Goal: Information Seeking & Learning: Learn about a topic

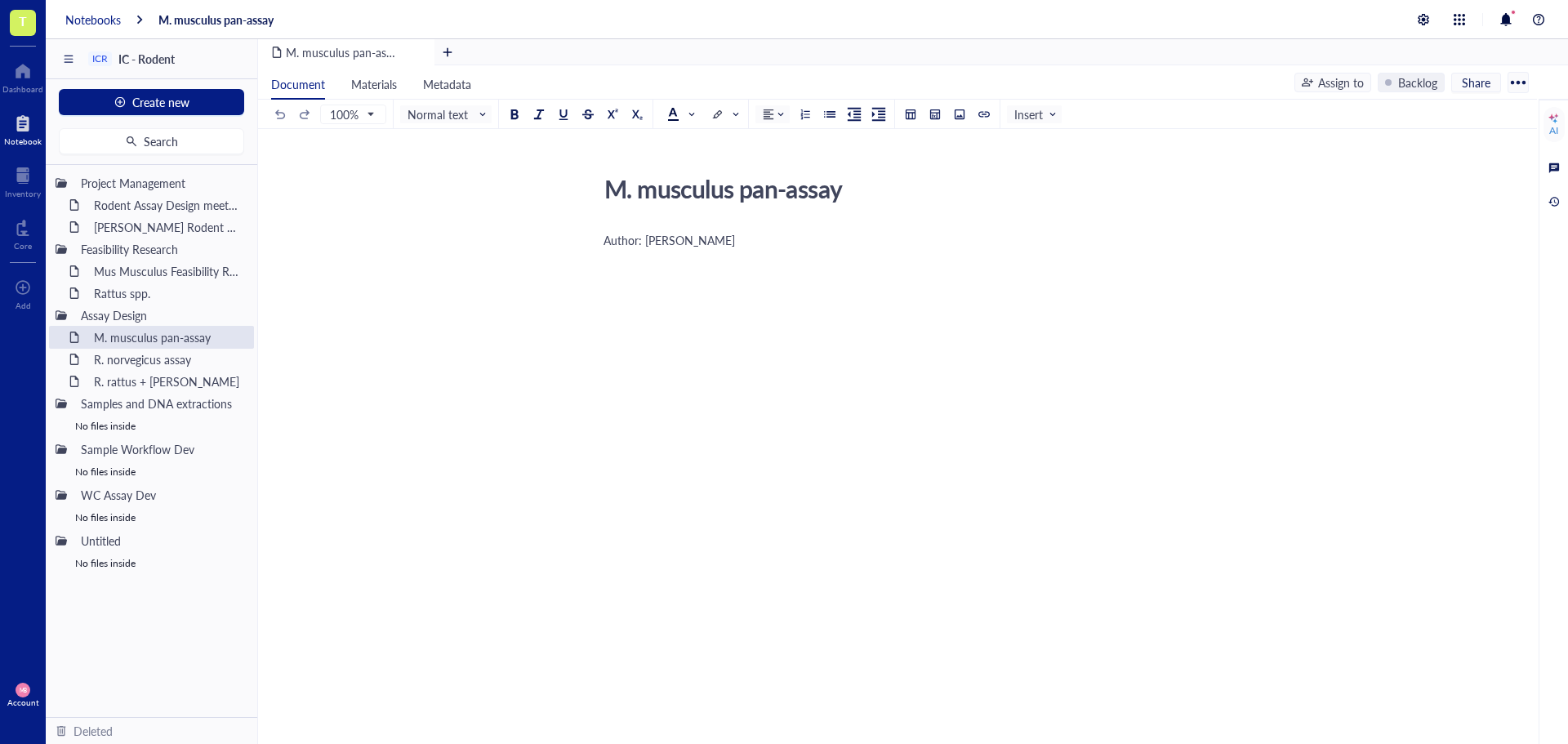
click at [91, 24] on div "Notebooks" at bounding box center [92, 19] width 55 height 15
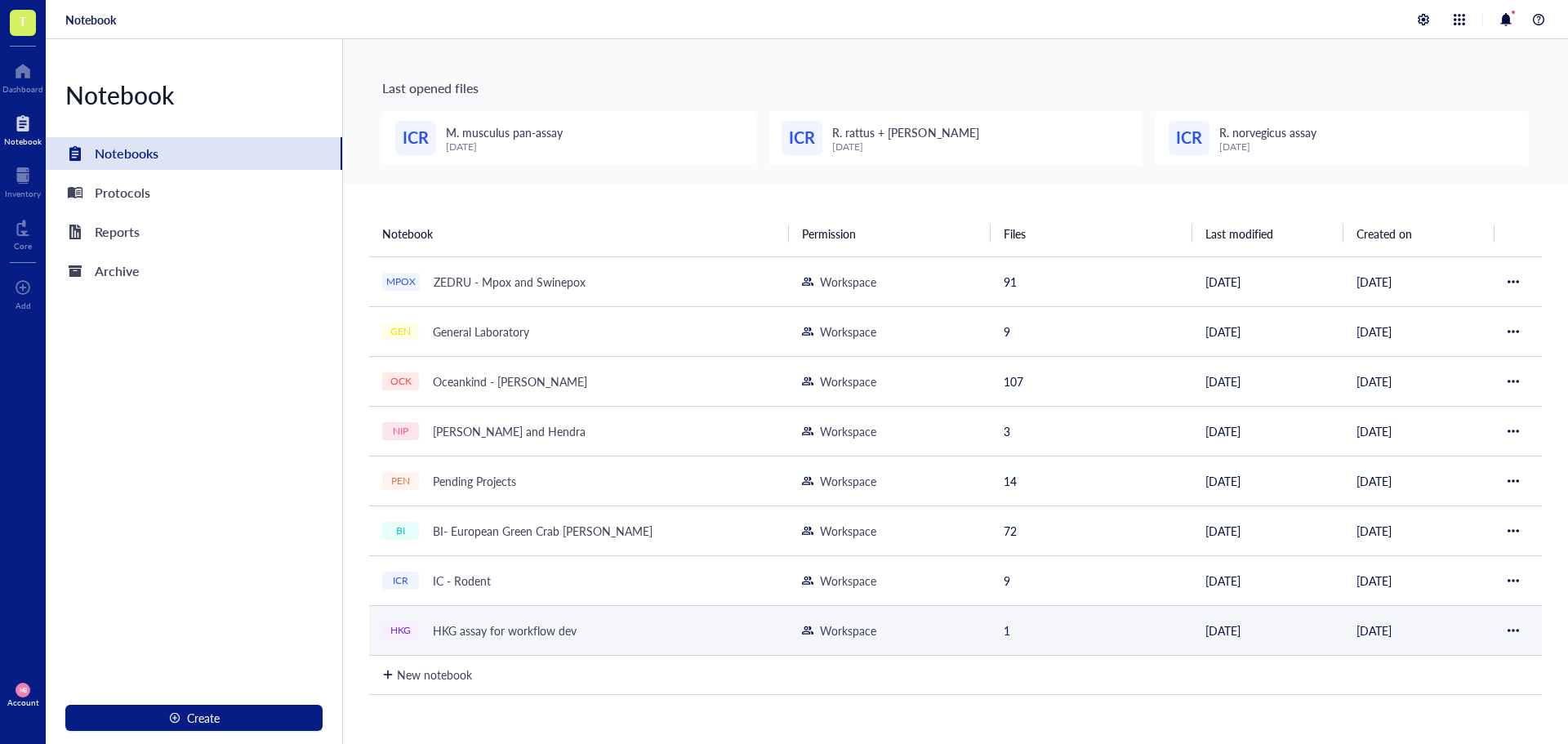
click at [557, 631] on div "HKG assay for workflow dev" at bounding box center [504, 630] width 158 height 23
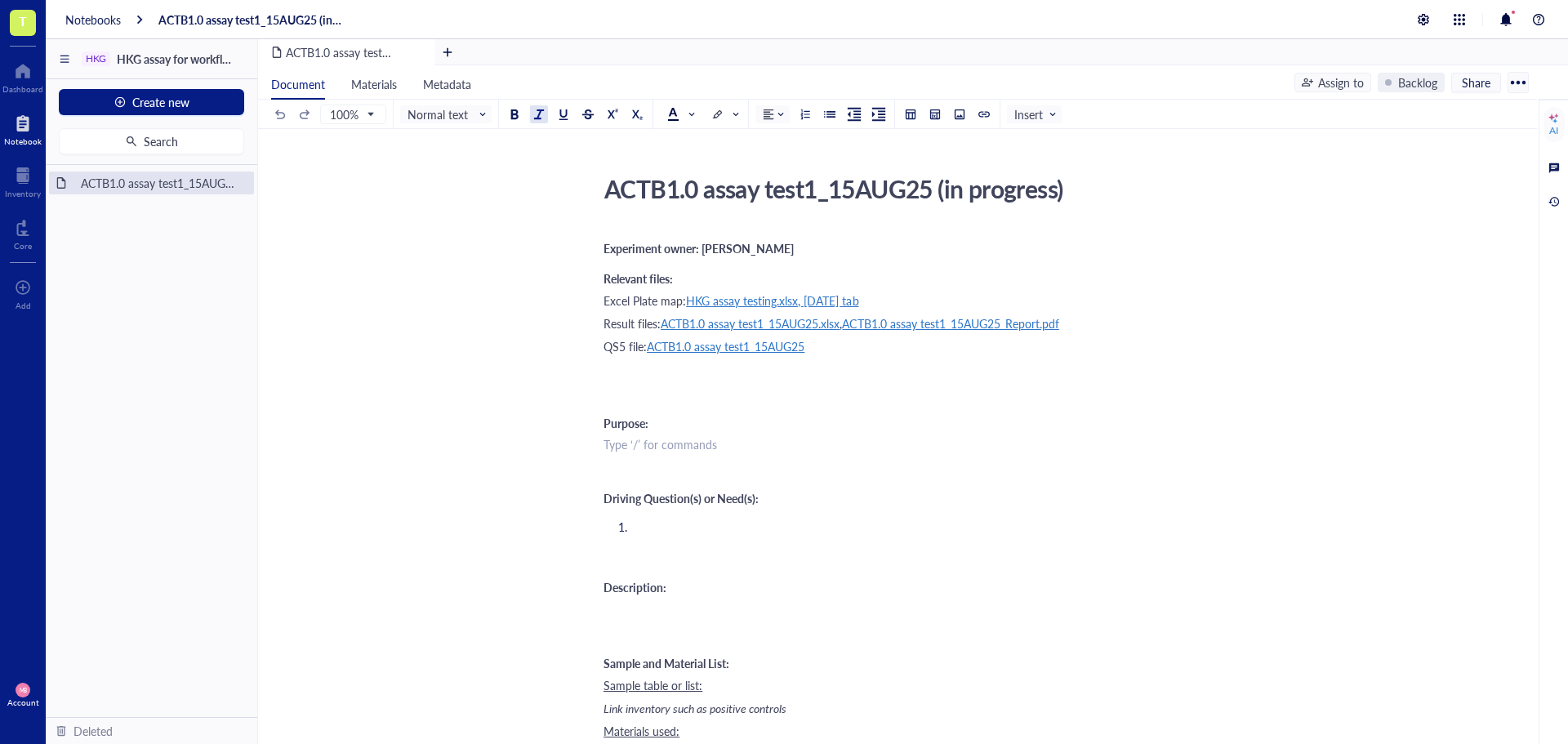
click at [620, 449] on div "﻿ Type ‘/’ for commands" at bounding box center [894, 444] width 581 height 17
click at [622, 443] on span "We are searching for a LAMP assay that" at bounding box center [697, 444] width 188 height 17
click at [798, 408] on div at bounding box center [799, 404] width 12 height 12
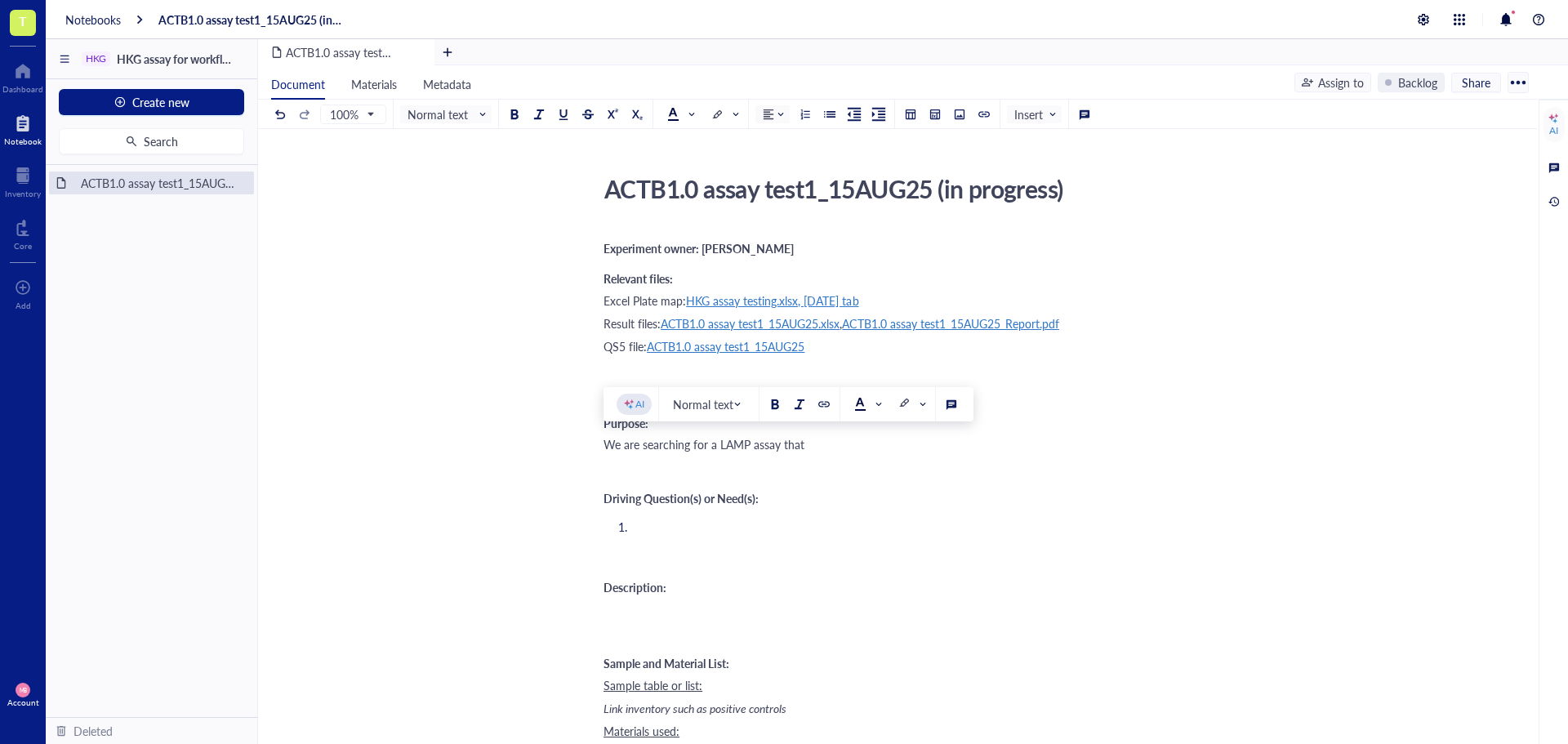
click at [821, 446] on div "We are searching for a LAMP assay that" at bounding box center [894, 444] width 581 height 17
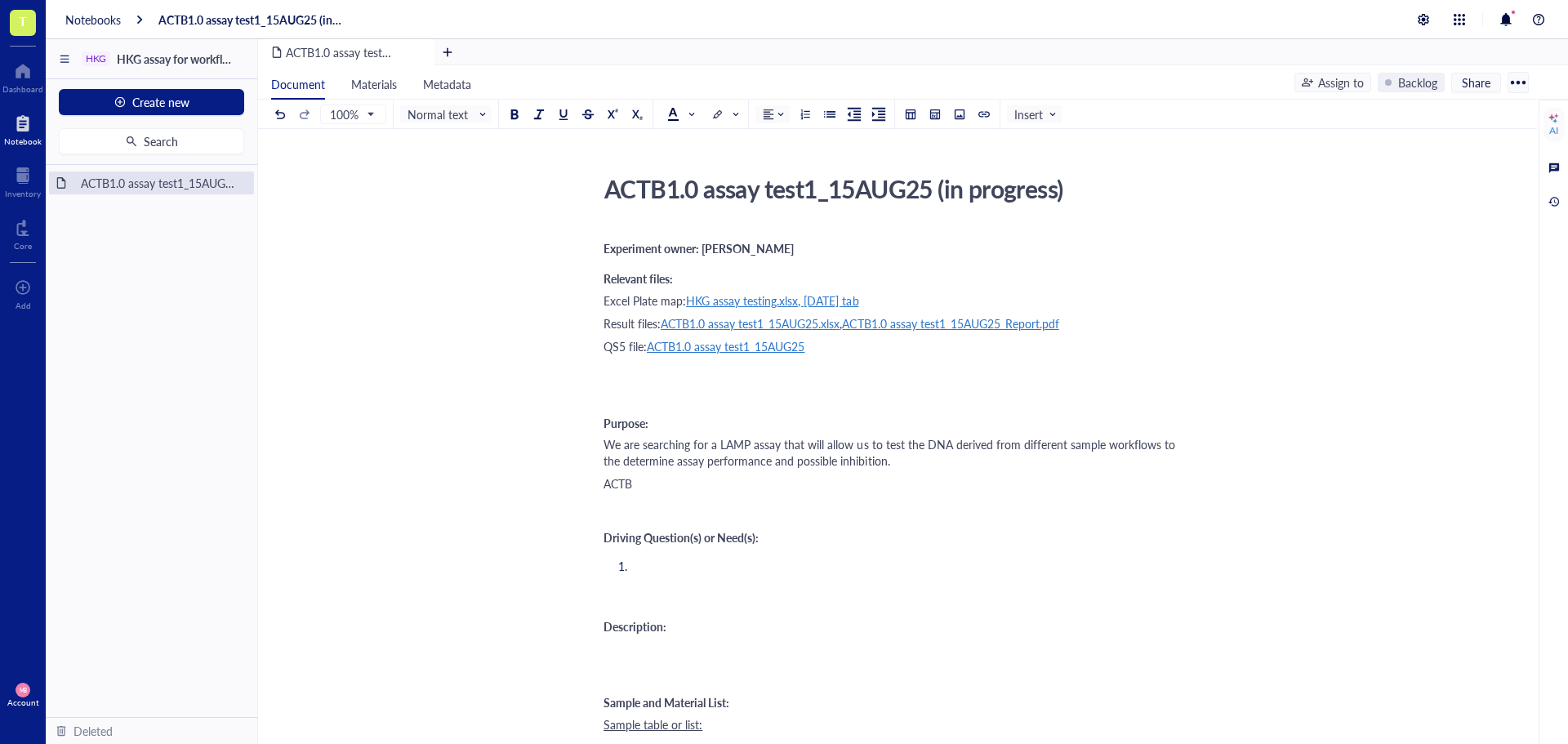
click at [722, 444] on span "We are searching for a LAMP assay that will allow us to test the DNA derived fr…" at bounding box center [891, 452] width 575 height 32
click at [996, 443] on span "We are searching for a housekeeping LAMP assay that will allow us to test the D…" at bounding box center [892, 452] width 577 height 32
click at [1107, 443] on span "We are searching for a housekeeping LAMP assay that will allow us to test the C…" at bounding box center [872, 452] width 538 height 32
drag, startPoint x: 1136, startPoint y: 447, endPoint x: 1071, endPoint y: 447, distance: 65.0
click at [1071, 447] on span "We are searching for a housekeeping LAMP assay that will allow us to test the C…" at bounding box center [872, 452] width 538 height 32
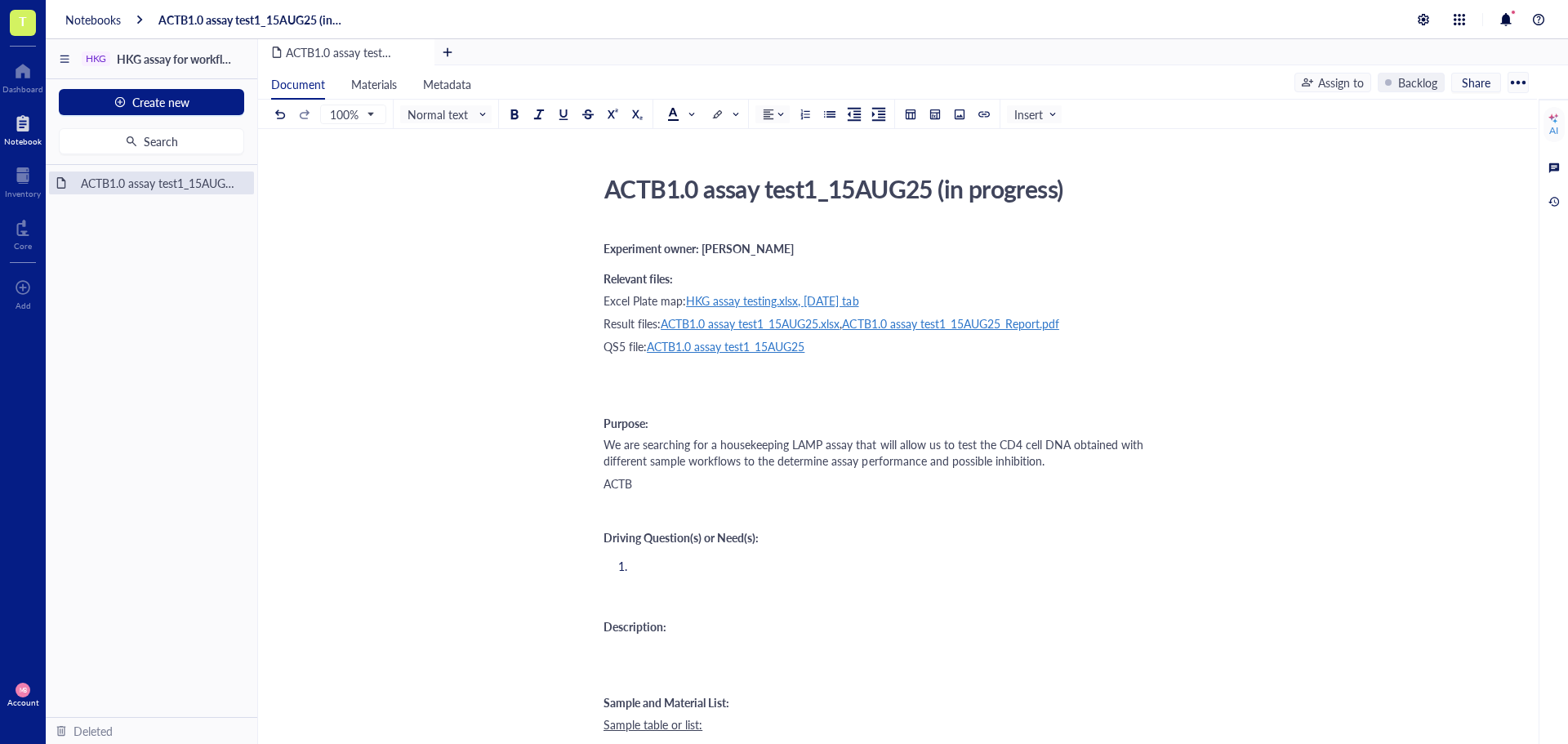
click at [699, 485] on div "ACTB" at bounding box center [894, 483] width 581 height 17
click at [697, 484] on span "The LAMP-ACTB assay was developed" at bounding box center [700, 483] width 193 height 17
click at [693, 484] on span "The LAMP-ACTB assay was developed" at bounding box center [700, 483] width 193 height 17
click at [921, 486] on div "The LAMP-ACTB colorimetric assay was developed" at bounding box center [894, 483] width 581 height 17
drag, startPoint x: 879, startPoint y: 484, endPoint x: 1035, endPoint y: 481, distance: 156.0
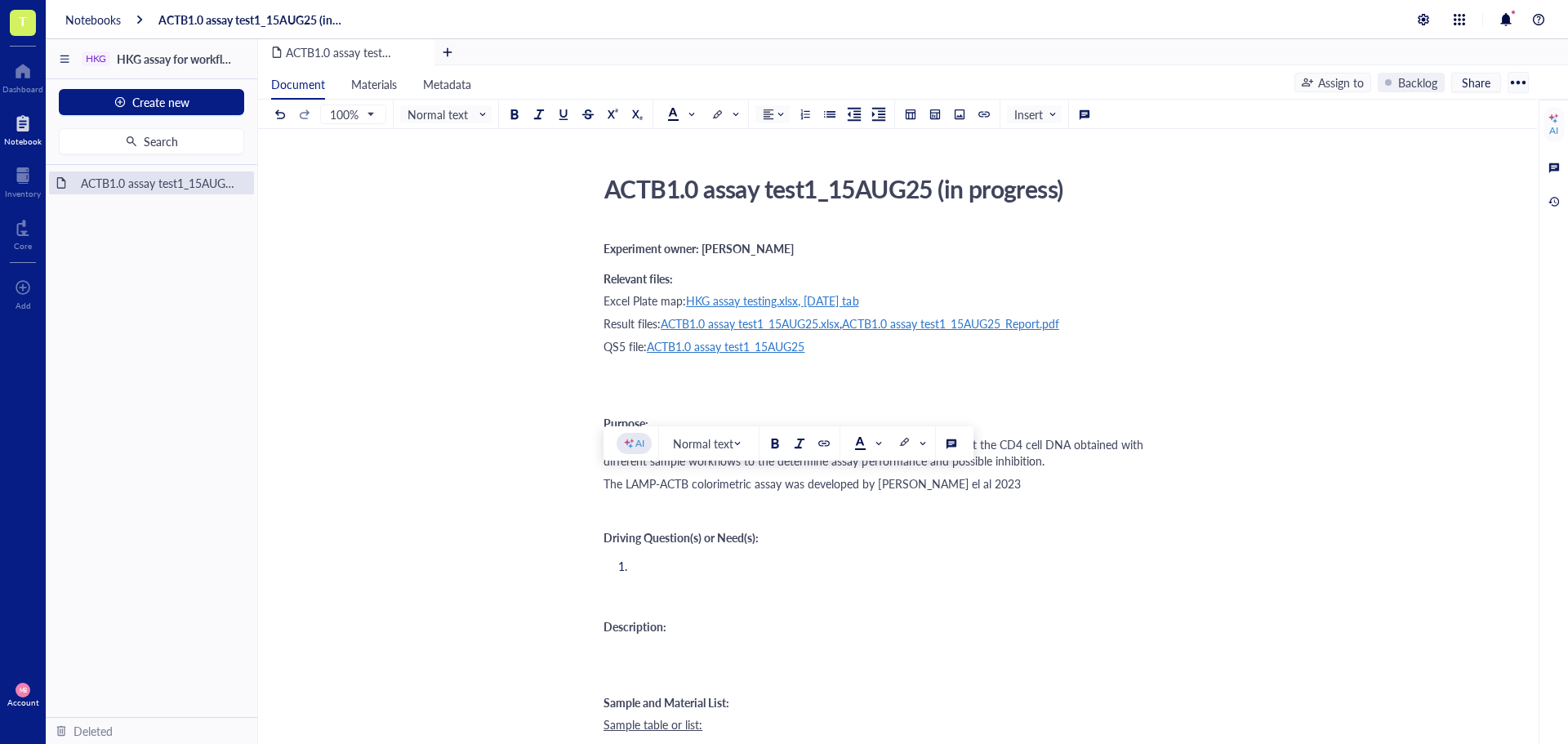
click at [1020, 481] on span "The LAMP-ACTB colorimetric assay was developed by [PERSON_NAME] el al 2023" at bounding box center [812, 483] width 418 height 17
click at [819, 439] on div at bounding box center [824, 443] width 12 height 12
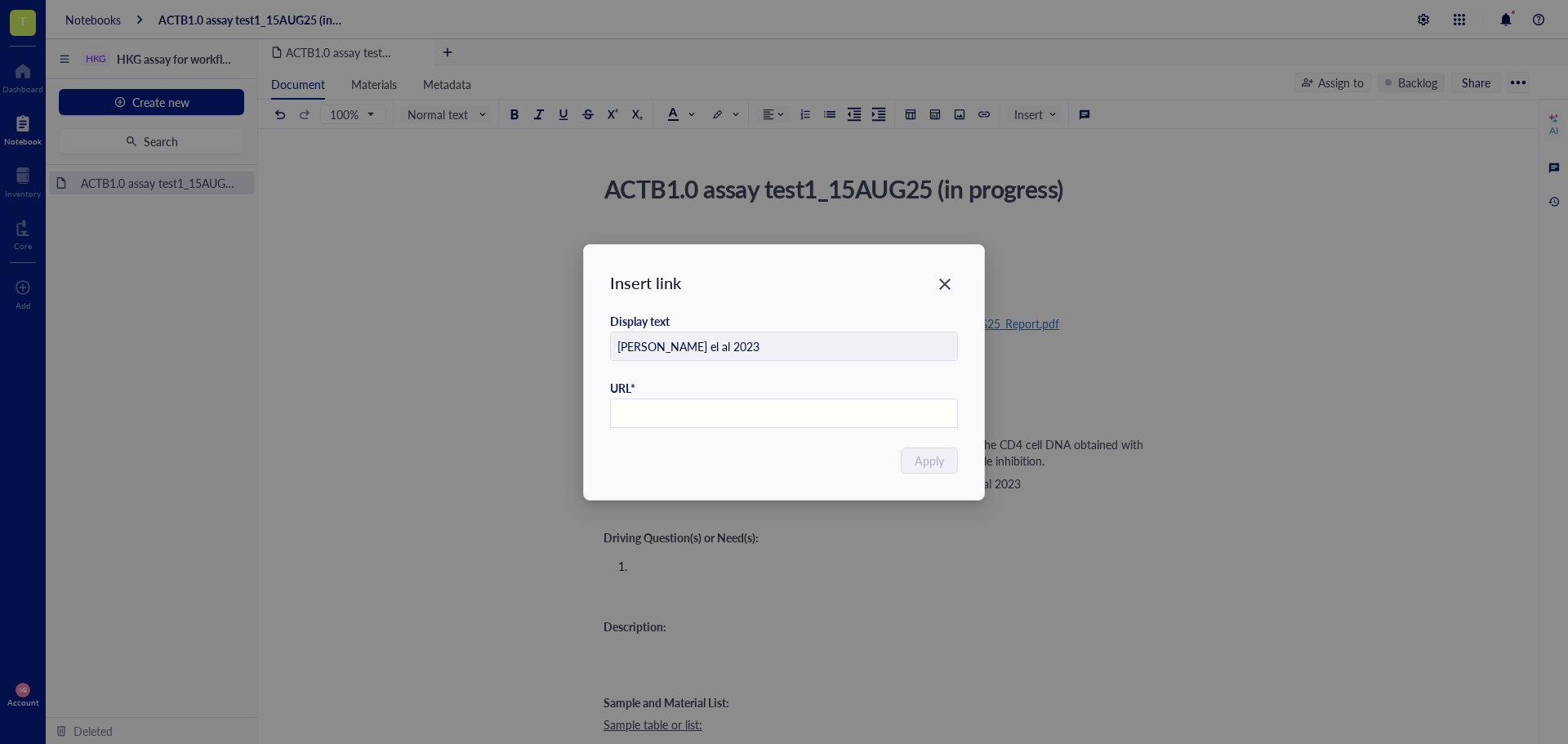
paste input "[URL][DOMAIN_NAME]"
type input "[URL][DOMAIN_NAME]"
click at [927, 464] on span "Apply" at bounding box center [930, 460] width 29 height 18
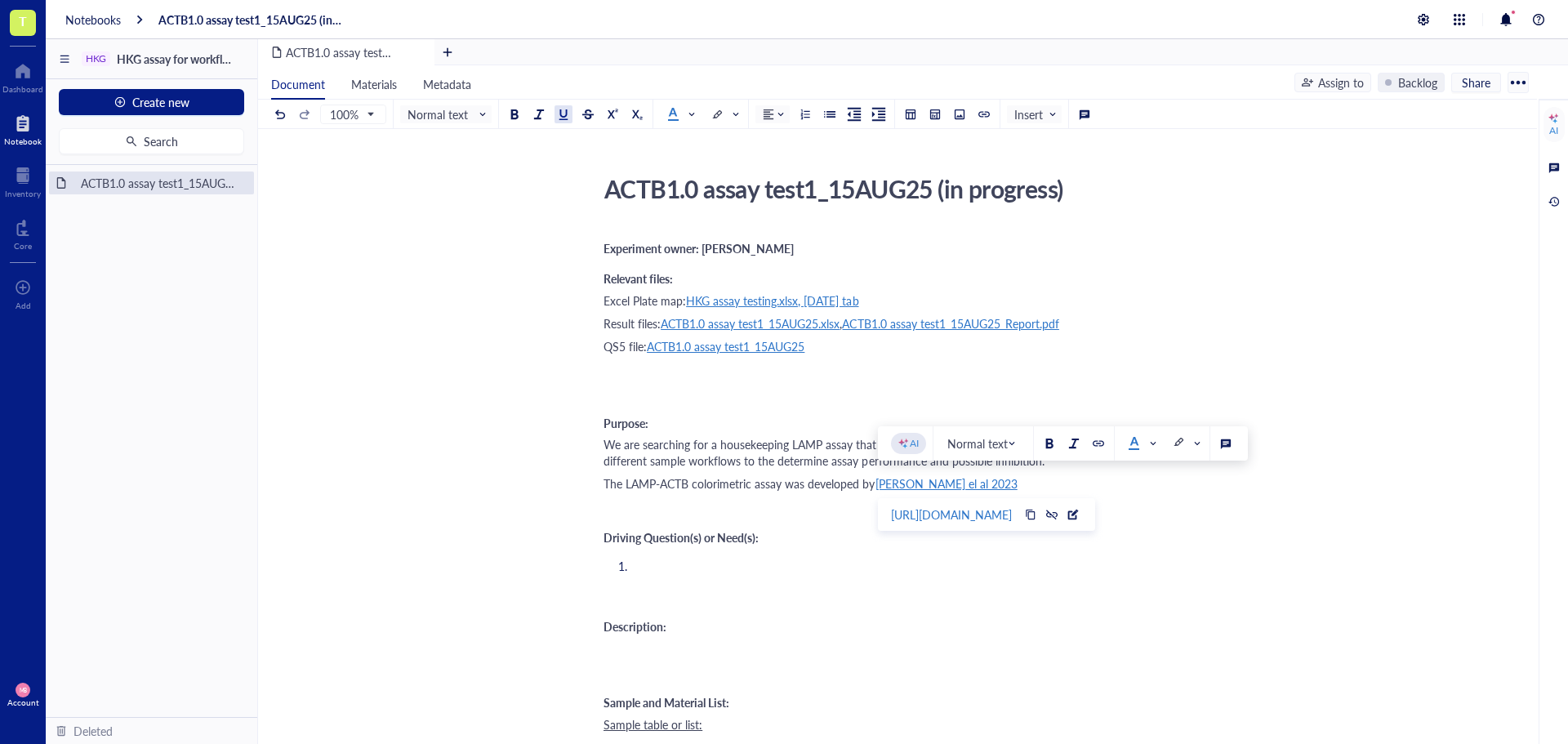
click at [1082, 475] on div "The LAMP-ACTB colorimetric assay was developed by [PERSON_NAME] el al 2023" at bounding box center [894, 483] width 581 height 17
click at [1036, 483] on div "The LAMP-ACTB colorimetric assay was developed by [PERSON_NAME] el al 2023." at bounding box center [894, 483] width 581 height 17
click at [1058, 514] on div at bounding box center [1052, 515] width 12 height 12
click at [1132, 478] on div "The LAMP-ACTB colorimetric assay was developed by [PERSON_NAME] el al 2023 ." at bounding box center [894, 483] width 581 height 17
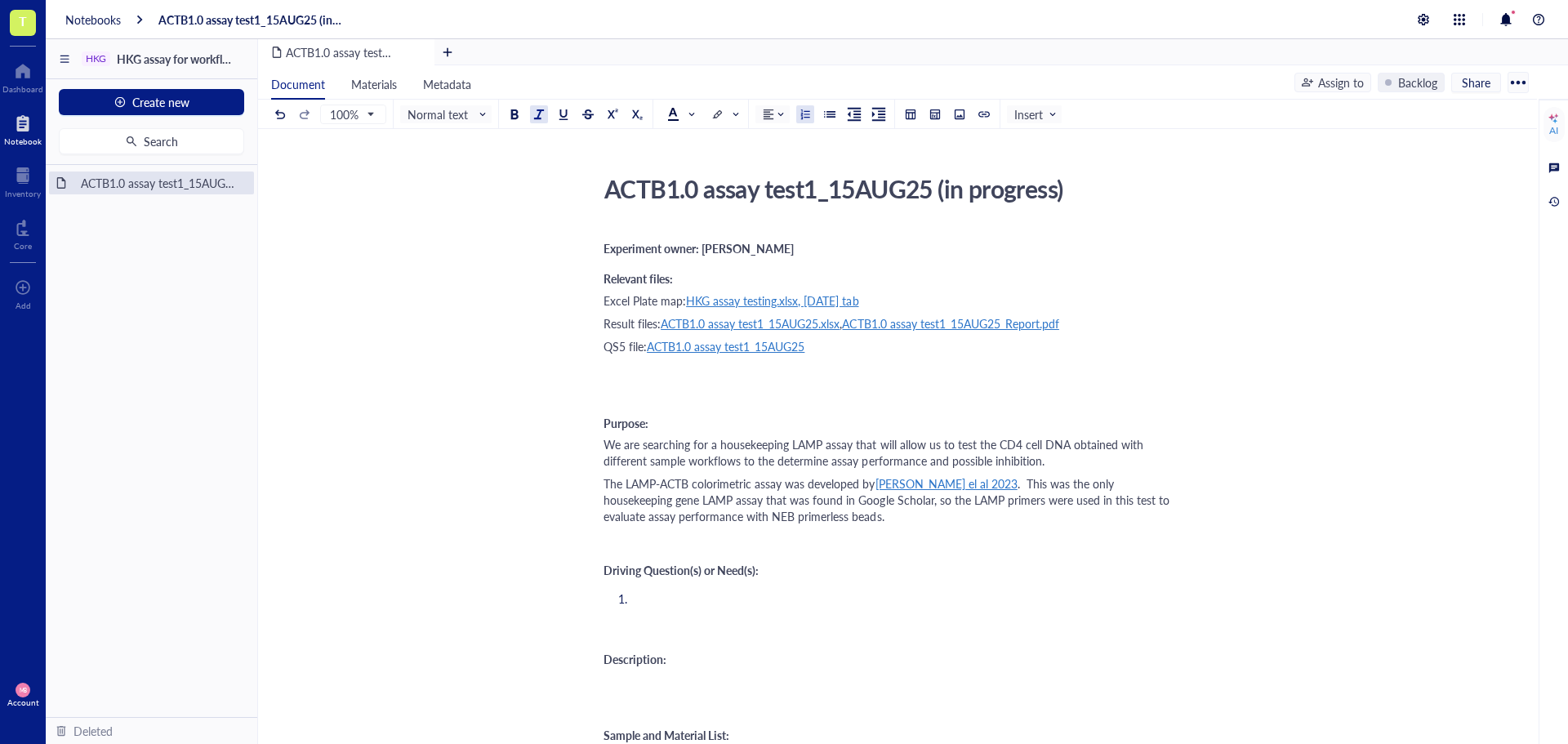
click at [688, 600] on li "﻿" at bounding box center [907, 599] width 554 height 17
drag, startPoint x: 625, startPoint y: 485, endPoint x: 693, endPoint y: 481, distance: 68.1
click at [693, 481] on span "The LAMP-ACTB colorimetric assay was developed by" at bounding box center [739, 483] width 272 height 17
copy span "LAMP-ACTB"
click at [668, 601] on li "﻿" at bounding box center [907, 599] width 554 height 17
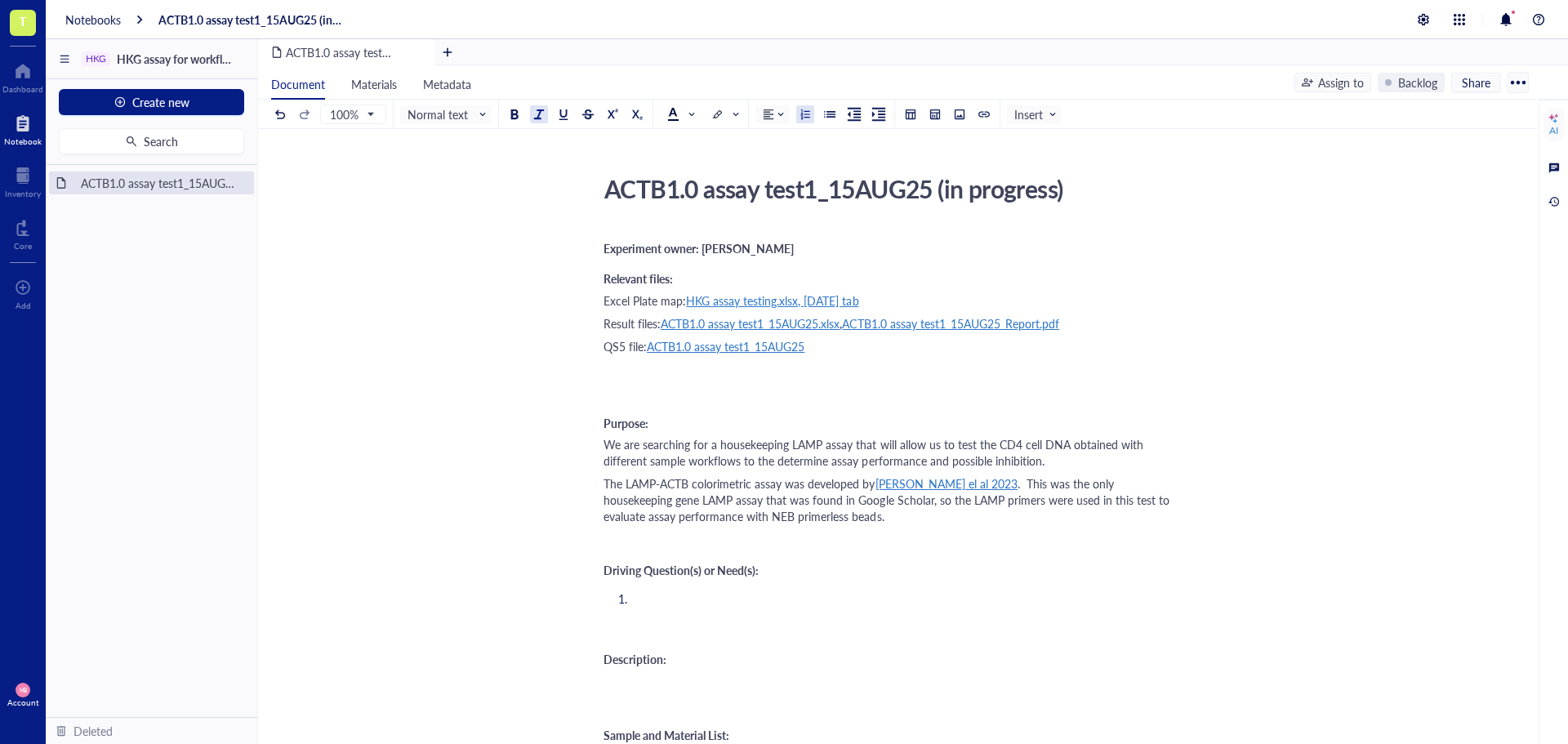
click at [538, 114] on div at bounding box center [539, 114] width 12 height 12
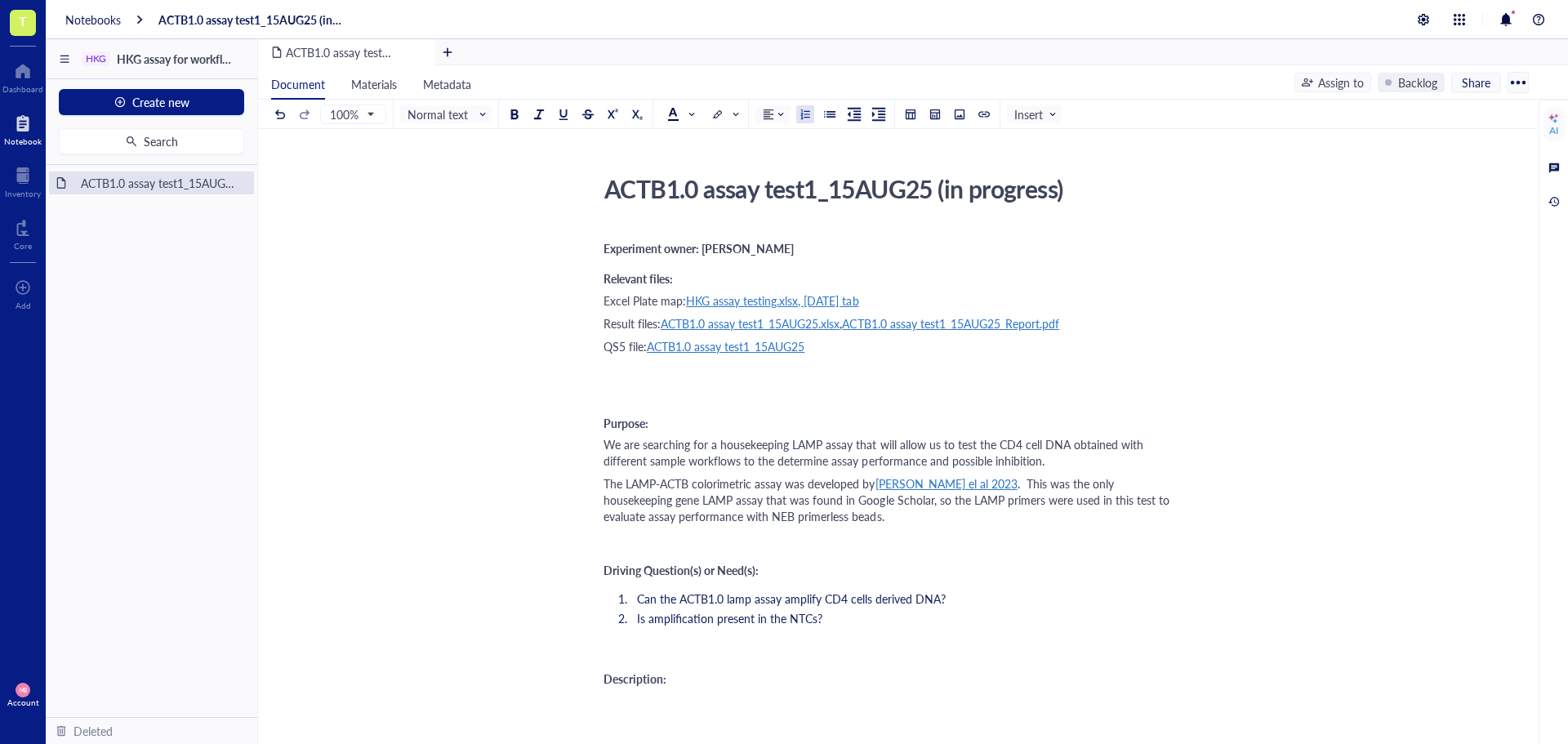
drag, startPoint x: 788, startPoint y: 441, endPoint x: 804, endPoint y: 446, distance: 16.8
click at [788, 441] on span "We are searching for a housekeeping LAMP assay that will allow us to test the C…" at bounding box center [875, 452] width 543 height 32
click at [719, 445] on span "We are searching for a housekeeping gene LAMP assay that will allow us to test …" at bounding box center [889, 452] width 570 height 32
click at [765, 461] on span "We are searching for a human housekeeping gene LAMP assay that will allow us to…" at bounding box center [895, 452] width 583 height 32
click at [950, 462] on span "We are searching for a human housekeeping gene LAMP assay that will allow us to…" at bounding box center [895, 452] width 583 height 32
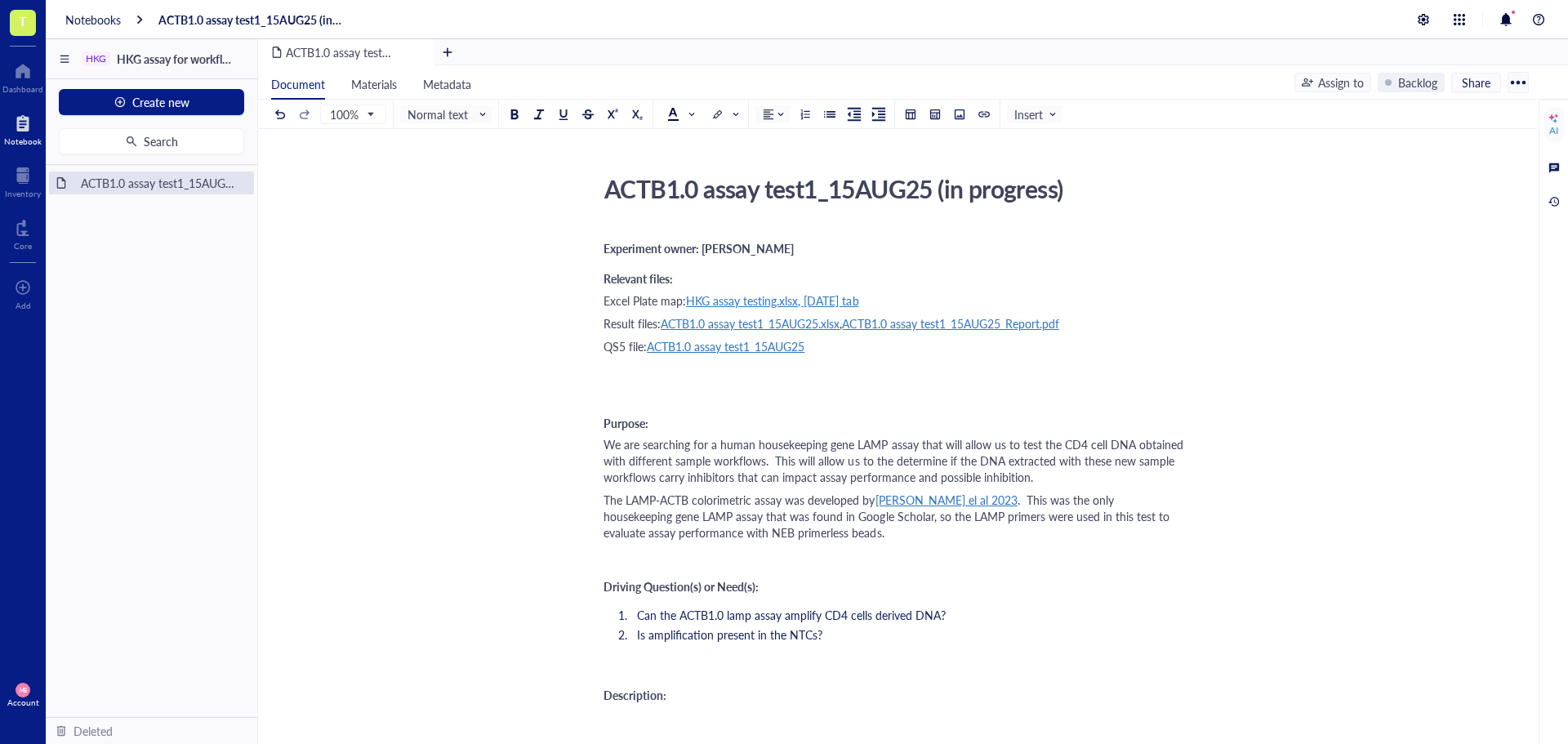
click at [937, 479] on span "We are searching for a human housekeeping gene LAMP assay that will allow us to…" at bounding box center [895, 461] width 583 height 49
drag, startPoint x: 1011, startPoint y: 476, endPoint x: 967, endPoint y: 475, distance: 44.0
click at [967, 475] on span "We are searching for a human housekeeping gene LAMP assay that will allow us to…" at bounding box center [895, 461] width 583 height 49
click at [828, 523] on span ". This was the only housekeeping gene LAMP assay that was found in Google Schol…" at bounding box center [888, 516] width 569 height 49
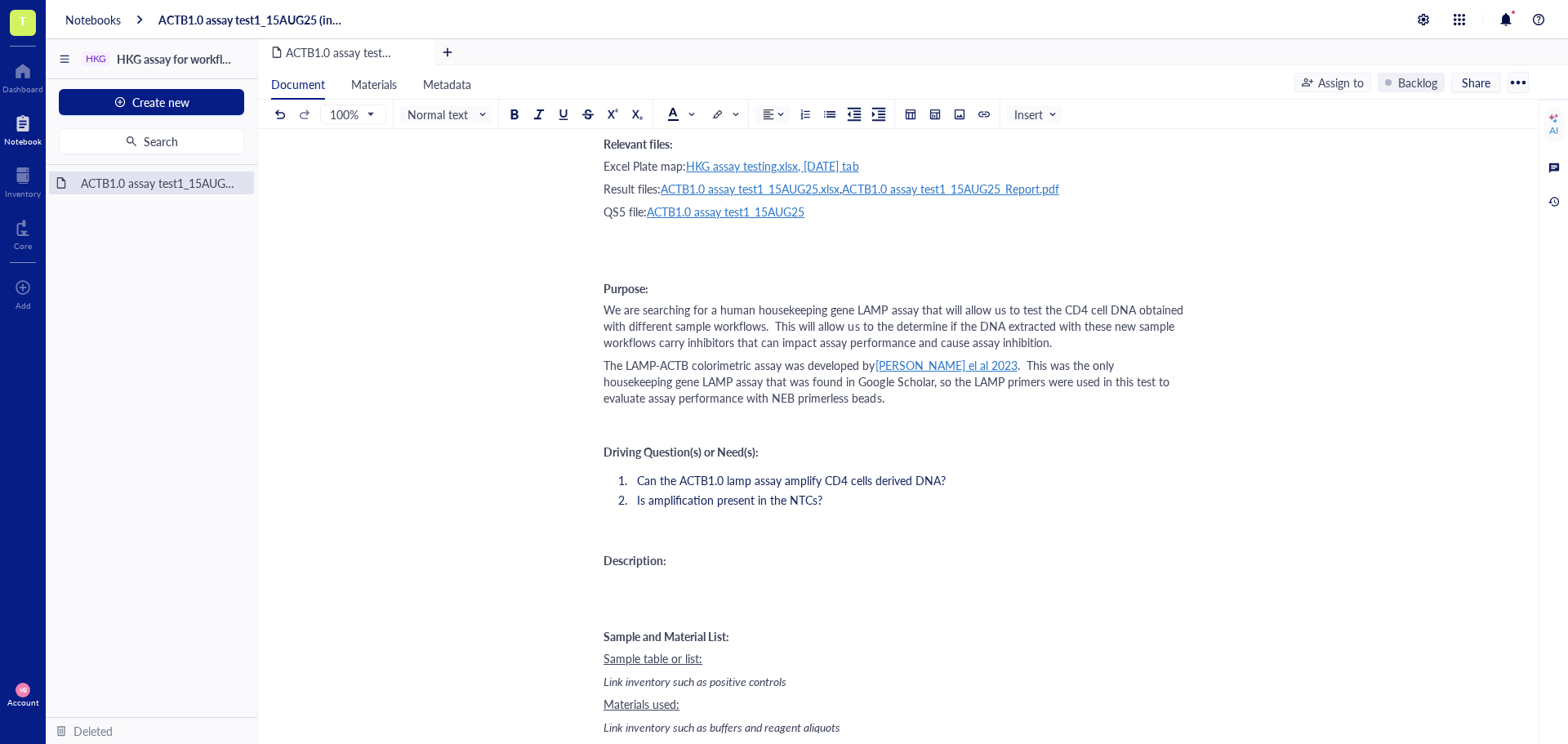
scroll to position [163, 0]
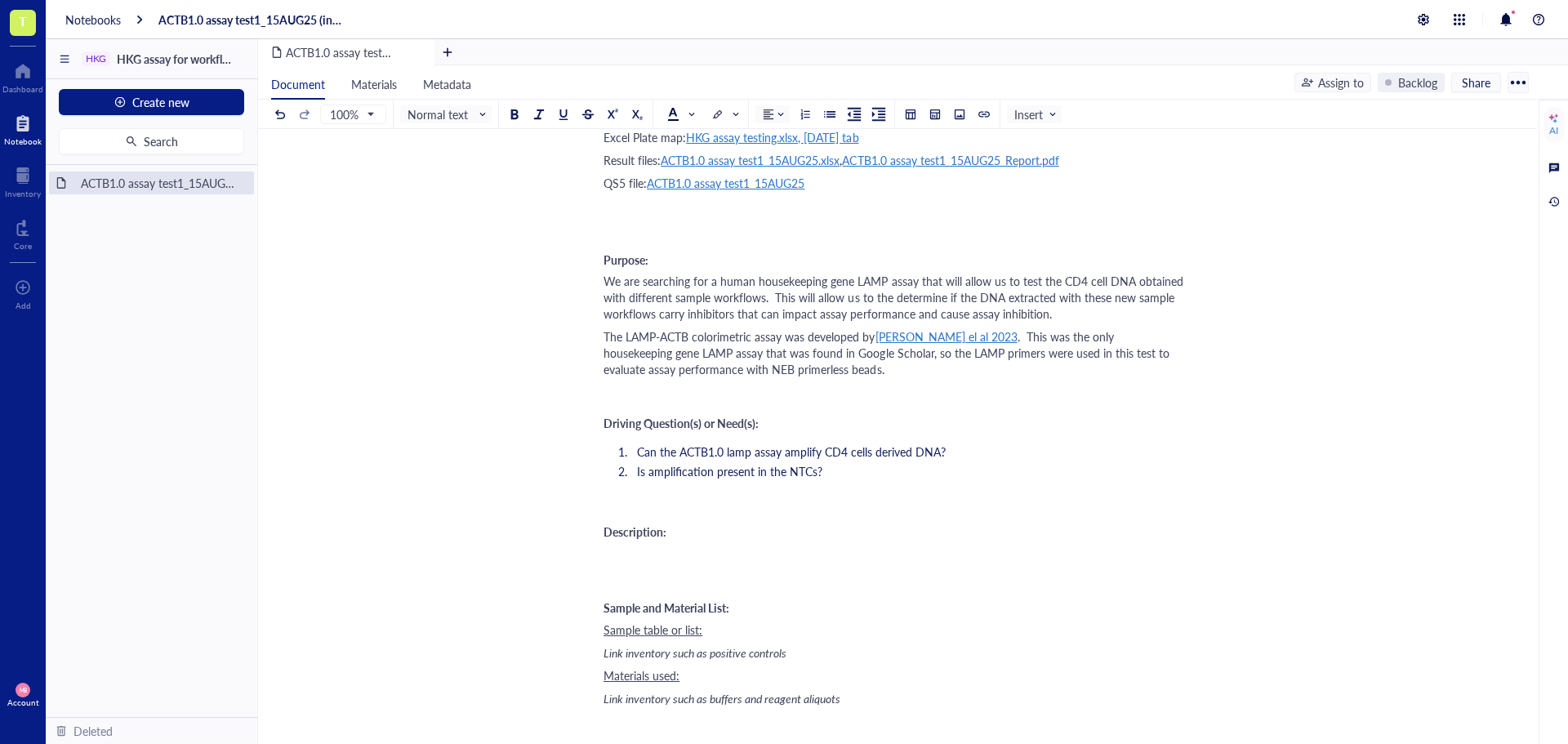
click at [621, 547] on div "﻿" at bounding box center [894, 553] width 581 height 17
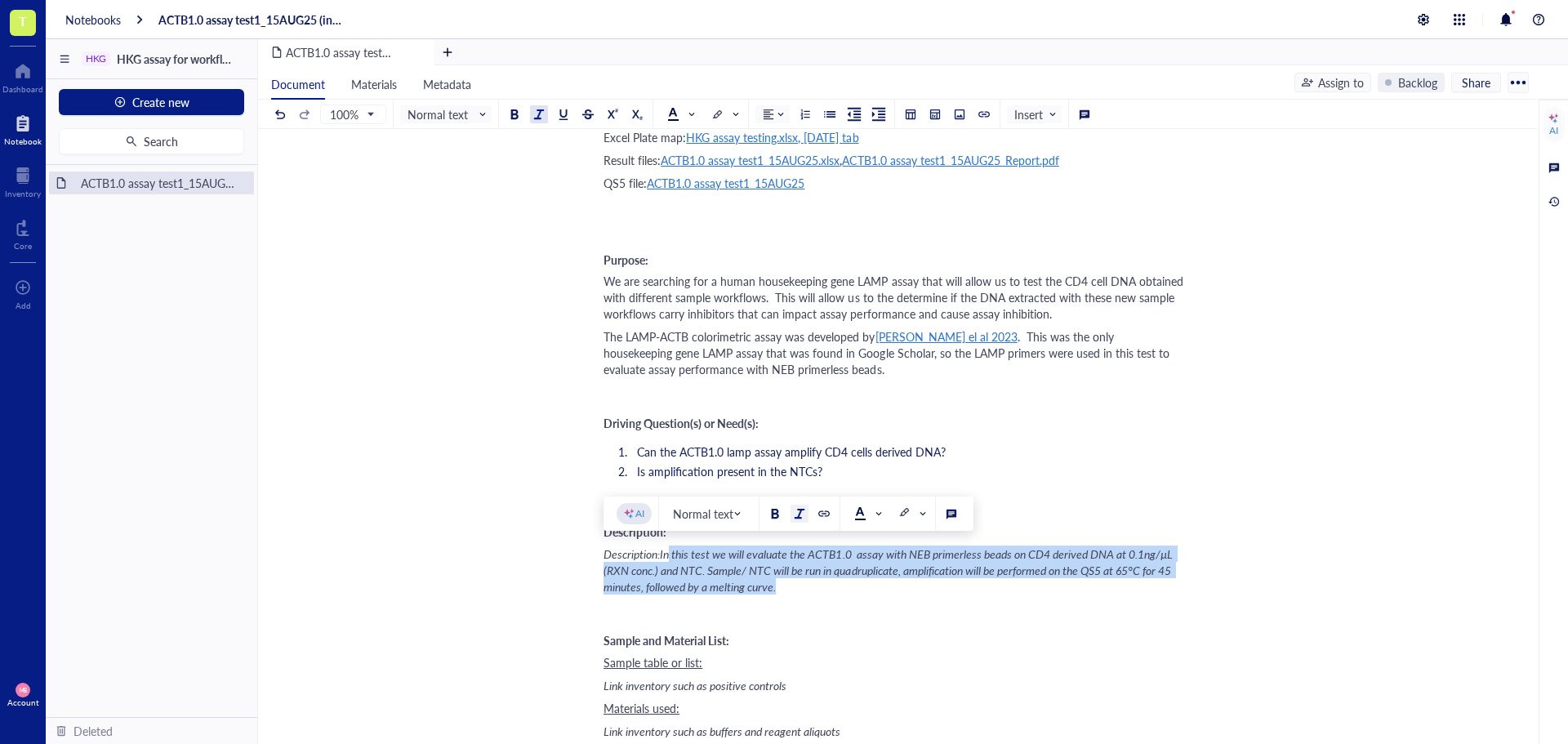
drag, startPoint x: 780, startPoint y: 583, endPoint x: 671, endPoint y: 554, distance: 112.8
click at [671, 554] on div "Description:In this test we will evaluate the ACTB1.0 assay with NEB primerless…" at bounding box center [894, 570] width 581 height 49
click at [799, 510] on div at bounding box center [799, 514] width 12 height 12
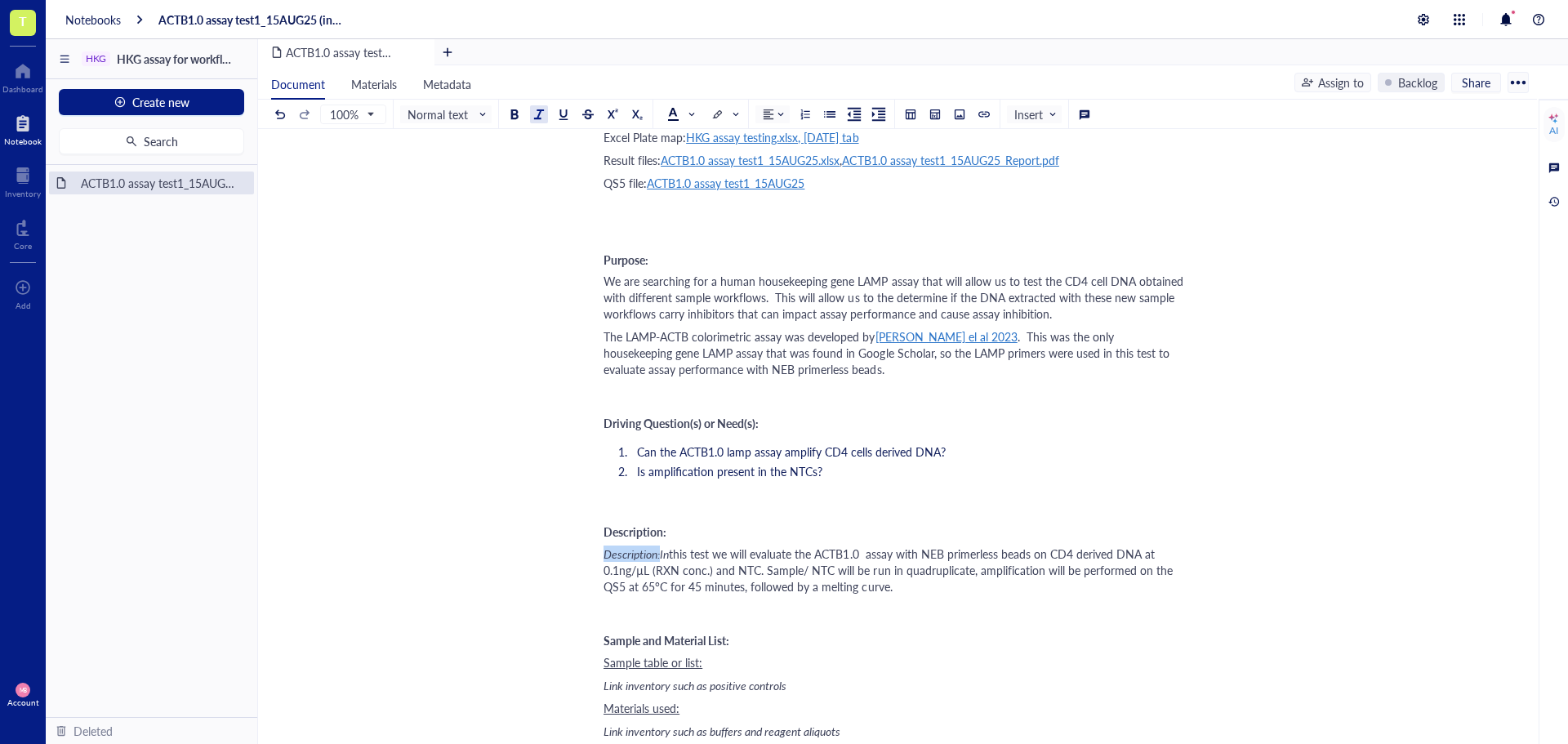
drag, startPoint x: 661, startPoint y: 554, endPoint x: 584, endPoint y: 560, distance: 77.2
click at [610, 552] on span "In" at bounding box center [608, 553] width 9 height 17
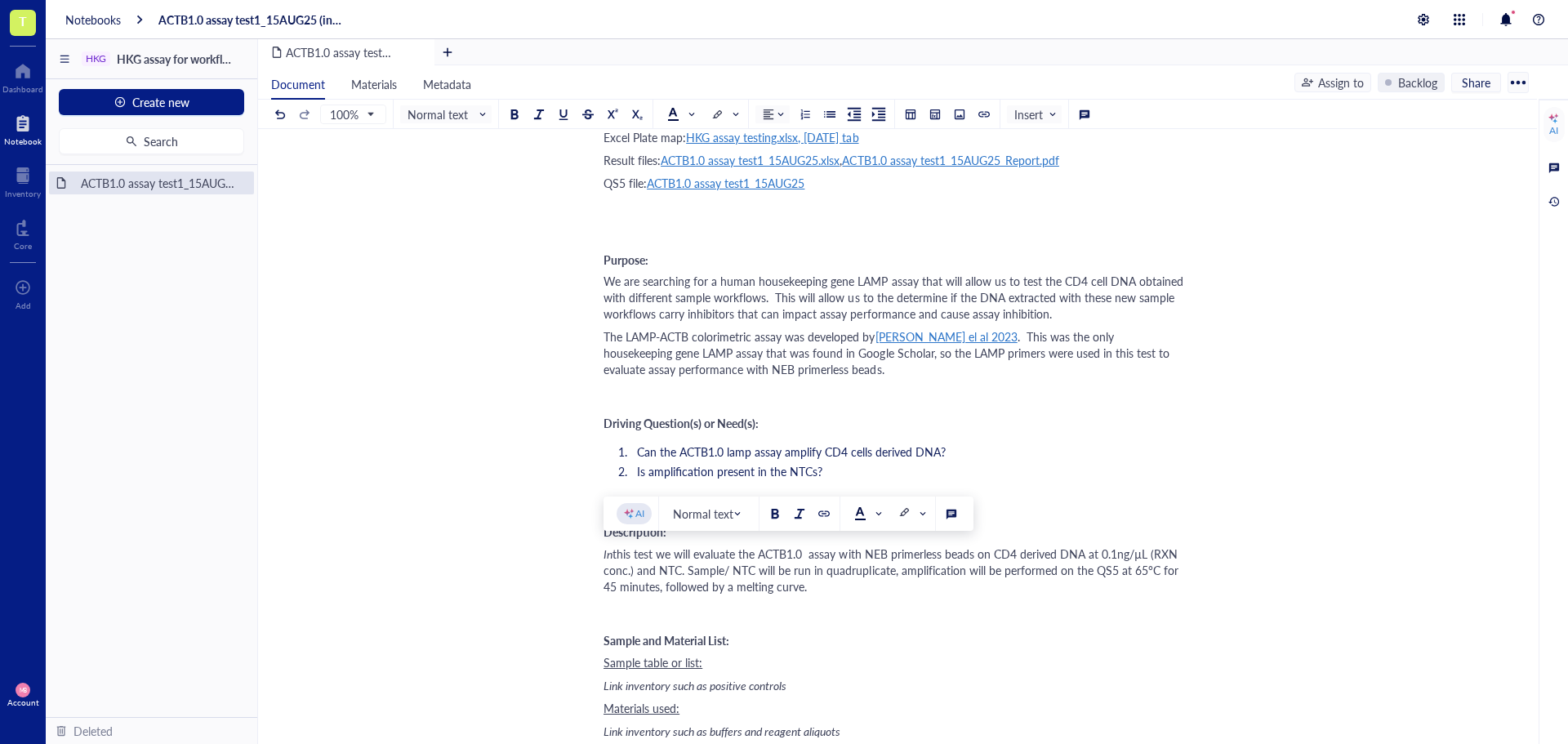
click at [606, 554] on span "In" at bounding box center [608, 553] width 9 height 17
click at [792, 523] on div at bounding box center [800, 513] width 81 height 34
click at [797, 512] on div at bounding box center [799, 514] width 12 height 12
click at [858, 593] on div "In this test we will evaluate the ACTB1.0 assay with NEB primerless beads on CD…" at bounding box center [894, 570] width 581 height 49
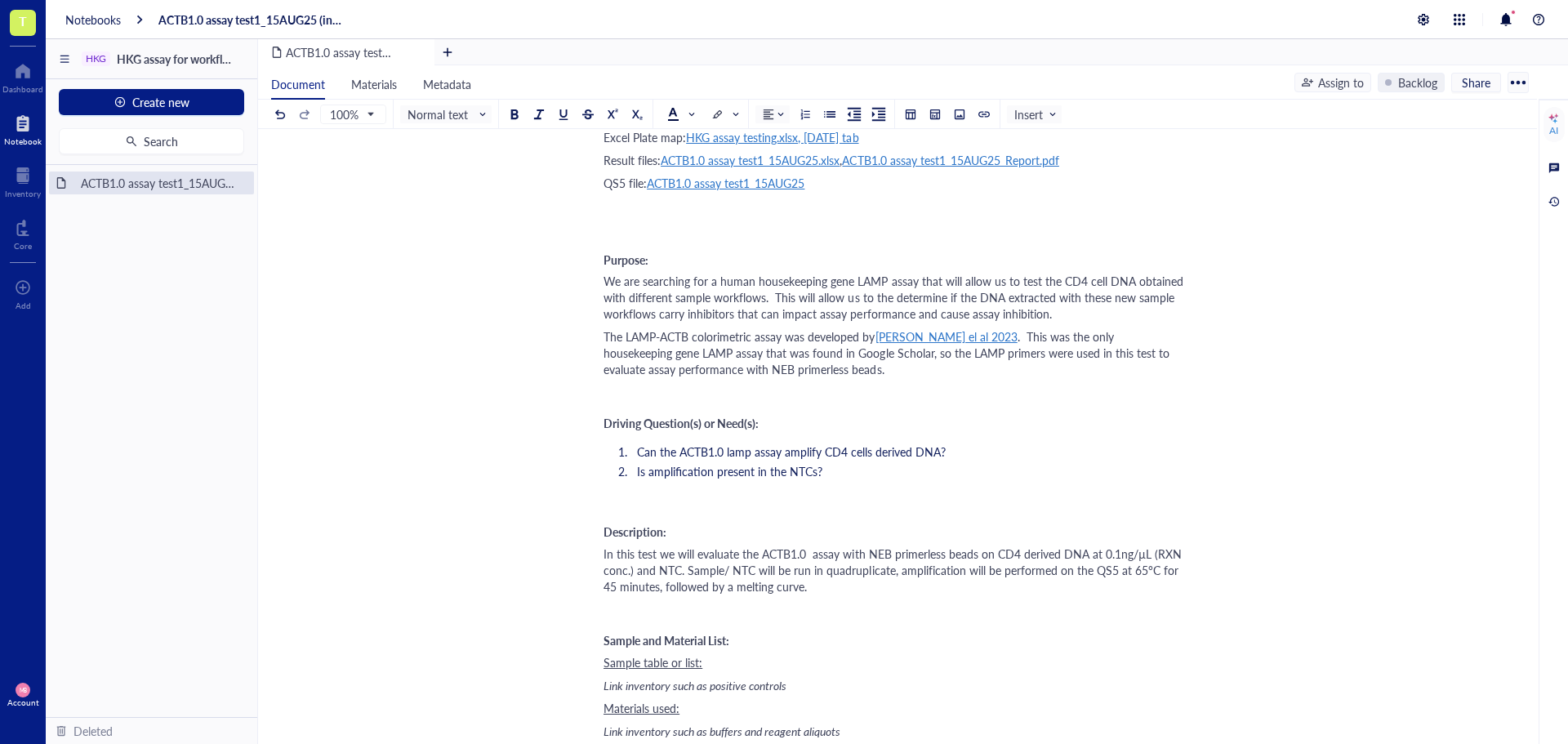
scroll to position [245, 0]
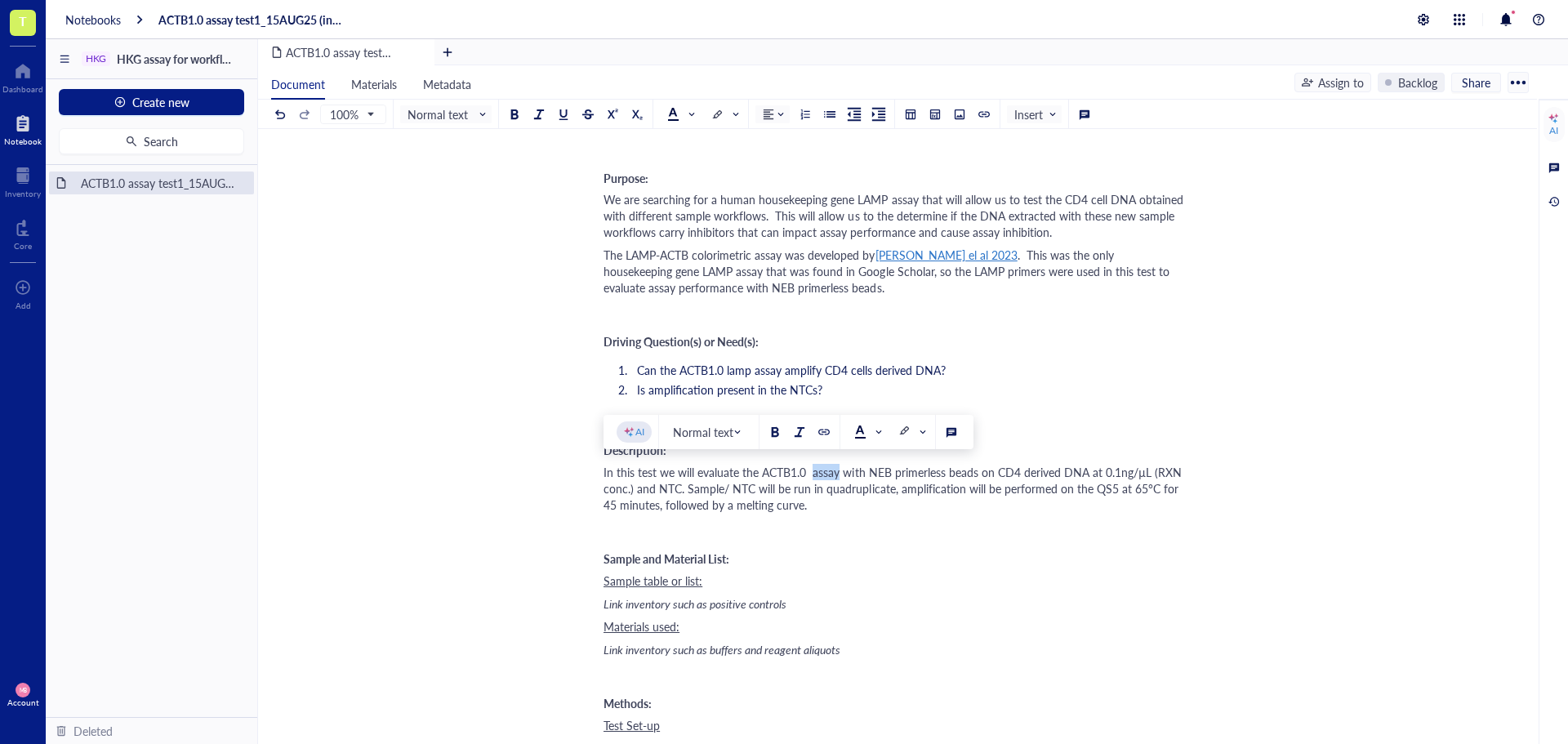
drag, startPoint x: 811, startPoint y: 471, endPoint x: 837, endPoint y: 475, distance: 26.3
click at [837, 475] on span "In this test we will evaluate the ACTB1.0 assay with NEB primerless beads on CD…" at bounding box center [894, 488] width 581 height 49
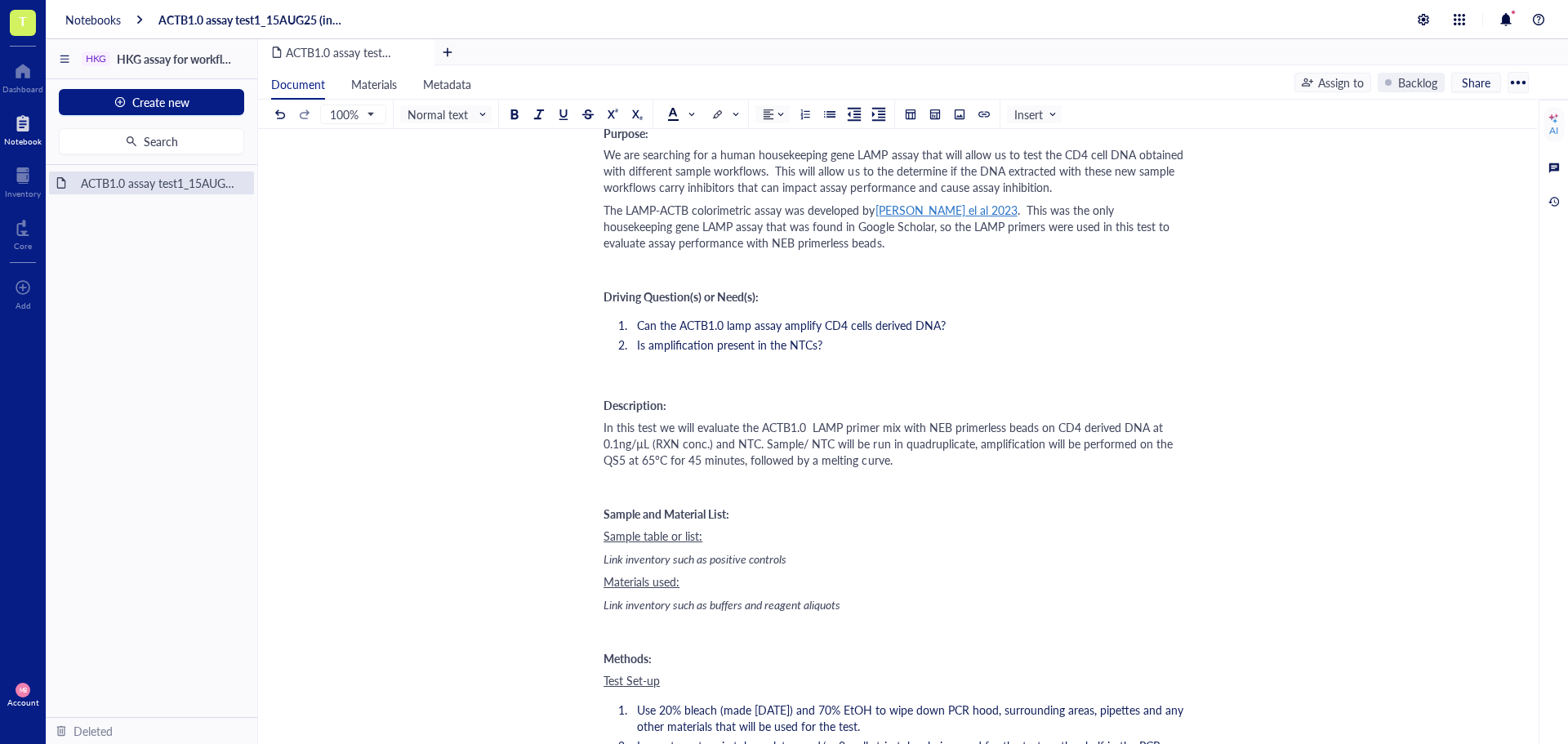
scroll to position [326, 0]
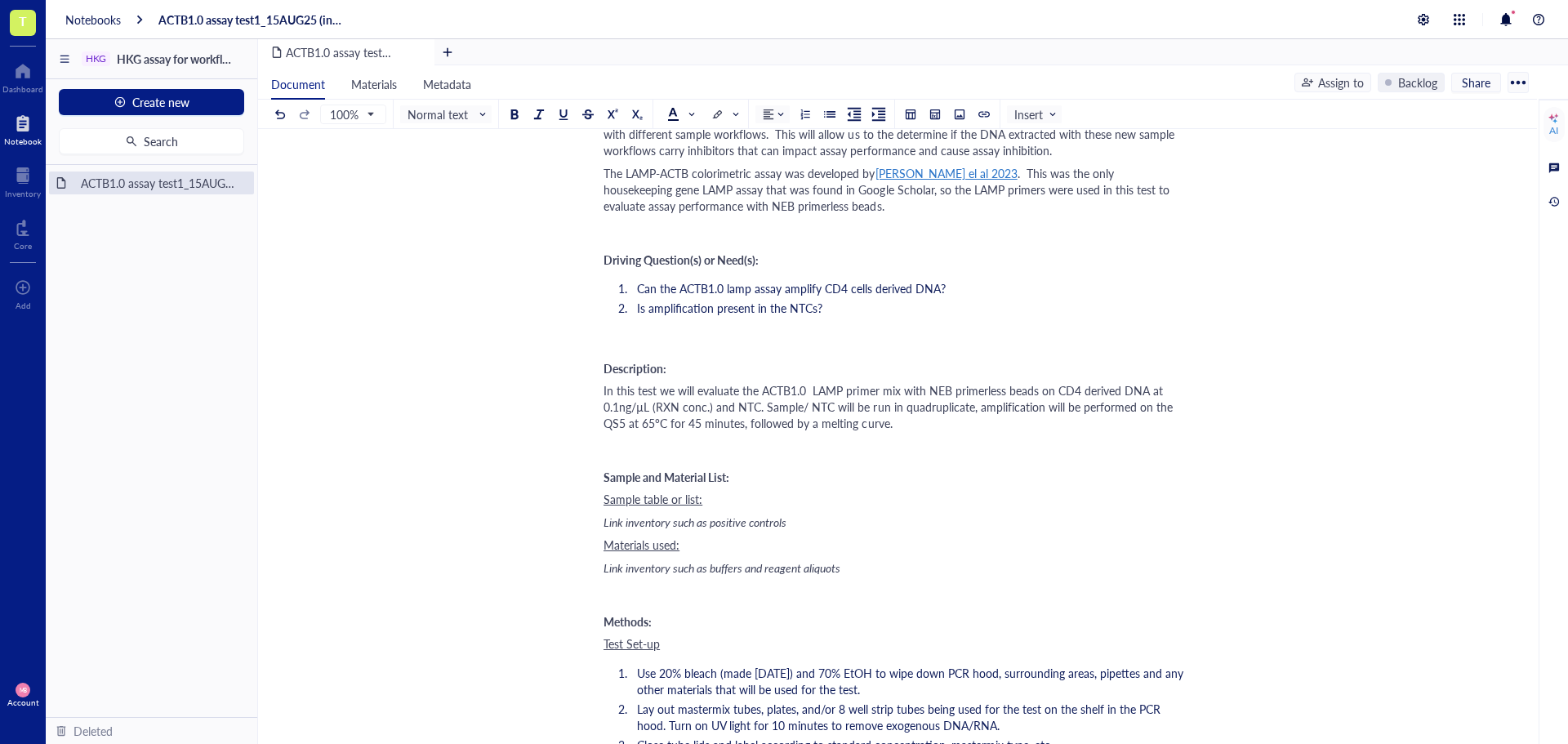
click at [667, 521] on span "Link inventory such as positive controls" at bounding box center [695, 522] width 183 height 17
click at [606, 523] on span "CD4 cells" at bounding box center [626, 522] width 45 height 17
click at [606, 523] on span "DNA from CD4 cells" at bounding box center [651, 522] width 95 height 17
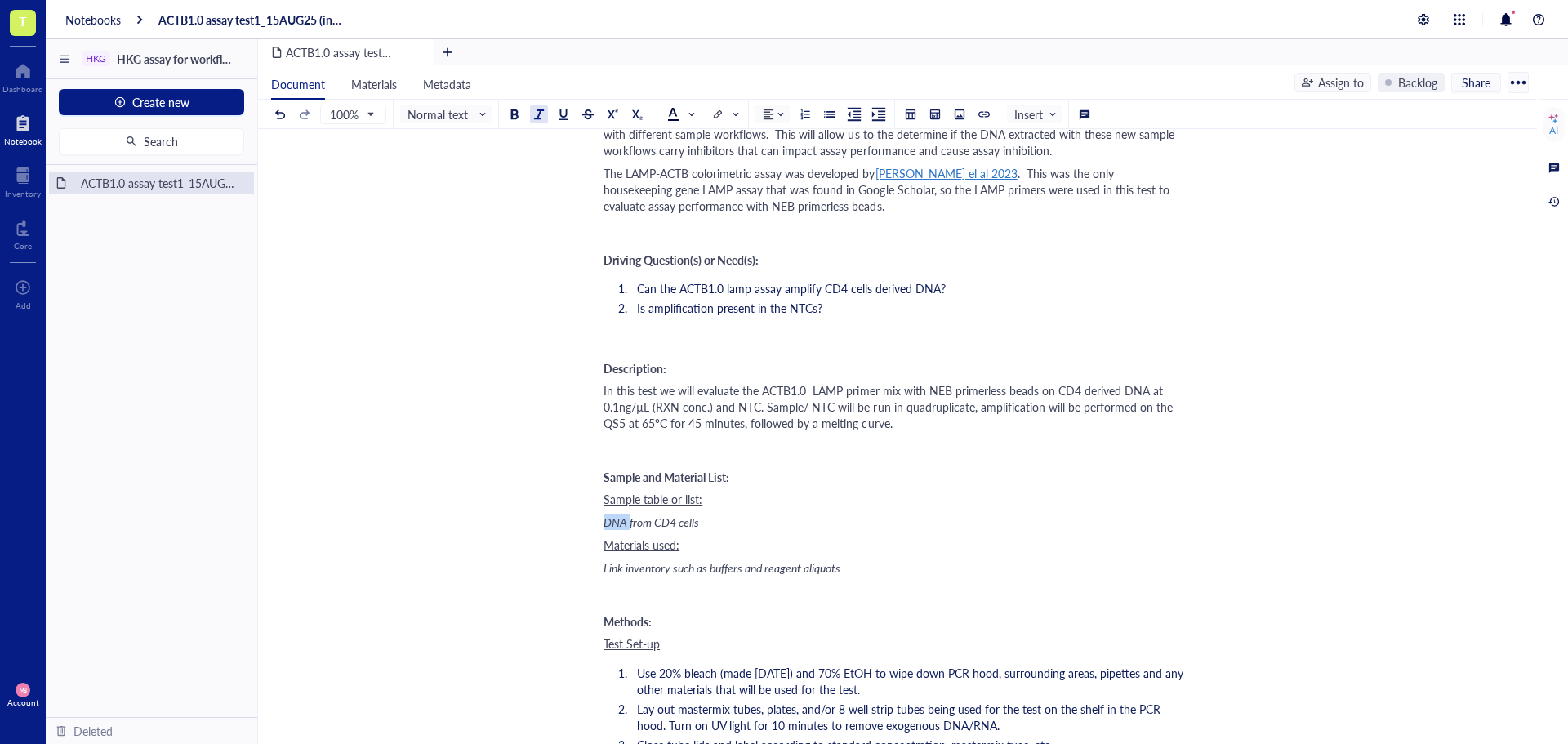
click at [606, 523] on span "DNA from CD4 cells" at bounding box center [651, 522] width 95 height 17
click at [801, 482] on div at bounding box center [799, 482] width 12 height 12
click at [771, 516] on div "DNA from CD4 cells" at bounding box center [894, 522] width 581 height 17
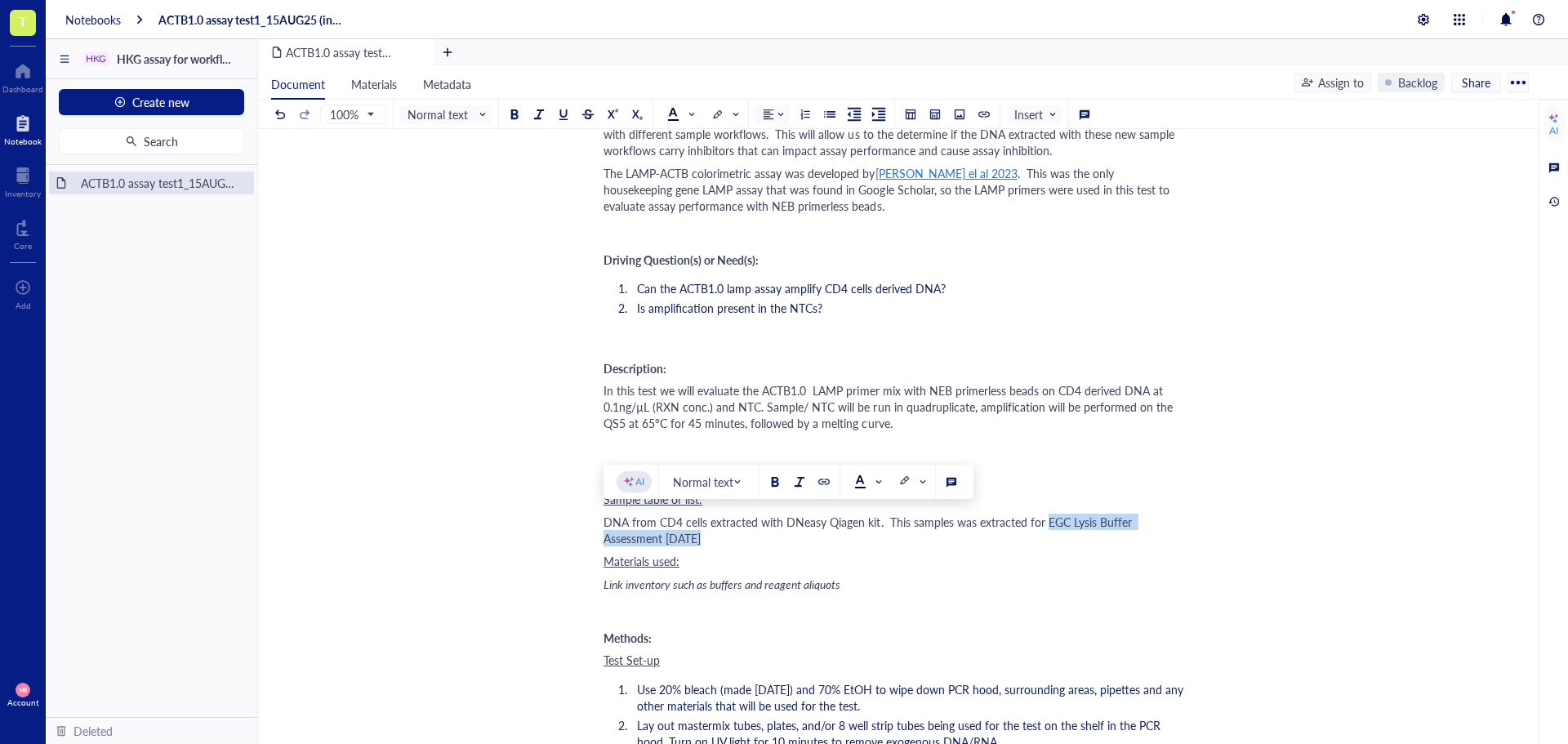
drag, startPoint x: 1045, startPoint y: 518, endPoint x: 1050, endPoint y: 534, distance: 16.8
click at [1050, 534] on div "DNA from CD4 cells extracted with DNeasy Qiagen kit. This samples was extracted…" at bounding box center [894, 530] width 581 height 32
click at [823, 483] on div at bounding box center [824, 482] width 12 height 12
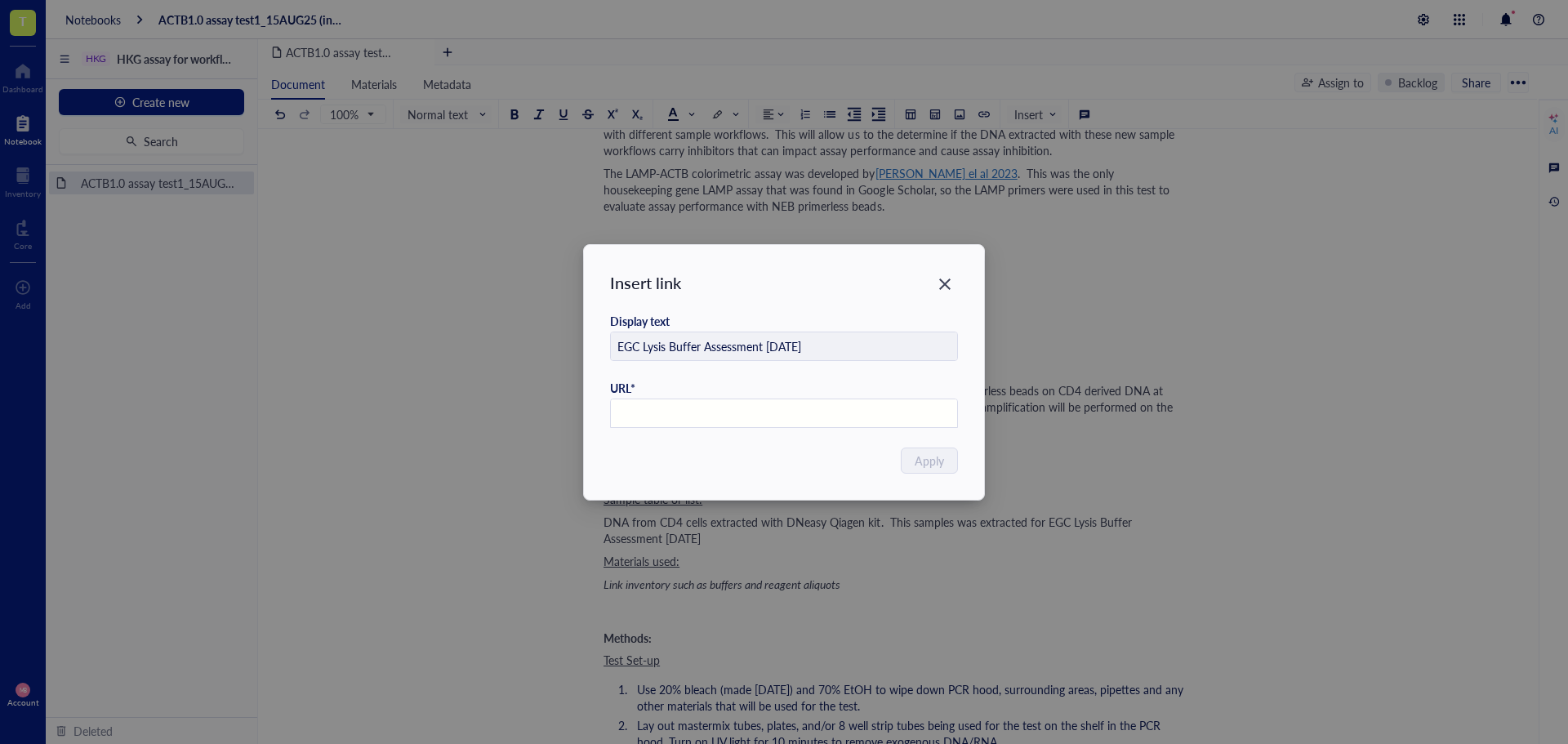
paste input "[URL][DOMAIN_NAME]"
type input "[URL][DOMAIN_NAME]"
click at [936, 470] on button "Apply" at bounding box center [930, 460] width 55 height 27
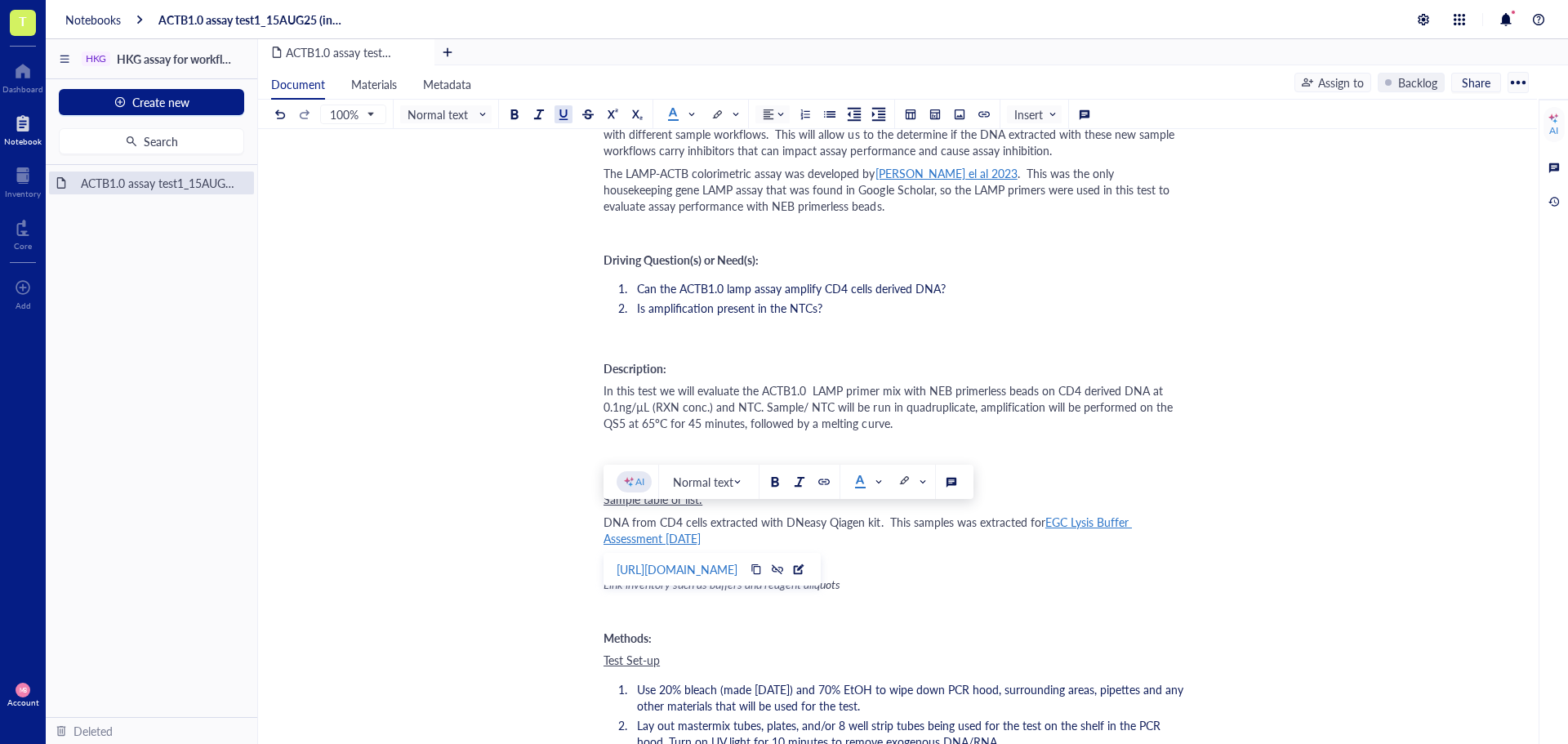
click at [813, 530] on div "DNA from CD4 cells extracted with DNeasy Qiagen kit. This samples was extracted…" at bounding box center [894, 530] width 581 height 32
drag, startPoint x: 805, startPoint y: 538, endPoint x: 799, endPoint y: 510, distance: 28.6
click at [708, 537] on div "DNA from CD4 cells extracted with DNeasy Qiagen kit. This samples was extracted…" at bounding box center [894, 530] width 581 height 32
click at [786, 572] on button at bounding box center [778, 569] width 18 height 18
click at [738, 536] on span "by [PERSON_NAME]." at bounding box center [755, 538] width 108 height 17
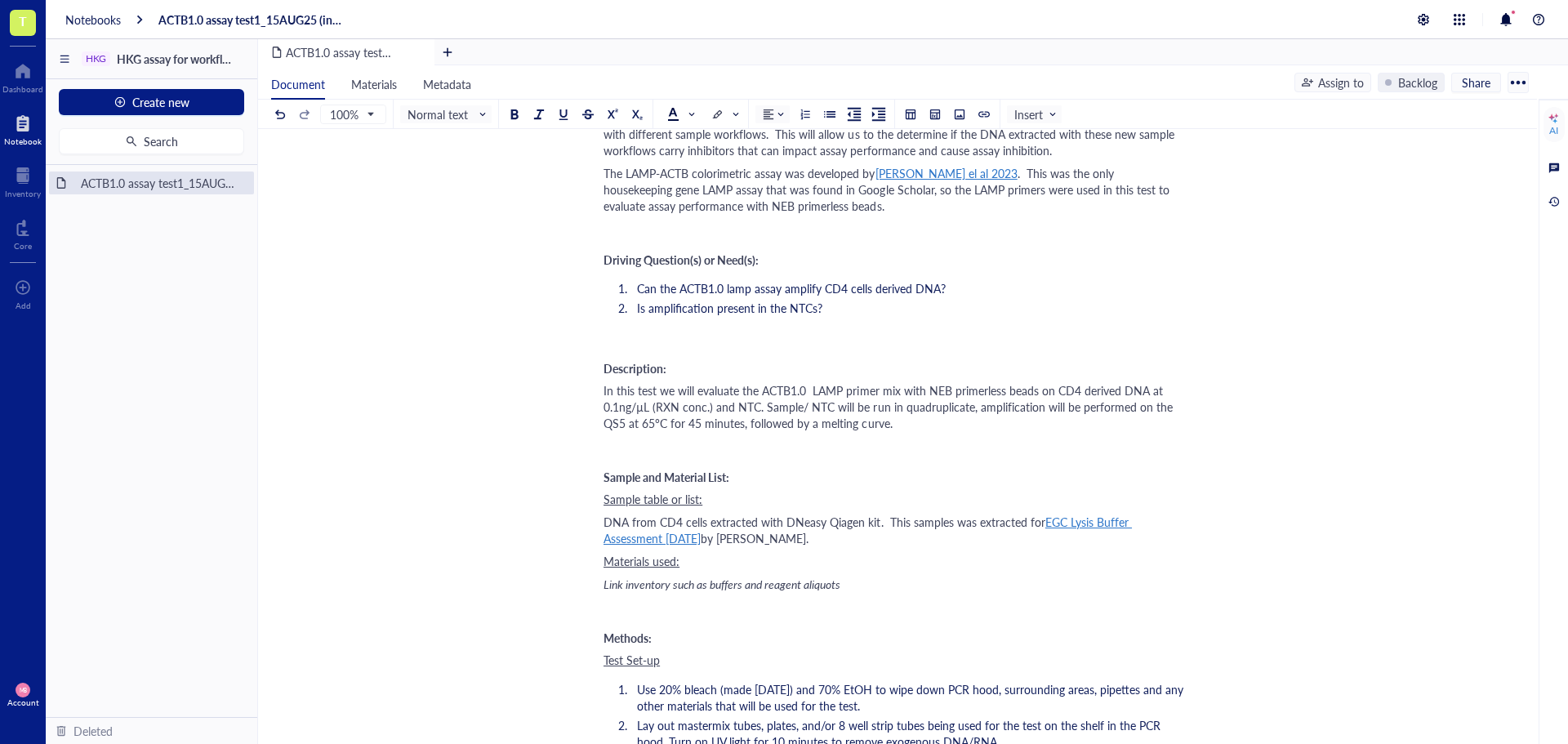
click at [726, 562] on div "Materials used:" at bounding box center [894, 560] width 581 height 17
click at [966, 118] on button at bounding box center [959, 114] width 18 height 18
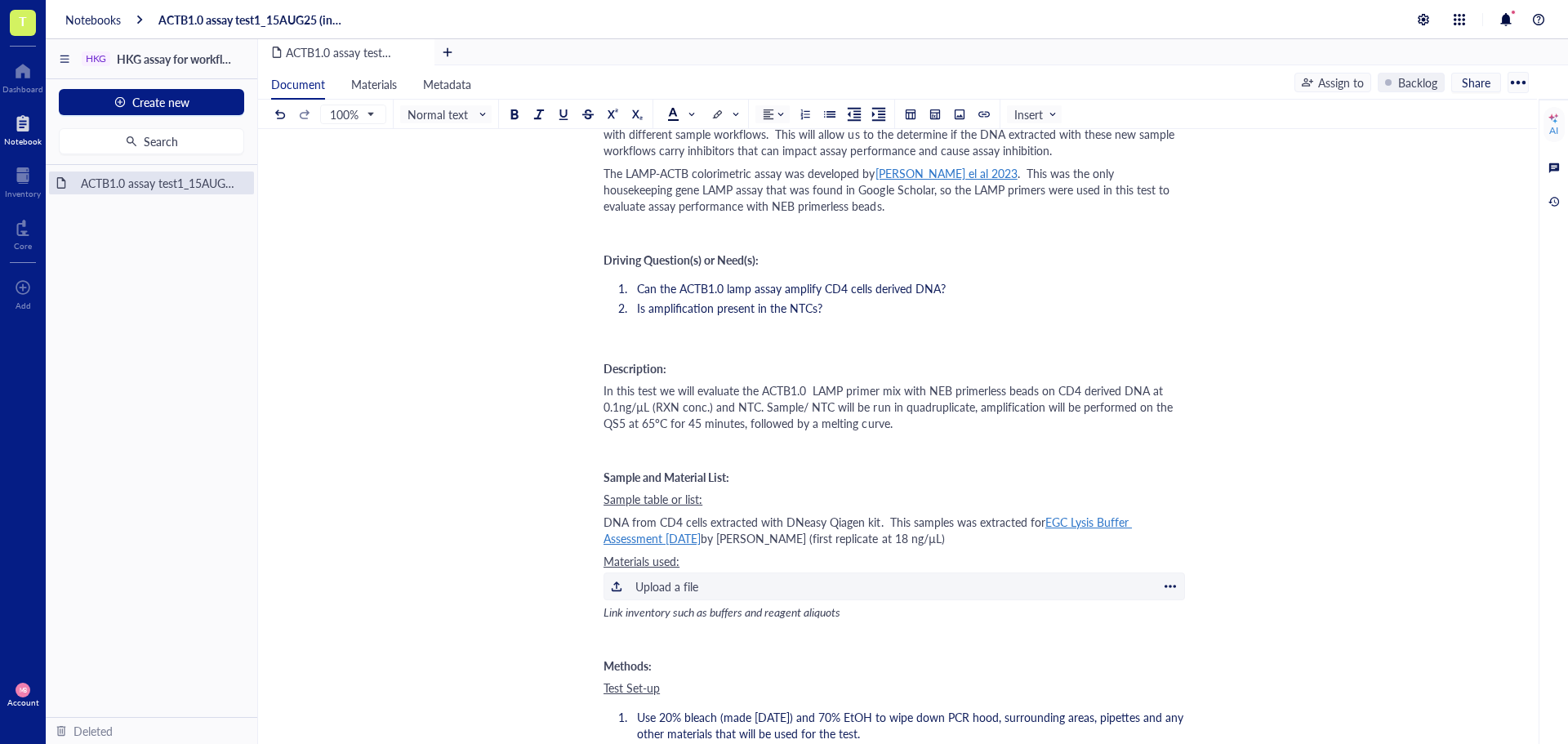
click at [644, 578] on div "Upload a file" at bounding box center [667, 586] width 63 height 18
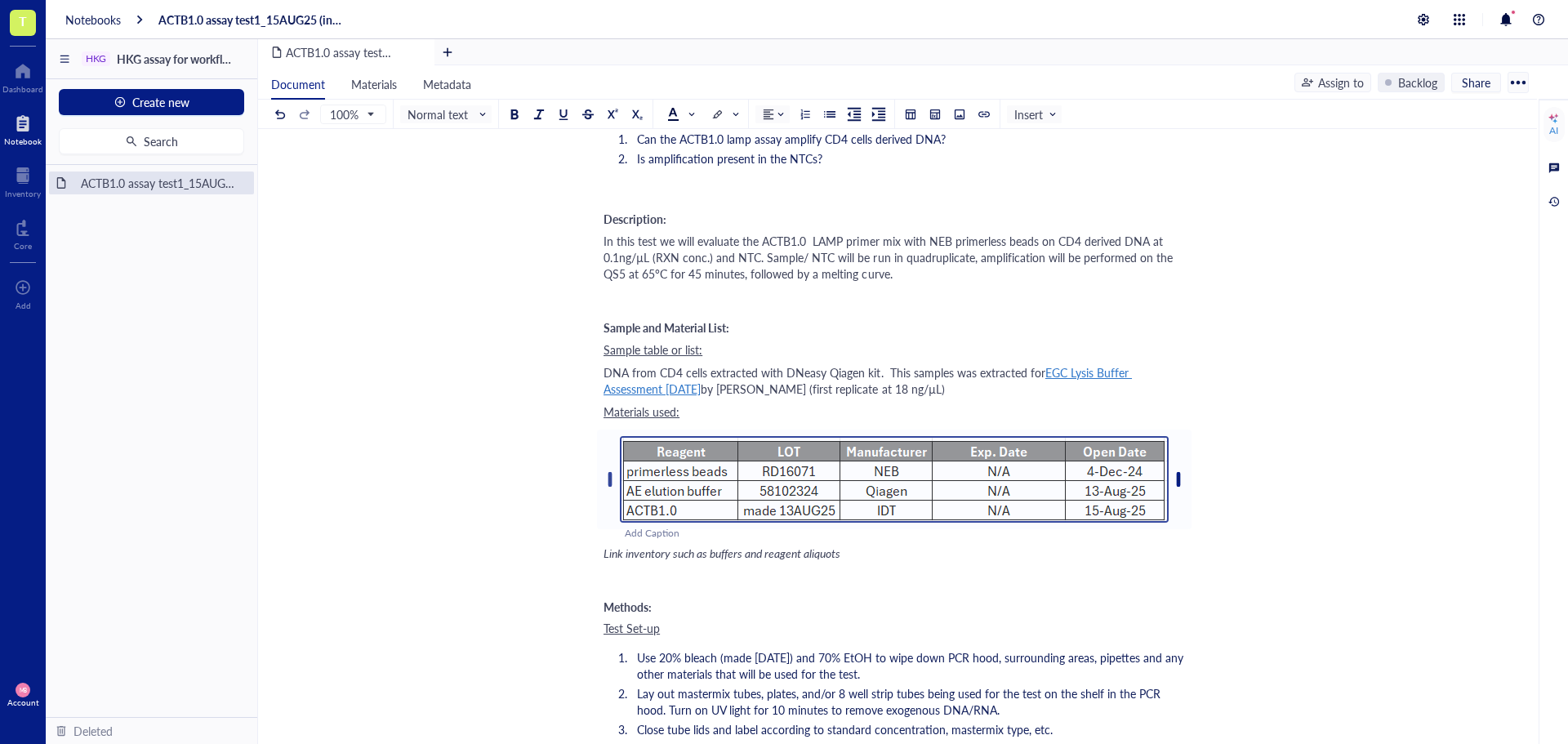
scroll to position [489, 0]
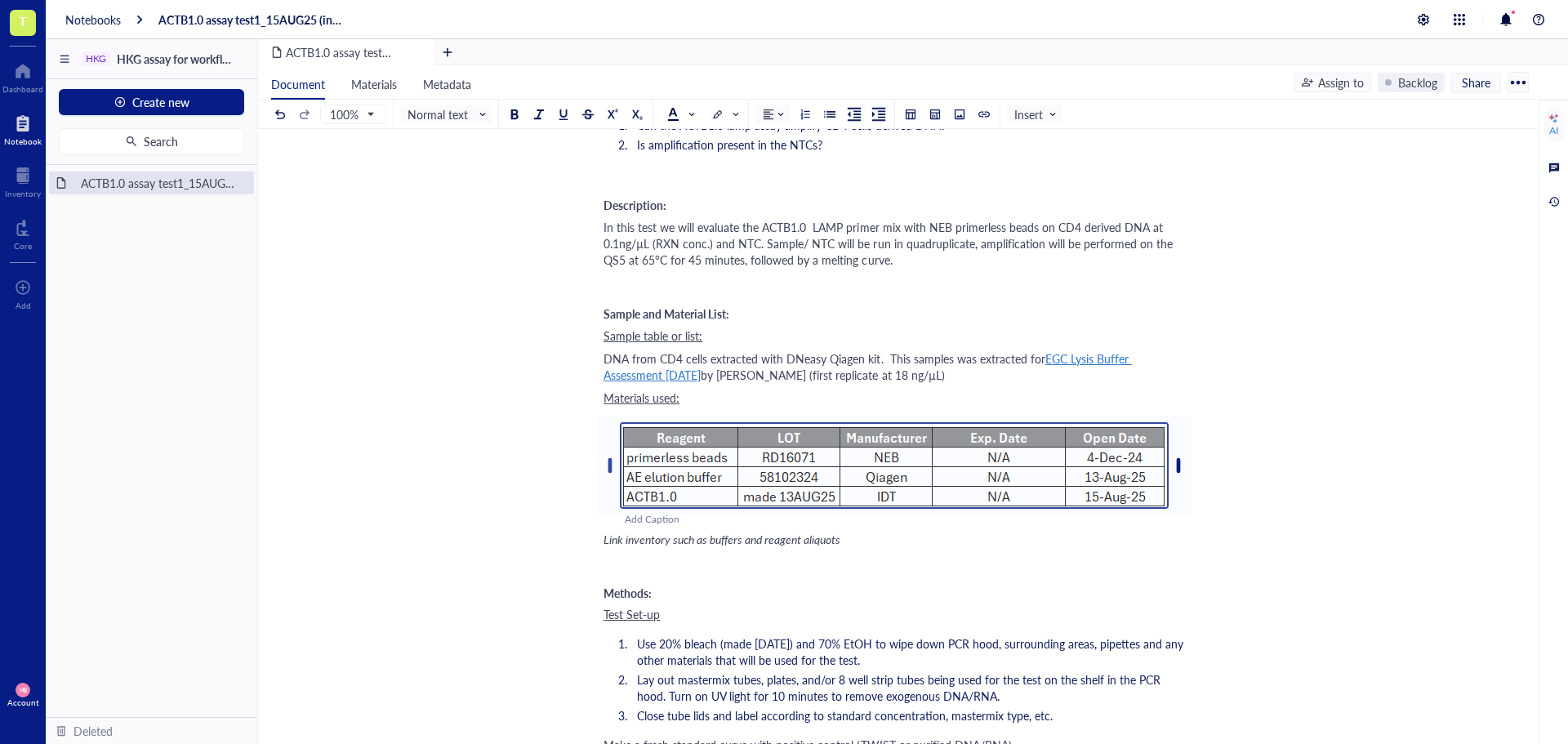
click at [692, 544] on span "Link inventory such as buffers and reagent aliquots" at bounding box center [723, 539] width 238 height 17
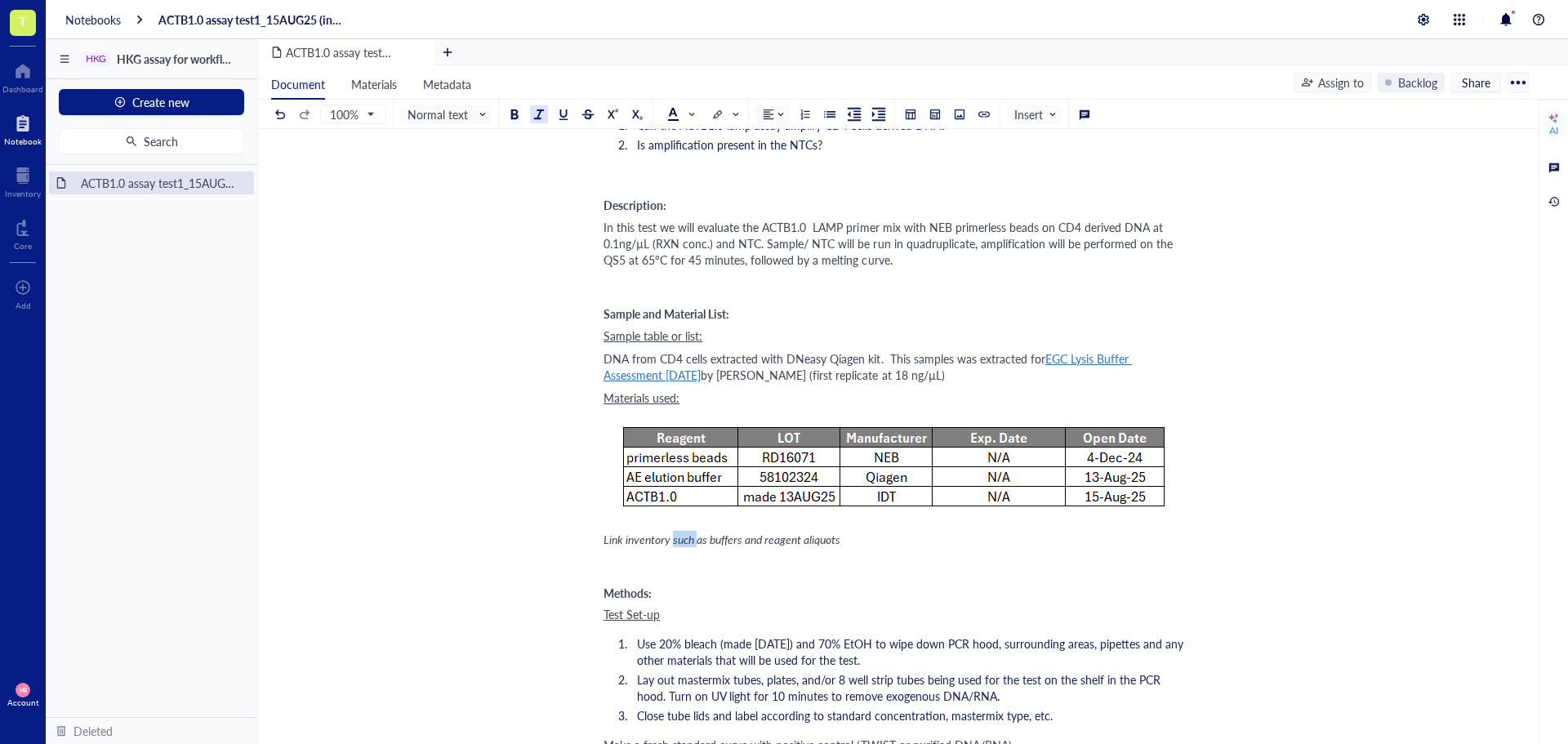
click at [692, 544] on span "Link inventory such as buffers and reagent aliquots" at bounding box center [723, 539] width 238 height 17
click at [646, 538] on div "﻿ Type ‘/’ for commands" at bounding box center [894, 539] width 581 height 17
drag, startPoint x: 646, startPoint y: 538, endPoint x: 603, endPoint y: 534, distance: 43.2
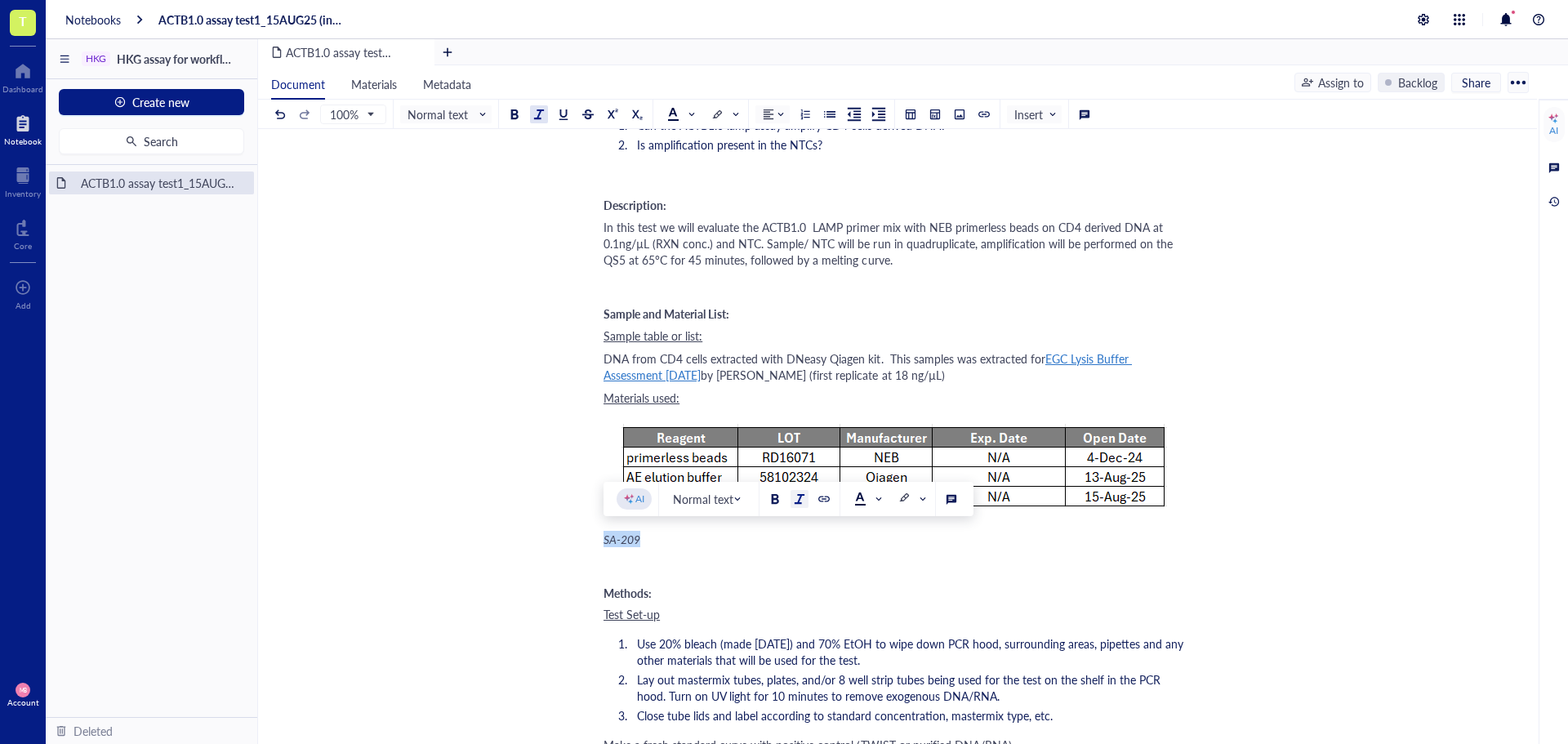
click at [820, 496] on div at bounding box center [824, 499] width 12 height 12
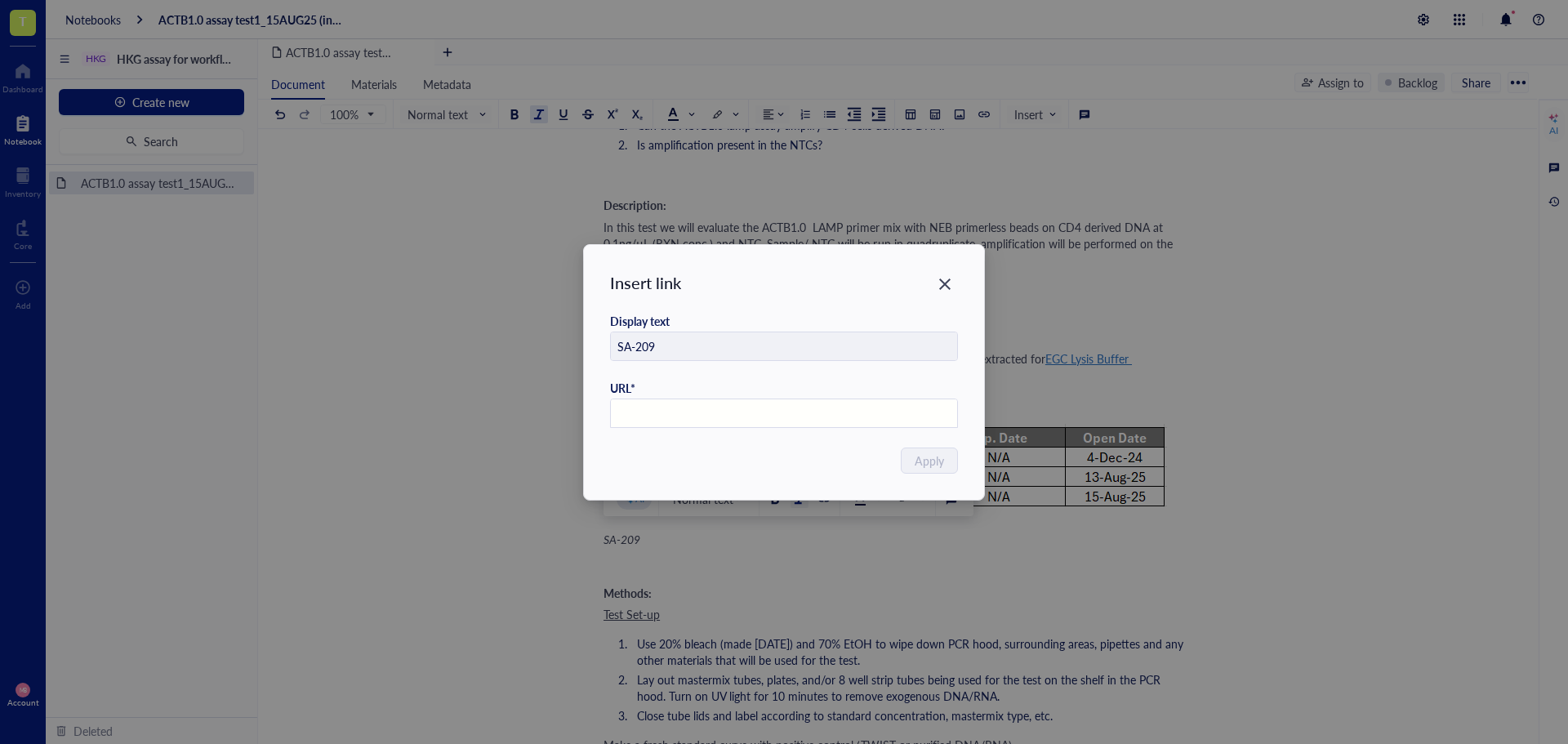
paste input "[URL][DOMAIN_NAME]"
type input "[URL][DOMAIN_NAME]"
click at [953, 463] on button "Apply" at bounding box center [930, 460] width 55 height 27
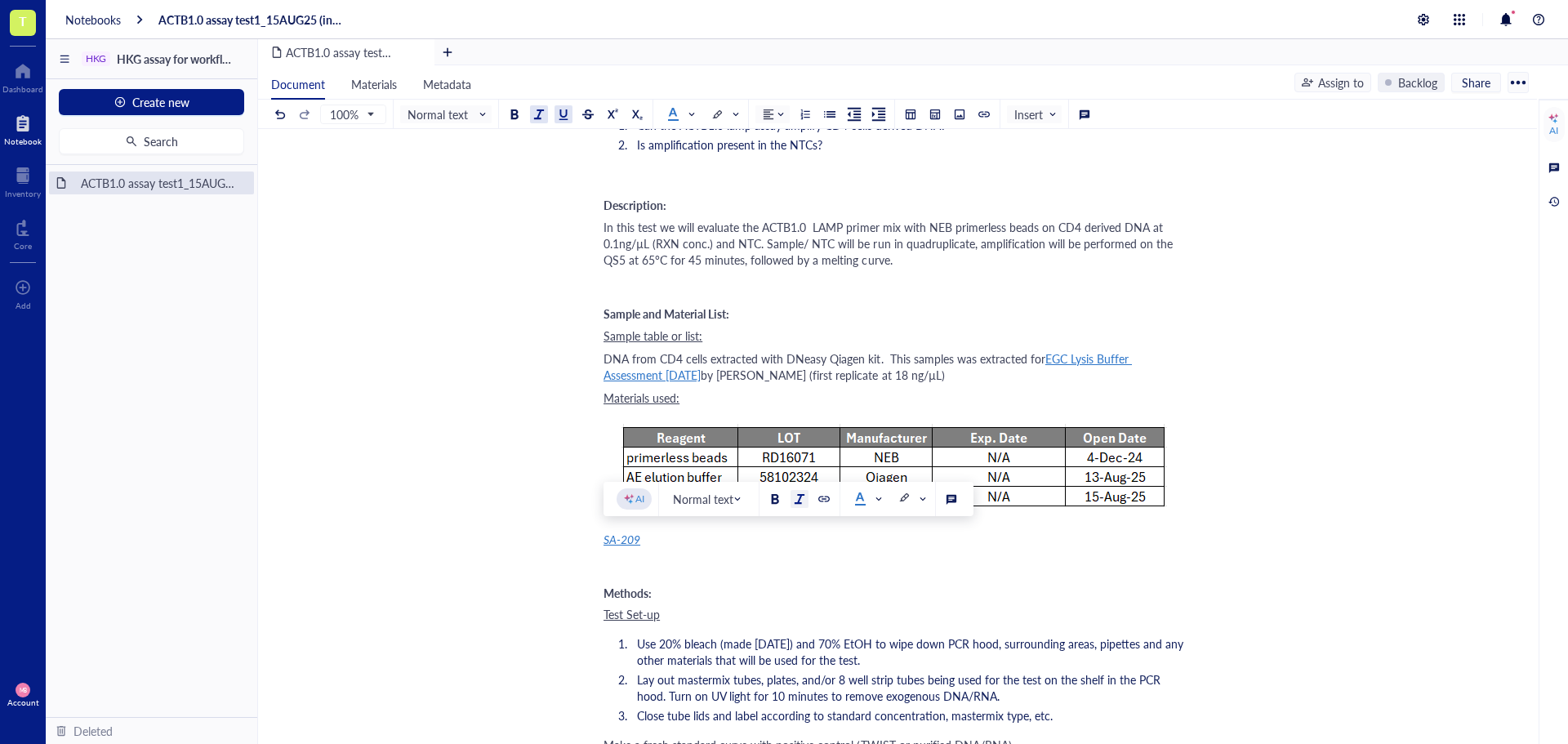
click at [803, 543] on div "SA-209" at bounding box center [894, 539] width 581 height 17
drag, startPoint x: 663, startPoint y: 540, endPoint x: 639, endPoint y: 541, distance: 24.0
click at [639, 541] on div "SA-209:" at bounding box center [894, 539] width 581 height 17
click at [784, 571] on div at bounding box center [778, 570] width 12 height 12
click at [740, 541] on div "SA-209 :" at bounding box center [894, 539] width 581 height 17
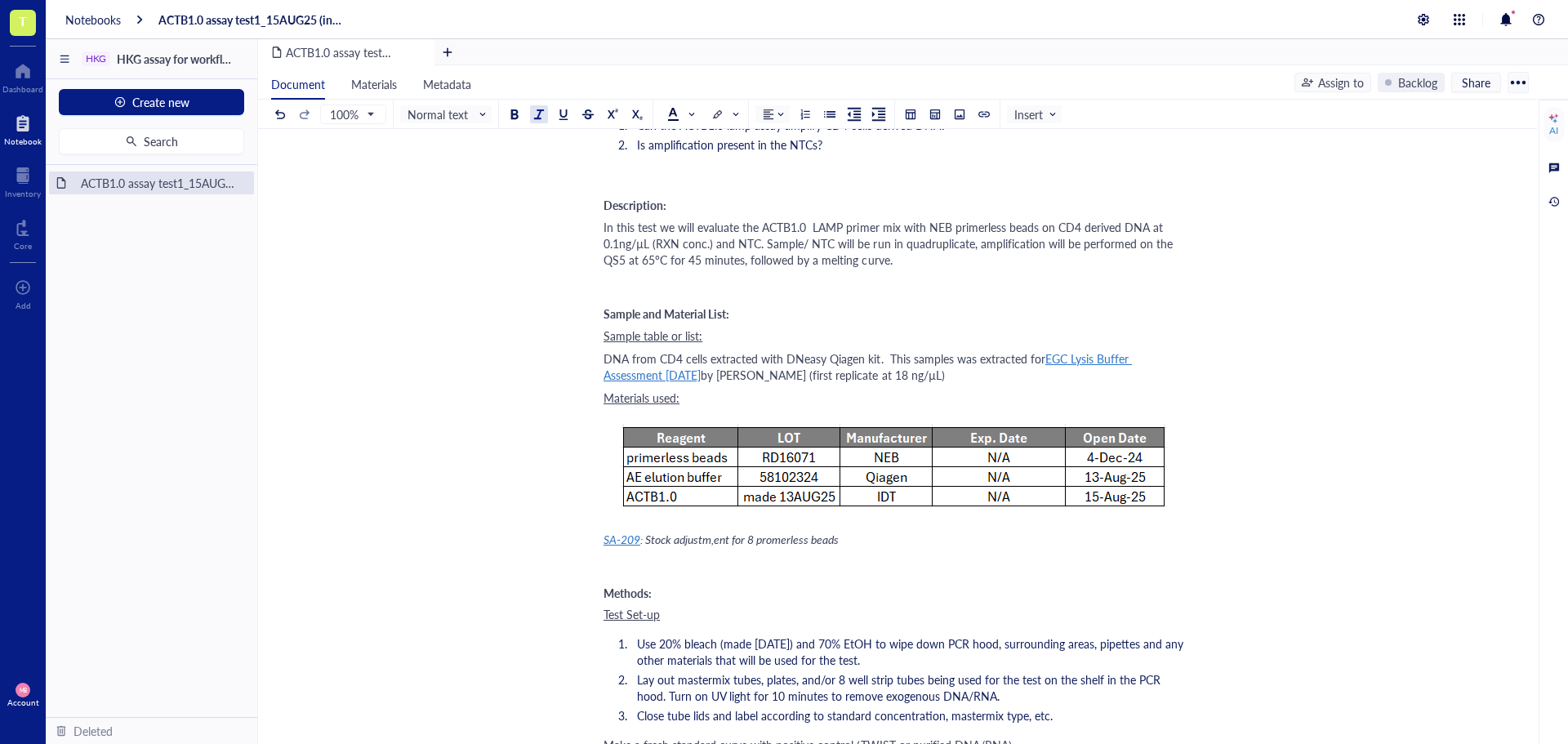
click at [714, 540] on span ": Stock adjustm,ent for 8 promerless beads" at bounding box center [739, 539] width 199 height 17
click at [784, 538] on span ": Stock adjustment for 8 promerless beads" at bounding box center [737, 539] width 196 height 17
drag, startPoint x: 647, startPoint y: 536, endPoint x: 847, endPoint y: 540, distance: 200.0
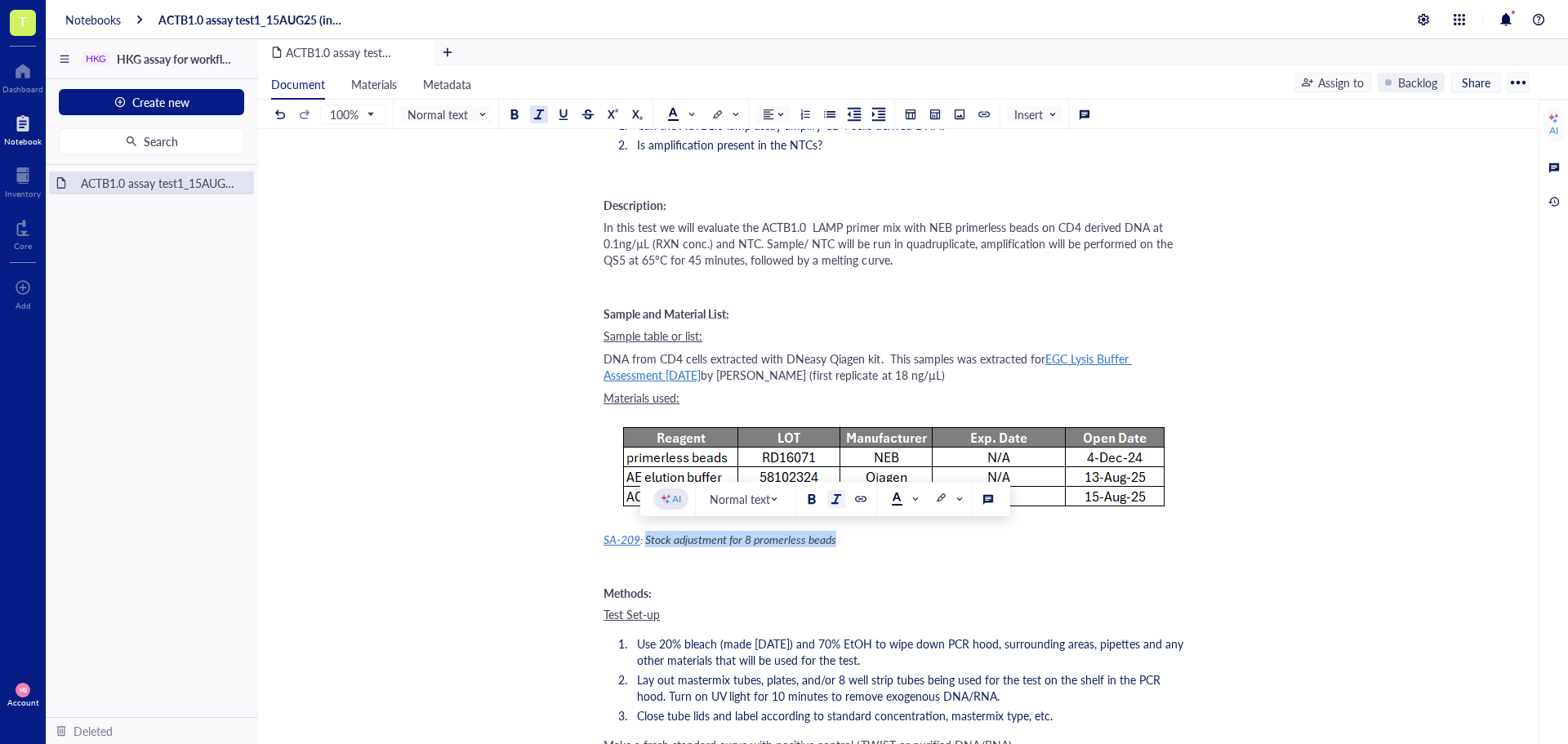
click at [847, 540] on div "SA-209 : Stock adjustment for 8 promerless beads" at bounding box center [894, 539] width 581 height 17
click at [833, 499] on div at bounding box center [837, 499] width 12 height 12
click at [889, 544] on div "SA-209 : Stock adjustment for 8 promerless beads" at bounding box center [894, 539] width 581 height 17
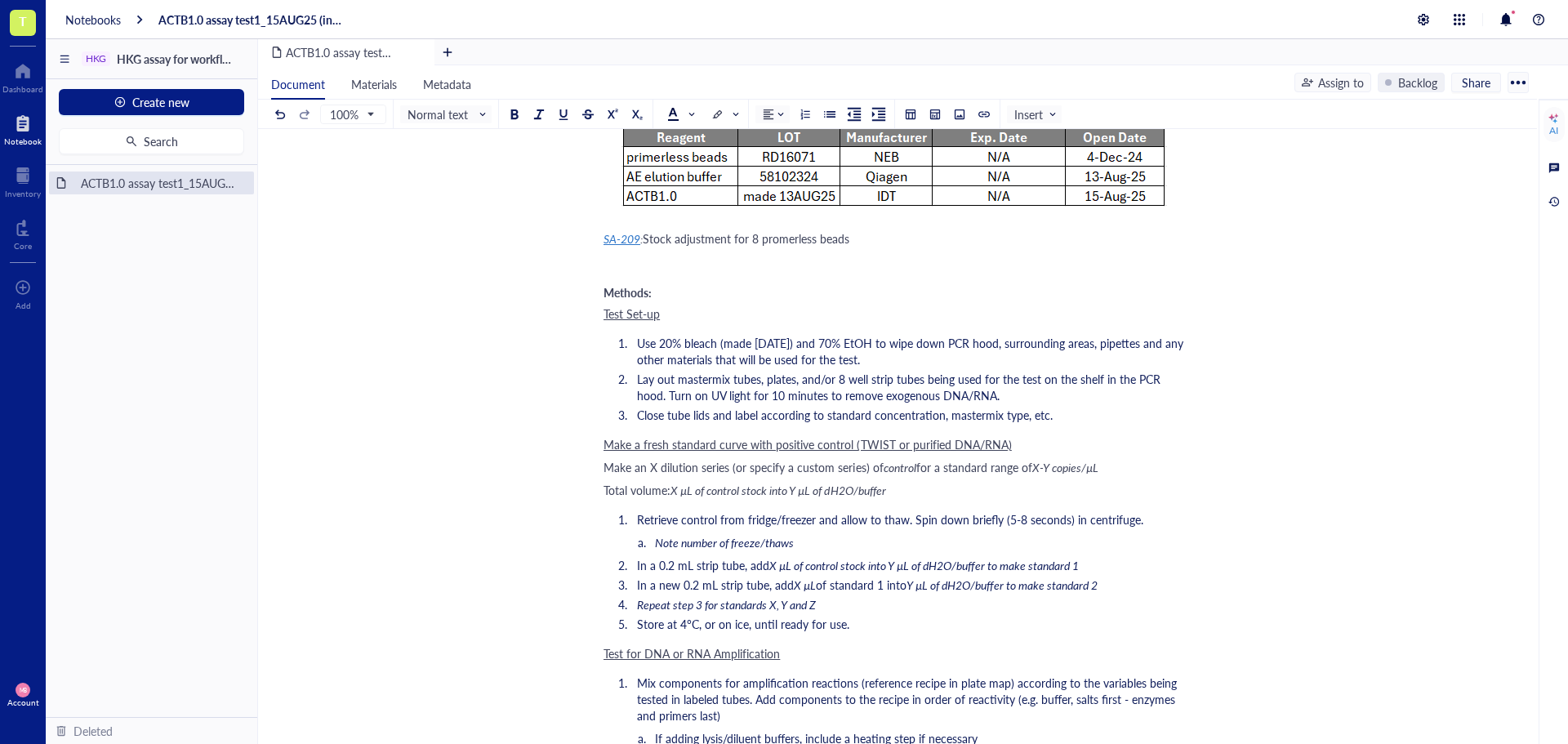
scroll to position [817, 0]
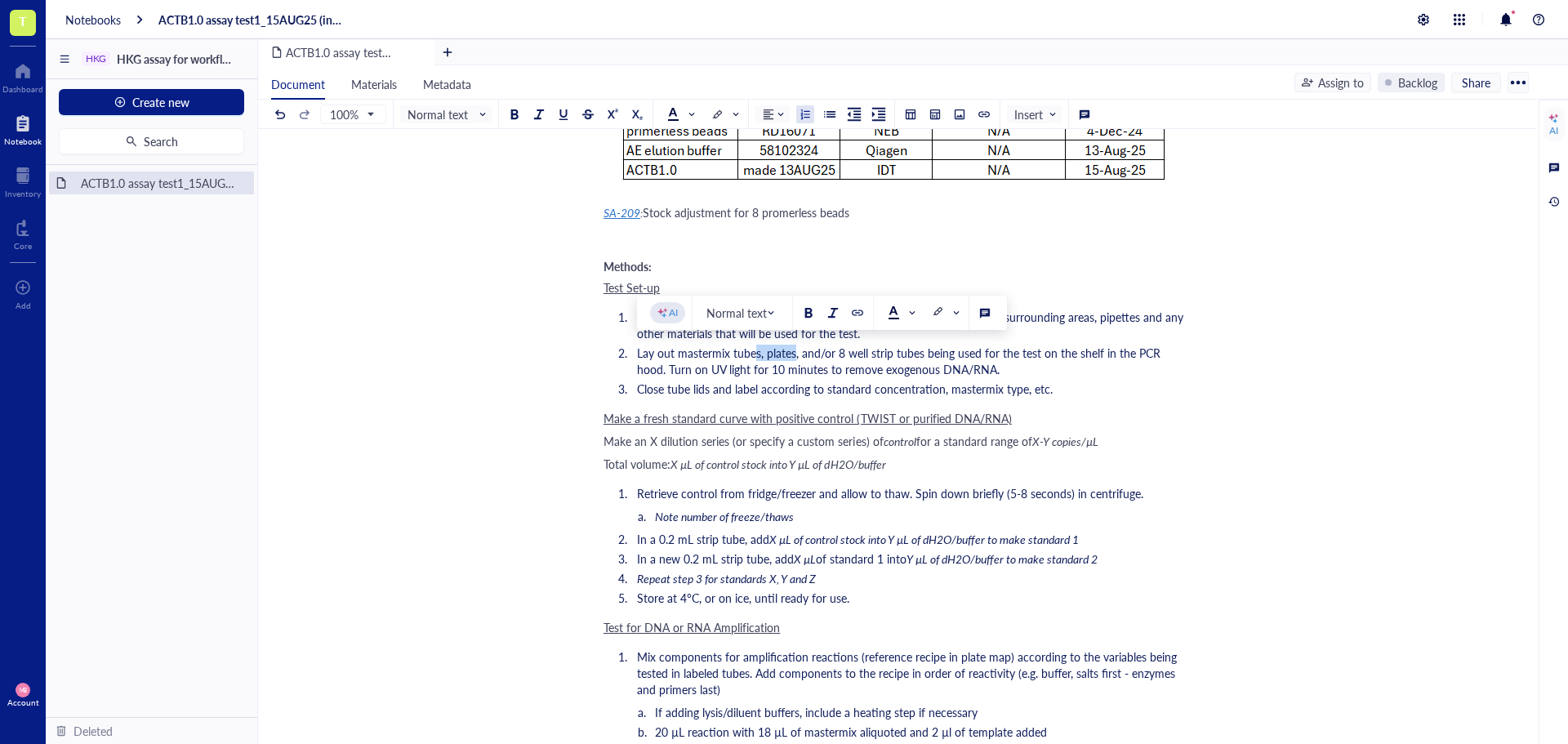
drag, startPoint x: 796, startPoint y: 352, endPoint x: 756, endPoint y: 357, distance: 40.3
click at [756, 357] on span "Lay out mastermix tubes, plates, and/or 8 well strip tubes being used for the t…" at bounding box center [900, 361] width 527 height 32
drag, startPoint x: 794, startPoint y: 351, endPoint x: 783, endPoint y: 355, distance: 11.7
click at [783, 355] on span "Lay out mastermix tube , and/or 8 well strip tubes being used for the test on t…" at bounding box center [910, 361] width 548 height 32
click at [761, 354] on span "Lay out mastermix tube , and 8 well strip tubes being used for the test on the …" at bounding box center [911, 361] width 550 height 32
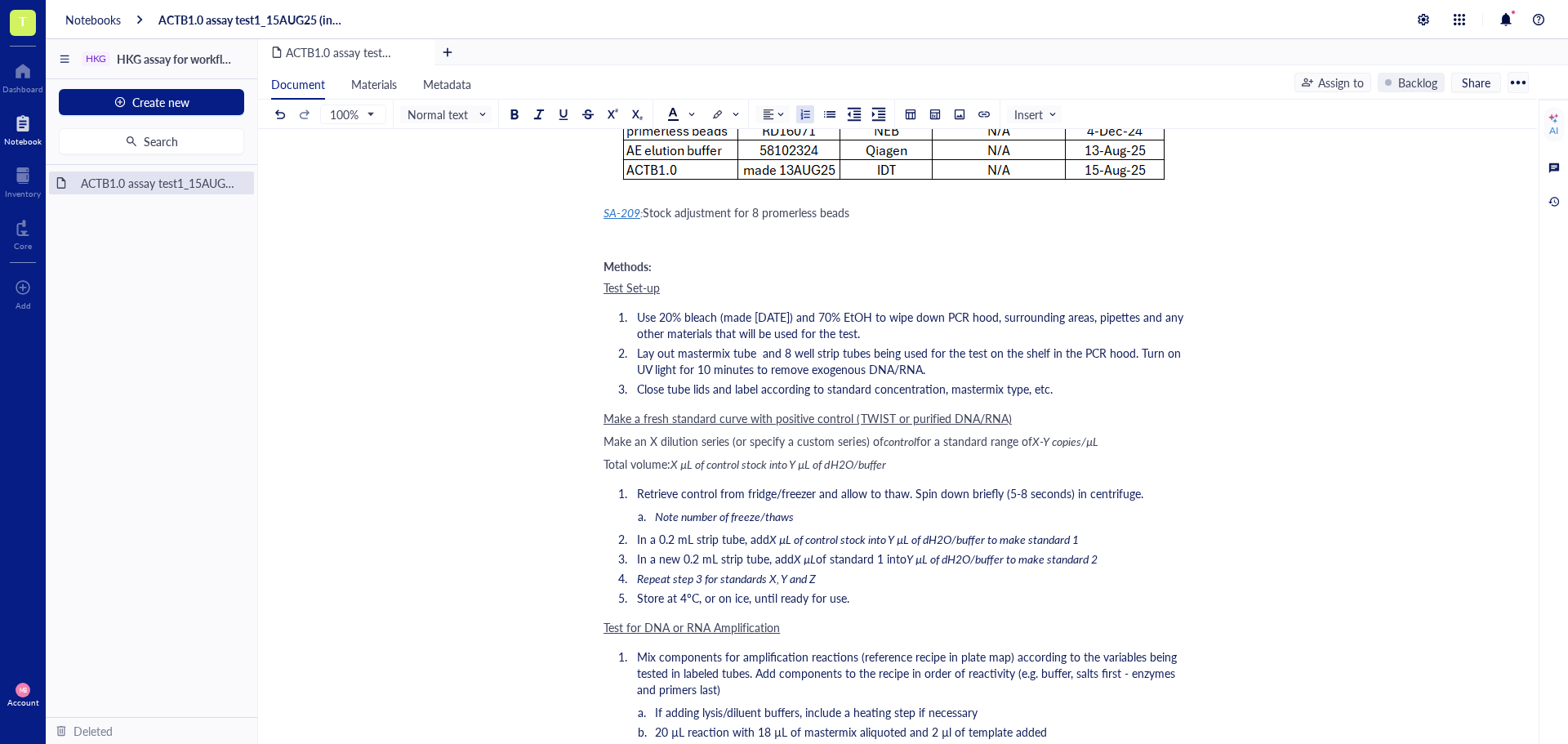
click at [678, 350] on span "Lay out mastermix tube and 8 well strip tubes being used for the test on the sh…" at bounding box center [910, 361] width 548 height 32
drag, startPoint x: 1045, startPoint y: 389, endPoint x: 808, endPoint y: 388, distance: 237.0
click at [808, 388] on span "Close tube lids and label according to standard concentration, mastermix type, …" at bounding box center [844, 388] width 416 height 17
click at [765, 353] on span "Lay out a mastermix tube and 8 well strip tubes being used for the test on the …" at bounding box center [906, 361] width 540 height 32
drag, startPoint x: 735, startPoint y: 355, endPoint x: 688, endPoint y: 354, distance: 47.0
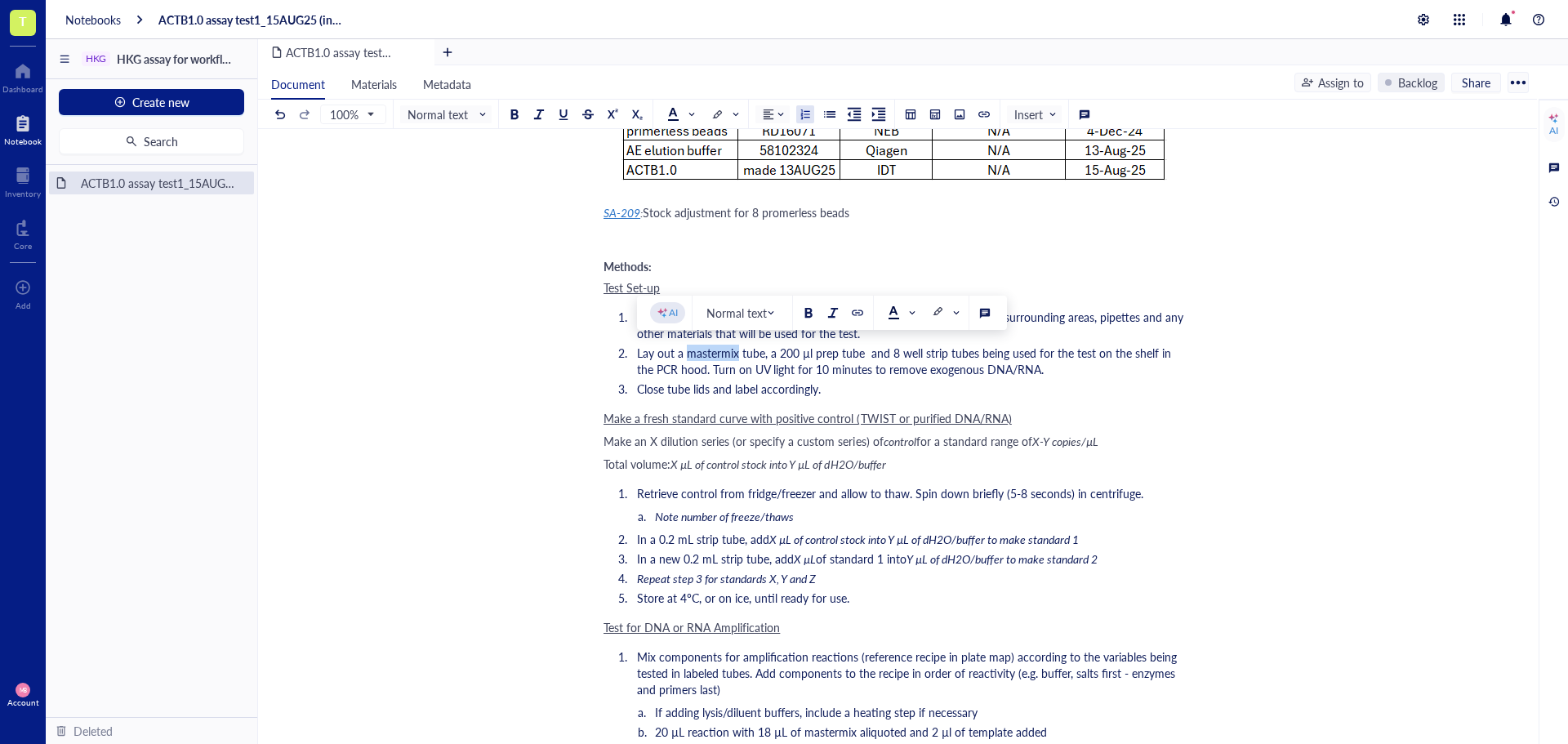
click at [688, 354] on span "Lay out a mastermix tube, a 200 µl prep tube and 8 well strip tubes being used …" at bounding box center [905, 361] width 538 height 32
click at [745, 352] on span "Lay out a Eppendorf tube, a 200 µl prep tube and 8 well strip tubes being used …" at bounding box center [907, 361] width 542 height 32
click at [740, 350] on span "Lay out a Eppendorf tube, a 200 µl prep tube and 8 well strip tubes being used …" at bounding box center [907, 361] width 542 height 32
click at [685, 352] on span "Lay out a Eppendorf tube, a 200 µl prep tube and 8 well strip tubes being used …" at bounding box center [905, 361] width 538 height 32
click at [681, 355] on span "Lay out a Eppendorf tube, a 200 µl prep tube and 8 well strip tubes being used …" at bounding box center [905, 361] width 538 height 32
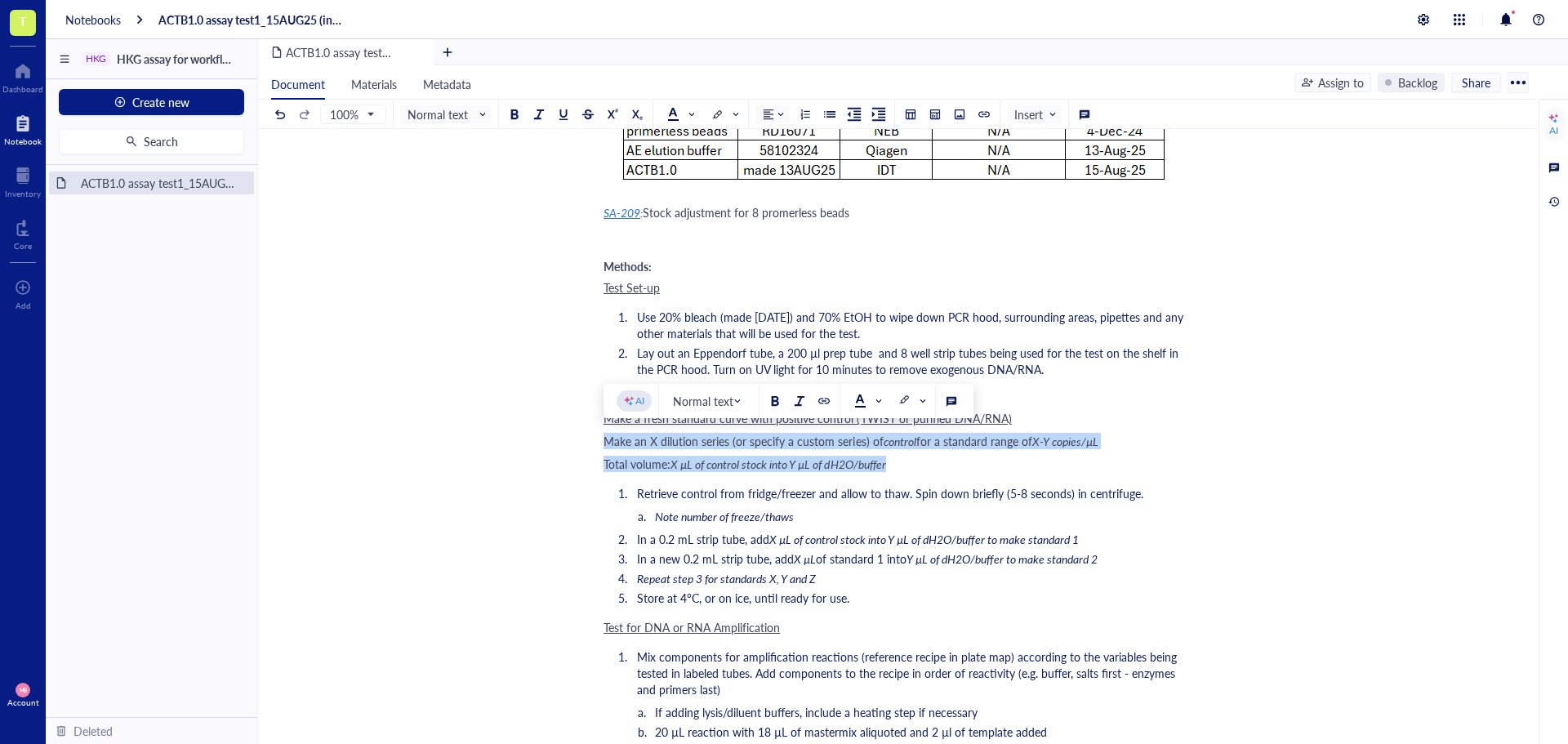
drag, startPoint x: 900, startPoint y: 461, endPoint x: 606, endPoint y: 442, distance: 294.6
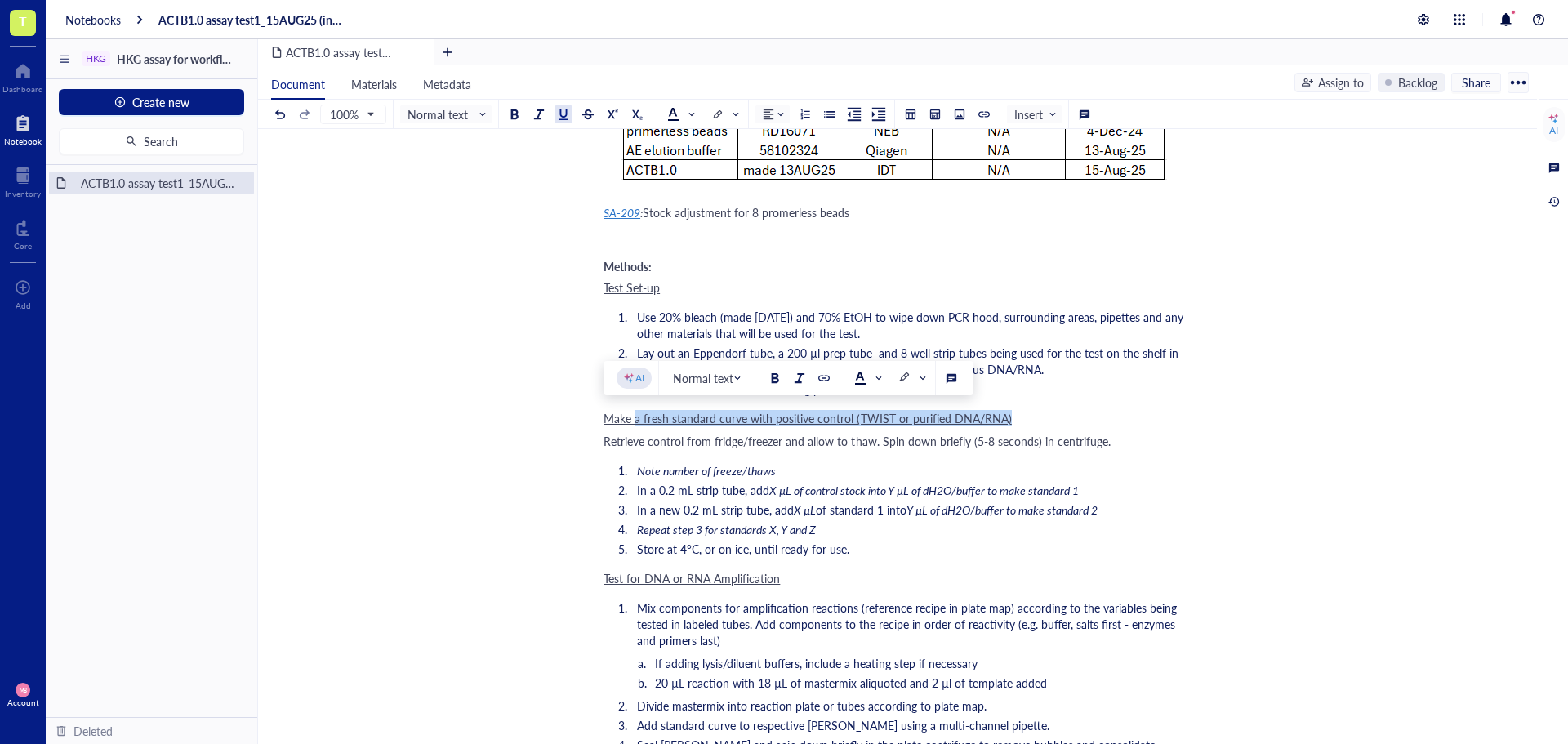
drag, startPoint x: 633, startPoint y: 420, endPoint x: 1008, endPoint y: 408, distance: 375.2
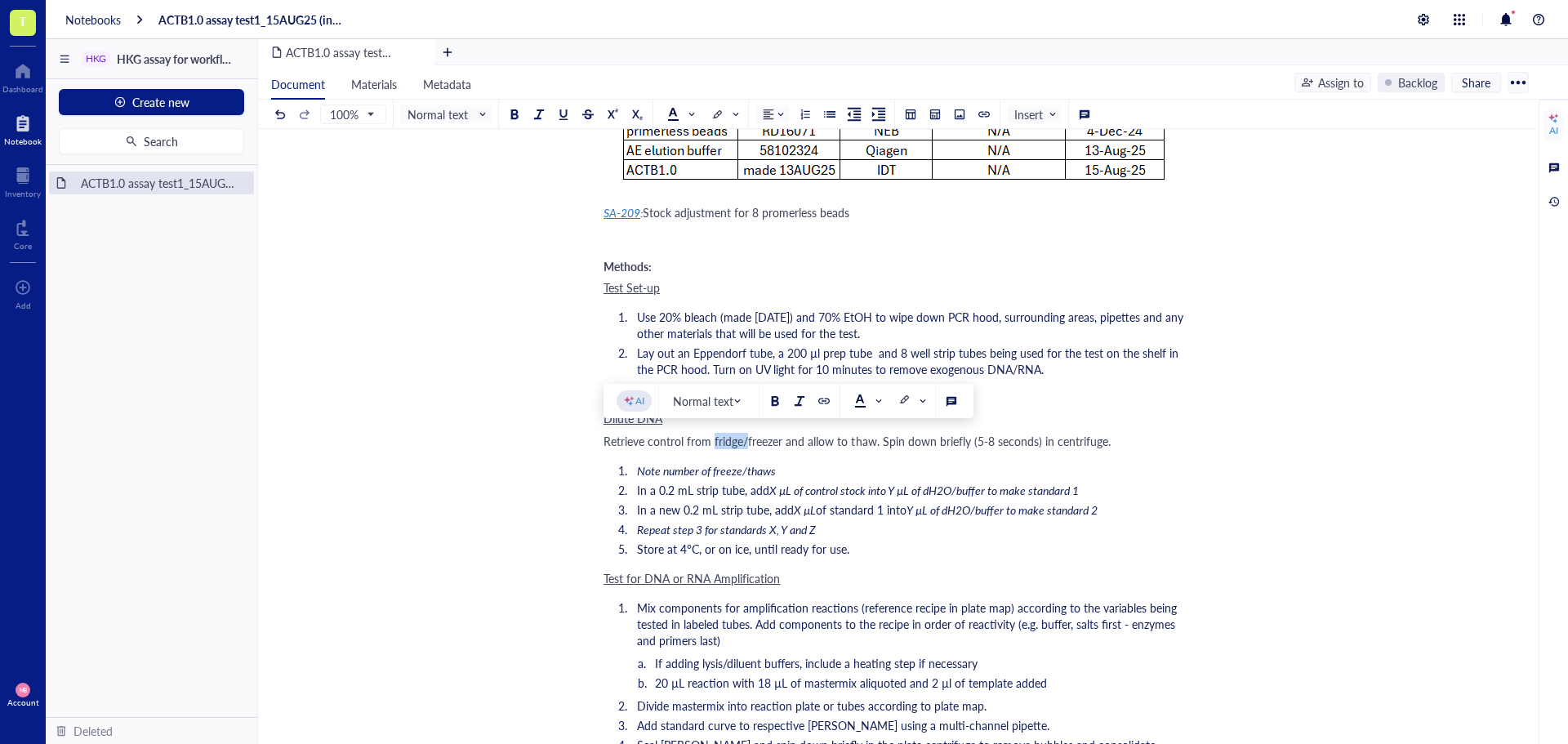
drag, startPoint x: 748, startPoint y: 441, endPoint x: 713, endPoint y: 442, distance: 35.0
click at [713, 442] on span "Retrieve control from fridge/freezer and allow to thaw. Spin down briefly (5-8 …" at bounding box center [857, 440] width 507 height 17
click at [649, 441] on span "Retrieve control from freezer and allow to thaw. Spin down briefly (5-8 seconds…" at bounding box center [841, 440] width 474 height 17
drag, startPoint x: 647, startPoint y: 439, endPoint x: 685, endPoint y: 440, distance: 38.0
click at [685, 440] on span "Retrieve control from freezer and allow to thaw. Spin down briefly (5-8 seconds…" at bounding box center [841, 440] width 474 height 17
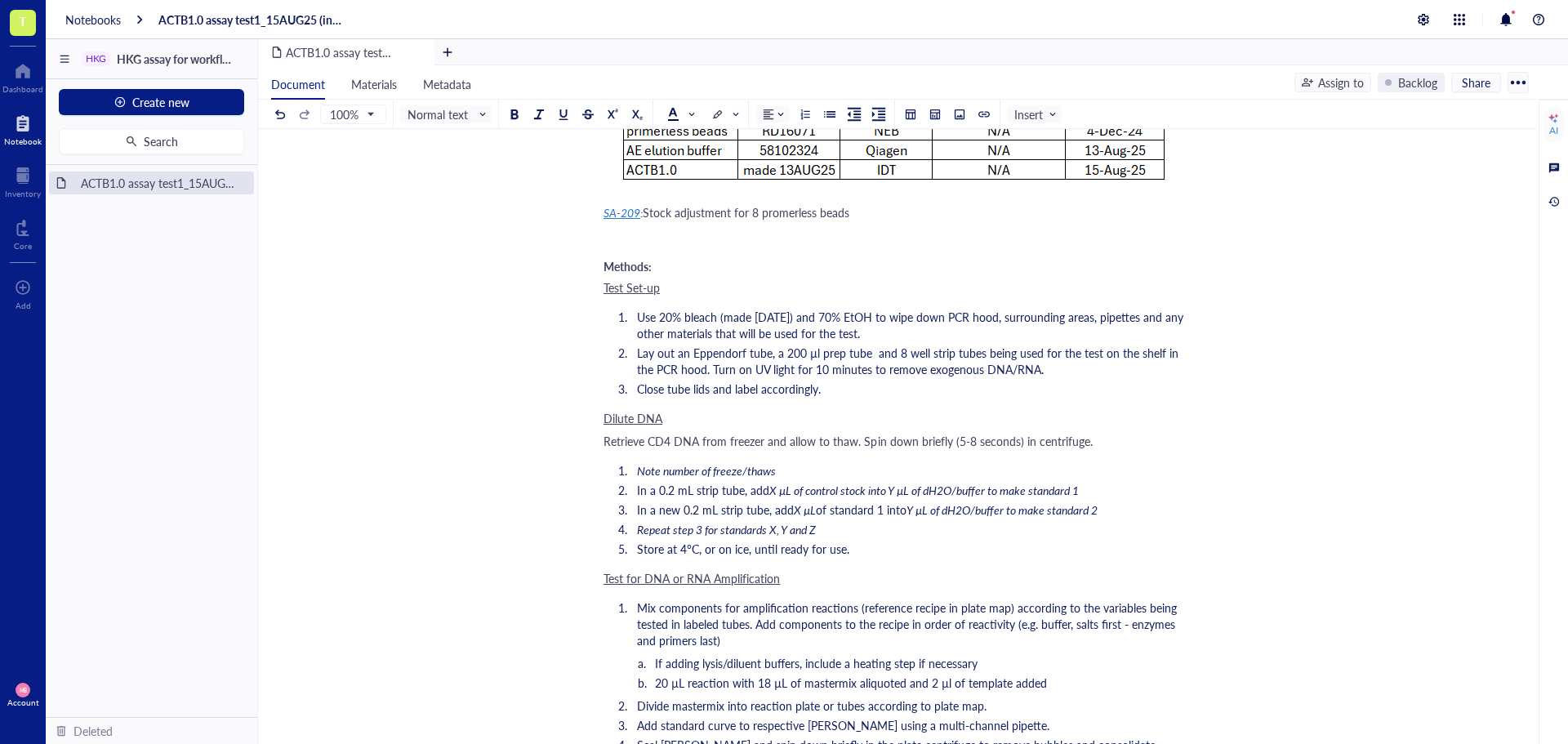
drag, startPoint x: 788, startPoint y: 475, endPoint x: 607, endPoint y: 468, distance: 181.1
click at [607, 468] on ol "Note number of freeze/thaws In a 0.2 mL strip tube, add X µL of control stock i…" at bounding box center [894, 509] width 581 height 101
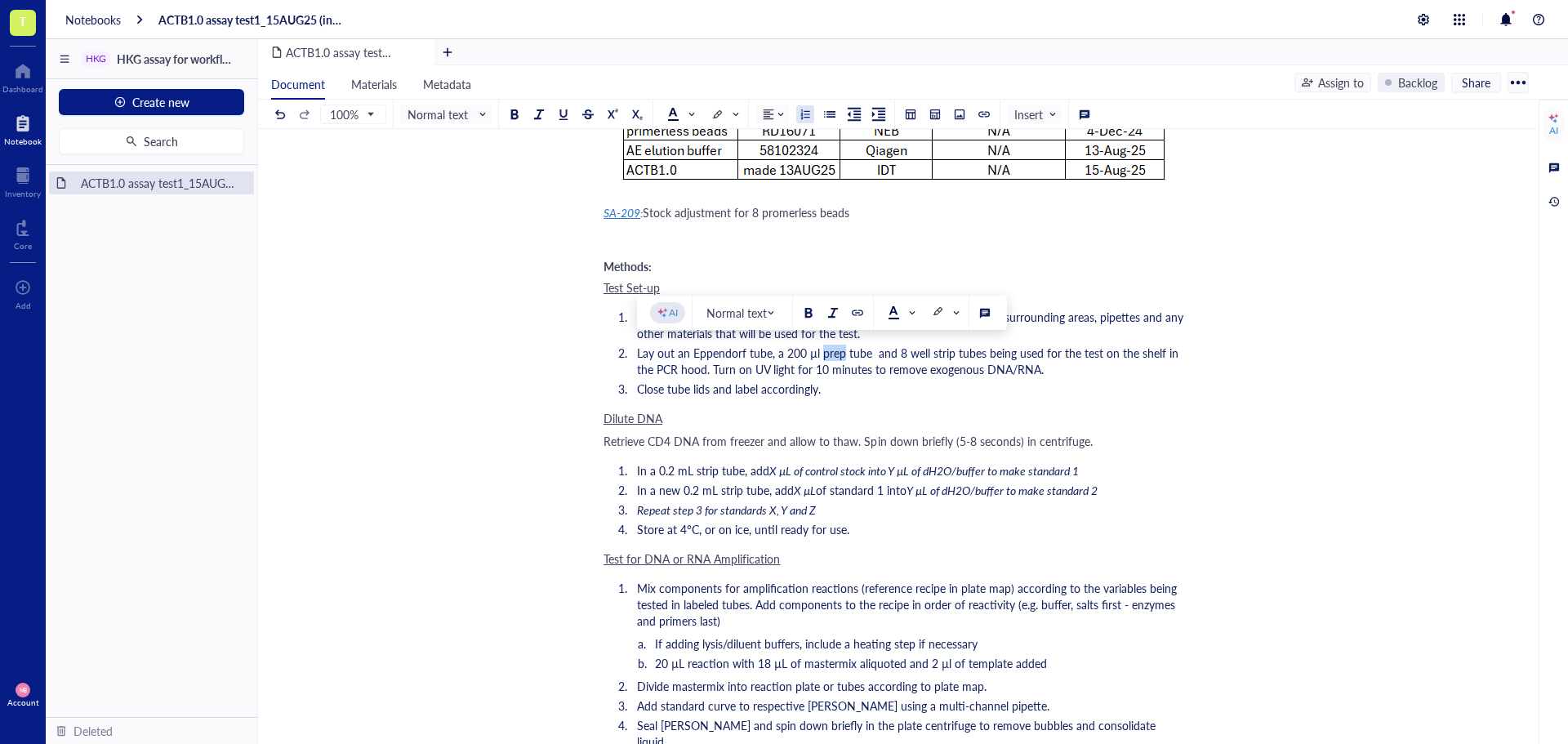
drag, startPoint x: 843, startPoint y: 354, endPoint x: 820, endPoint y: 354, distance: 23.0
click at [820, 354] on span "Lay out an Eppendorf tube, a 200 µl prep tube and 8 well strip tubes being used…" at bounding box center [909, 361] width 545 height 32
click at [822, 475] on span "X µL of control stock into Y µL of dH2O/buffer to make standard 1" at bounding box center [924, 470] width 310 height 17
click at [777, 470] on span "X µL of control stock into Y µL of dH2O/buffer to make standard 1" at bounding box center [924, 470] width 310 height 17
click at [899, 469] on span "1.8 µL of control stock into Y µL of dH2O/buffer to make standard 1" at bounding box center [928, 470] width 318 height 17
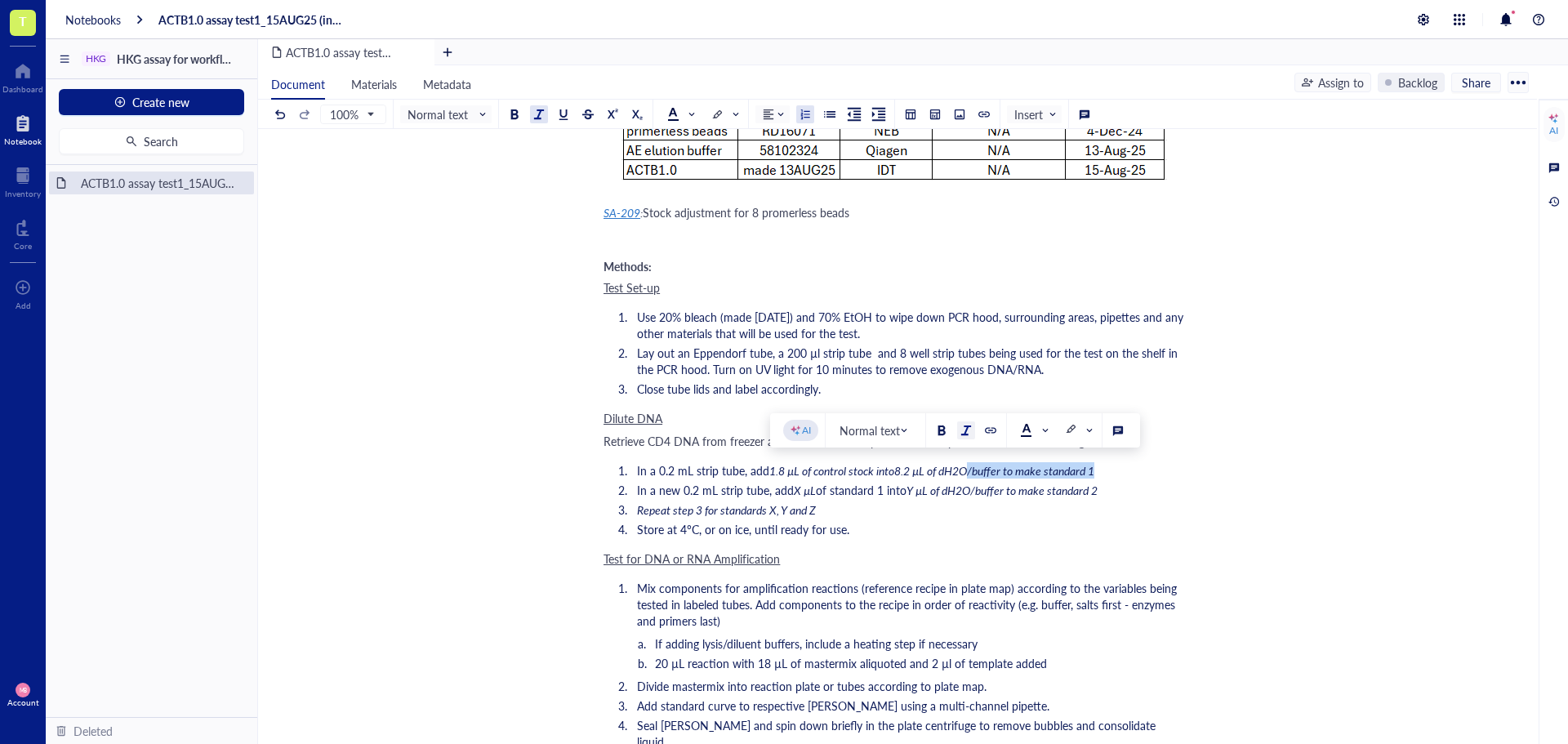
drag, startPoint x: 972, startPoint y: 470, endPoint x: 1097, endPoint y: 470, distance: 125.0
click at [1094, 470] on span "1.8 µL of control stock into8.2 µL of dH2O/buffer to make standard 1" at bounding box center [932, 470] width 325 height 17
click at [1112, 461] on ol "In a 0.2 mL strip tube, add 1.8 µL of control stock into8.2 µL of dH2O to bring…" at bounding box center [894, 499] width 581 height 82
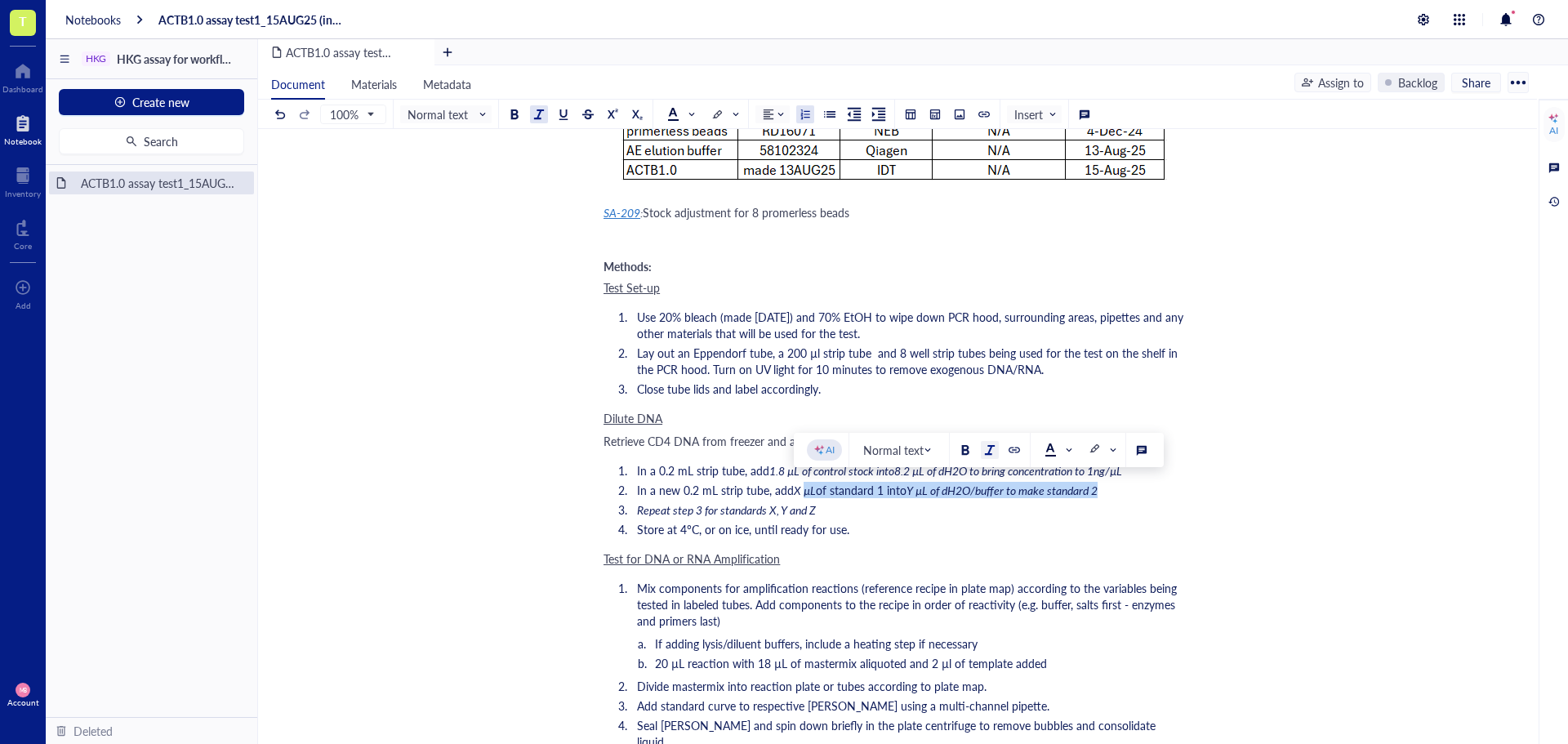
drag, startPoint x: 1132, startPoint y: 488, endPoint x: 803, endPoint y: 491, distance: 329.0
click at [803, 491] on li "In a new 0.2 mL strip tube, add X µL of standard 1 into Y µL of dH2O/buffer to …" at bounding box center [907, 489] width 554 height 17
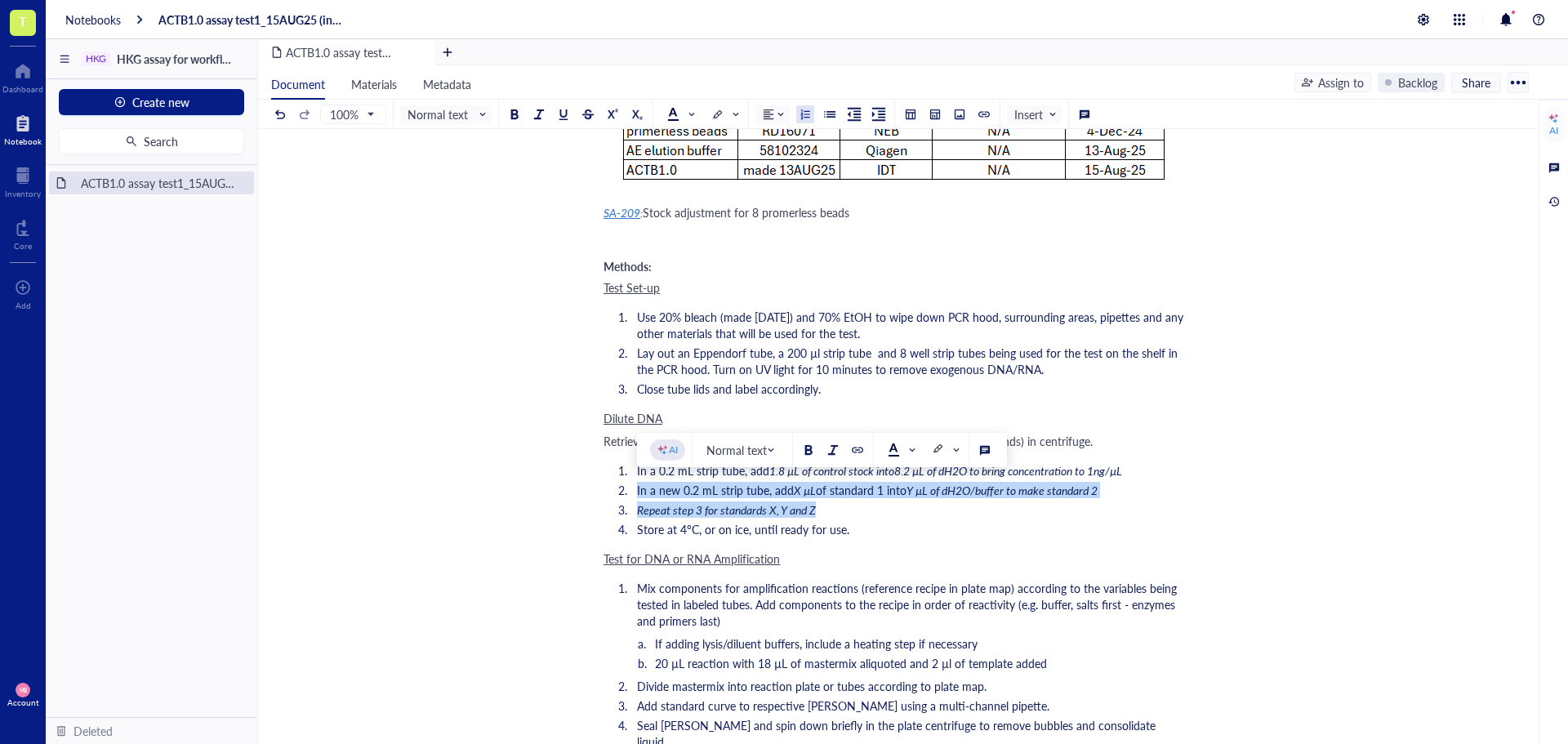
drag, startPoint x: 822, startPoint y: 512, endPoint x: 623, endPoint y: 489, distance: 200.3
click at [623, 489] on ol "In a 0.2 mL strip tube, add 1.8 µL of control stock into8.2 µL of dH2O to bring…" at bounding box center [894, 499] width 581 height 82
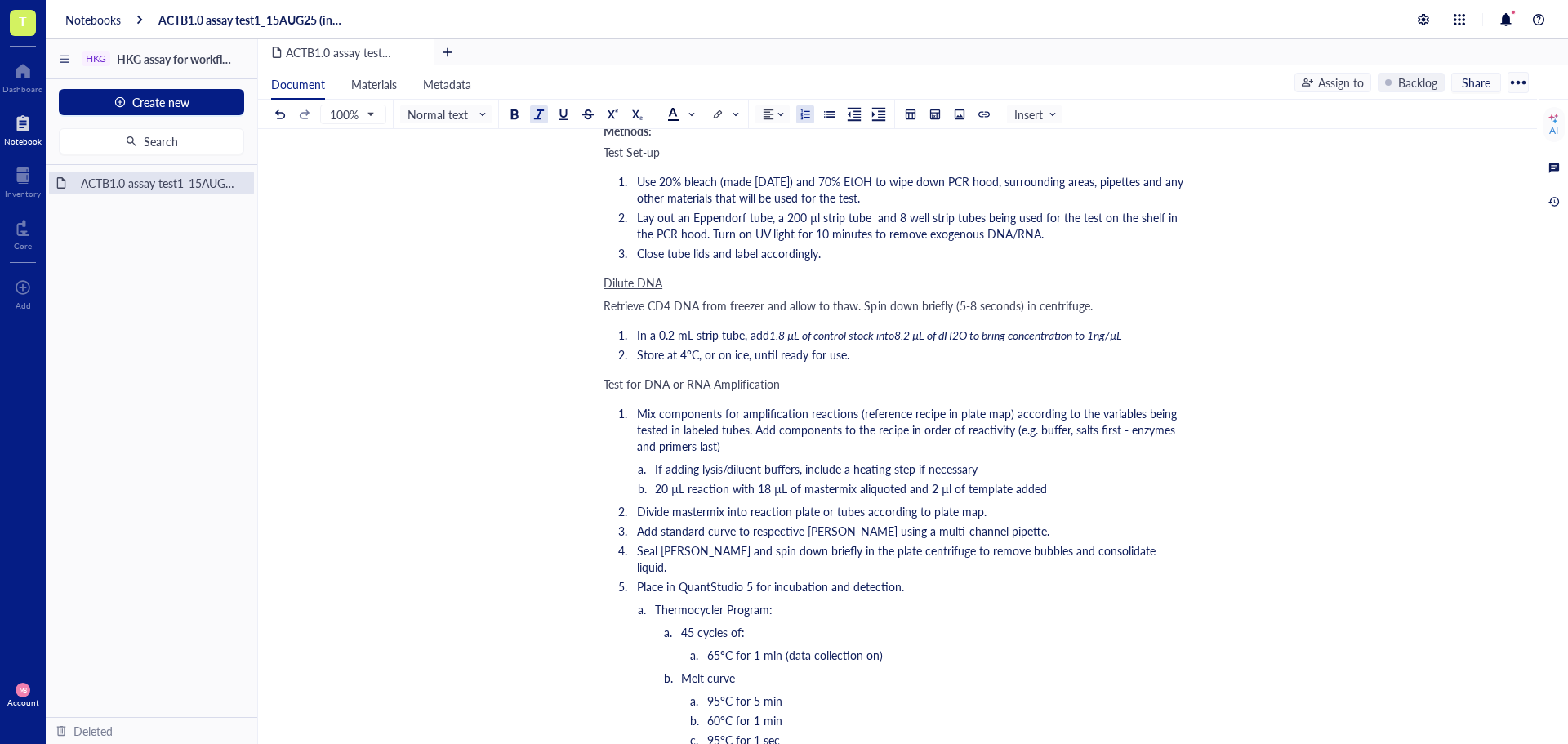
scroll to position [980, 0]
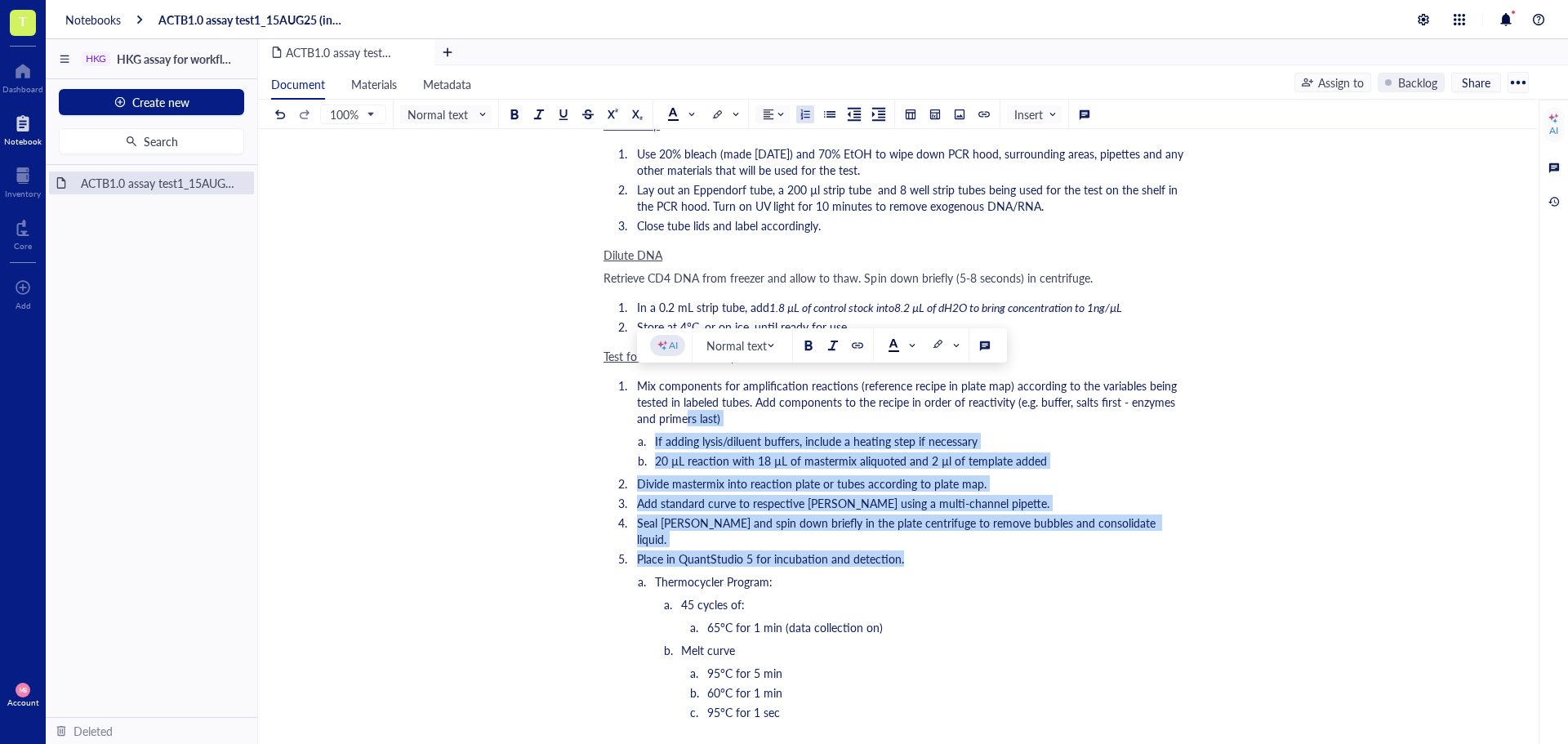
drag, startPoint x: 909, startPoint y: 541, endPoint x: 688, endPoint y: 424, distance: 250.1
click at [688, 424] on ol "Mix components for amplification reactions (reference recipe in plate map) acco…" at bounding box center [894, 549] width 581 height 353
drag, startPoint x: 740, startPoint y: 481, endPoint x: 773, endPoint y: 486, distance: 33.4
click at [741, 481] on span "Divide mastermix into reaction plate or tubes according to plate map." at bounding box center [812, 483] width 350 height 17
click at [863, 512] on ol "Mix components for amplification reactions (reference recipe in plate map) acco…" at bounding box center [894, 549] width 581 height 353
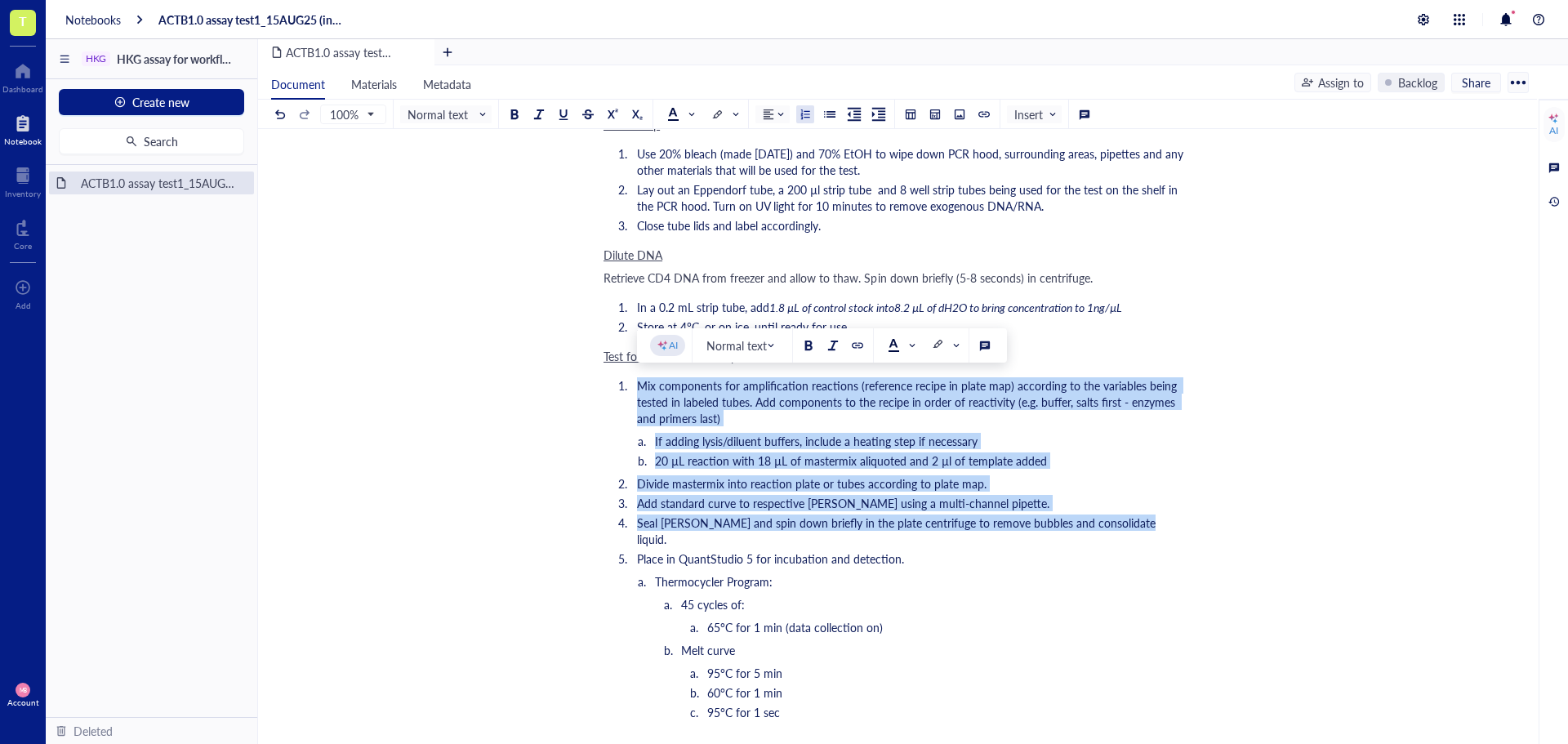
drag, startPoint x: 1119, startPoint y: 521, endPoint x: 635, endPoint y: 382, distance: 503.6
click at [635, 382] on ol "Mix components for amplification reactions (reference recipe in plate map) acco…" at bounding box center [894, 549] width 581 height 353
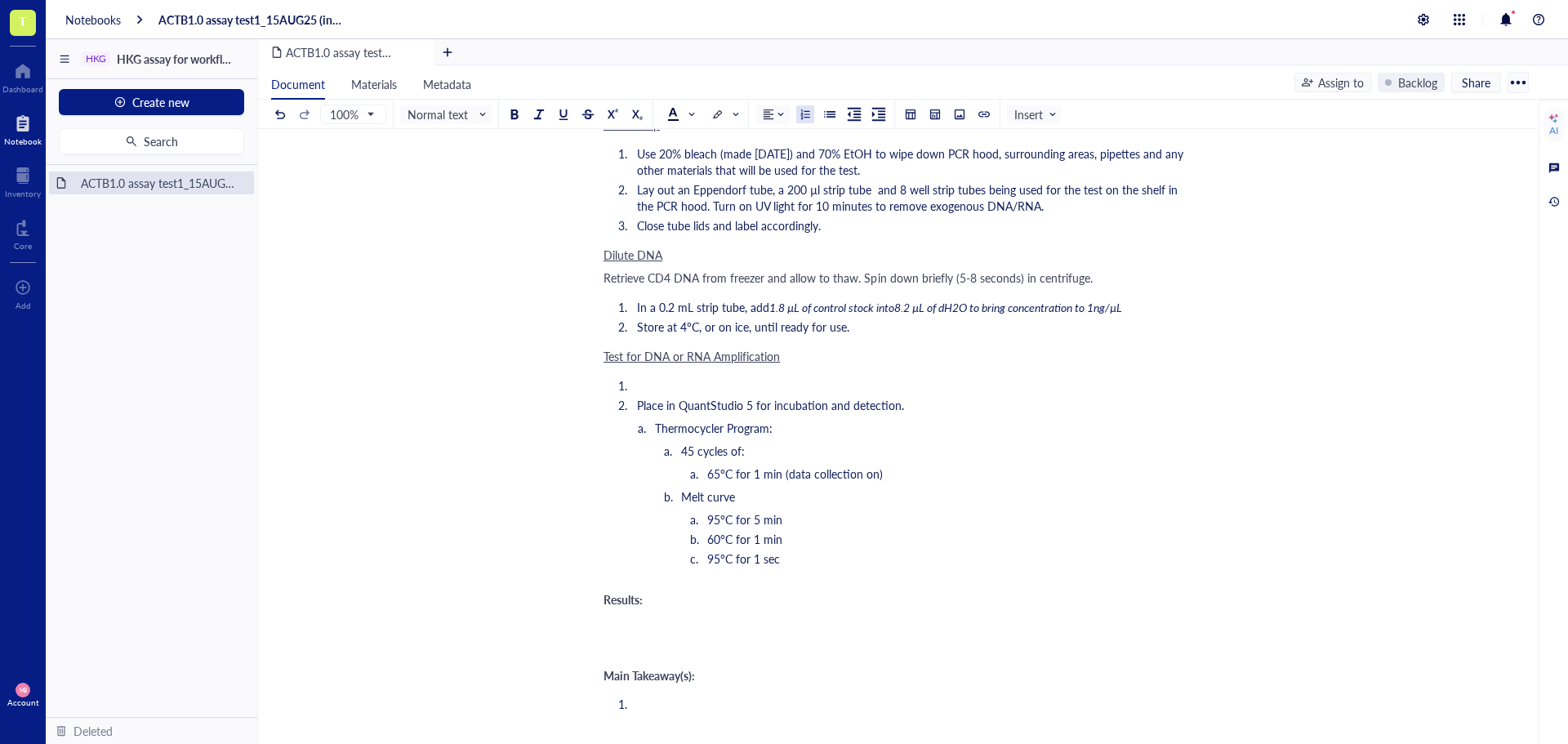
click at [764, 382] on li "﻿" at bounding box center [907, 385] width 554 height 17
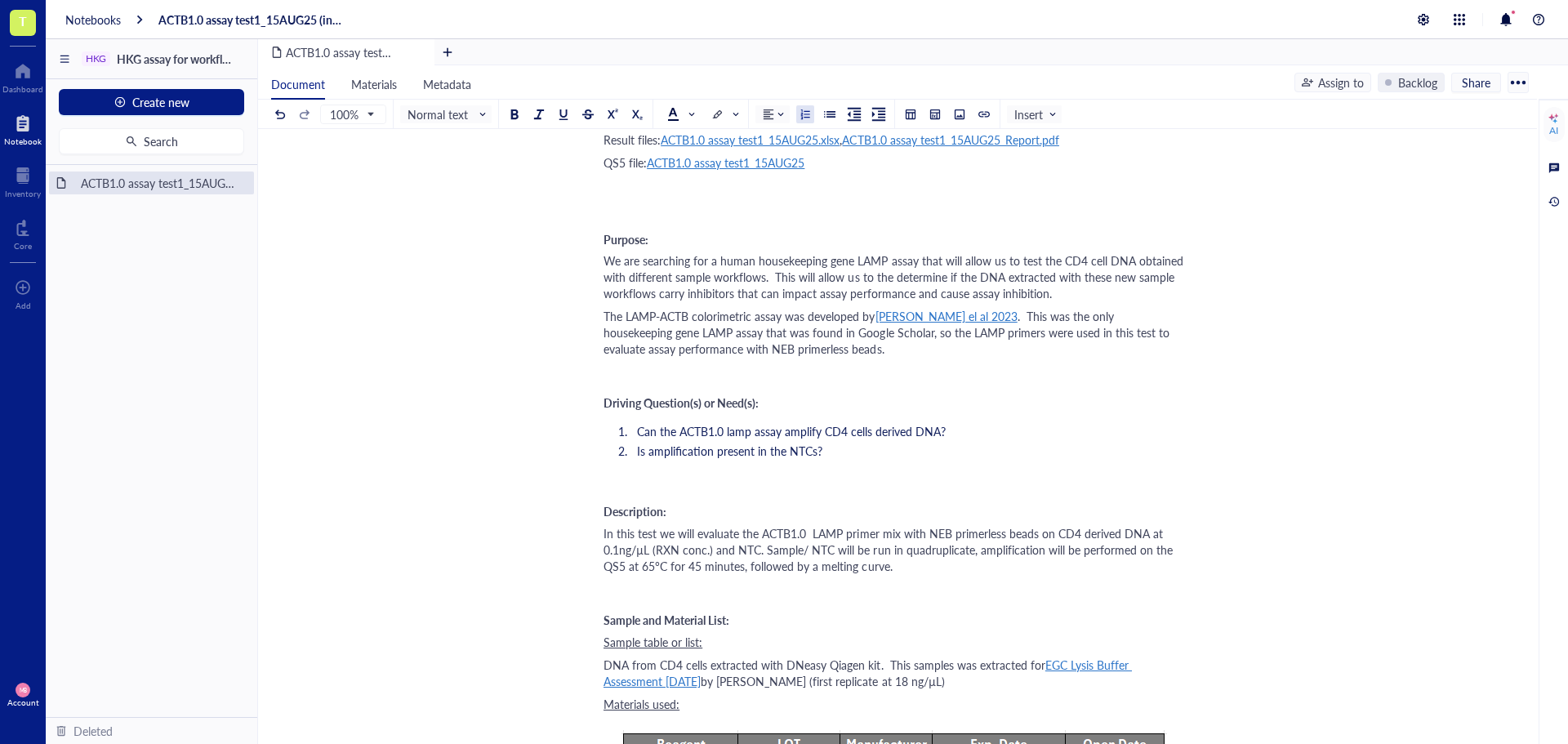
scroll to position [0, 0]
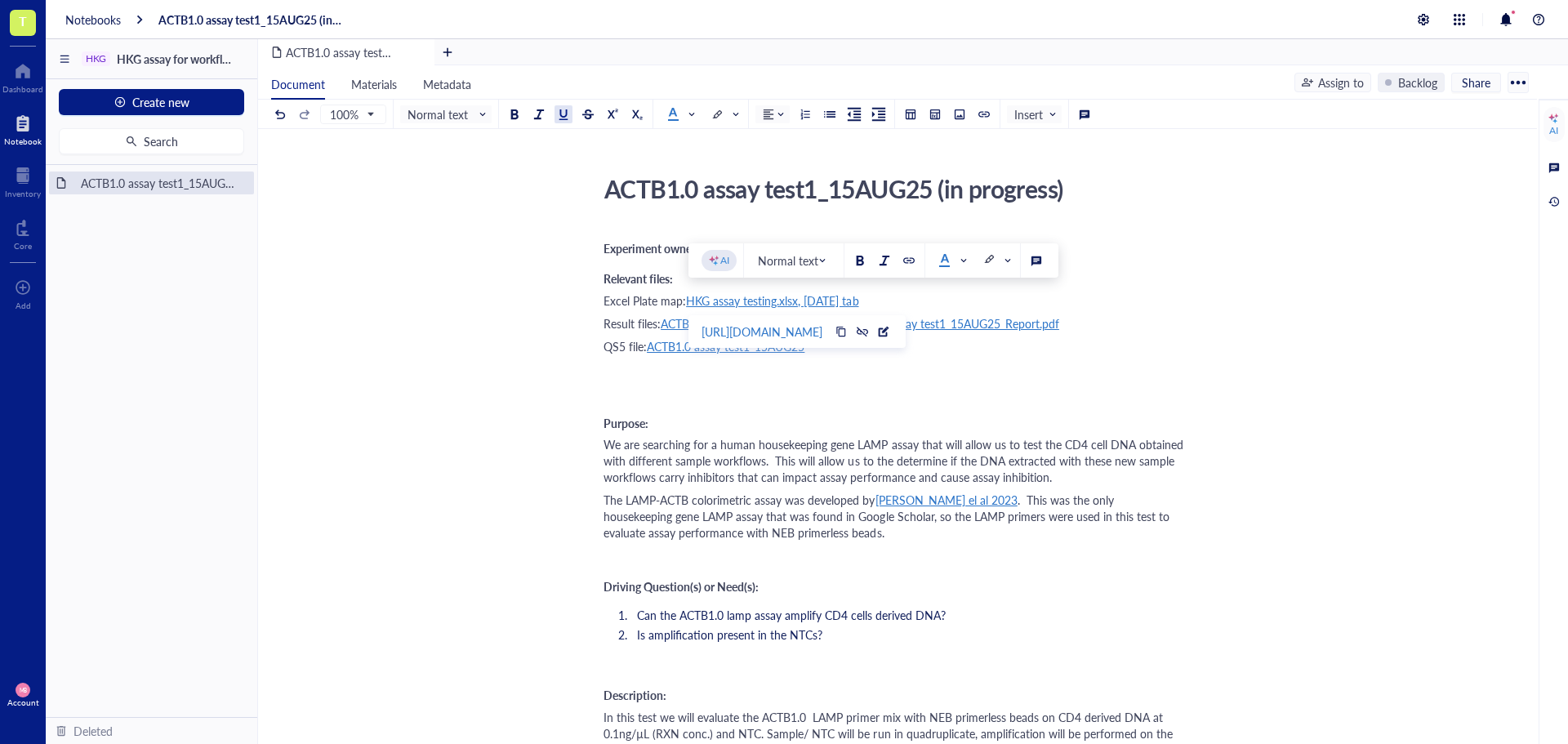
drag, startPoint x: 893, startPoint y: 296, endPoint x: 688, endPoint y: 304, distance: 205.2
click at [688, 304] on div "Excel Plate map: HKG assay testing.xlsx, [DATE] tab" at bounding box center [894, 300] width 581 height 17
copy span "HKG assay testing.xlsx, [DATE] tab"
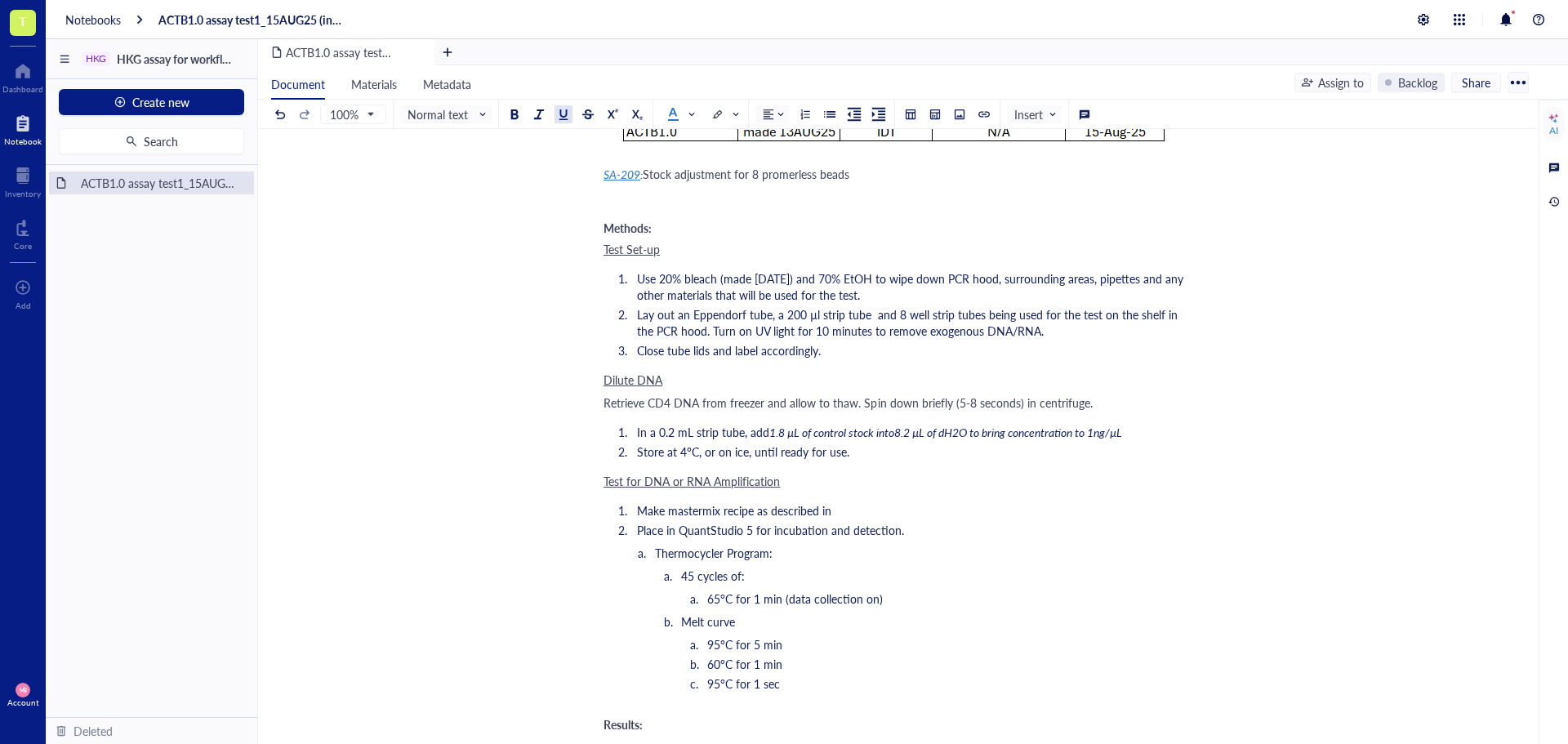
scroll to position [980, 0]
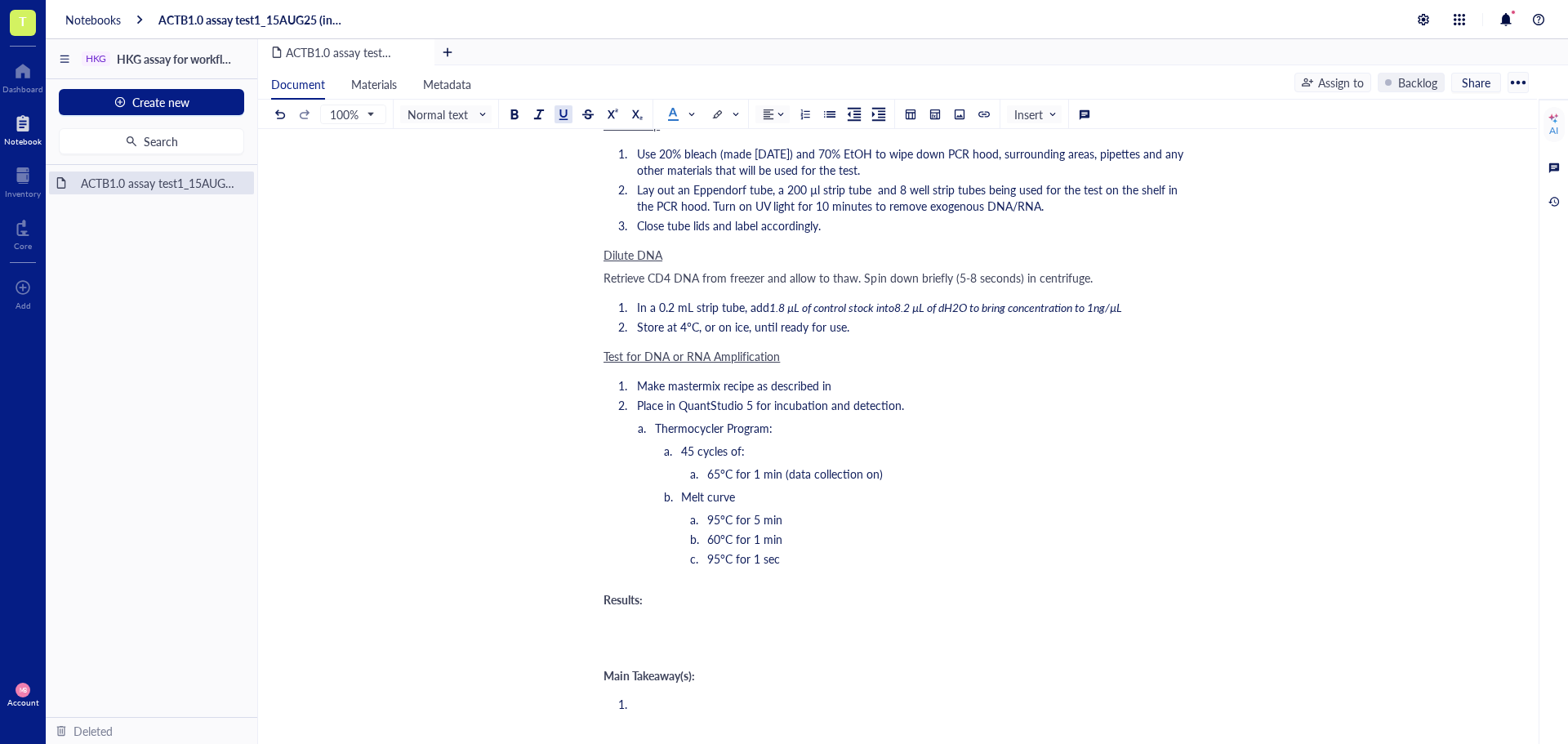
click at [917, 396] on ol "Make mastermix recipe as described in Place in QuantStudio 5 for incubation and…" at bounding box center [894, 473] width 581 height 200
click at [908, 389] on li "Make mastermix recipe as described in" at bounding box center [907, 385] width 554 height 17
click at [861, 547] on li "60°C for 1 min" at bounding box center [947, 539] width 476 height 17
click at [1064, 388] on li "Make mastermix recipe as described in HKG assay testing.xlsx, [DATE] tab" at bounding box center [907, 385] width 554 height 17
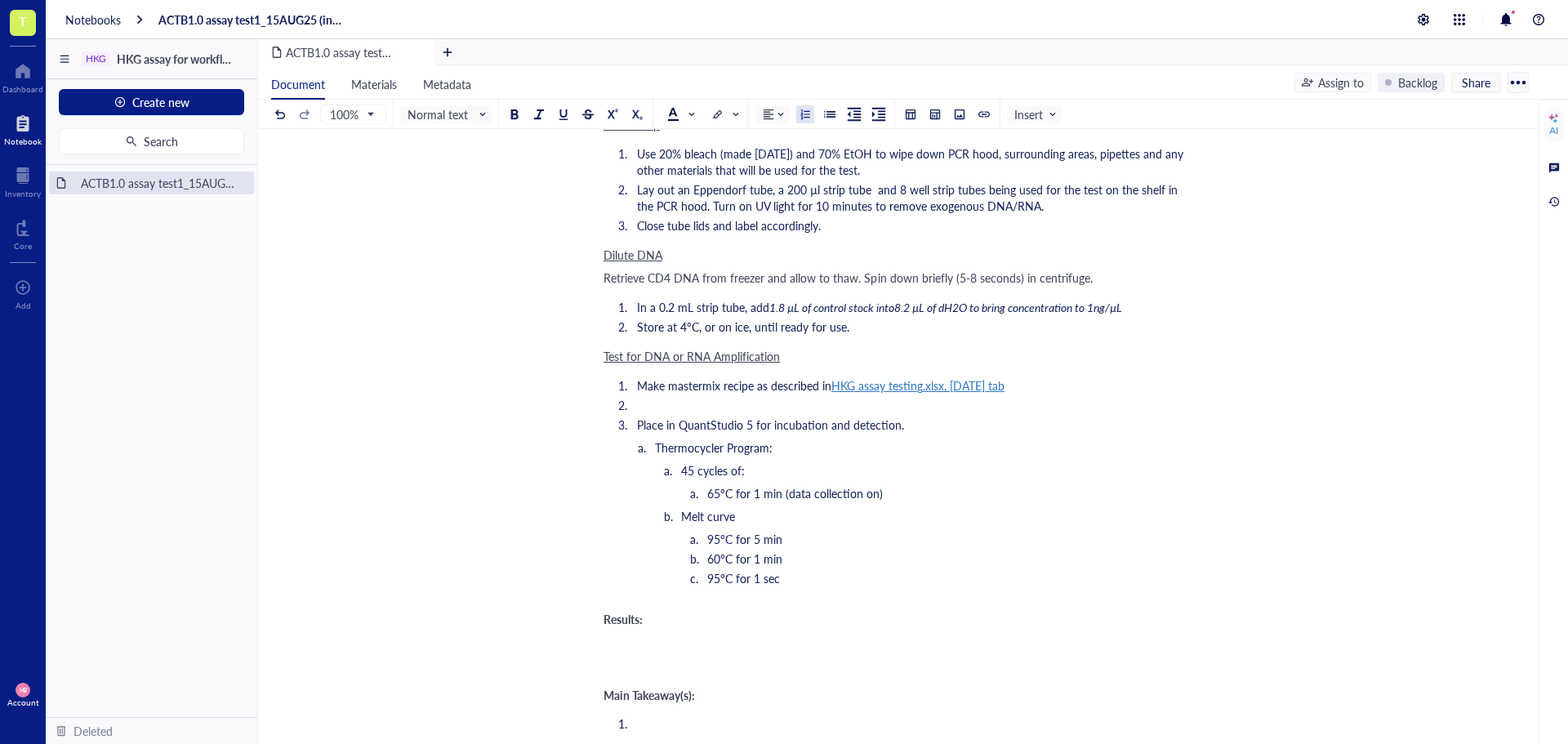
click at [689, 405] on li "﻿" at bounding box center [907, 405] width 554 height 17
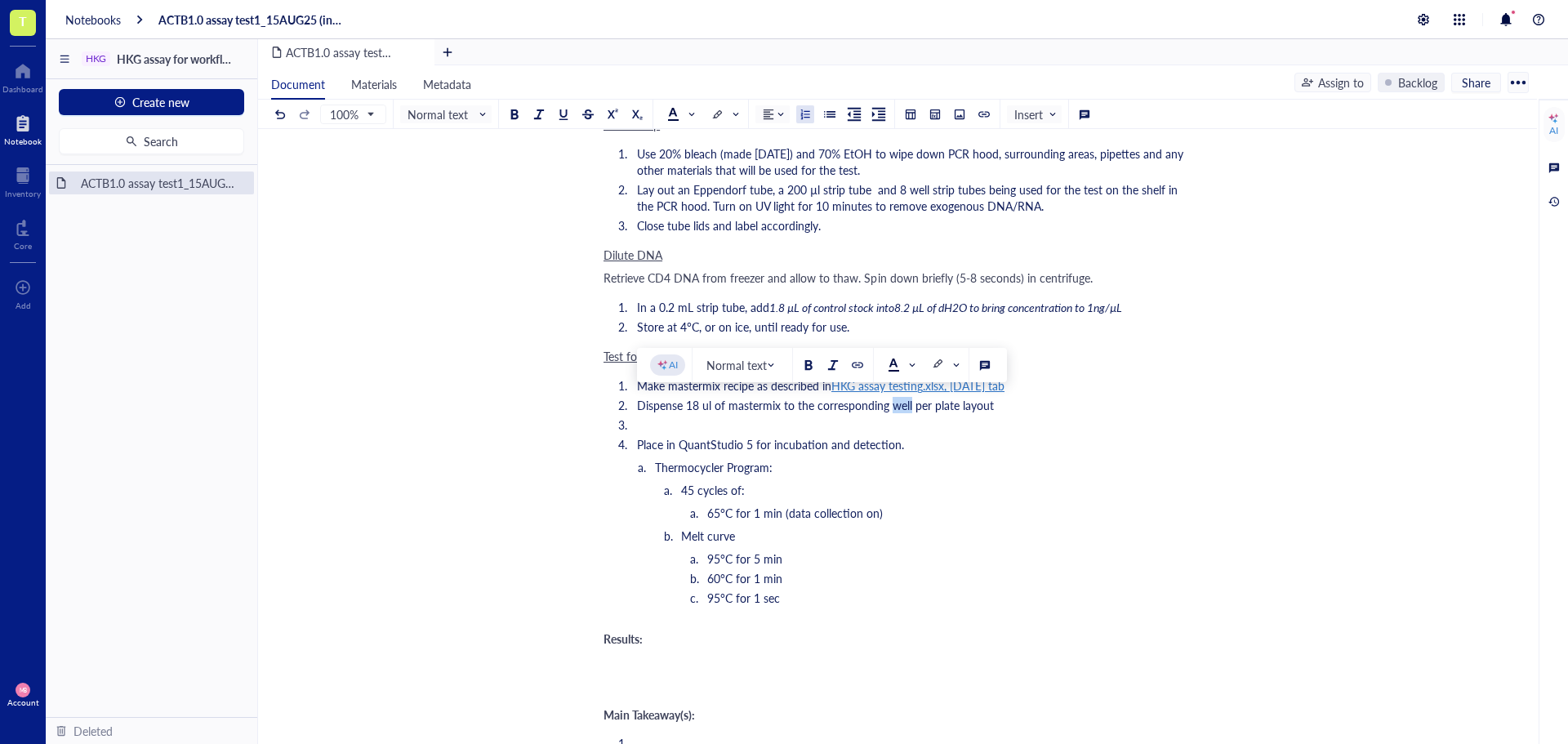
drag, startPoint x: 909, startPoint y: 405, endPoint x: 894, endPoint y: 405, distance: 15.0
click at [894, 405] on span "Dispense 18 ul of mastermix to the corresponding well per plate layout" at bounding box center [815, 405] width 357 height 17
click at [731, 418] on li "﻿" at bounding box center [907, 425] width 554 height 17
click at [646, 420] on li "﻿" at bounding box center [907, 425] width 554 height 17
click at [687, 425] on span "Dispense primerless beads per plate layout" at bounding box center [744, 425] width 214 height 17
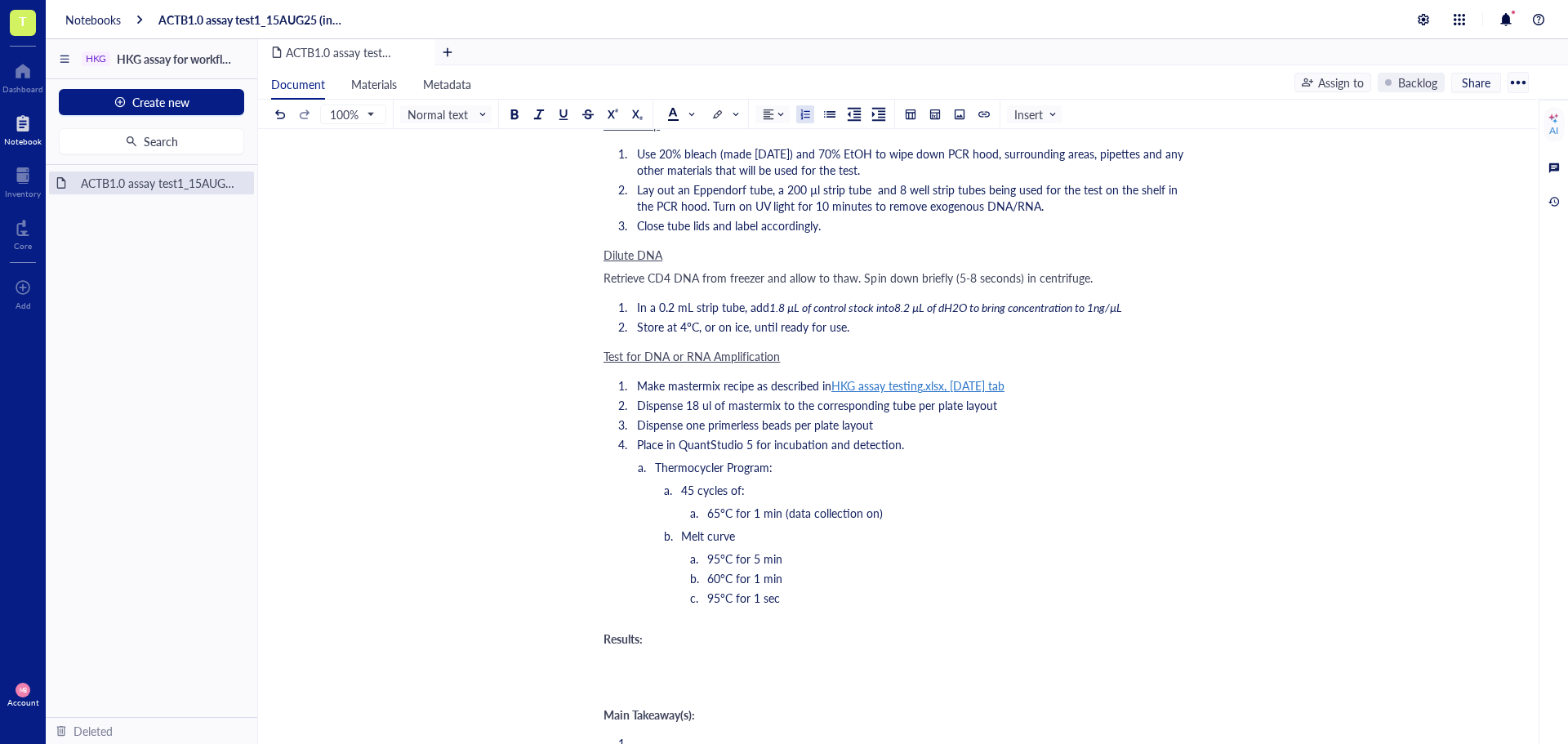
click at [791, 428] on span "Dispense one primerless beads per plate layout" at bounding box center [755, 425] width 236 height 17
drag, startPoint x: 809, startPoint y: 427, endPoint x: 880, endPoint y: 430, distance: 71.1
click at [880, 430] on li "Dispense one primerless bead per plate layout" at bounding box center [907, 425] width 554 height 17
click at [890, 404] on span "Dispense 18 ul of mastermix to the corresponding tube per plate layout" at bounding box center [817, 405] width 360 height 17
click at [947, 425] on li "Dispense one primerless bead per PCR tube" at bounding box center [907, 425] width 554 height 17
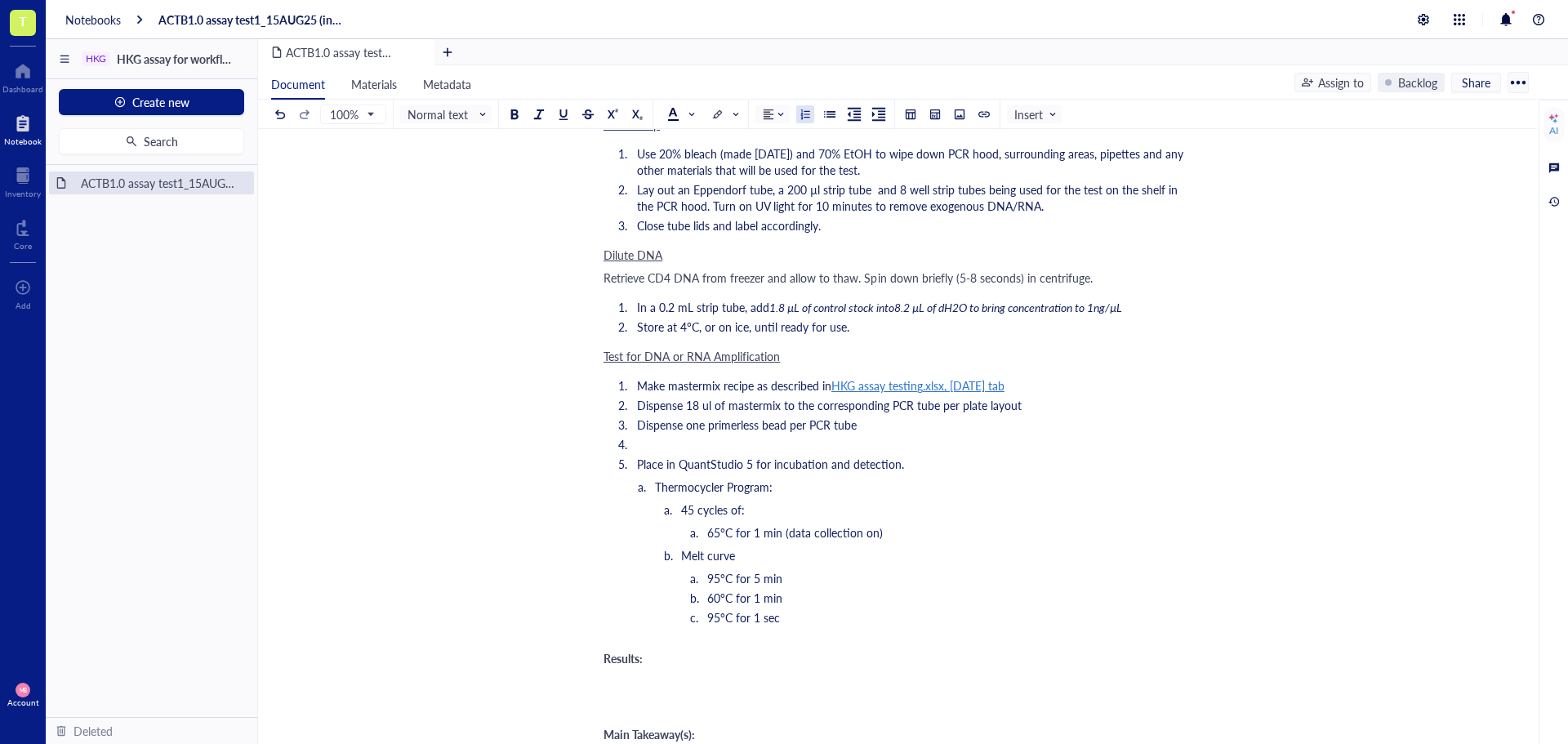
click at [675, 439] on li "﻿" at bounding box center [907, 444] width 554 height 17
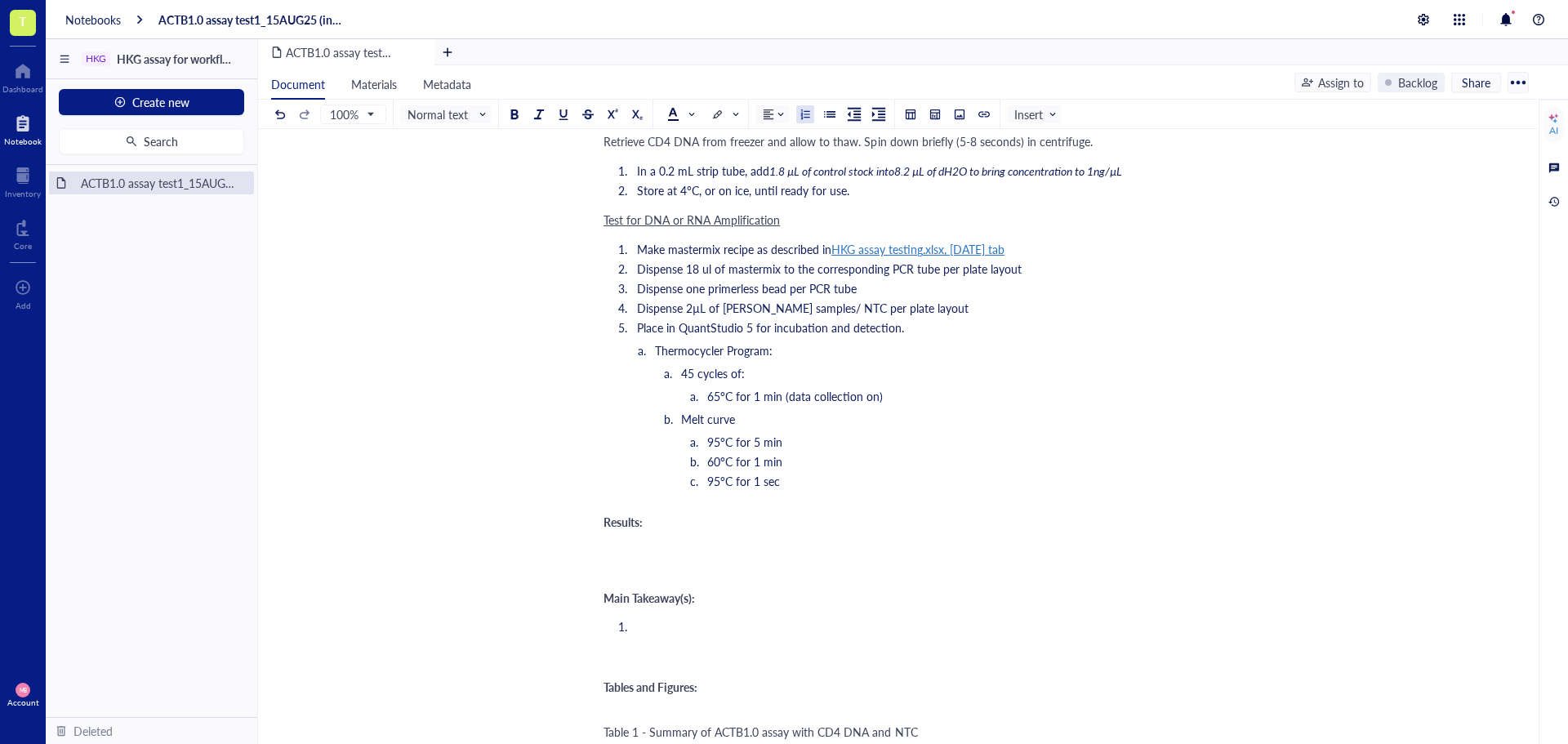
scroll to position [1143, 0]
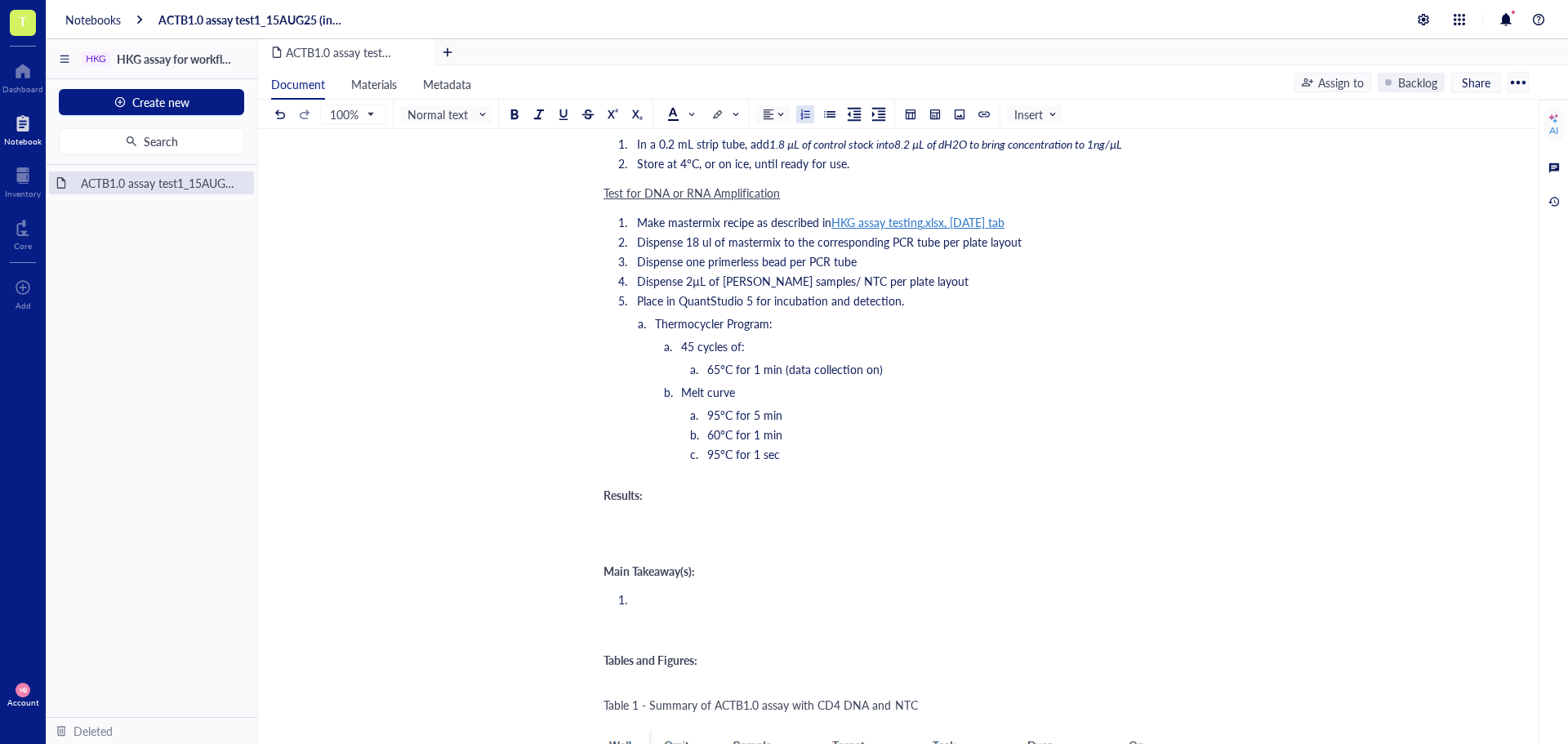
click at [610, 519] on div "﻿" at bounding box center [894, 517] width 581 height 17
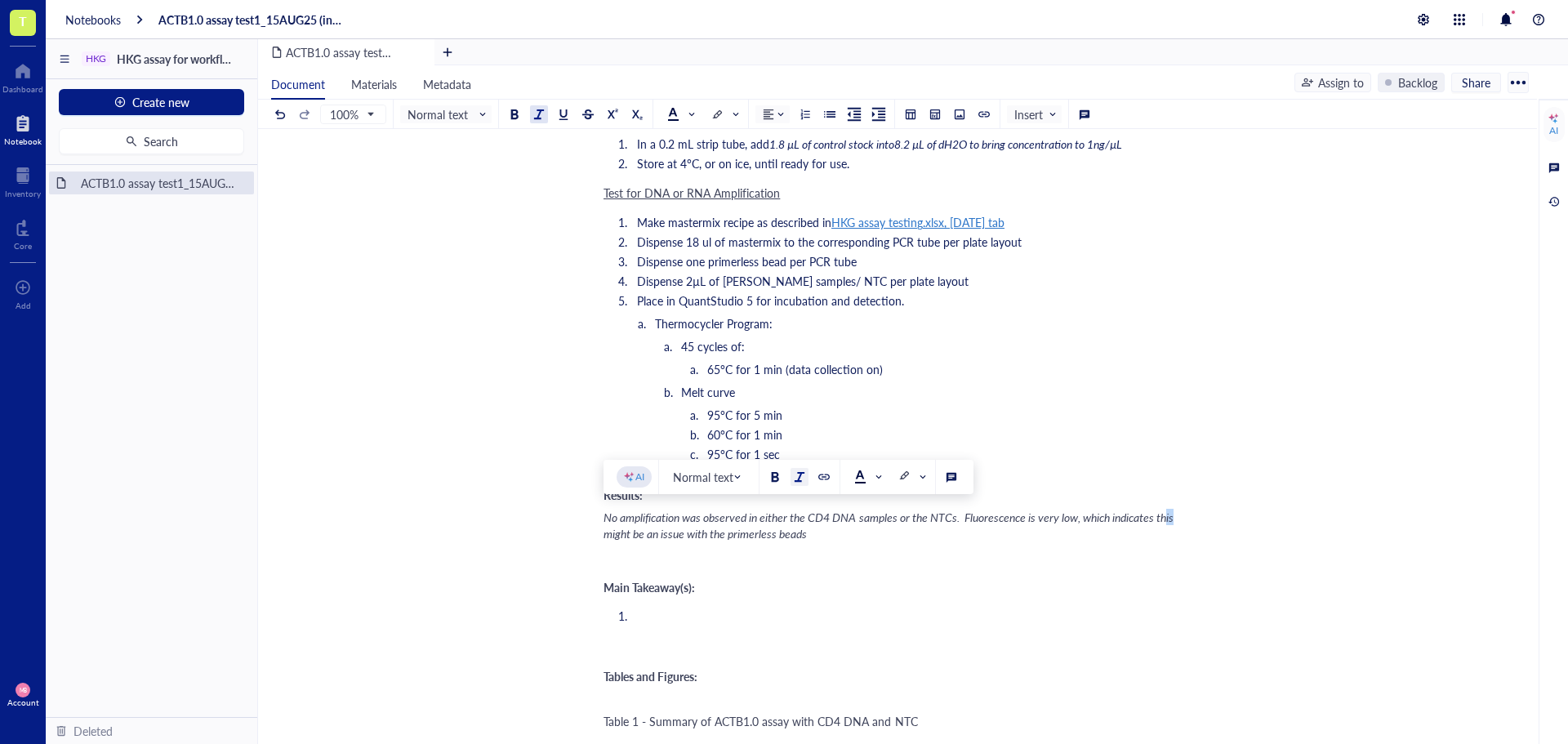
click at [1170, 515] on span "No amplification was observed in either the CD4 DNA samples or the NTCs. Fluore…" at bounding box center [890, 525] width 572 height 32
click at [935, 533] on div "No amplification was observed in either the CD4 DNA samples or the NTCs. Fluore…" at bounding box center [894, 525] width 581 height 32
drag, startPoint x: 668, startPoint y: 549, endPoint x: 598, endPoint y: 519, distance: 76.2
click at [598, 519] on div "ACTB1.0 assay test1_15AUG25 (in progress) ACTB1.0 assay test1_15AUG25 (in progr…" at bounding box center [895, 746] width 1272 height 3443
click at [793, 480] on div at bounding box center [799, 477] width 12 height 12
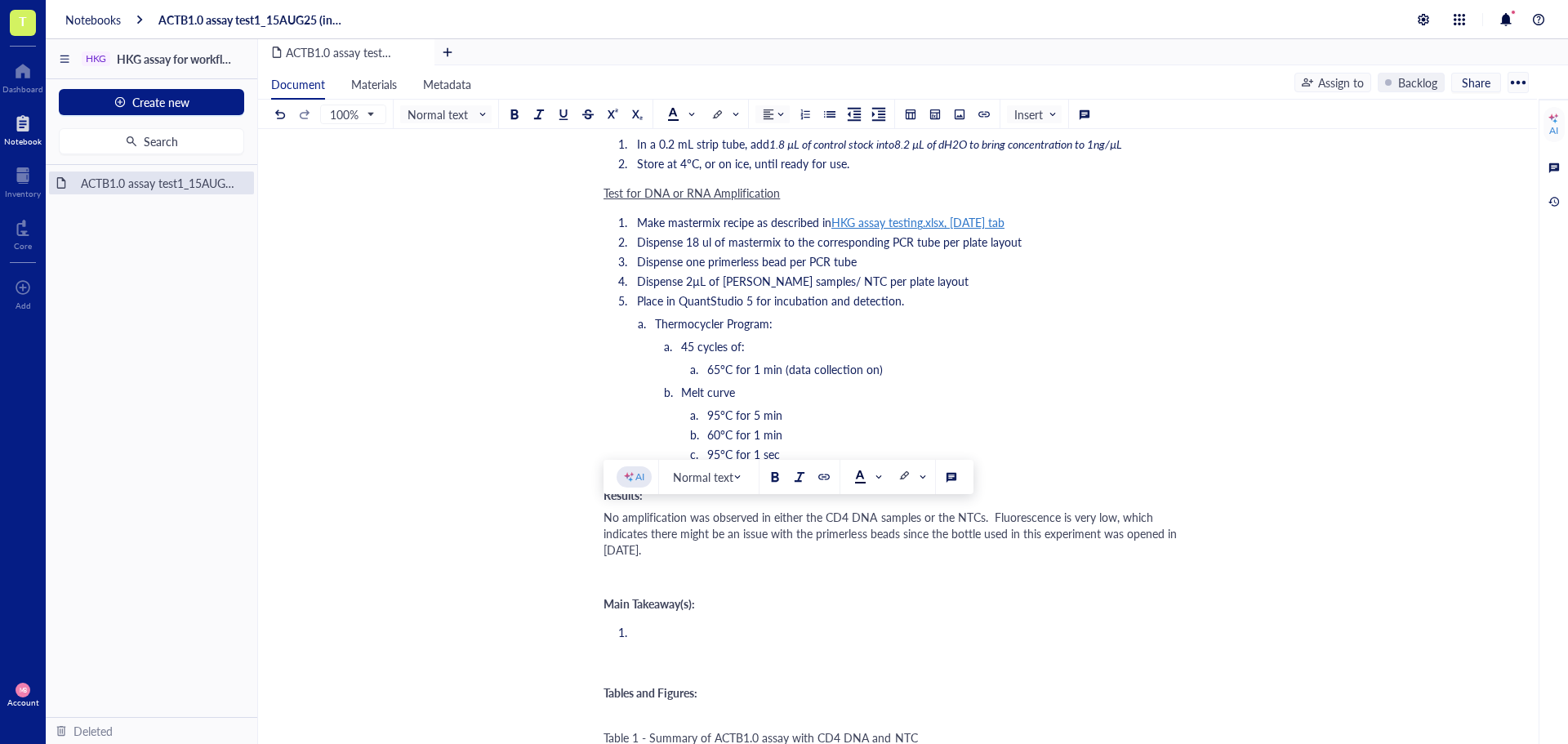
click at [781, 568] on div "﻿" at bounding box center [894, 572] width 581 height 17
click at [671, 634] on li "﻿" at bounding box center [907, 632] width 554 height 17
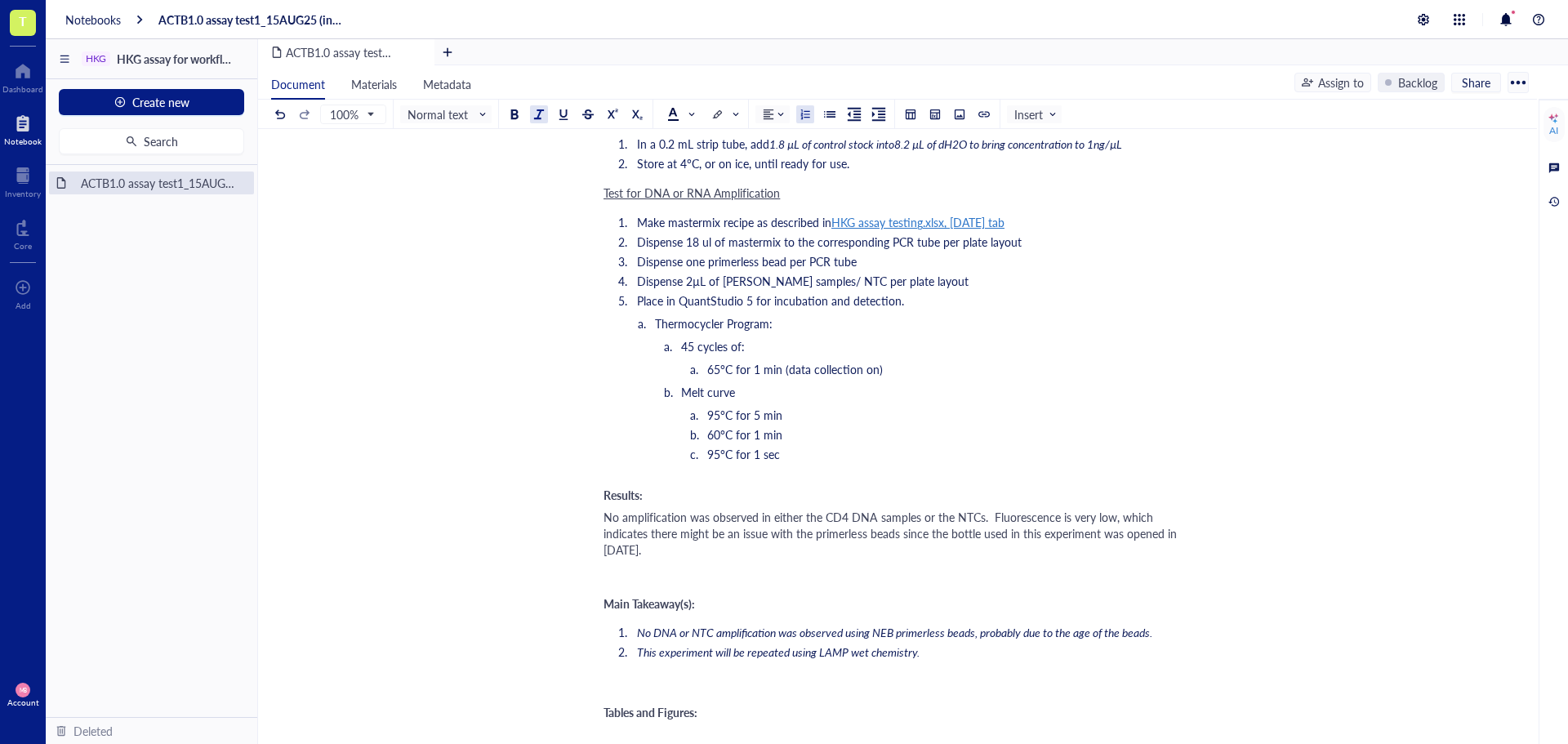
click at [639, 654] on span "This experiment will be repeated using LAMP wet chemistry." at bounding box center [778, 652] width 282 height 17
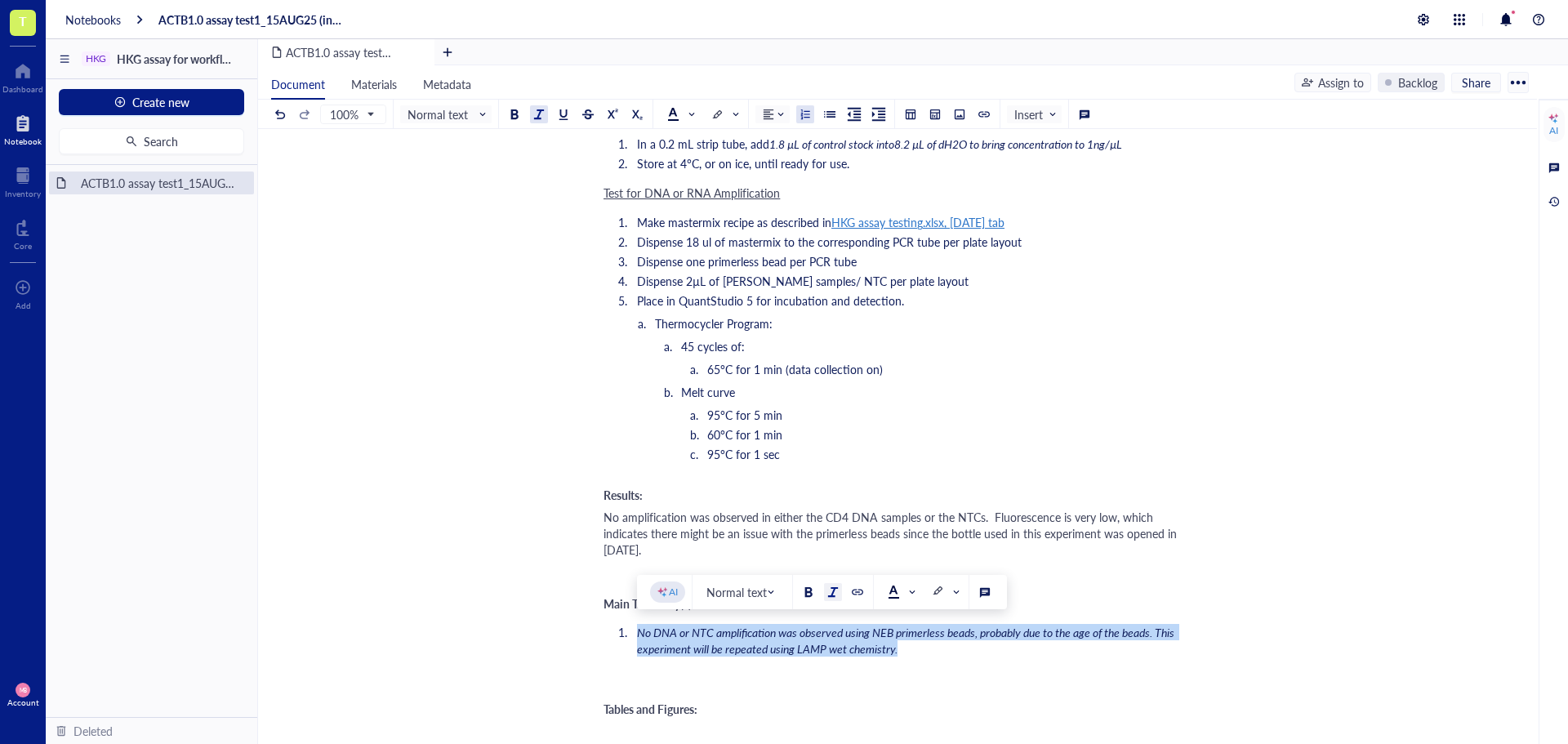
drag, startPoint x: 905, startPoint y: 649, endPoint x: 639, endPoint y: 624, distance: 267.2
click at [639, 624] on li "No DNA or NTC amplification was observed using NEB primerless beads, probably d…" at bounding box center [907, 640] width 554 height 32
click at [637, 629] on span "No DNA or NTC amplification was observed using NEB primerless beads, probably d…" at bounding box center [906, 640] width 540 height 32
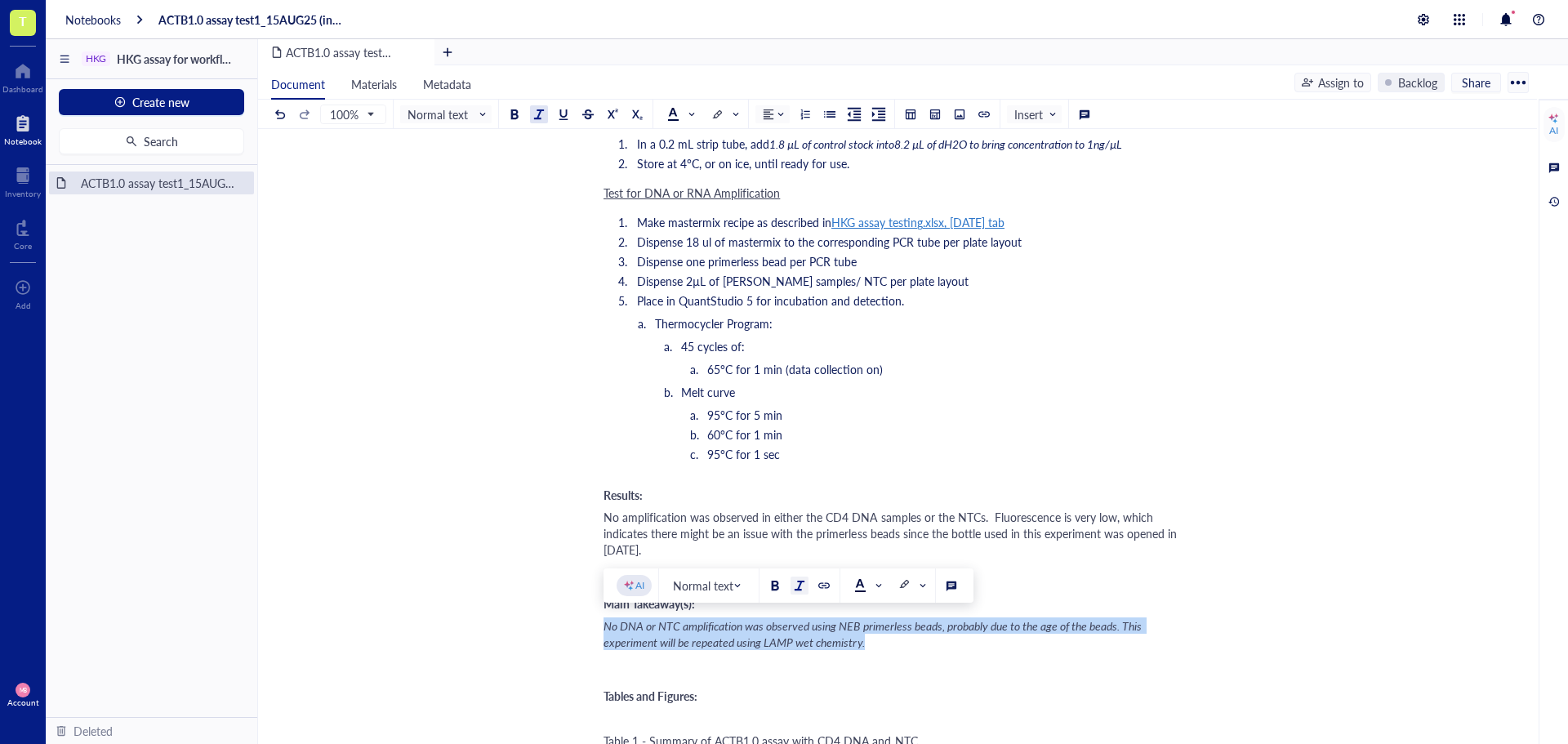
drag, startPoint x: 875, startPoint y: 645, endPoint x: 603, endPoint y: 625, distance: 272.7
click at [603, 625] on div "ACTB1.0 assay test1_15AUG25 (in progress) ACTB1.0 assay test1_15AUG25 (in progr…" at bounding box center [895, 756] width 1272 height 3462
click at [804, 586] on div at bounding box center [799, 586] width 12 height 12
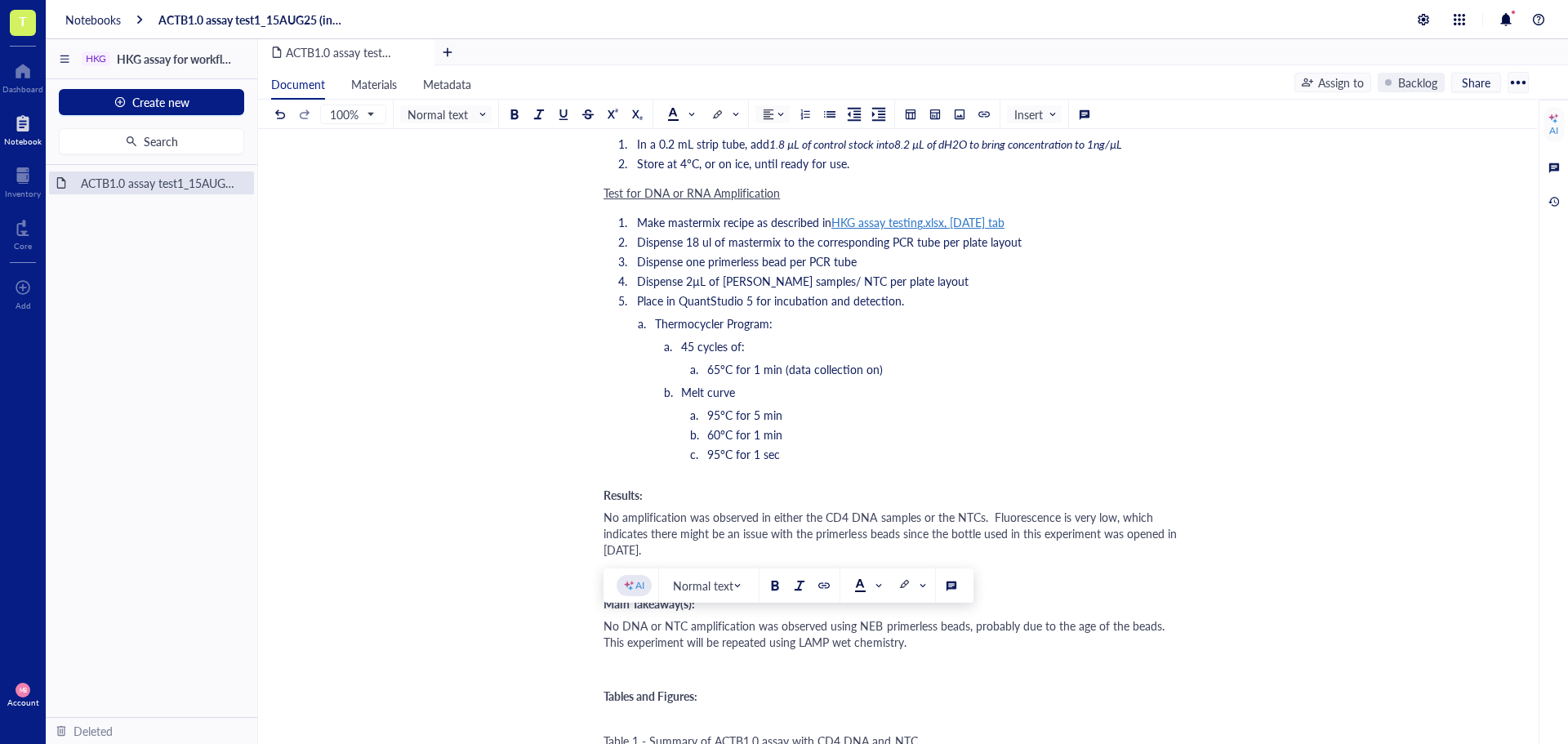
click at [906, 649] on div "No DNA or NTC amplification was observed using NEB primerless beads, probably d…" at bounding box center [894, 633] width 581 height 32
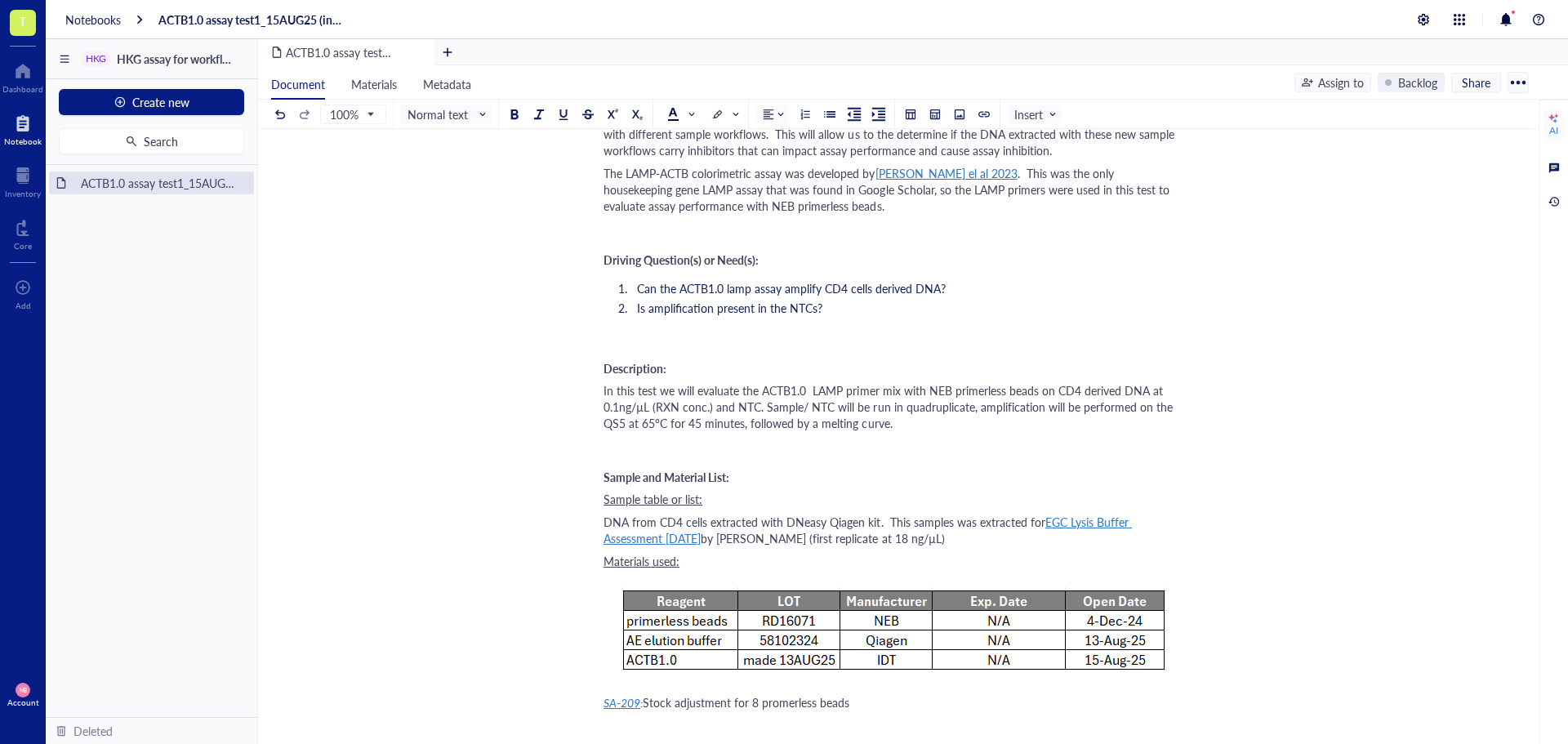
scroll to position [0, 0]
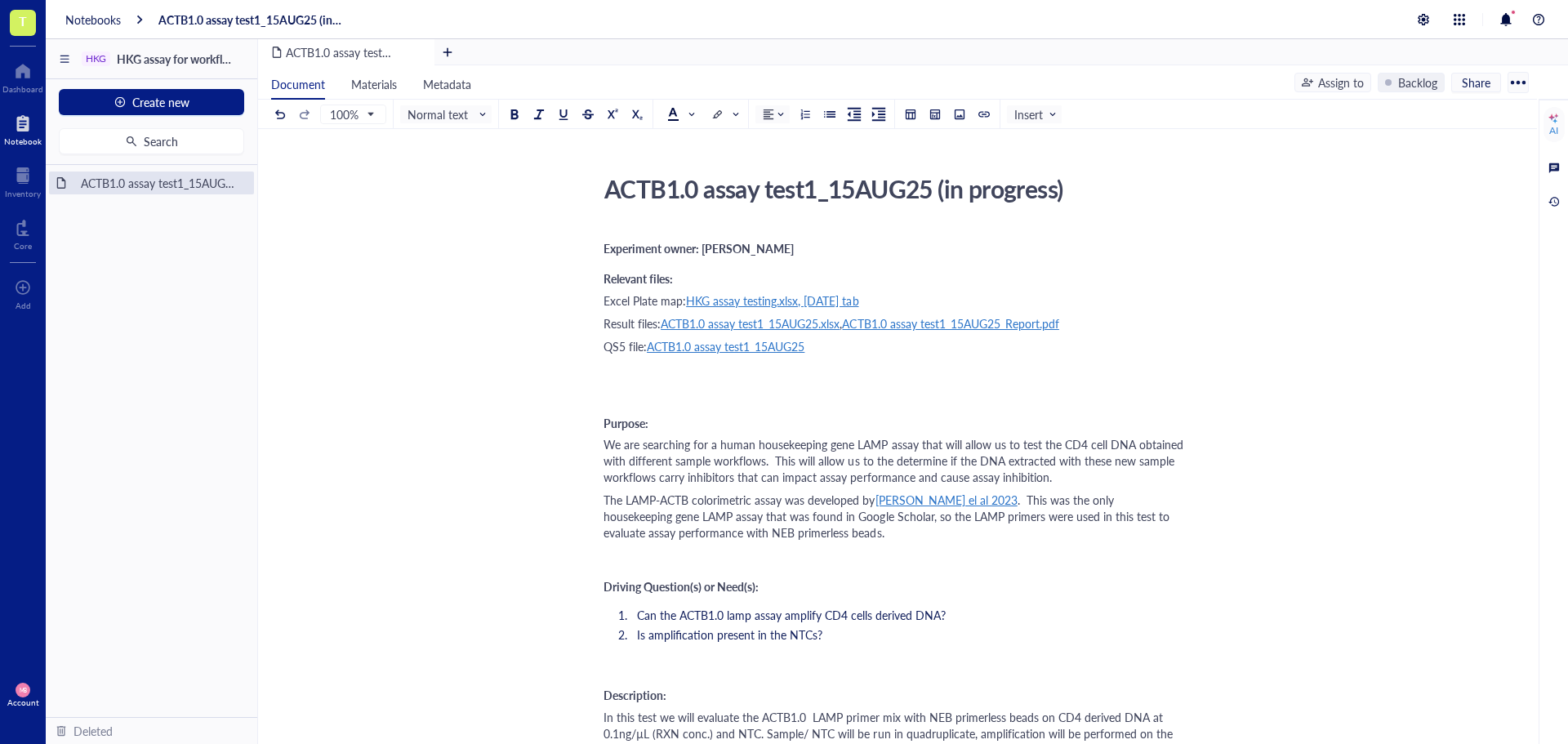
click at [700, 384] on div "﻿" at bounding box center [894, 391] width 581 height 17
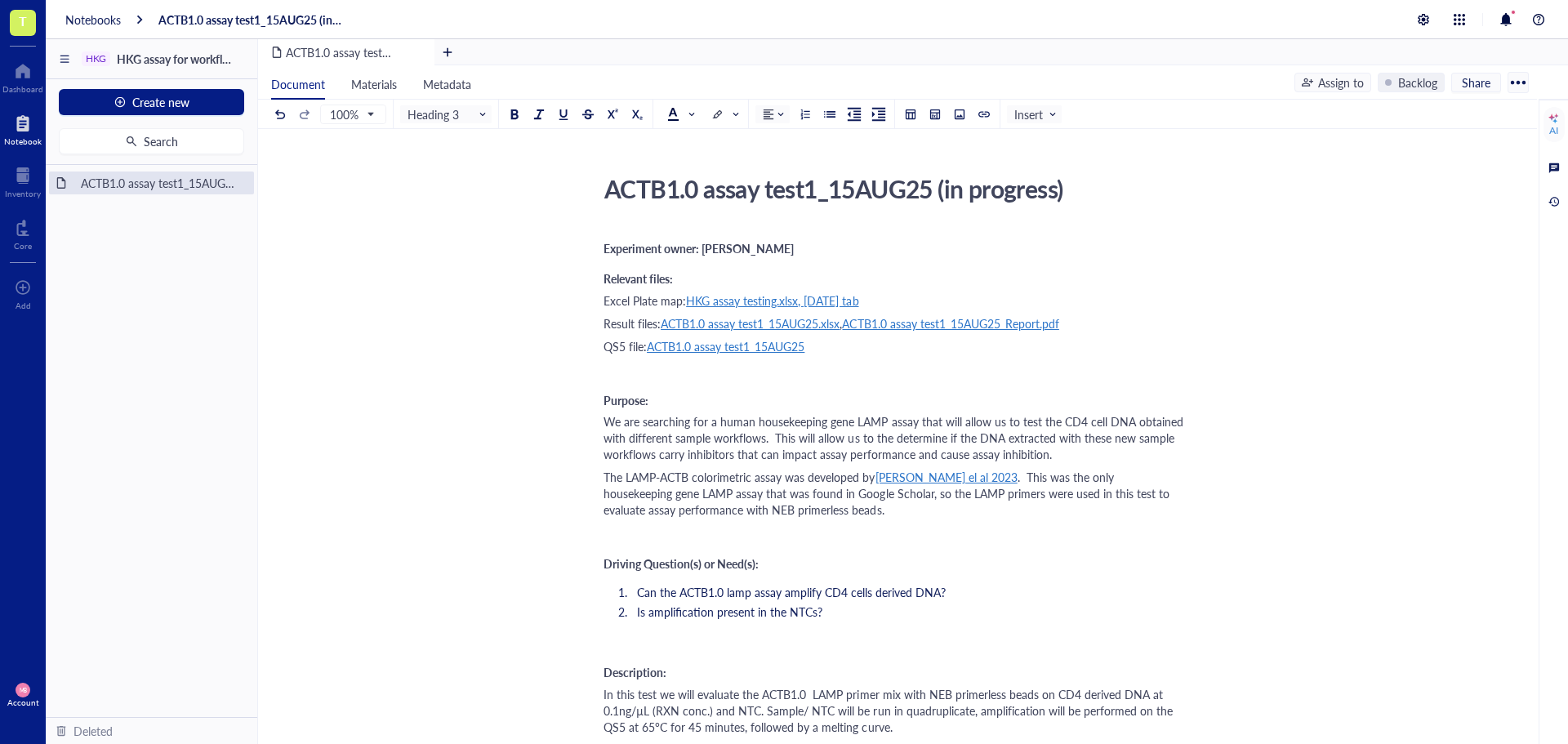
click at [606, 251] on span "Experiment owner: [PERSON_NAME]" at bounding box center [699, 248] width 191 height 17
click at [606, 278] on span "Relevant files:" at bounding box center [638, 278] width 70 height 17
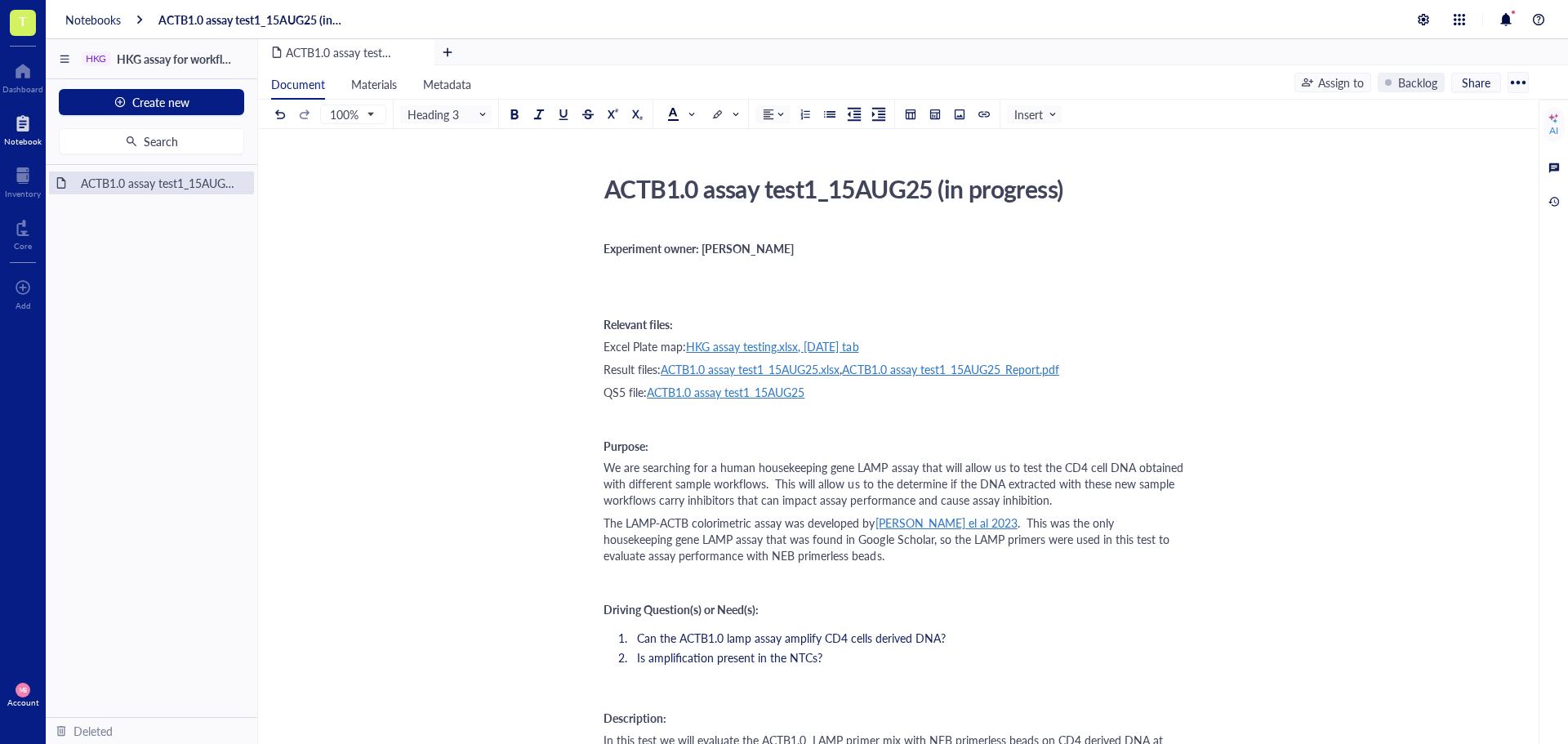
click at [610, 292] on span "Summary" at bounding box center [627, 293] width 48 height 17
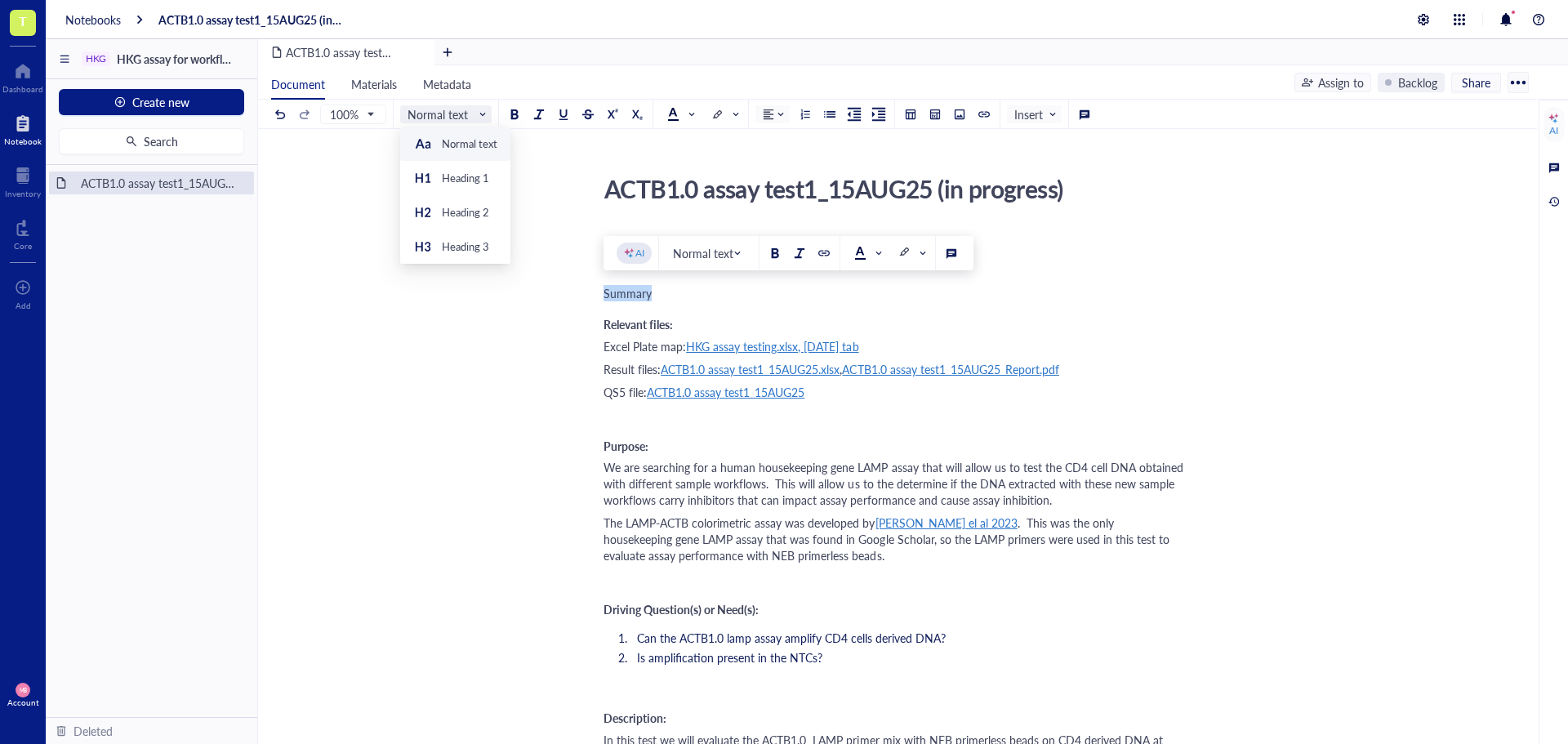
click at [450, 118] on span "Normal text" at bounding box center [447, 114] width 80 height 15
click at [454, 244] on div "Heading 3" at bounding box center [465, 246] width 47 height 15
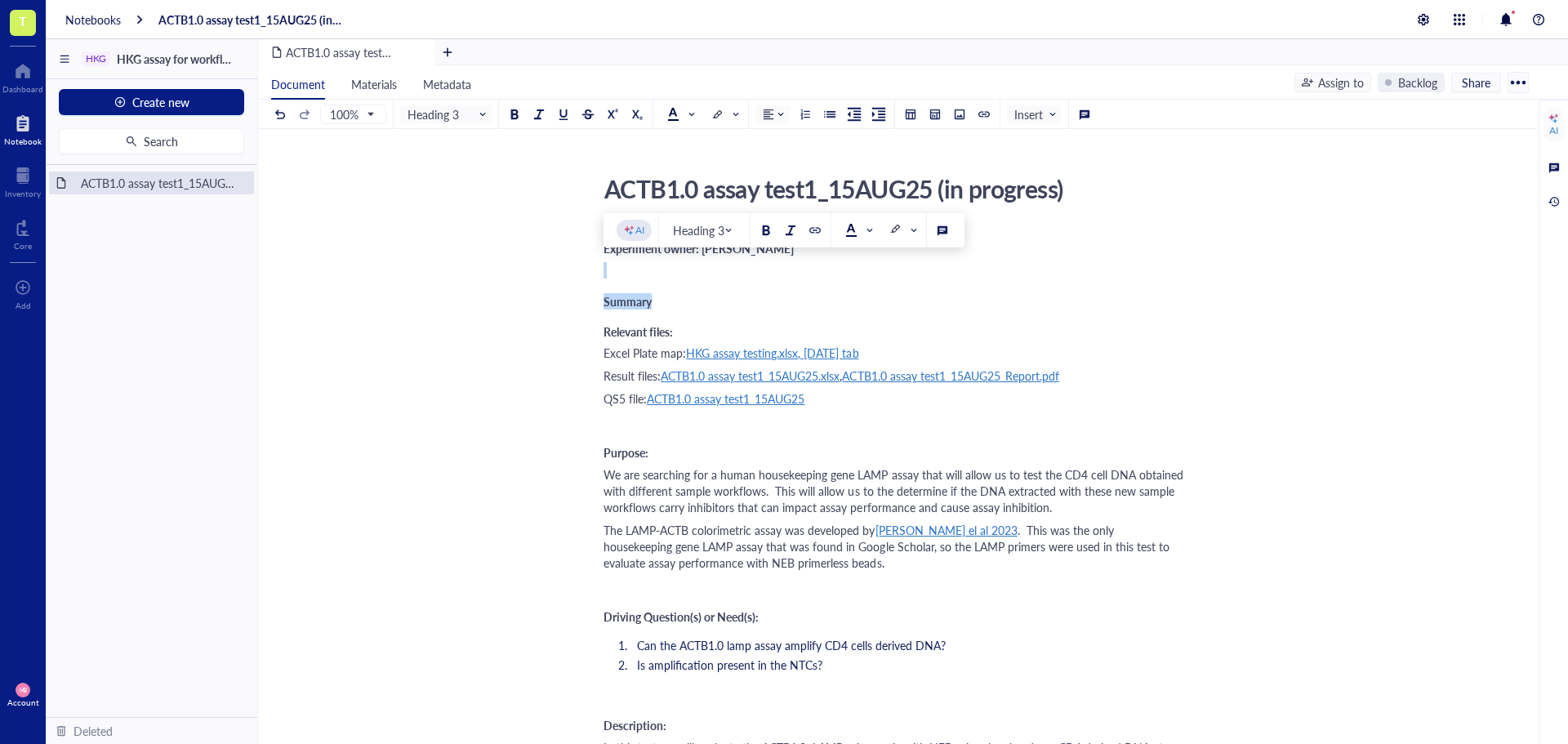
drag, startPoint x: 649, startPoint y: 302, endPoint x: 601, endPoint y: 282, distance: 52.0
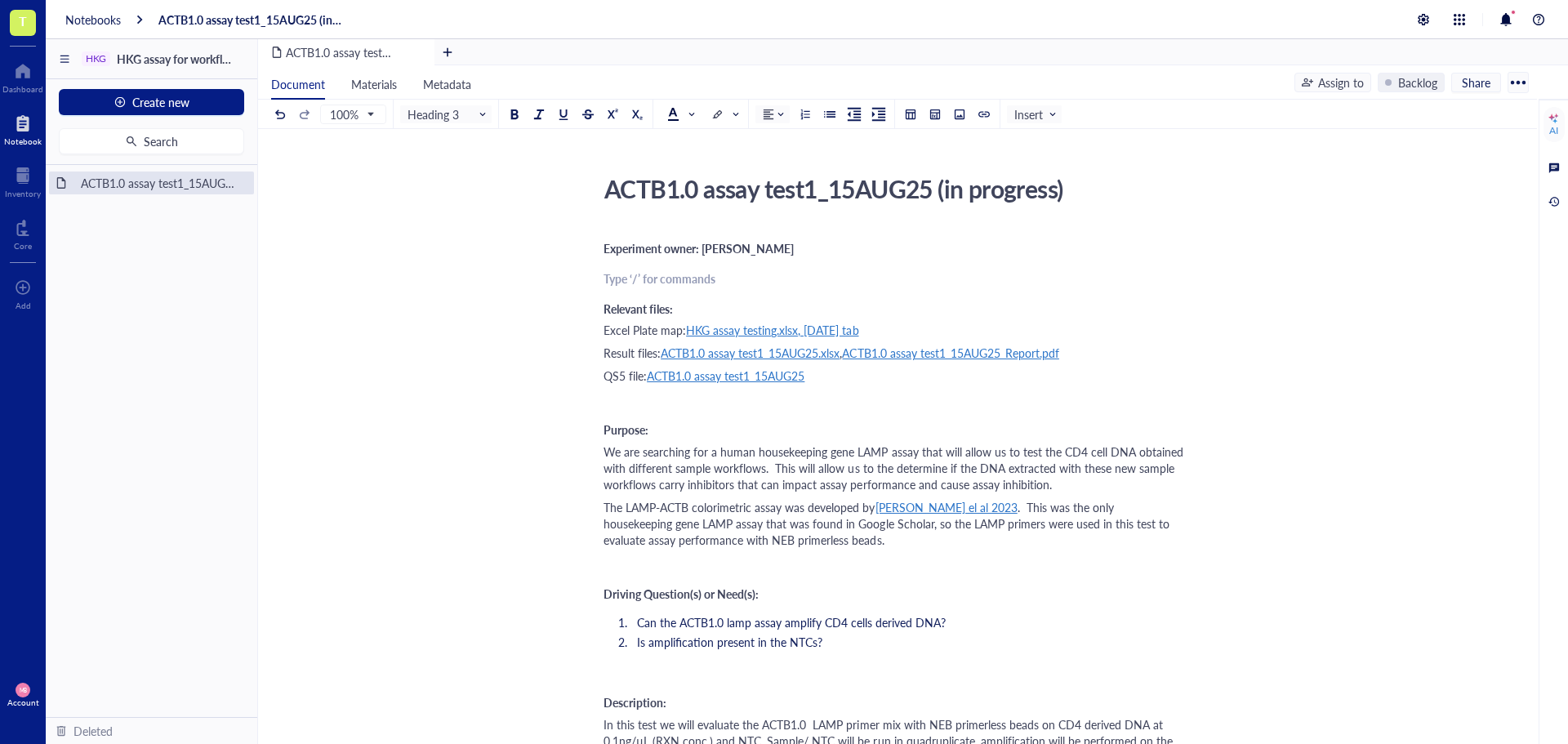
click at [1072, 191] on div "ACTB1.0 assay test1_15AUG25 (in progress)" at bounding box center [887, 189] width 581 height 41
drag, startPoint x: 1072, startPoint y: 189, endPoint x: 942, endPoint y: 198, distance: 130.3
click at [942, 198] on textarea "ACTB1.0 assay test1_15AUG25 (in progress)" at bounding box center [888, 189] width 580 height 39
type textarea "ACTB1.0 assay test1_15AUG25"
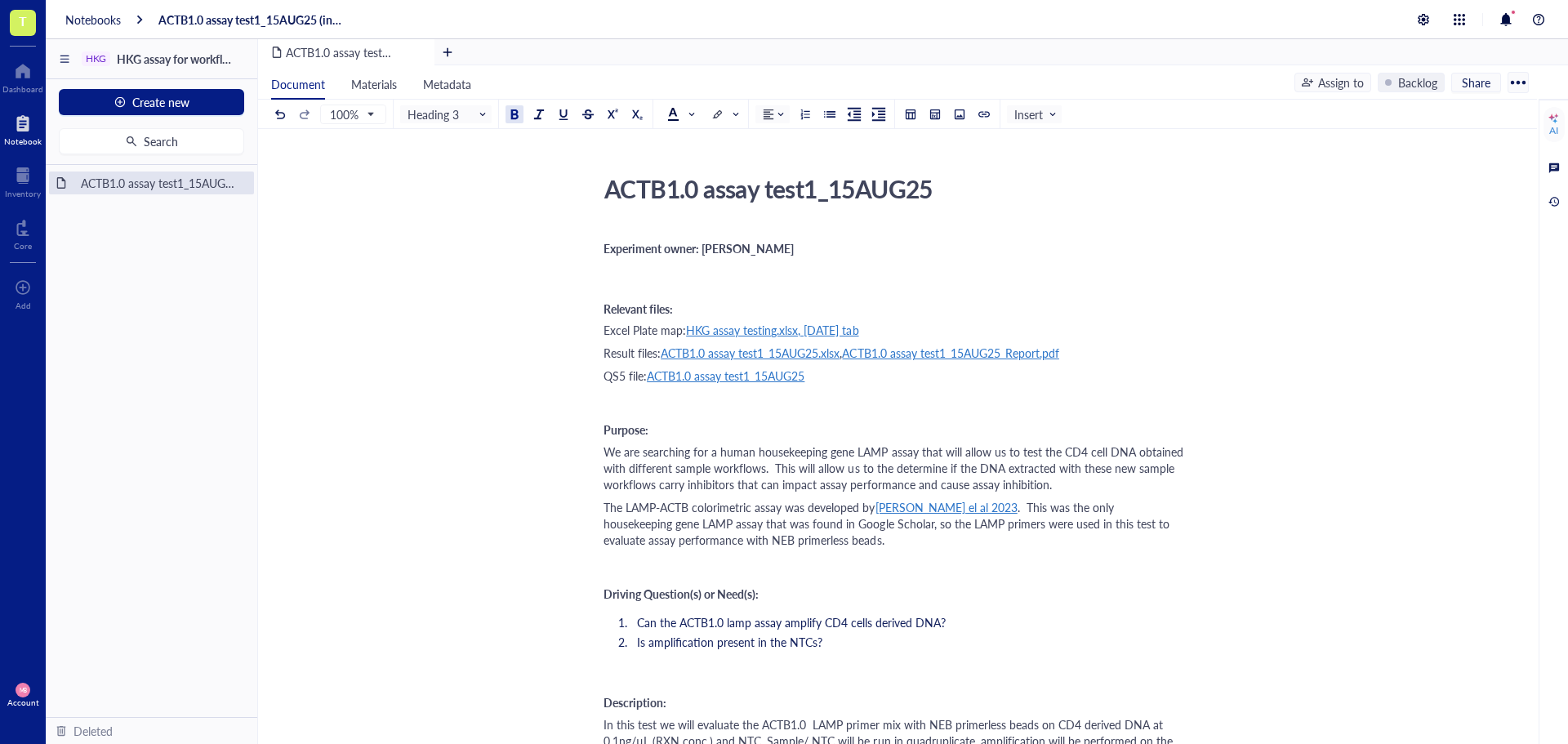
click at [619, 278] on div "﻿ Type ‘/’ for commands" at bounding box center [894, 279] width 581 height 14
click at [857, 184] on div "ACTB1.0 assay test1_15AUG25" at bounding box center [887, 189] width 581 height 41
click at [857, 184] on textarea "ACTB1.0 assay test1_15AUG25" at bounding box center [888, 189] width 580 height 39
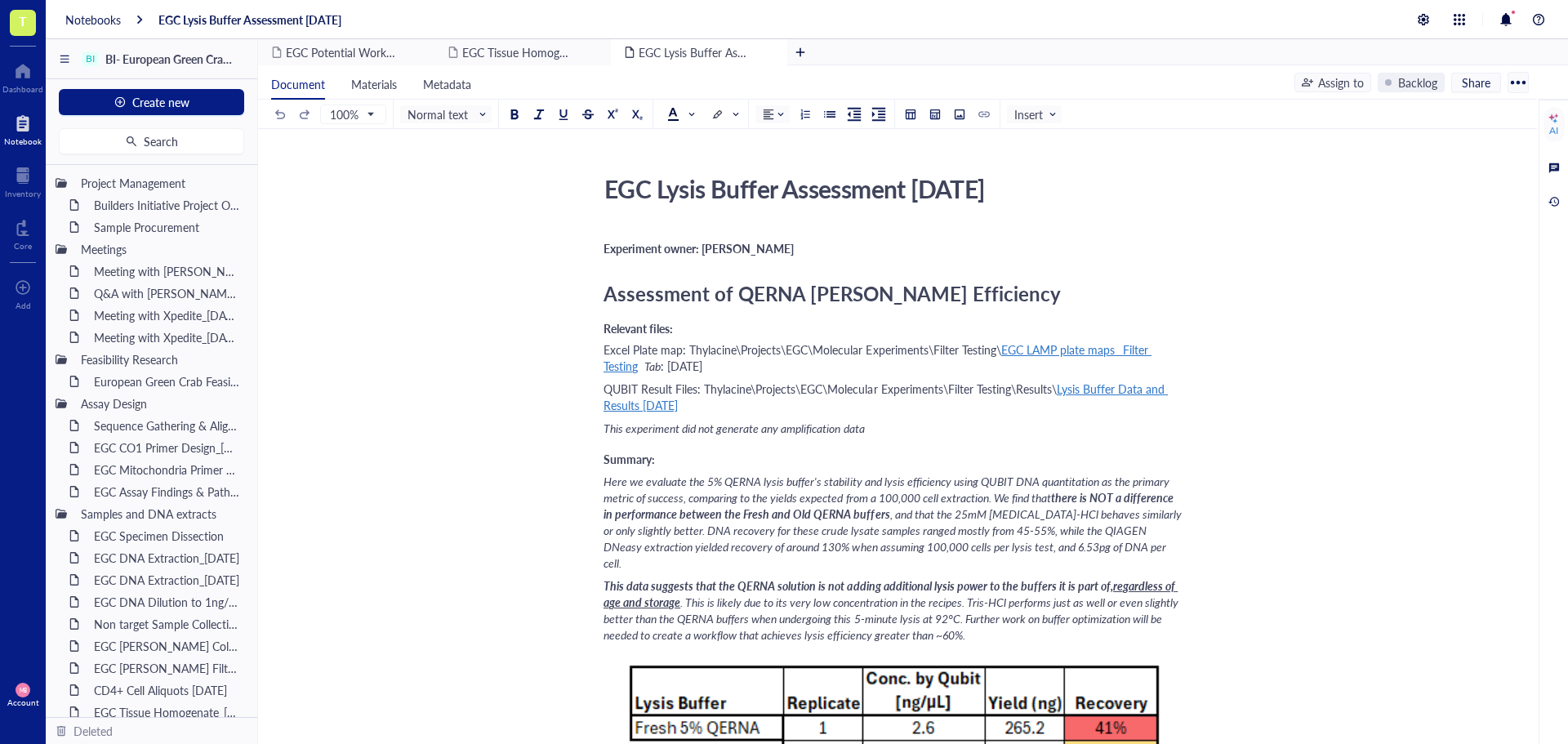
click at [928, 192] on div "EGC Lysis Buffer Assessment [DATE]" at bounding box center [887, 189] width 581 height 41
click at [928, 192] on textarea "EGC Lysis Buffer Assessment [DATE]" at bounding box center [888, 189] width 580 height 39
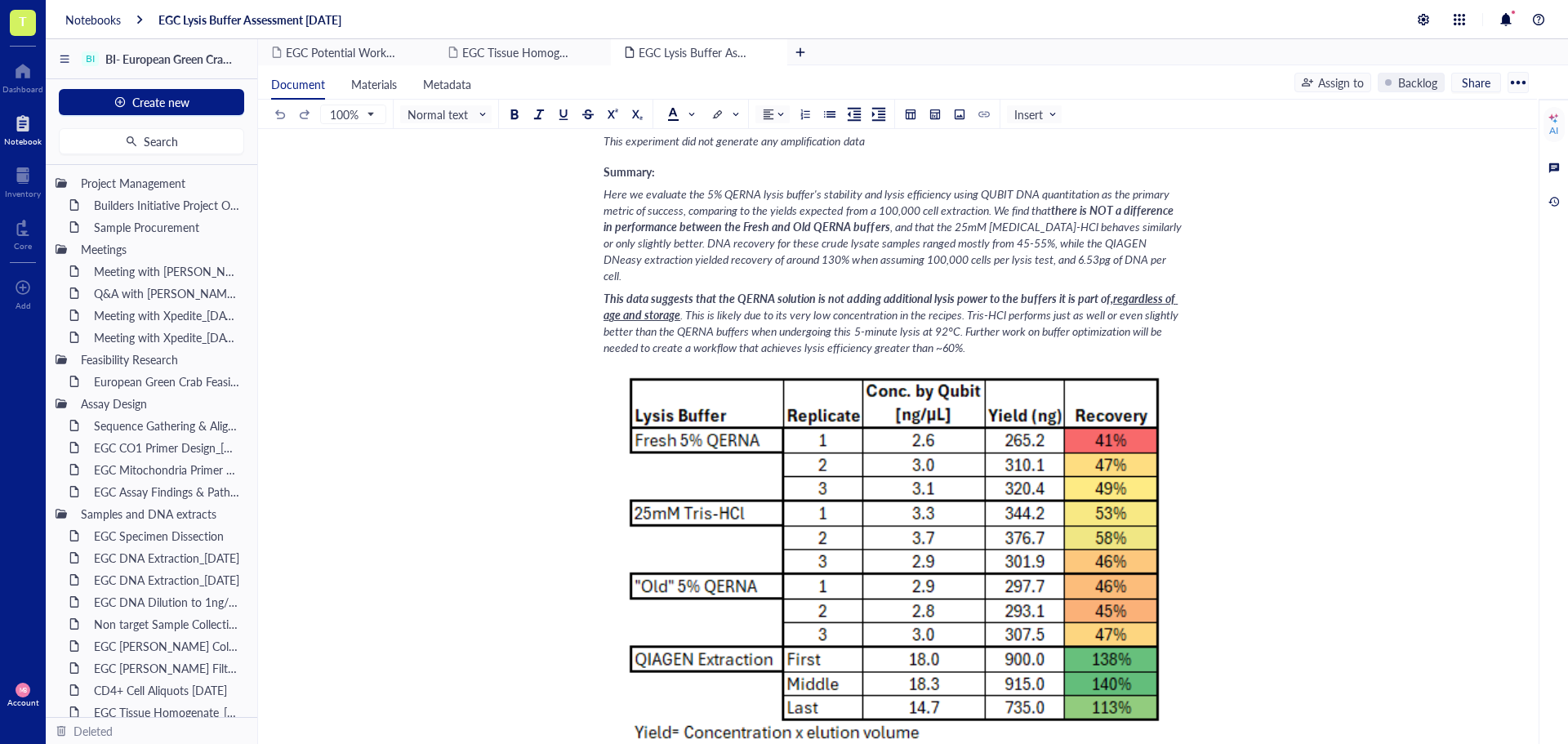
scroll to position [326, 0]
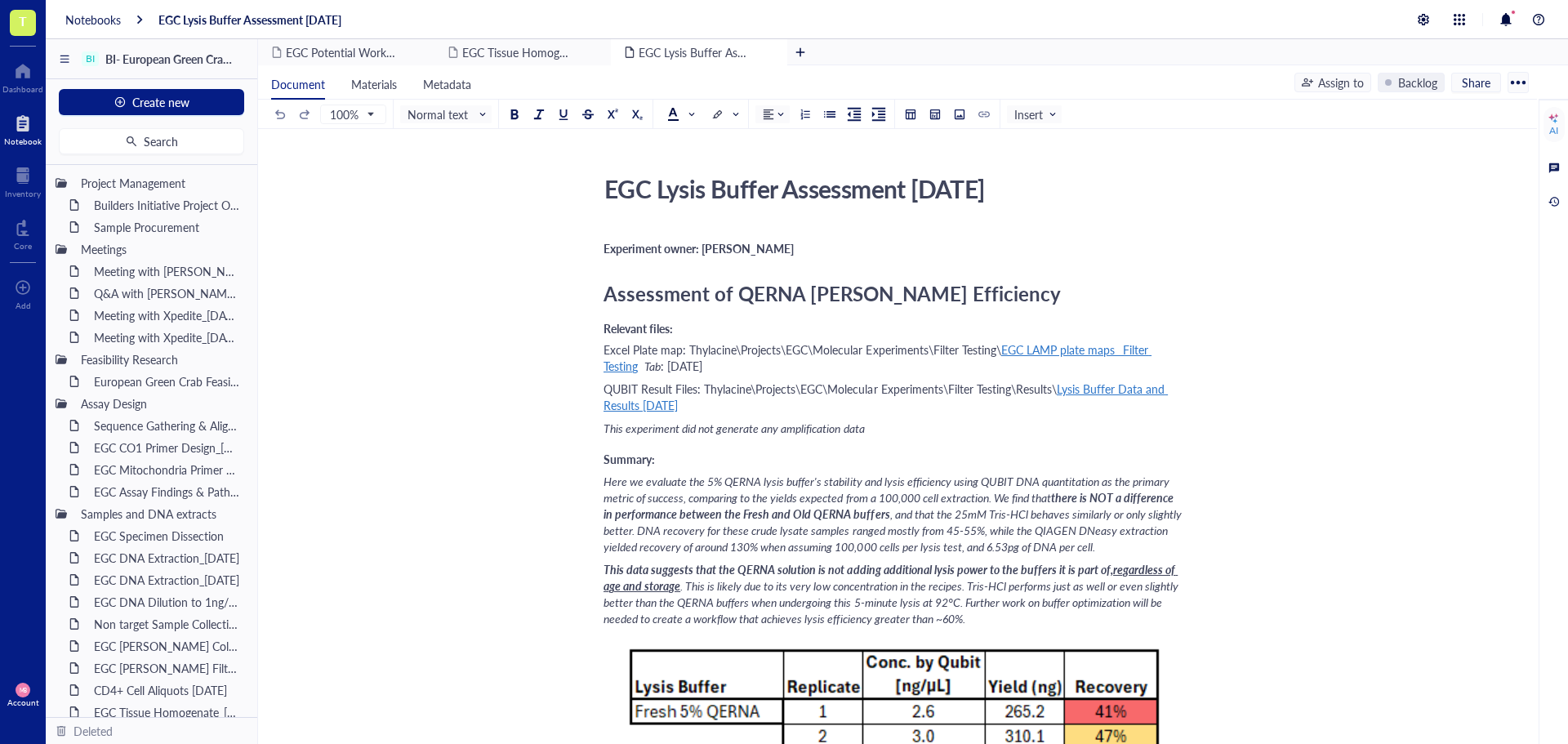
scroll to position [326, 0]
click at [75, 23] on div "Notebooks" at bounding box center [92, 19] width 55 height 15
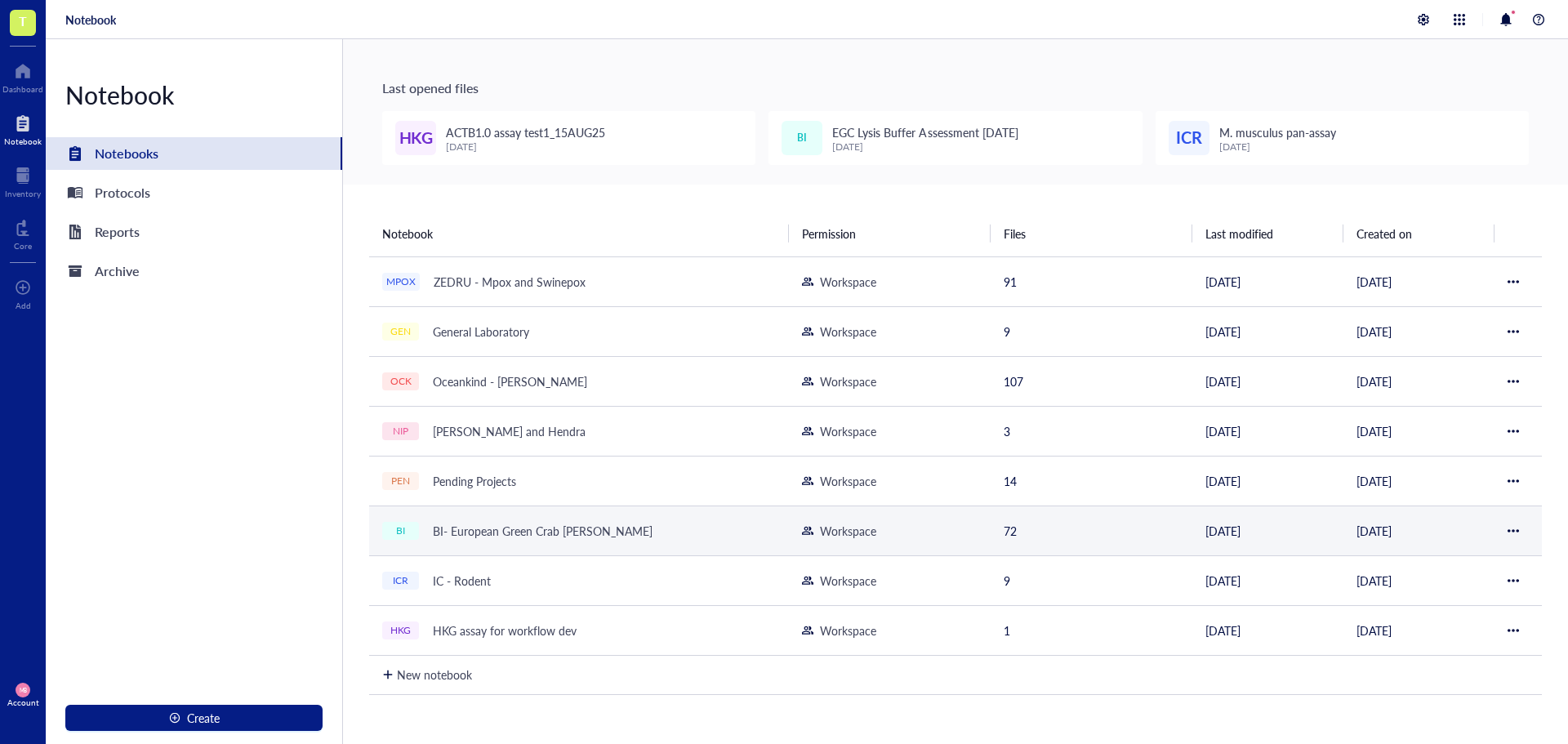
click at [510, 531] on div "BI- European Green Crab [PERSON_NAME]" at bounding box center [543, 530] width 234 height 23
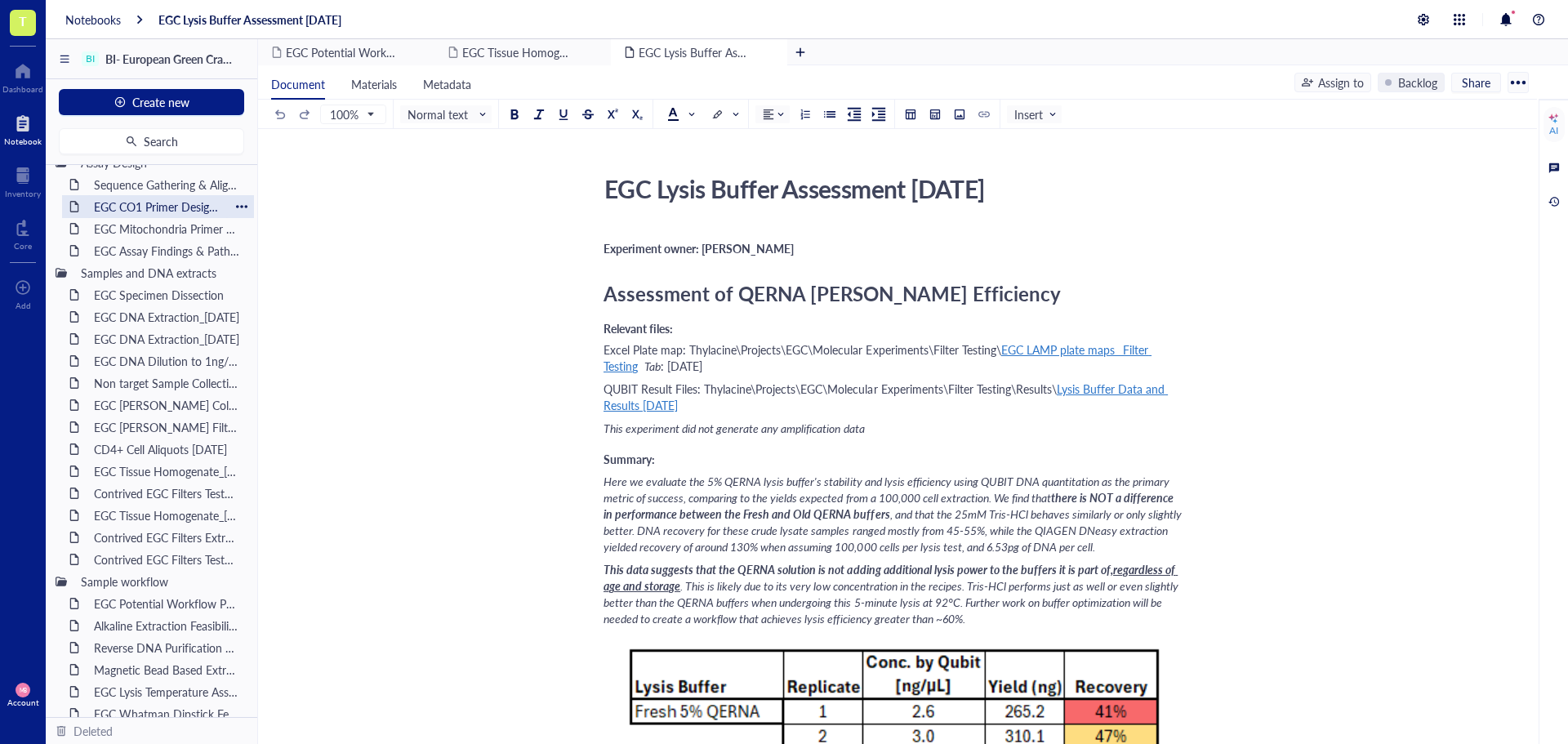
scroll to position [245, 0]
click at [139, 554] on div "Contrived EGC Filters Test2_6AUG25TBD" at bounding box center [157, 554] width 143 height 23
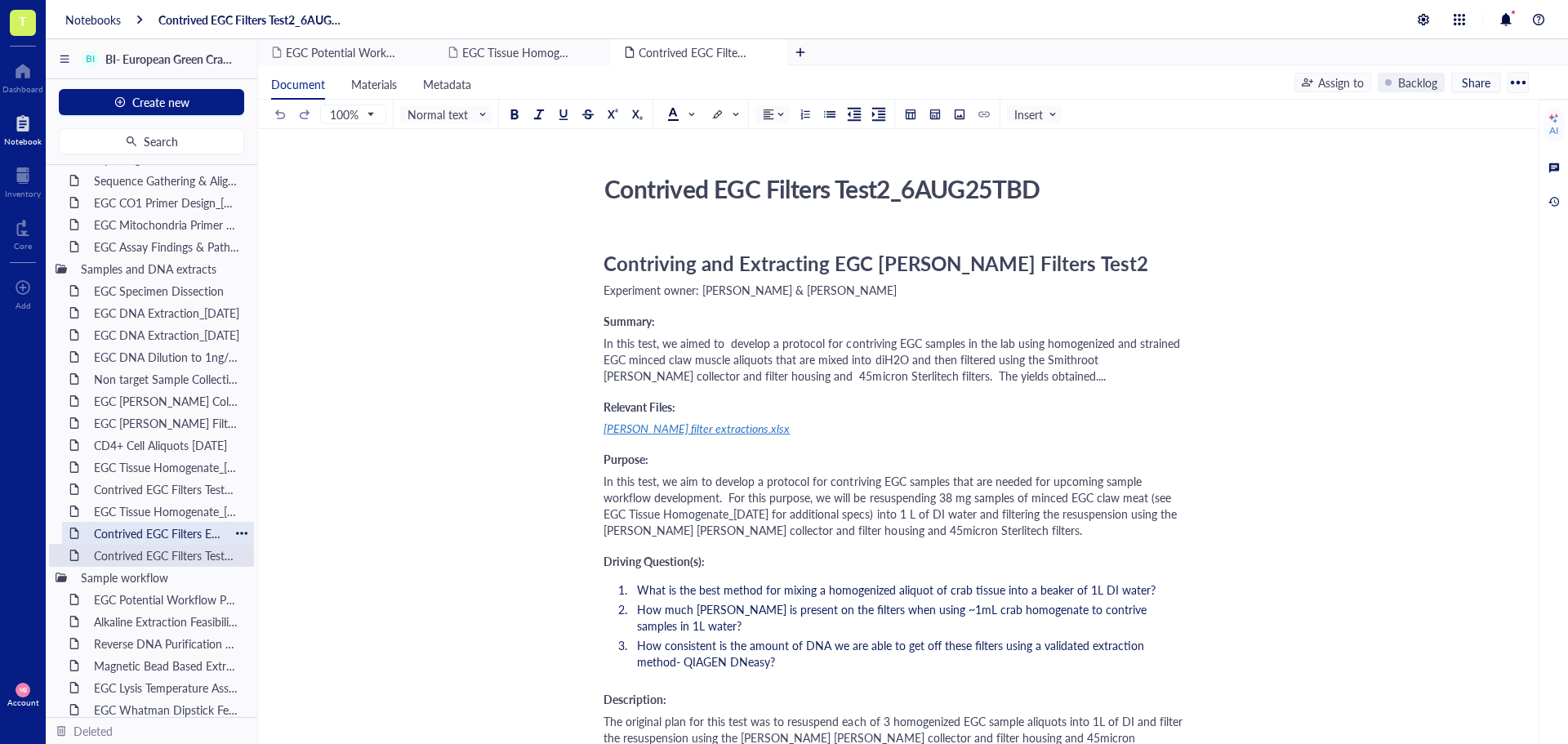
click at [153, 528] on div "Contrived EGC Filters Extraction_05AUG25" at bounding box center [157, 533] width 143 height 23
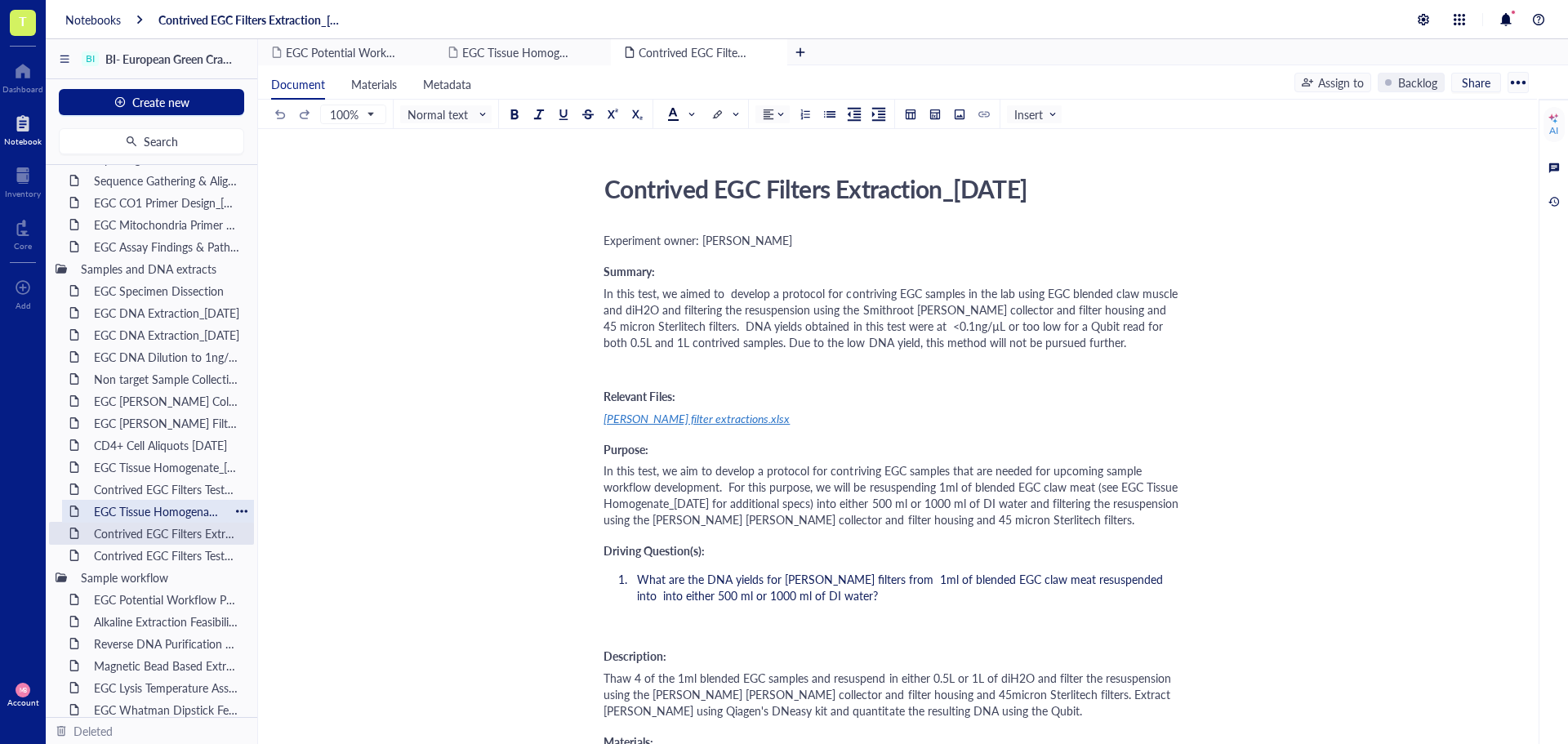
click at [161, 510] on div "EGC Tissue Homogenate_04AUG25" at bounding box center [157, 510] width 143 height 23
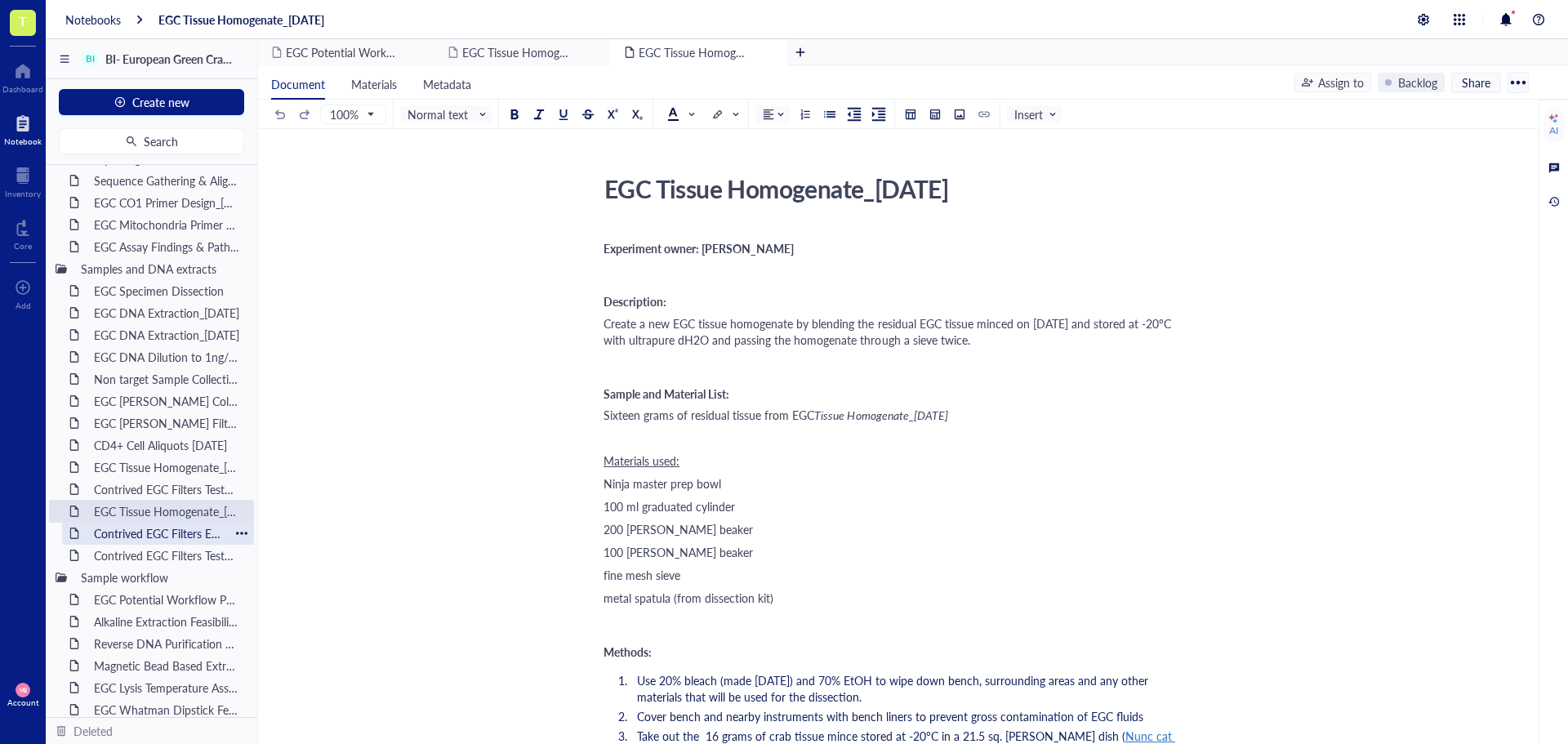
click at [191, 529] on div "Contrived EGC Filters Extraction_05AUG25" at bounding box center [157, 533] width 143 height 23
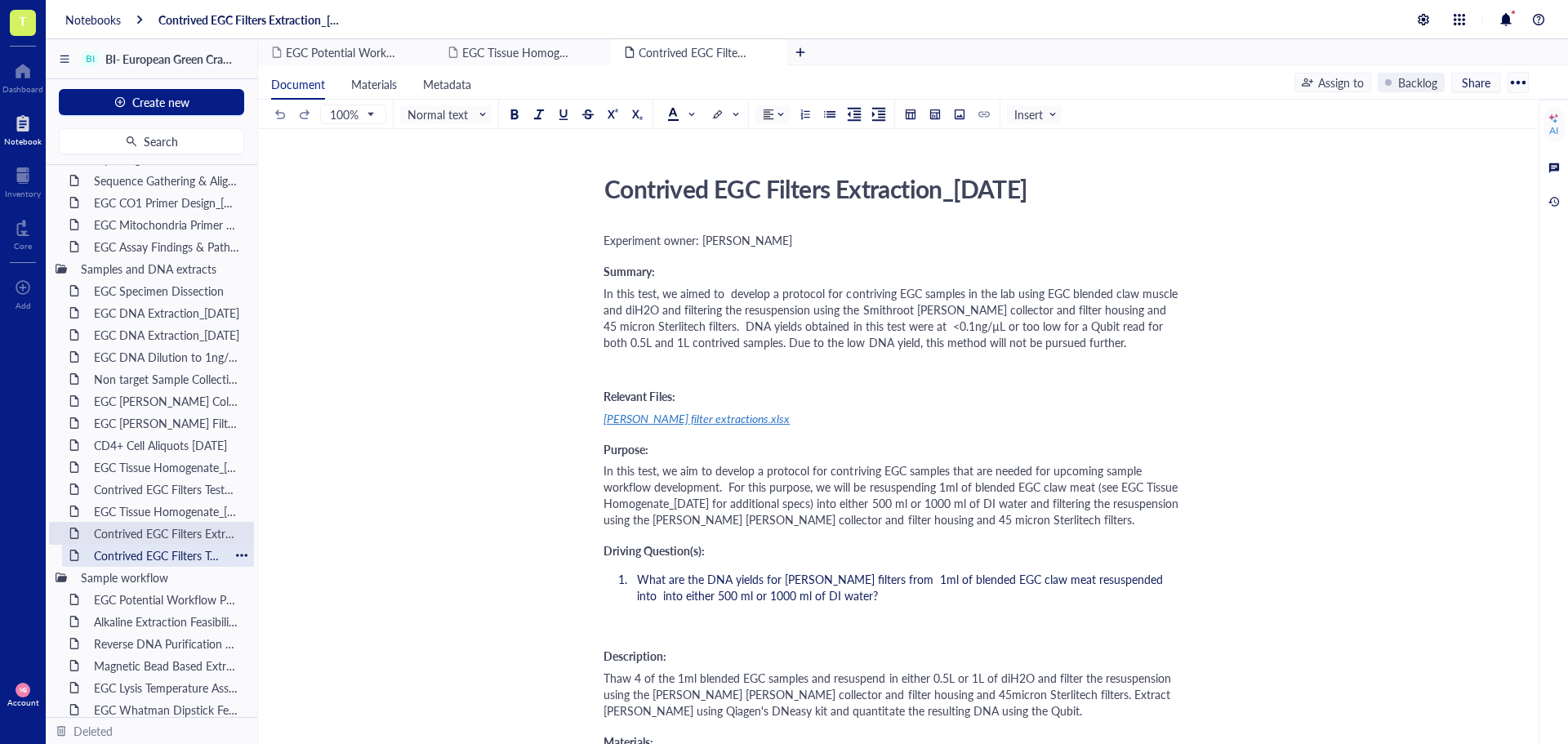
click at [129, 558] on div "Contrived EGC Filters Test2_6AUG25TBD" at bounding box center [157, 554] width 143 height 23
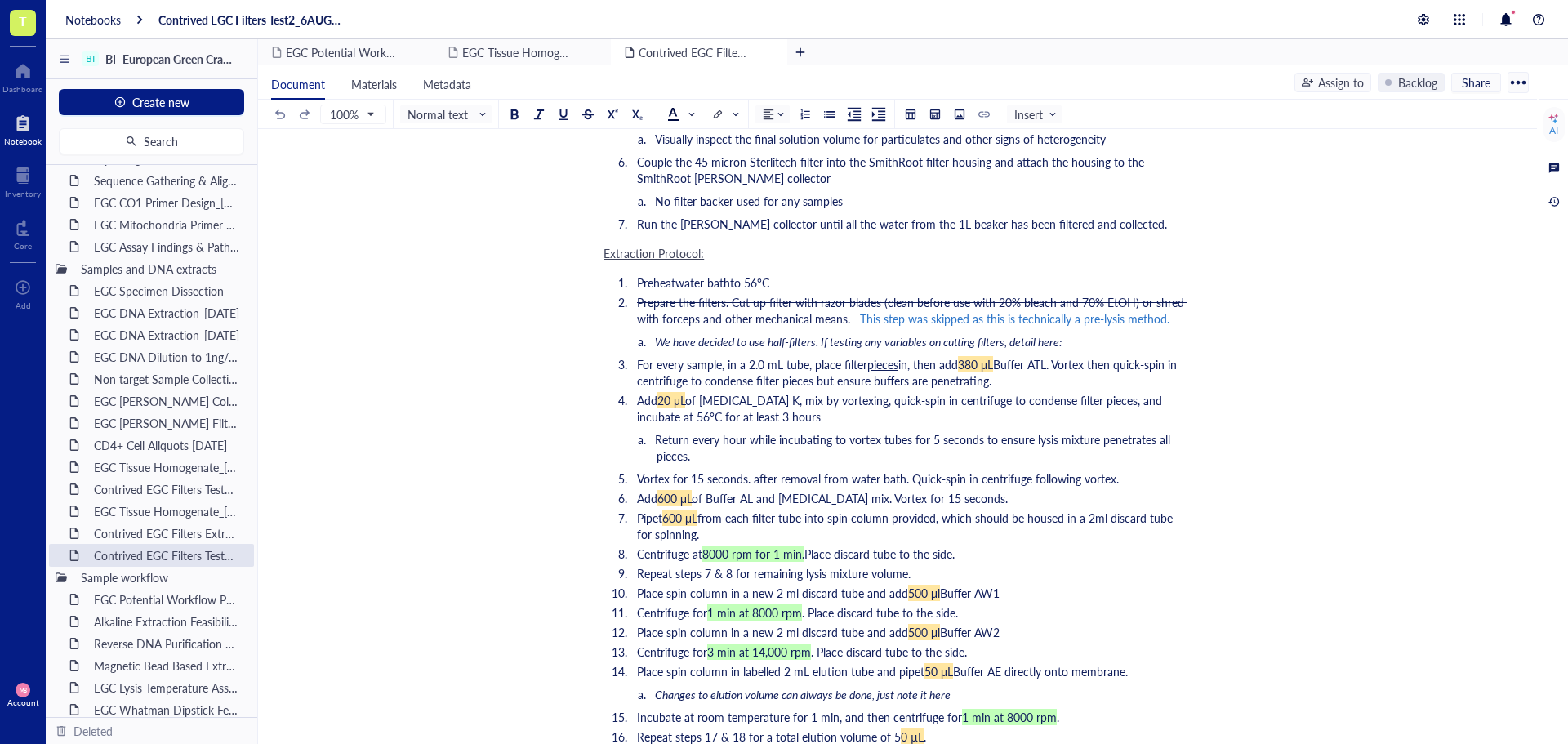
scroll to position [1715, 0]
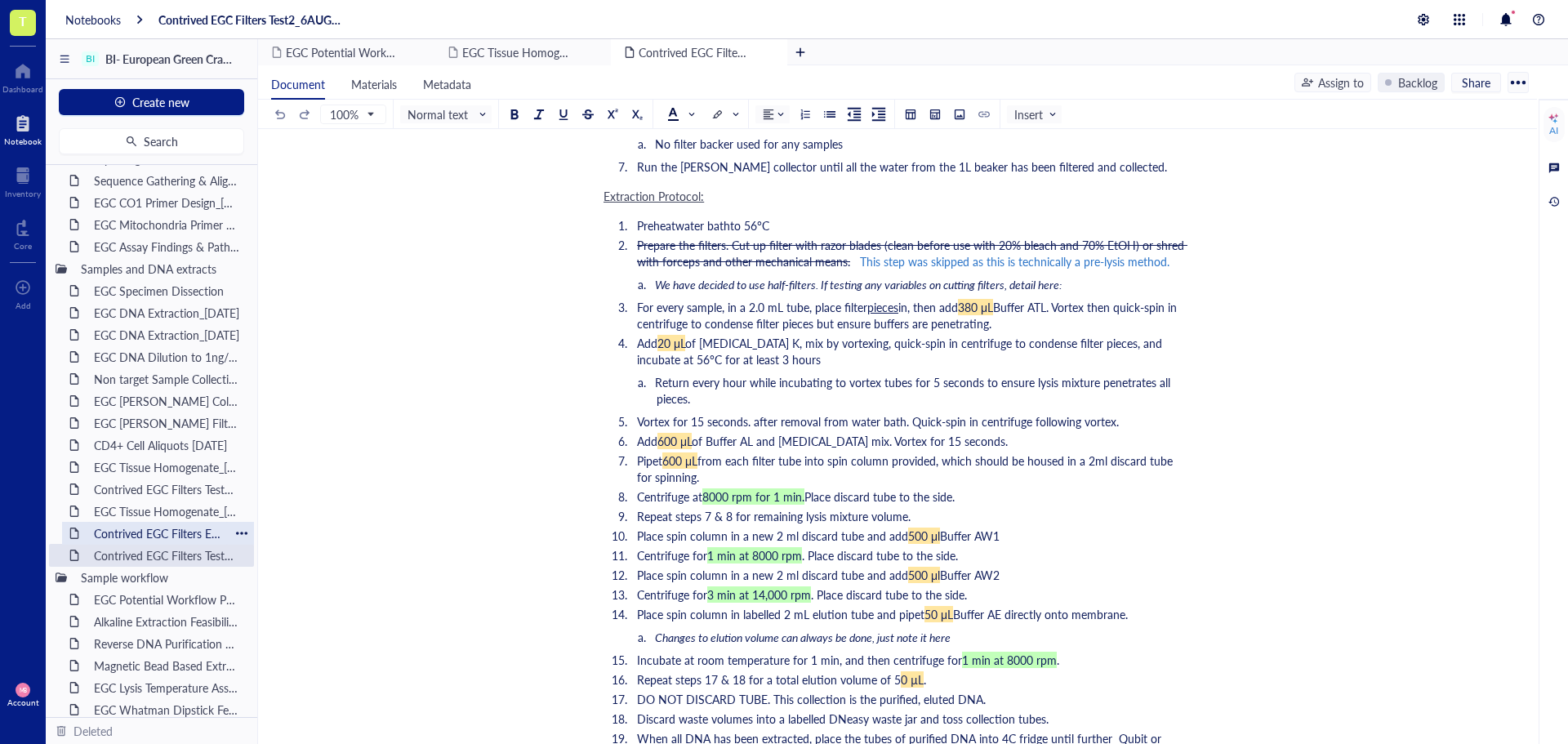
click at [143, 537] on div "Contrived EGC Filters Extraction_05AUG25" at bounding box center [157, 533] width 143 height 23
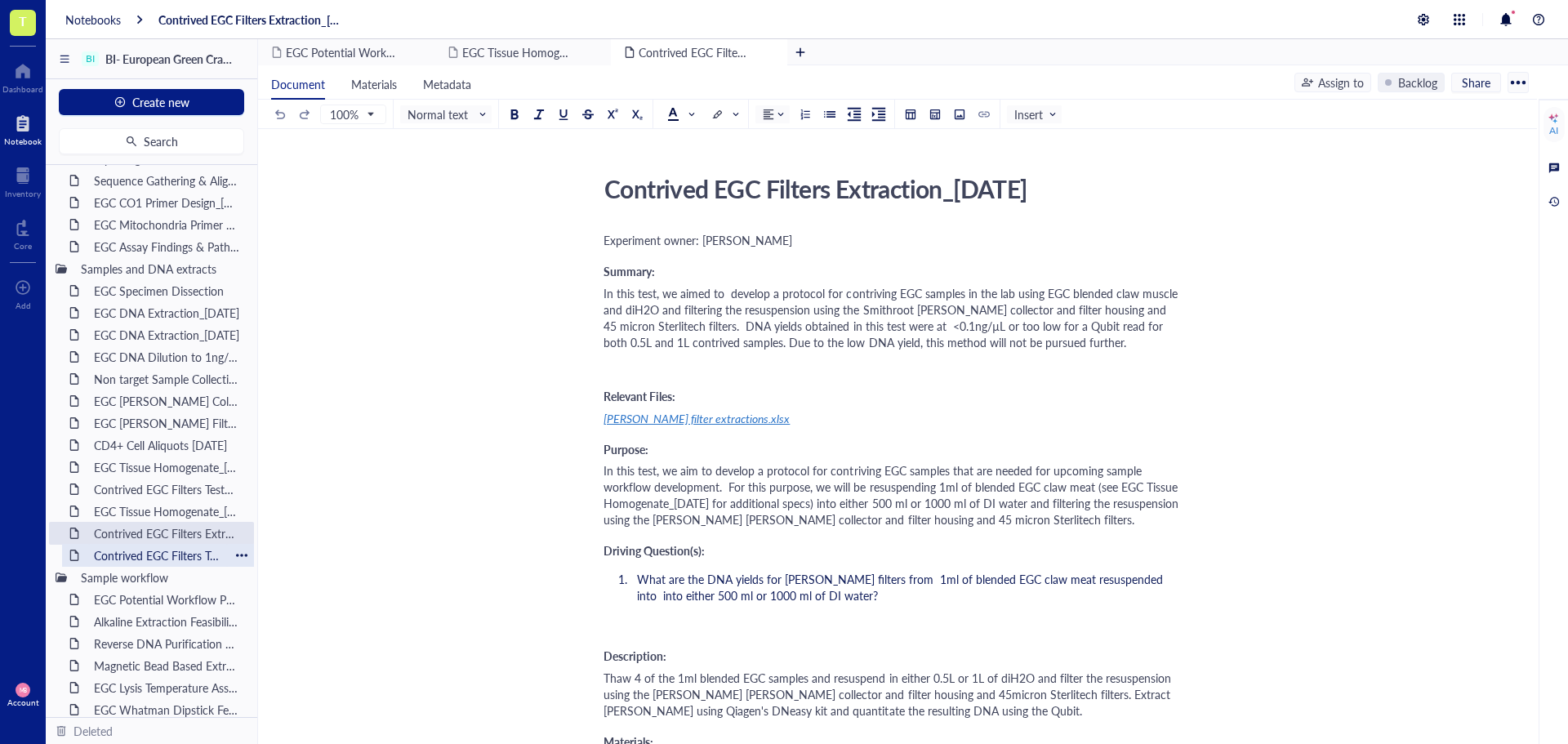
click at [159, 552] on div "Contrived EGC Filters Test2_6AUG25TBD" at bounding box center [157, 554] width 143 height 23
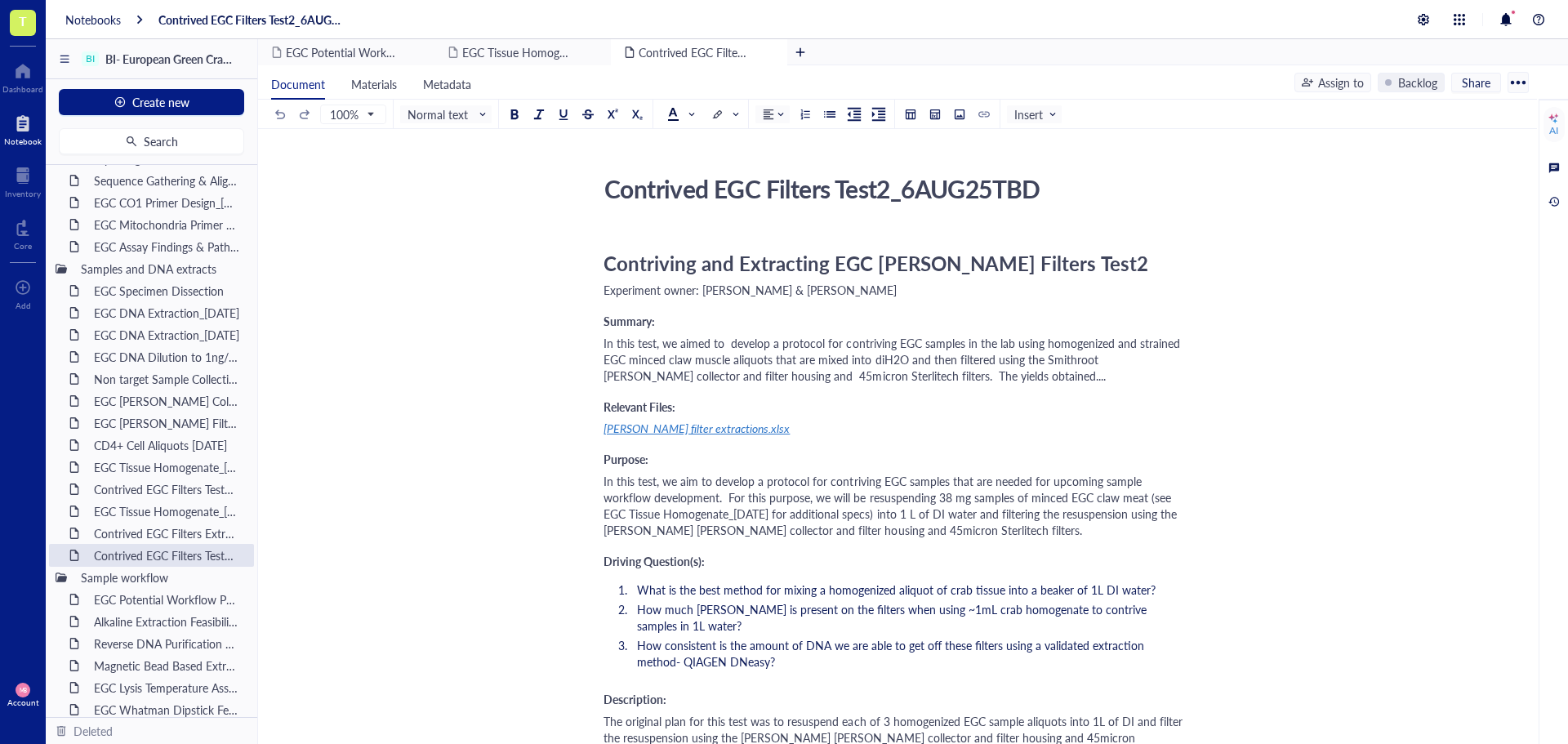
click at [889, 189] on div "Contrived EGC Filters Test2_6AUG25TBD" at bounding box center [887, 189] width 581 height 41
click at [889, 188] on textarea "Contrived EGC Filters Test2_6AUG25TBD" at bounding box center [888, 189] width 580 height 39
drag, startPoint x: 907, startPoint y: 188, endPoint x: 1043, endPoint y: 185, distance: 136.0
click at [1043, 185] on textarea "Contrived EGC Filters Test3_6AUG25TBD" at bounding box center [888, 189] width 580 height 39
type textarea "Contrived EGC Filters Test3_"
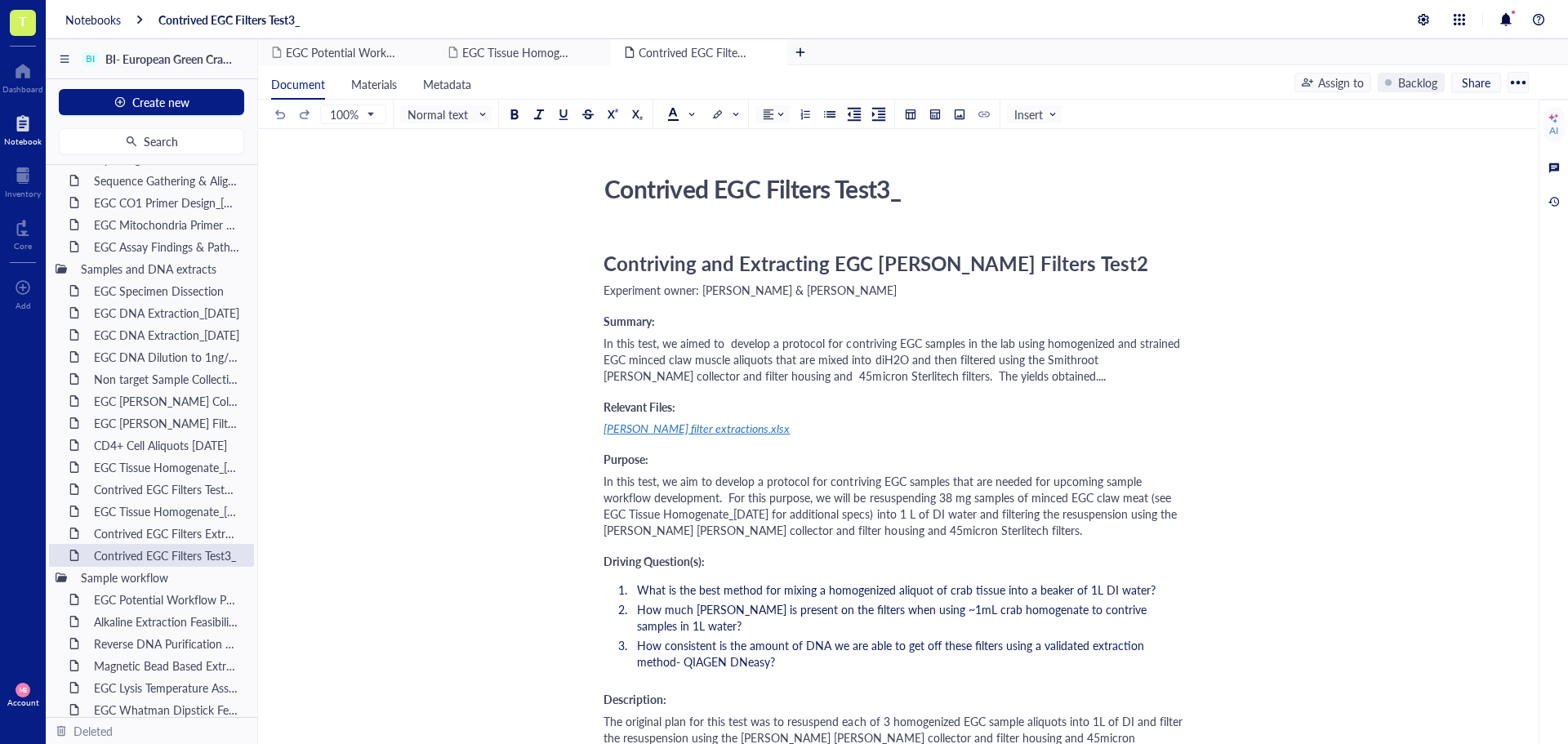
click at [906, 196] on div "Contrived EGC Filters Test3_" at bounding box center [887, 189] width 581 height 41
type textarea "Contrived EGC Filters Test3_13AUG25"
click at [654, 259] on span "Contriving and Extracting EGC eDNA Filters Test2" at bounding box center [876, 262] width 545 height 28
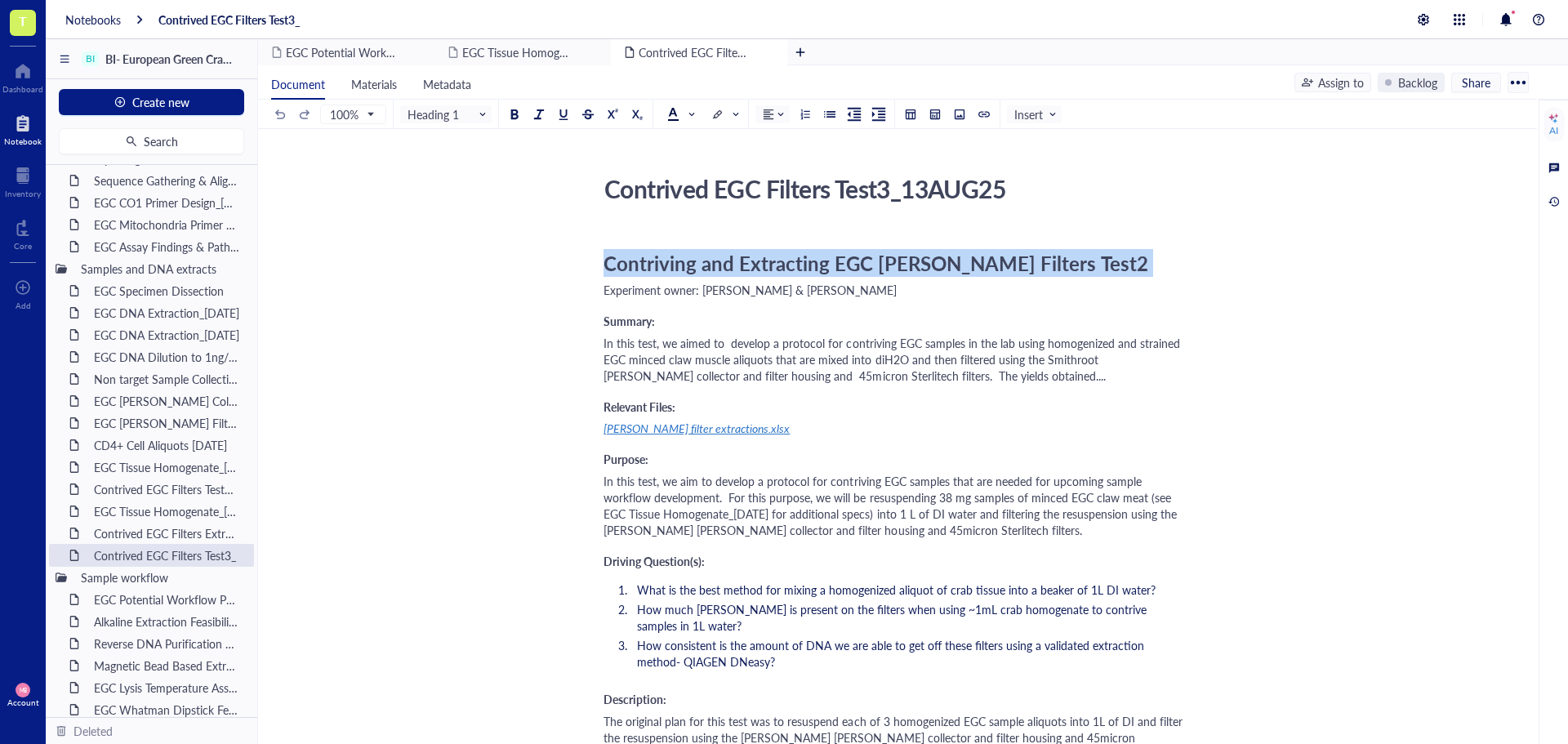
click at [654, 259] on span "Contriving and Extracting EGC eDNA Filters Test2" at bounding box center [876, 262] width 545 height 28
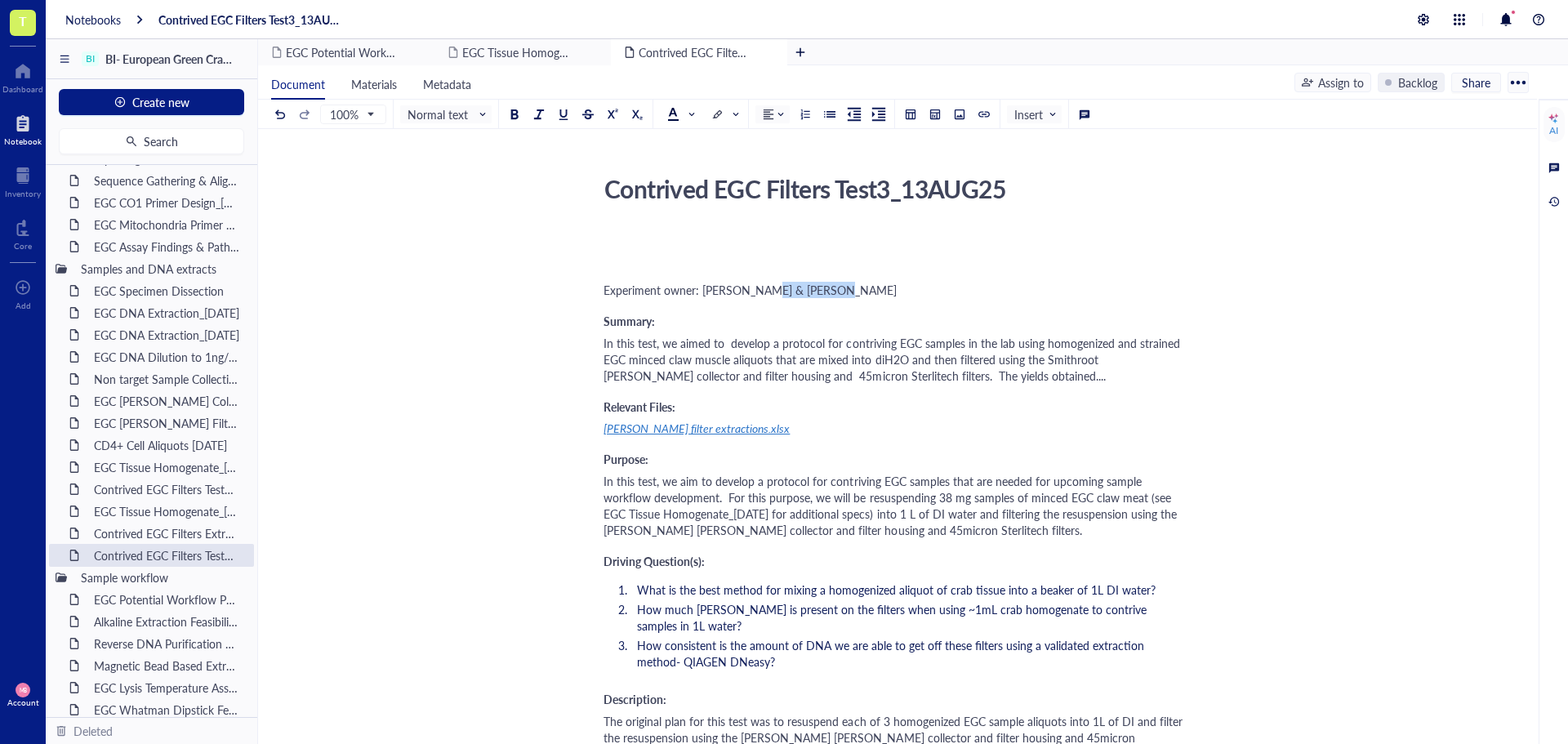
drag, startPoint x: 761, startPoint y: 291, endPoint x: 844, endPoint y: 287, distance: 83.1
click at [844, 287] on div "Experiment owner: Maria Baron & David Day" at bounding box center [894, 290] width 581 height 17
click at [808, 337] on span "In this test, we aimed to develop a protocol for contriving EGC samples in the …" at bounding box center [894, 360] width 580 height 49
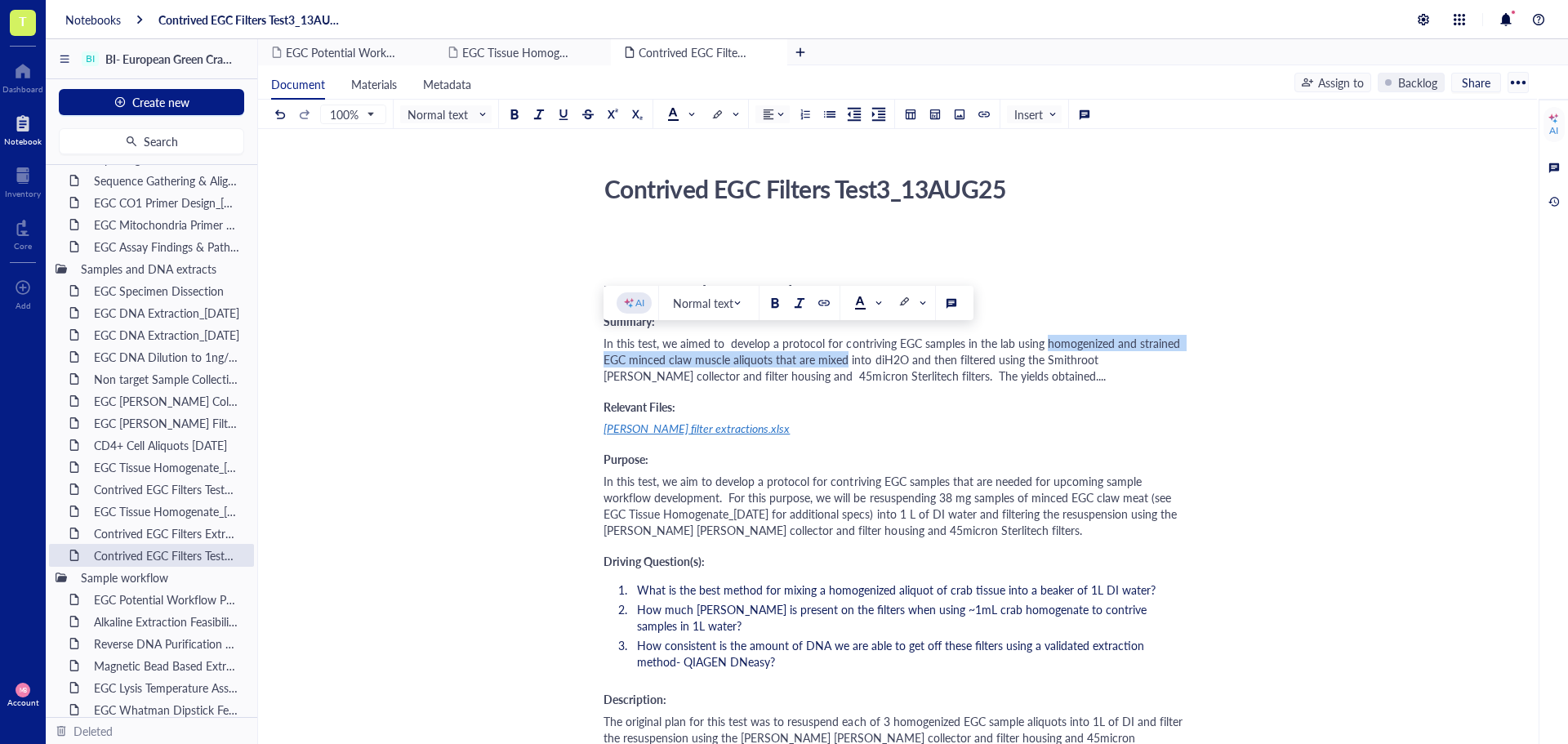
drag, startPoint x: 1045, startPoint y: 343, endPoint x: 844, endPoint y: 356, distance: 201.4
click at [844, 356] on span "In this test, we aimed to develop a protocol for contriving EGC samples in the …" at bounding box center [894, 360] width 580 height 49
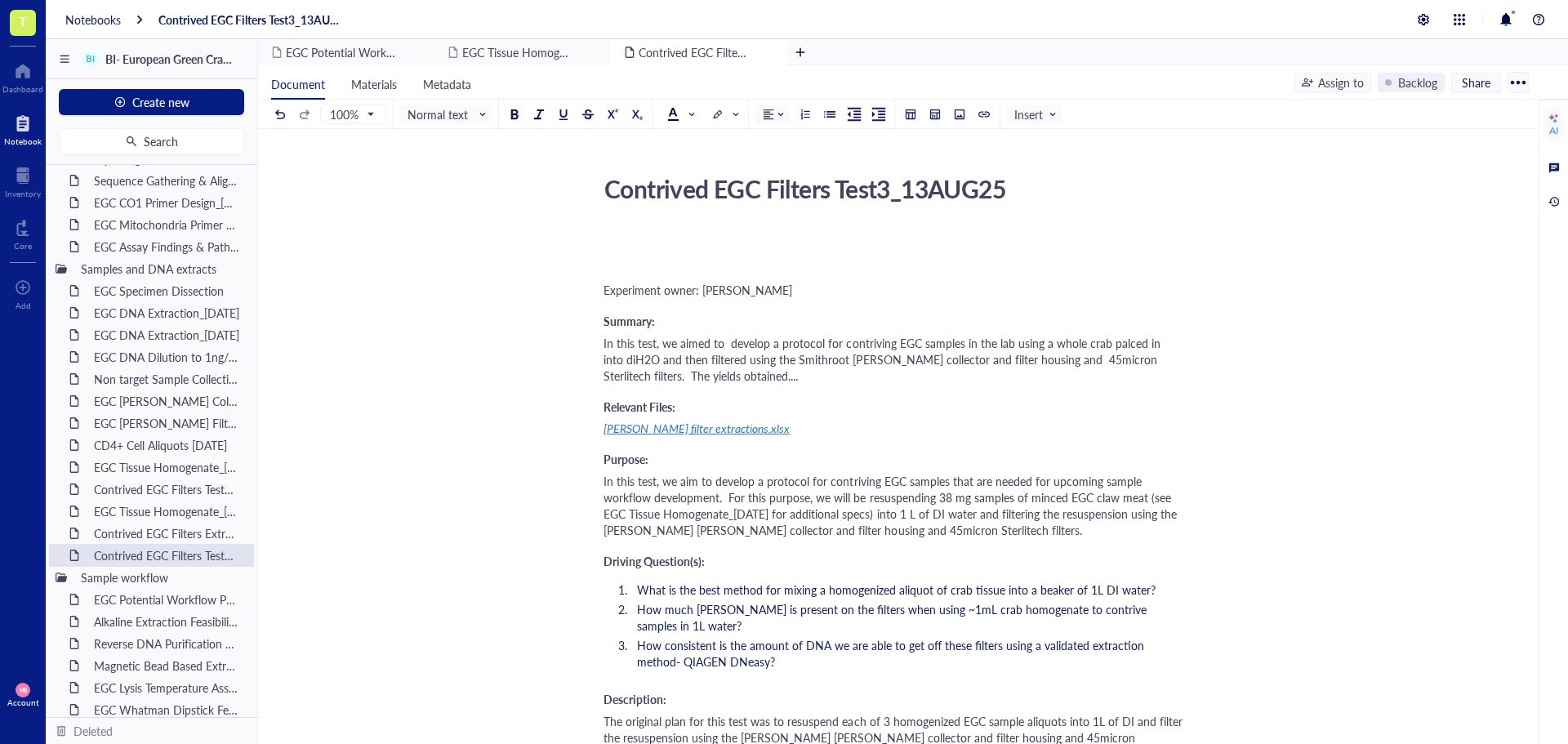
click at [1167, 346] on span "In this test, we aimed to develop a protocol for contriving EGC samples in the …" at bounding box center [885, 360] width 563 height 49
drag, startPoint x: 1178, startPoint y: 346, endPoint x: 1159, endPoint y: 345, distance: 19.0
click at [1159, 345] on span "In this test, we aimed to develop a protocol for contriving EGC samples in the …" at bounding box center [885, 360] width 563 height 49
click at [700, 378] on div "In this test, we aimed to develop a protocol for contriving EGC samples in the …" at bounding box center [894, 360] width 581 height 49
click at [939, 426] on div "eDNA filter extractions.xlsx" at bounding box center [894, 428] width 581 height 17
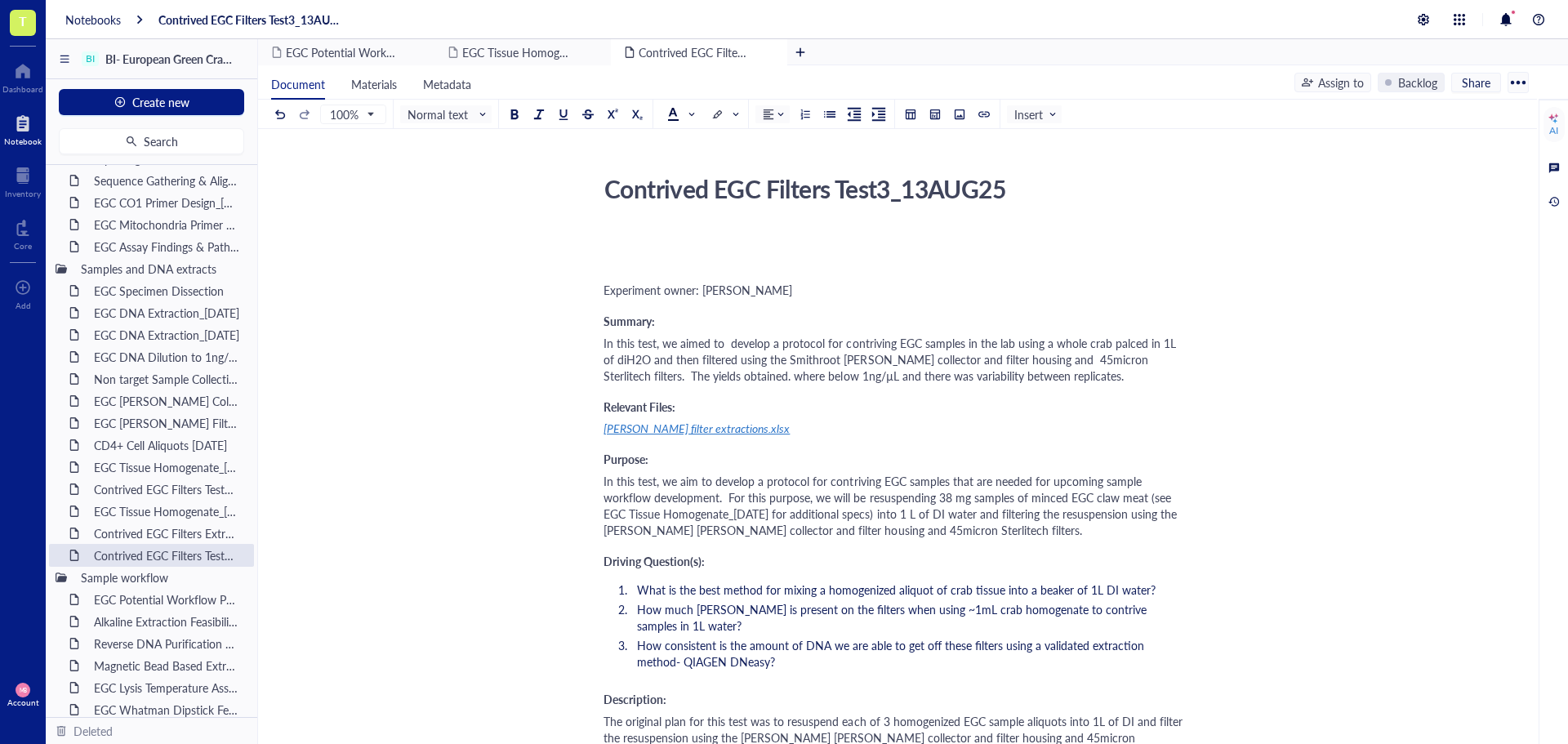
click at [1050, 529] on div "In this test, we aim to develop a protocol for contriving EGC samples that are …" at bounding box center [894, 505] width 581 height 65
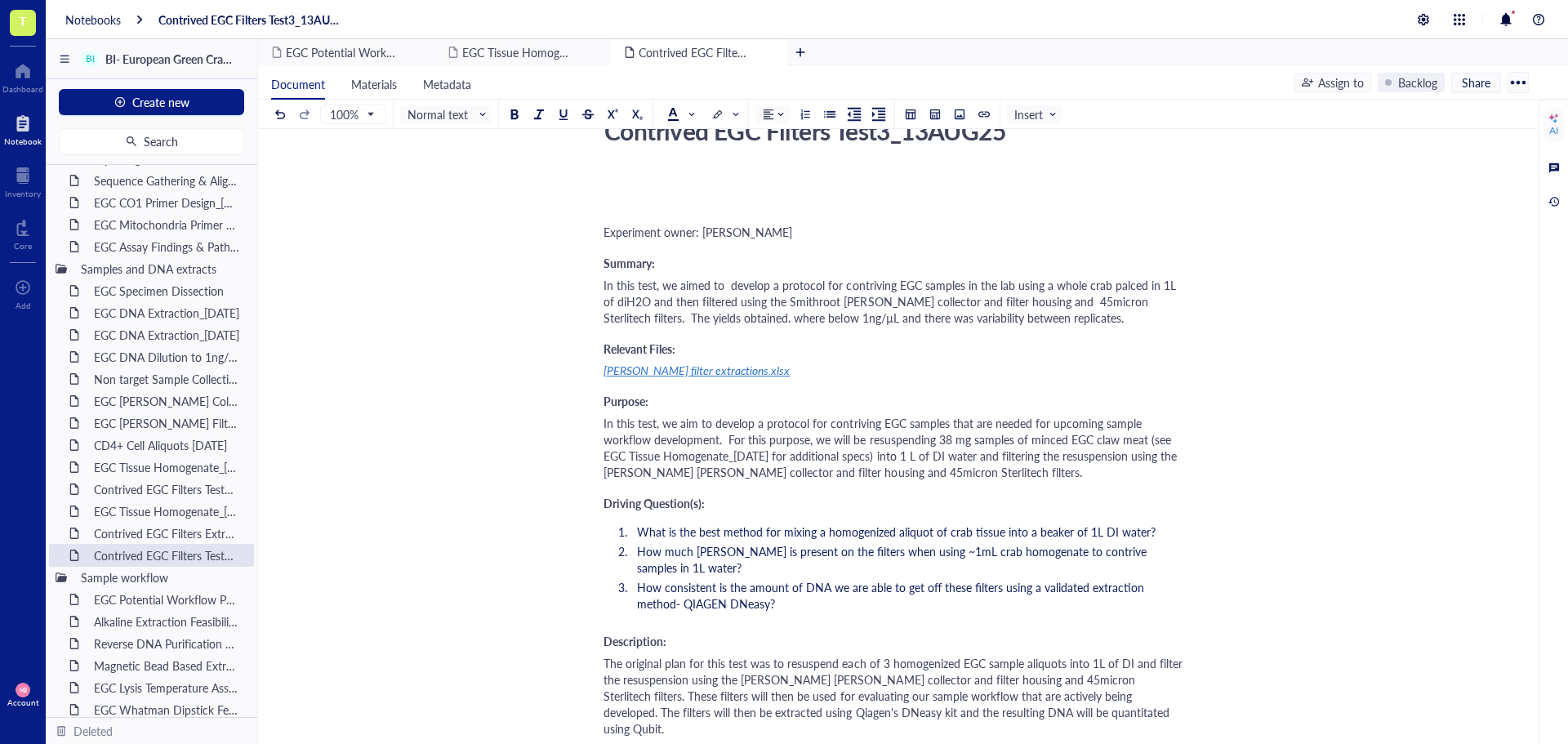
scroll to position [82, 0]
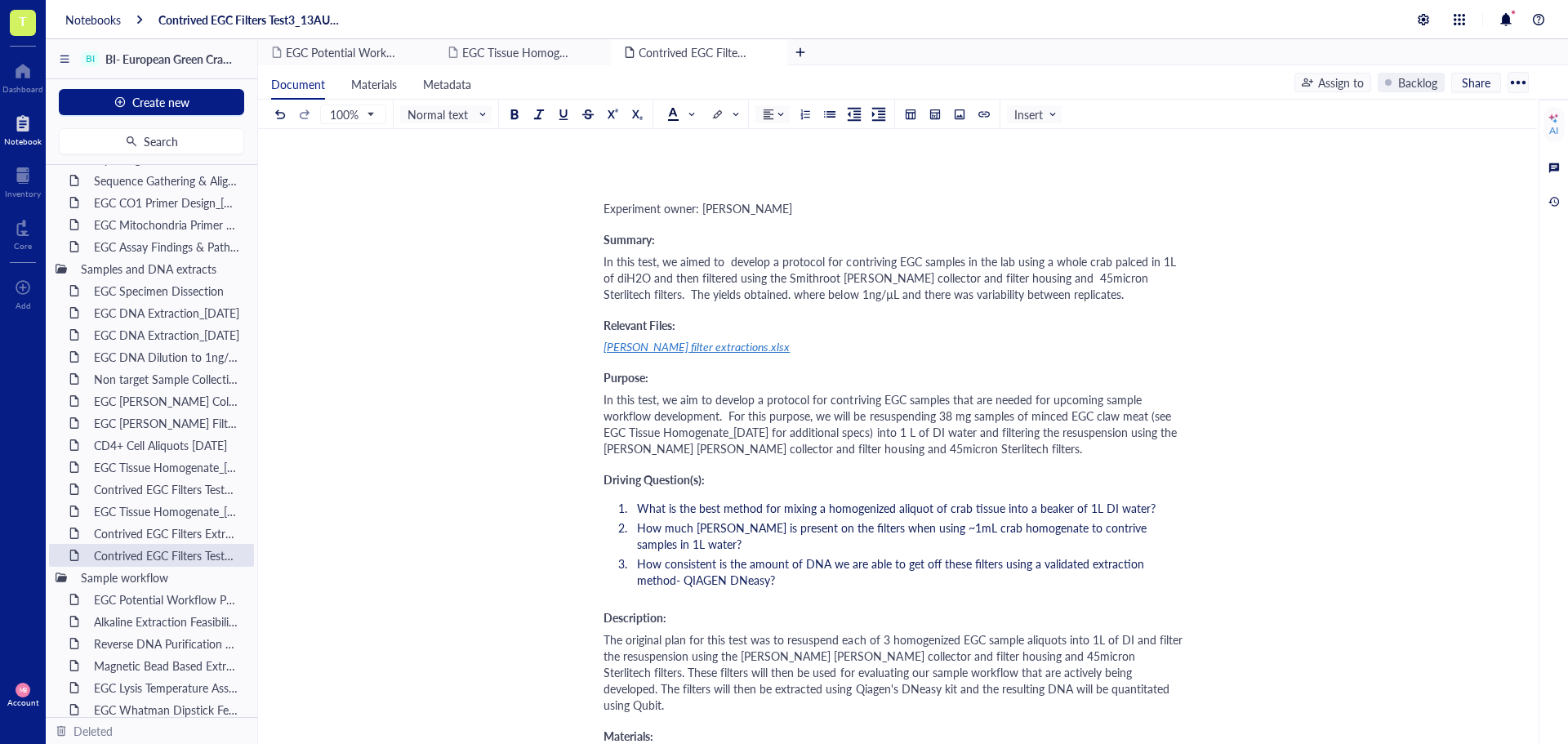
click at [870, 418] on span "In this test, we aim to develop a protocol for contriving EGC samples that are …" at bounding box center [892, 424] width 576 height 65
drag, startPoint x: 1014, startPoint y: 262, endPoint x: 1106, endPoint y: 263, distance: 92.0
click at [1106, 263] on span "In this test, we aimed to develop a protocol for contriving EGC samples in the …" at bounding box center [892, 278] width 576 height 49
copy span "using a whole crab"
click at [977, 399] on span "In this test, we aim to develop a protocol for contriving EGC samples that are …" at bounding box center [892, 424] width 576 height 65
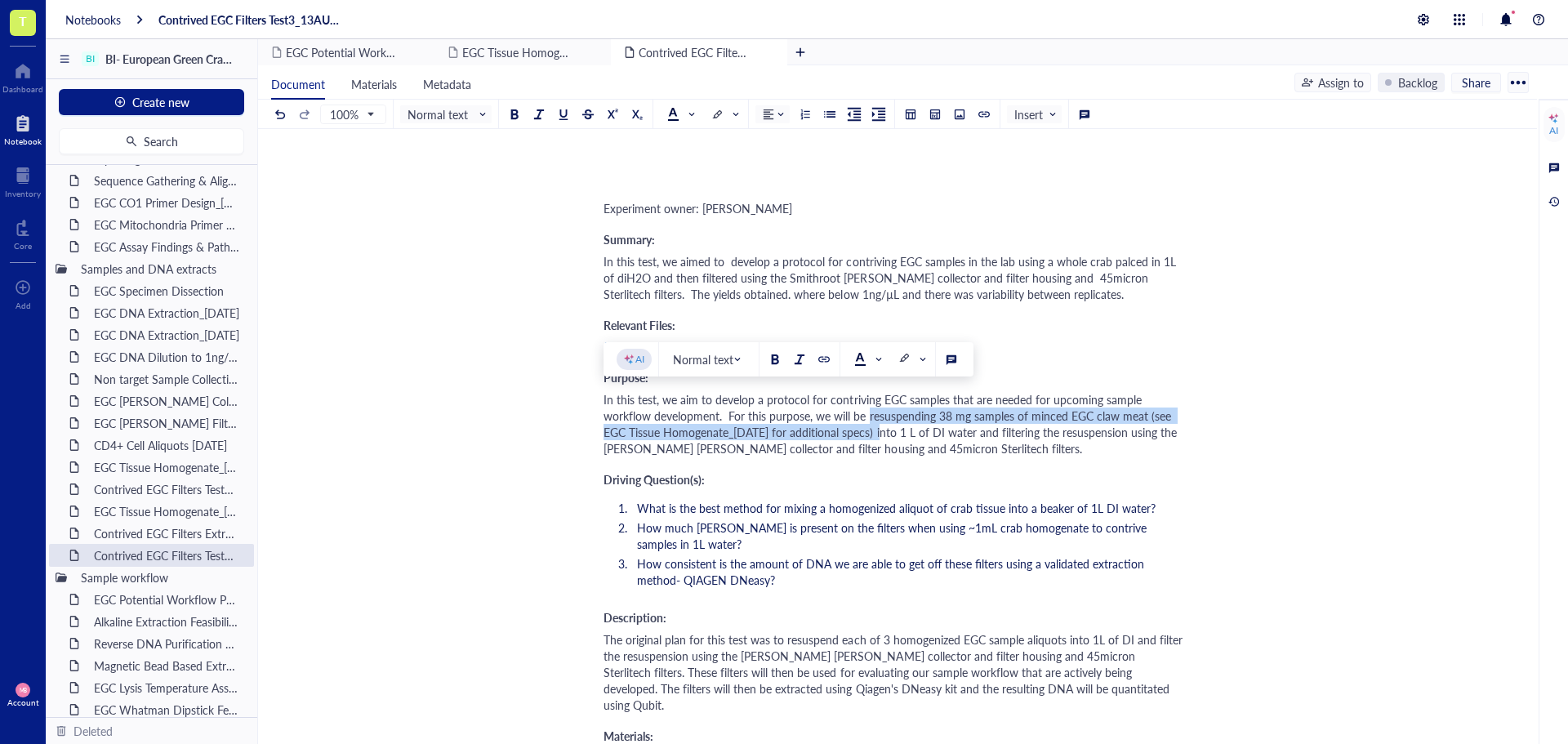
drag, startPoint x: 866, startPoint y: 416, endPoint x: 885, endPoint y: 429, distance: 23.0
click at [885, 429] on span "In this test, we aim to develop a protocol for contriving EGC samples that are …" at bounding box center [892, 424] width 576 height 65
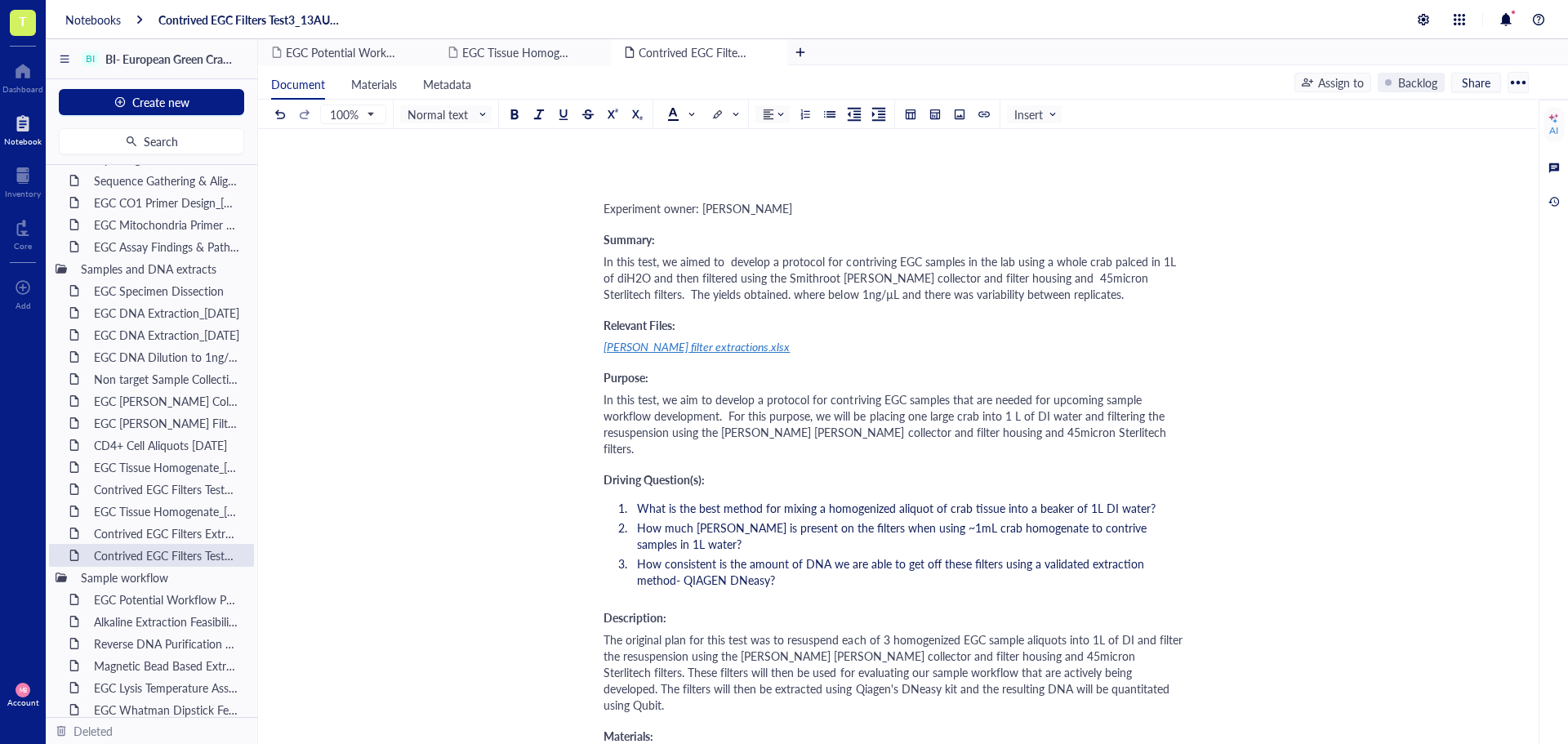
scroll to position [163, 0]
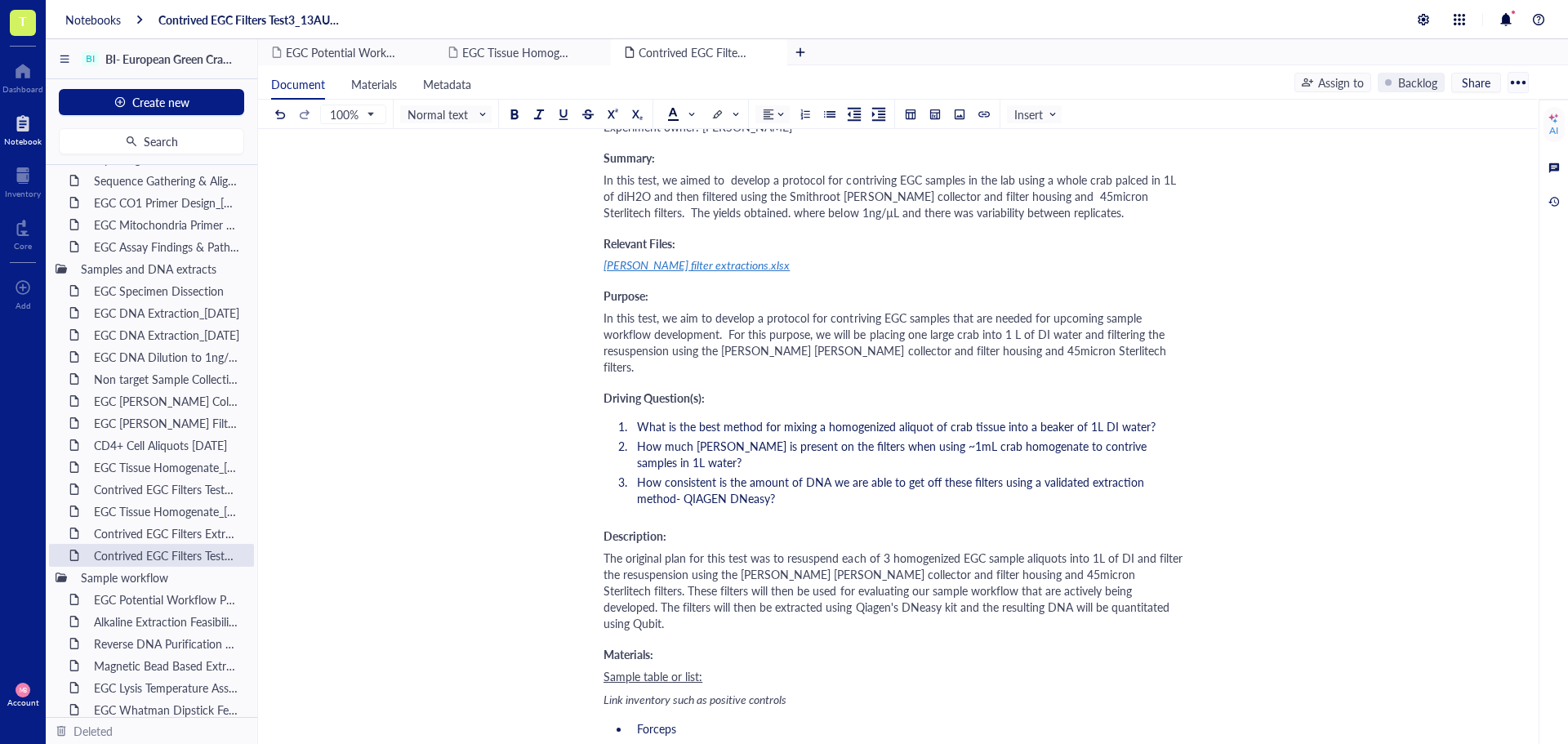
click at [972, 418] on span "What is the best method for mixing a homogenized aliquot of crab tissue into a …" at bounding box center [897, 426] width 519 height 17
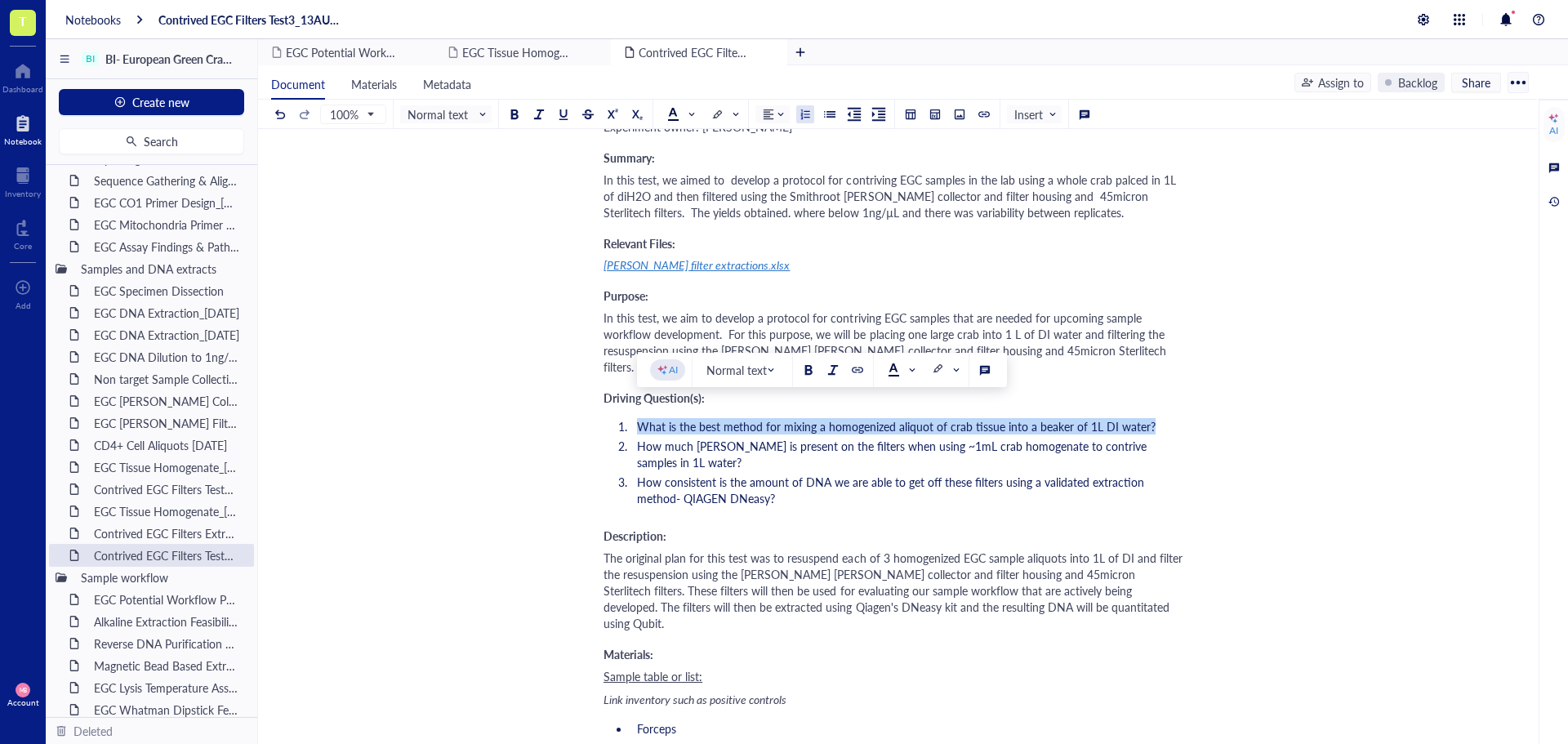
drag, startPoint x: 1161, startPoint y: 411, endPoint x: 636, endPoint y: 410, distance: 525.0
click at [636, 418] on li "What is the best method for mixing a homogenized aliquot of crab tissue into a …" at bounding box center [907, 426] width 554 height 17
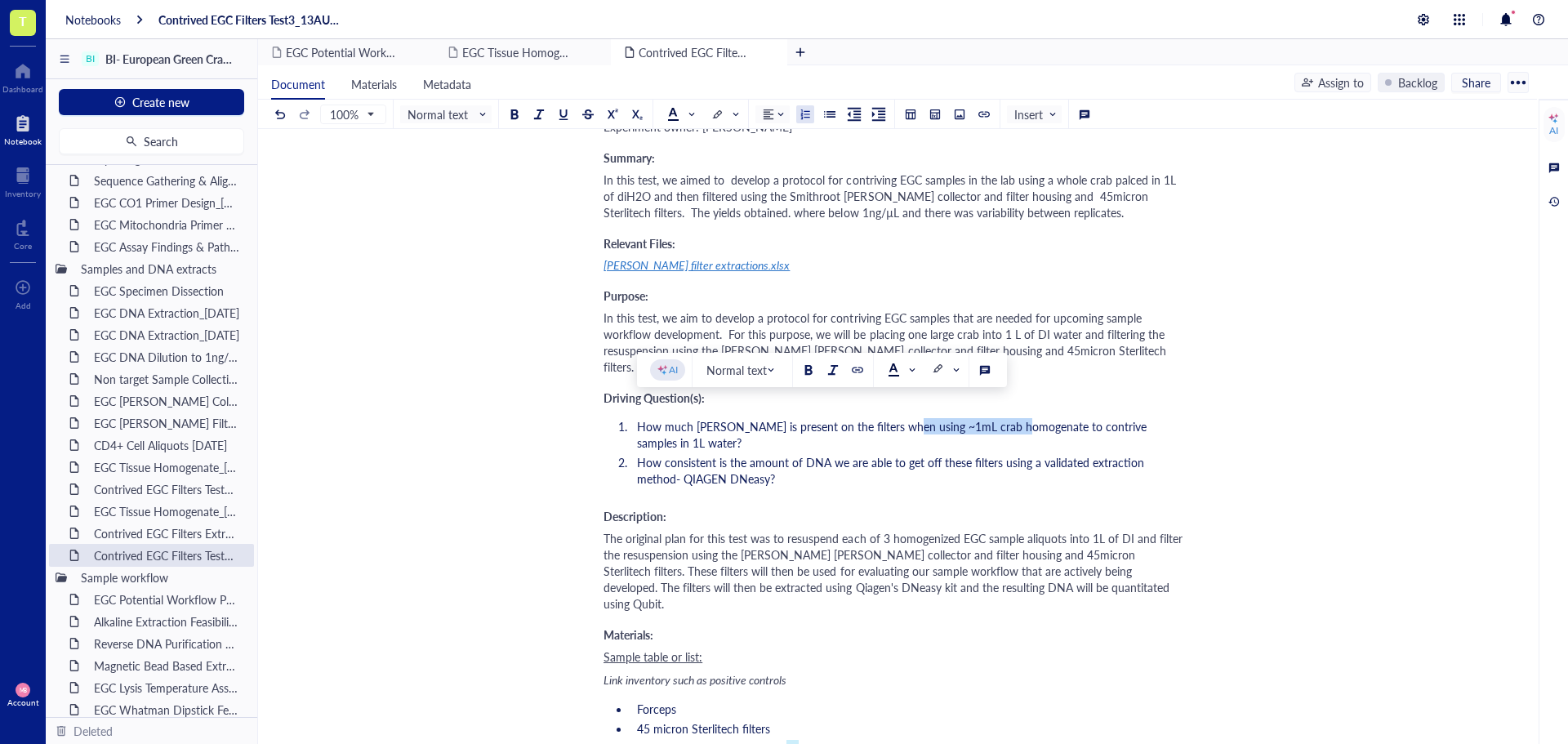
drag, startPoint x: 904, startPoint y: 409, endPoint x: 1021, endPoint y: 404, distance: 117.1
click at [1021, 418] on span "How much eDNA is present on the filters when using ~1mL crab homogenate to cont…" at bounding box center [894, 433] width 513 height 32
click at [878, 455] on ol "How much eDNA is present on the filters when using a large crab to contrive sam…" at bounding box center [894, 452] width 581 height 75
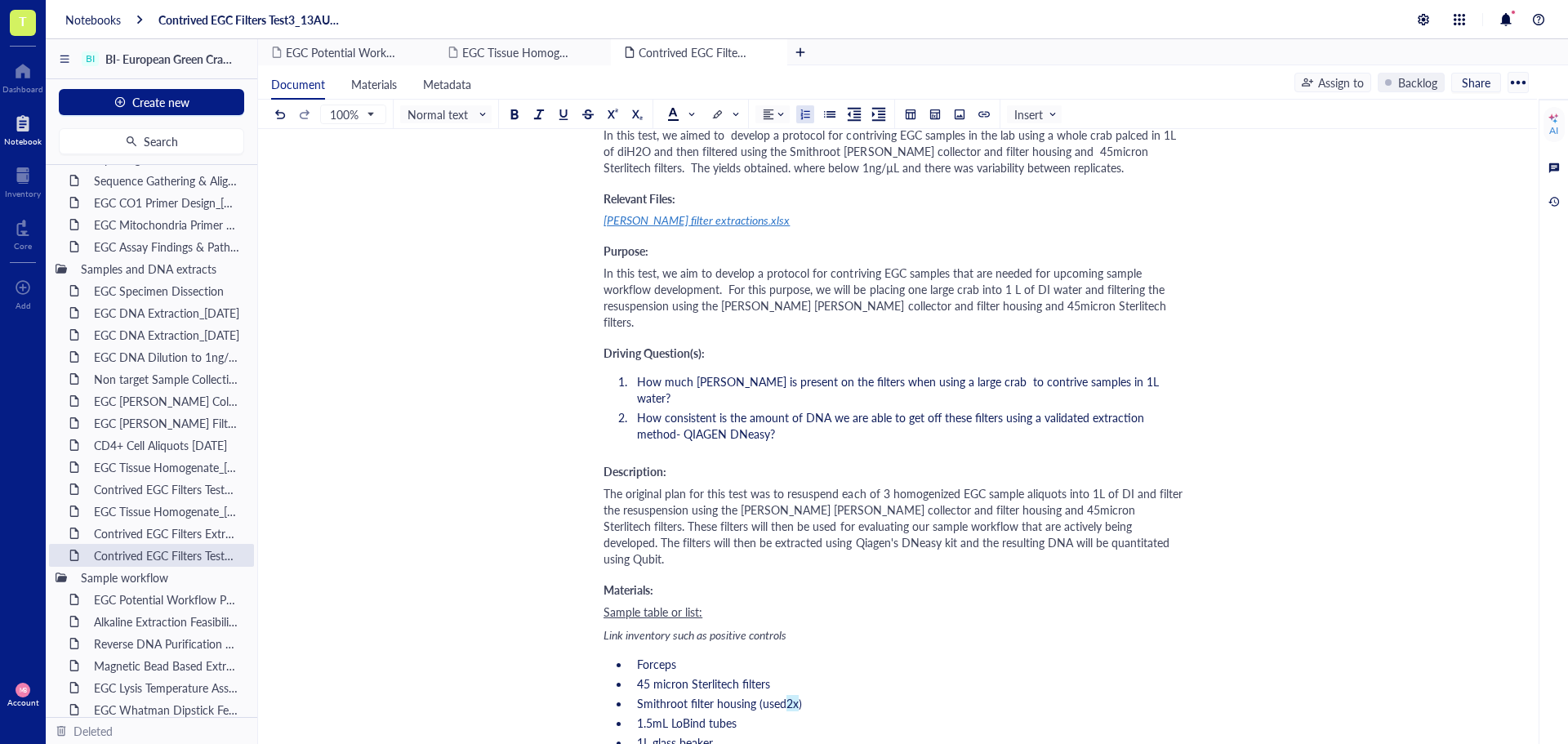
scroll to position [245, 0]
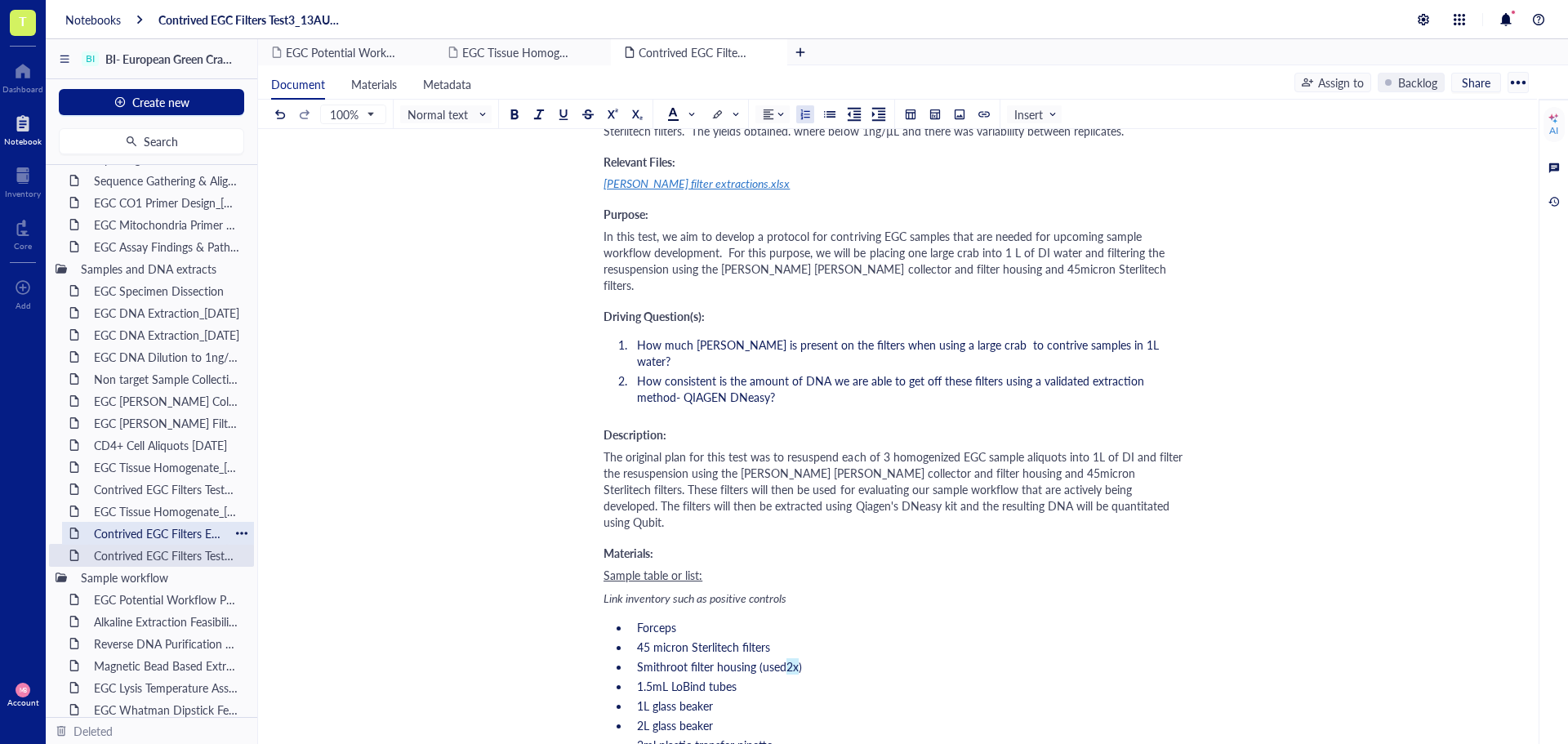
click at [126, 534] on div "Contrived EGC Filters Extraction_05AUG25" at bounding box center [157, 533] width 143 height 23
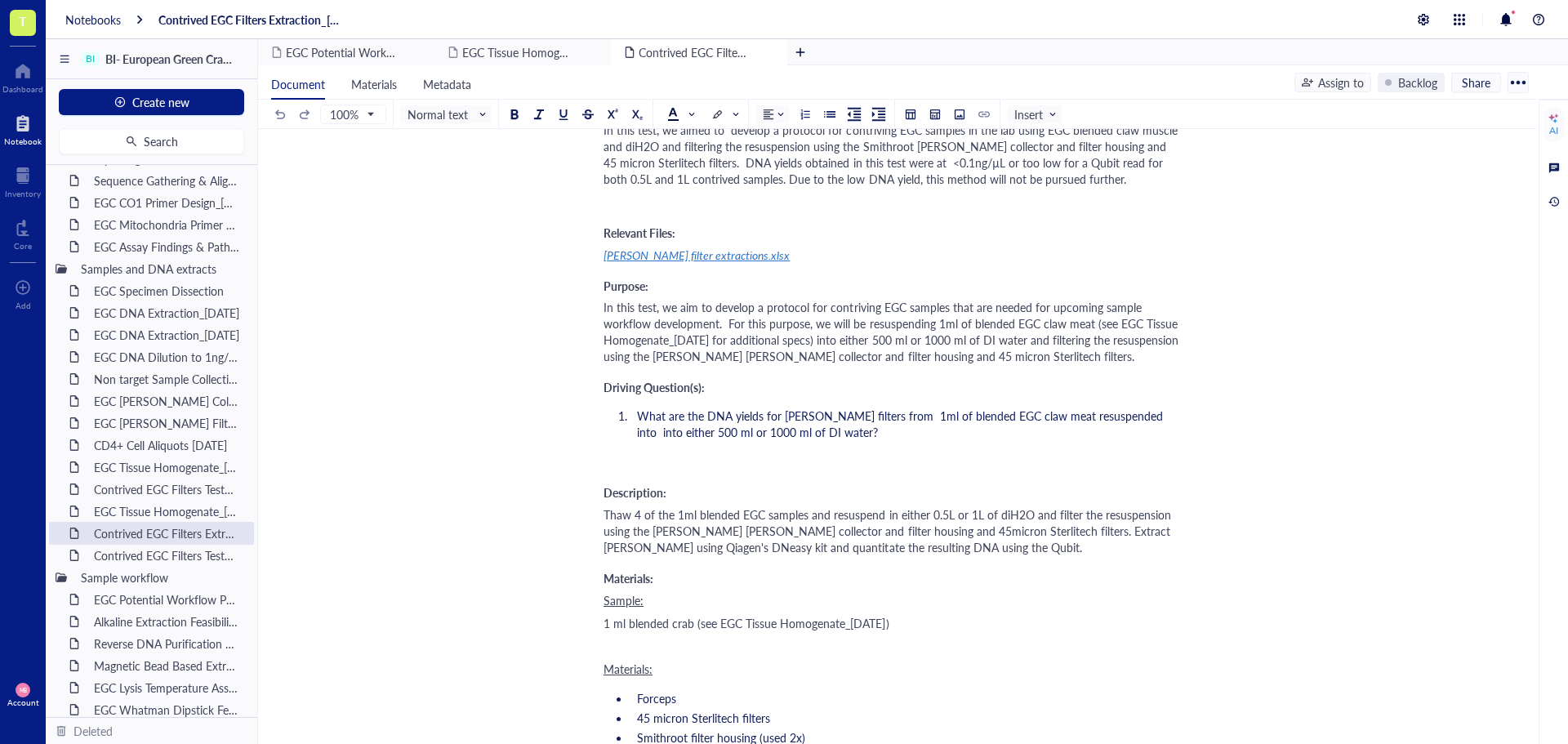
scroll to position [245, 0]
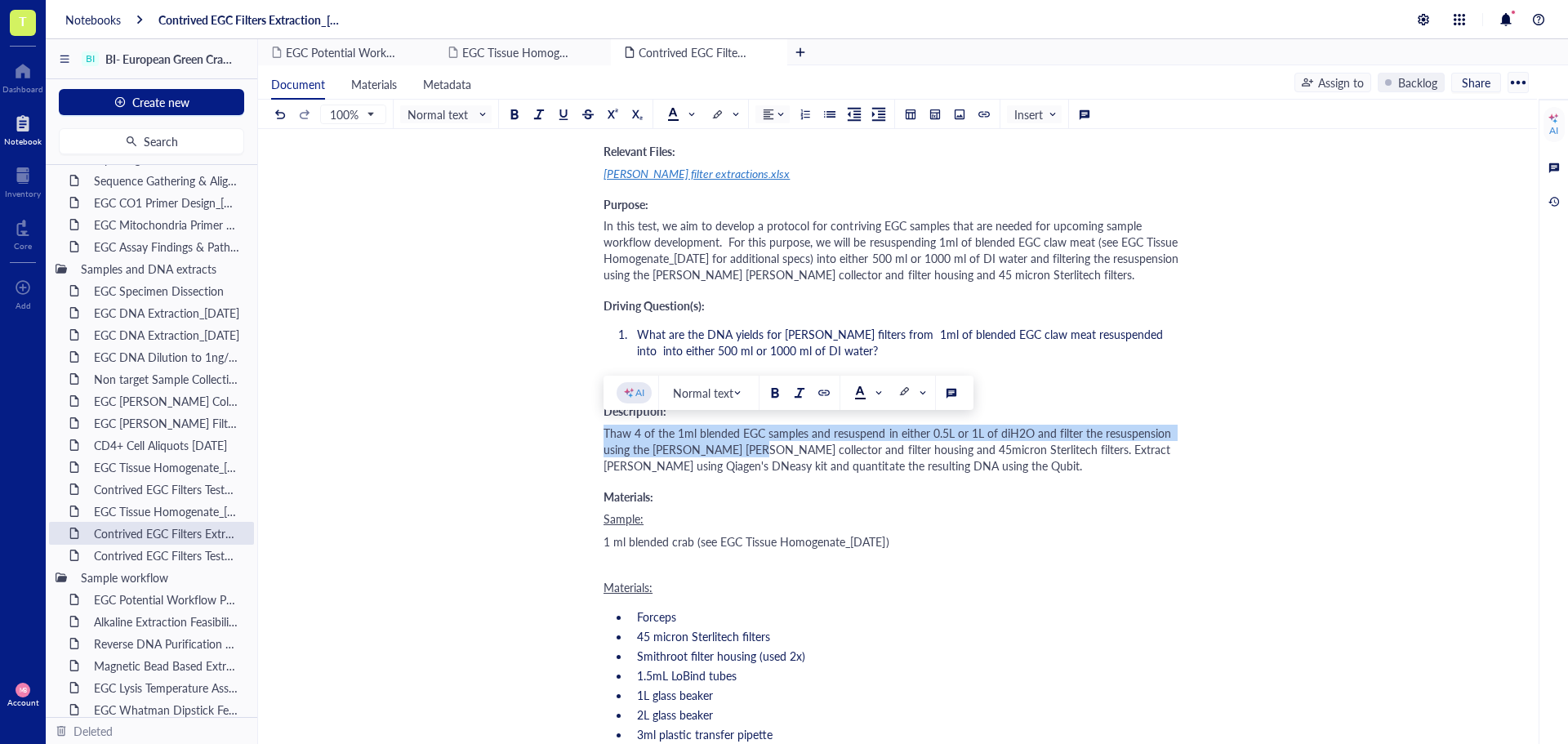
drag, startPoint x: 605, startPoint y: 431, endPoint x: 754, endPoint y: 441, distance: 149.3
click at [754, 441] on span "Thaw 4 of the 1ml blended EGC samples and resuspend in either 0.5L or 1L of diH…" at bounding box center [889, 449] width 571 height 49
click at [167, 559] on div "Contrived EGC Filters Test3_13AUG25" at bounding box center [157, 554] width 143 height 23
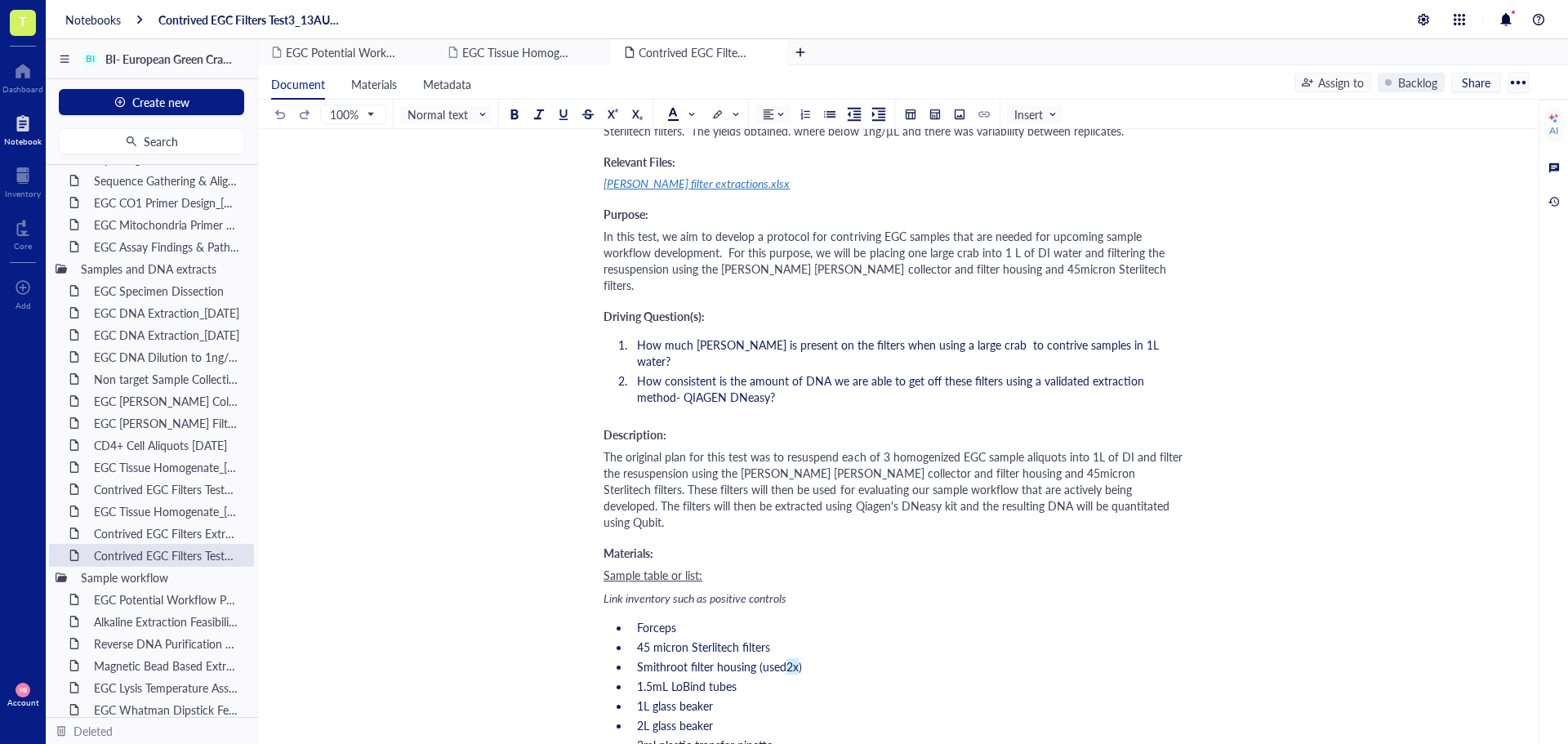
scroll to position [326, 0]
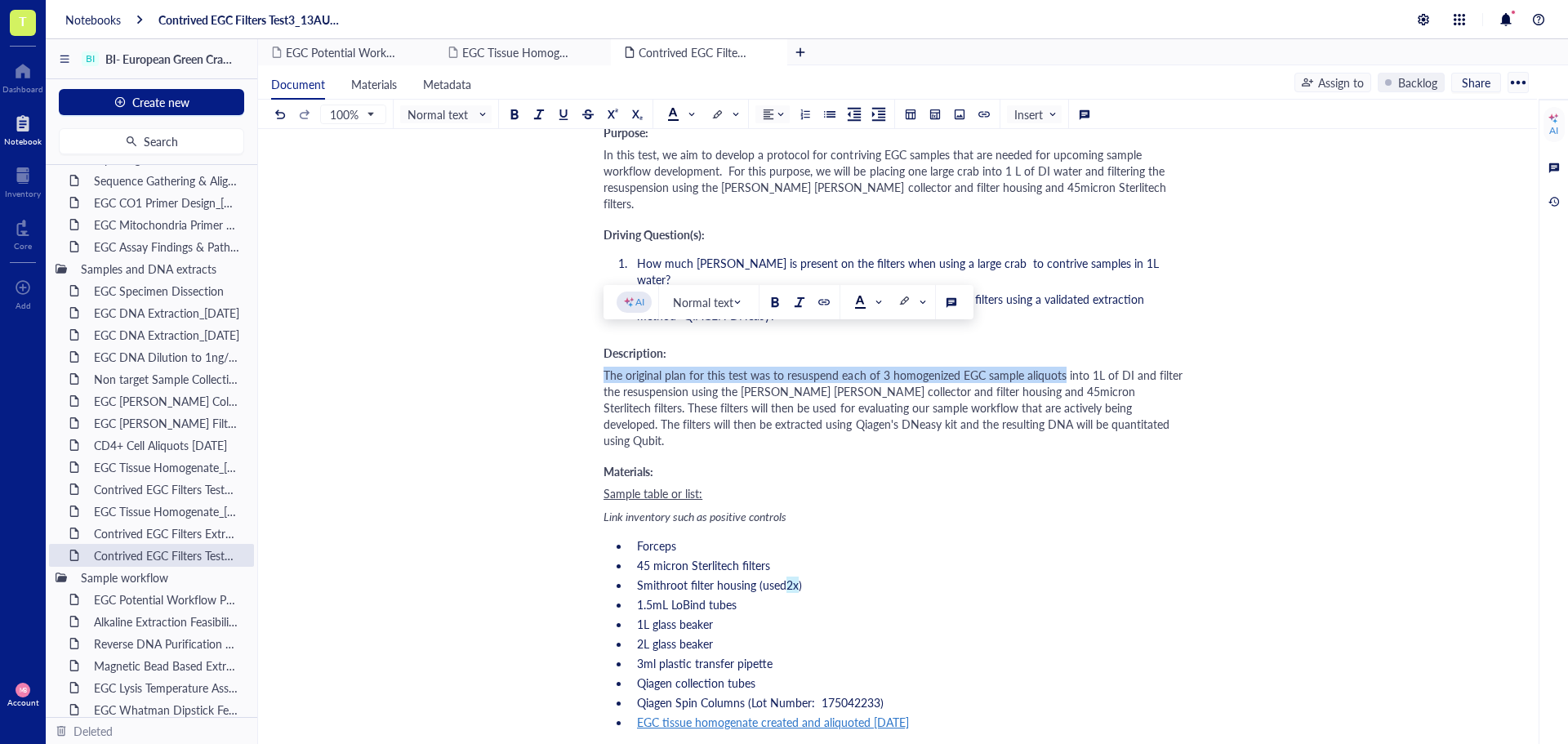
drag, startPoint x: 606, startPoint y: 340, endPoint x: 1064, endPoint y: 338, distance: 458.0
click at [1064, 367] on span "The original plan for this test was to resuspend each of 3 homogenized EGC samp…" at bounding box center [895, 407] width 582 height 82
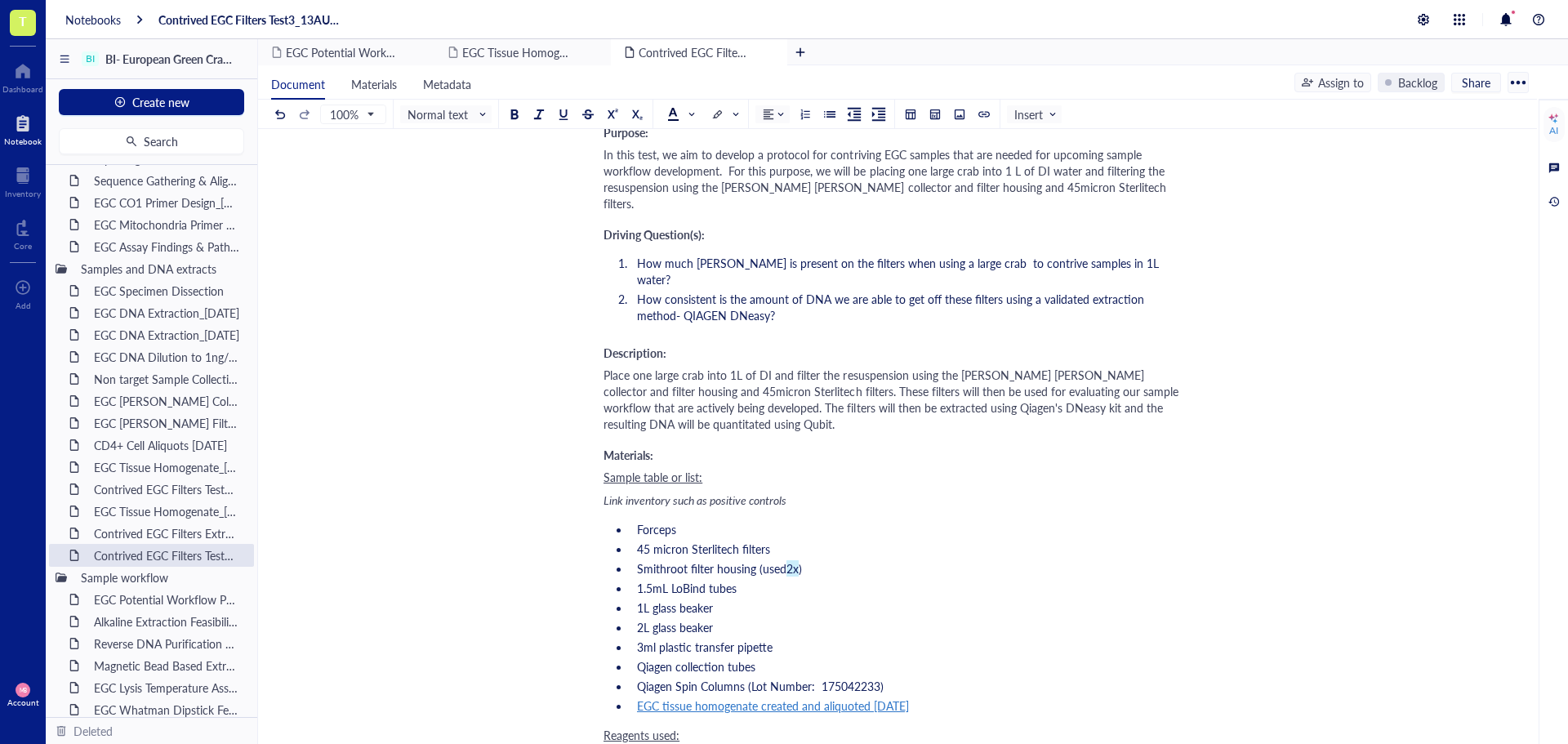
click at [688, 377] on span "Place one large crab into 1L of DI and filter the resuspension using the Smith …" at bounding box center [893, 399] width 578 height 65
click at [687, 377] on span "Place one large crab into 1L of DI and filter the resuspension using the Smith …" at bounding box center [893, 399] width 578 height 65
click at [766, 367] on span "Place one large crab into 1L of DI and filter the resuspension using the Smith …" at bounding box center [893, 399] width 578 height 65
click at [618, 377] on span "Place one large crab into 1L of DI and filter the resuspension using the Smith …" at bounding box center [891, 399] width 575 height 65
drag, startPoint x: 620, startPoint y: 375, endPoint x: 606, endPoint y: 375, distance: 14.0
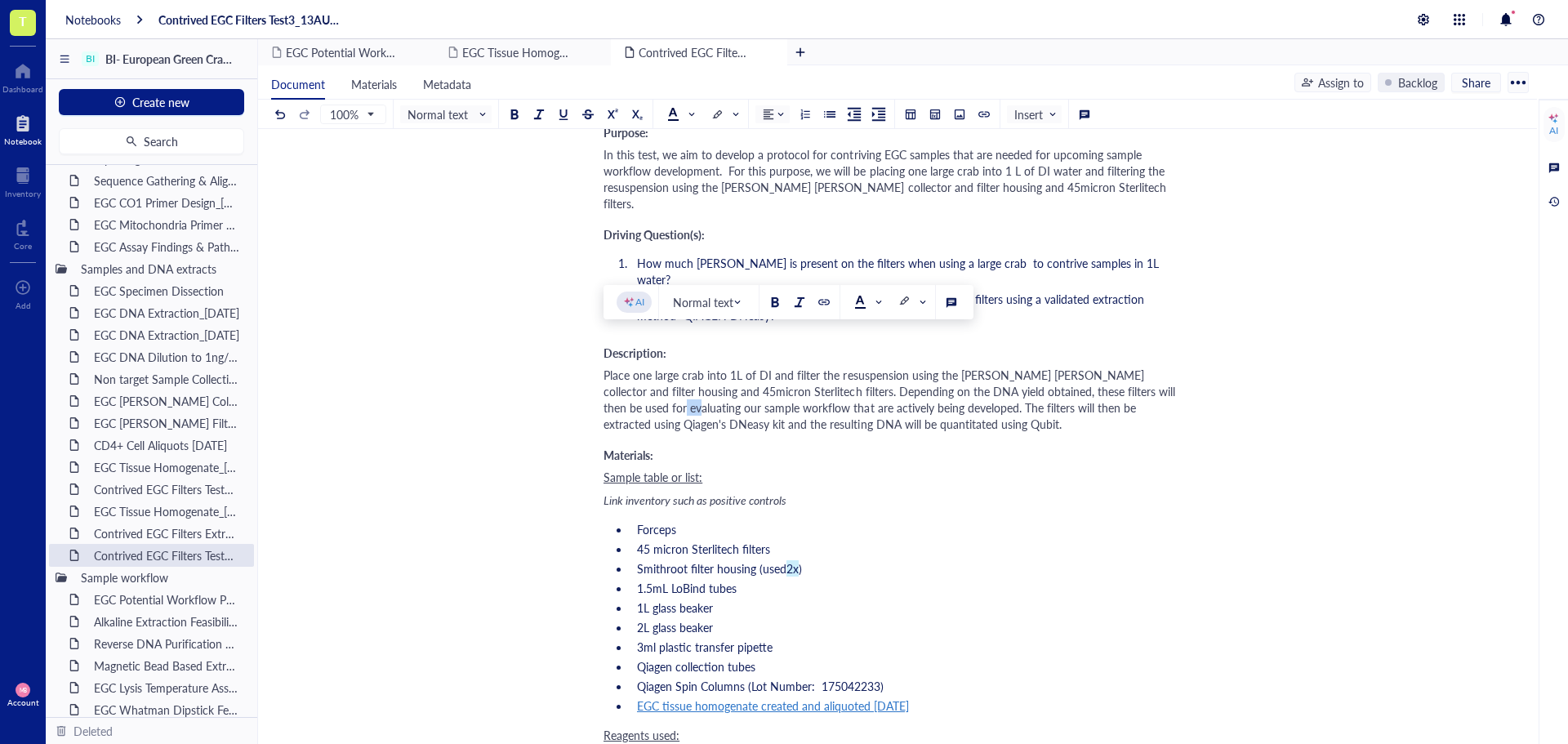
click at [606, 375] on span "Place one large crab into 1L of DI and filter the resuspension using the Smith …" at bounding box center [891, 399] width 575 height 65
click at [709, 375] on span "Place one large crab into 1L of DI and filter the resuspension using the Smith …" at bounding box center [891, 399] width 575 height 65
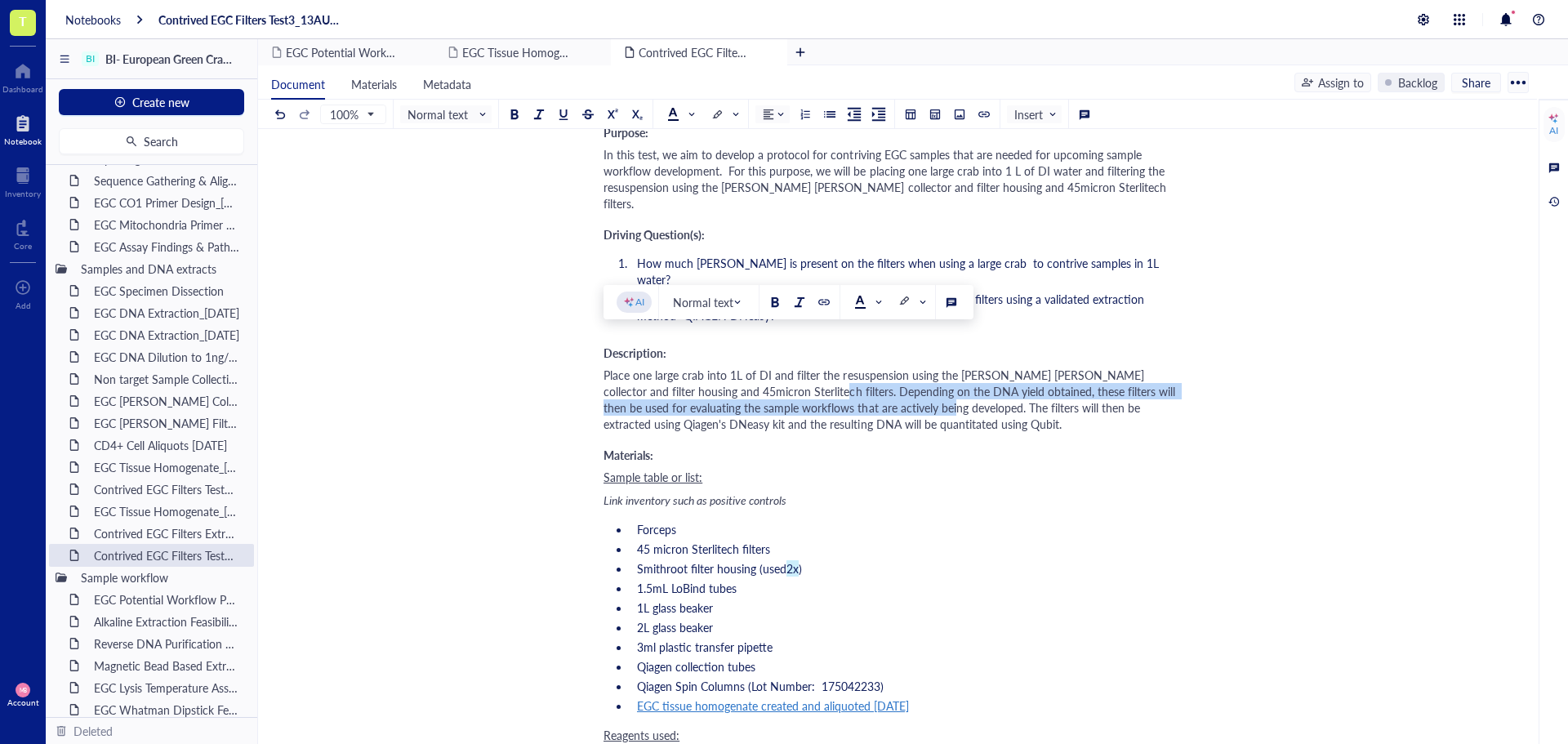
drag, startPoint x: 763, startPoint y: 359, endPoint x: 882, endPoint y: 369, distance: 119.4
click at [882, 369] on span "Place one large crab into 1L of DI and filter the resuspension using the Smith …" at bounding box center [891, 399] width 575 height 65
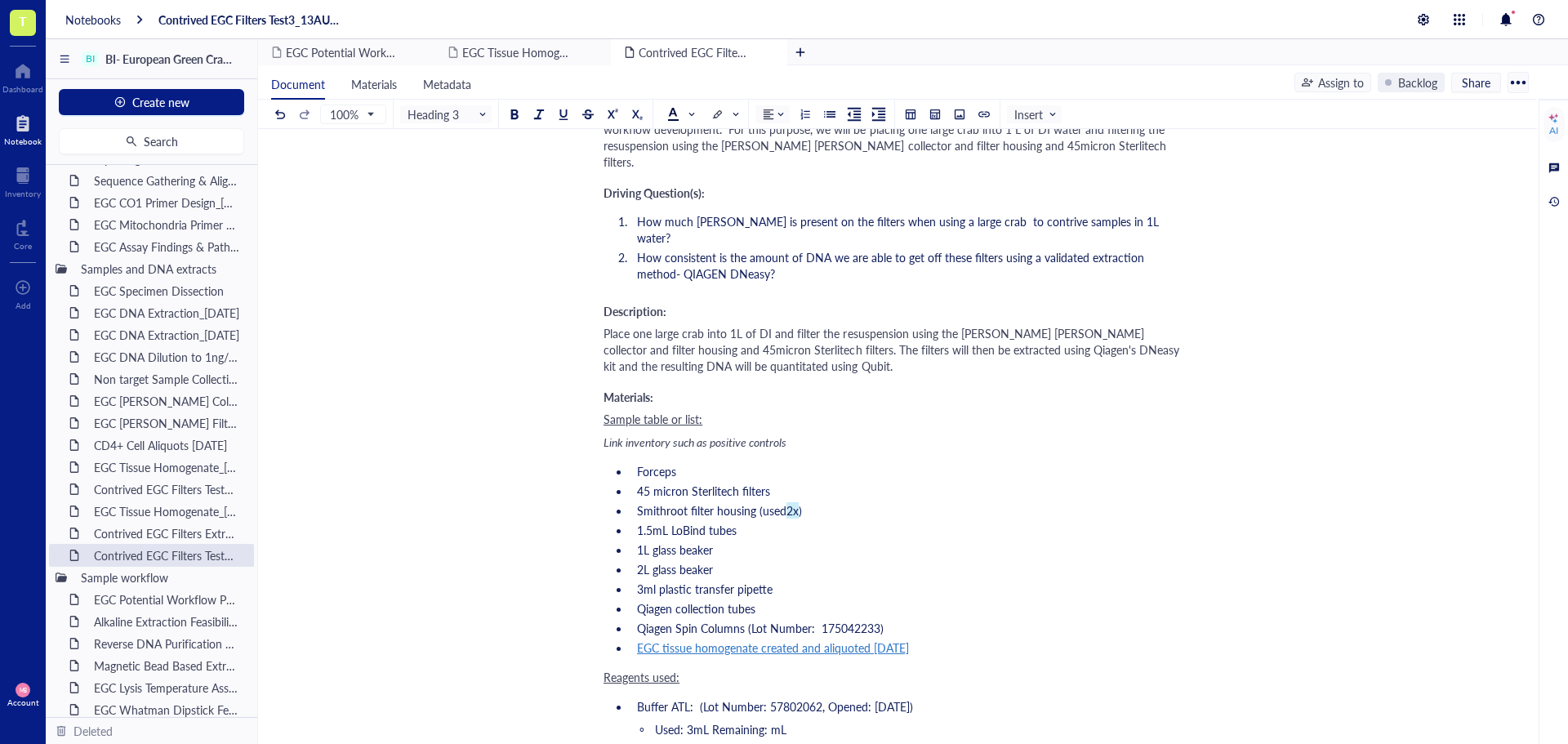
scroll to position [408, 0]
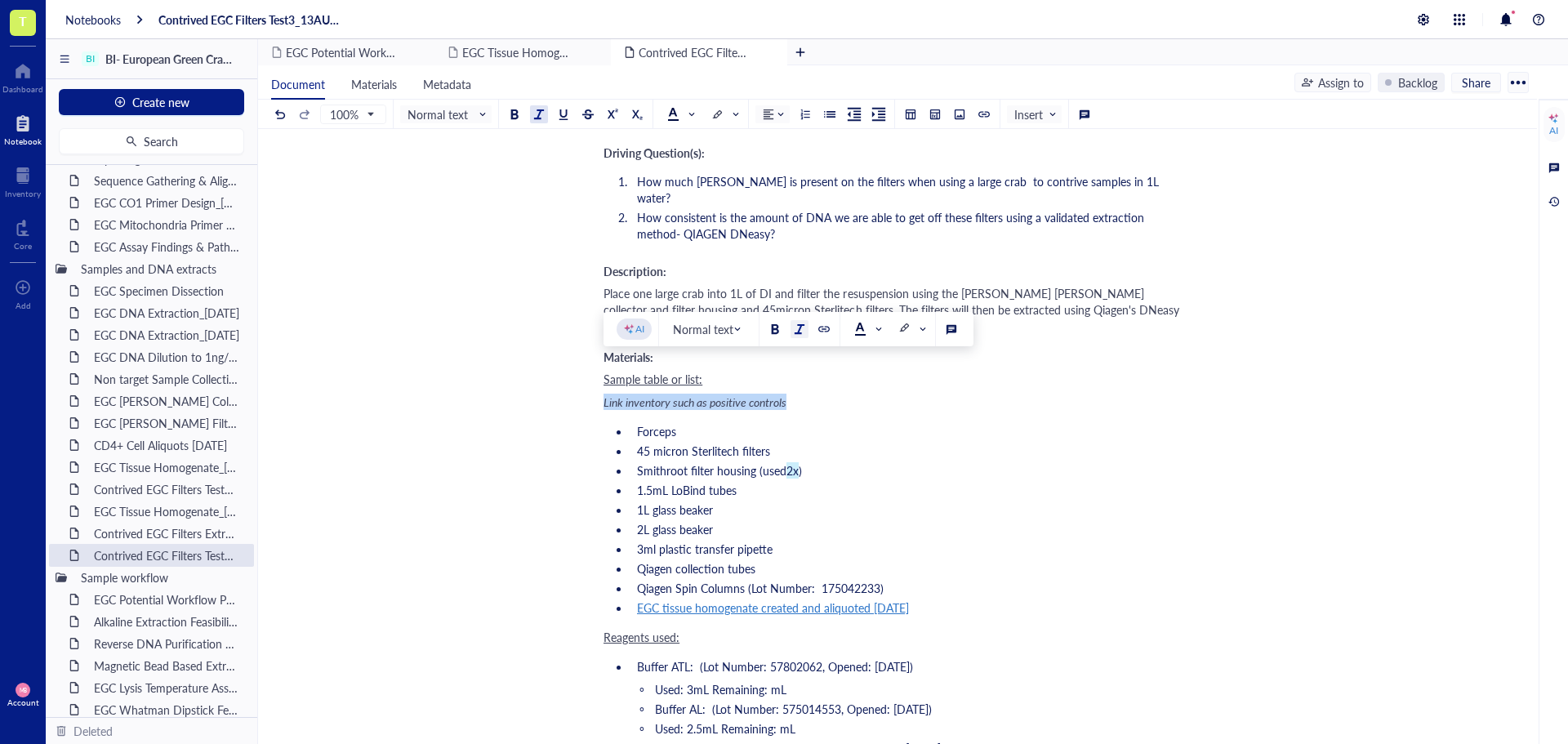
drag, startPoint x: 839, startPoint y: 369, endPoint x: 591, endPoint y: 376, distance: 248.1
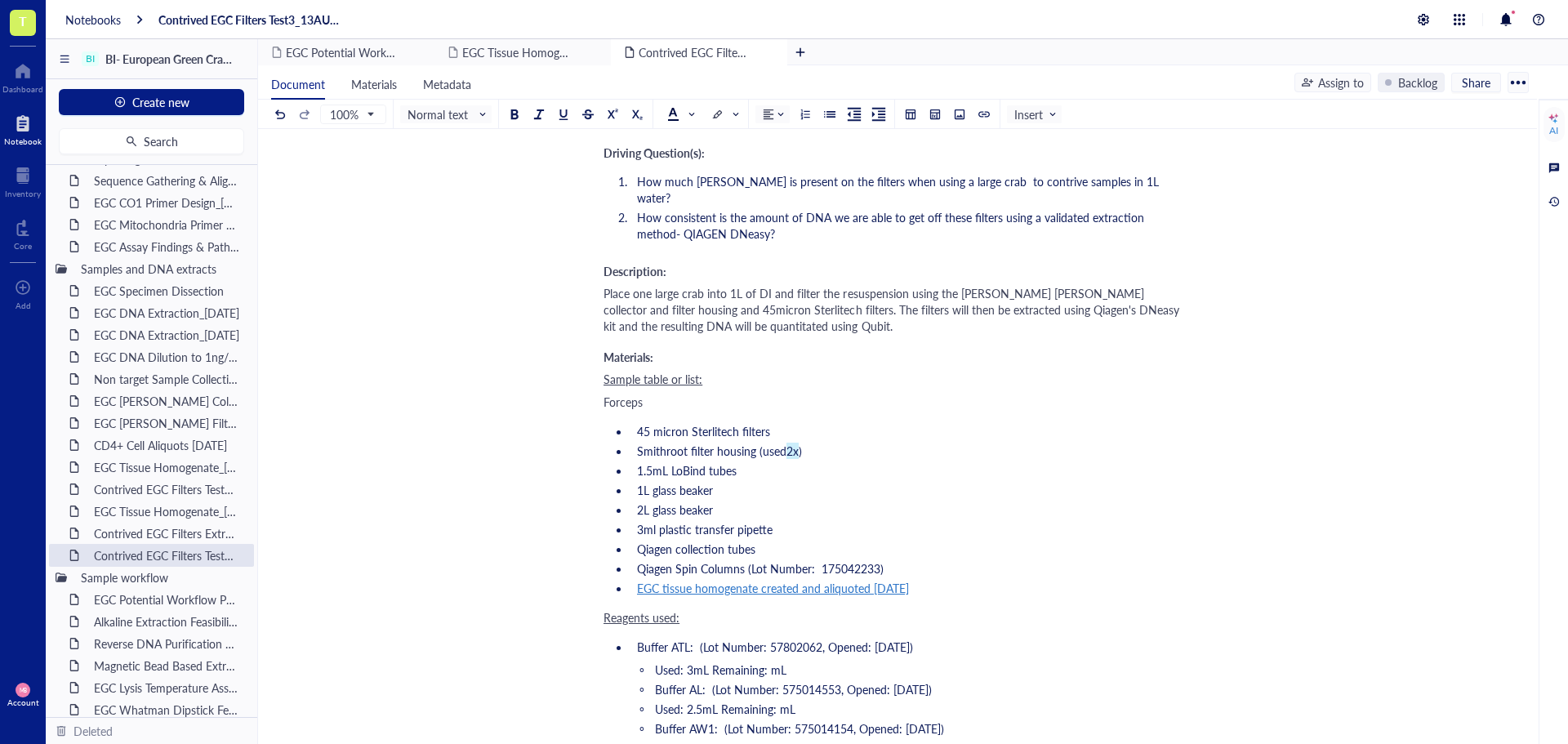
click at [622, 393] on span "Forceps" at bounding box center [623, 401] width 39 height 17
click at [793, 442] on span "2x" at bounding box center [792, 450] width 12 height 17
click at [842, 442] on li "Smithroot filter housing (used 1 x )" at bounding box center [907, 450] width 554 height 17
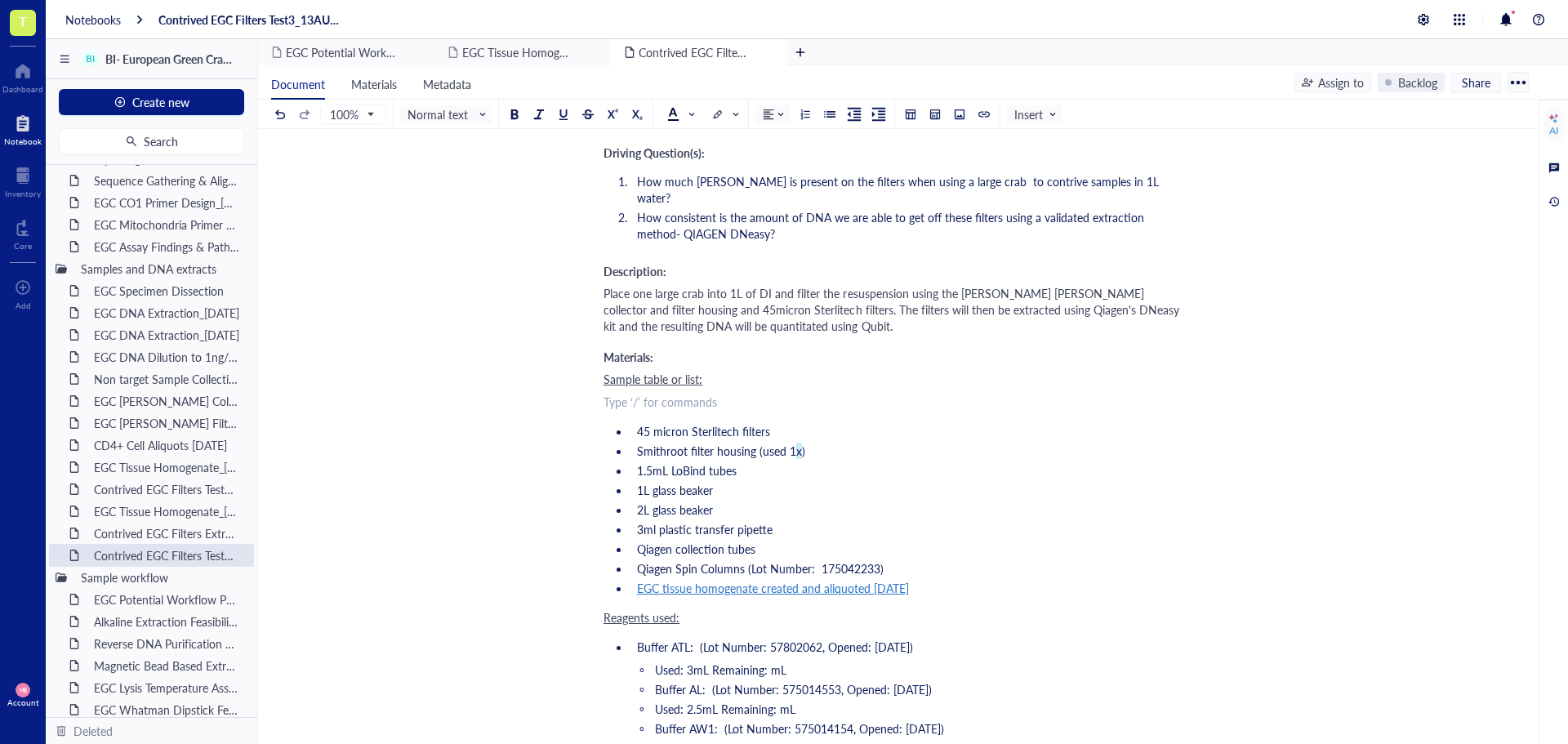
click at [611, 393] on div "﻿ Type ‘/’ for commands" at bounding box center [894, 401] width 581 height 17
click at [763, 371] on div "Sample table or list:" at bounding box center [894, 378] width 581 height 17
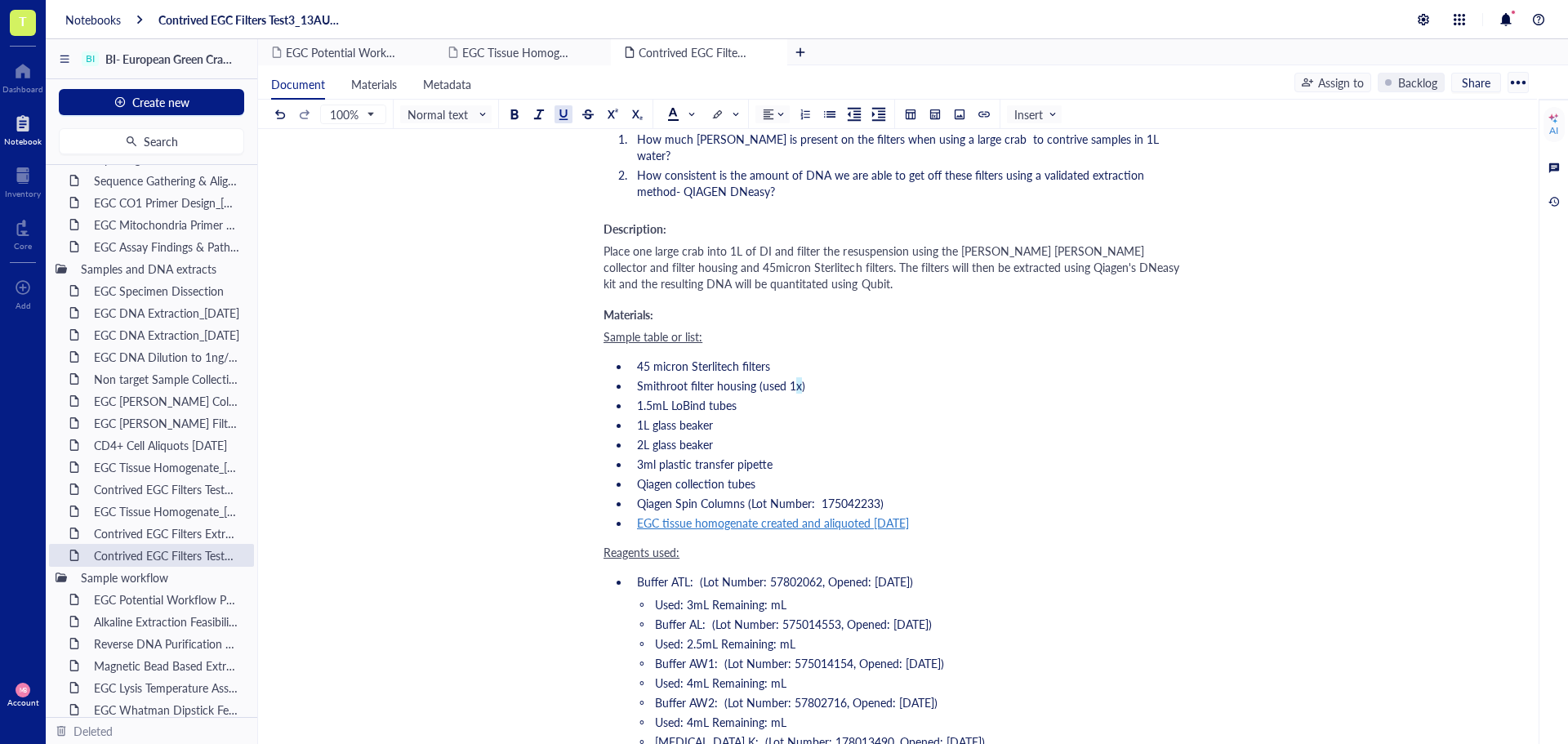
scroll to position [489, 0]
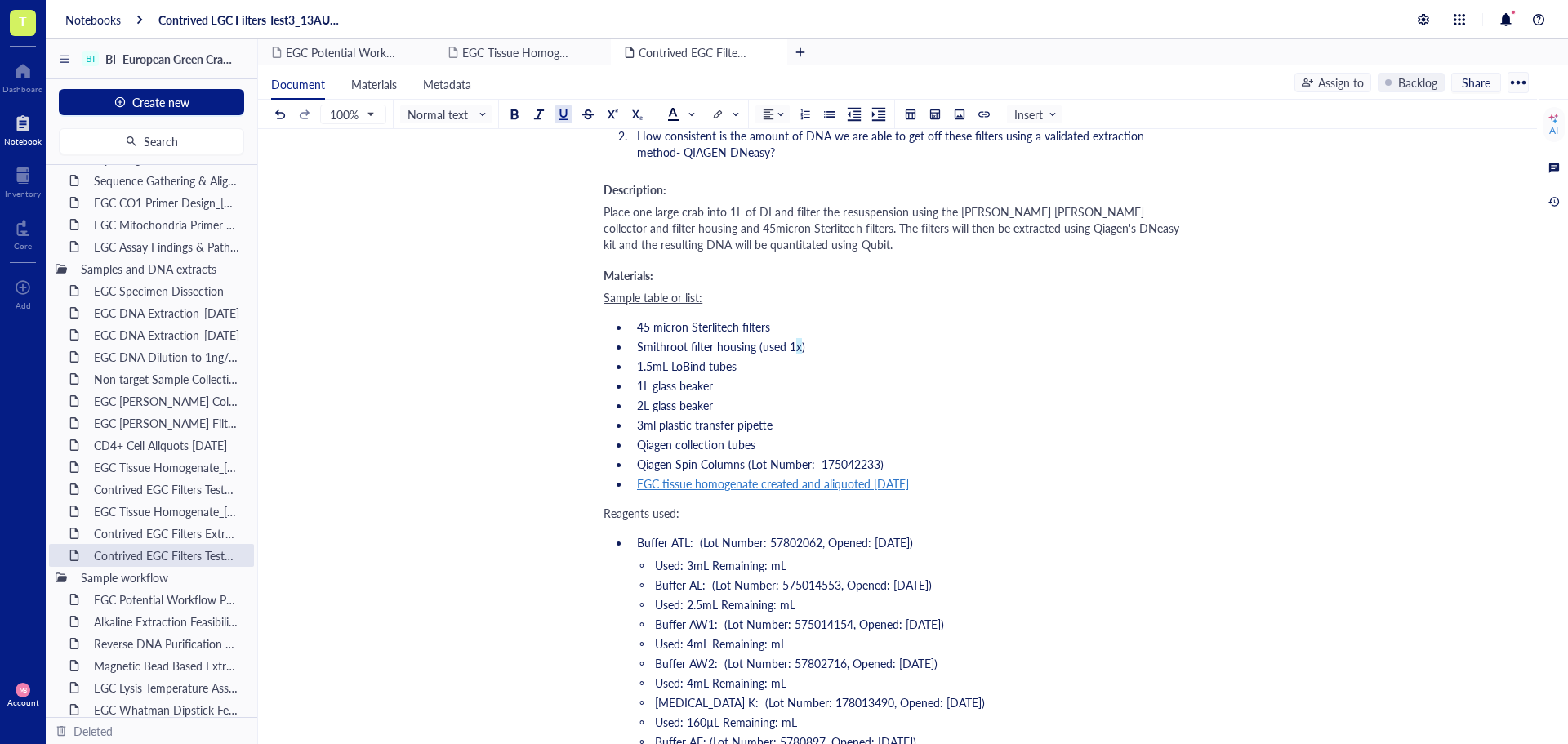
click at [747, 358] on li "1.5mL LoBind tubes" at bounding box center [907, 366] width 554 height 17
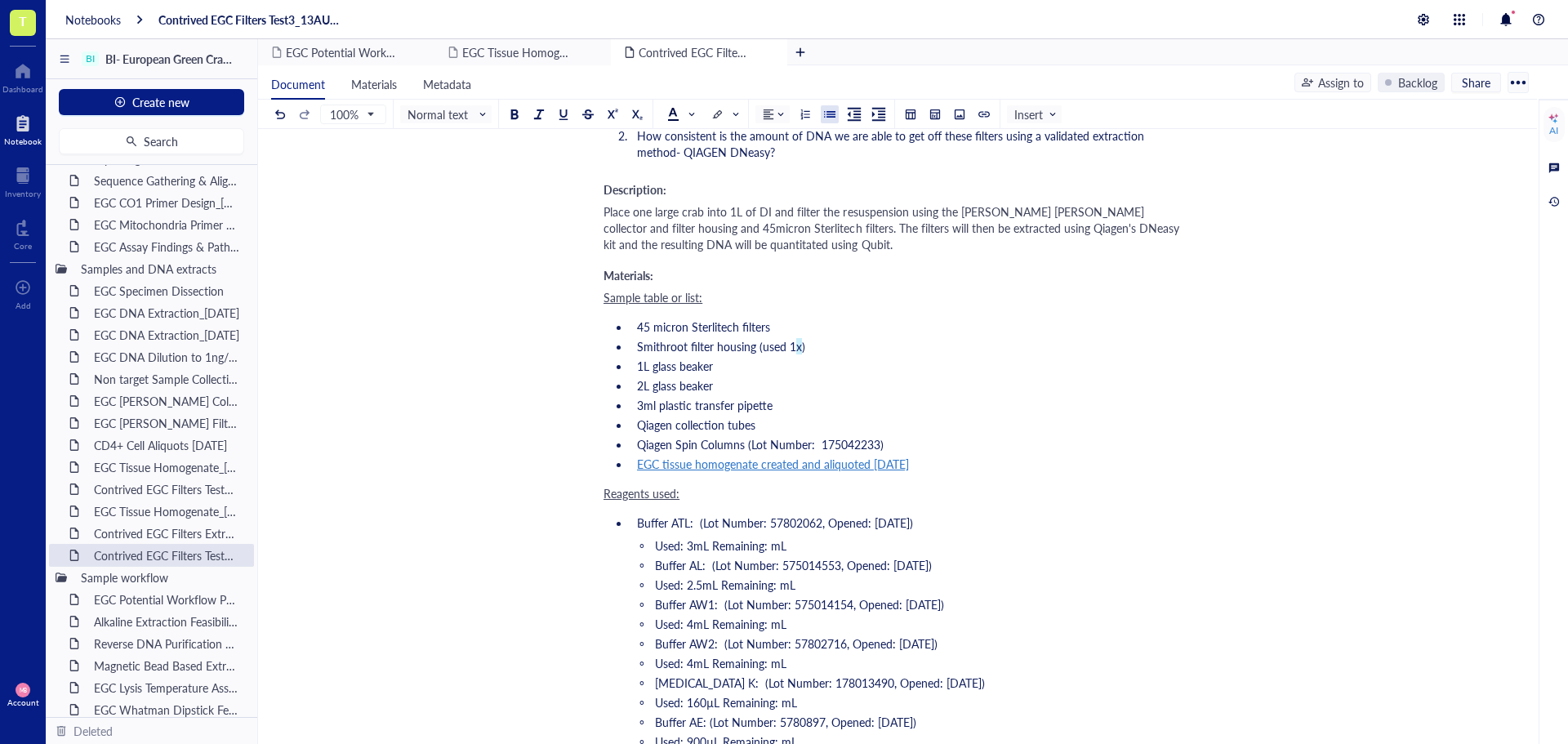
click at [742, 377] on li "2L glass beaker" at bounding box center [907, 385] width 554 height 17
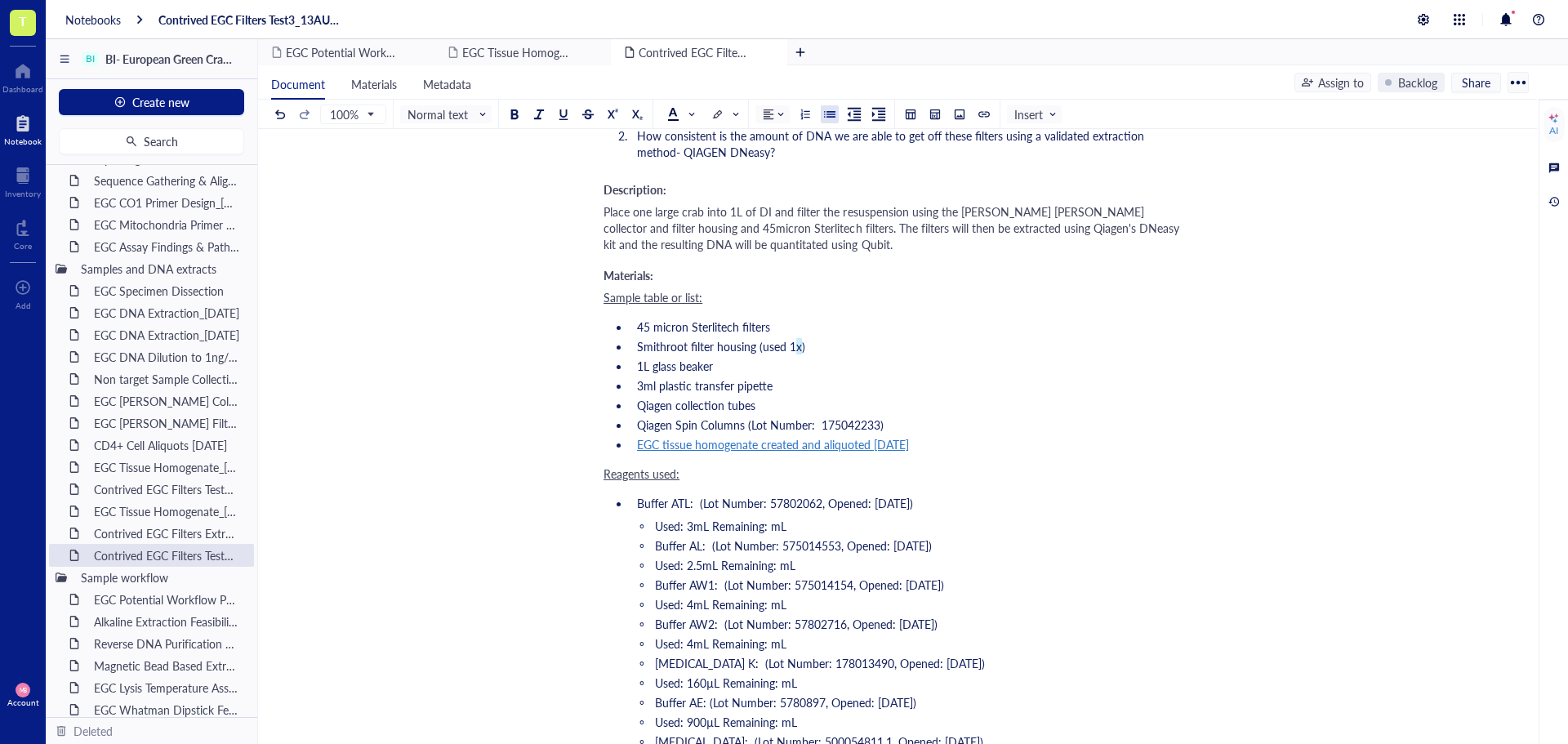
click at [742, 358] on li "1L glass beaker" at bounding box center [907, 366] width 554 height 17
click at [776, 377] on li "3ml plastic transfer pipette" at bounding box center [907, 385] width 554 height 17
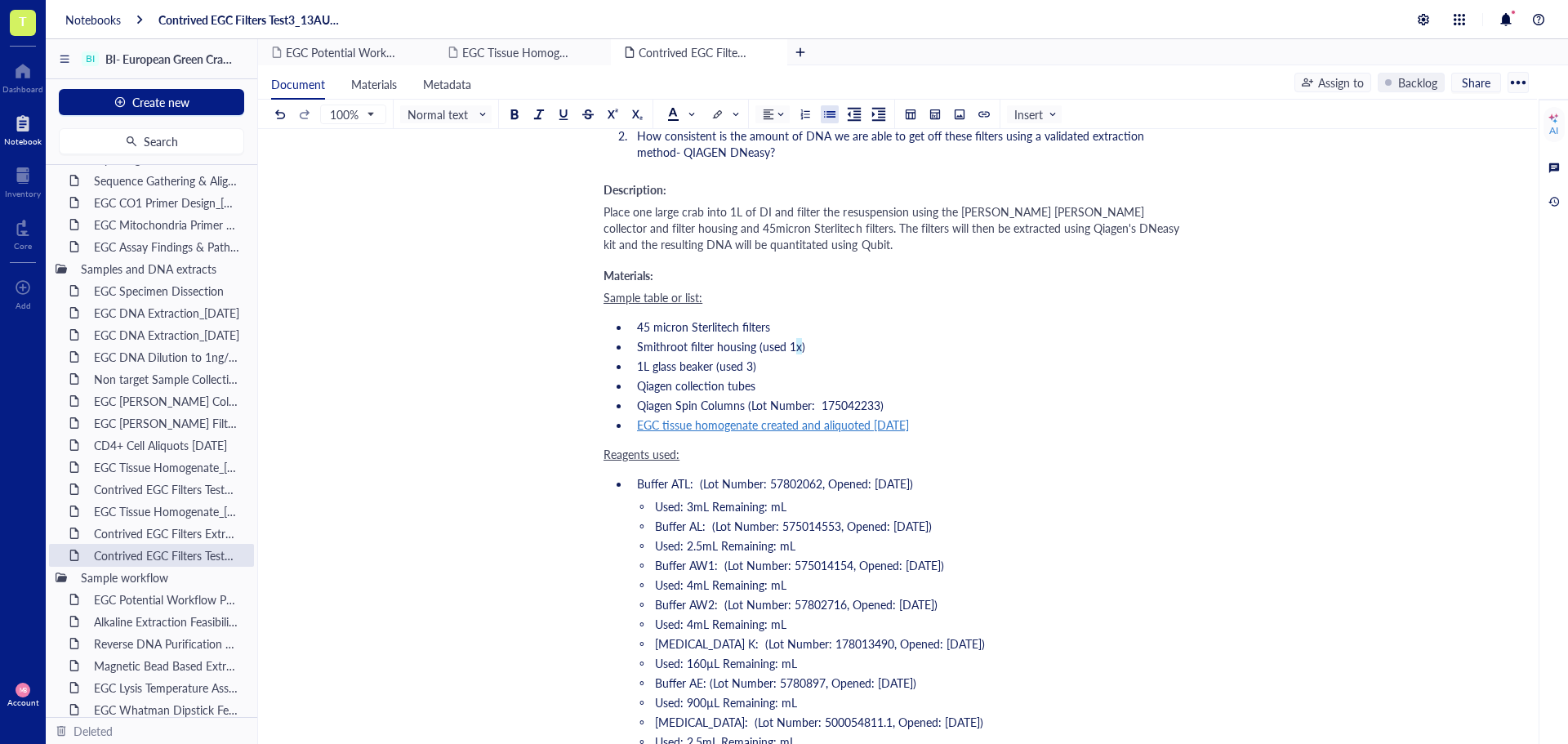
click at [1006, 377] on li "Qiagen collection tubes" at bounding box center [907, 385] width 554 height 17
click at [962, 417] on li "EGC tissue homogenate created and aliquoted 8/4/25" at bounding box center [907, 425] width 554 height 17
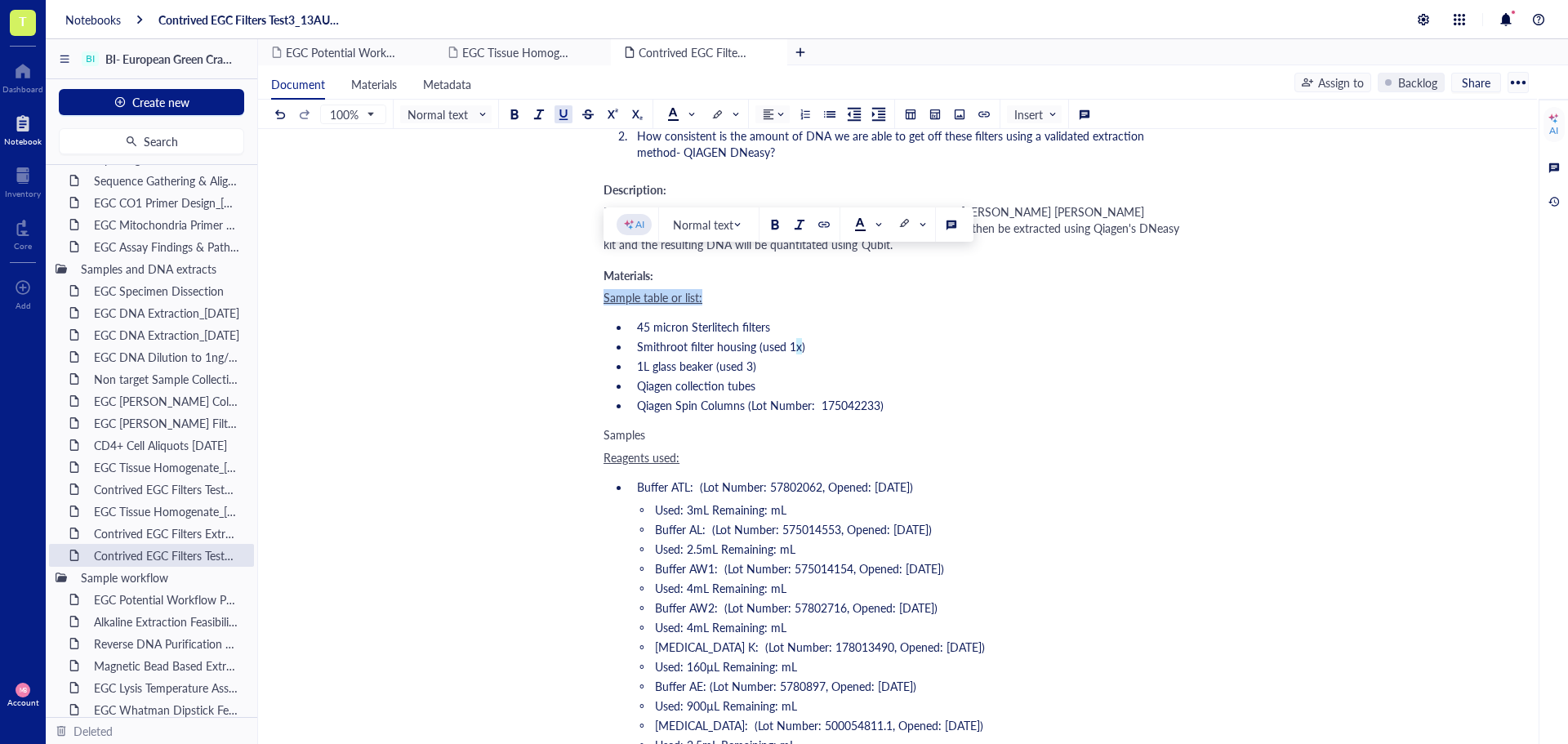
drag, startPoint x: 704, startPoint y: 265, endPoint x: 605, endPoint y: 265, distance: 99.0
click at [605, 289] on div "Sample table or list:" at bounding box center [894, 297] width 581 height 17
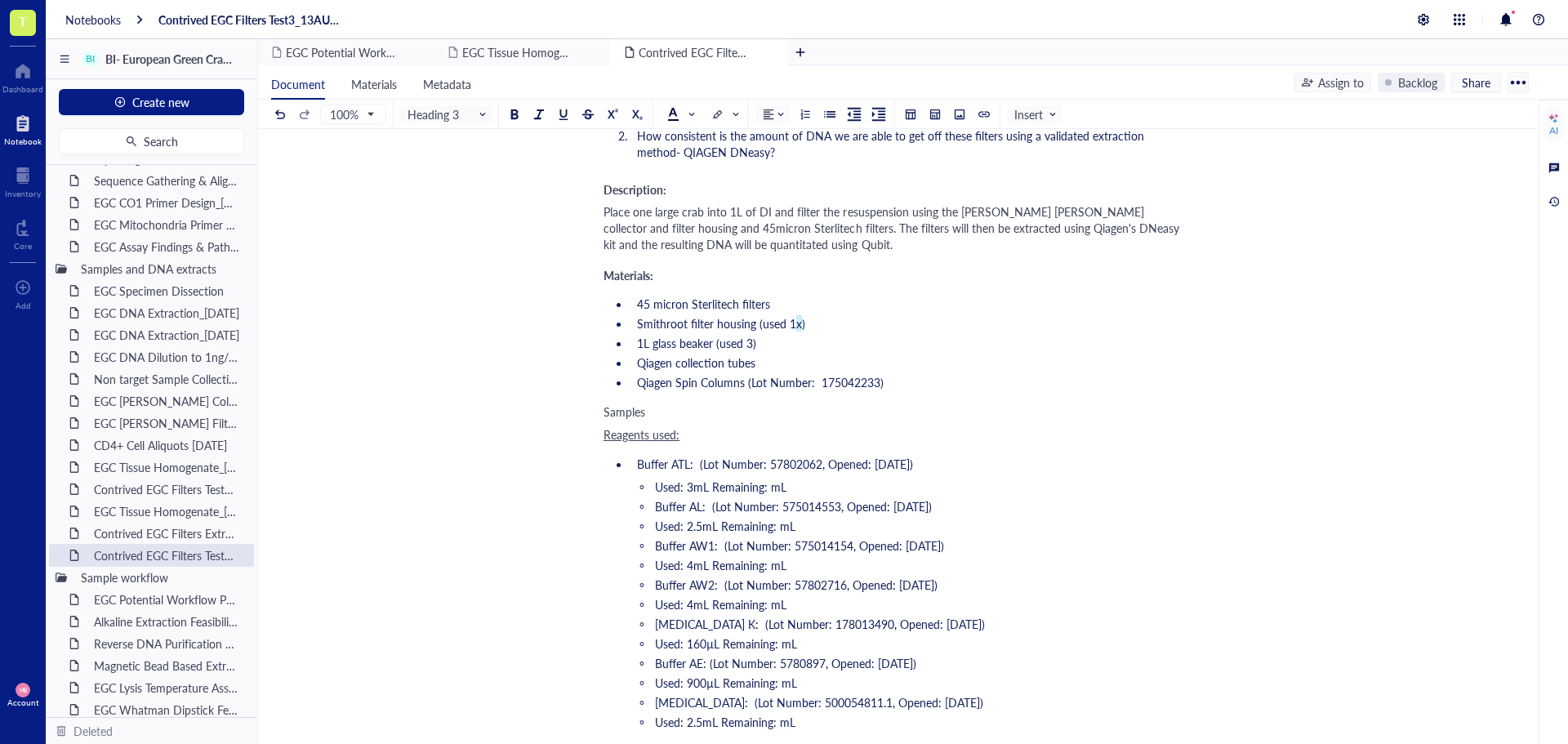
click at [676, 403] on div "Samples" at bounding box center [894, 411] width 581 height 17
drag, startPoint x: 599, startPoint y: 400, endPoint x: 846, endPoint y: 622, distance: 332.1
drag, startPoint x: 813, startPoint y: 693, endPoint x: 599, endPoint y: 409, distance: 355.6
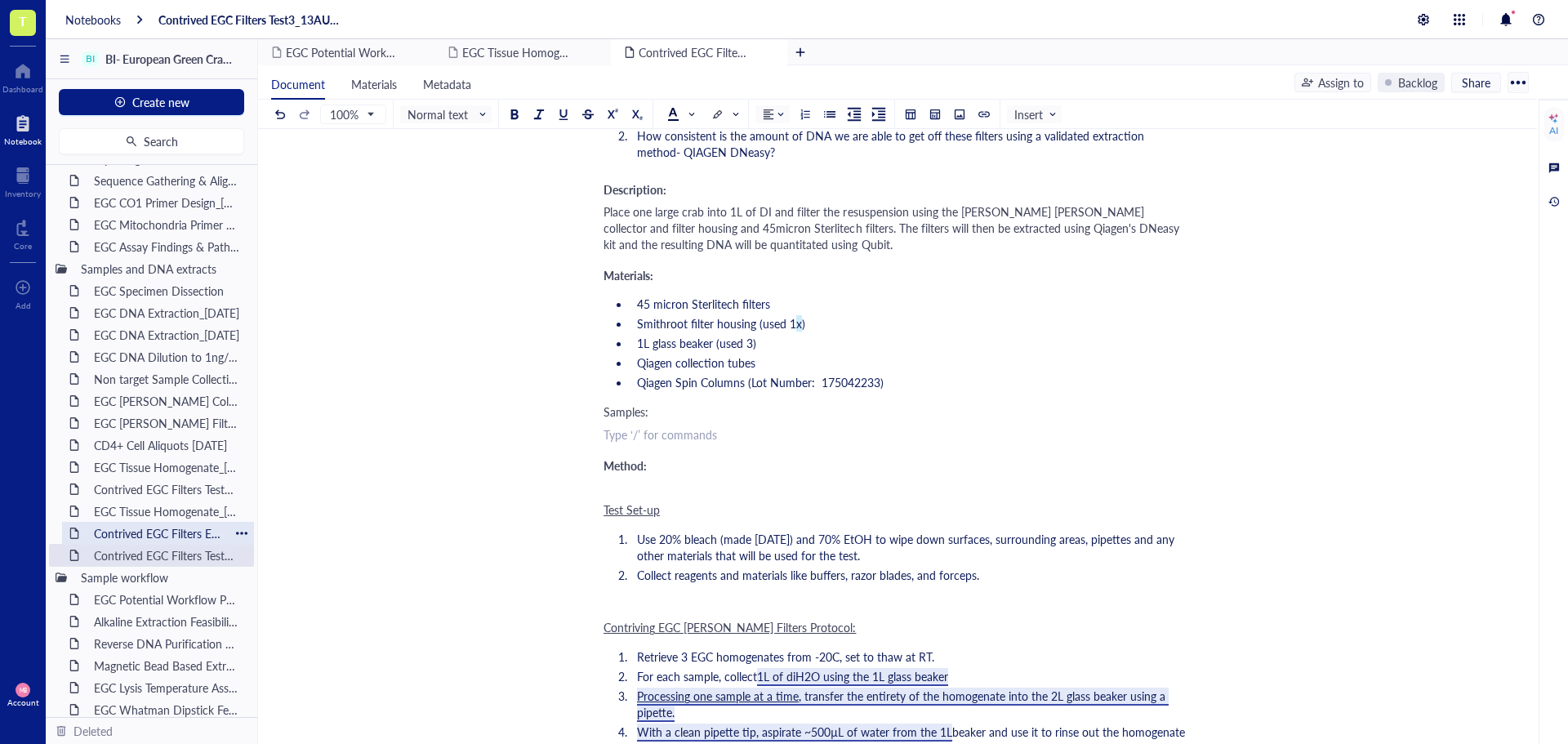
click at [116, 532] on div "Contrived EGC Filters Extraction_05AUG25" at bounding box center [157, 533] width 143 height 23
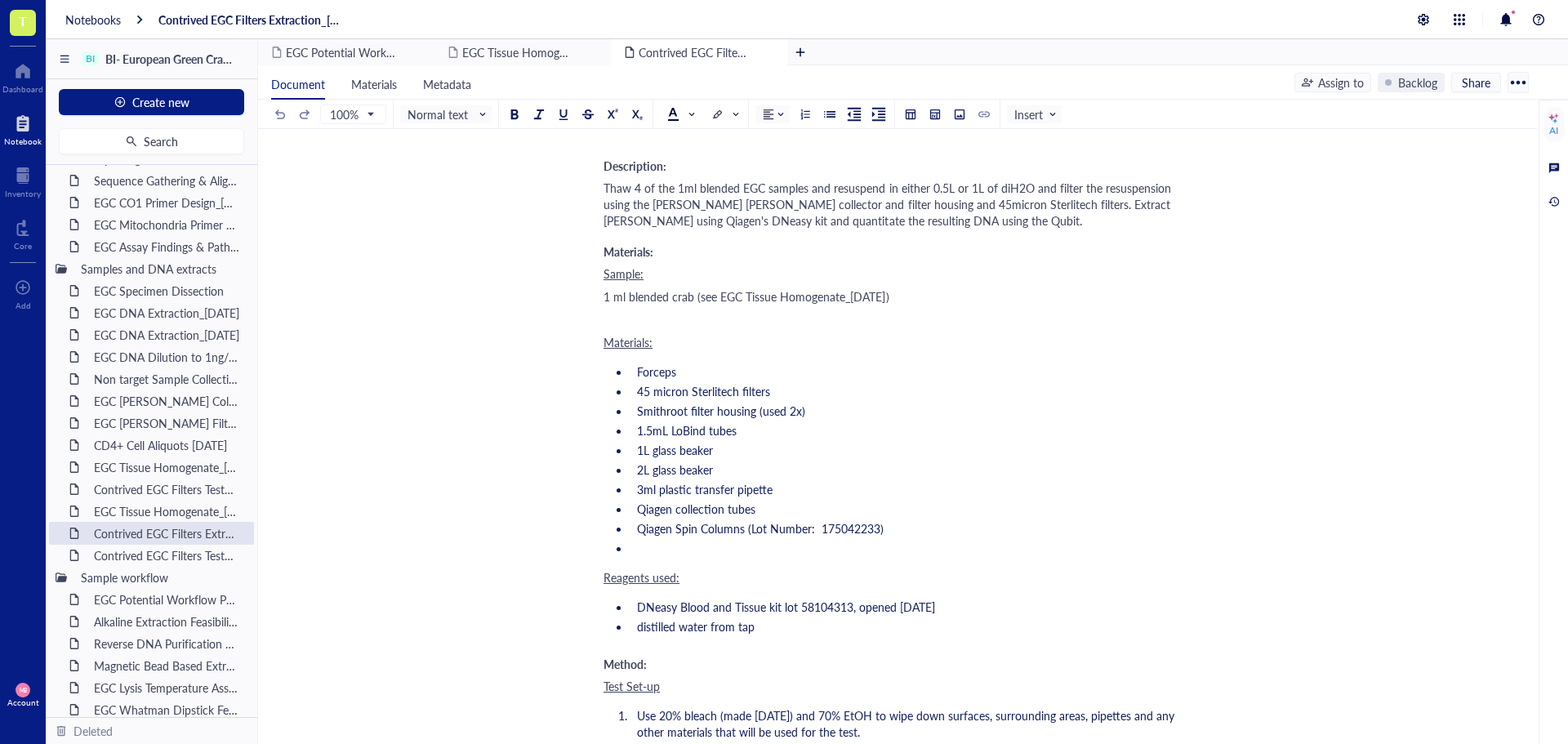
scroll to position [572, 0]
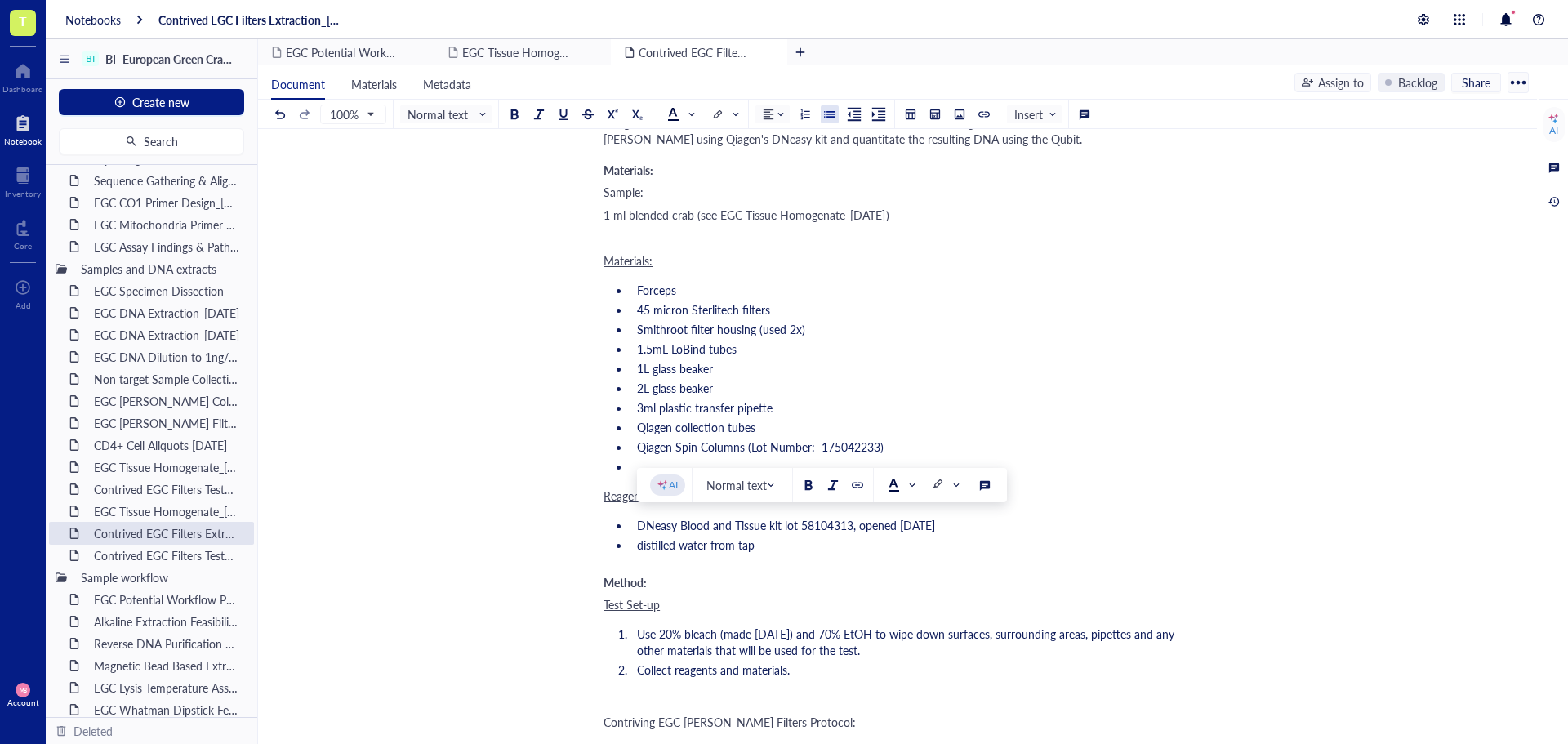
drag, startPoint x: 967, startPoint y: 525, endPoint x: 625, endPoint y: 517, distance: 342.1
click at [625, 517] on ul "DNeasy Blood and Tissue kit lot 58104313, opened 31JUL25 distilled water from t…" at bounding box center [894, 535] width 581 height 42
click at [735, 553] on ul "DNeasy Blood and Tissue kit lot 58104313, opened 31JUL25 distilled water from t…" at bounding box center [894, 535] width 581 height 42
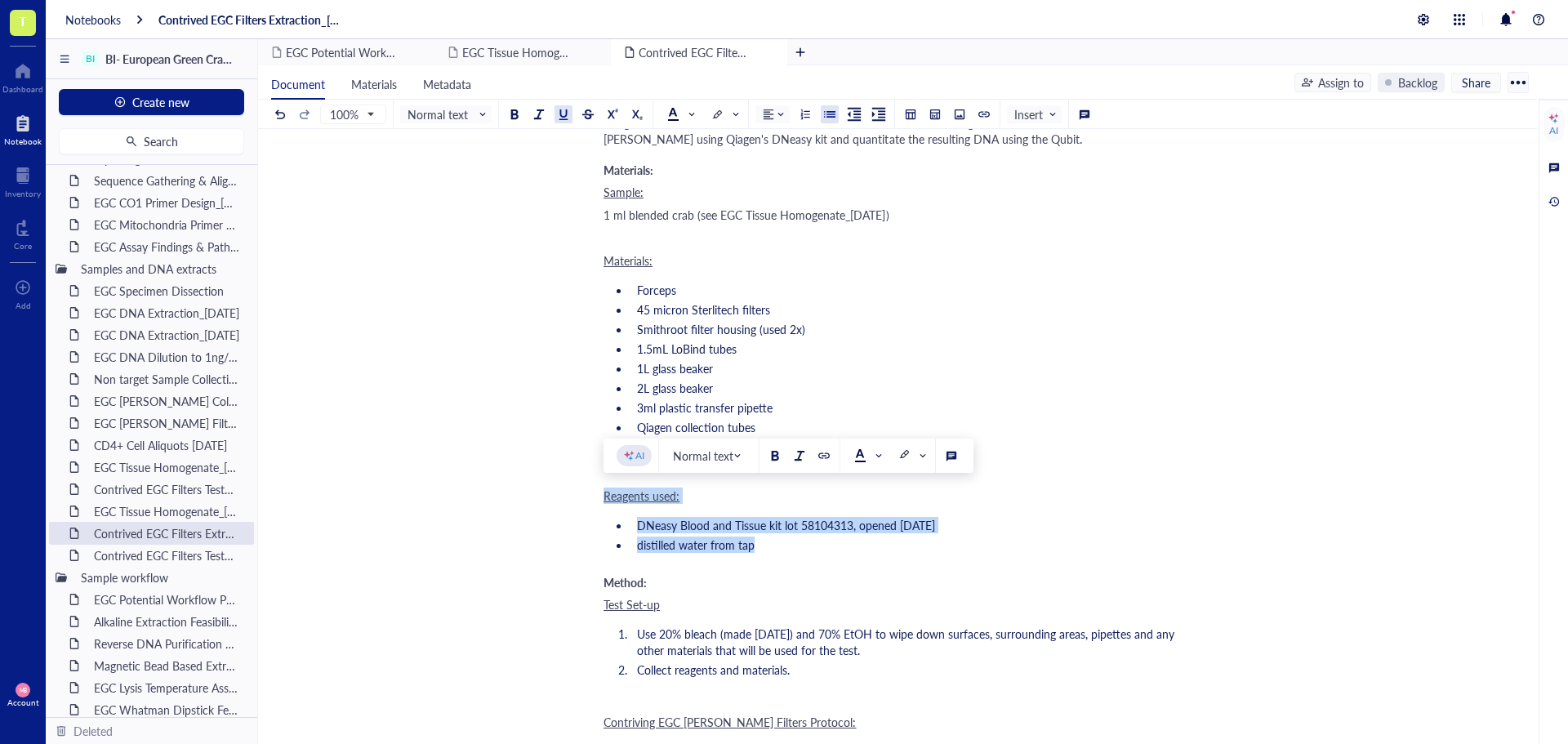
drag, startPoint x: 788, startPoint y: 552, endPoint x: 597, endPoint y: 489, distance: 201.1
copy div "Reagents used: DNeasy Blood and Tissue kit lot 58104313, opened 31JUL25 distill…"
click at [171, 550] on div "Contrived EGC Filters Test3_13AUG25" at bounding box center [157, 554] width 143 height 23
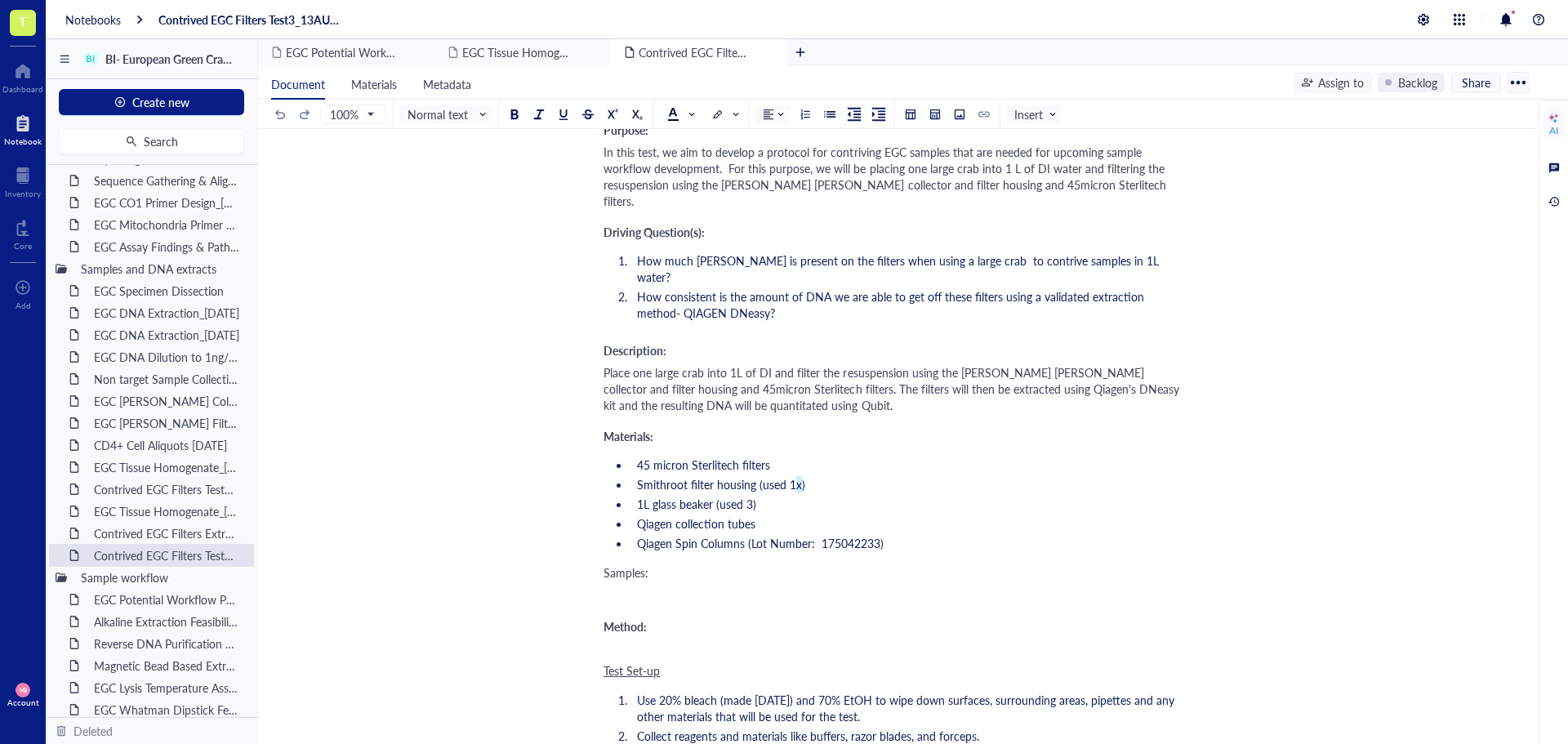
scroll to position [326, 0]
drag, startPoint x: 655, startPoint y: 544, endPoint x: 565, endPoint y: 547, distance: 90.0
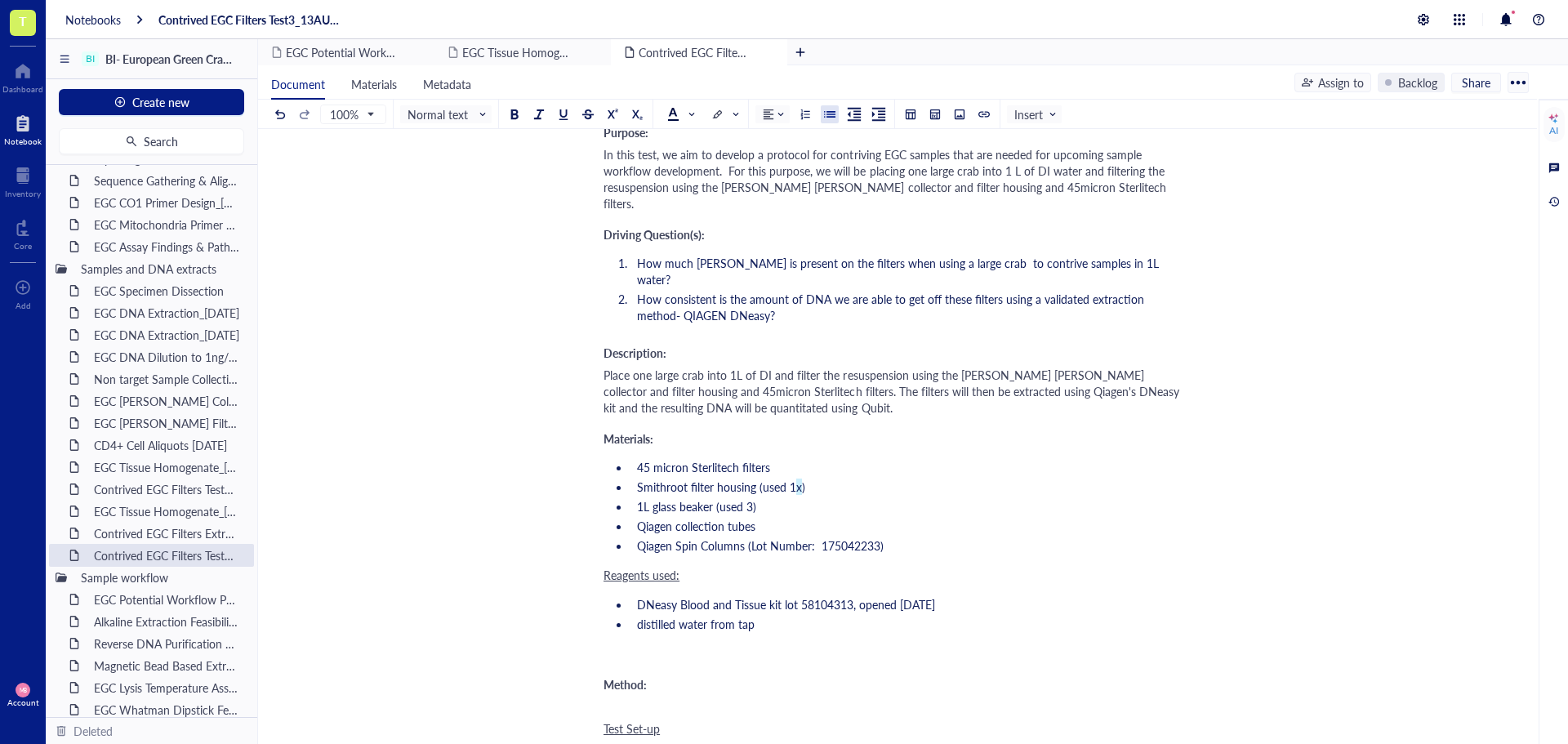
click at [620, 645] on div "﻿" at bounding box center [894, 653] width 581 height 17
click at [618, 645] on span "Samples:" at bounding box center [626, 653] width 45 height 17
click at [564, 118] on div at bounding box center [563, 114] width 12 height 12
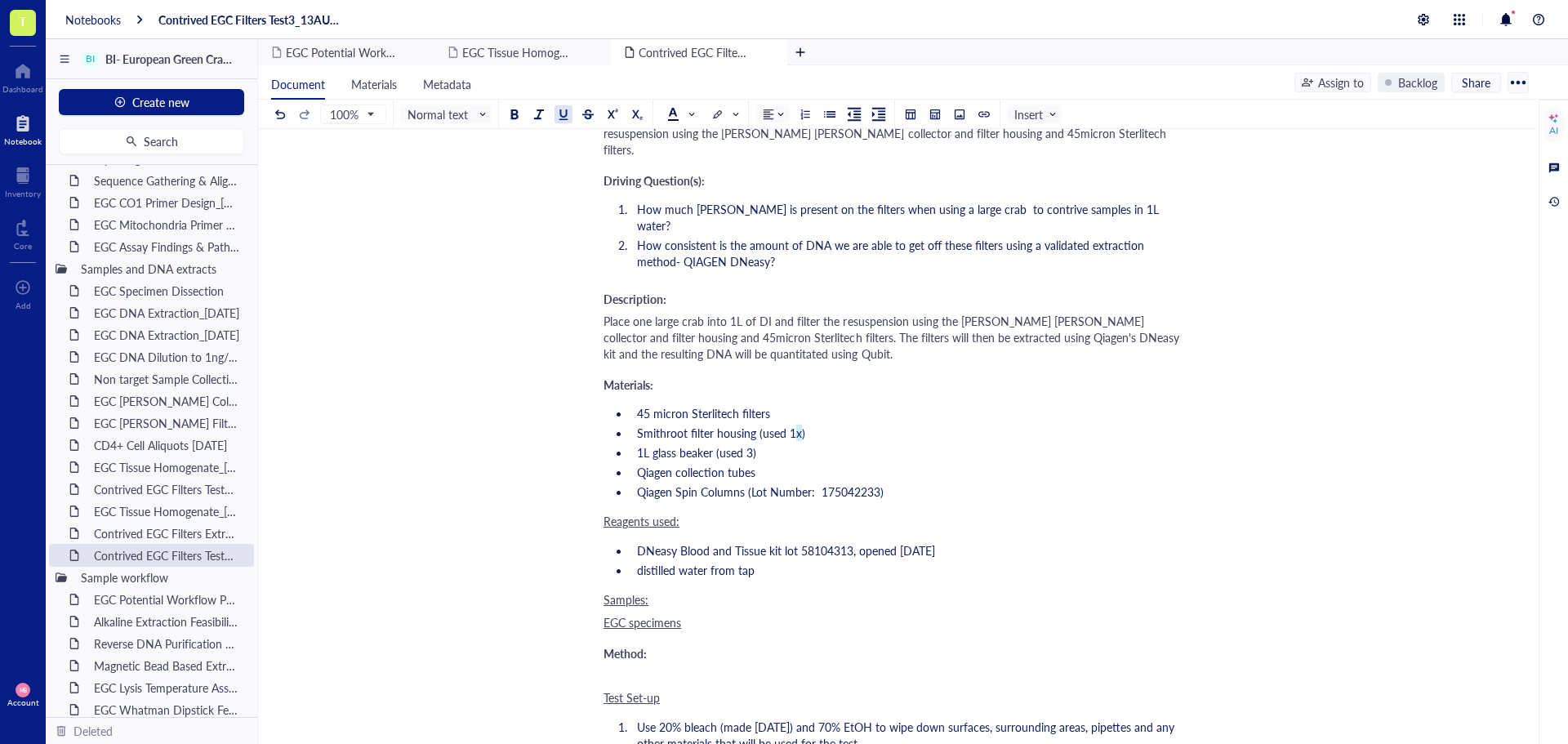
scroll to position [408, 0]
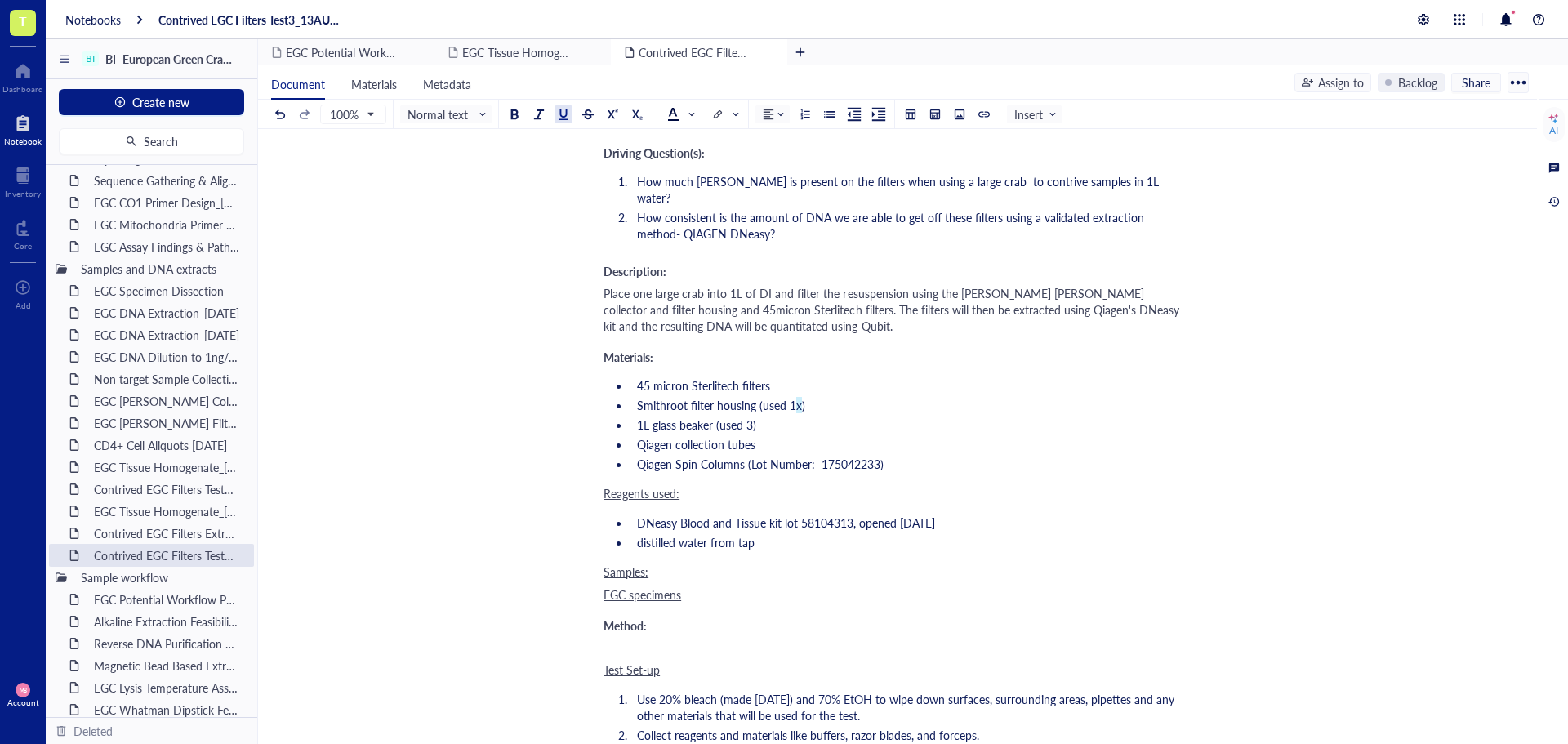
click at [731, 586] on div "EGC specimens" at bounding box center [894, 594] width 581 height 17
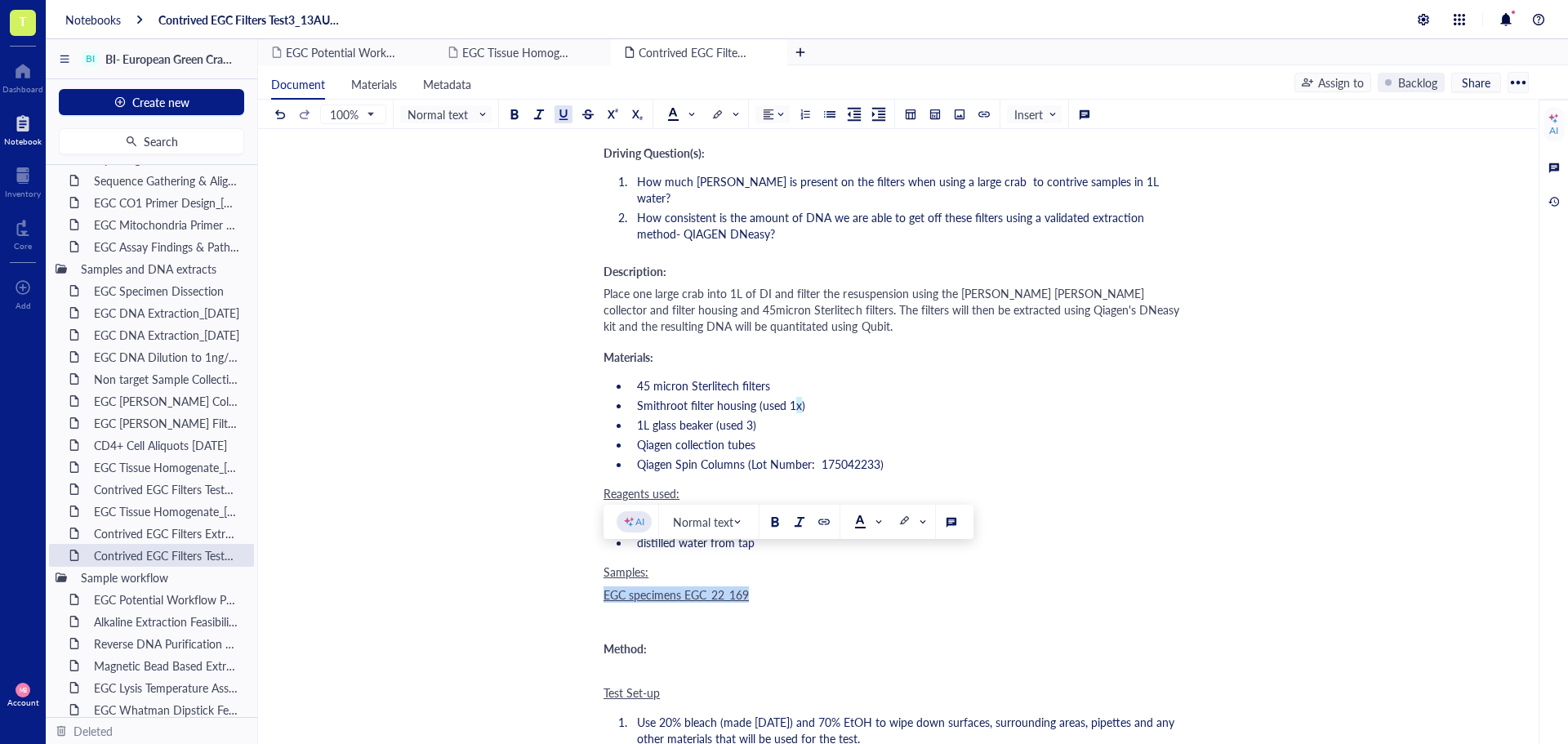
drag, startPoint x: 757, startPoint y: 564, endPoint x: 584, endPoint y: 570, distance: 173.1
click at [561, 114] on div at bounding box center [563, 114] width 12 height 12
click at [777, 586] on div "EGC specimens EGC_22_169" at bounding box center [894, 594] width 581 height 17
click at [1049, 563] on div "Samples:" at bounding box center [894, 571] width 581 height 17
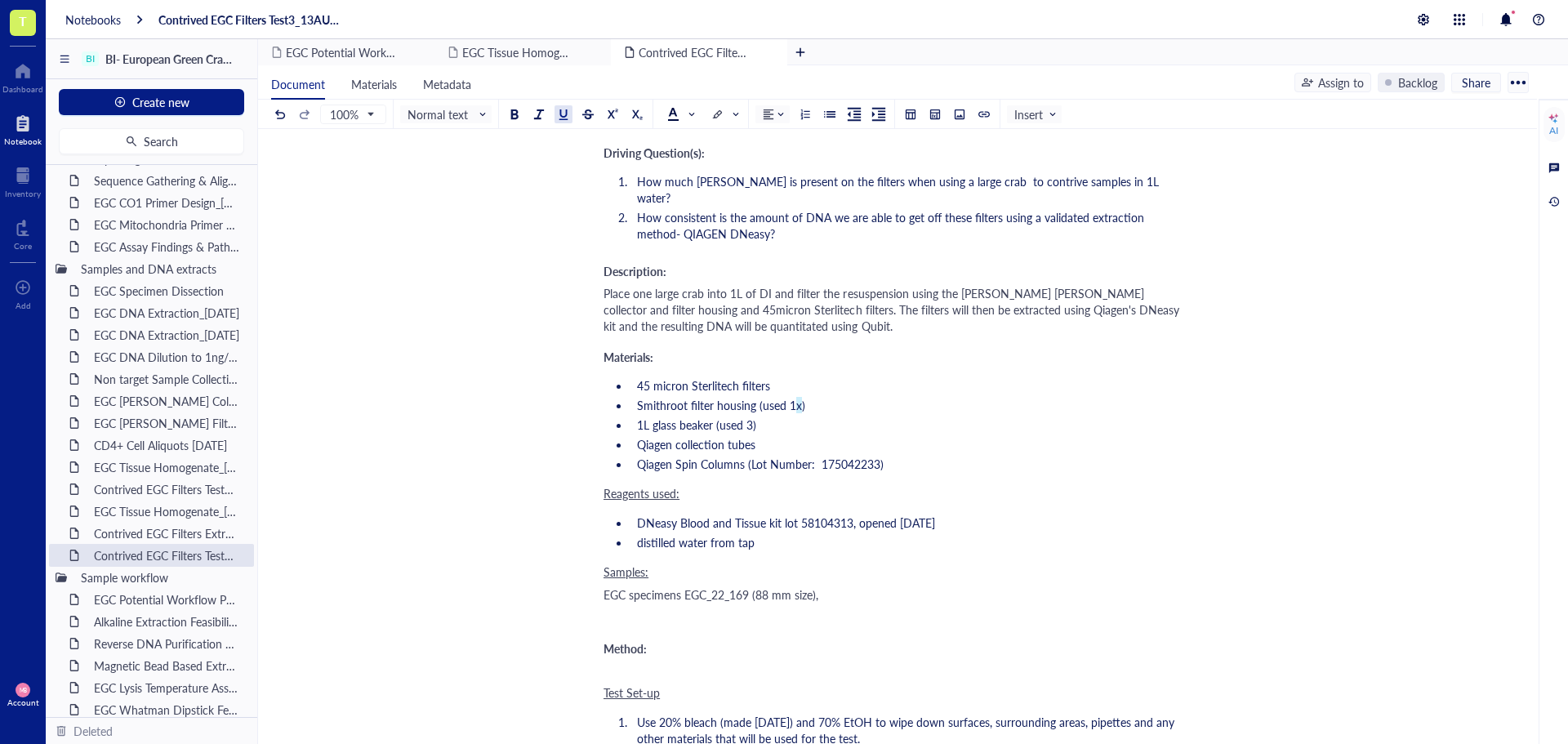
click at [960, 586] on div "EGC specimens EGC_22_169 (88 mm size)," at bounding box center [894, 594] width 581 height 17
click at [886, 586] on div "EGC specimens EGC_22_169 (88 mm size)," at bounding box center [894, 594] width 581 height 17
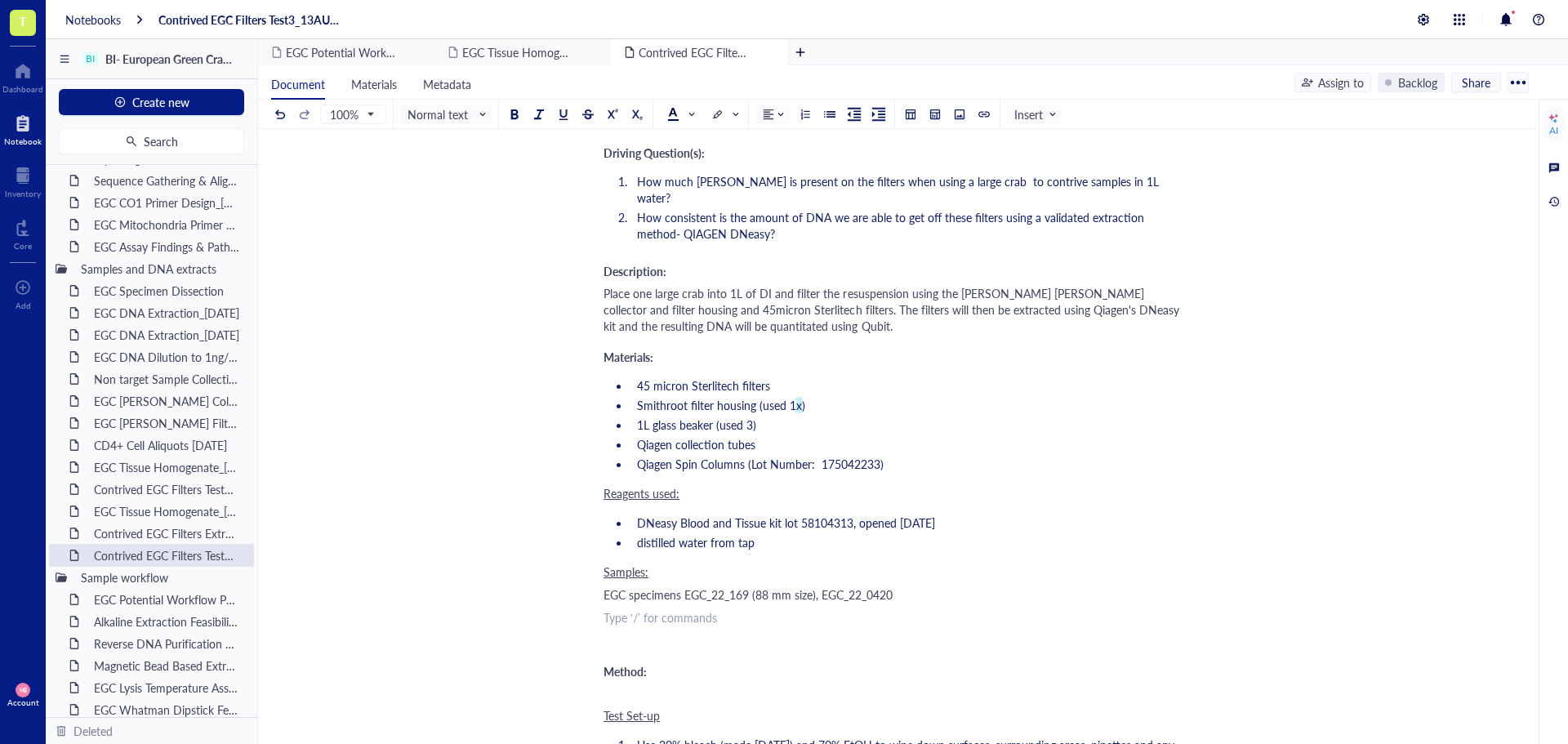
click at [910, 586] on div "EGC specimens EGC_22_169 (88 mm size), EGC_22_0420" at bounding box center [894, 594] width 581 height 17
click at [1099, 586] on div "EGC specimens EGC_22_169 (88 mm size), EGC_22_0420 (91 mm size), and" at bounding box center [894, 594] width 581 height 17
drag, startPoint x: 900, startPoint y: 563, endPoint x: 911, endPoint y: 562, distance: 11.0
click at [911, 586] on span "EGC specimens EGC_22_169 (88 mm size), EGC_22_0420 (91 mm size), and EGC_22_293" at bounding box center [828, 594] width 449 height 17
drag, startPoint x: 896, startPoint y: 565, endPoint x: 961, endPoint y: 564, distance: 65.0
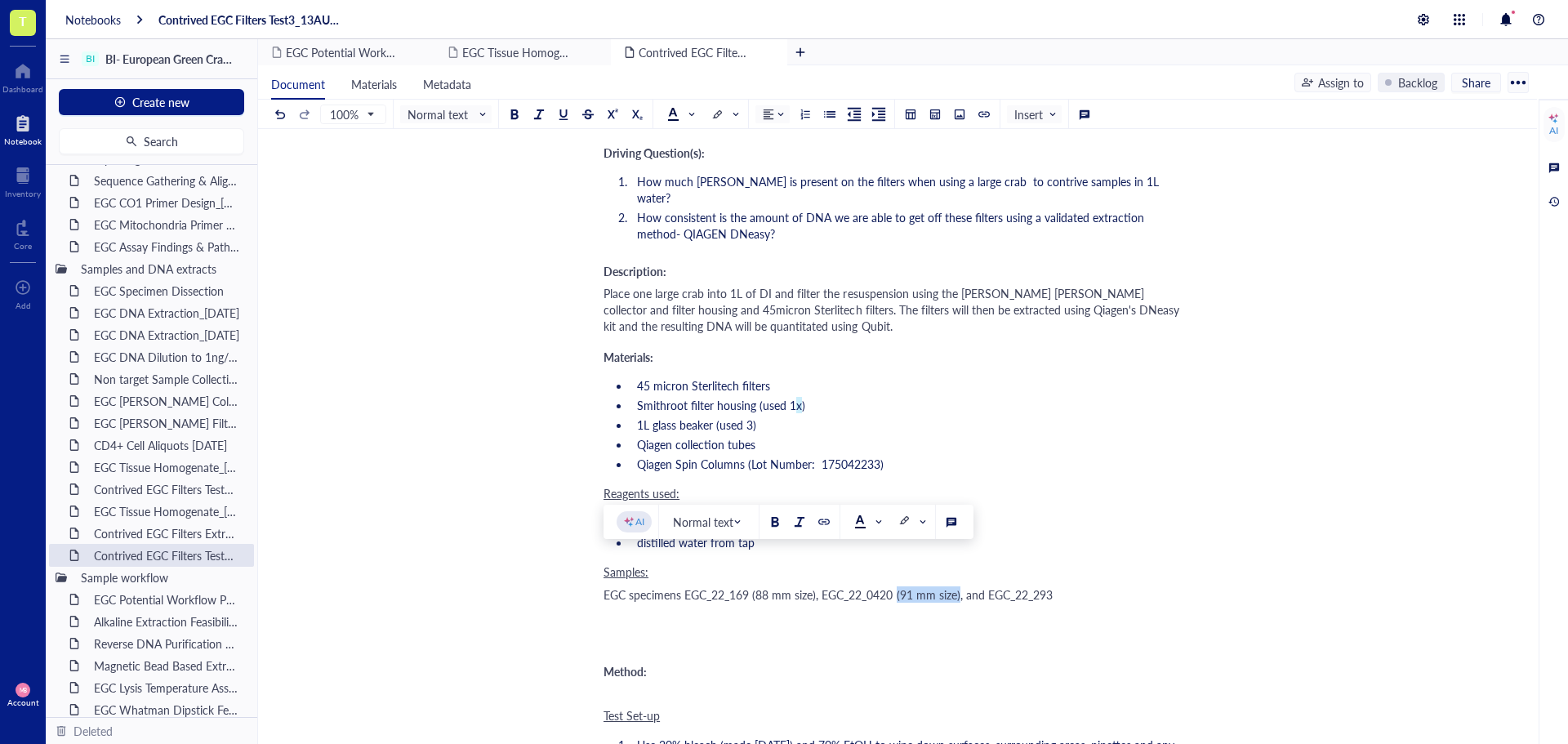
click at [961, 586] on span "EGC specimens EGC_22_169 (88 mm size), EGC_22_0420 (91 mm size), and EGC_22_293" at bounding box center [828, 594] width 449 height 17
copy span "(91 mm size)"
click at [1075, 586] on div "EGC specimens EGC_22_169 (88 mm size), EGC_22_0420 (91 mm size), and EGC_22_293" at bounding box center [894, 594] width 581 height 17
click at [1070, 586] on span "EGC specimens EGC_22_169 (88 mm size), EGC_22_0420 (91 mm size), and EGC_22_293…" at bounding box center [861, 594] width 516 height 17
click at [613, 609] on div "﻿ Type ‘/’ for commands" at bounding box center [894, 617] width 581 height 17
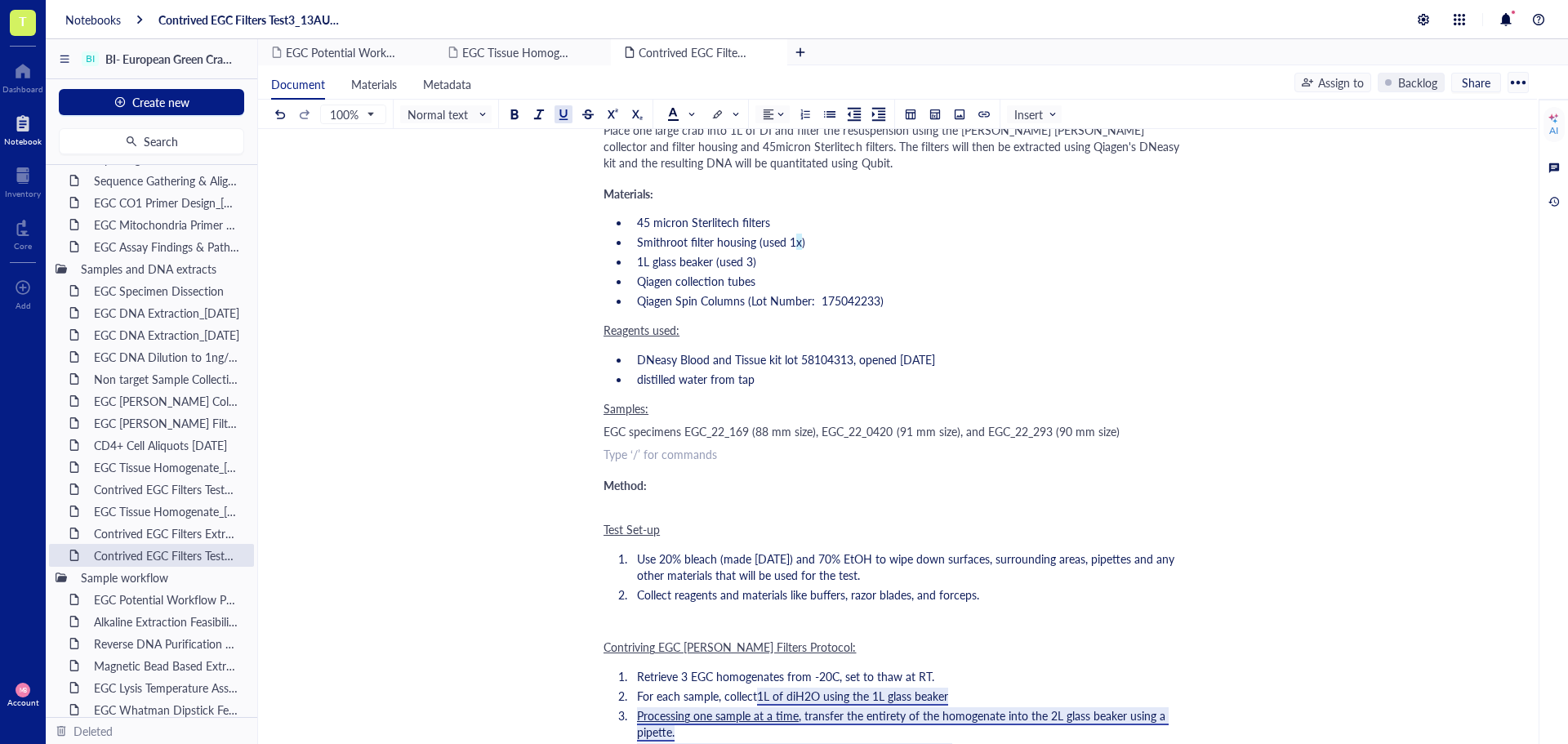
scroll to position [654, 0]
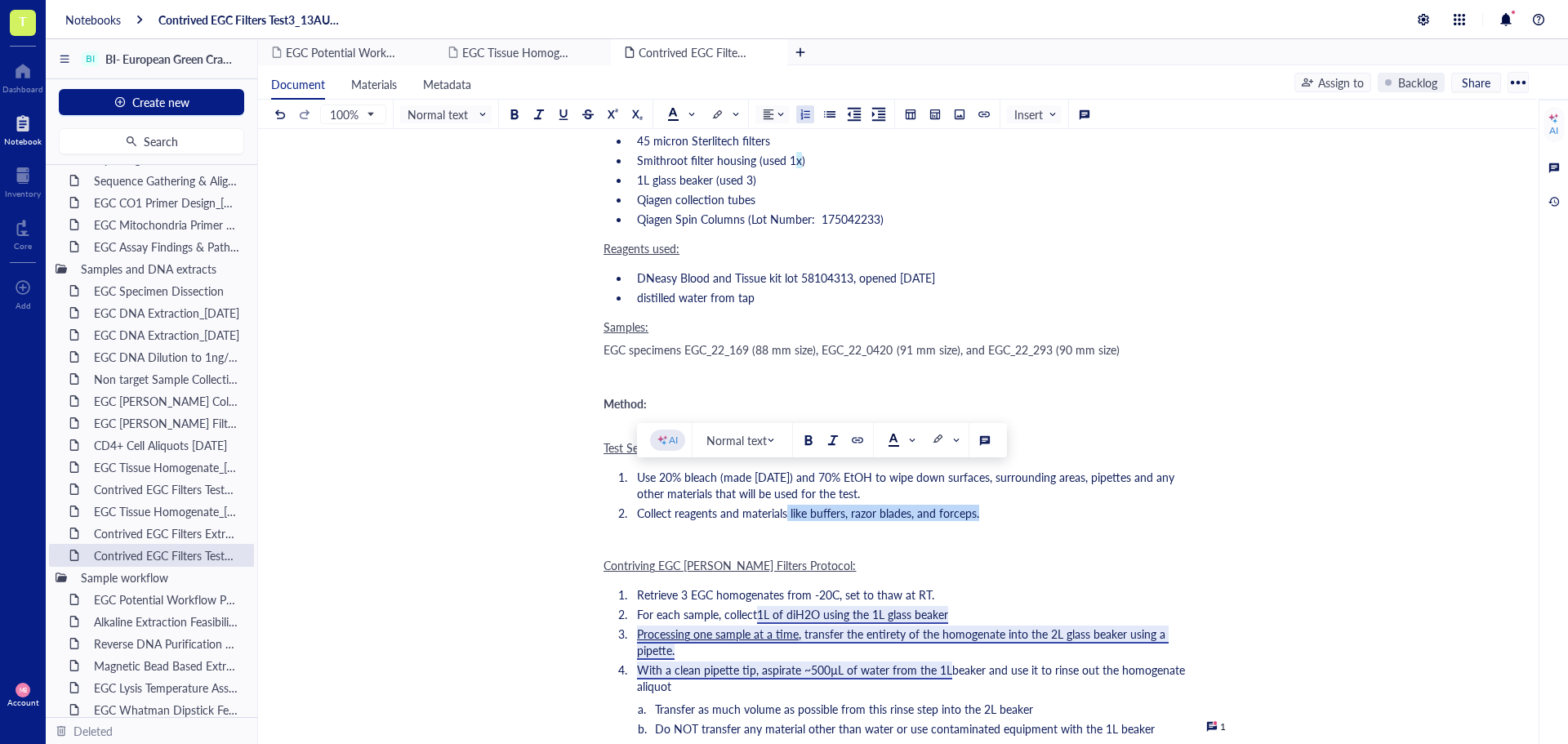
drag, startPoint x: 992, startPoint y: 480, endPoint x: 787, endPoint y: 479, distance: 205.0
click at [787, 504] on li "Collect reagents and materials like buffers, razor blades, and forceps." at bounding box center [907, 512] width 554 height 17
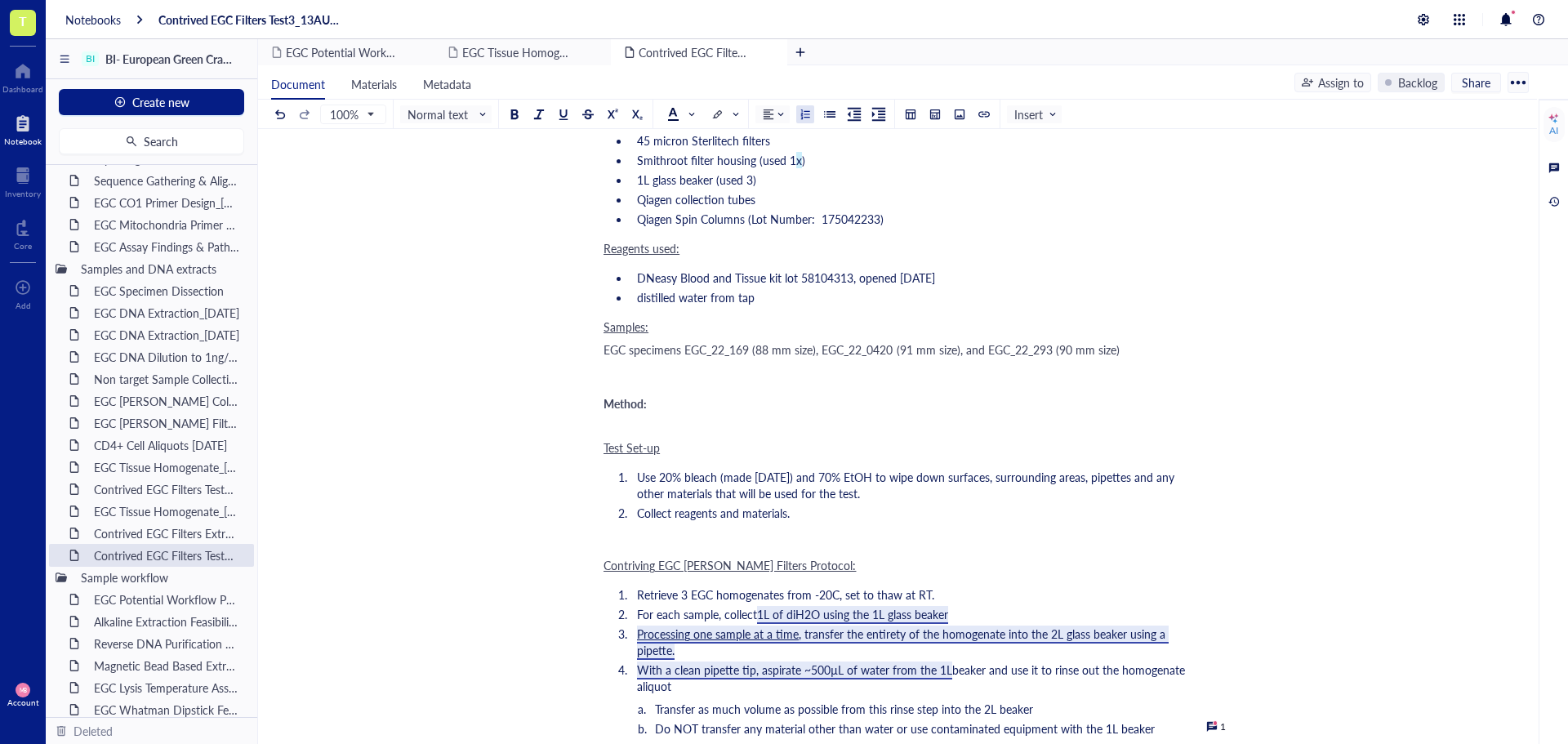
click at [958, 534] on div "﻿" at bounding box center [894, 542] width 581 height 17
drag, startPoint x: 680, startPoint y: 563, endPoint x: 784, endPoint y: 562, distance: 104.0
click at [784, 586] on span "Retrieve 3 EGC homogenates from -20C, set to thaw at RT." at bounding box center [785, 594] width 297 height 17
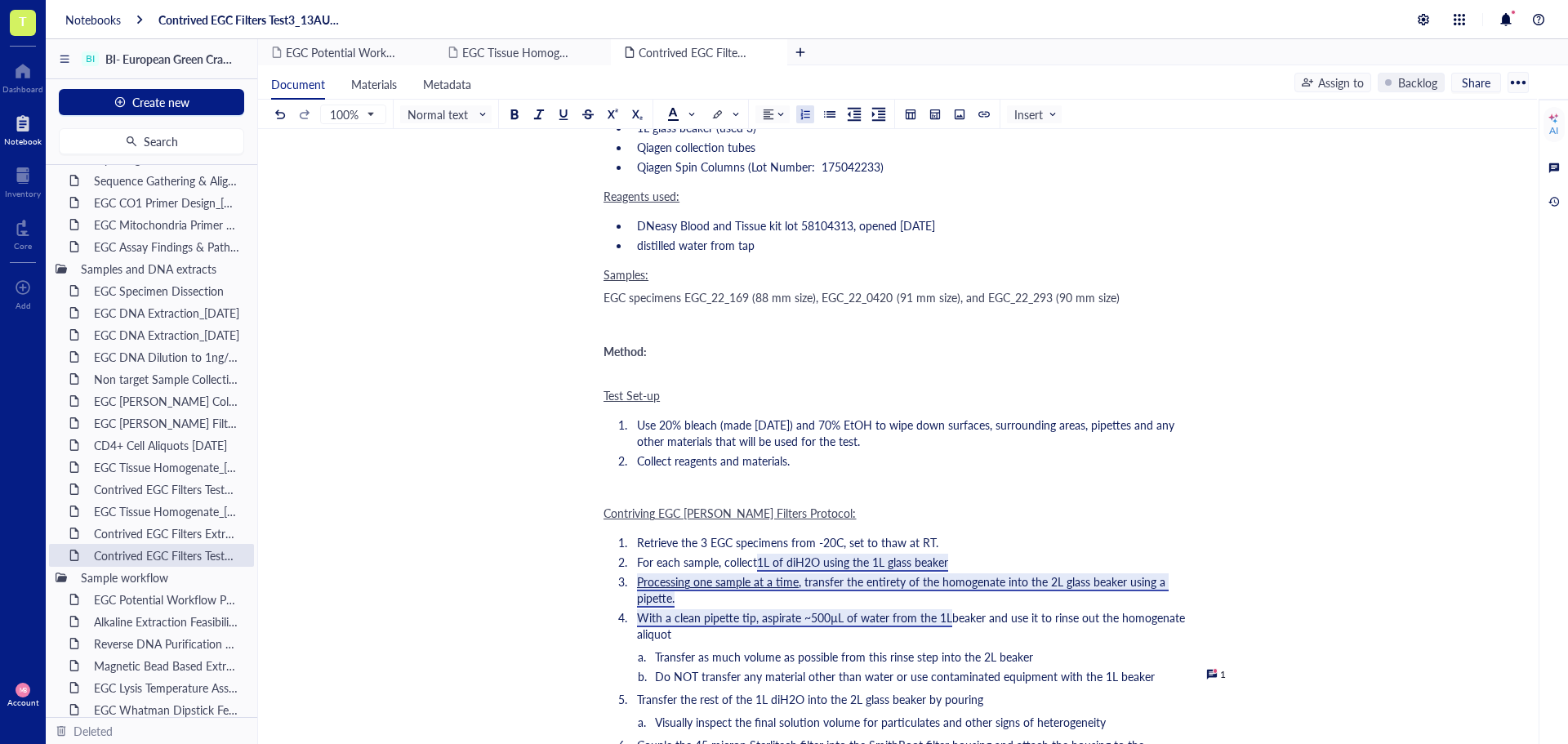
scroll to position [735, 0]
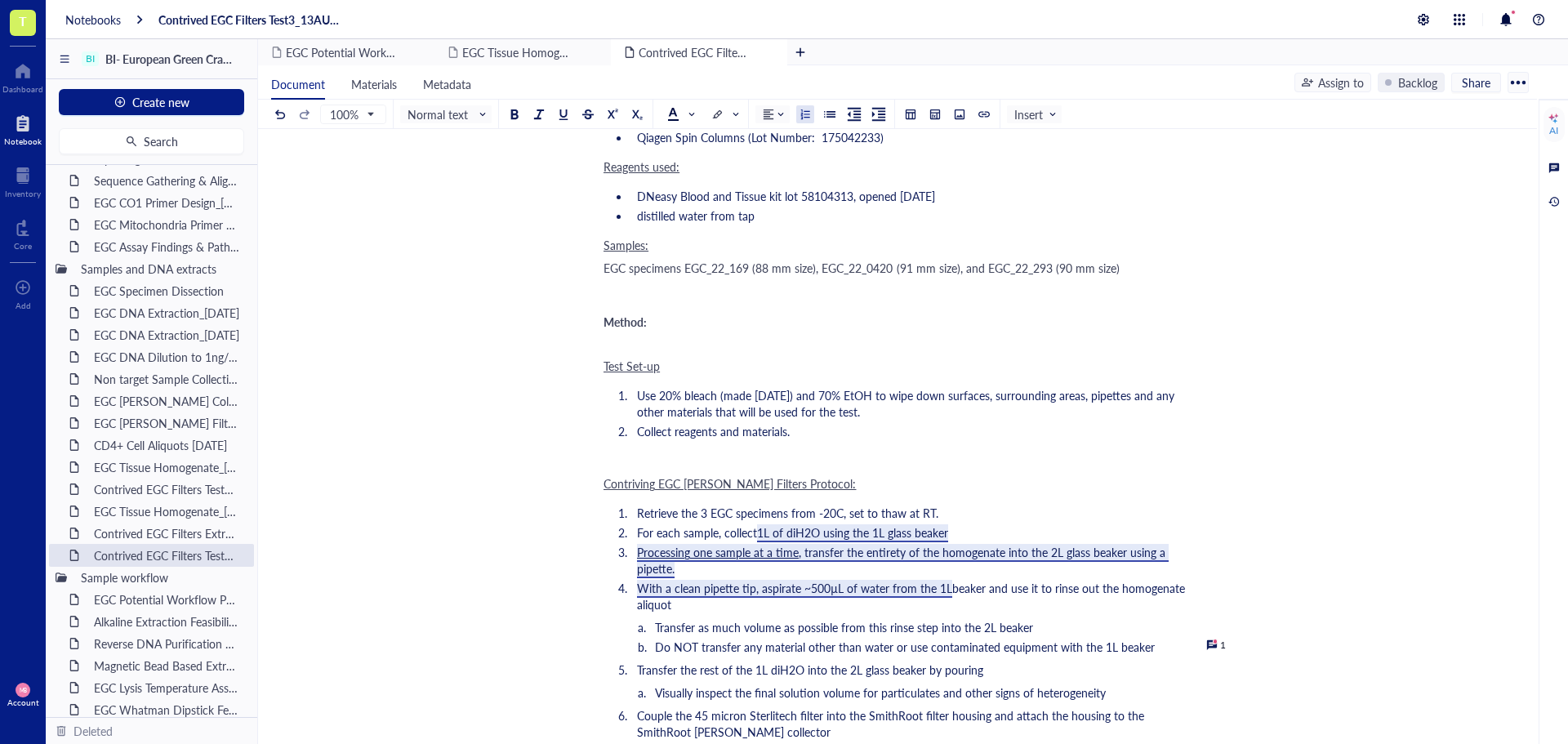
click at [955, 524] on li "For each sample, collect 1L of diH2O using the 1L glass beaker" at bounding box center [907, 532] width 554 height 17
click at [912, 524] on span "1L of diH2O using the 1L glass beaker" at bounding box center [852, 532] width 191 height 17
click at [1218, 639] on div "1" at bounding box center [1216, 645] width 20 height 13
click at [1214, 639] on div at bounding box center [1212, 645] width 12 height 12
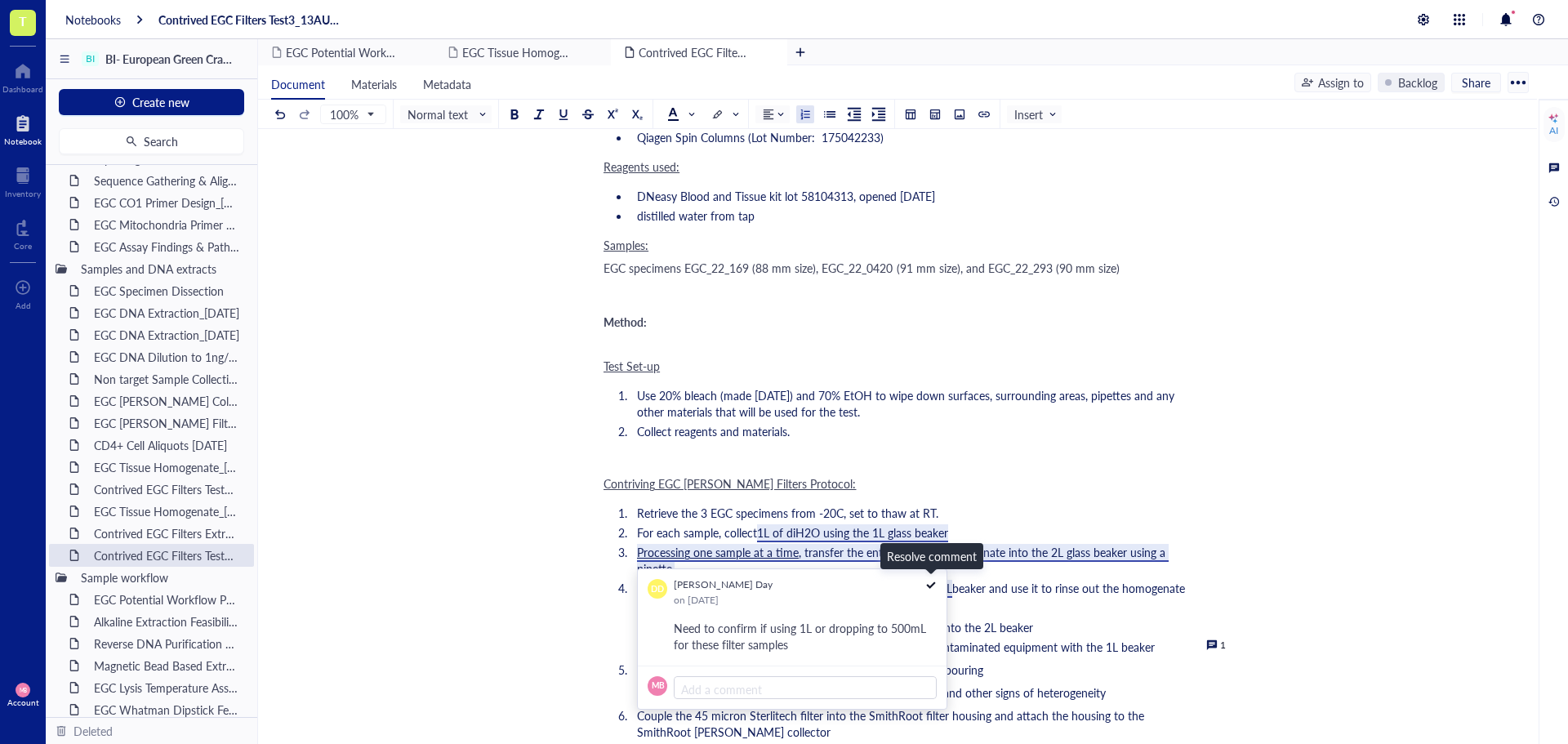
drag, startPoint x: 929, startPoint y: 584, endPoint x: 857, endPoint y: 605, distance: 75.0
click at [857, 605] on div "David Day on Aug 05, 2025" at bounding box center [804, 593] width 262 height 28
click at [668, 590] on div "DD David Day on Aug 05, 2025 Need to confirm if using 1L or dropping to 500mL f…" at bounding box center [792, 617] width 309 height 97
click at [661, 589] on span "DD" at bounding box center [657, 588] width 13 height 13
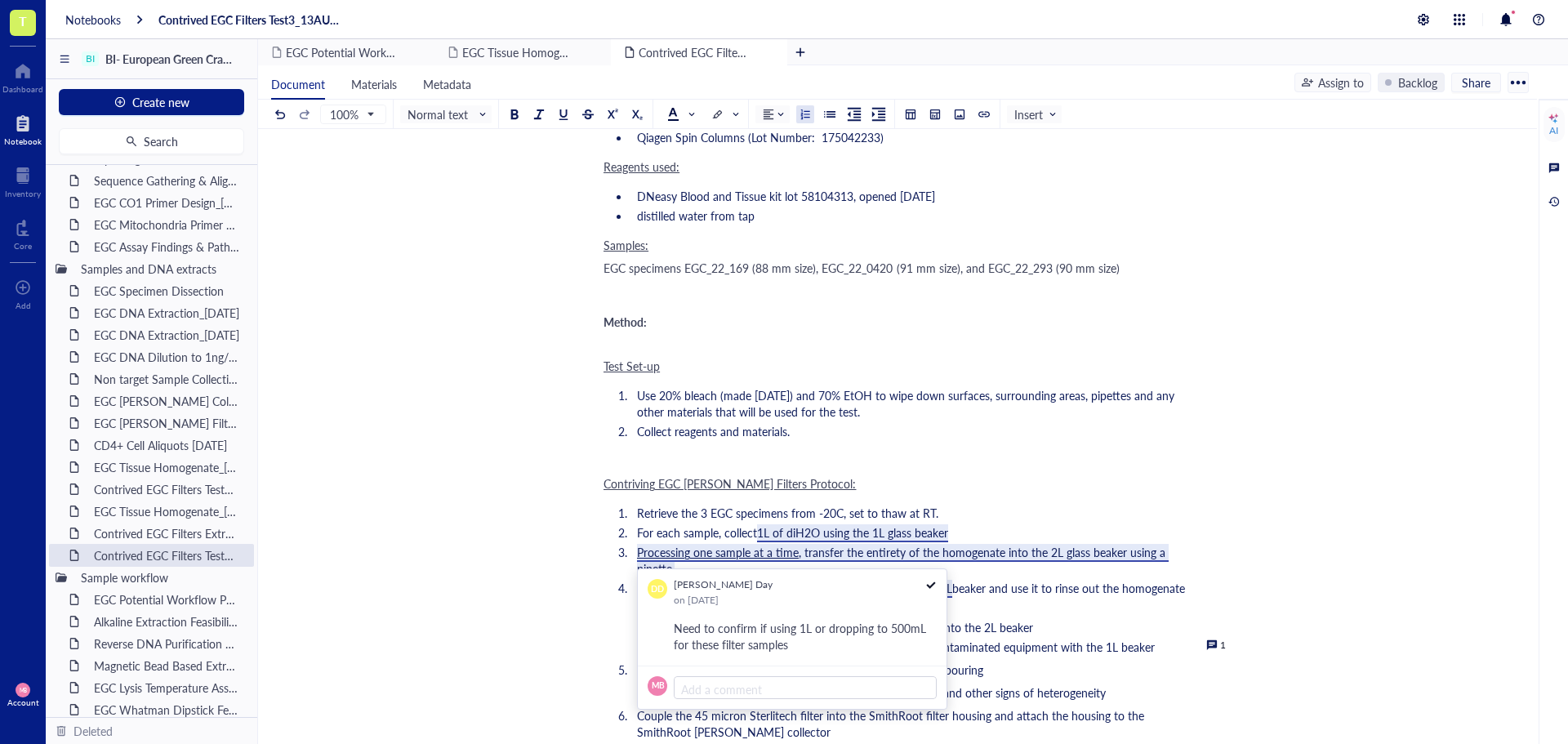
click at [703, 598] on div "on Aug 05, 2025" at bounding box center [723, 600] width 99 height 13
click at [721, 602] on div "on Aug 05, 2025" at bounding box center [723, 600] width 99 height 13
click at [765, 634] on span "Need to confirm if using 1L or dropping to 500mL for these filter samples Need …" at bounding box center [801, 636] width 257 height 32
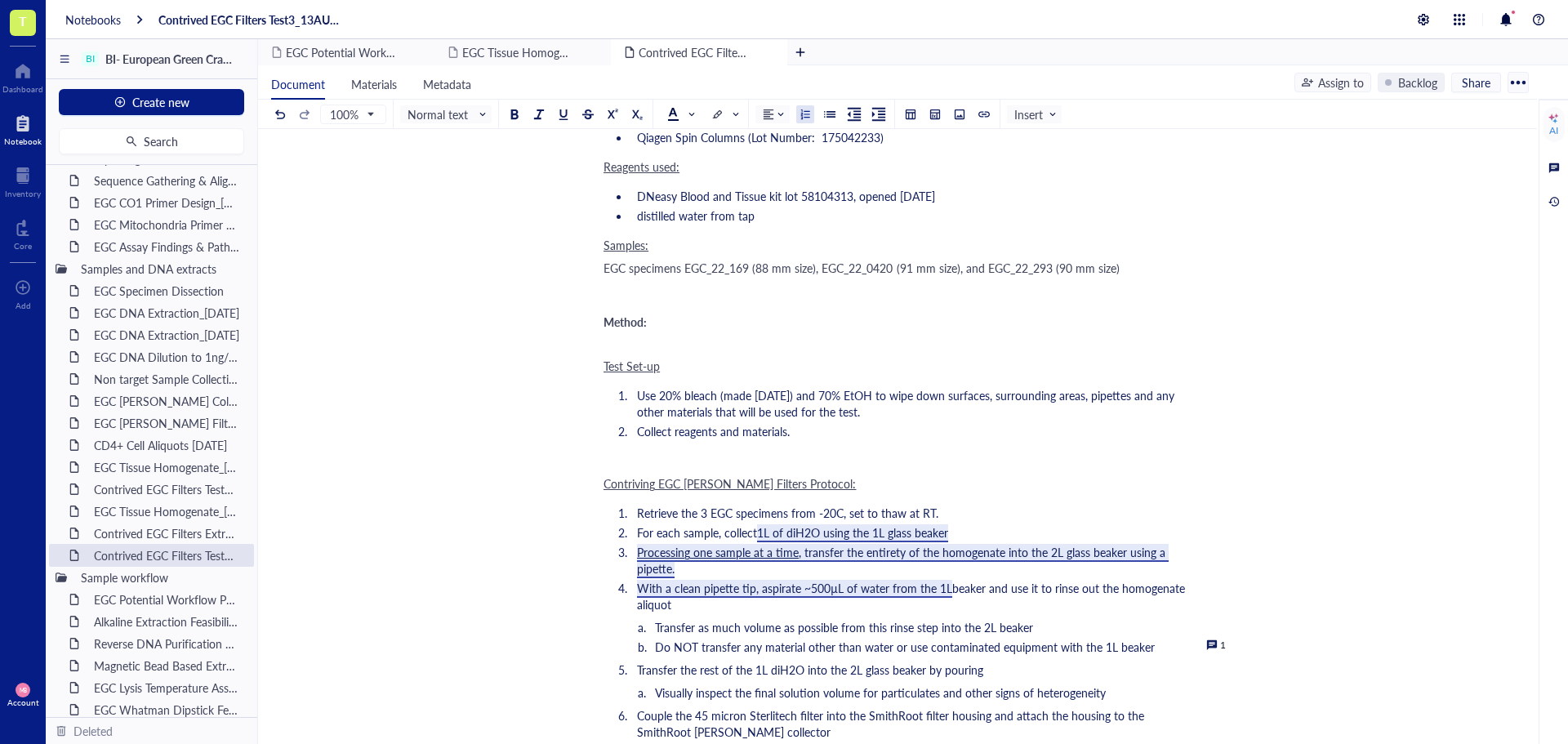
click at [1213, 639] on div at bounding box center [1212, 645] width 12 height 12
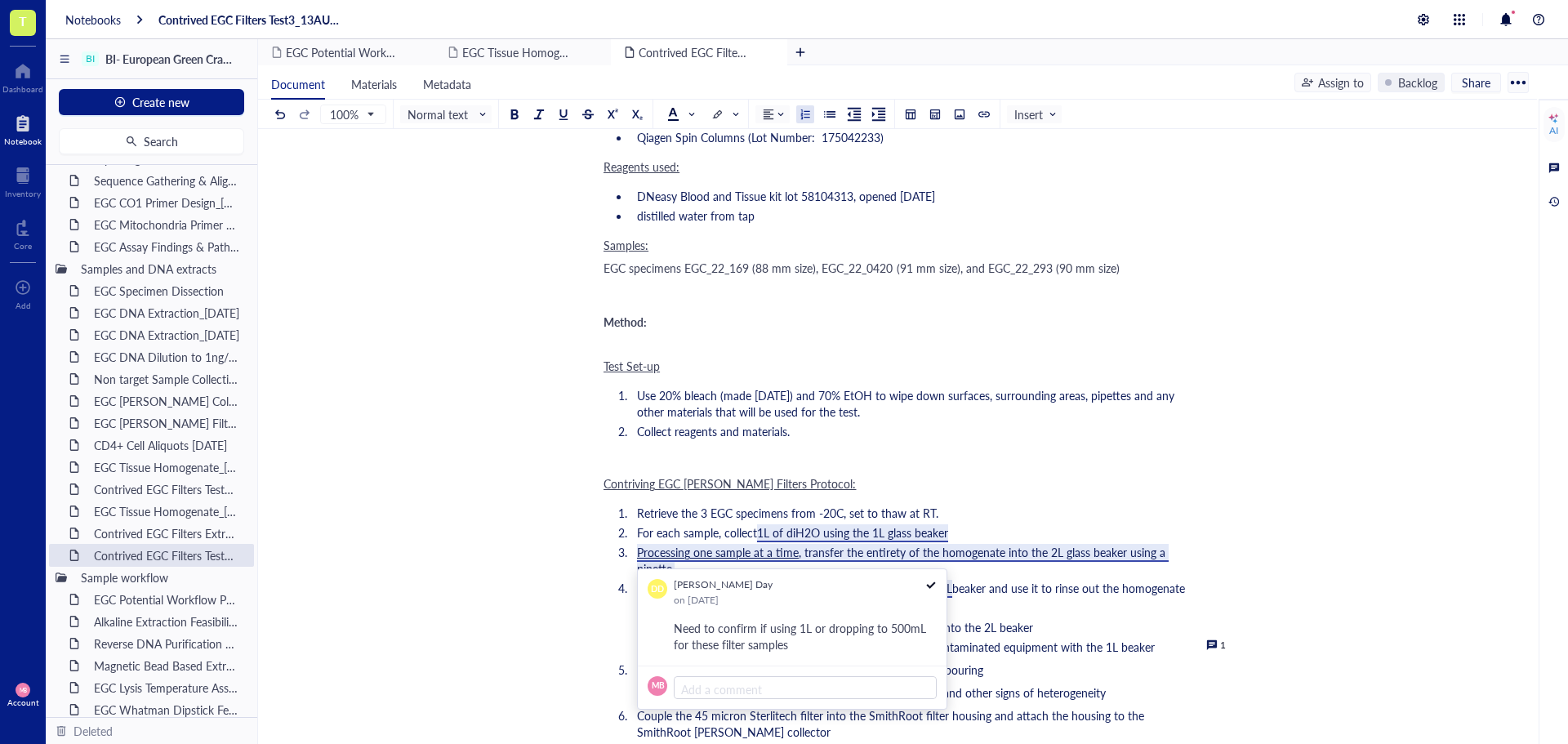
click at [963, 504] on li "Retrieve the 3 EGC specimens from -20C, set to thaw at RT." at bounding box center [907, 512] width 554 height 17
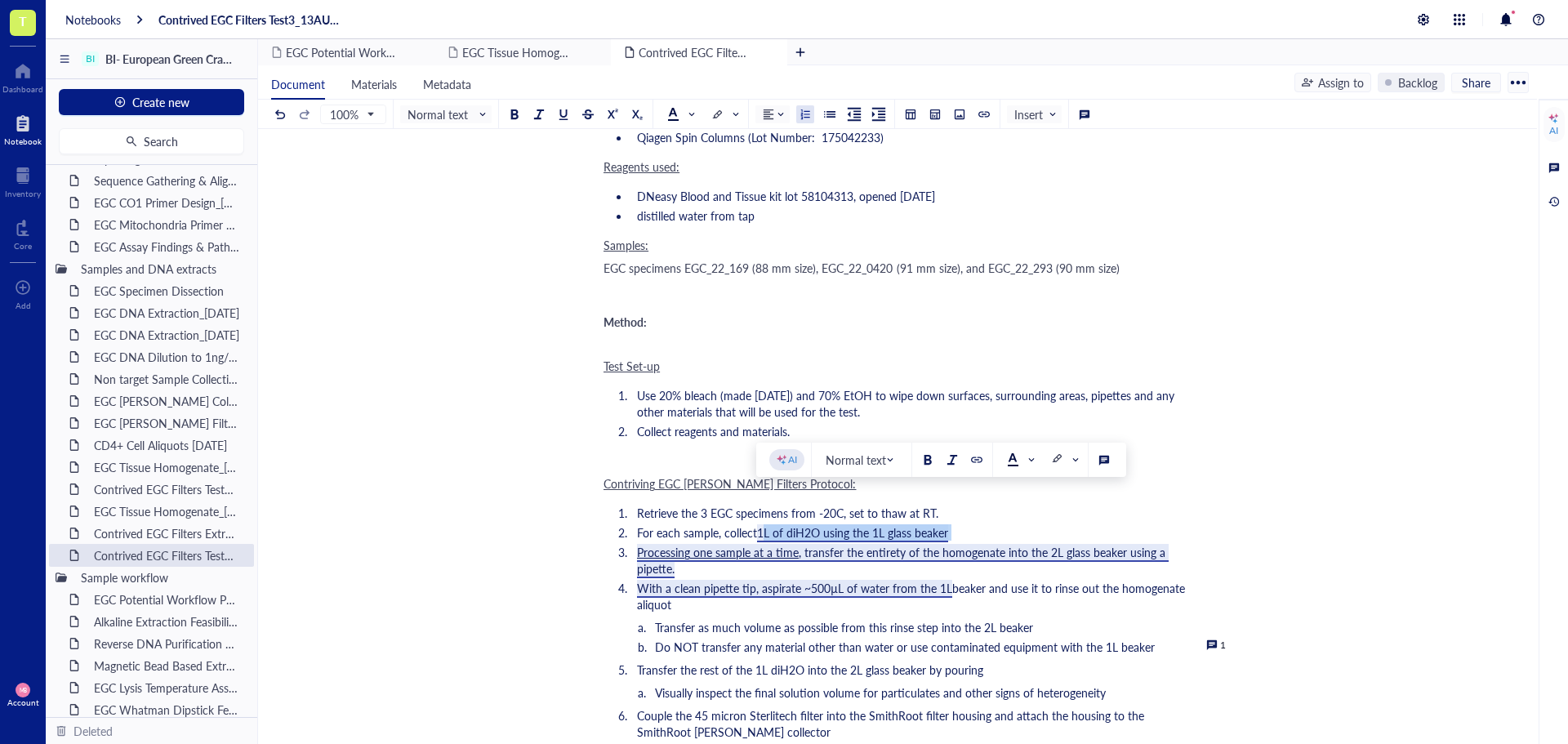
drag, startPoint x: 957, startPoint y: 500, endPoint x: 759, endPoint y: 494, distance: 198.1
click at [759, 524] on li "For each sample, collect 1L of diH2O using the 1L glass beaker" at bounding box center [907, 532] width 554 height 17
click at [1098, 464] on div at bounding box center [1104, 460] width 12 height 12
click at [1098, 464] on div "﻿ Experiment owner: Maria Baron Summary: In this test, we aimed to develop a pr…" at bounding box center [894, 701] width 581 height 2414
click at [1209, 639] on div "1" at bounding box center [1216, 645] width 20 height 13
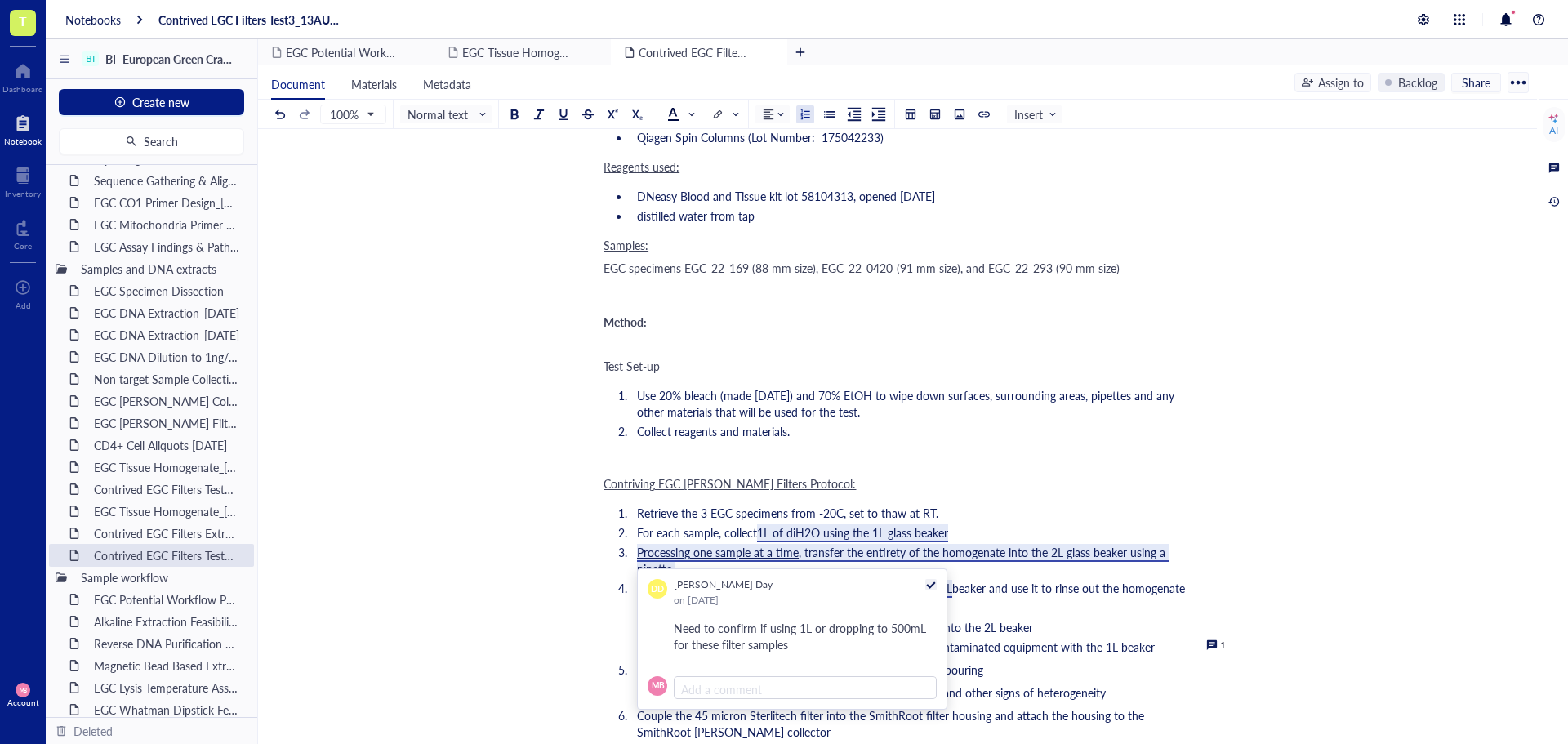
click at [933, 586] on icon at bounding box center [931, 585] width 12 height 12
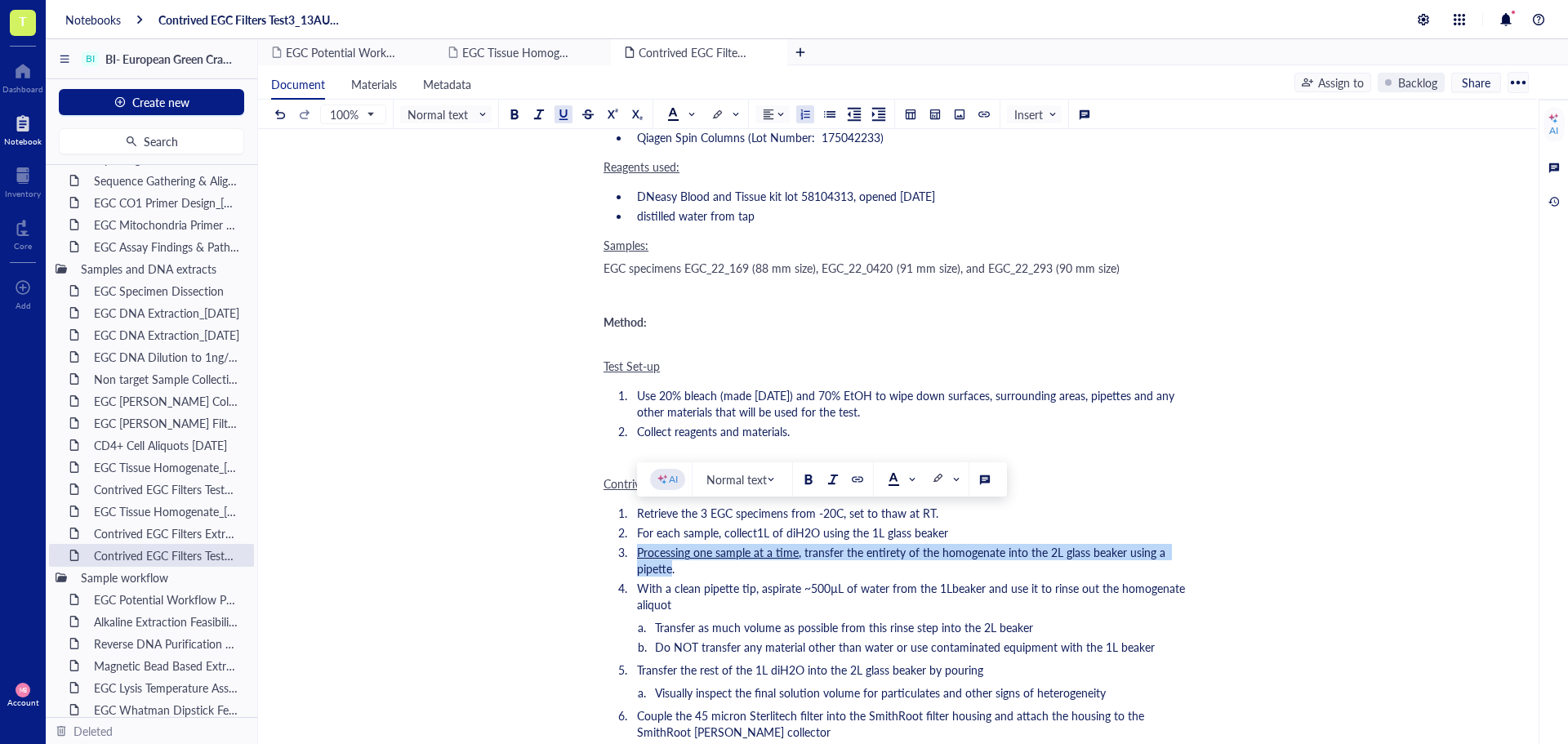
drag, startPoint x: 638, startPoint y: 520, endPoint x: 673, endPoint y: 533, distance: 37.3
click at [673, 544] on li "Processing one sample at a time , transfer the entirety of the homogenate into …" at bounding box center [907, 559] width 554 height 32
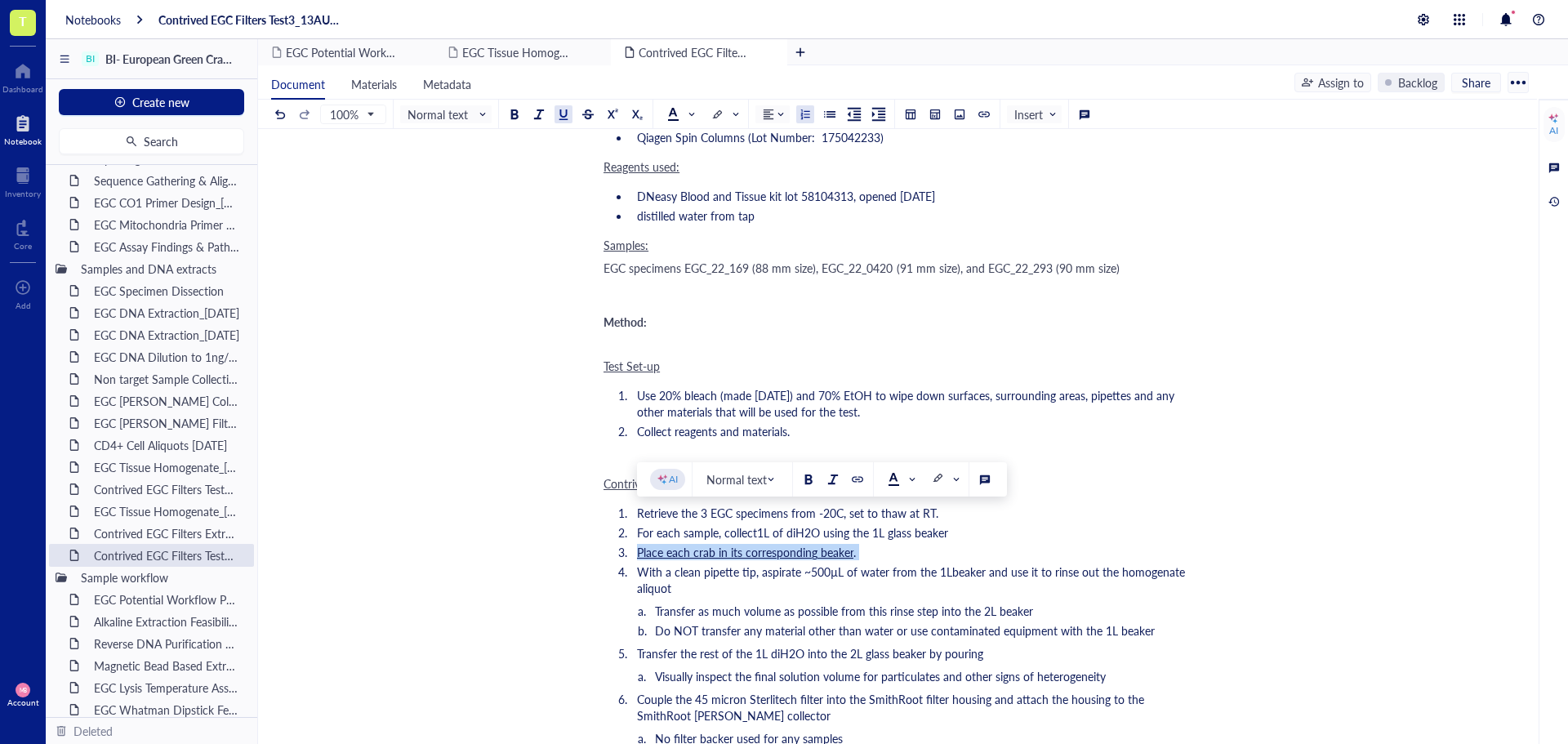
drag, startPoint x: 637, startPoint y: 518, endPoint x: 862, endPoint y: 520, distance: 225.0
click at [862, 544] on li "Place each crab in its corresponding beaker ." at bounding box center [907, 551] width 554 height 17
click at [557, 113] on div at bounding box center [563, 114] width 12 height 12
click at [705, 563] on li "With a clean pipette tip, aspirate ~500µL of water from the 1L beaker and use i…" at bounding box center [907, 579] width 554 height 32
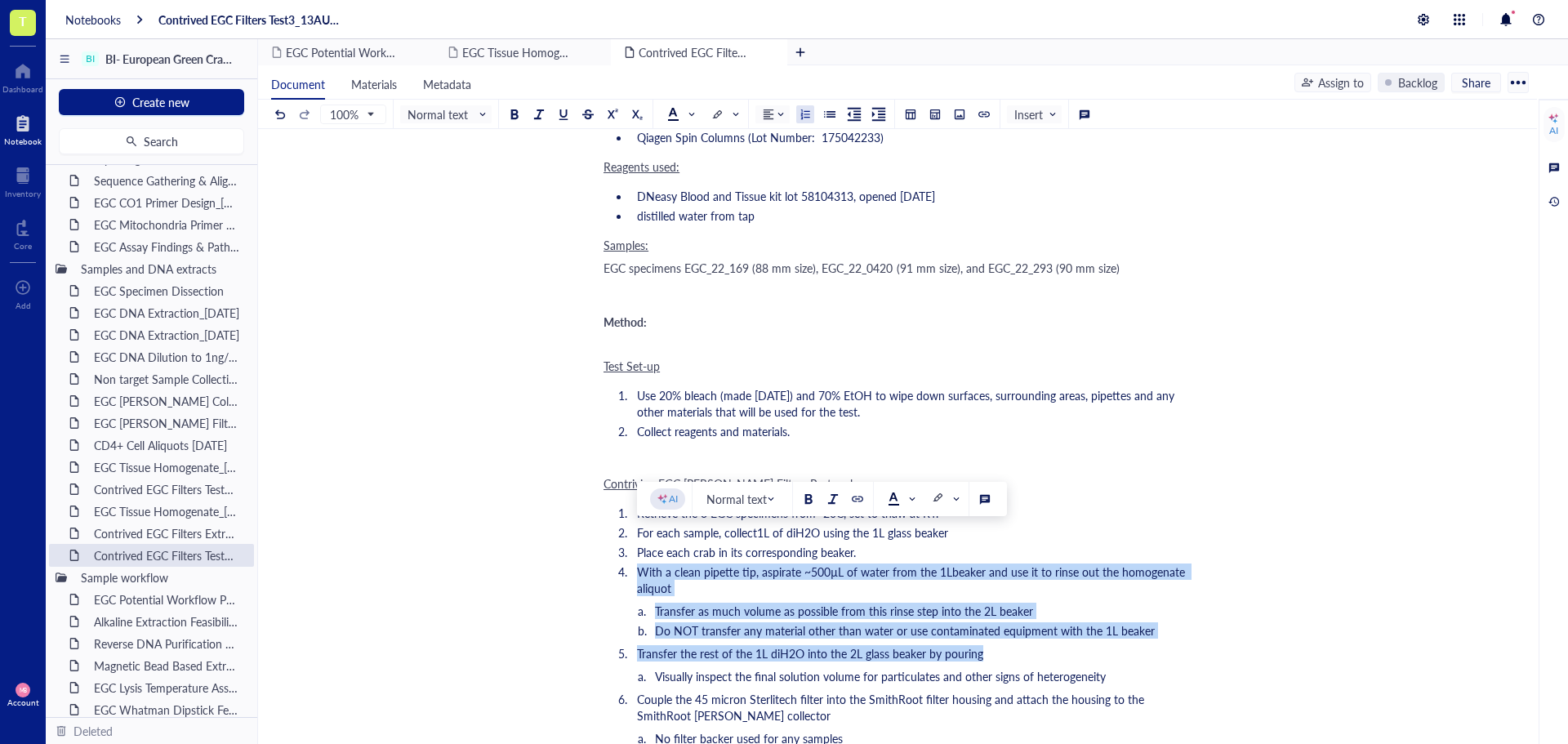
drag, startPoint x: 981, startPoint y: 621, endPoint x: 621, endPoint y: 536, distance: 369.9
click at [621, 536] on ol "Retrieve the 3 EGC specimens from -20C, set to thaw at RT. For each sample, col…" at bounding box center [894, 637] width 581 height 271
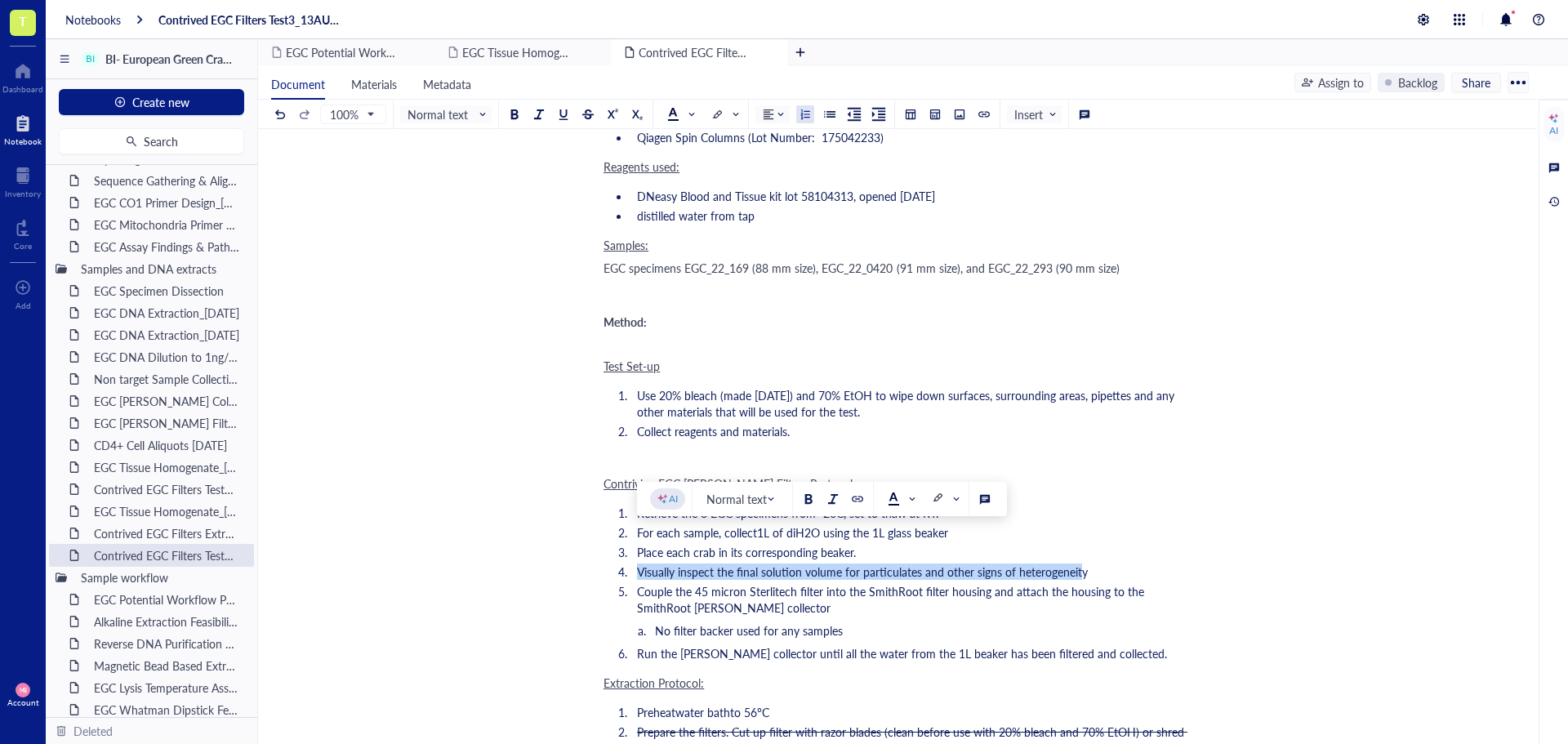
drag, startPoint x: 1081, startPoint y: 538, endPoint x: 640, endPoint y: 534, distance: 441.0
click at [640, 563] on span "Visually inspect the final solution volume for particulates and other signs of …" at bounding box center [862, 571] width 451 height 17
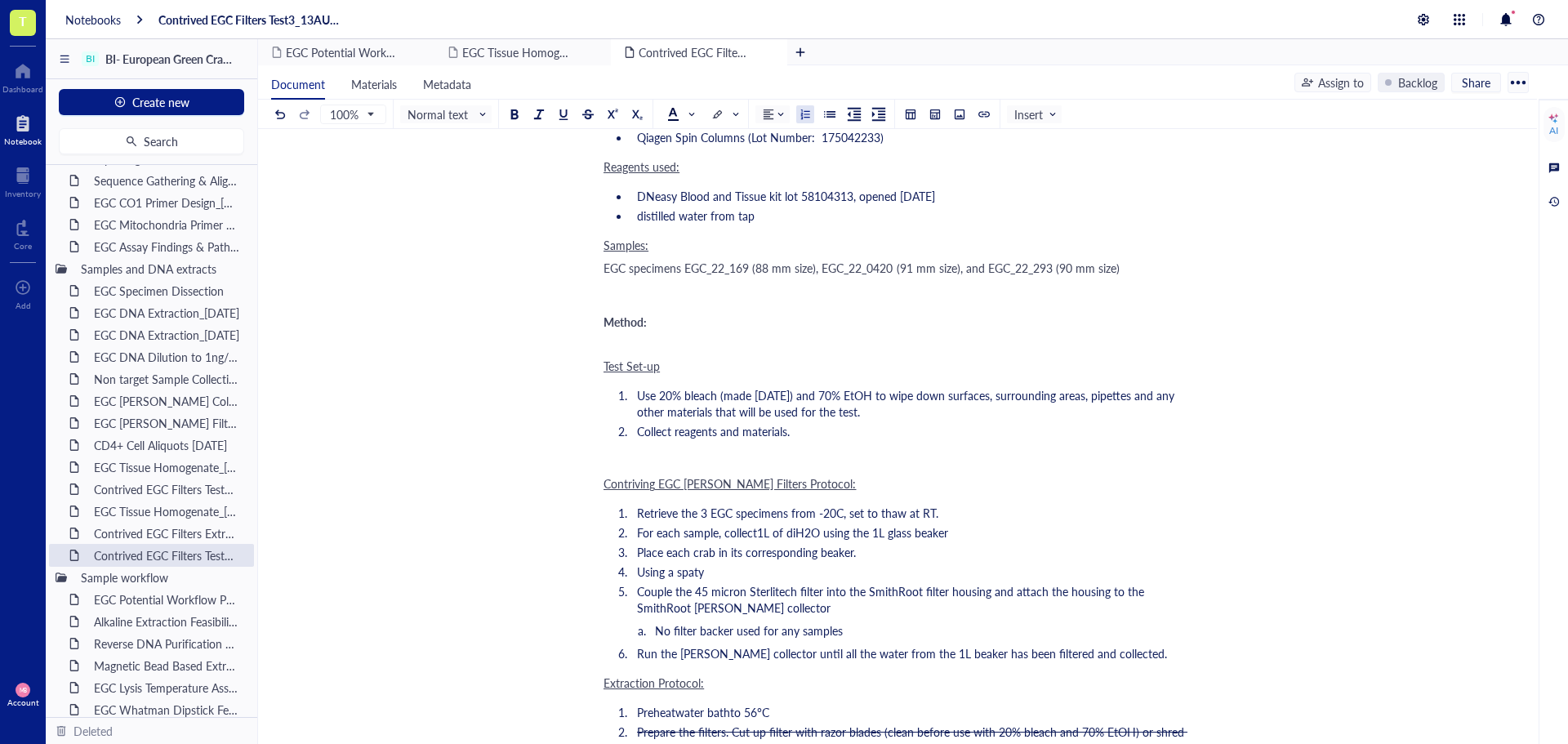
click at [709, 563] on li "Using a spaty" at bounding box center [907, 571] width 554 height 17
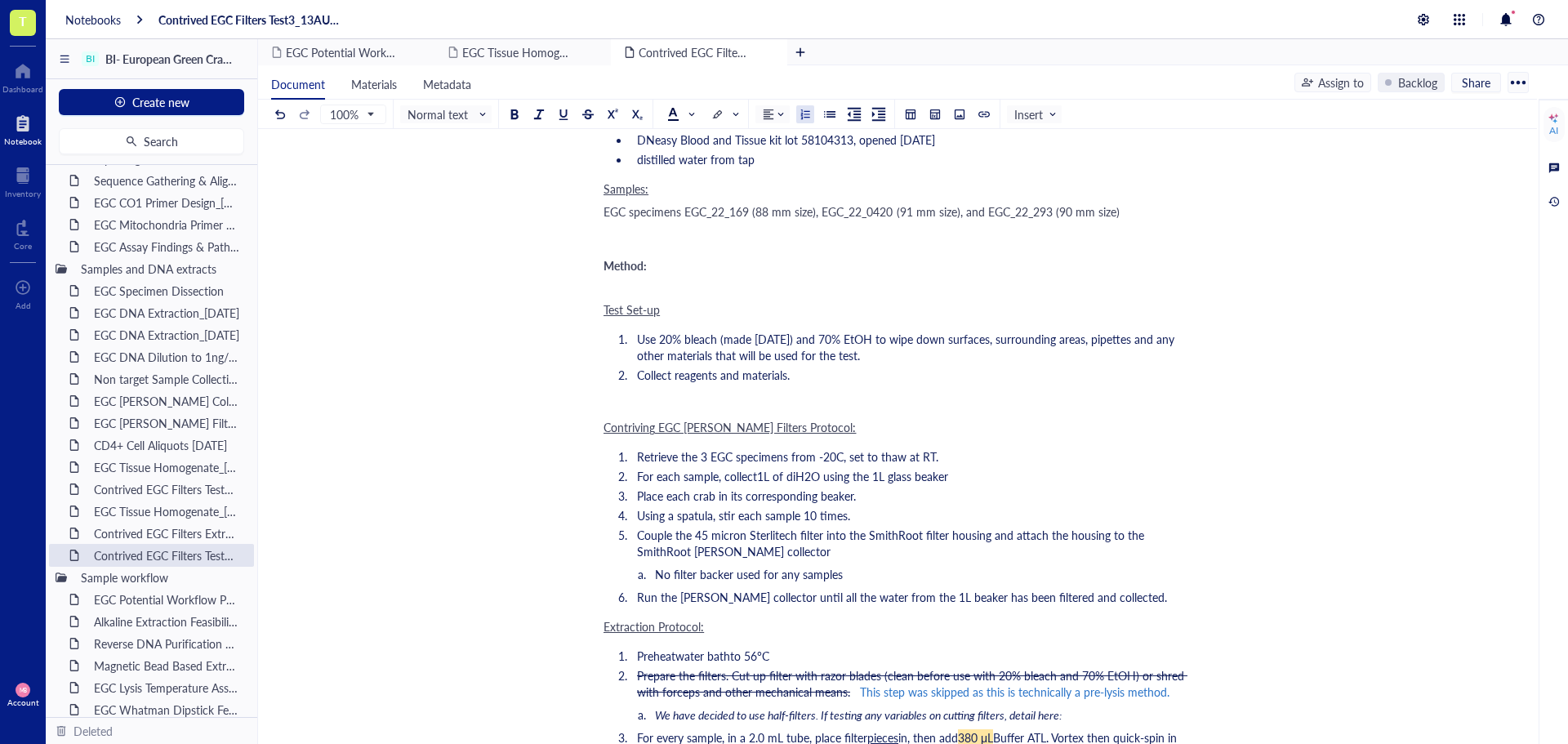
scroll to position [817, 0]
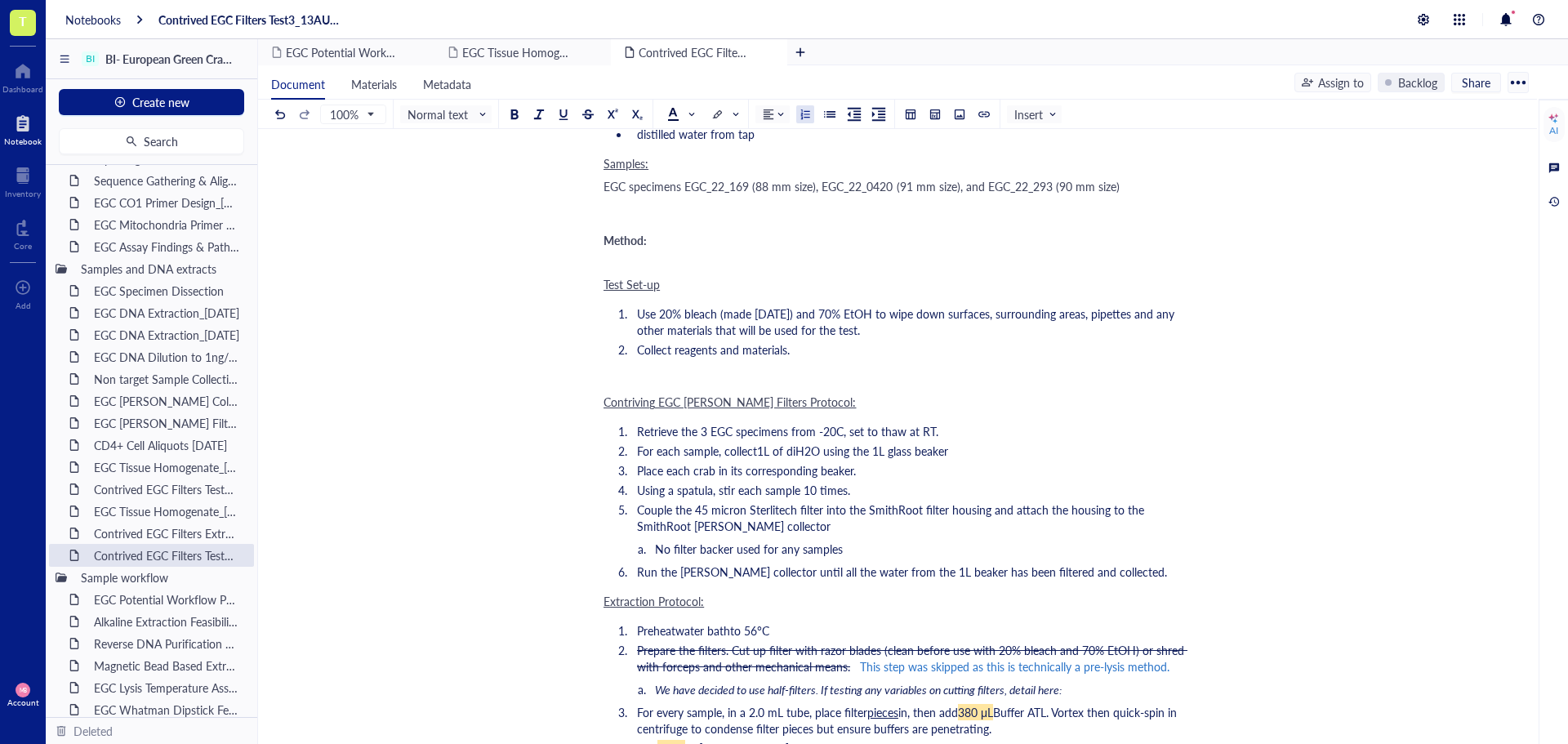
click at [1104, 563] on li "Run the eDNA collector until all the water from the 1L beaker has been filtered…" at bounding box center [907, 571] width 554 height 17
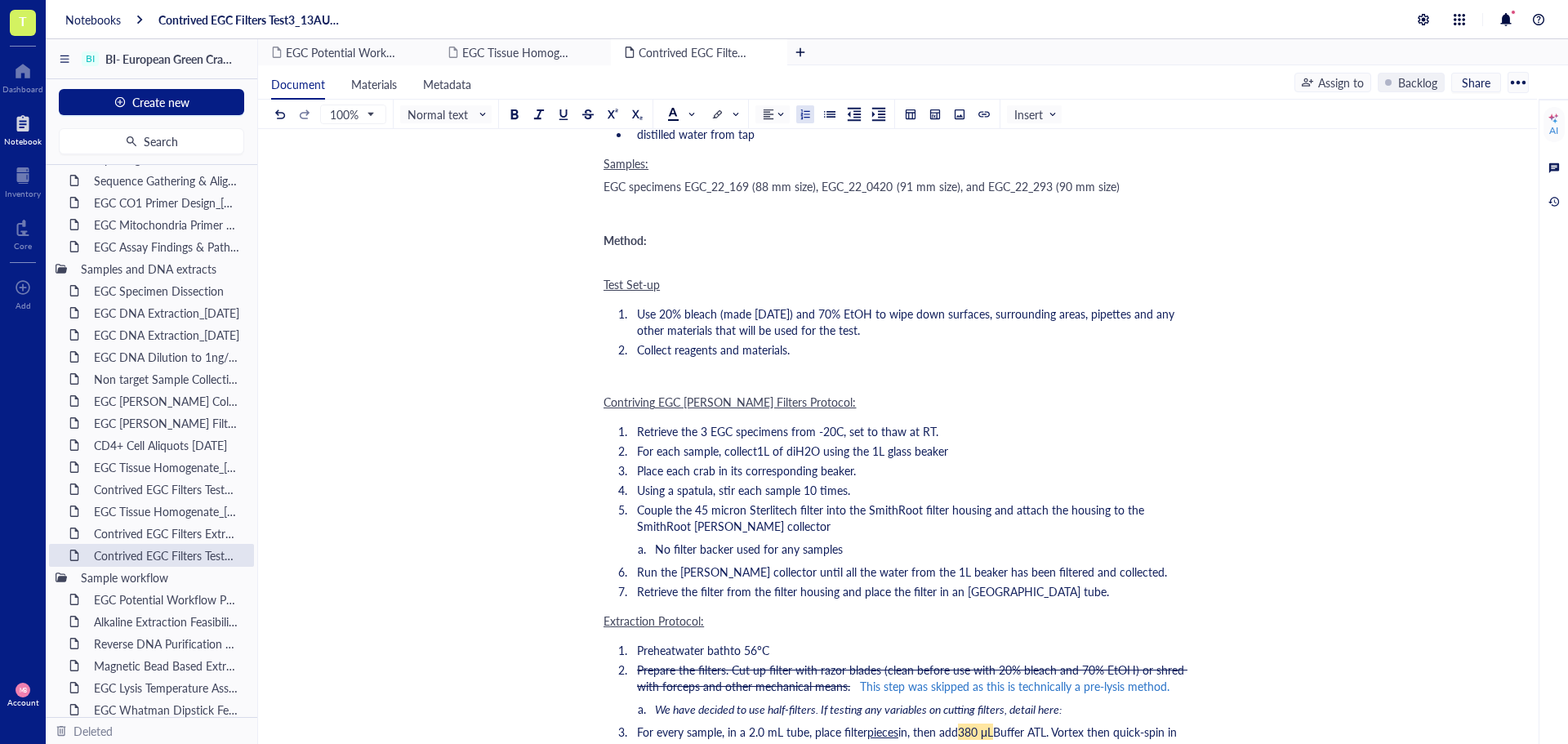
click at [1112, 583] on li "Retrieve the filter from the filter housing and place the filter in an Eppendor…" at bounding box center [907, 591] width 554 height 17
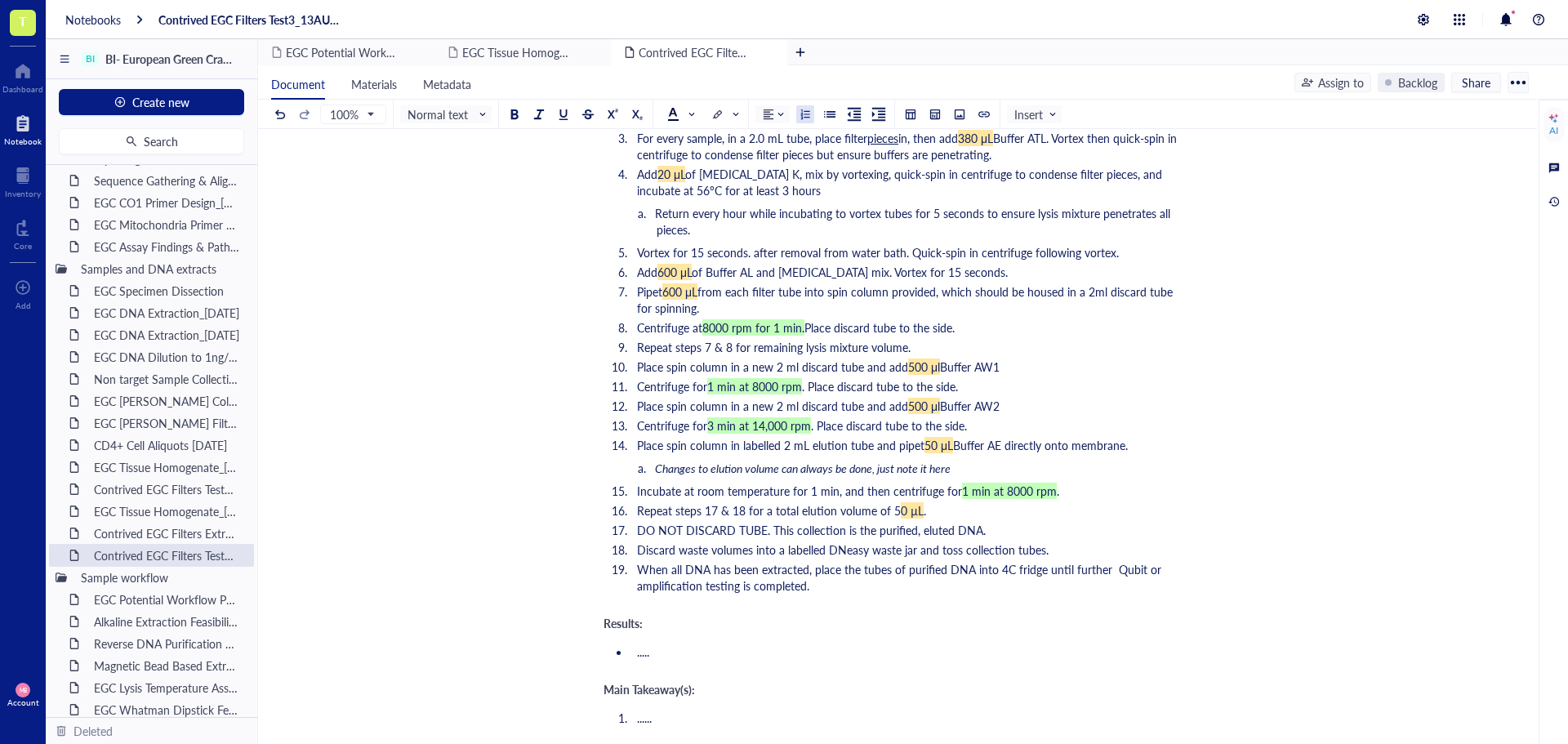
scroll to position [1469, 0]
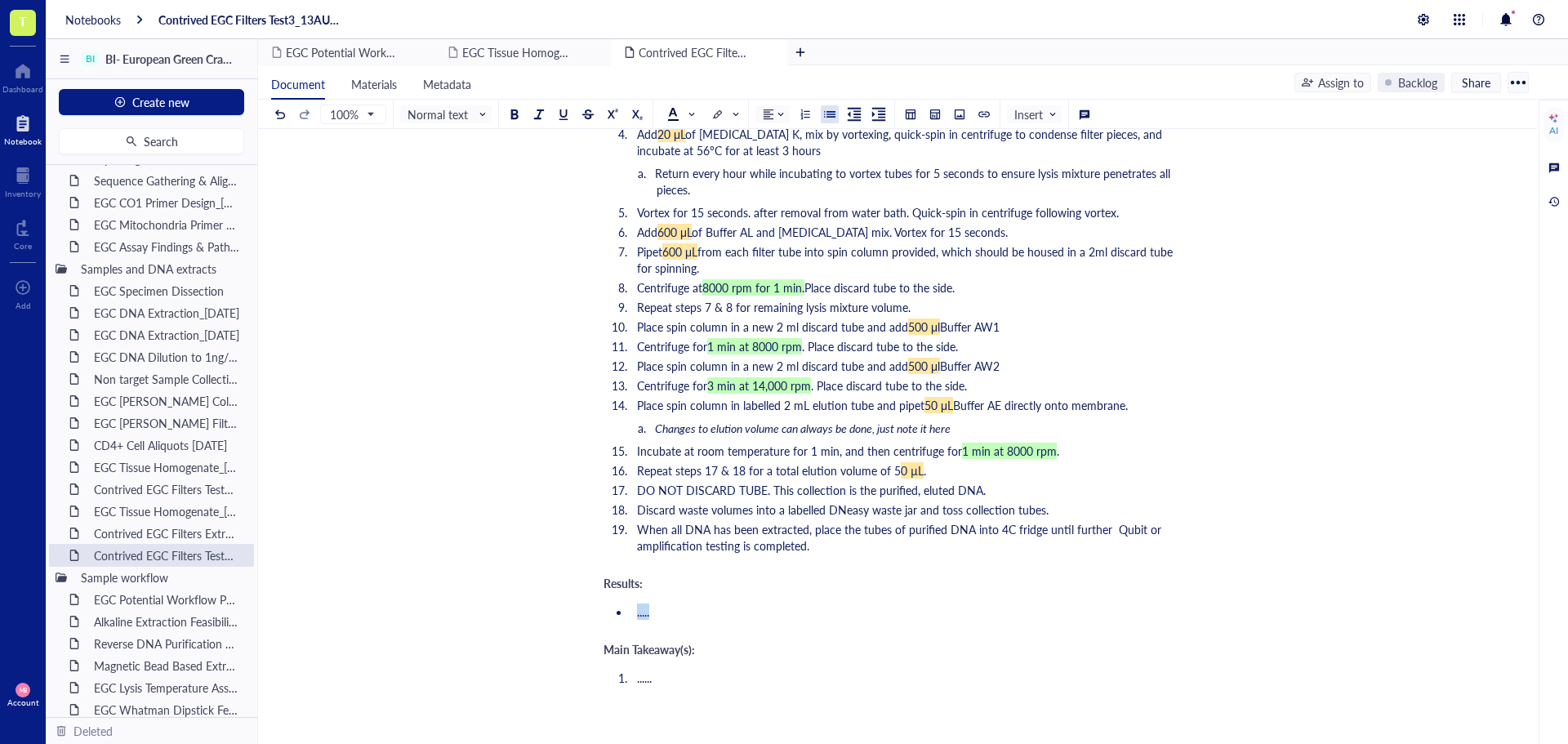
drag, startPoint x: 654, startPoint y: 582, endPoint x: 625, endPoint y: 586, distance: 29.3
click at [625, 601] on ul "....." at bounding box center [894, 611] width 581 height 23
click at [926, 597] on div "The DNA yields obtained in this test were below 1ng/µ" at bounding box center [894, 604] width 581 height 17
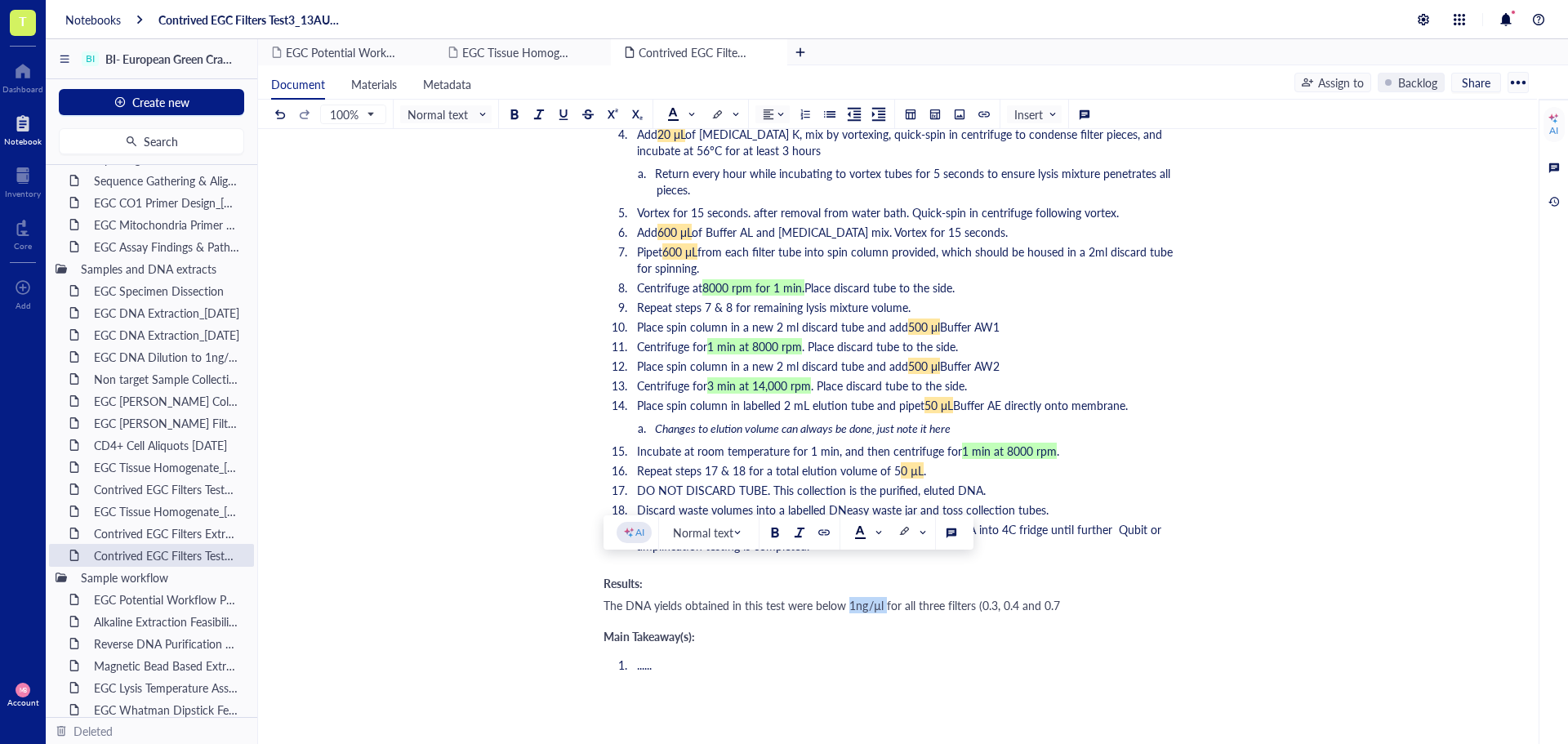
drag, startPoint x: 885, startPoint y: 572, endPoint x: 850, endPoint y: 575, distance: 35.1
click at [850, 597] on span "The DNA yields obtained in this test were below 1ng/µl for all three filters (0…" at bounding box center [832, 604] width 456 height 17
copy span "1ng/µl"
click at [1098, 597] on div "The DNA yields obtained in this test were below 1ng/µl for all three filters (0…" at bounding box center [894, 604] width 581 height 17
click at [1097, 597] on span "The DNA yields obtained in this test were below 1ng/µl for all three filters (0…" at bounding box center [853, 604] width 499 height 17
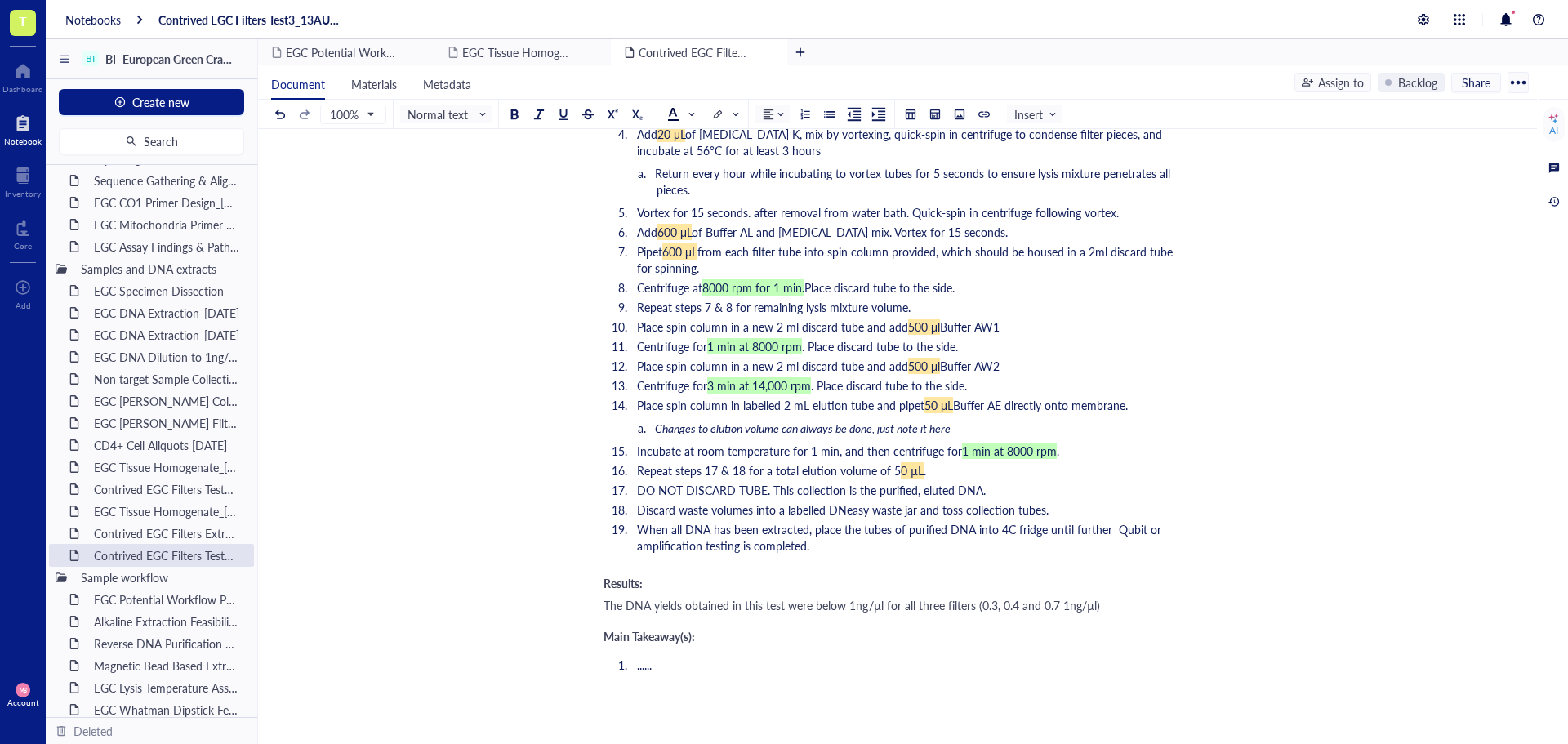
click at [625, 597] on span "The DNA yields obtained in this test were below 1ng/µl for all three filters (0…" at bounding box center [851, 604] width 496 height 17
click at [931, 597] on span "The amount of sediment released when placing each crab into the beakers with th…" at bounding box center [885, 612] width 563 height 32
click at [943, 597] on span "The amount of sediment released when placing each crab into their beakers with …" at bounding box center [889, 612] width 570 height 32
click at [985, 597] on span "The amount of sediment released when placing each crab into their beakers with …" at bounding box center [889, 612] width 570 height 32
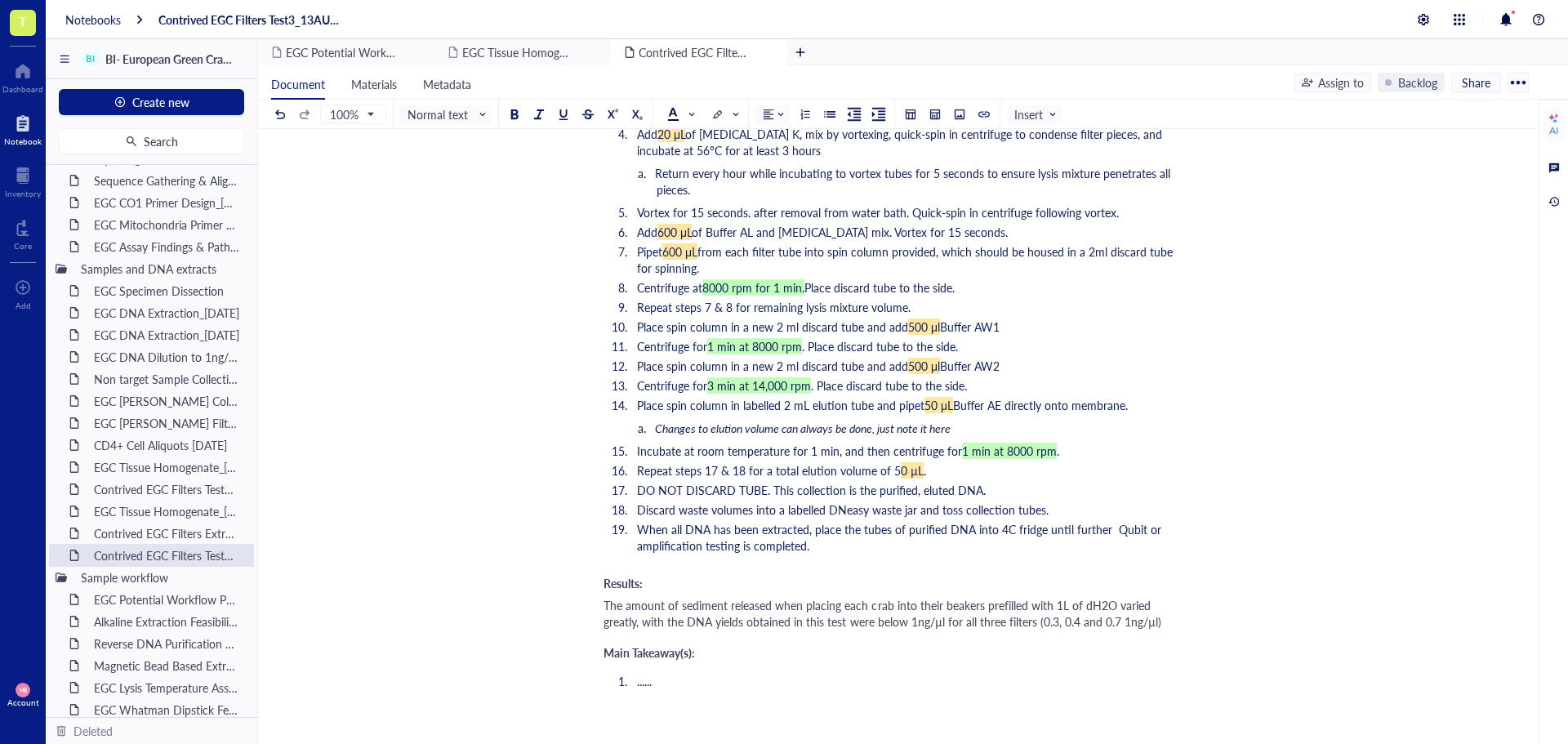
drag, startPoint x: 1185, startPoint y: 575, endPoint x: 1215, endPoint y: 576, distance: 30.0
click at [1161, 597] on span "The amount of sediment released when placing each crab into their beakers prefi…" at bounding box center [882, 612] width 557 height 32
click at [735, 597] on span "The amount of sediment released when placing each crab into their beakers prefi…" at bounding box center [893, 621] width 579 height 49
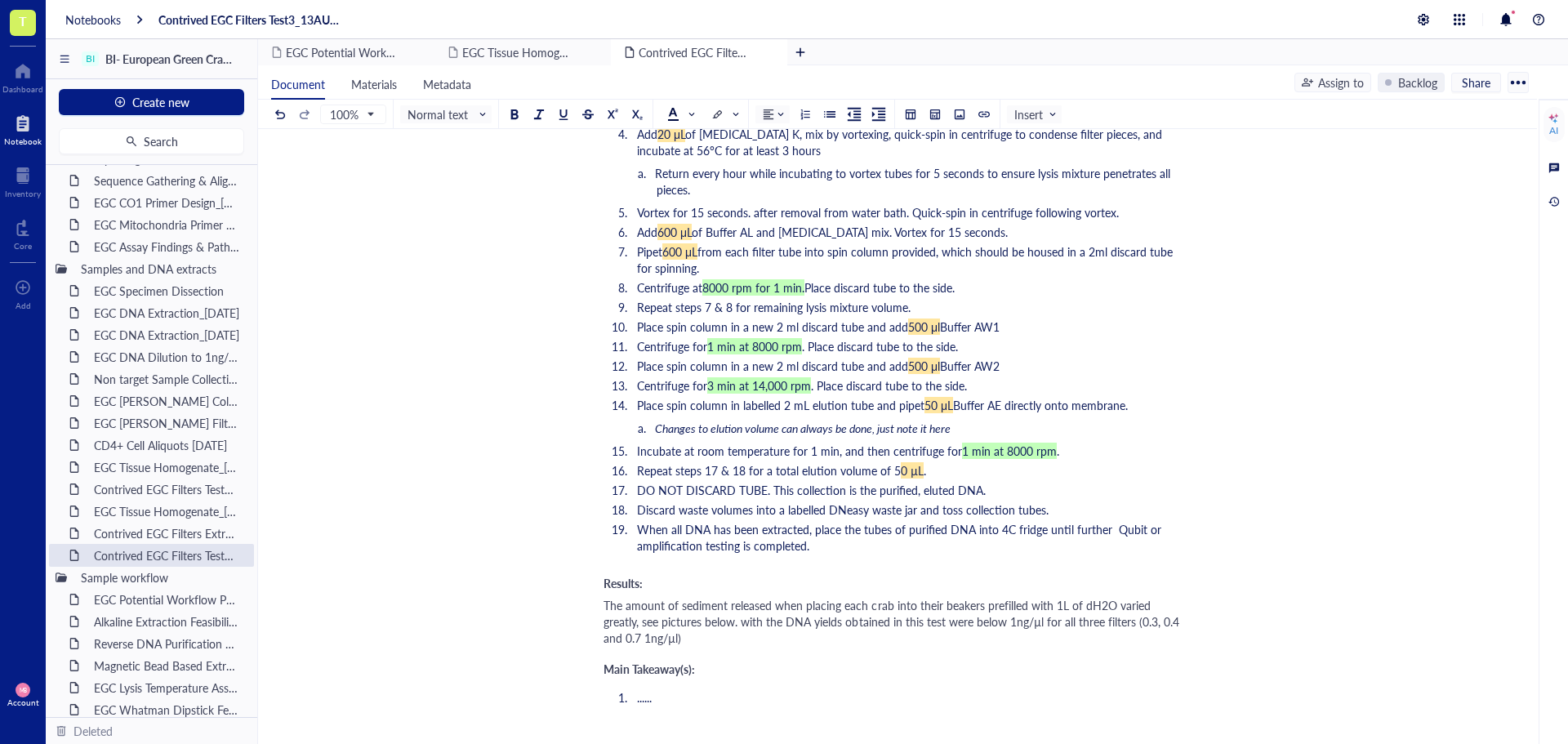
click at [729, 597] on span "The amount of sediment released when placing each crab into their beakers prefi…" at bounding box center [893, 621] width 579 height 49
click at [734, 597] on span "The amount of sediment released when placing each crab into their beakers prefi…" at bounding box center [893, 621] width 579 height 49
click at [661, 606] on div "The amount of sediment released when placing each crab into their beakers prefi…" at bounding box center [894, 621] width 581 height 49
click at [909, 115] on div at bounding box center [910, 114] width 12 height 12
click at [918, 166] on td at bounding box center [922, 169] width 10 height 10
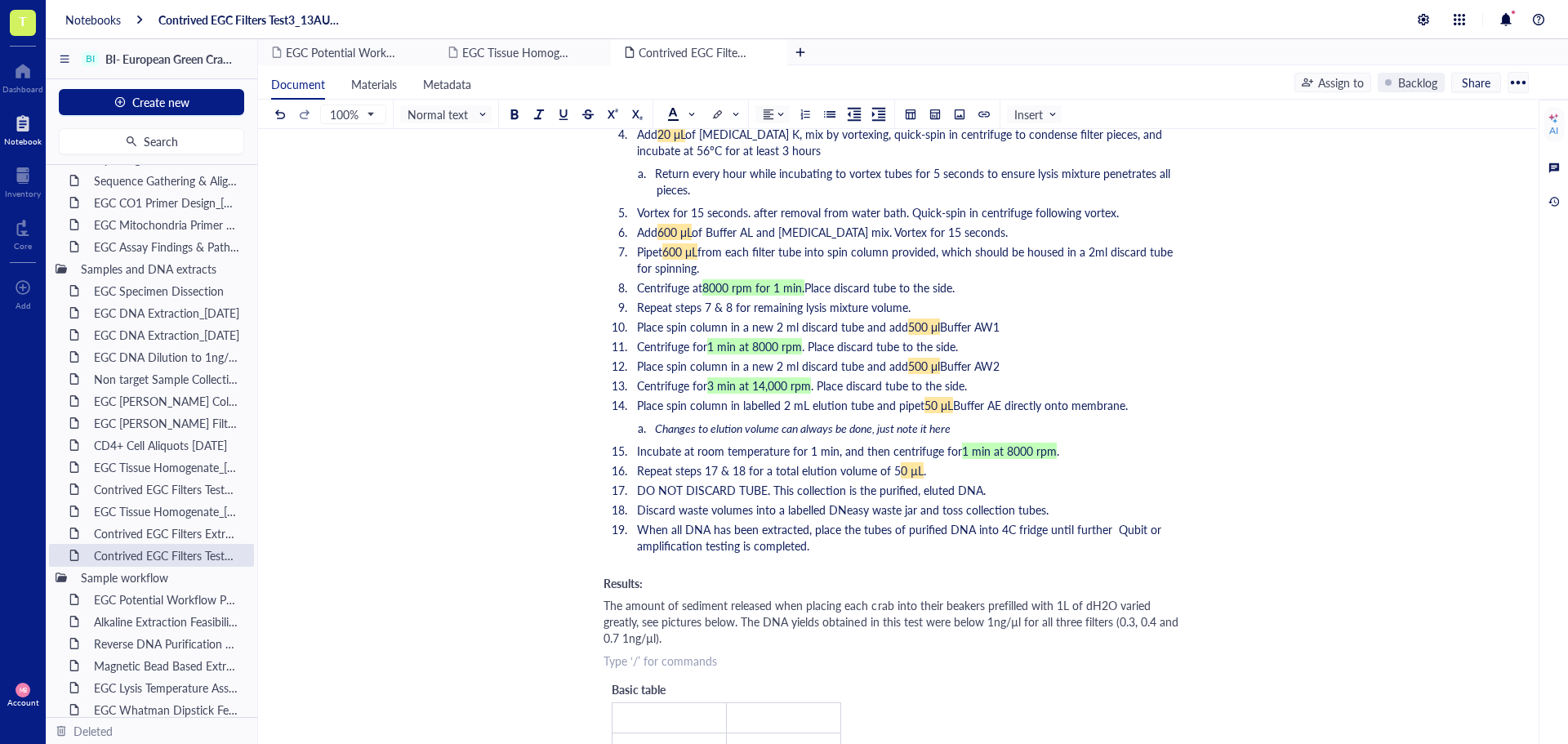
scroll to position [1632, 0]
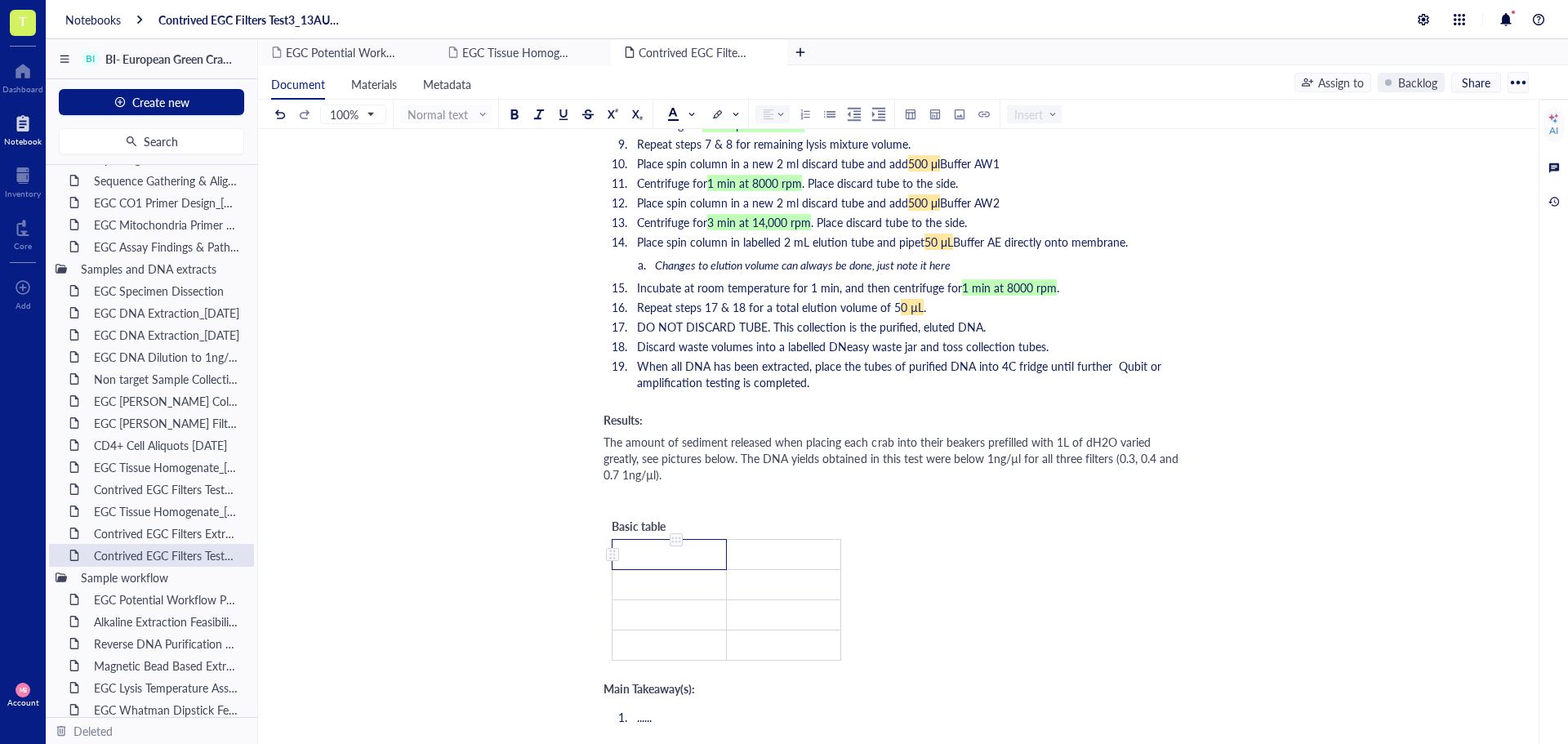
click at [697, 540] on td "﻿" at bounding box center [669, 554] width 114 height 30
click at [696, 540] on td "Sample" at bounding box center [669, 563] width 114 height 48
click at [820, 540] on td "Concentration ng/µL" at bounding box center [784, 563] width 114 height 48
click at [697, 540] on td "Sample" at bounding box center [669, 563] width 114 height 48
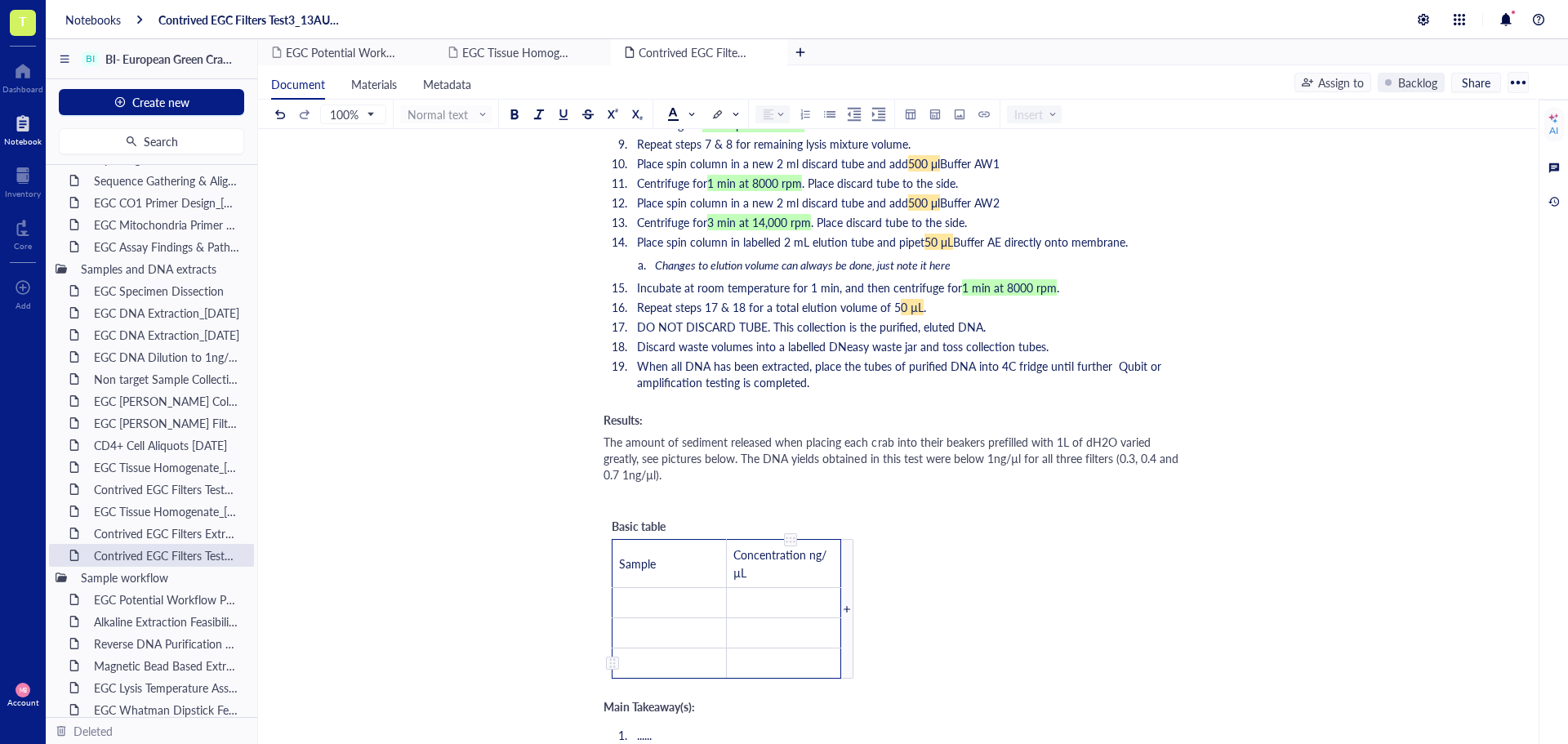
click at [726, 649] on td "﻿" at bounding box center [784, 663] width 114 height 30
click at [610, 658] on div at bounding box center [612, 663] width 12 height 12
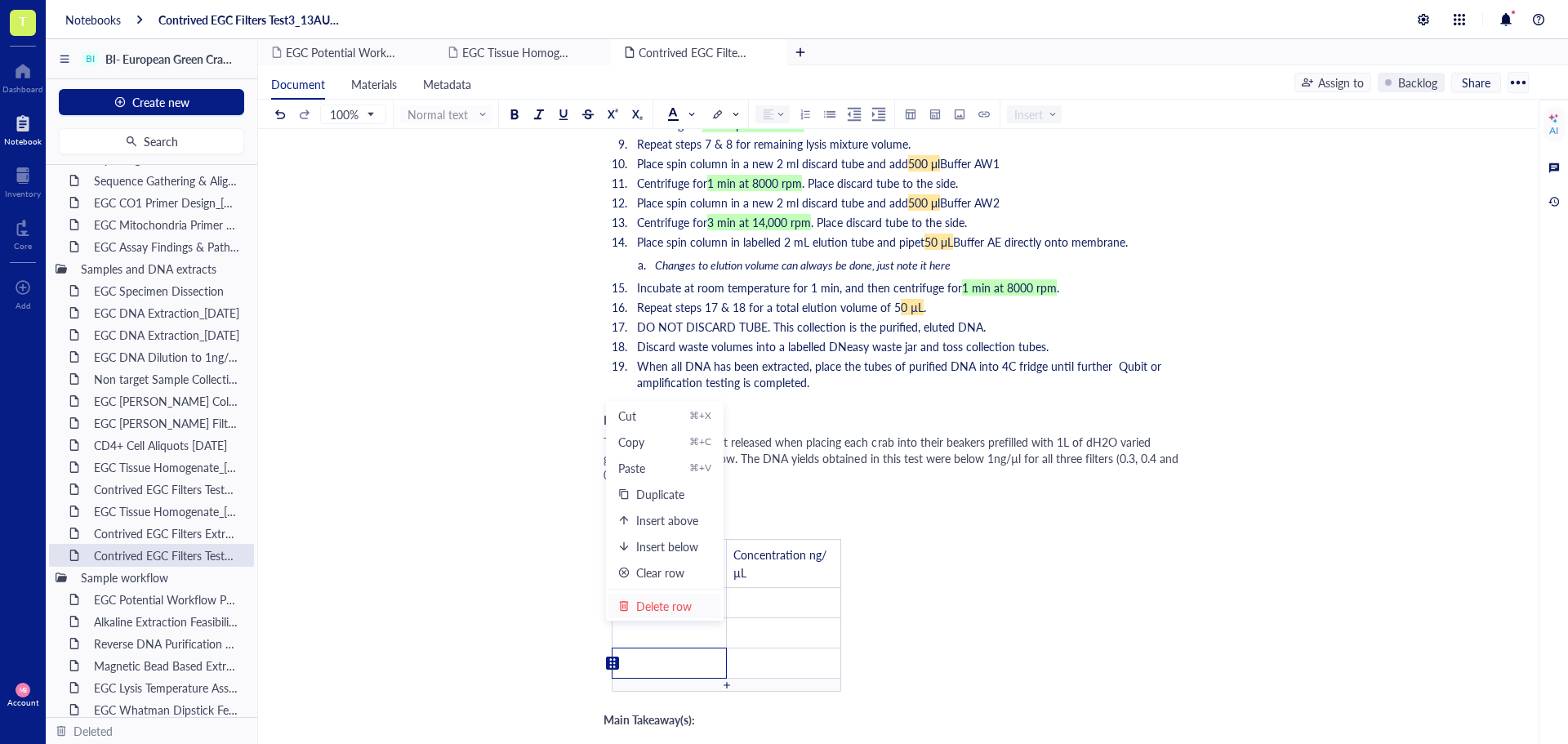
click at [639, 606] on div "Delete row" at bounding box center [664, 605] width 55 height 18
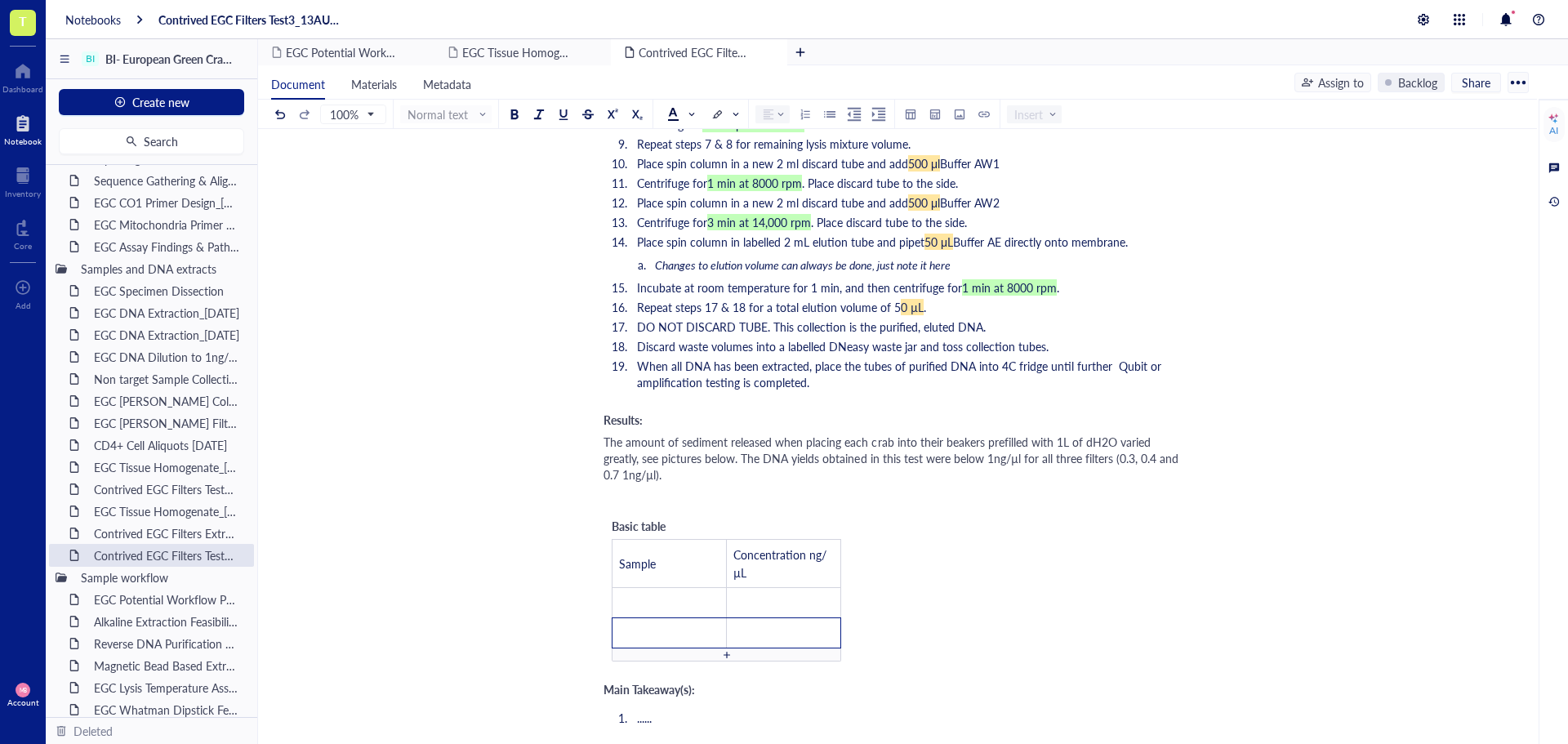
click at [617, 649] on div at bounding box center [726, 655] width 229 height 13
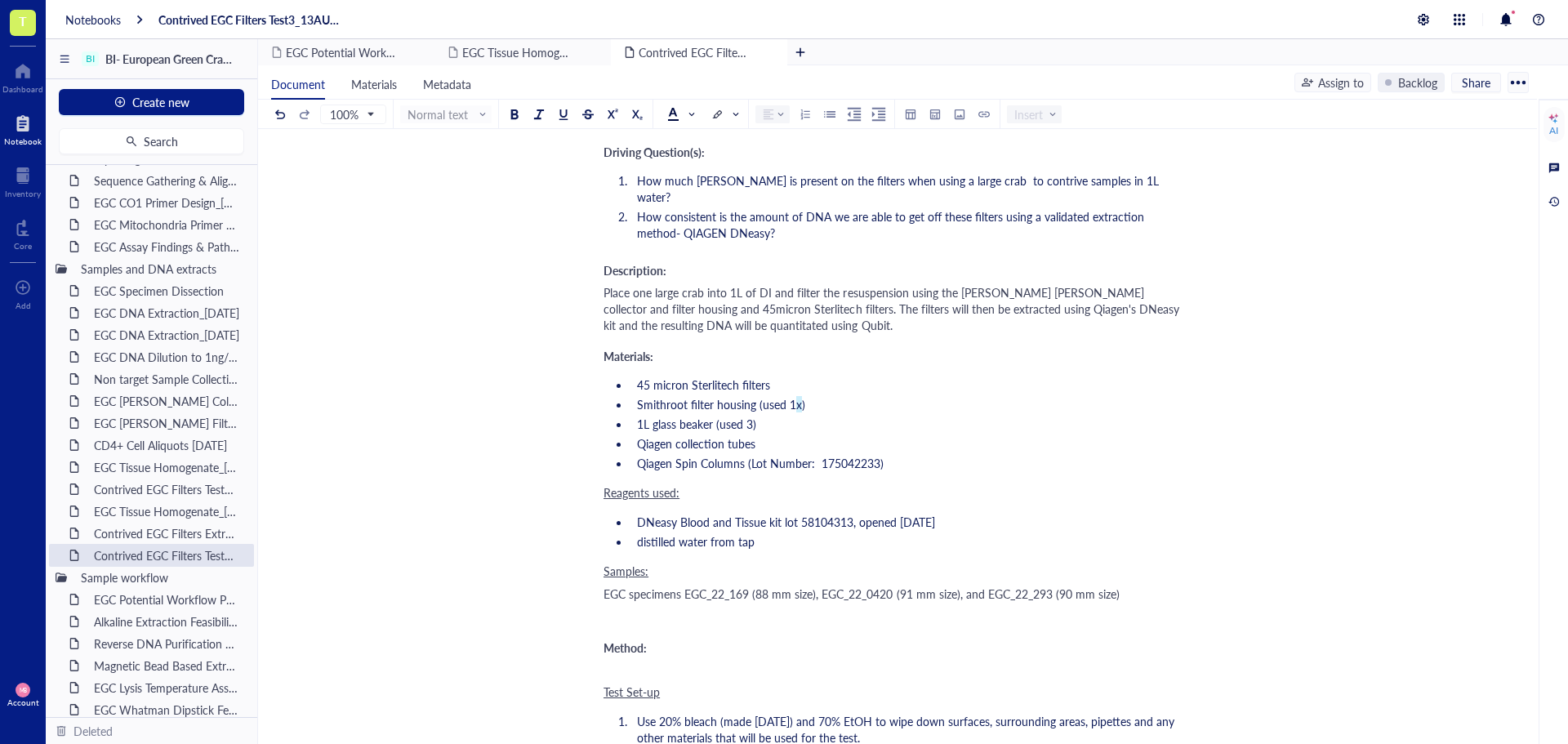
scroll to position [408, 0]
drag, startPoint x: 685, startPoint y: 562, endPoint x: 747, endPoint y: 562, distance: 62.0
click at [747, 586] on span "EGC specimens EGC_22_169 (88 mm size), EGC_22_0420 (91 mm size), and EGC_22_293…" at bounding box center [861, 594] width 516 height 17
copy span "EGC_22_169"
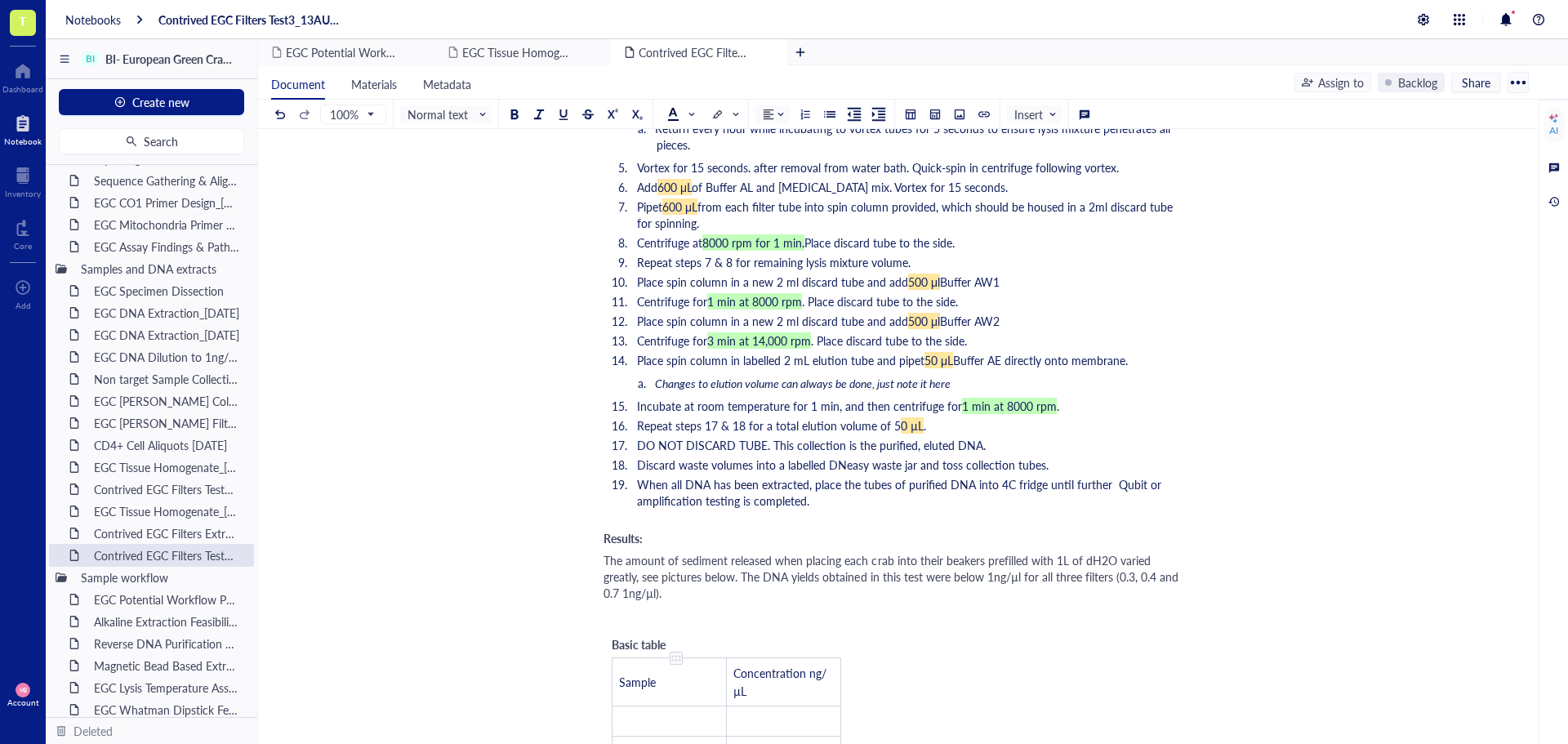
scroll to position [1632, 0]
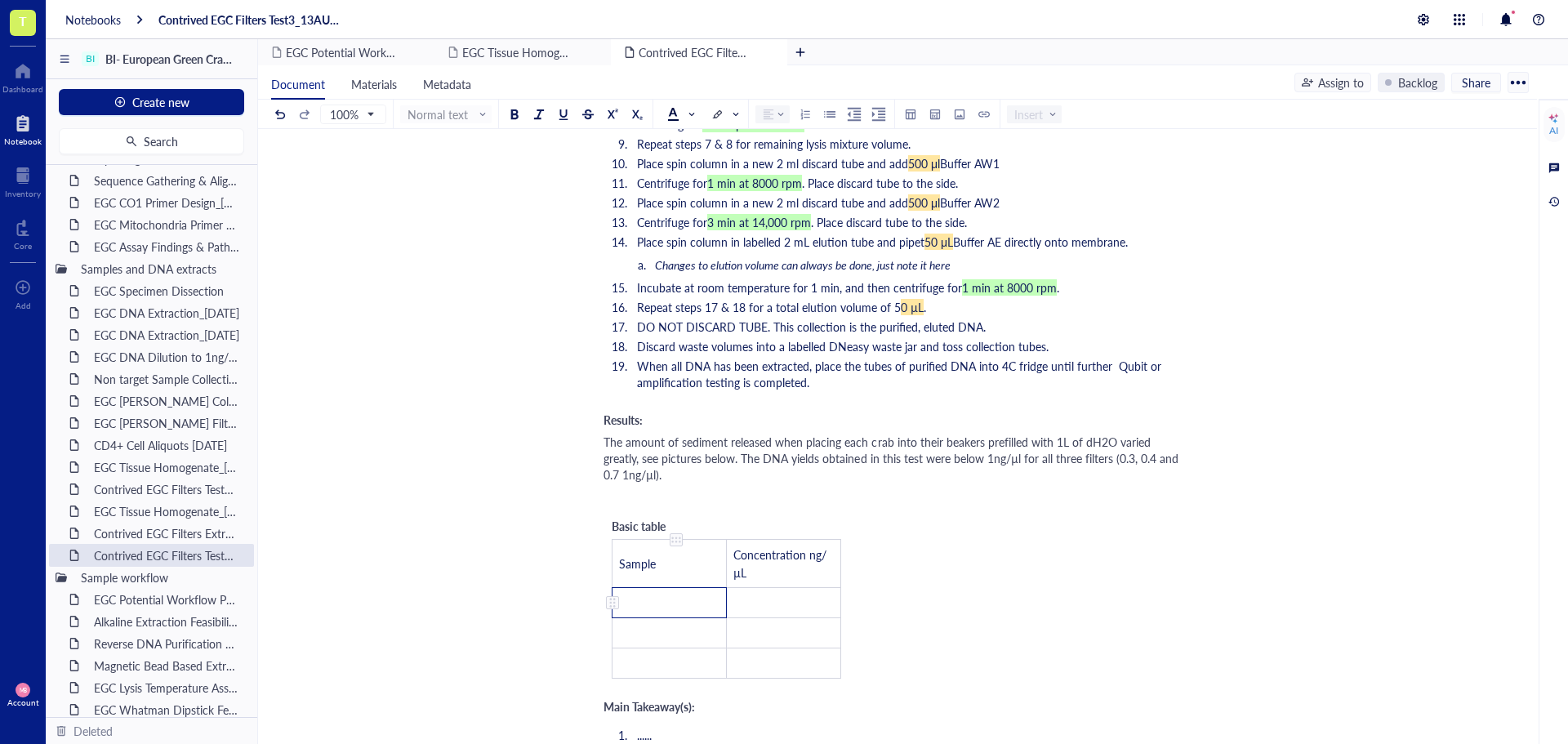
click at [650, 588] on td "﻿" at bounding box center [669, 602] width 114 height 30
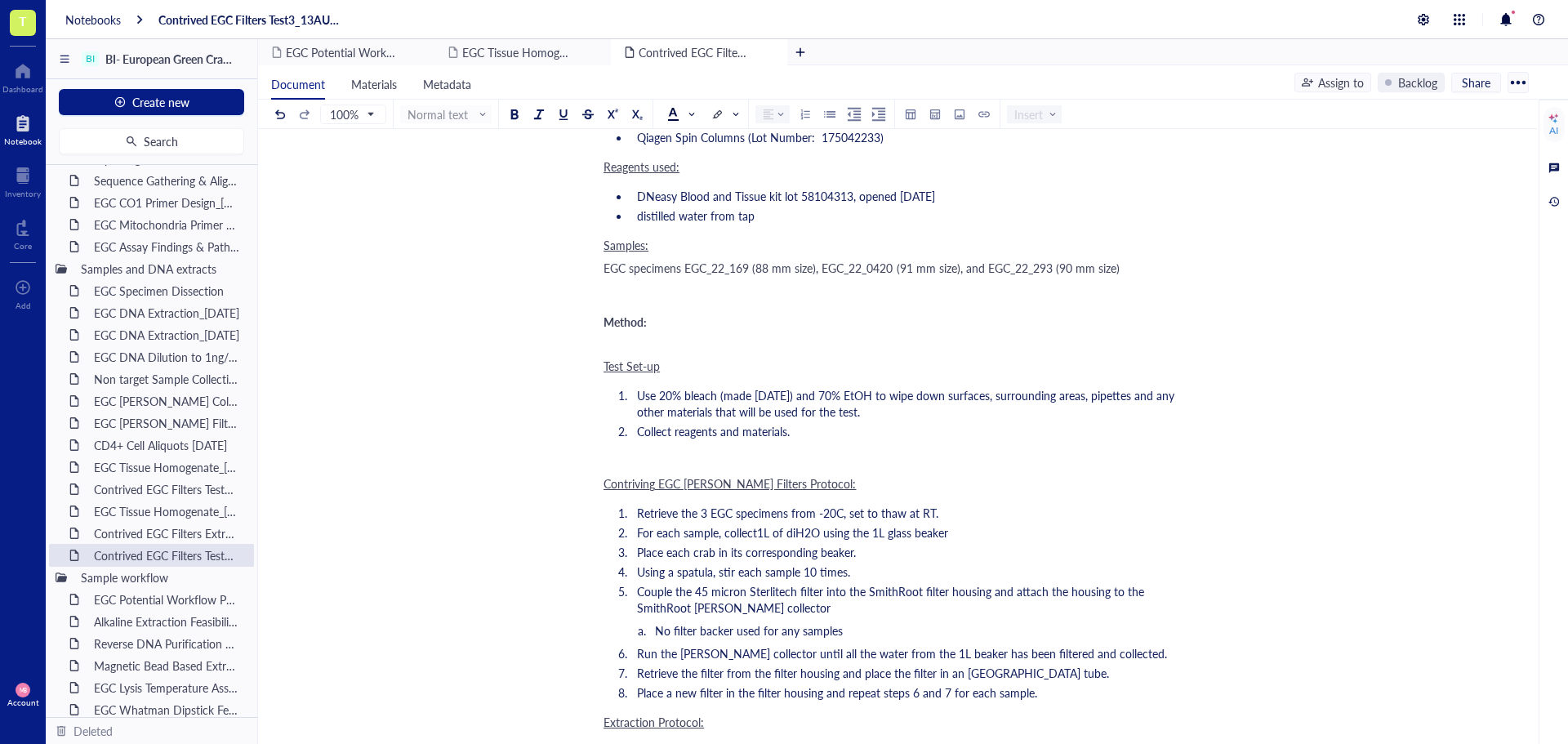
scroll to position [572, 0]
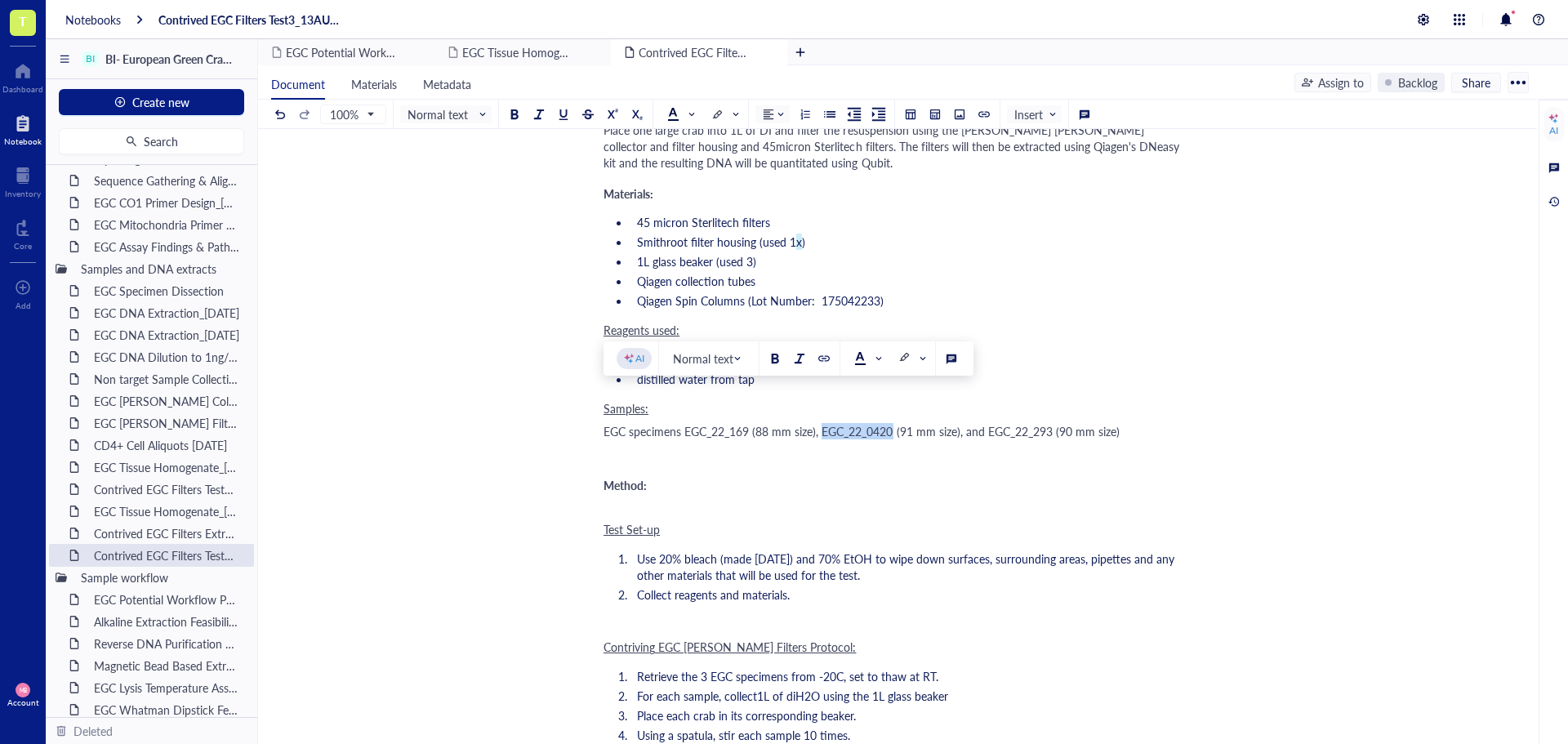
drag, startPoint x: 822, startPoint y: 398, endPoint x: 894, endPoint y: 401, distance: 72.1
click at [894, 423] on span "EGC specimens EGC_22_169 (88 mm size), EGC_22_0420 (91 mm size), and EGC_22_293…" at bounding box center [861, 430] width 516 height 17
copy span "EGC_22_0420"
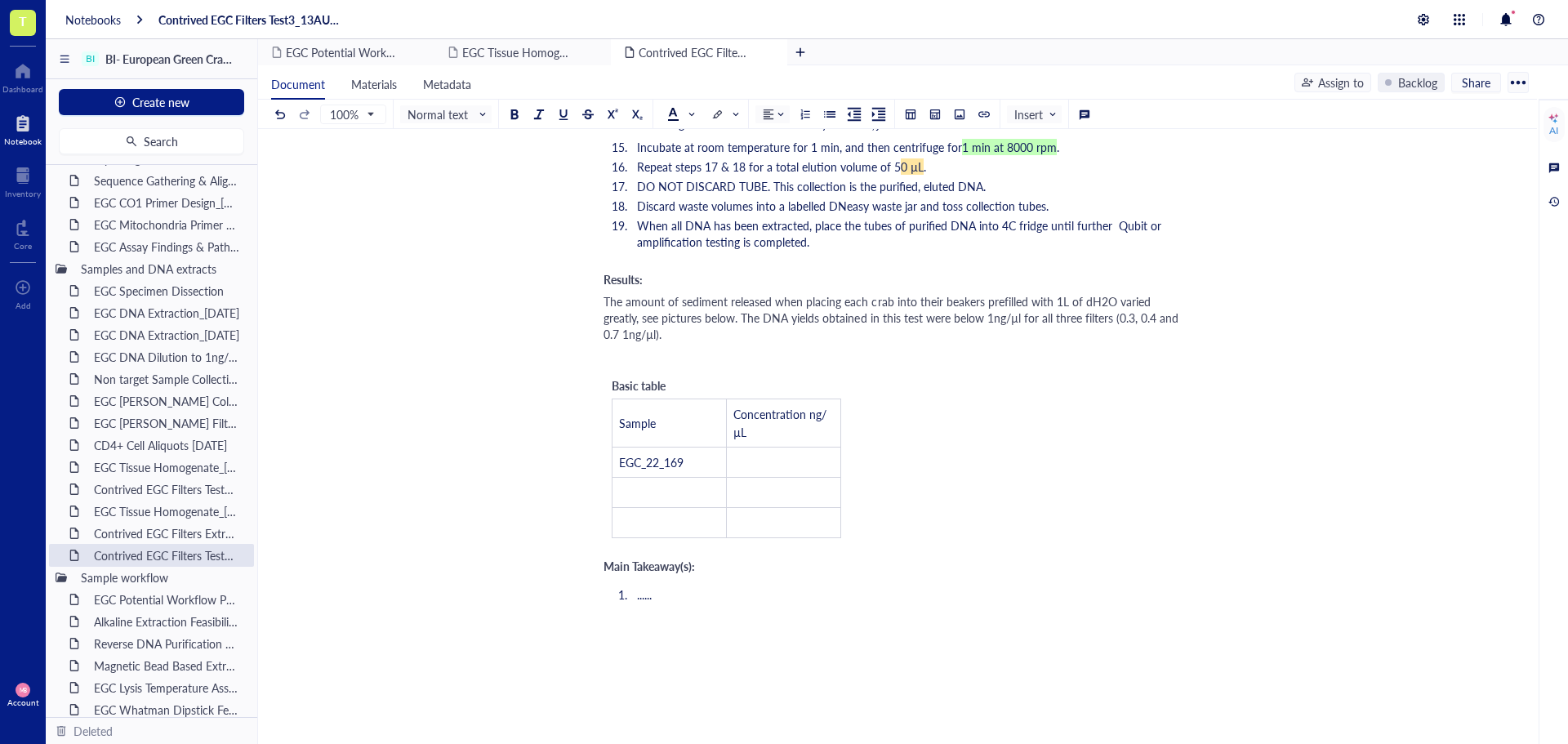
scroll to position [1797, 0]
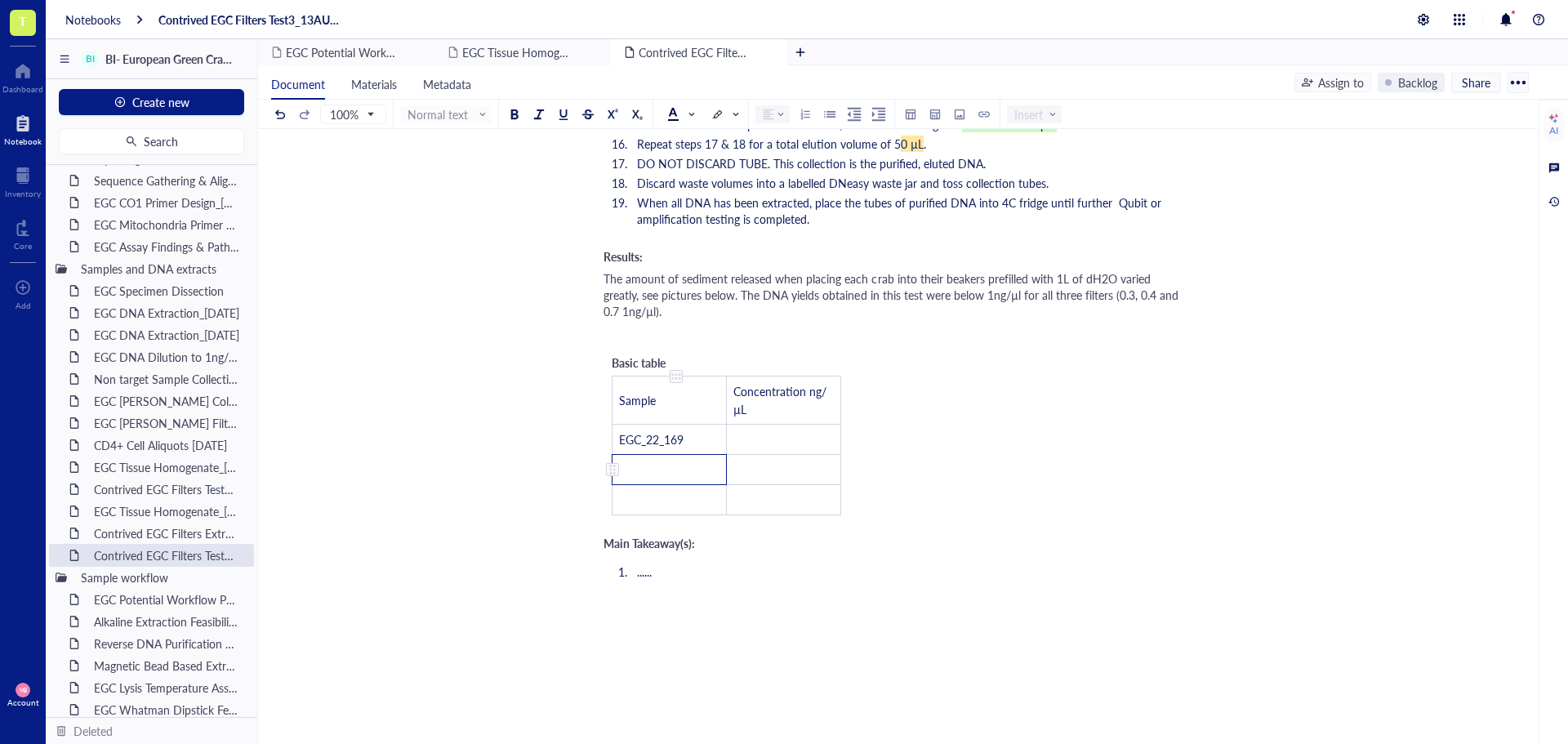
click at [682, 455] on td "﻿" at bounding box center [669, 470] width 114 height 30
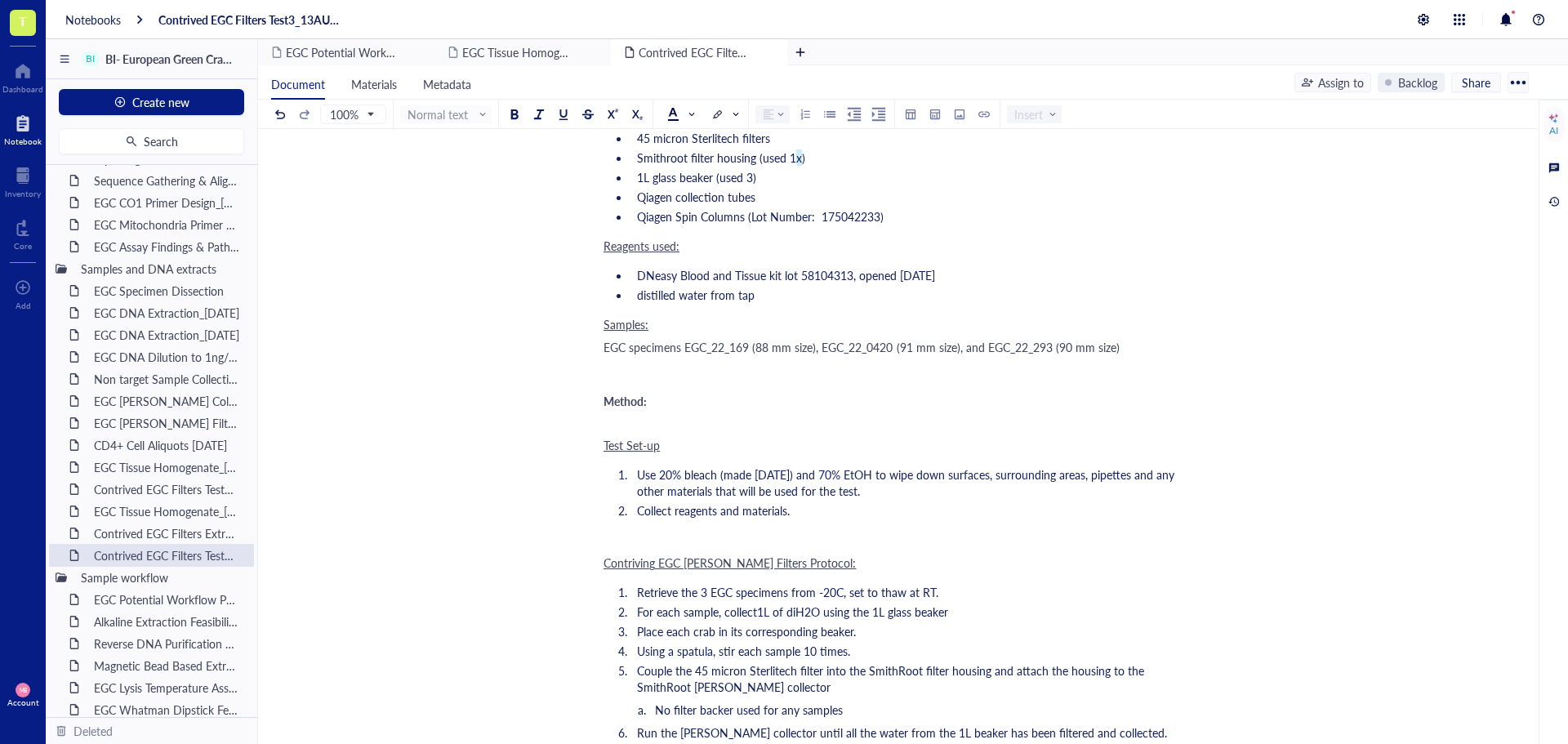
scroll to position [654, 0]
drag, startPoint x: 987, startPoint y: 315, endPoint x: 1051, endPoint y: 320, distance: 64.2
click at [1051, 341] on span "EGC specimens EGC_22_169 (88 mm size), EGC_22_0420 (91 mm size), and EGC_22_293…" at bounding box center [861, 349] width 516 height 17
copy span "EGC_22_293"
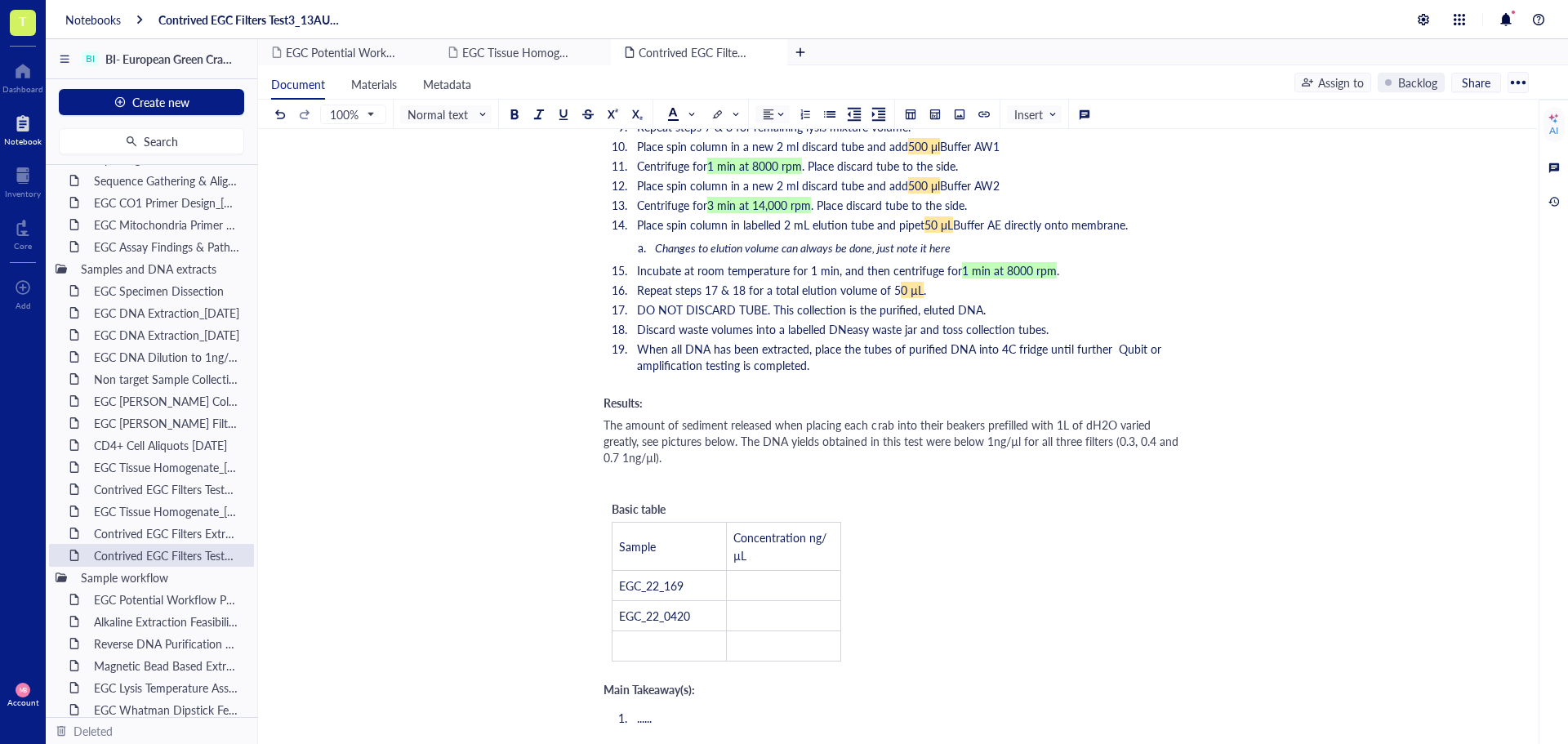
scroll to position [1878, 0]
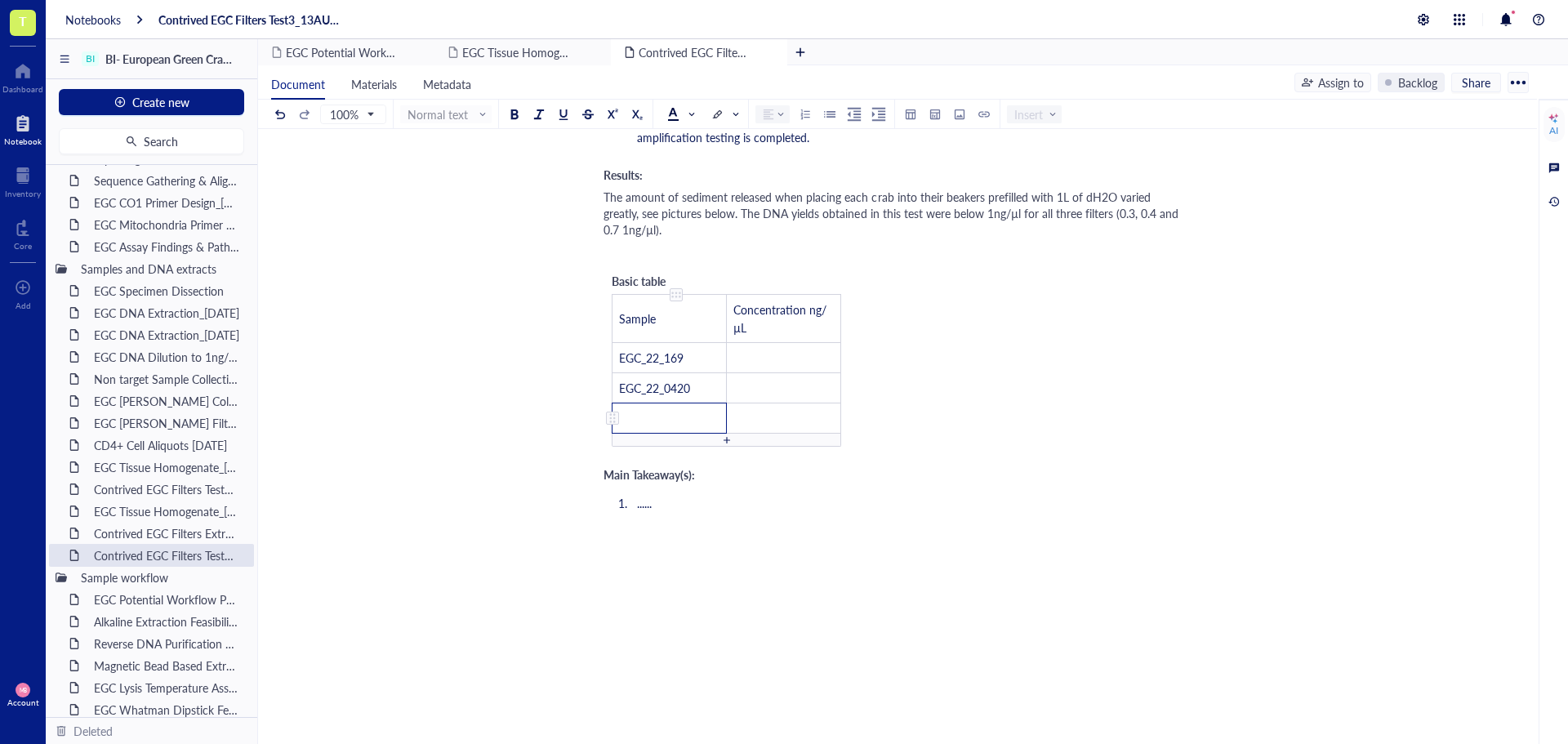
click at [652, 403] on td "﻿" at bounding box center [669, 418] width 114 height 30
click at [803, 302] on span "Concentration ng/µL" at bounding box center [780, 318] width 93 height 34
click at [751, 325] on td "﻿" at bounding box center [784, 340] width 114 height 30
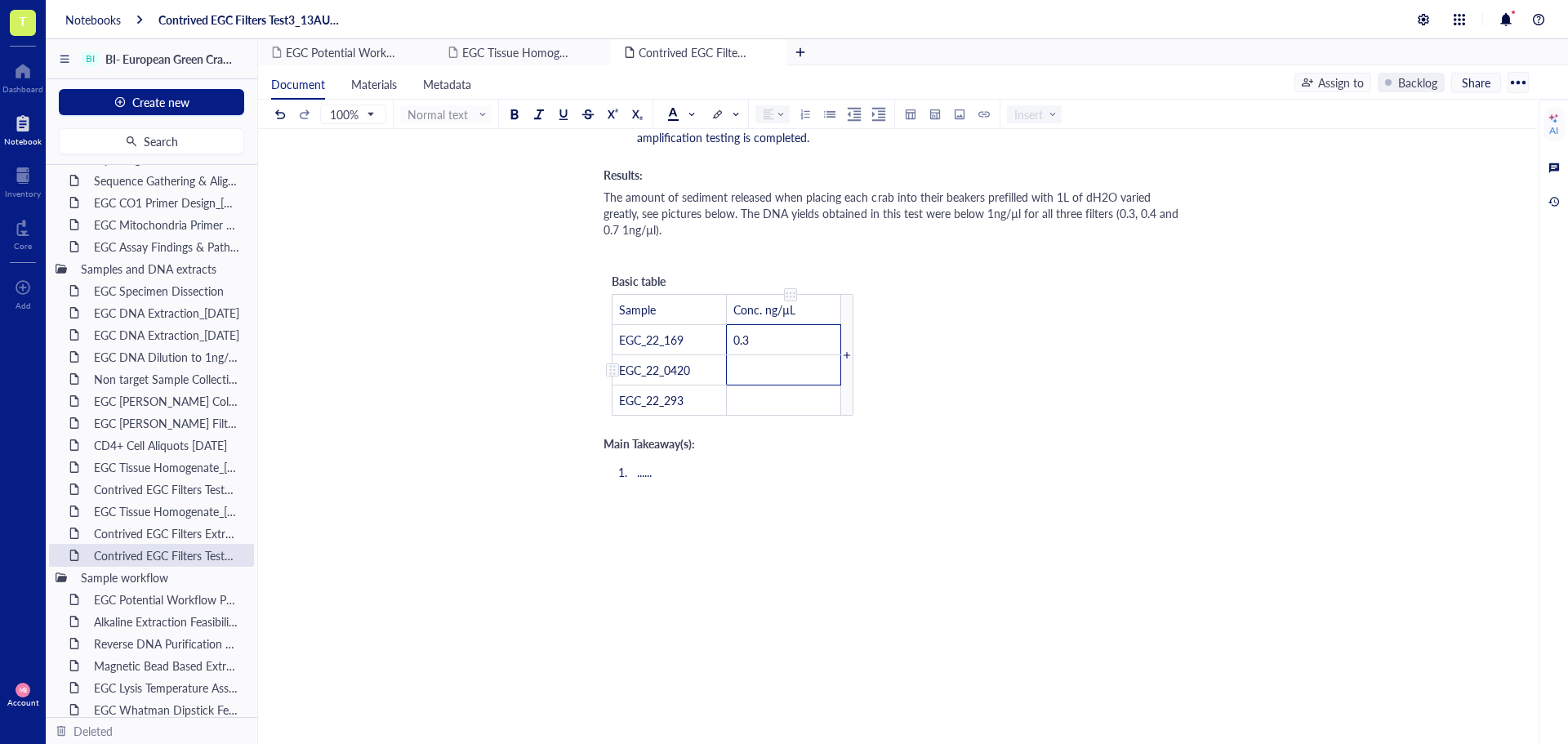
click at [745, 355] on td "﻿" at bounding box center [784, 370] width 114 height 30
click at [749, 385] on td "﻿" at bounding box center [784, 400] width 114 height 30
click at [604, 448] on span "Main Takeaway(s):" at bounding box center [649, 456] width 91 height 17
click at [673, 496] on ol "......" at bounding box center [894, 507] width 581 height 23
drag, startPoint x: 673, startPoint y: 486, endPoint x: 596, endPoint y: 475, distance: 77.8
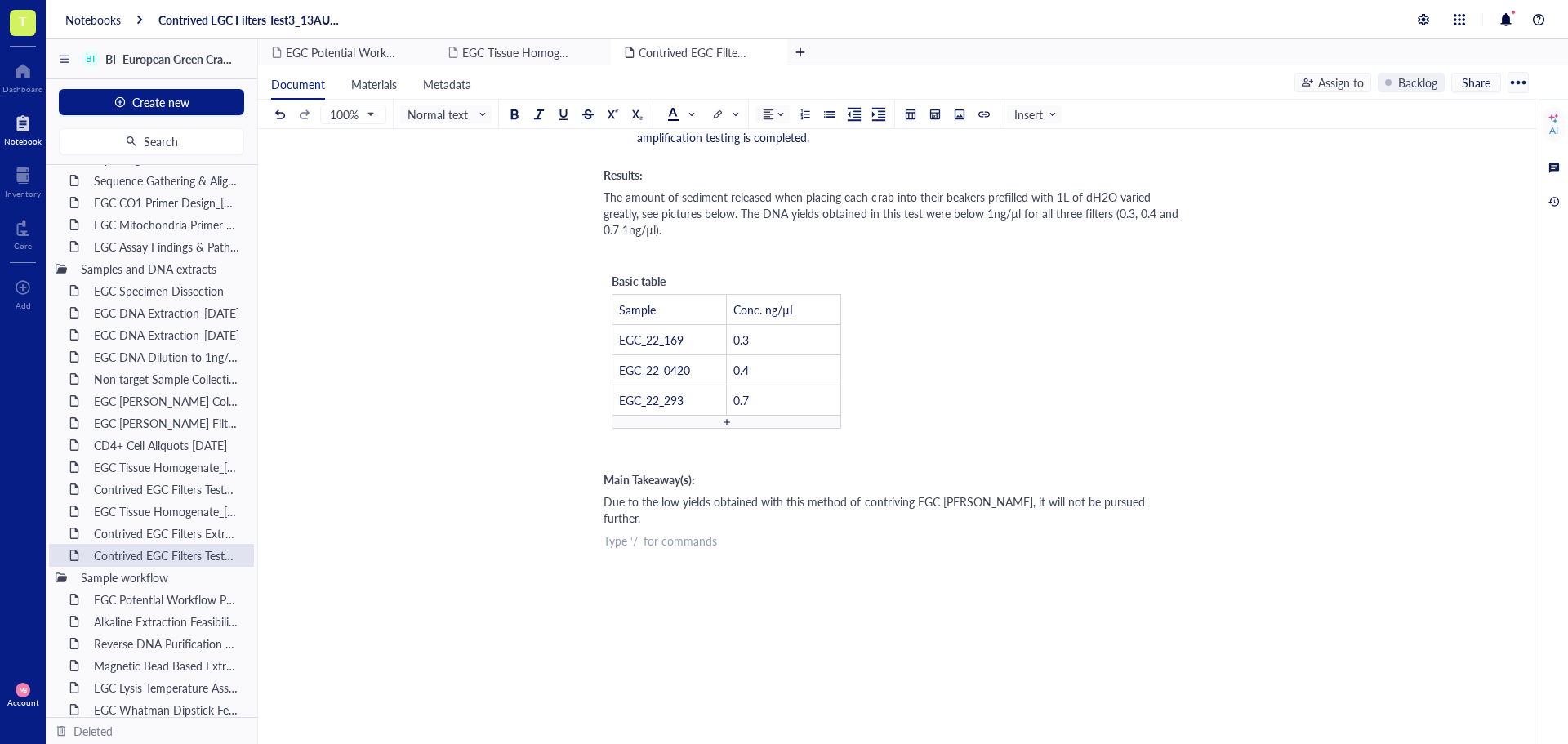
click at [621, 533] on div "﻿ Type ‘/’ for commands" at bounding box center [894, 541] width 581 height 17
click at [968, 493] on span "Due to the low yields obtained with this method of contriving EGC eDNA, it will…" at bounding box center [876, 509] width 545 height 32
click at [1067, 493] on span "Due to the low yields obtained with this method of contriving EGC eDNA using wh…" at bounding box center [893, 509] width 578 height 32
click at [1007, 586] on div "﻿" at bounding box center [894, 594] width 581 height 17
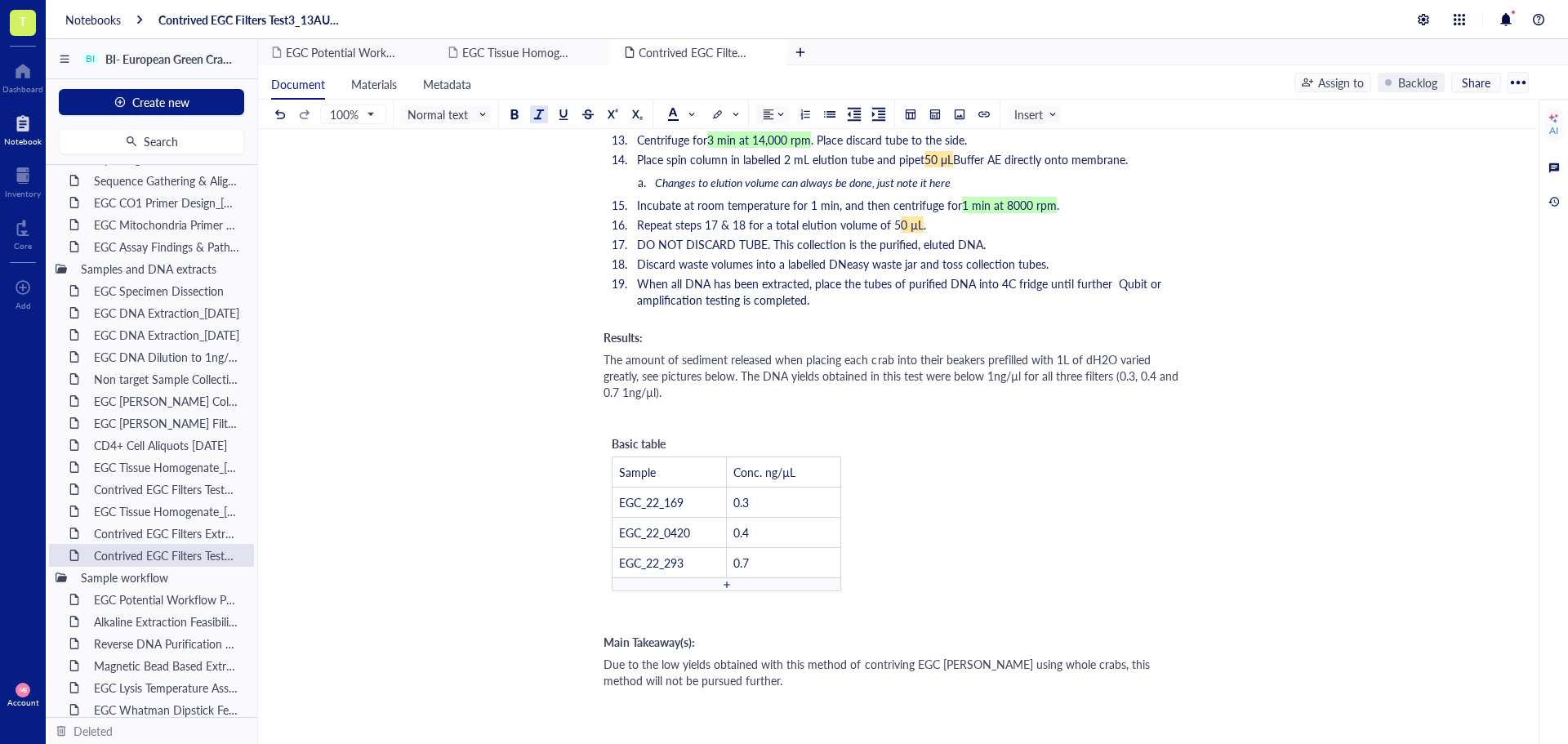
scroll to position [1715, 0]
click at [644, 603] on div "﻿ Type ‘/’ for commands" at bounding box center [894, 611] width 581 height 17
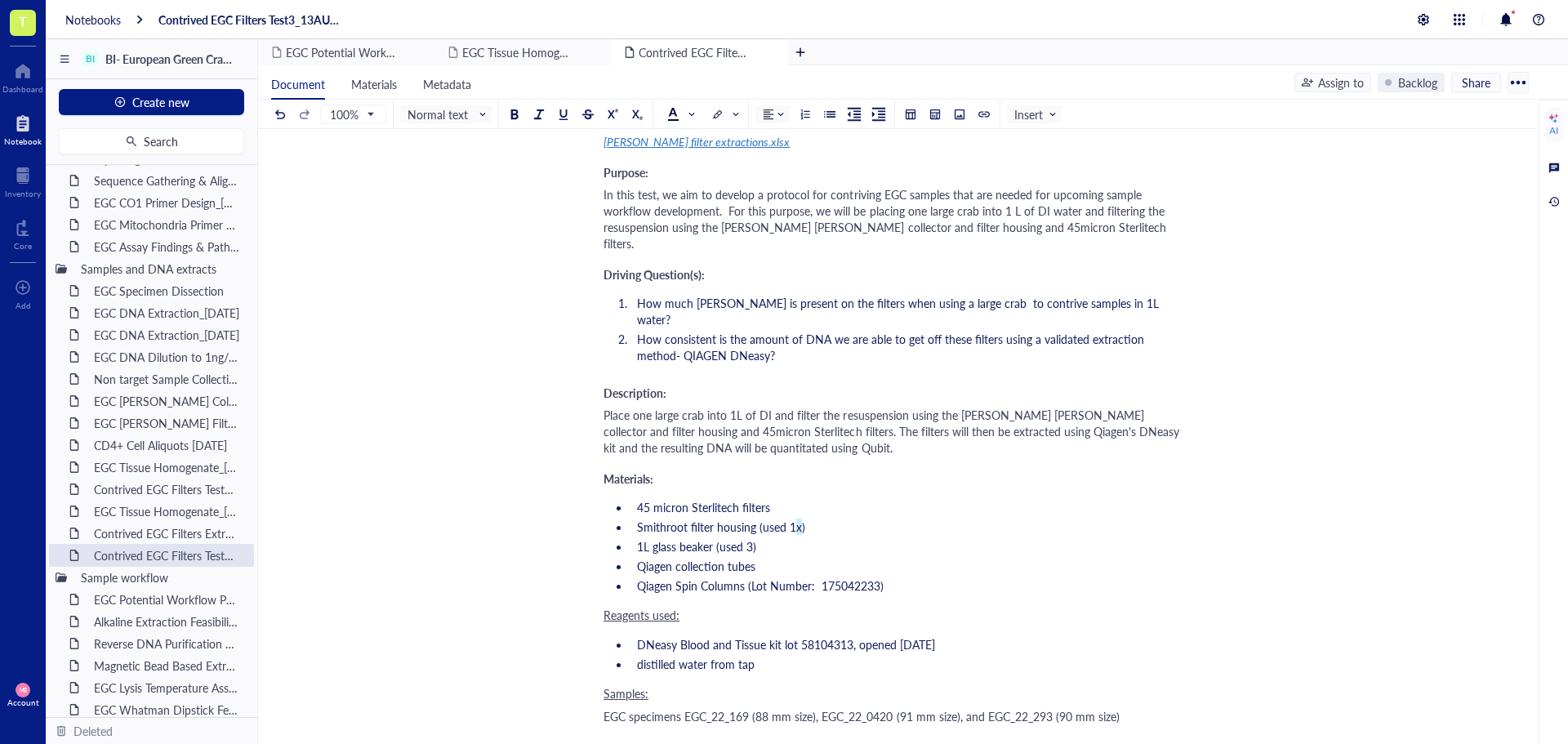
scroll to position [82, 0]
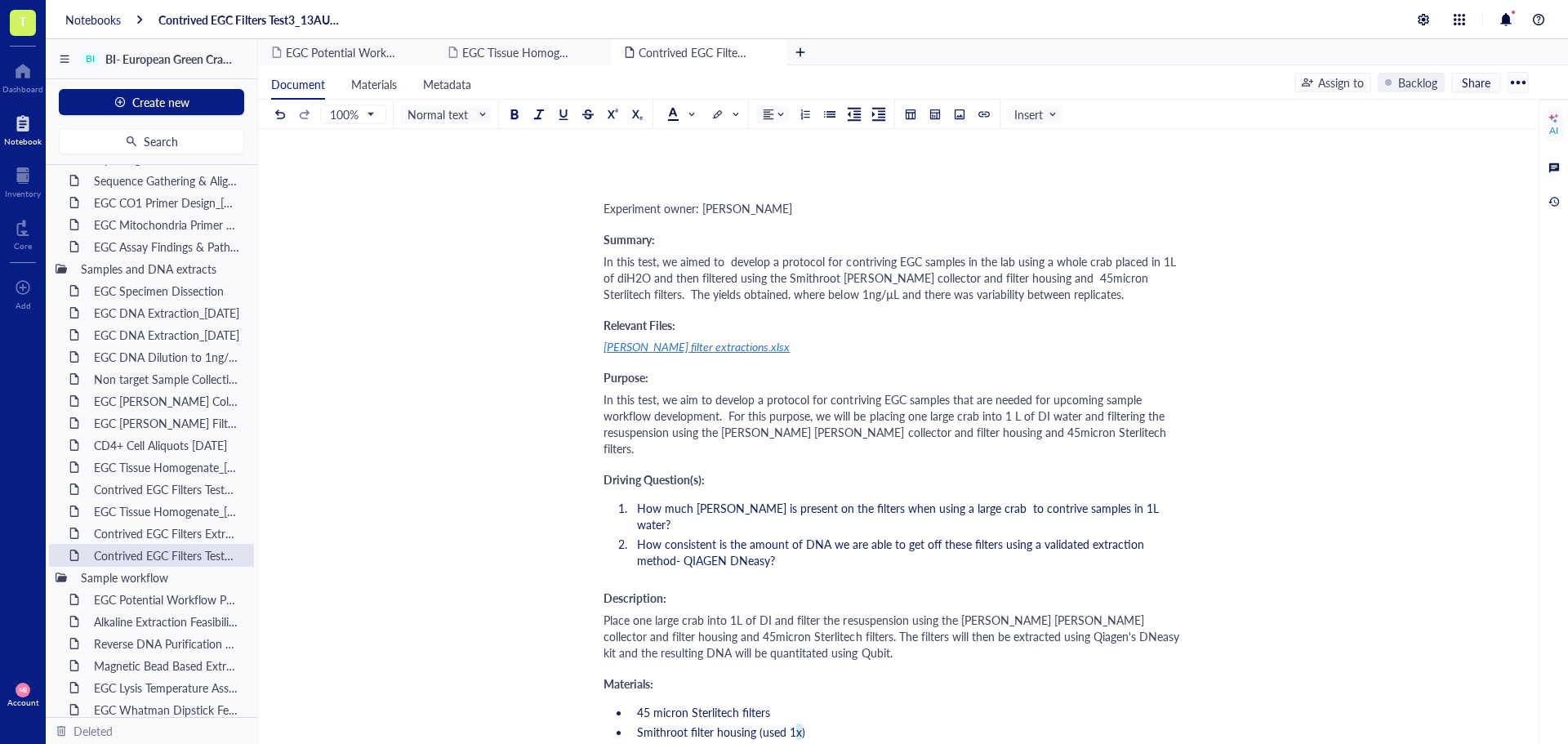
click at [1051, 292] on div "In this test, we aimed to develop a protocol for contriving EGC samples in the …" at bounding box center [894, 278] width 581 height 49
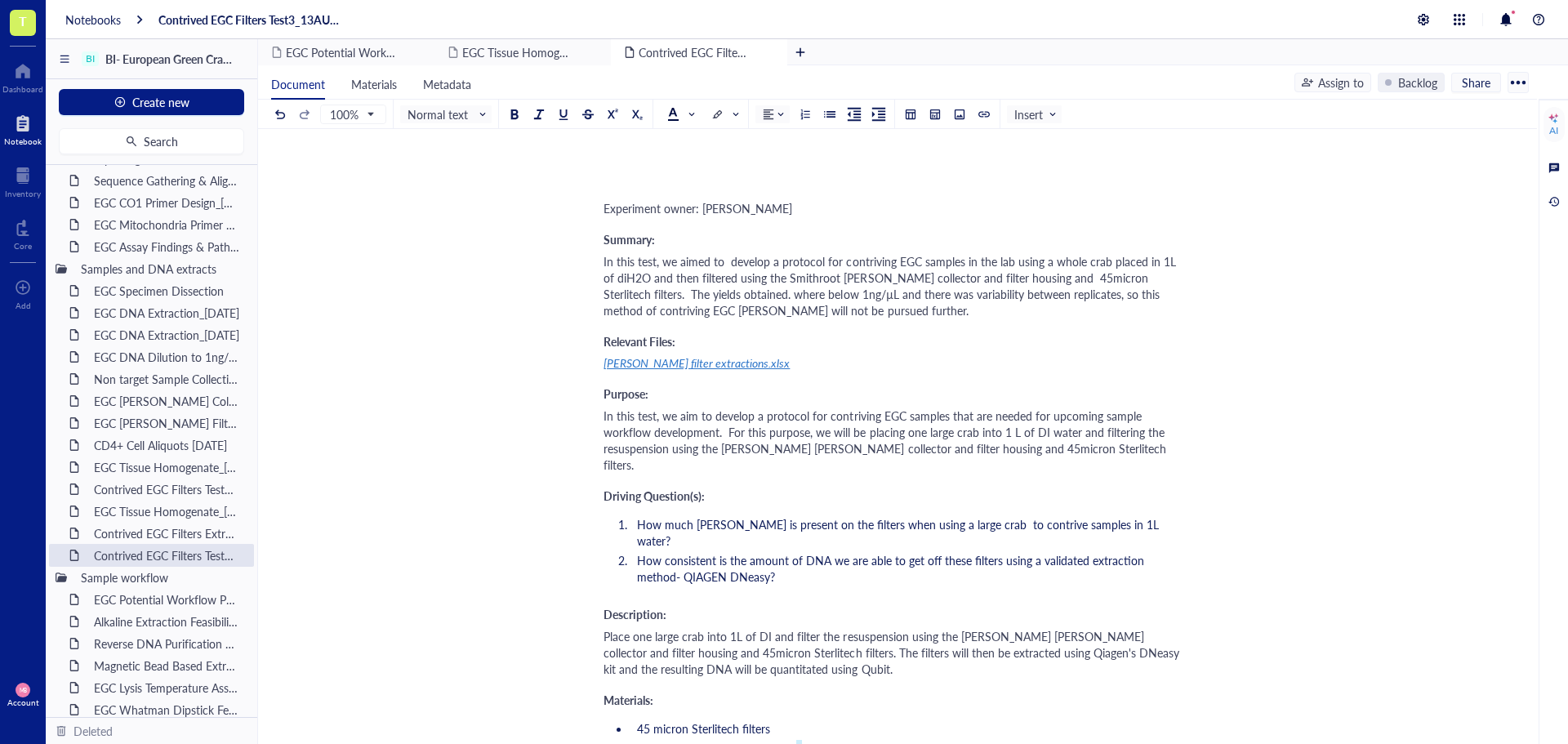
click at [1011, 304] on div "In this test, we aimed to develop a protocol for contriving EGC samples in the …" at bounding box center [894, 286] width 581 height 65
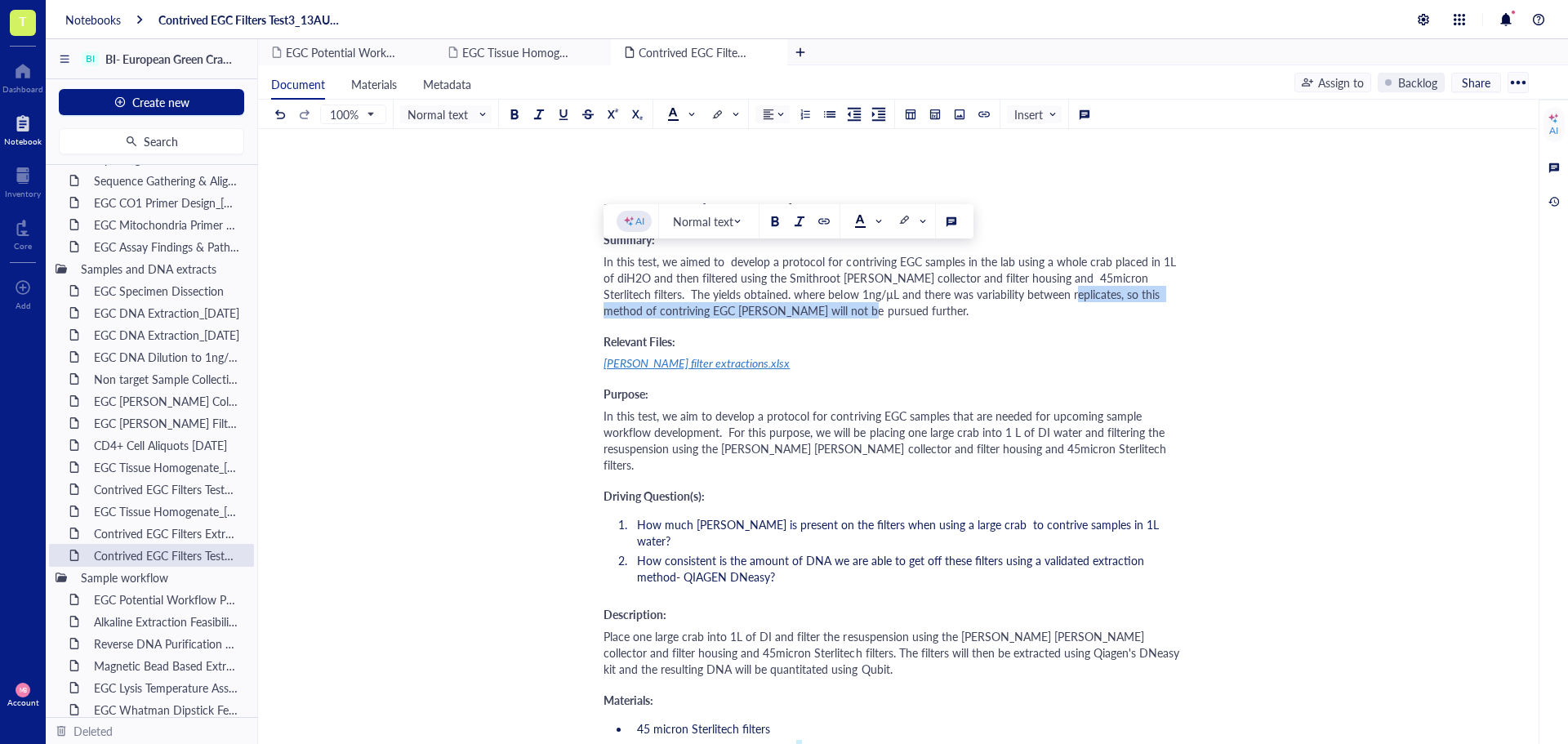
copy span ", so this method of contriving EGC eDNA will not be pursued further."
click at [155, 530] on div "Contrived EGC Filters Extraction_05AUG25" at bounding box center [157, 533] width 143 height 23
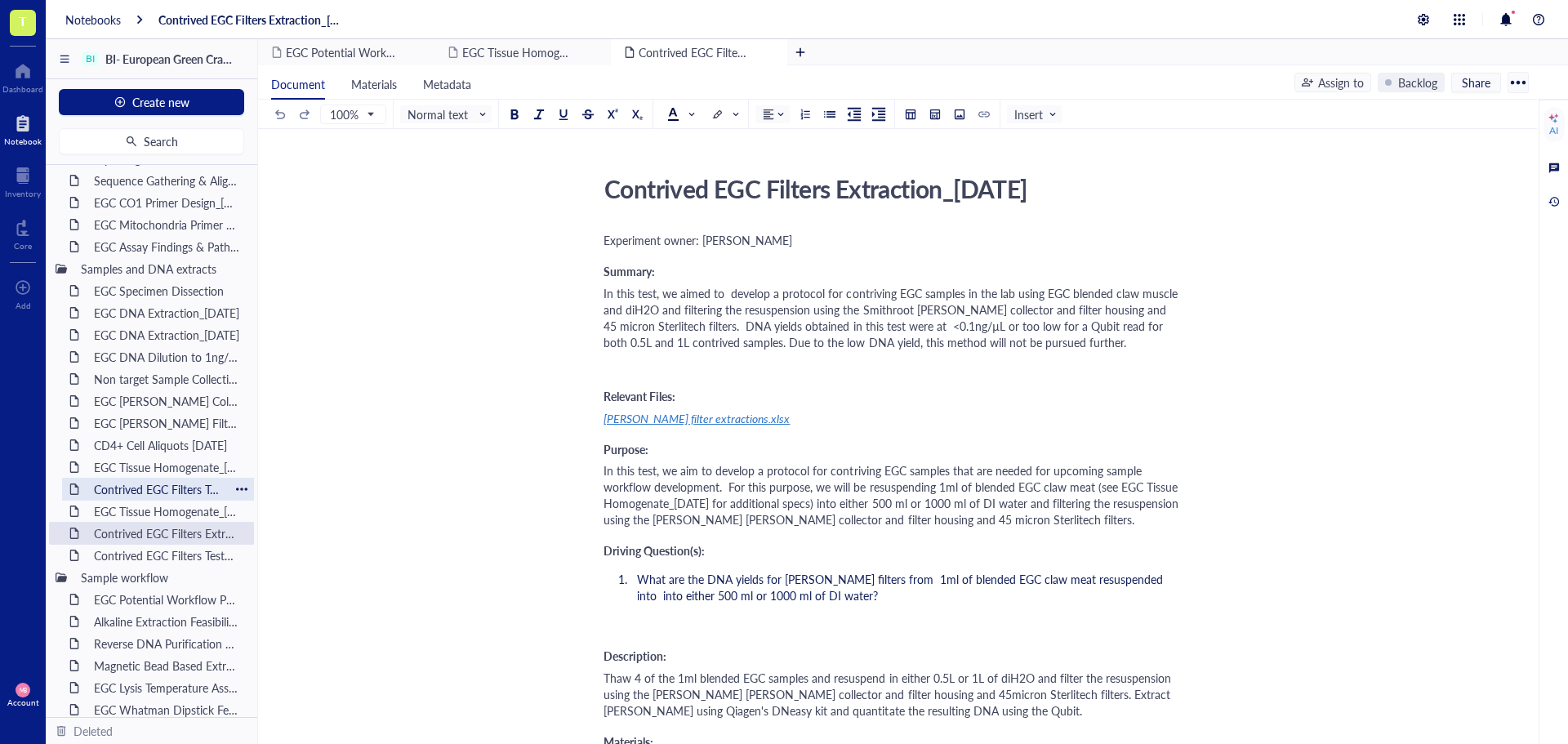
click at [171, 489] on div "Contrived EGC Filters Test1_31JUL25" at bounding box center [157, 488] width 143 height 23
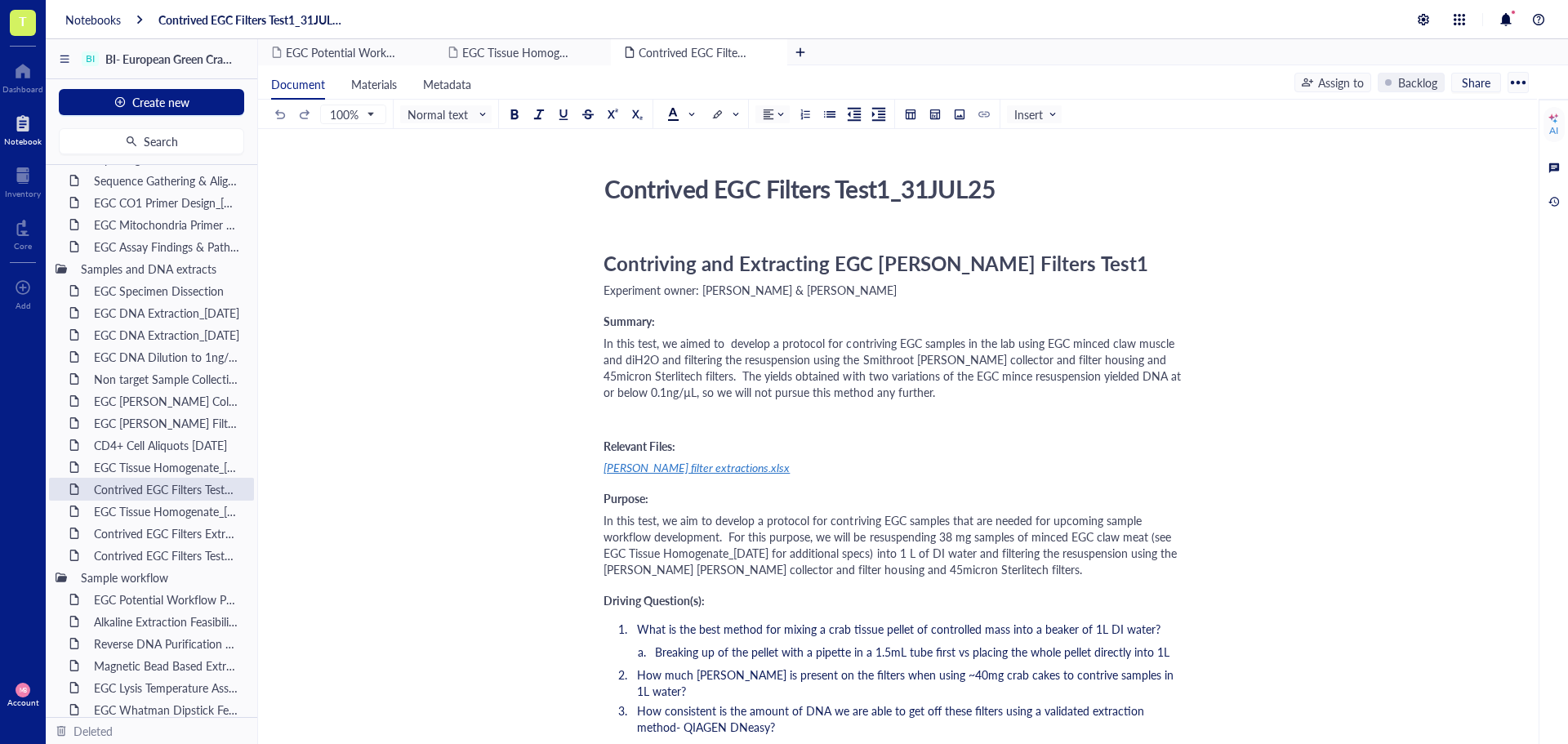
click at [901, 422] on div "﻿" at bounding box center [894, 415] width 581 height 17
click at [123, 515] on div "EGC Tissue Homogenate_04AUG25" at bounding box center [157, 510] width 143 height 23
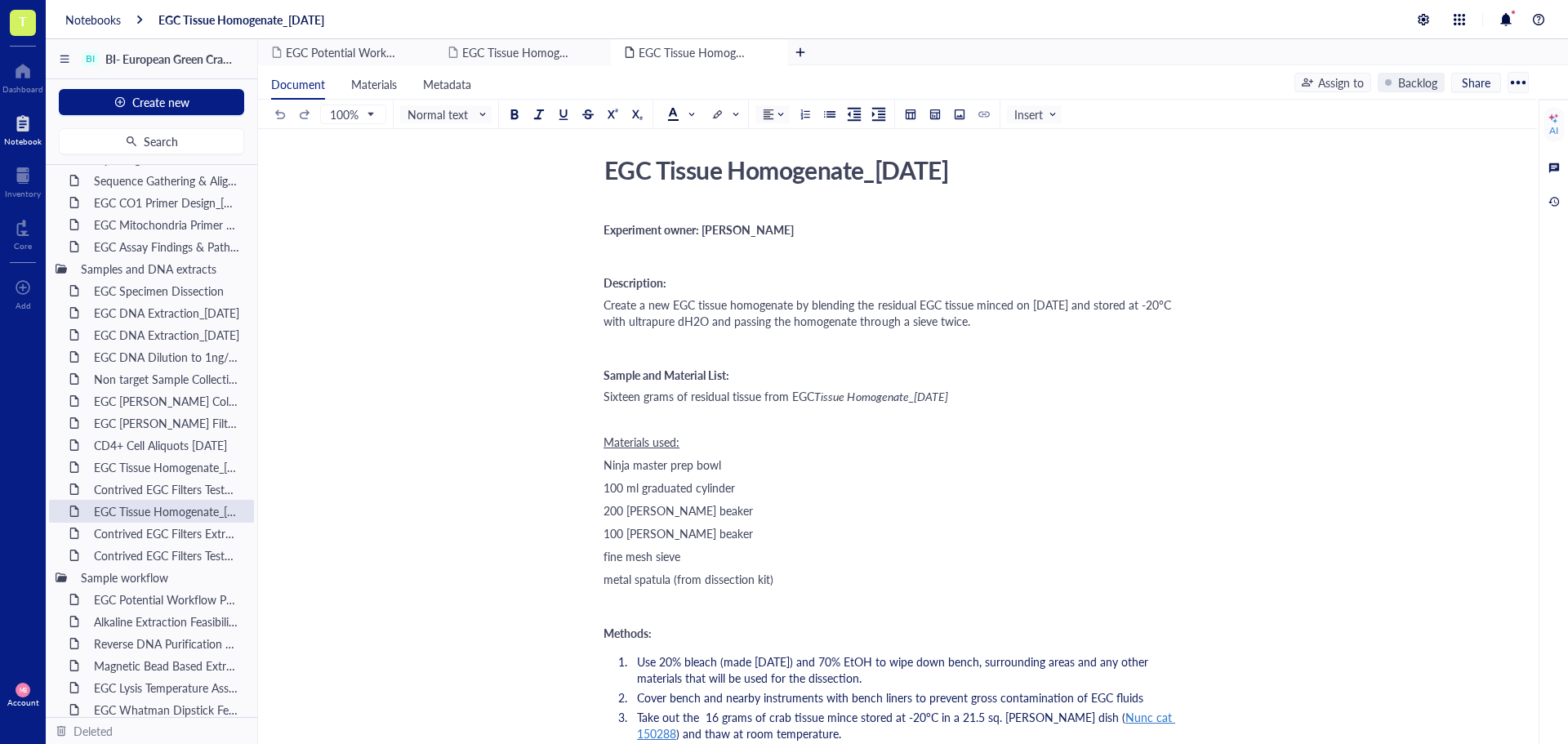
scroll to position [7, 0]
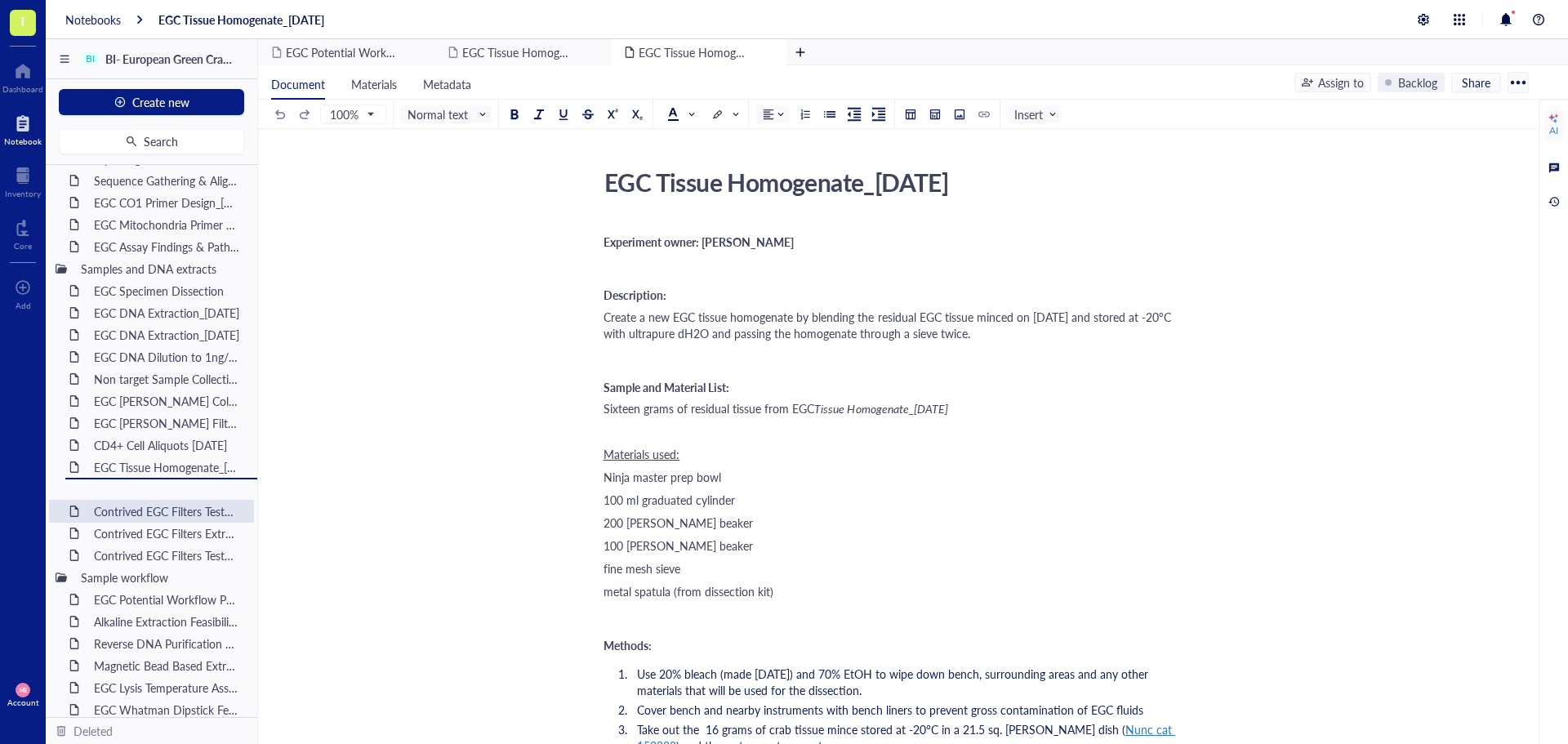
drag, startPoint x: 116, startPoint y: 515, endPoint x: 122, endPoint y: 506, distance: 10.8
click at [122, 506] on div "Project Management Builders Initiative Project Outline Sample Procurement Meeti…" at bounding box center [151, 441] width 211 height 552
click at [181, 517] on div "Contrived EGC Filters Test1_31JUL25" at bounding box center [157, 510] width 143 height 23
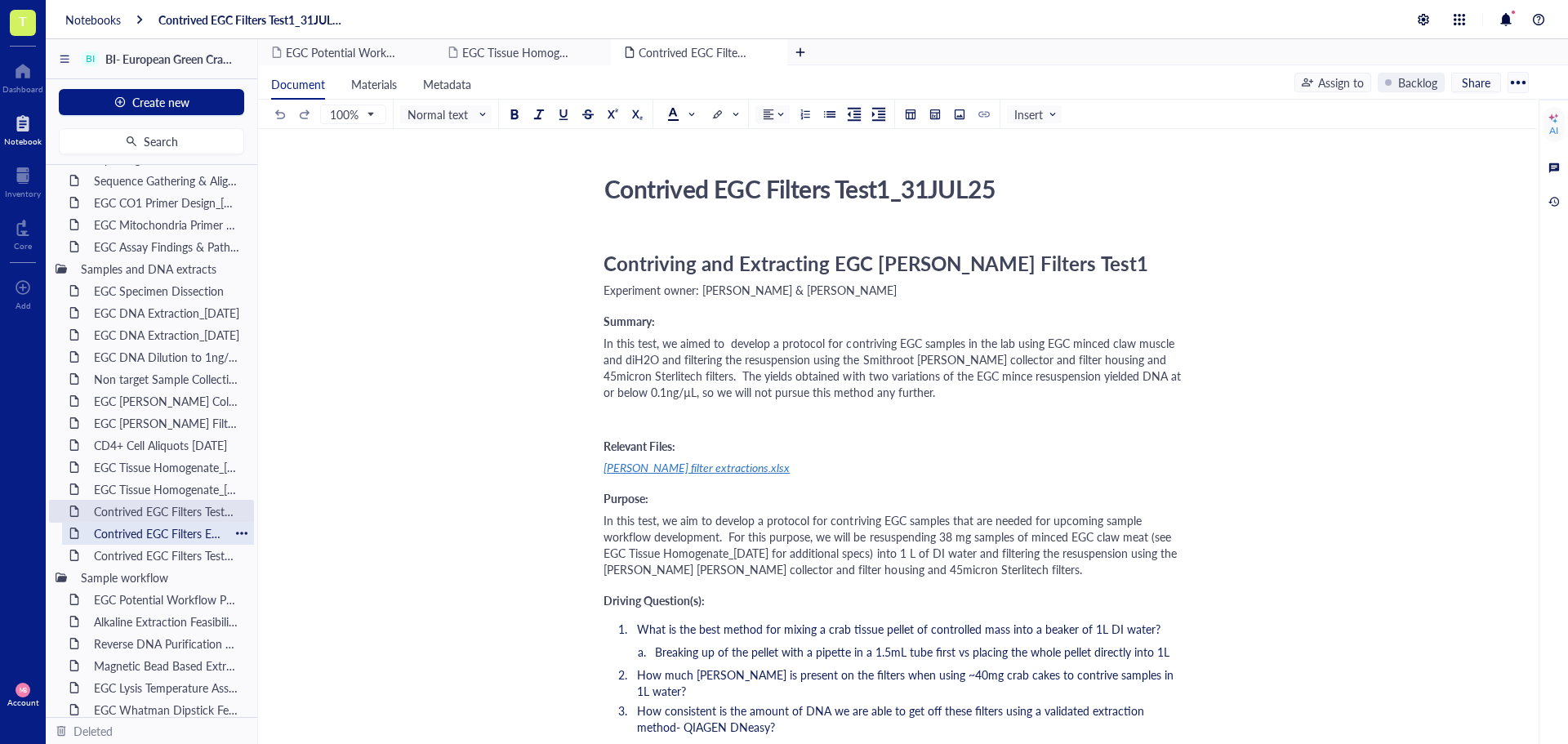
click at [181, 530] on div "Contrived EGC Filters Extraction_05AUG25" at bounding box center [157, 533] width 143 height 23
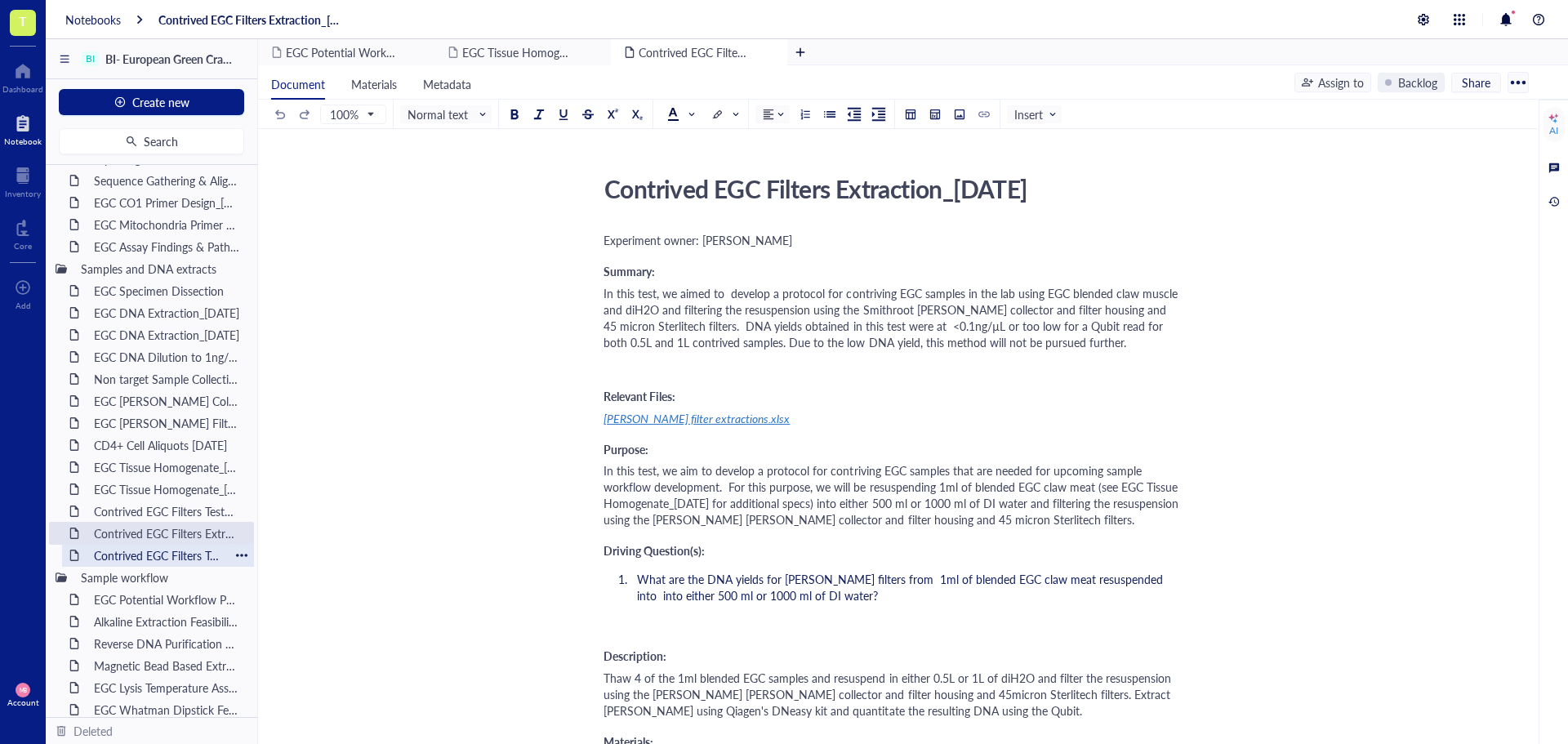
click at [185, 552] on div "Contrived EGC Filters Test3_13AUG25" at bounding box center [157, 554] width 143 height 23
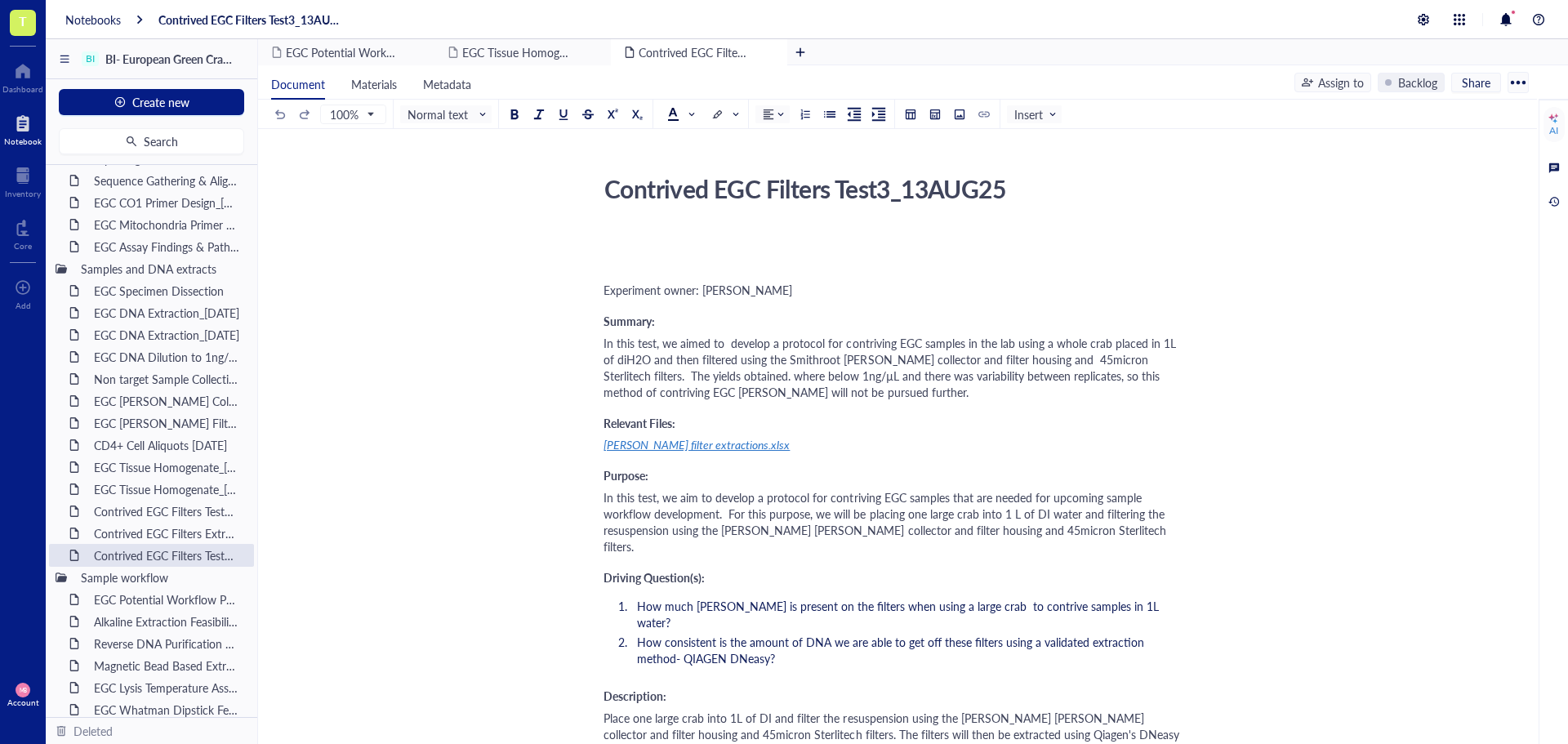
click at [615, 258] on div "﻿ Type ‘/’ for commands" at bounding box center [894, 263] width 581 height 24
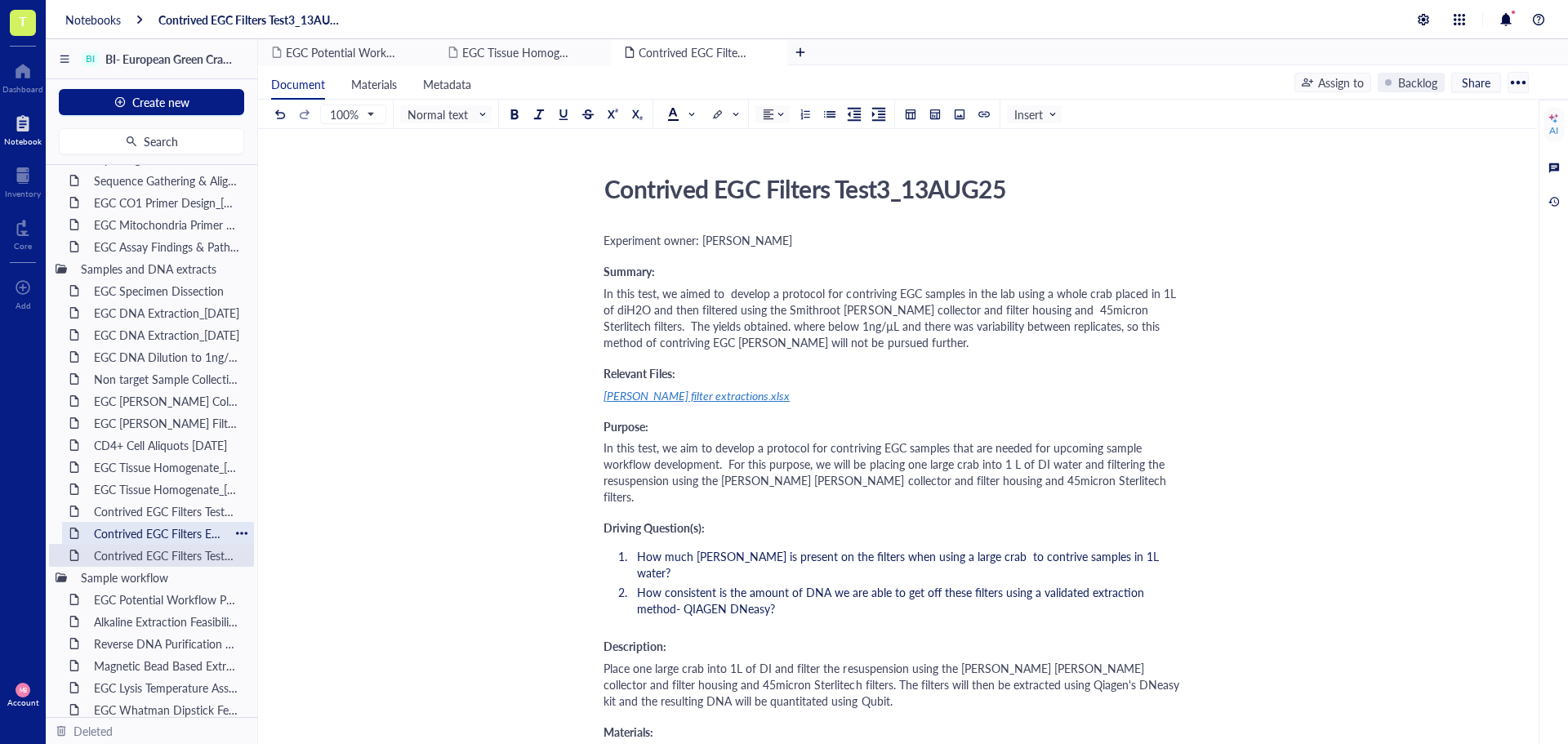
click at [144, 541] on div "Contrived EGC Filters Extraction_05AUG25" at bounding box center [157, 533] width 143 height 23
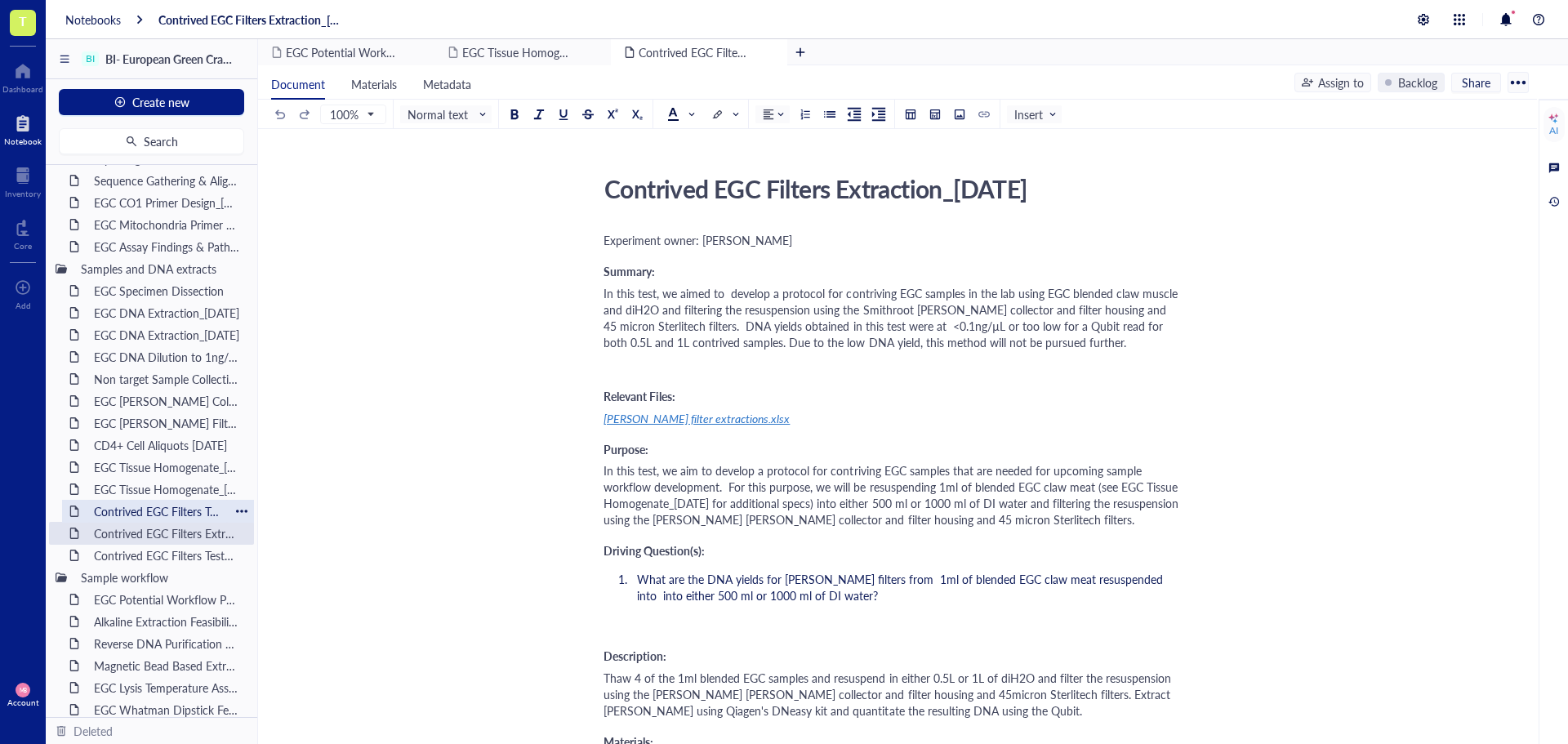
click at [153, 506] on div "Contrived EGC Filters Test1_31JUL25" at bounding box center [157, 510] width 143 height 23
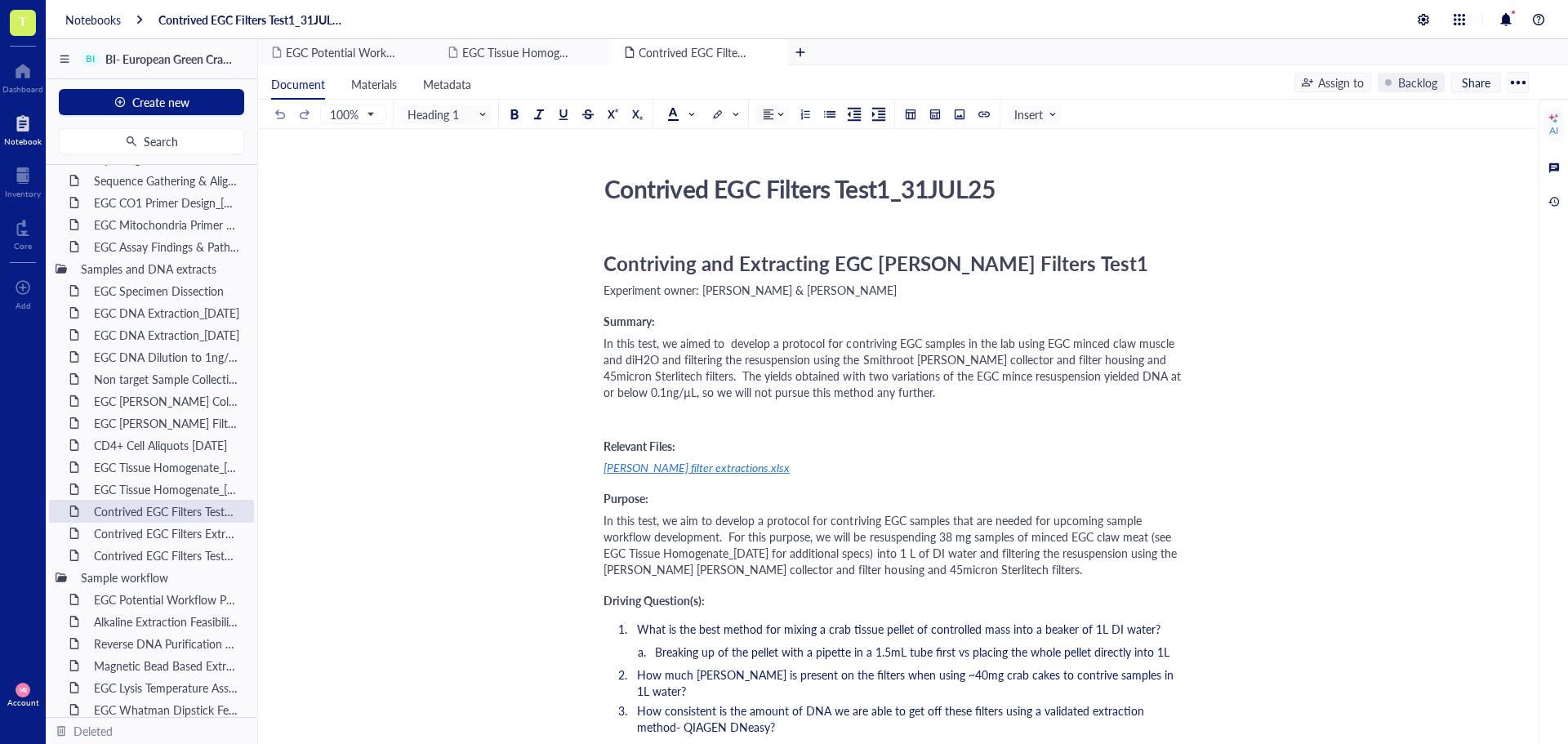
click at [952, 263] on span "Contriving and Extracting EGC eDNA Filters Test1" at bounding box center [876, 262] width 545 height 28
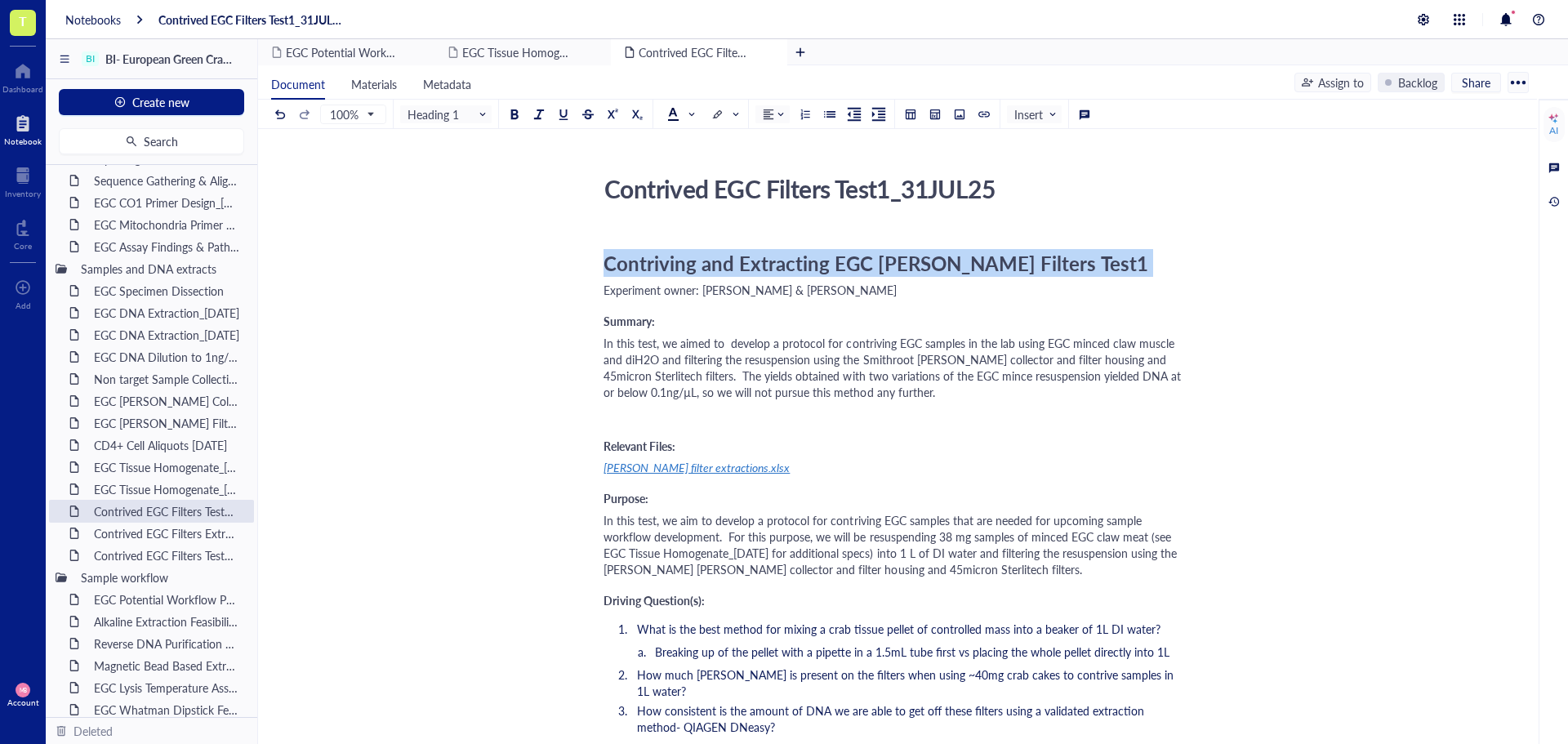
click at [952, 263] on span "Contriving and Extracting EGC eDNA Filters Test1" at bounding box center [876, 262] width 545 height 28
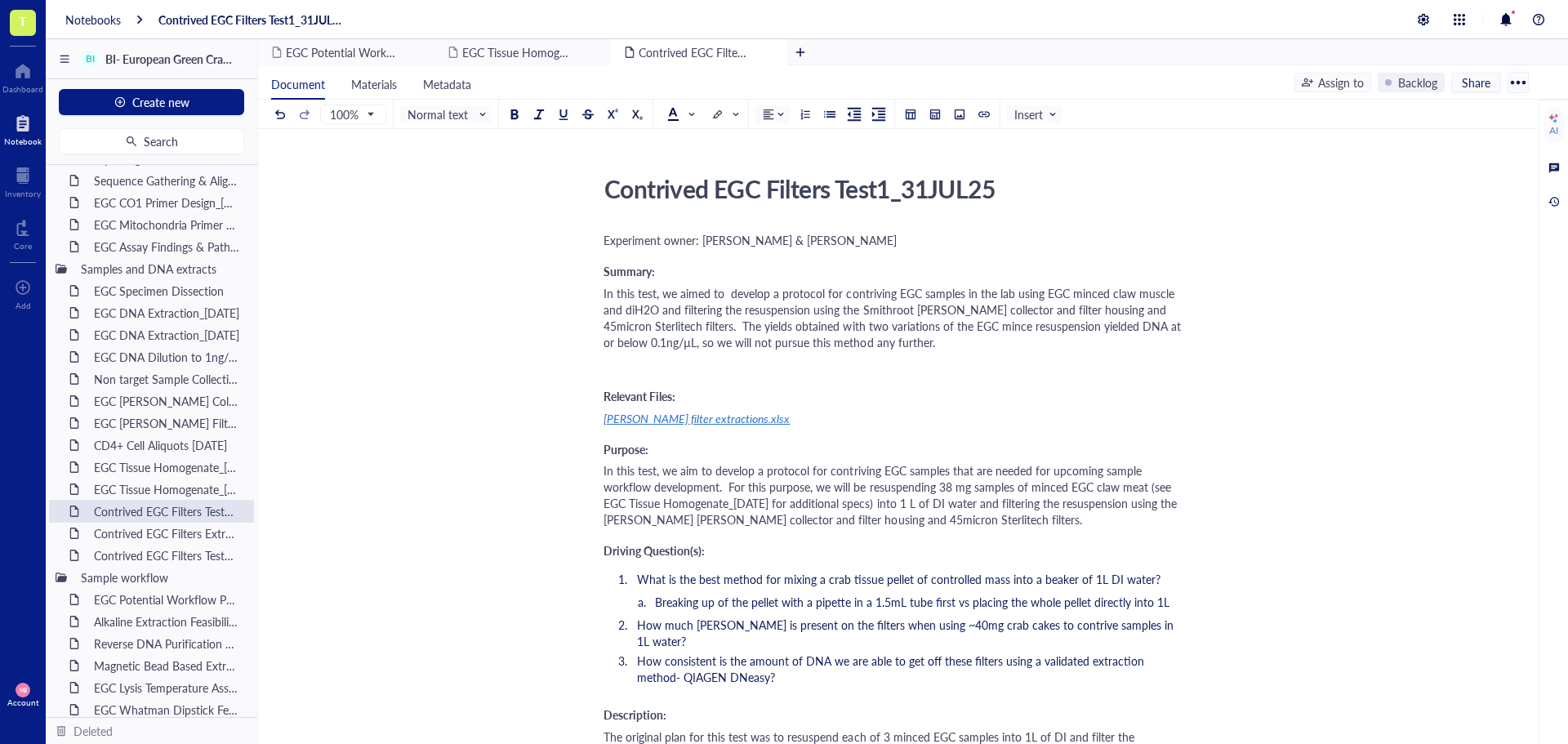
click at [712, 418] on span "eDNA filter extractions.xlsx" at bounding box center [696, 418] width 186 height 17
click at [737, 454] on div "https://docs.google.com/spreadsheets/d/1y1oFtI5OjFMulD1MVUmqpG2yoD4QOf-J/edit?g…" at bounding box center [676, 449] width 121 height 22
click at [181, 536] on div "Contrived EGC Filters Extraction_05AUG25" at bounding box center [157, 533] width 143 height 23
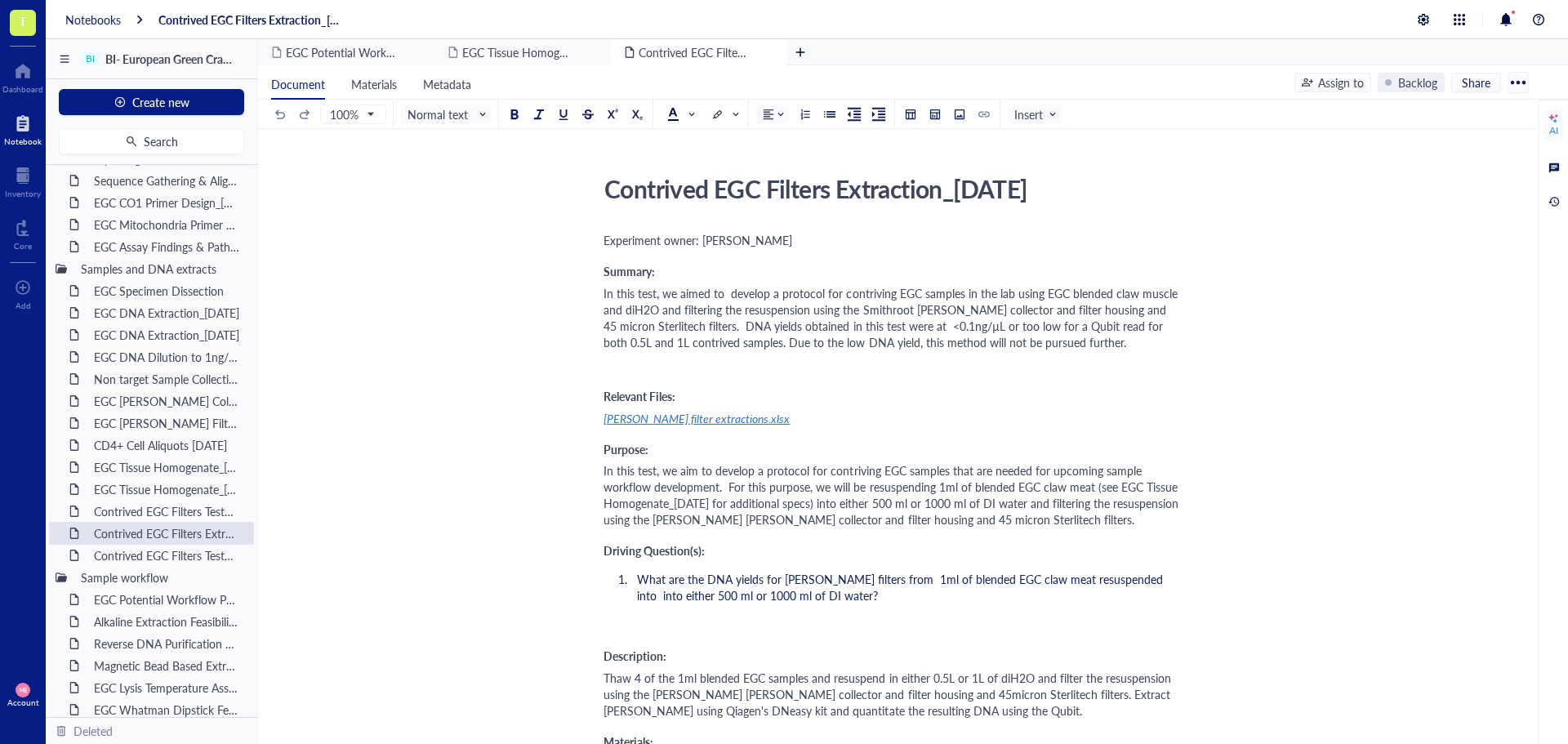
drag, startPoint x: 605, startPoint y: 189, endPoint x: 1074, endPoint y: 197, distance: 469.1
click at [1074, 197] on div "Contrived EGC Filters Extraction_05AUG25" at bounding box center [887, 189] width 581 height 41
click at [860, 193] on div "Contrived EGC Filters Extraction_05AUG25" at bounding box center [887, 189] width 581 height 41
click at [860, 193] on textarea "Contrived EGC Filters Extraction_05AUG25" at bounding box center [888, 189] width 580 height 39
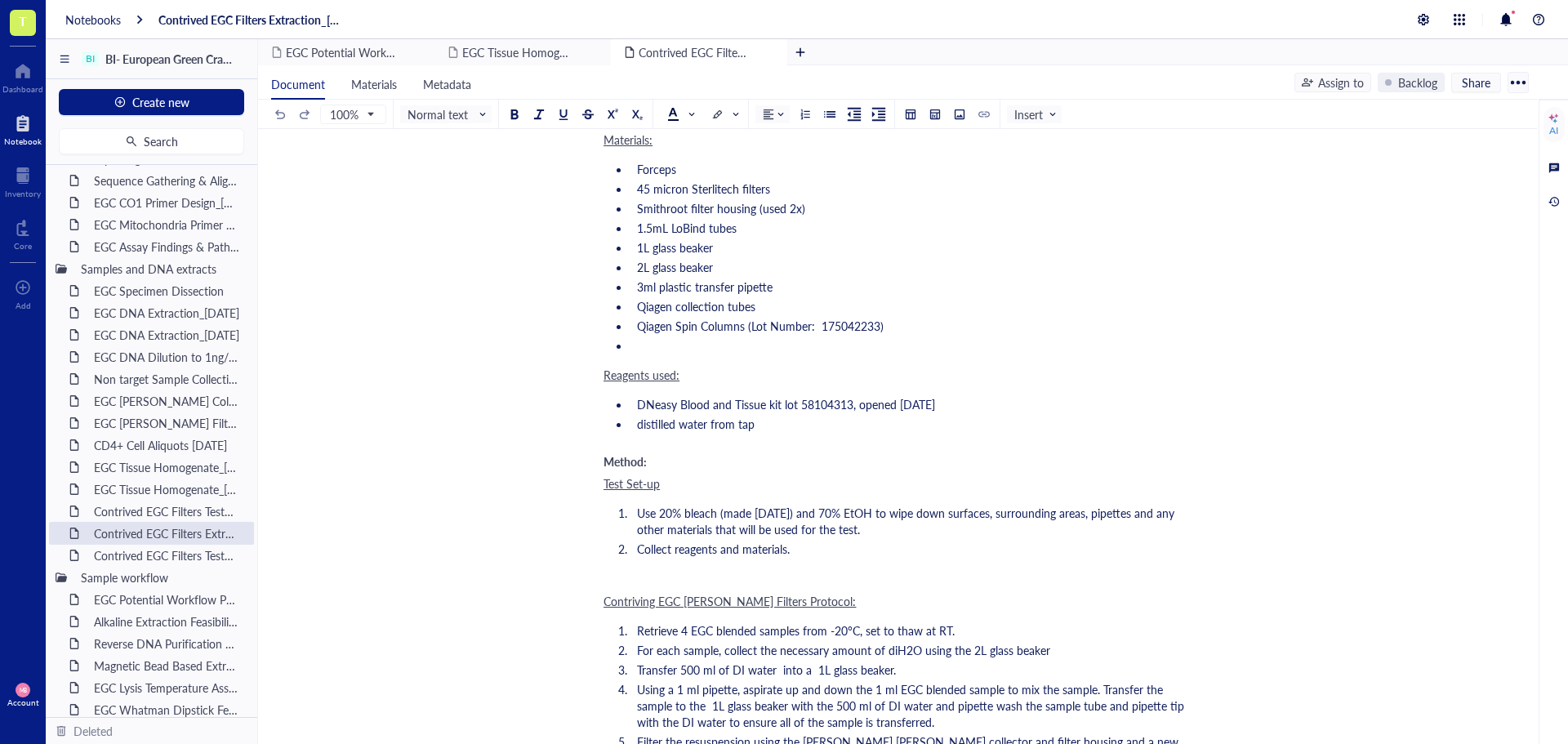
scroll to position [654, 0]
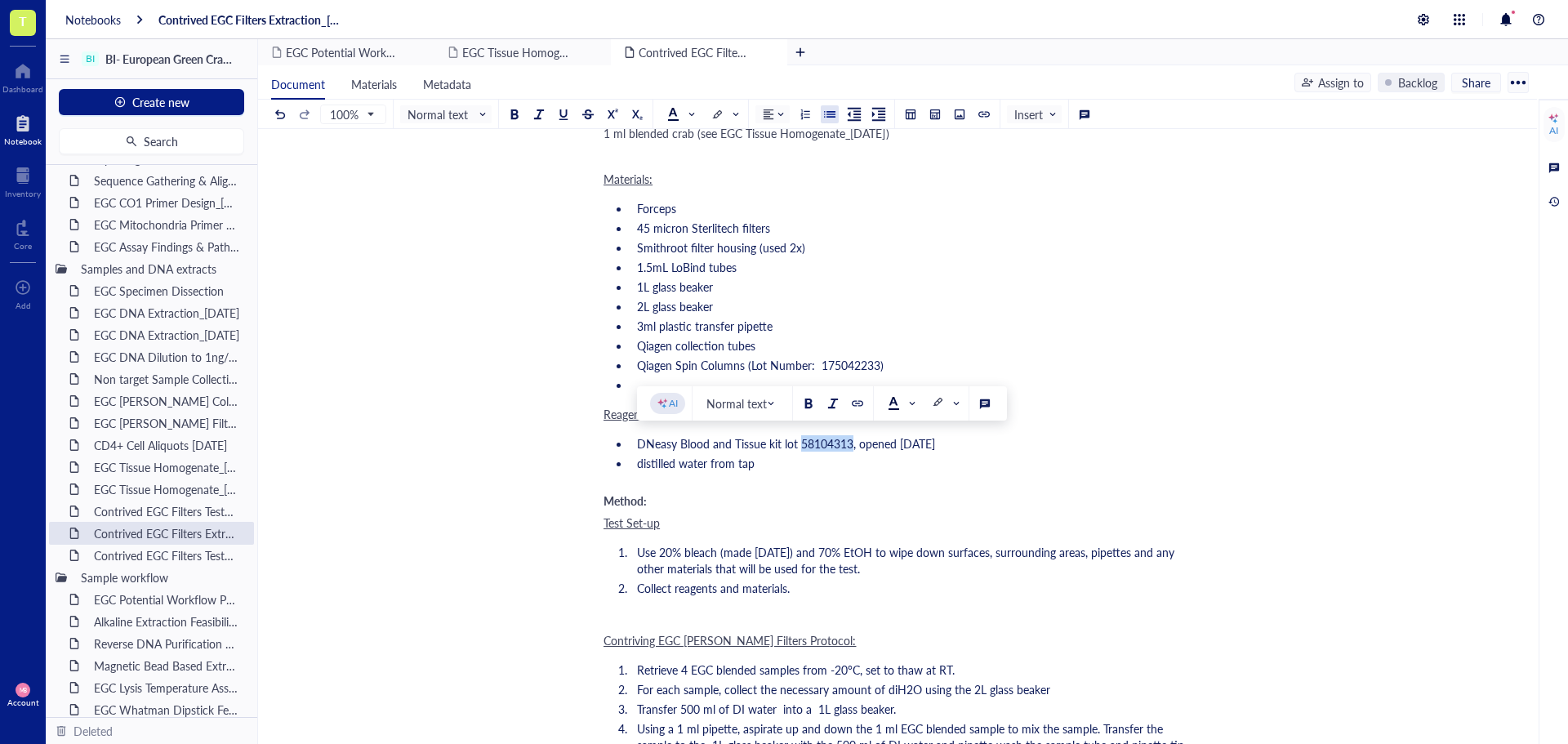
drag, startPoint x: 799, startPoint y: 441, endPoint x: 849, endPoint y: 443, distance: 50.0
click at [849, 443] on span "DNeasy Blood and Tissue kit lot 58104313, opened 31JUL25" at bounding box center [785, 443] width 298 height 17
copy span "58104313"
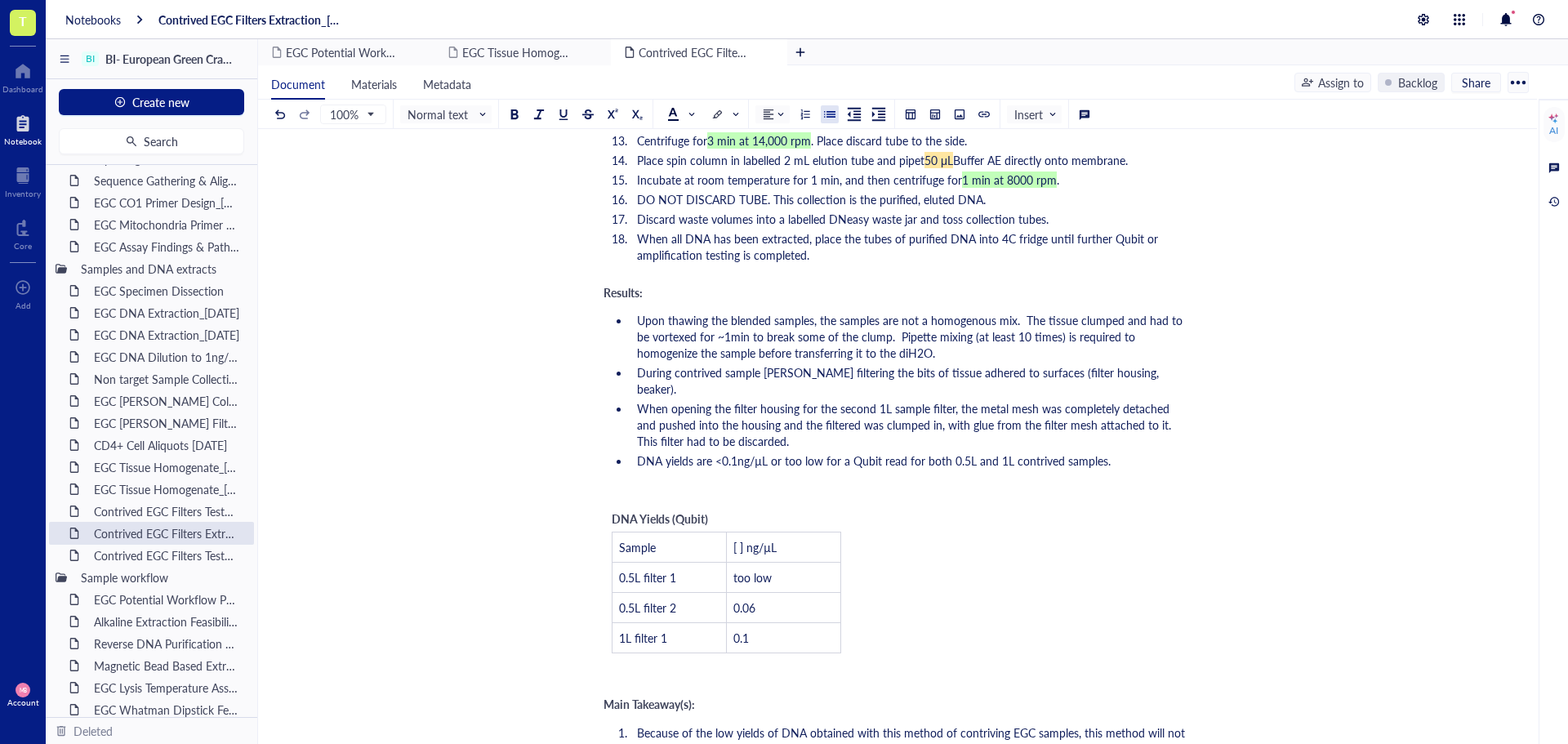
scroll to position [1960, 0]
click at [132, 552] on div "Contrived EGC Filters Test3_13AUG25" at bounding box center [157, 554] width 143 height 23
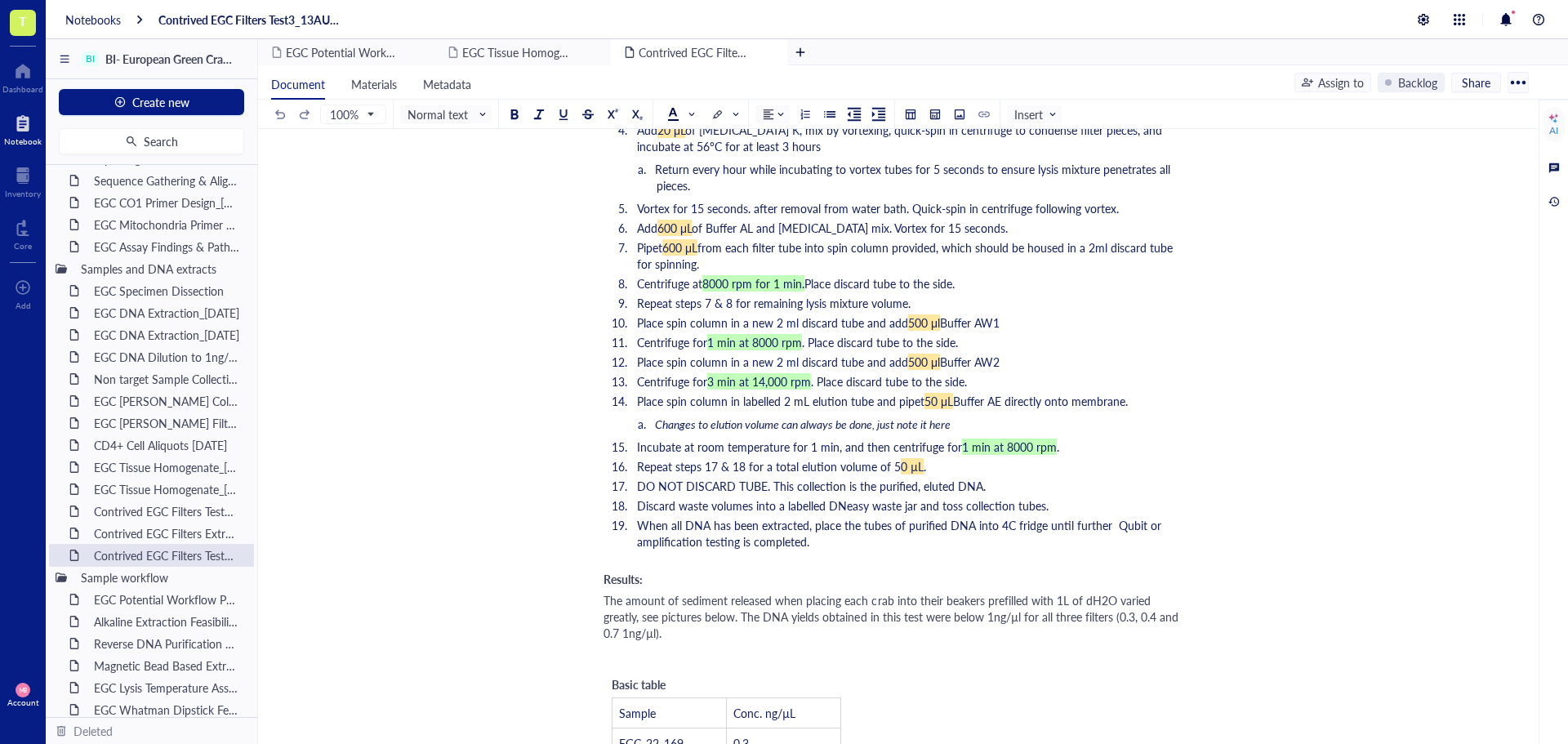
scroll to position [1632, 0]
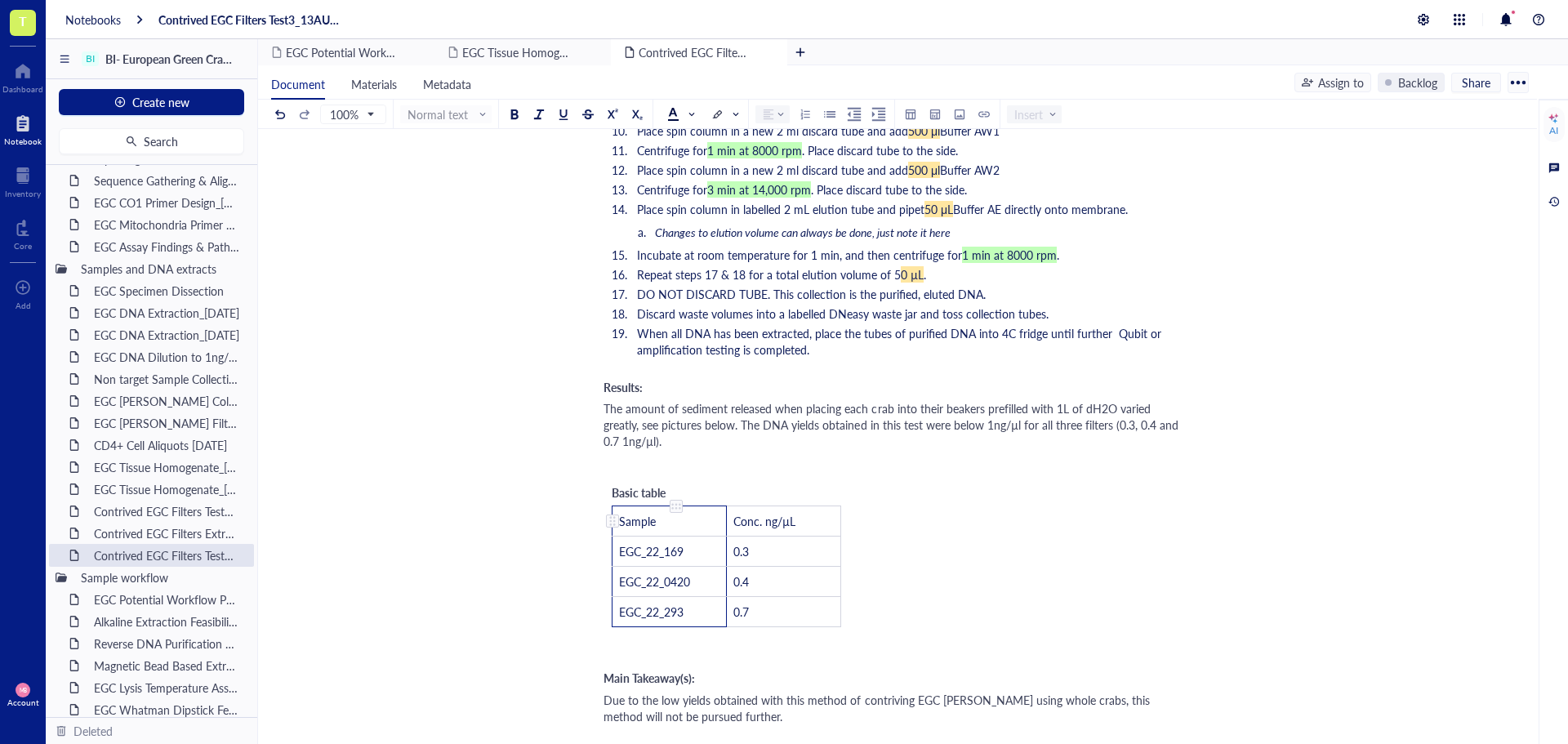
drag, startPoint x: 697, startPoint y: 581, endPoint x: 656, endPoint y: 500, distance: 90.8
click at [656, 506] on tbody "Sample Conc. ng/µL EGC_22_169 0.3 EGC_22_0420 0.4 EGC_22_293 0.7" at bounding box center [726, 566] width 229 height 121
click at [666, 506] on td "Sample" at bounding box center [669, 521] width 114 height 30
click at [707, 597] on td "EGC_22_293" at bounding box center [669, 611] width 114 height 30
drag, startPoint x: 707, startPoint y: 581, endPoint x: 675, endPoint y: 527, distance: 62.8
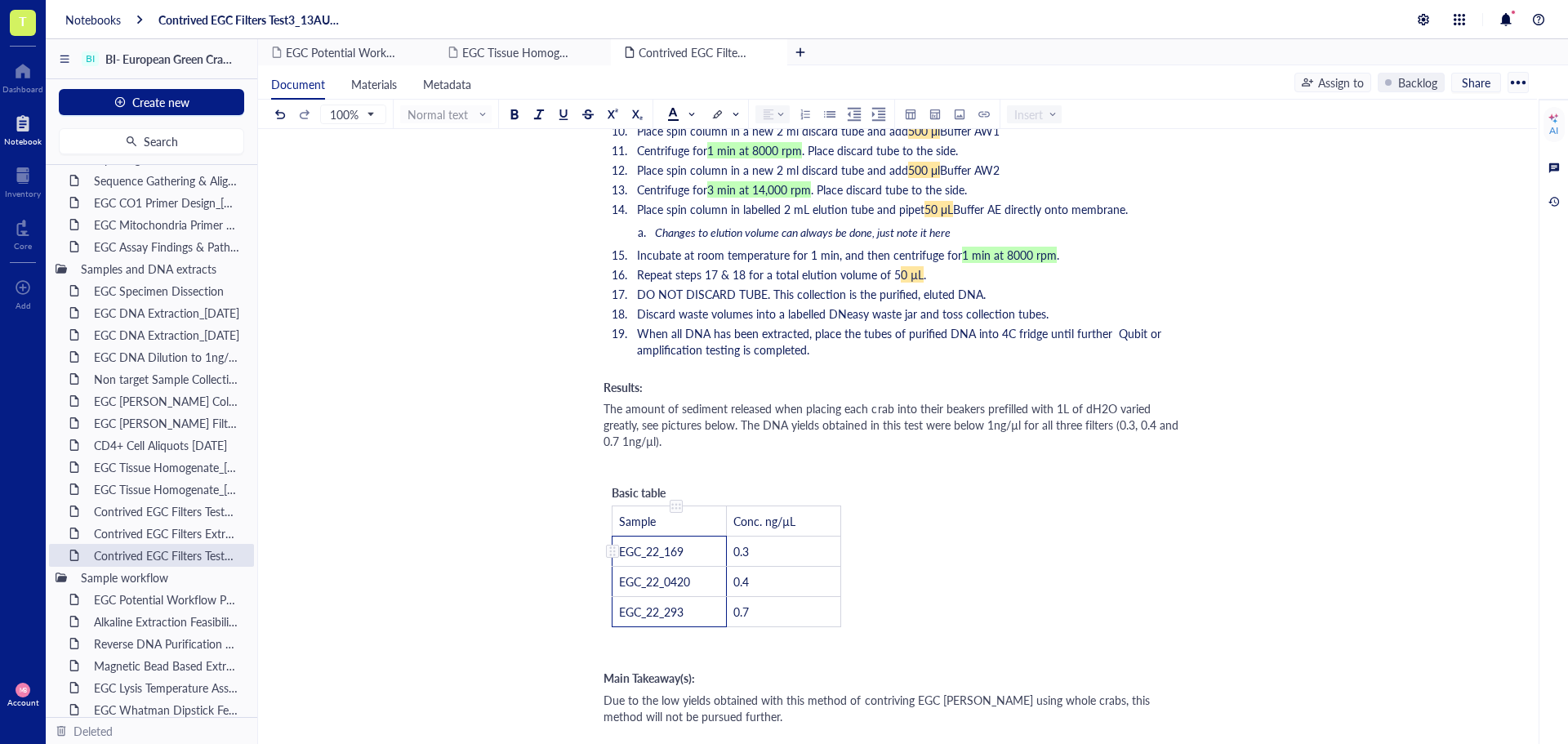
click at [675, 527] on tbody "Sample Conc. ng/µL EGC_22_169 0.3 EGC_22_0420 0.4 EGC_22_293 0.7" at bounding box center [726, 566] width 229 height 121
click at [691, 537] on td "EGC_22_169" at bounding box center [669, 551] width 114 height 30
click at [709, 567] on td "EGC_22_0420" at bounding box center [669, 582] width 114 height 30
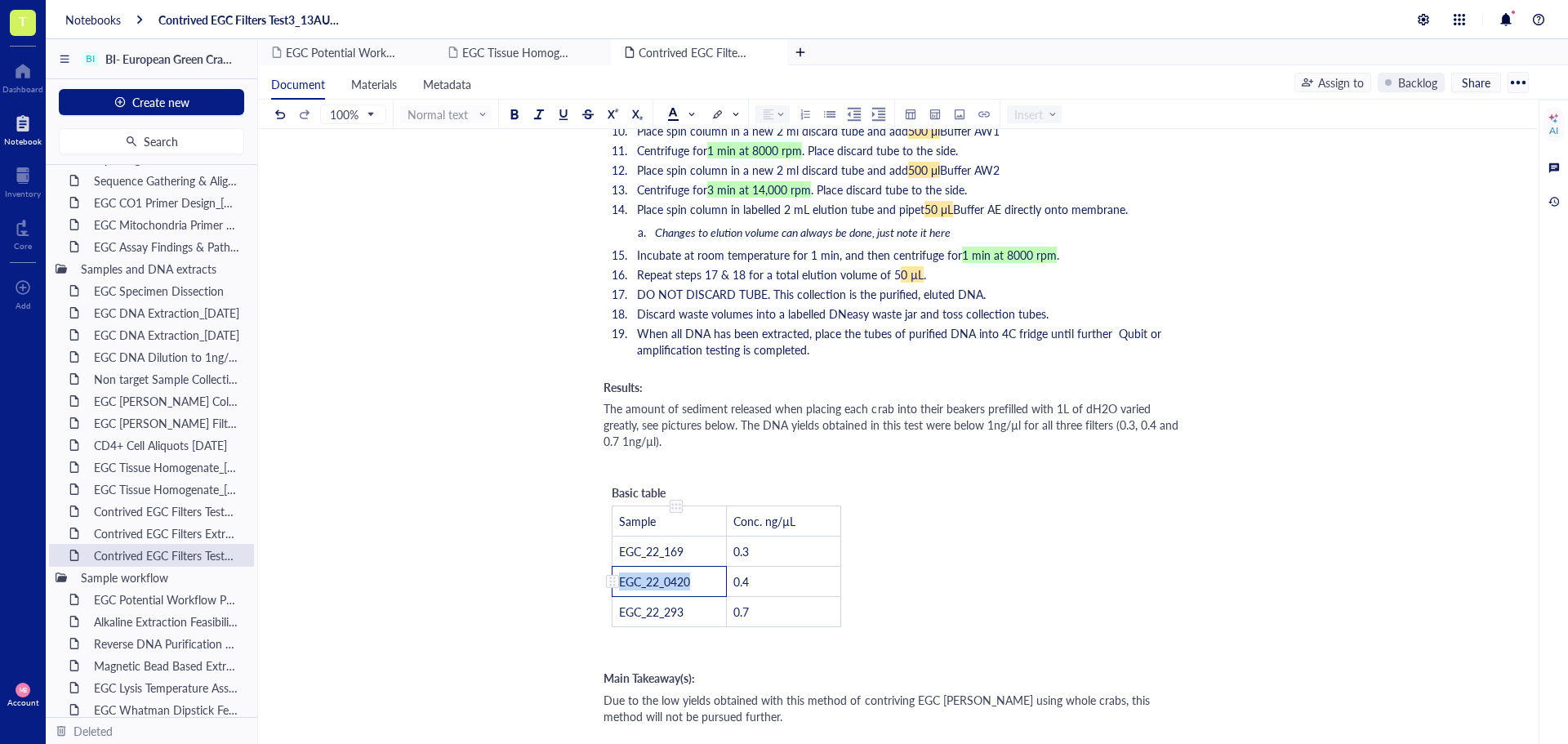
drag, startPoint x: 706, startPoint y: 549, endPoint x: 616, endPoint y: 553, distance: 90.1
click at [616, 567] on td "EGC_22_0420" at bounding box center [669, 582] width 114 height 30
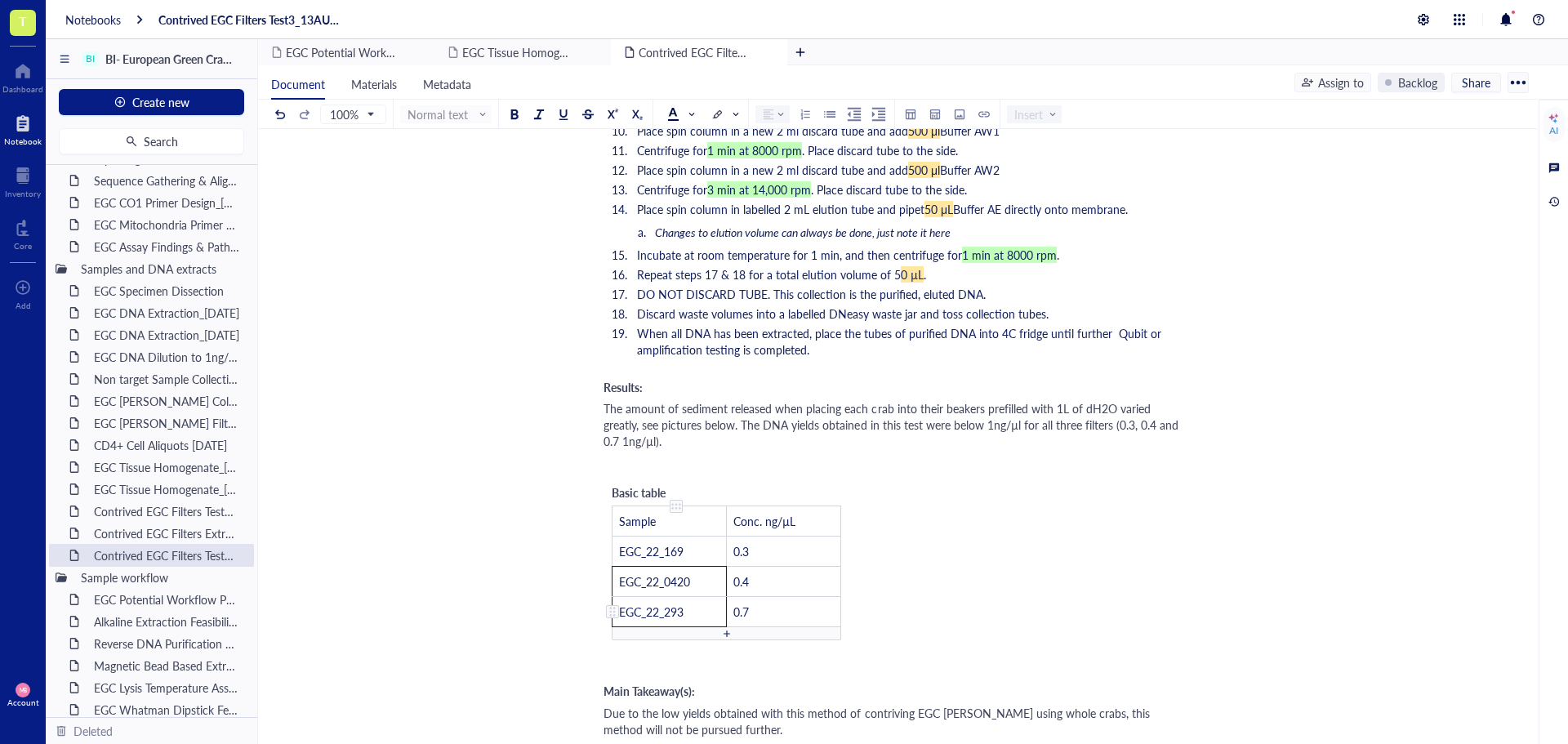
click at [664, 603] on span "EGC_22_293" at bounding box center [652, 611] width 65 height 17
drag, startPoint x: 686, startPoint y: 580, endPoint x: 618, endPoint y: 581, distance: 68.0
click at [618, 597] on td "EGC_22_293" at bounding box center [669, 611] width 114 height 30
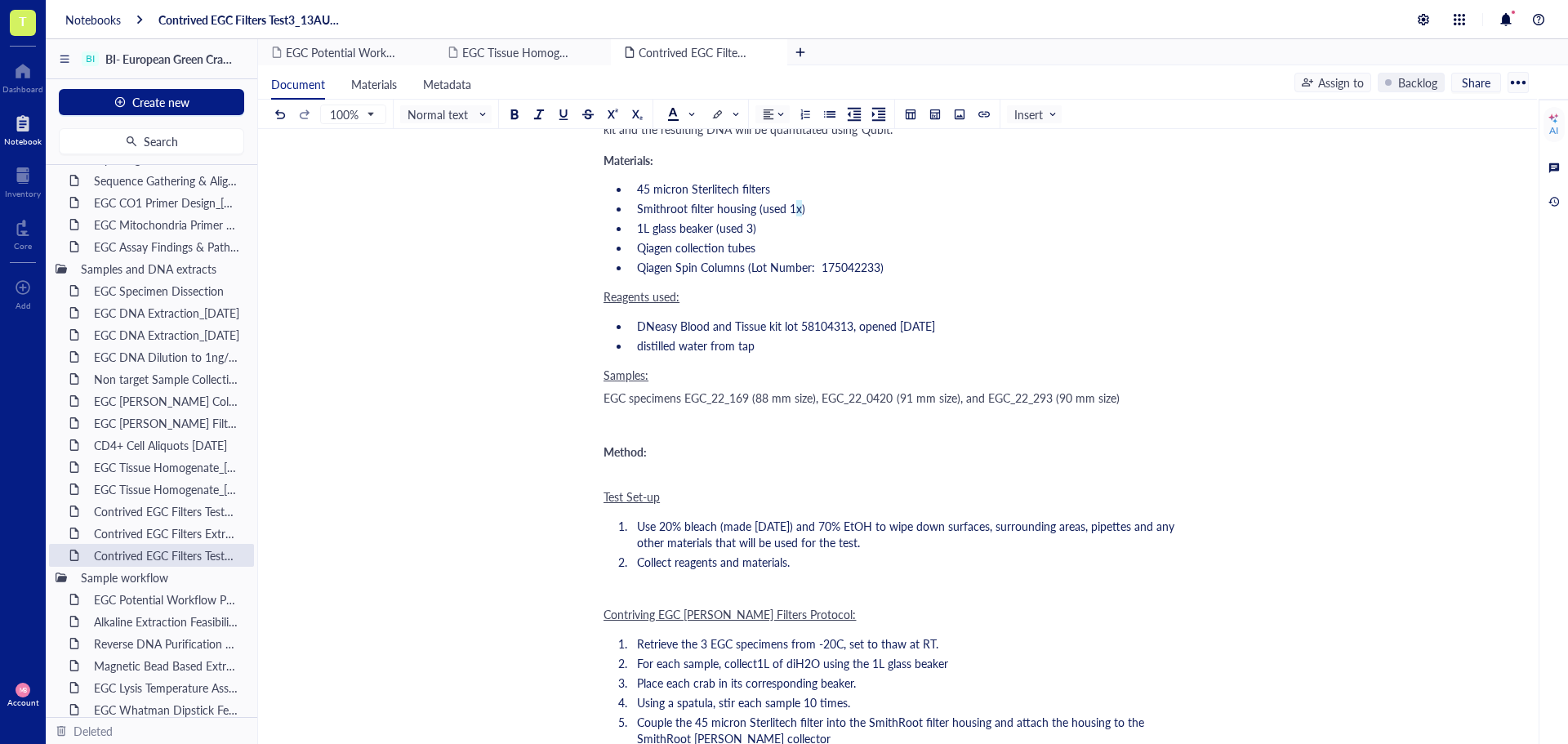
scroll to position [0, 0]
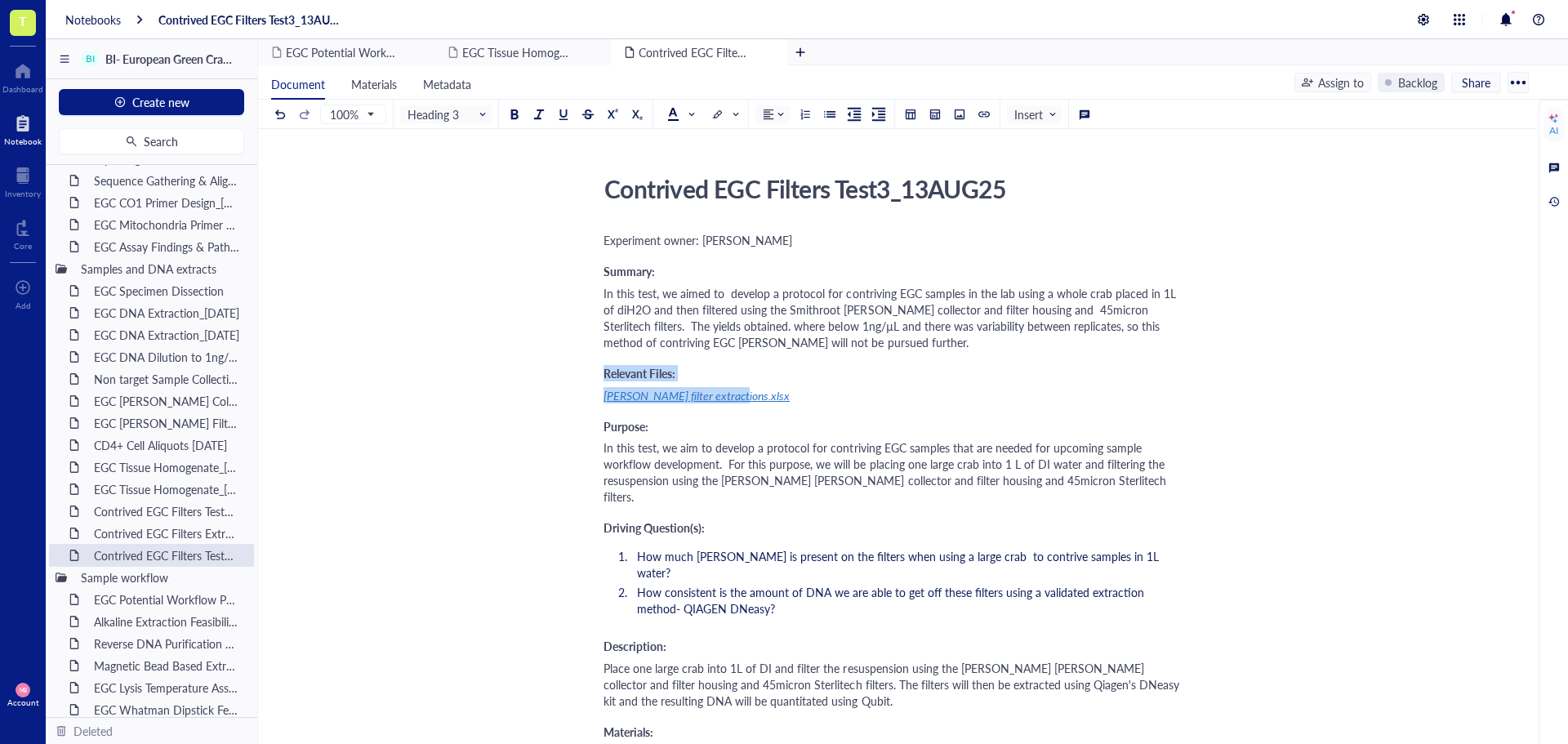
drag, startPoint x: 604, startPoint y: 373, endPoint x: 781, endPoint y: 396, distance: 178.5
copy div "Relevant Files: eDNA filter extractions.xlsx"
click at [191, 534] on div "Contrived EGC Filters Extraction_05AUG25" at bounding box center [157, 533] width 143 height 23
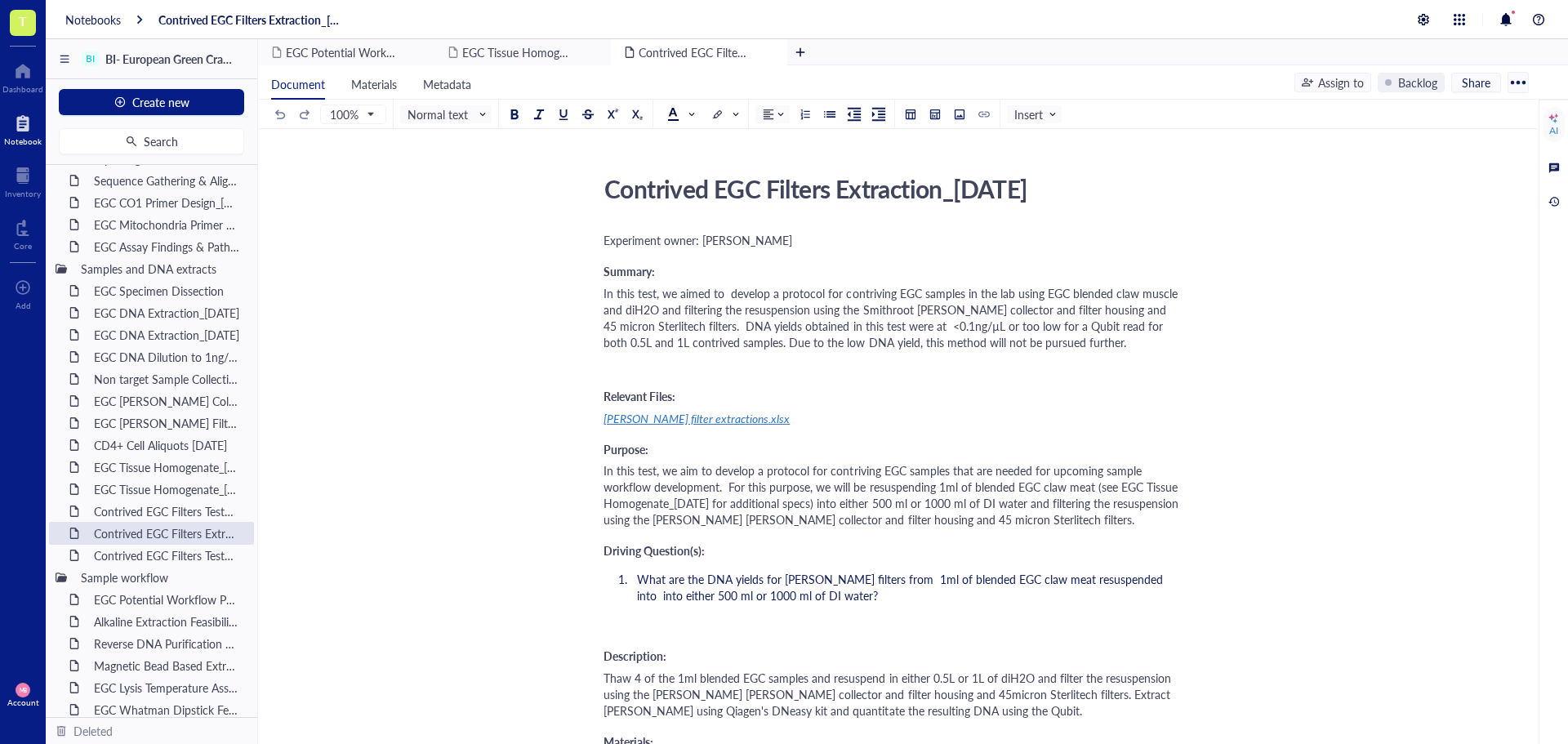
click at [1106, 412] on div "eDNA filter extractions.xlsx" at bounding box center [894, 418] width 581 height 17
click at [986, 517] on span "In this test, we aim to develop a protocol for contriving EGC samples that are …" at bounding box center [893, 494] width 578 height 65
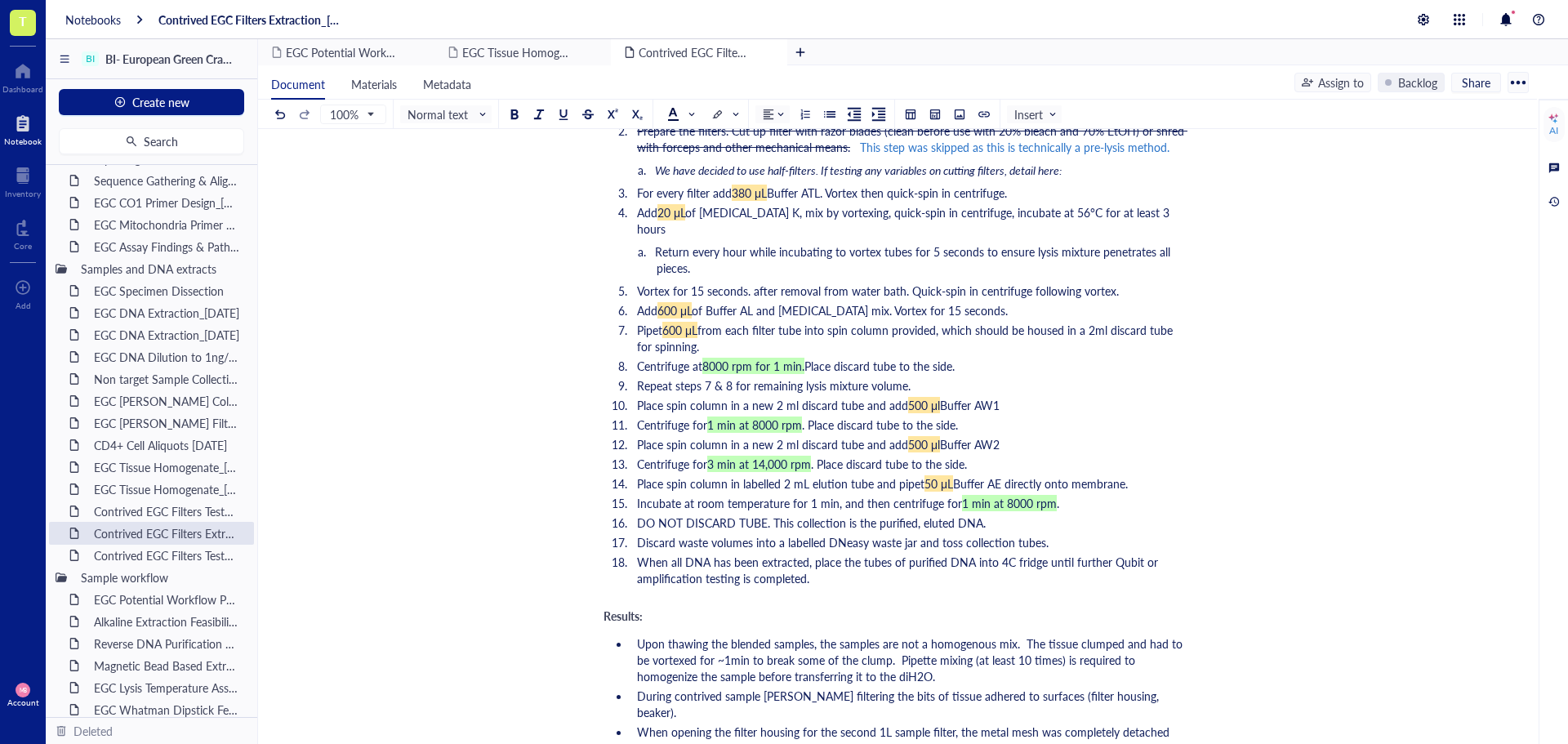
scroll to position [2041, 0]
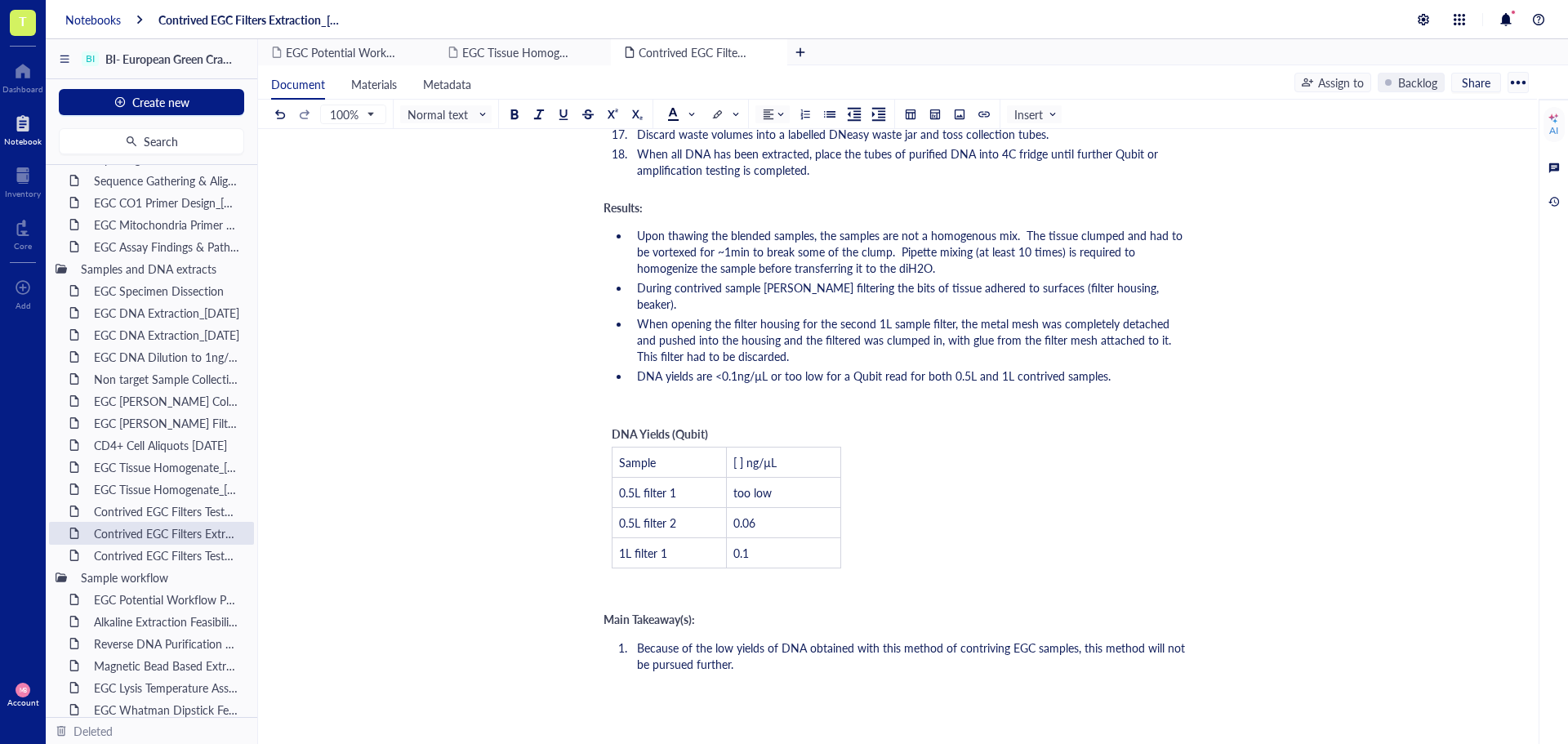
click at [87, 22] on div "Notebooks" at bounding box center [92, 19] width 55 height 15
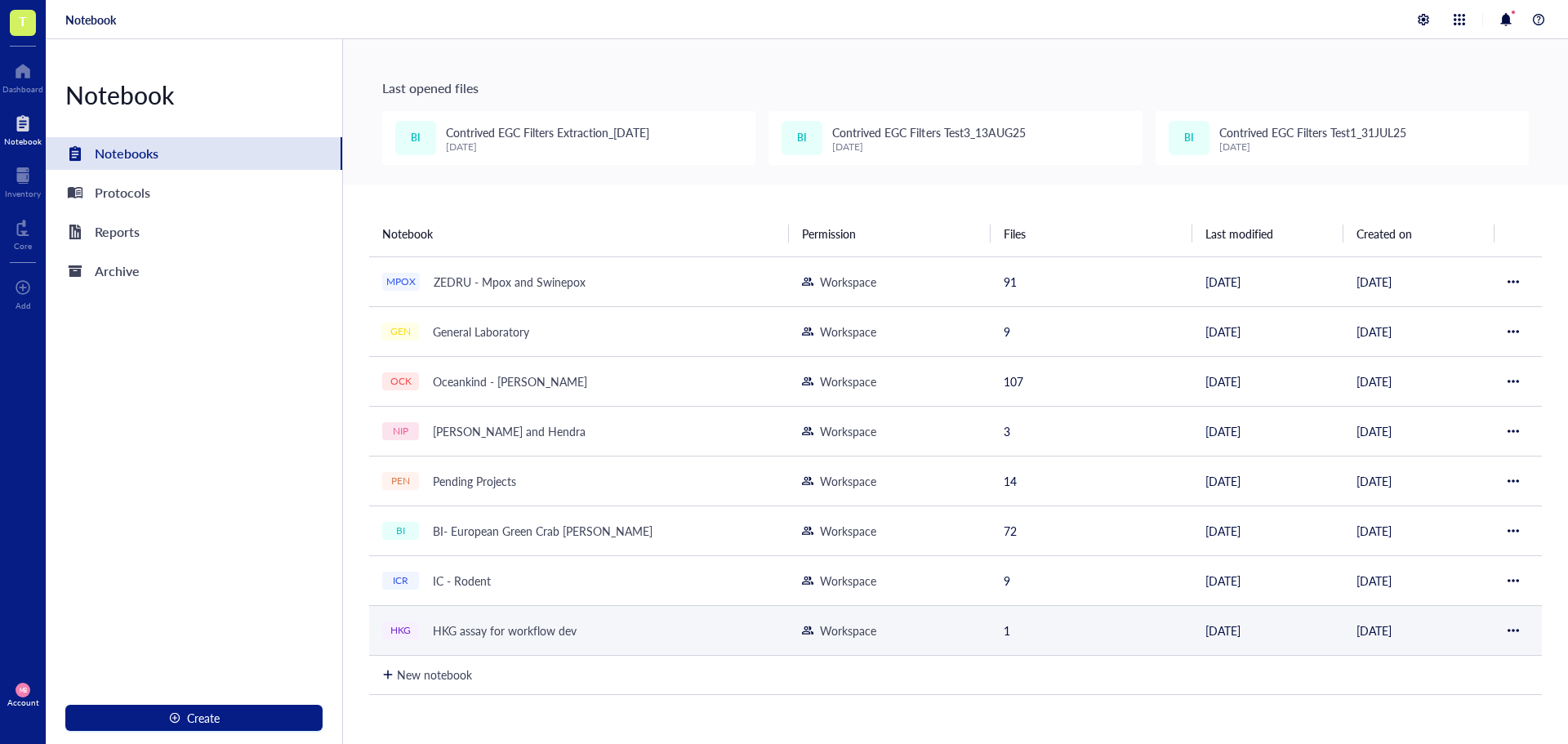
click at [469, 629] on div "HKG assay for workflow dev" at bounding box center [504, 630] width 158 height 23
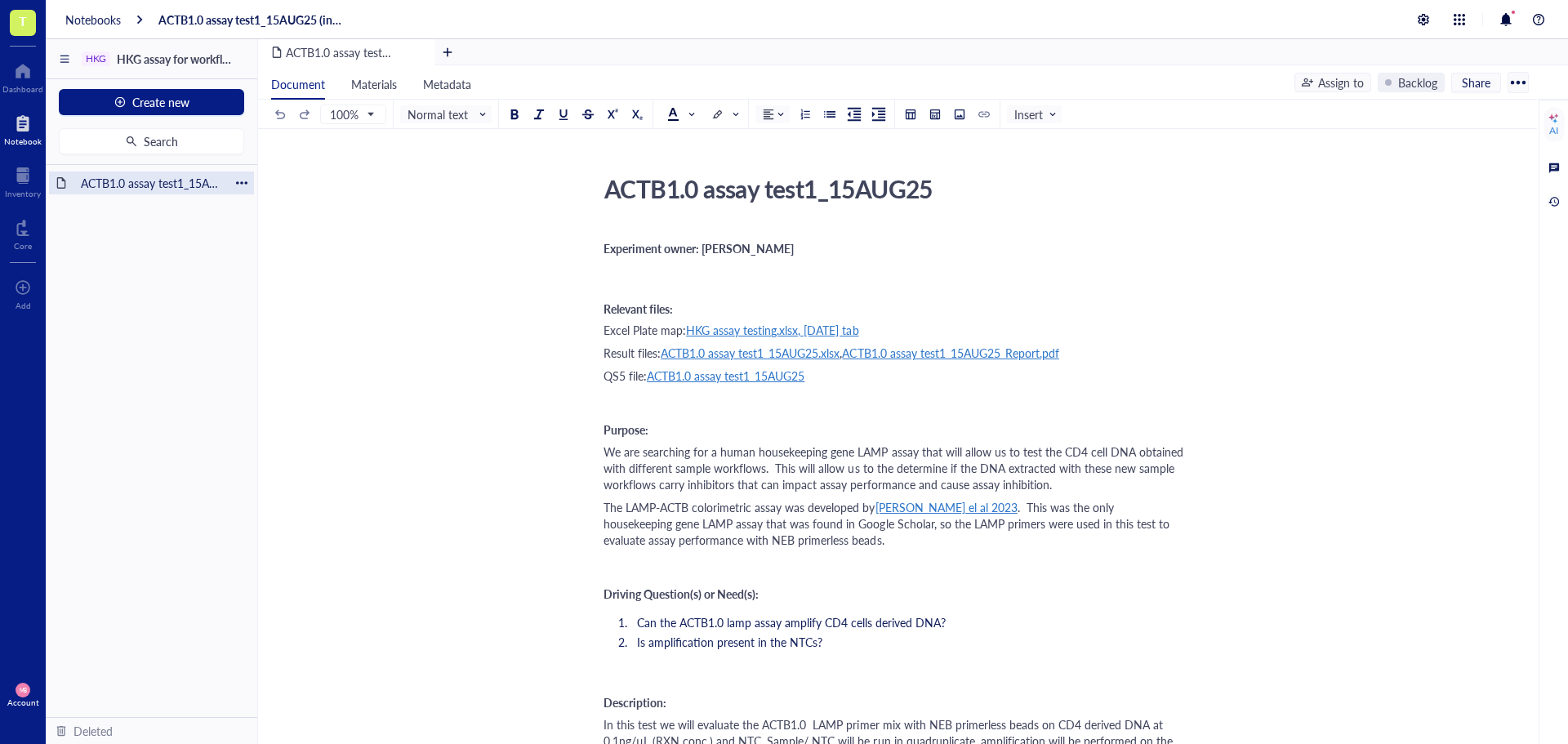
click at [250, 188] on div "ACTB1.0 assay test1_15AUG25" at bounding box center [151, 182] width 205 height 23
click at [243, 184] on div at bounding box center [242, 183] width 12 height 12
click at [286, 232] on div "Duplicate" at bounding box center [290, 233] width 48 height 18
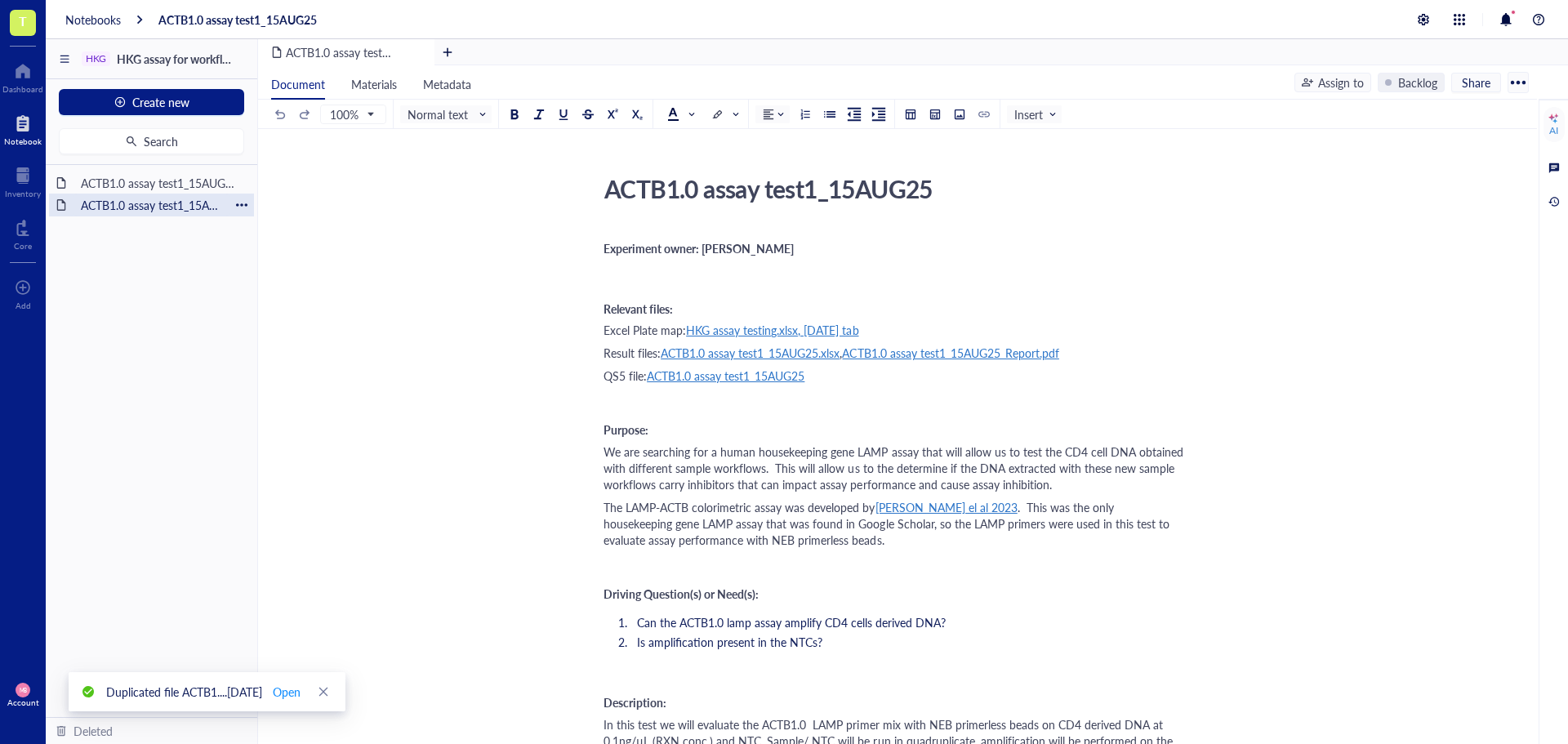
click at [209, 214] on div "ACTB1.0 assay test1_15AUG25" at bounding box center [151, 204] width 156 height 23
click at [819, 188] on div "ACTB1.0 assay test1_15AUG25" at bounding box center [887, 189] width 581 height 41
click at [814, 188] on textarea "ACTB1.0 assay test1_15AUG25" at bounding box center [888, 189] width 580 height 39
drag, startPoint x: 857, startPoint y: 189, endPoint x: 847, endPoint y: 189, distance: 10.0
click at [847, 189] on textarea "ACTB1.0 assay test2_15AUG25" at bounding box center [888, 189] width 580 height 39
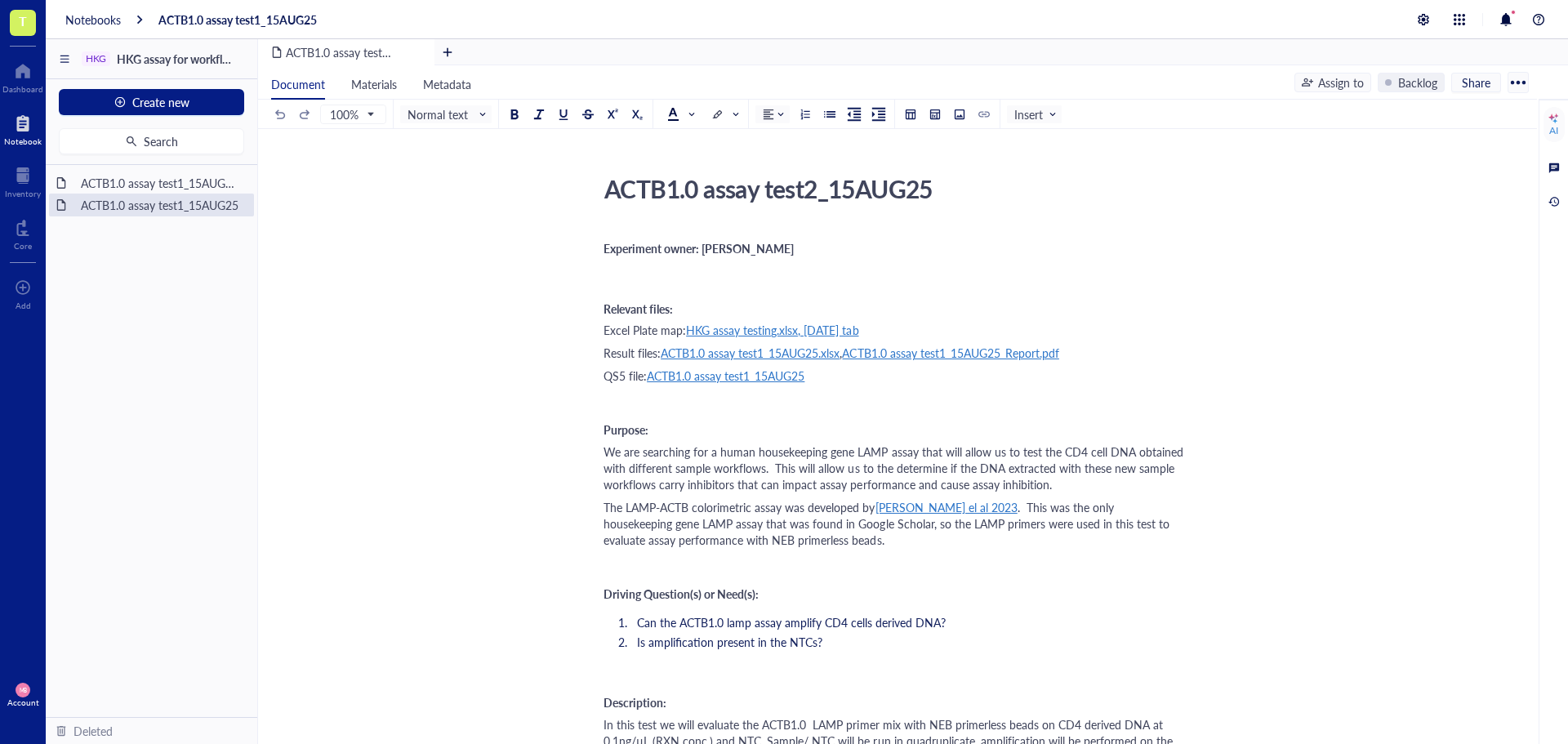
type textarea "ACTB1.0 assay test2_19AUG25"
drag, startPoint x: 820, startPoint y: 327, endPoint x: 784, endPoint y: 334, distance: 36.7
click at [784, 334] on span "HKG assay testing.xlsx, [DATE] tab" at bounding box center [772, 329] width 172 height 17
click at [890, 363] on div at bounding box center [884, 361] width 12 height 12
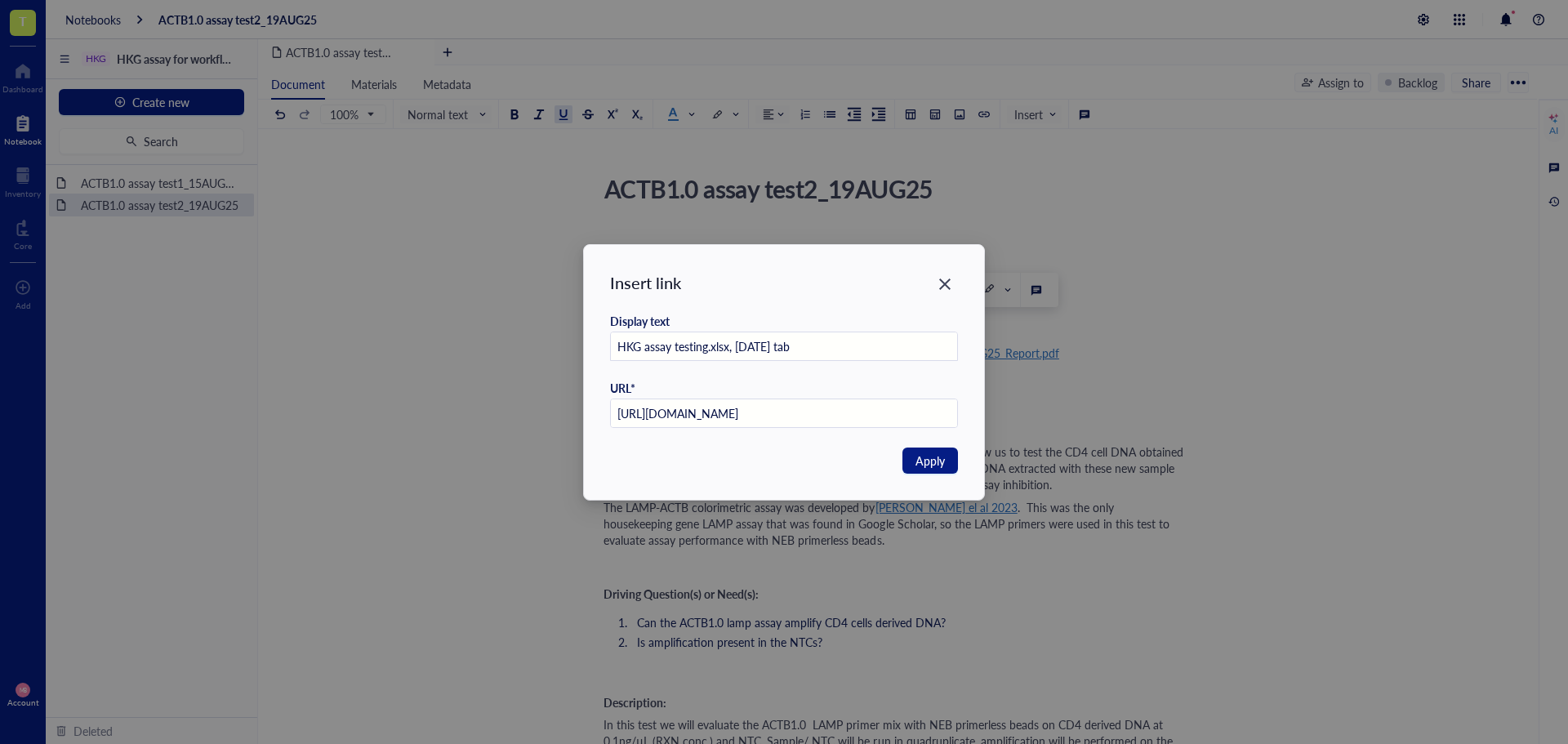
click at [743, 345] on input "HKG assay testing.xlsx, [DATE] tab" at bounding box center [784, 347] width 347 height 29
type input "HKG assay testing.xlsx, 19AUG25 tab"
click at [1243, 239] on div "Insert link Display text HKG assay testing.xlsx, 19AUG25 tab URL* https://docs.…" at bounding box center [784, 372] width 1568 height 744
click at [926, 456] on span "Apply" at bounding box center [930, 460] width 29 height 18
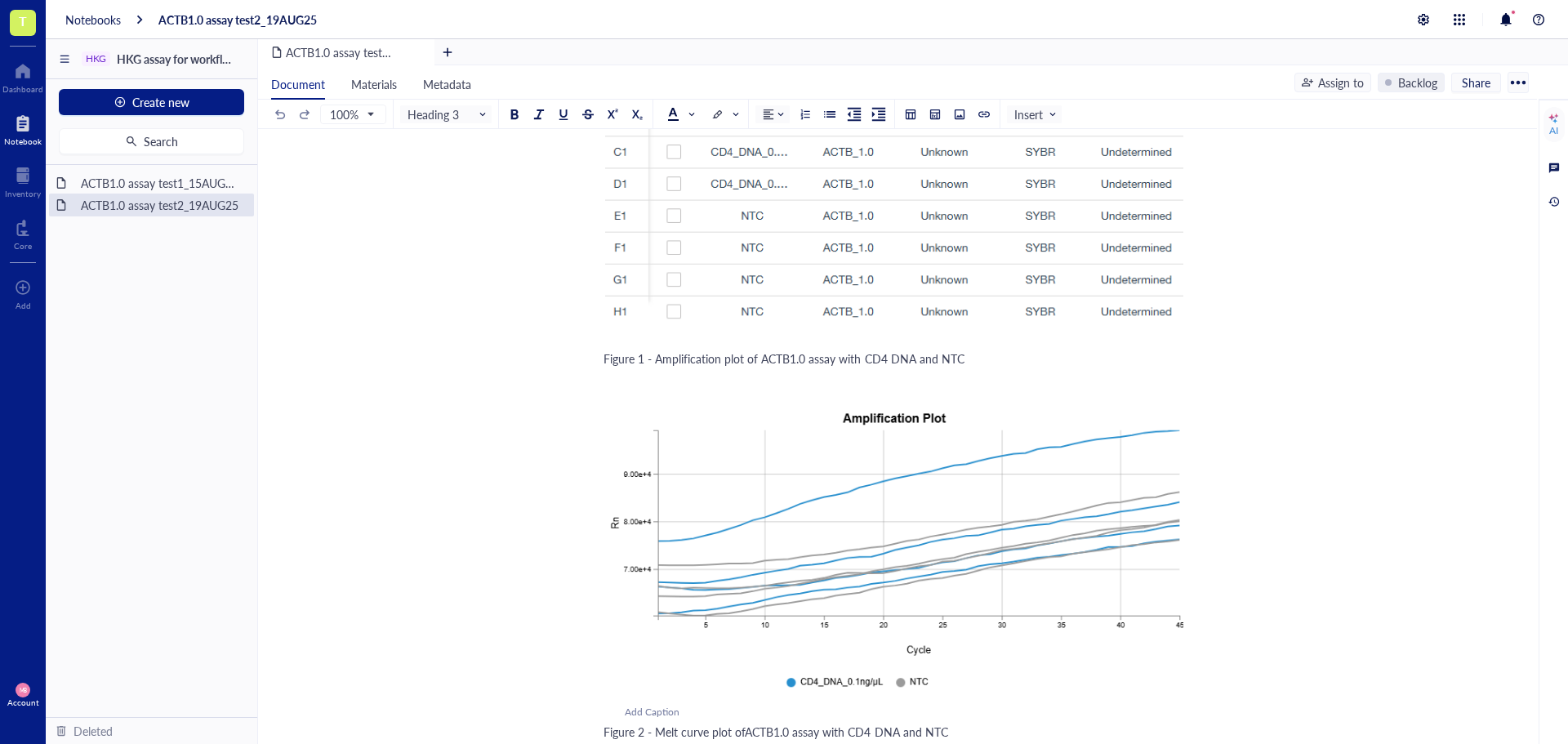
scroll to position [1797, 0]
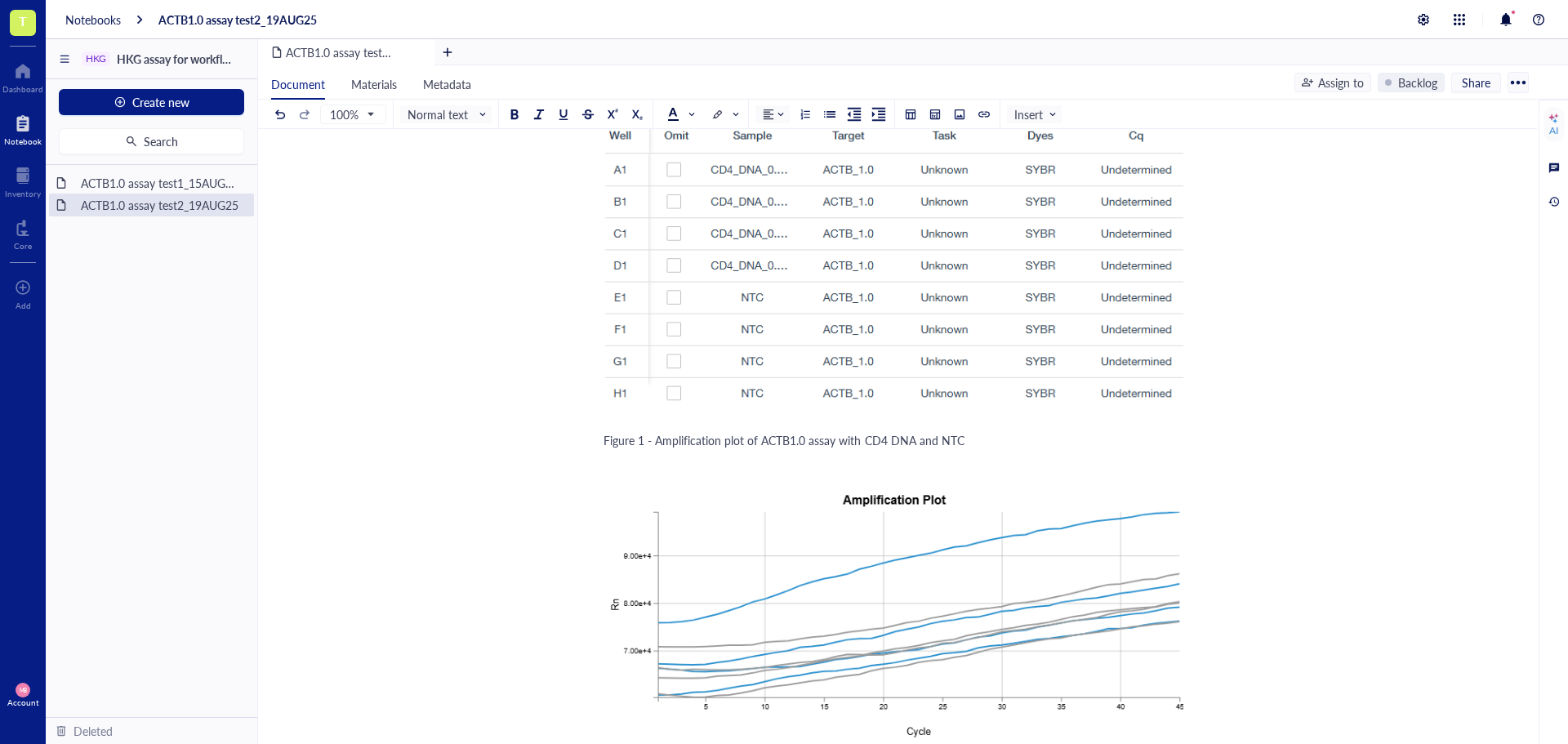
click at [962, 439] on div "Figure 1 - Amplification plot of ACTB1.0 assay with CD4 DNA and NTC" at bounding box center [894, 439] width 581 height 17
drag, startPoint x: 833, startPoint y: 438, endPoint x: 760, endPoint y: 439, distance: 73.0
click at [760, 439] on span "Figure 1 - Amplification plot of ACTB1.0 assay with CD4 DNA and NTC" at bounding box center [784, 439] width 361 height 17
click at [770, 441] on span "Figure 1 - Amplification plot of ACTB1.0 assay with CD4 DNA and NTC" at bounding box center [784, 439] width 361 height 17
drag, startPoint x: 830, startPoint y: 442, endPoint x: 784, endPoint y: 441, distance: 46.0
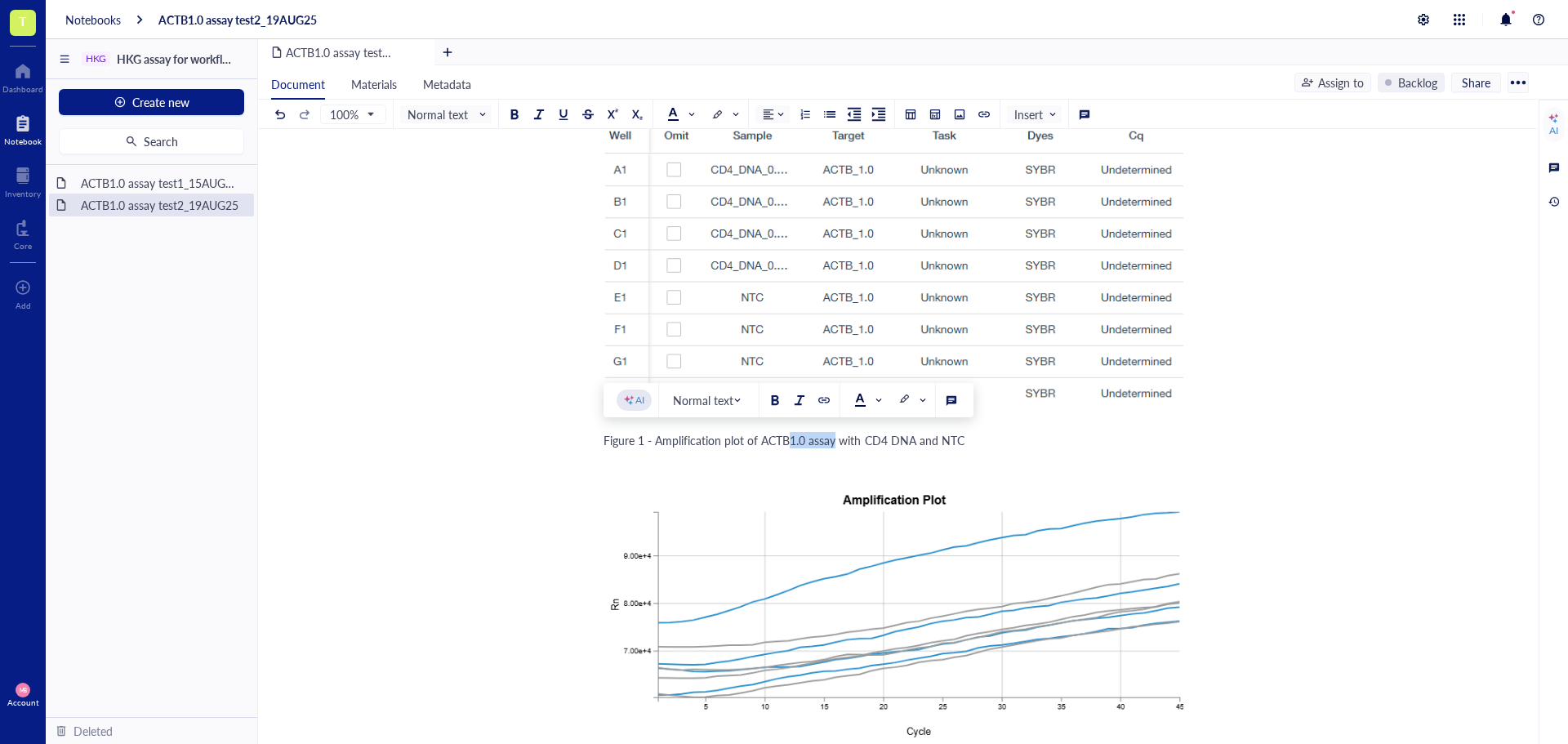
click at [784, 441] on span "Figure 1 - Amplification plot of ACTB1.0 assay with CD4 DNA and NTC" at bounding box center [784, 439] width 361 height 17
drag, startPoint x: 1043, startPoint y: 437, endPoint x: 654, endPoint y: 449, distance: 389.2
click at [654, 449] on div "Experiment owner: Maria Baron ﻿ Relevant files: Excel Plate map: HKG assay test…" at bounding box center [894, 137] width 581 height 3409
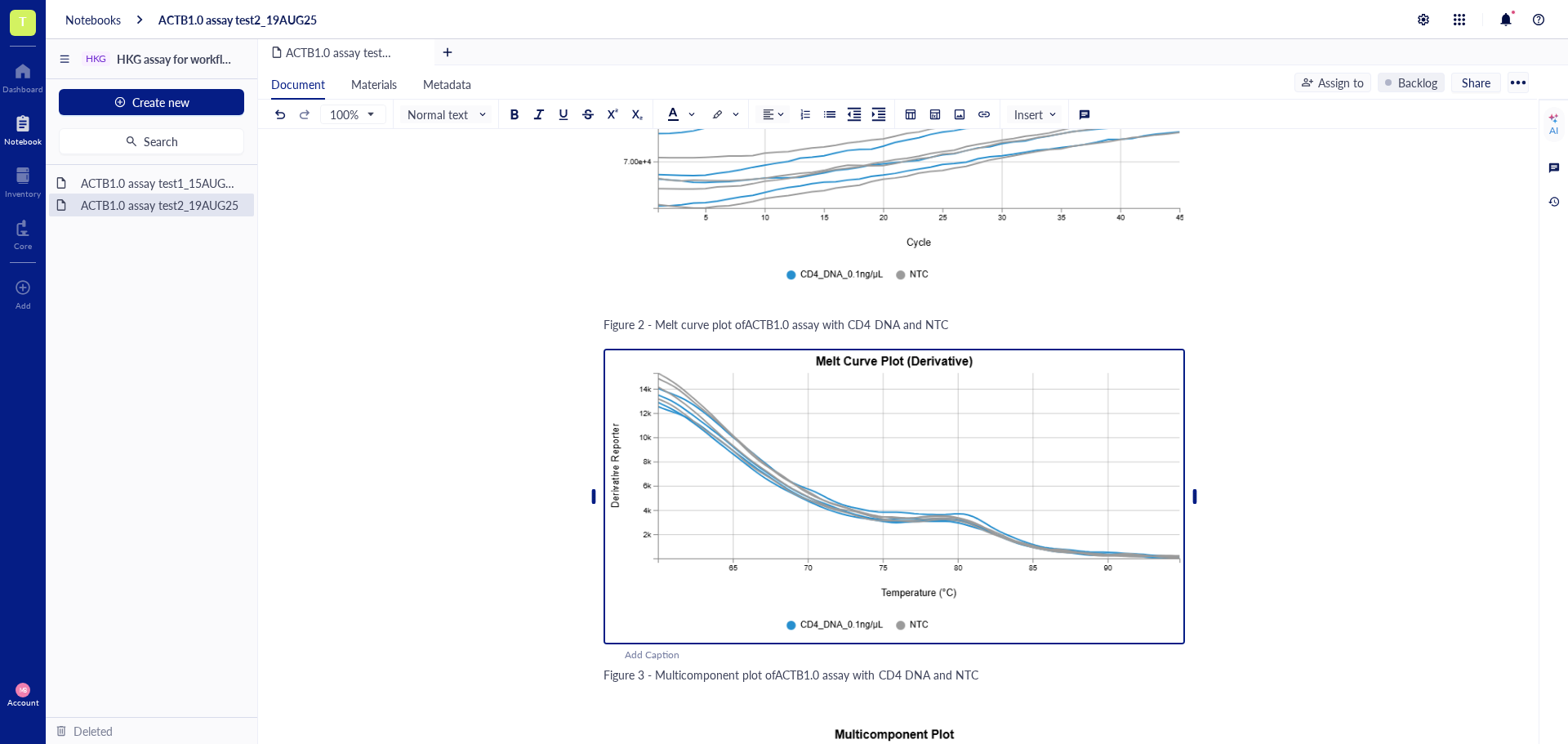
scroll to position [2286, 0]
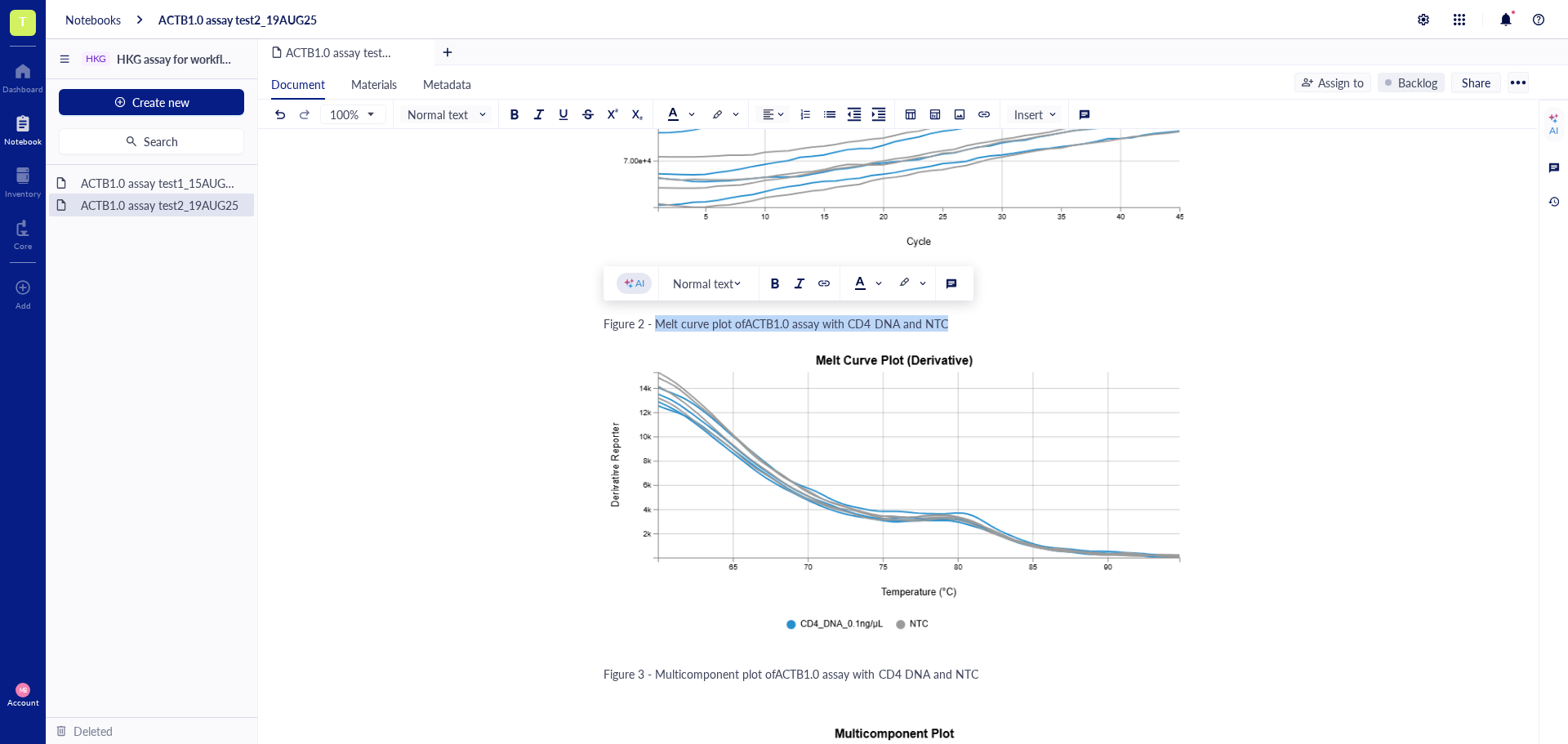
drag, startPoint x: 657, startPoint y: 320, endPoint x: 952, endPoint y: 325, distance: 295.0
click at [952, 325] on div "Figure 2 - Melt curve plot ofACTB1.0 assay with CD4 DNA and NTC" at bounding box center [894, 323] width 581 height 17
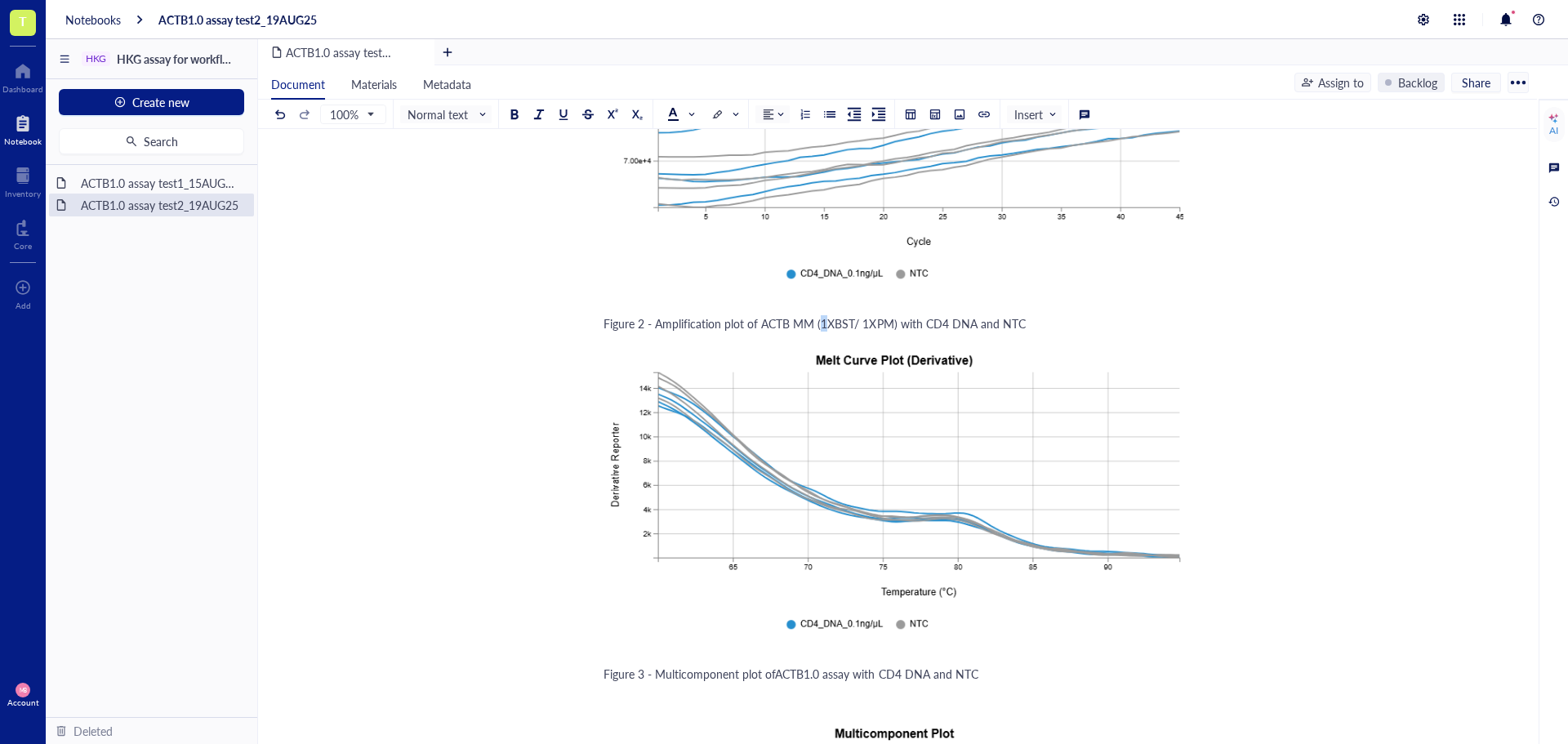
click at [822, 322] on span "Figure 2 - Amplification plot of ACTB MM (1XBST/ 1XPM) with CD4 DNA and NTC" at bounding box center [814, 323] width 422 height 17
click at [858, 322] on span "Figure 2 - Amplification plot of ACTB MM (2XBST/ 1XPM) with CD4 DNA and NTC" at bounding box center [814, 323] width 422 height 17
click at [1160, 320] on div "Figure 2 - Amplification plot of ACTB MM (2XBST/2XPM) with CD4 DNA and NTC" at bounding box center [894, 323] width 581 height 17
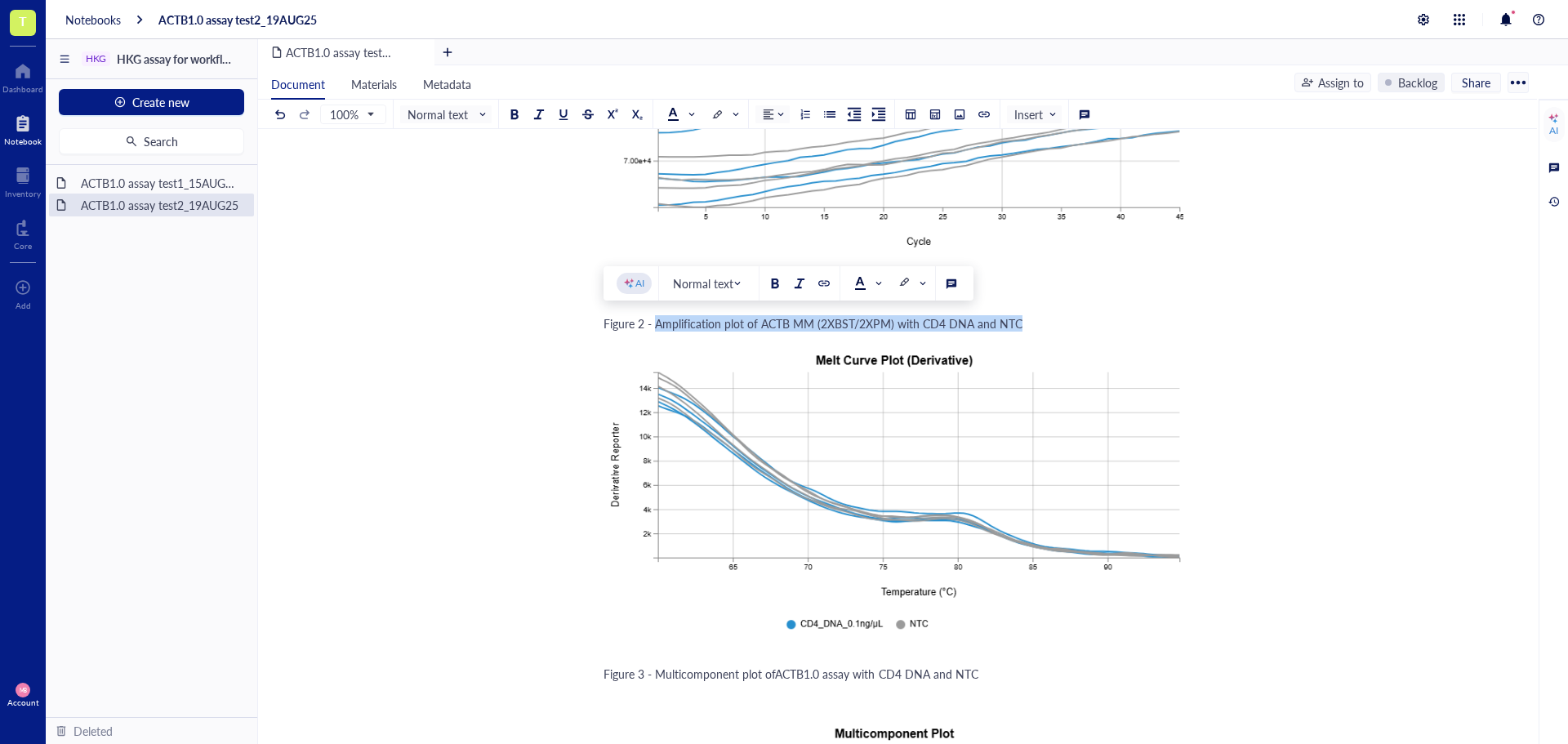
drag, startPoint x: 1050, startPoint y: 328, endPoint x: 657, endPoint y: 329, distance: 393.0
click at [657, 329] on div "Figure 2 - Amplification plot of ACTB MM (2XBST/2XPM) with CD4 DNA and NTC" at bounding box center [894, 323] width 581 height 17
click at [663, 676] on span "Figure 3 - Multicomponent plot ofACTB1.0 assay with CD4 DNA and NTC" at bounding box center [790, 673] width 375 height 17
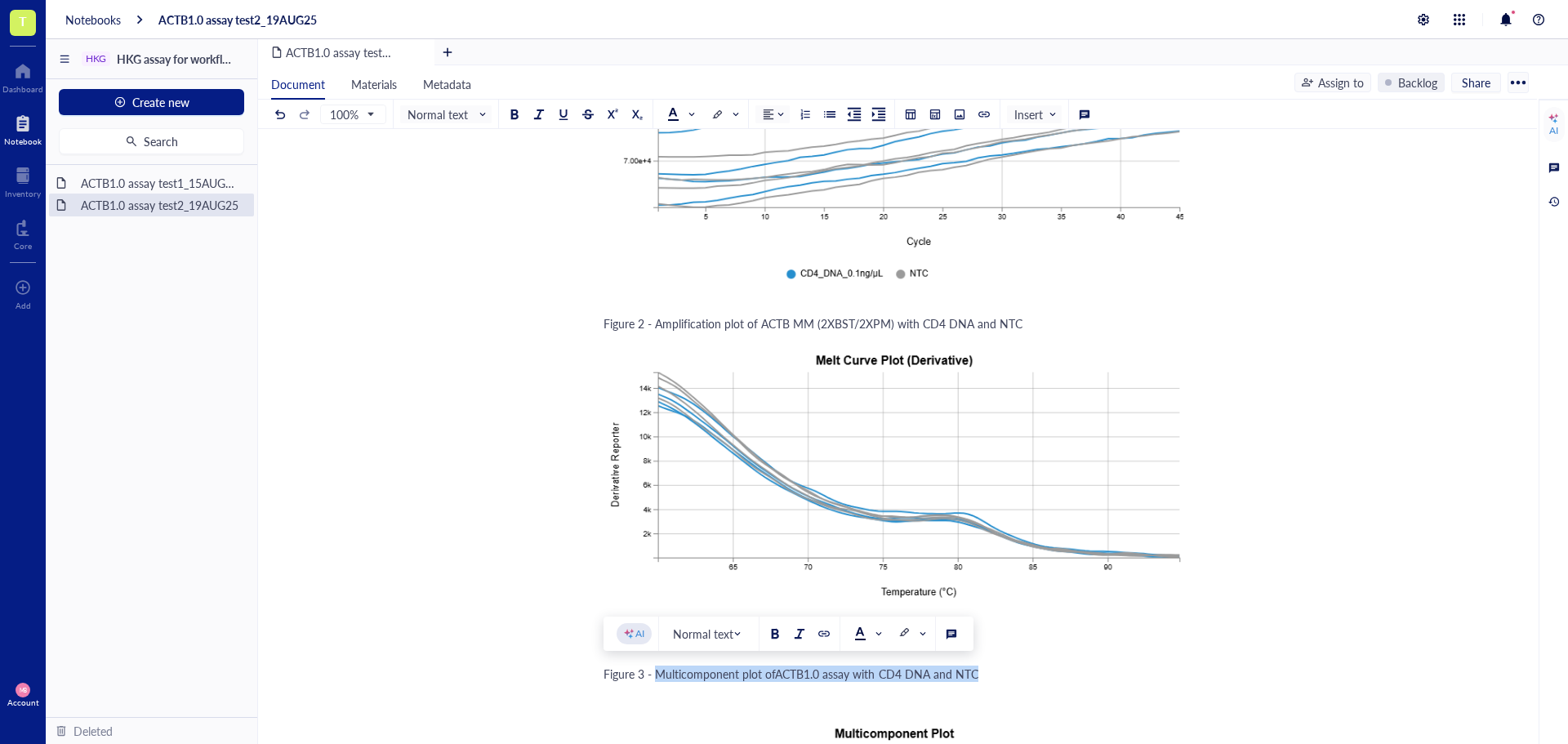
drag, startPoint x: 659, startPoint y: 675, endPoint x: 980, endPoint y: 669, distance: 321.1
click at [980, 669] on div "Figure 3 - Multicomponent plot ofACTB1.0 assay with CD4 DNA and NTC" at bounding box center [894, 673] width 581 height 17
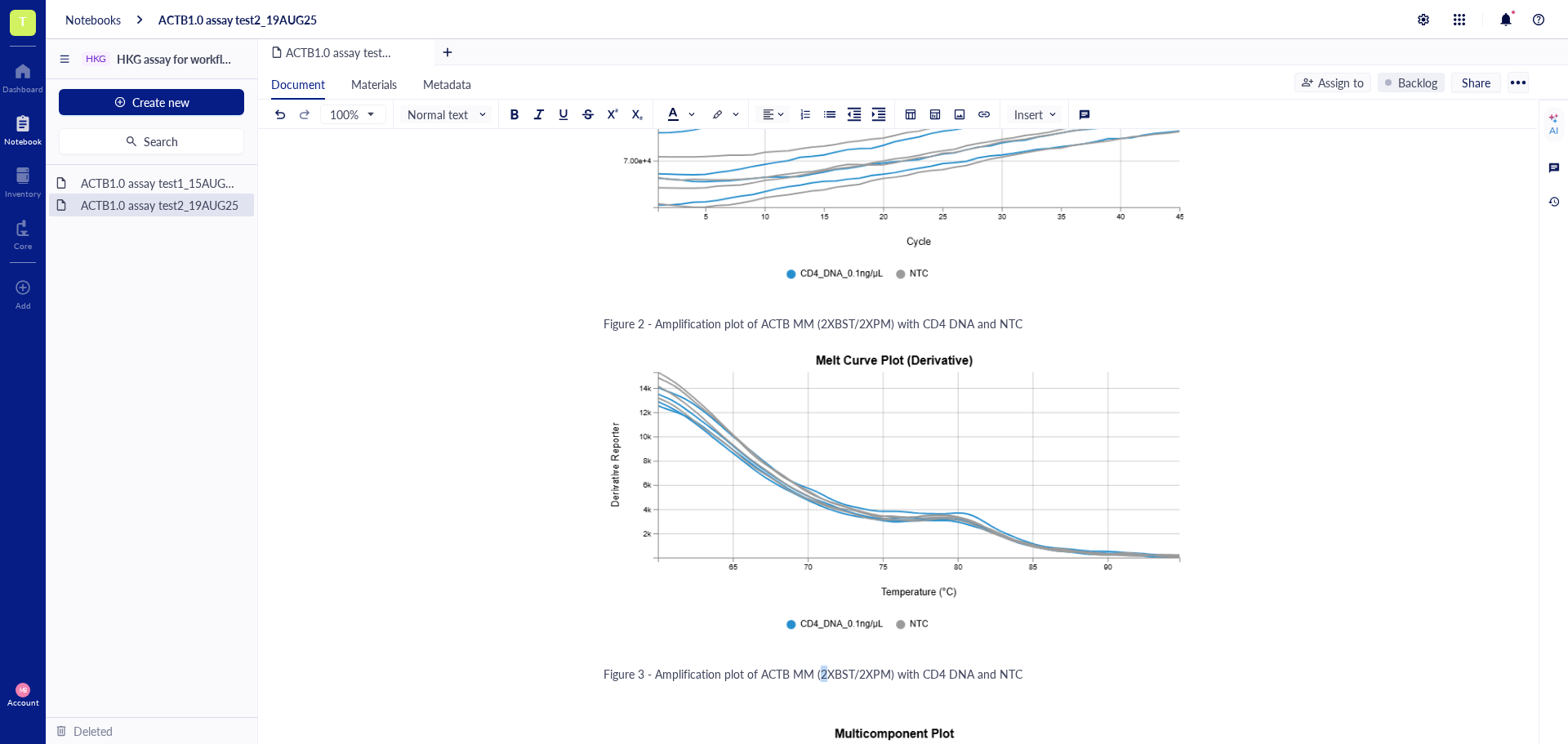
click at [818, 674] on span "Figure 3 - Amplification plot of ACTB MM (2XBST/2XPM) with CD4 DNA and NTC" at bounding box center [813, 673] width 419 height 17
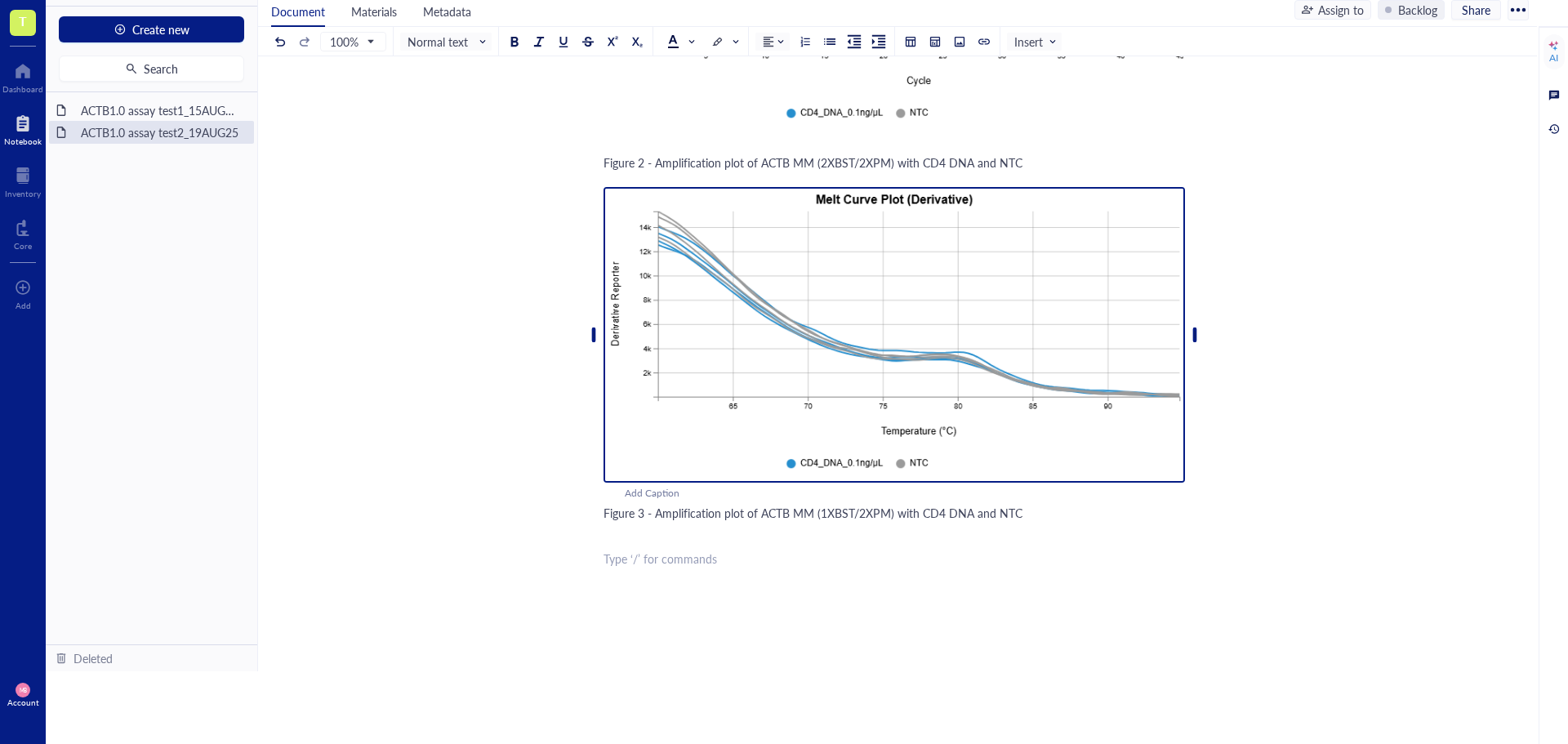
click at [919, 372] on img at bounding box center [894, 334] width 581 height 296
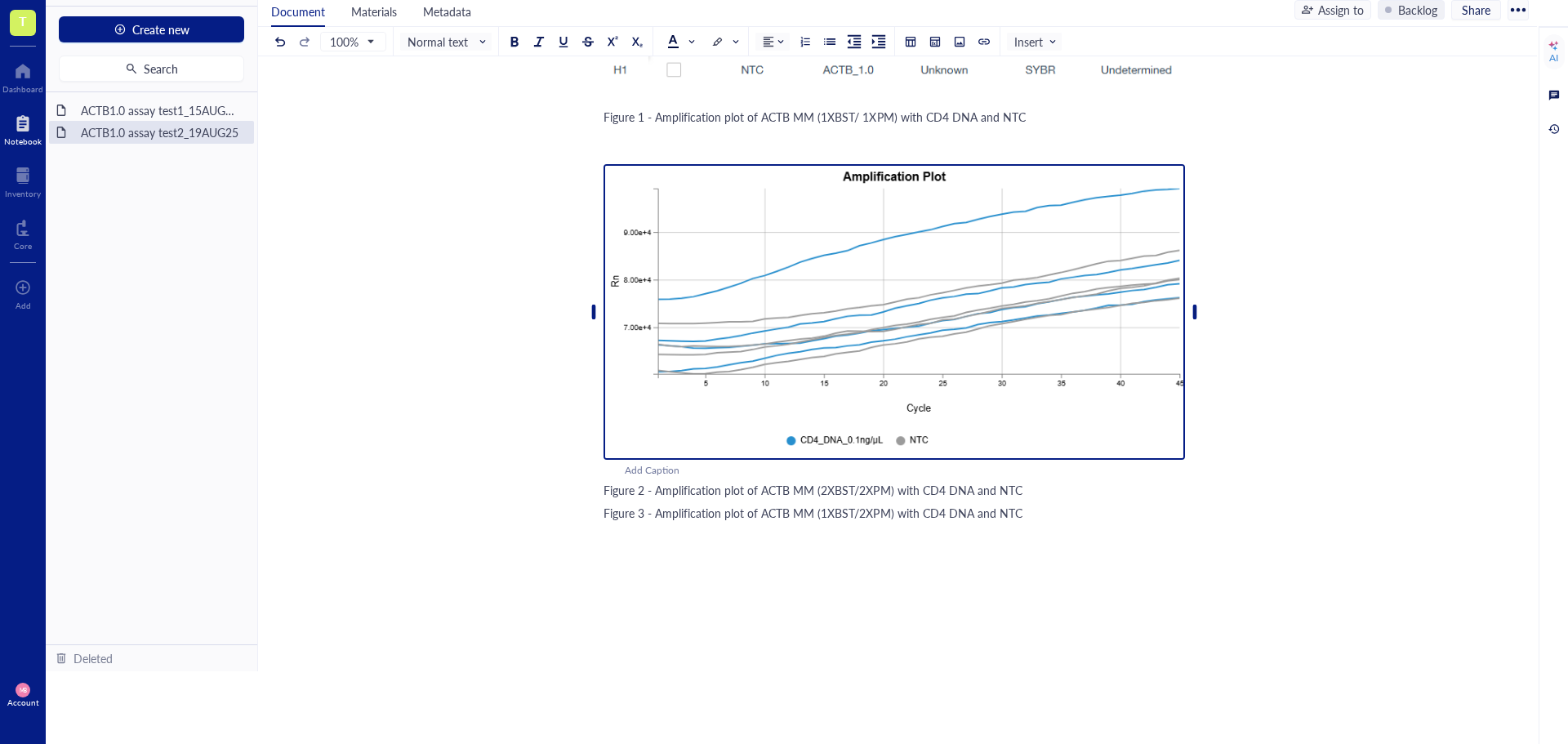
click at [911, 320] on img at bounding box center [894, 312] width 581 height 296
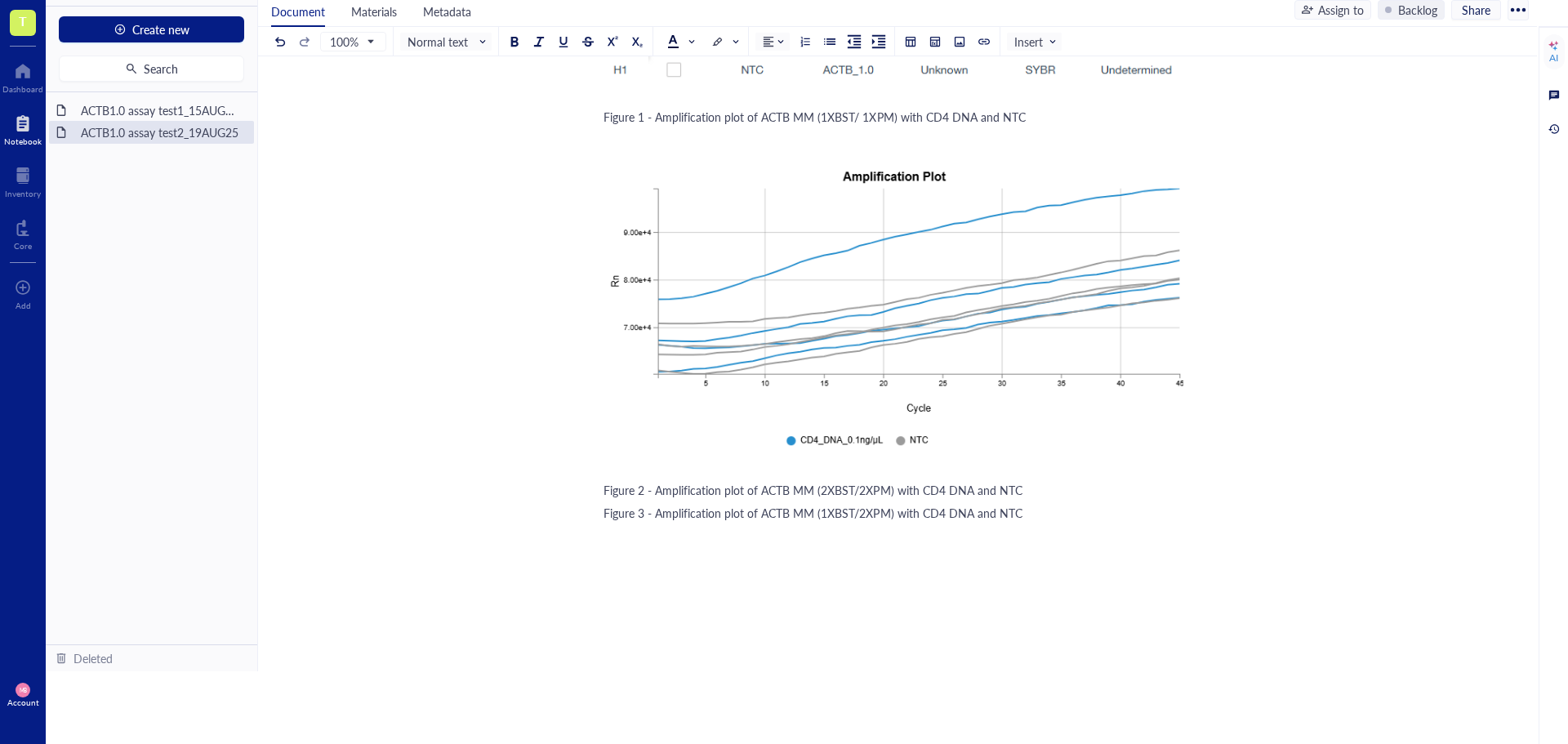
scroll to position [1883, 0]
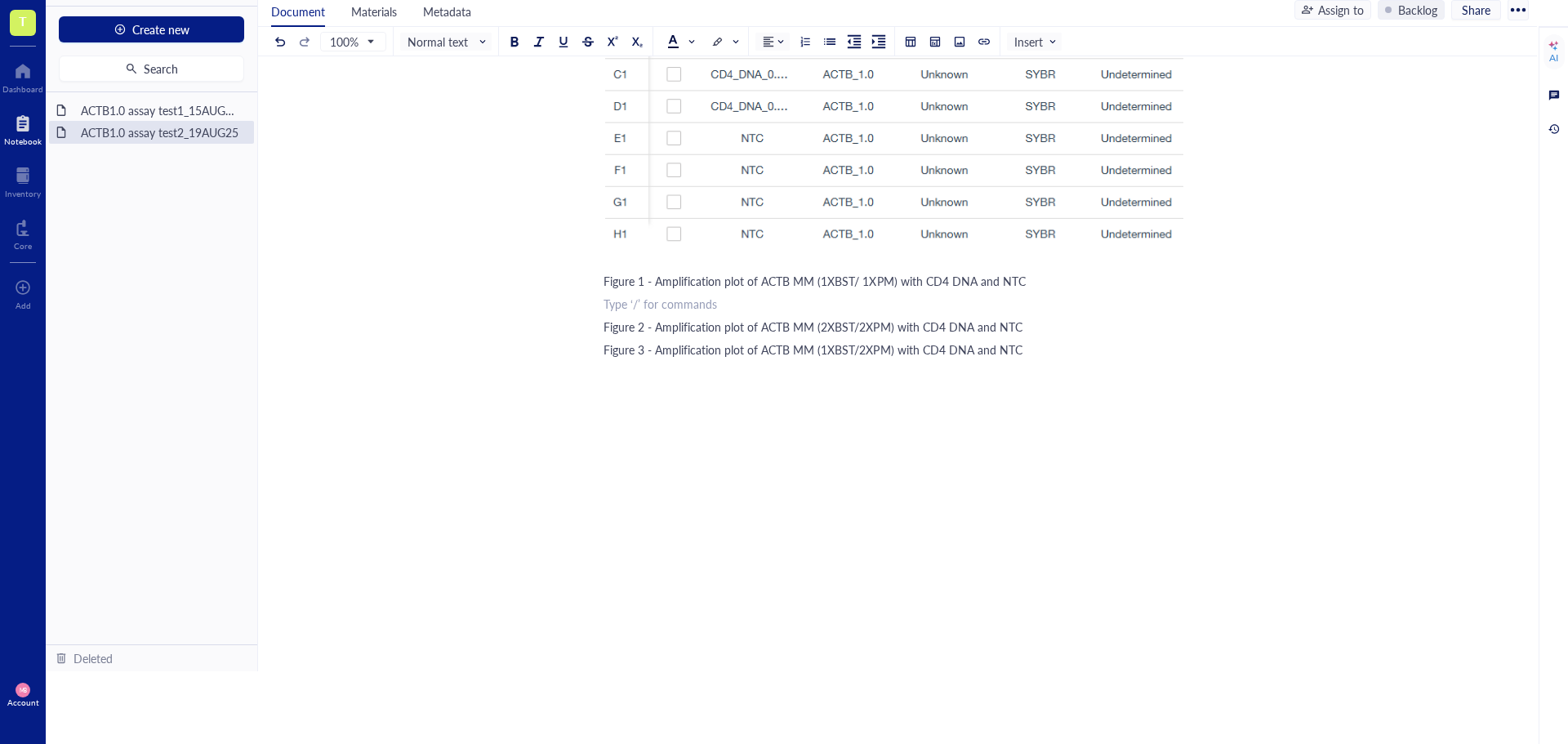
click at [772, 311] on div "﻿ Type ‘/’ for commands" at bounding box center [894, 304] width 581 height 17
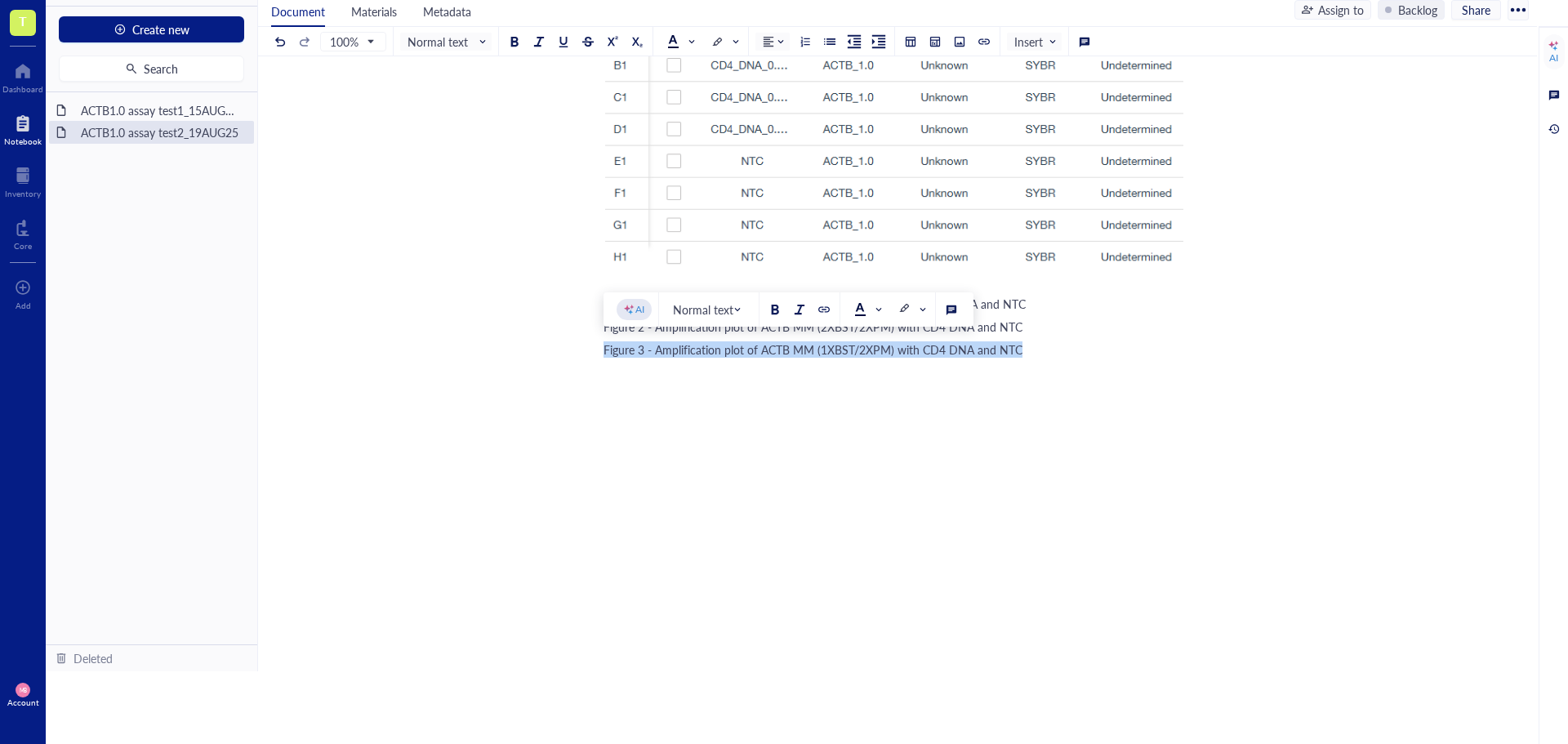
drag, startPoint x: 1037, startPoint y: 350, endPoint x: 601, endPoint y: 355, distance: 436.0
click at [1035, 351] on div "Figure 3 - Amplification plot of ACTB MM (1XBST/2XPM) with CD4 DNA and NTC" at bounding box center [894, 349] width 581 height 17
click at [1021, 350] on div "Figure 3 - Amplification plot of ACTB MM (1XBST/2XPM) with CD4 DNA and NTC" at bounding box center [894, 349] width 581 height 17
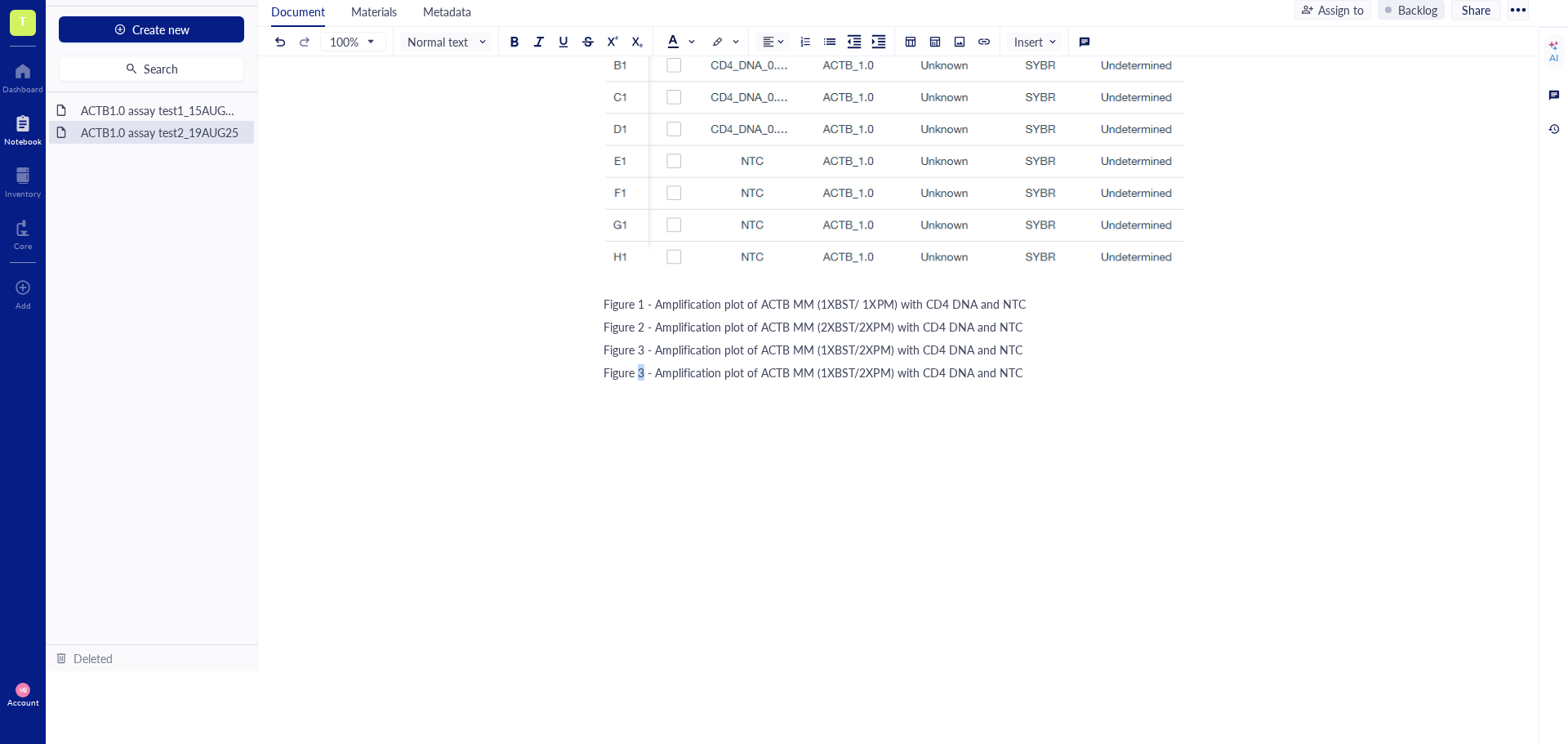
click at [639, 371] on span "Figure 3 - Amplification plot of ACTB MM (1XBST/2XPM) with CD4 DNA and NTC" at bounding box center [813, 372] width 419 height 17
click at [824, 372] on span "Figure 4 - Amplification plot of ACTB MM (1XBST/2XPM) with CD4 DNA and NTC" at bounding box center [813, 372] width 419 height 17
click at [862, 373] on span "Figure 4 - Amplification plot of ACTB MM (2XBST/2XPM) with CD4 DNA and NTC" at bounding box center [813, 372] width 419 height 17
click at [1058, 388] on div "﻿ Type ‘/’ for commands" at bounding box center [894, 395] width 581 height 17
click at [1033, 307] on div "Figure 1 - Amplification plot of ACTB MM (1XBST/ 1XPM) with CD4 DNA and NTC" at bounding box center [894, 304] width 581 height 17
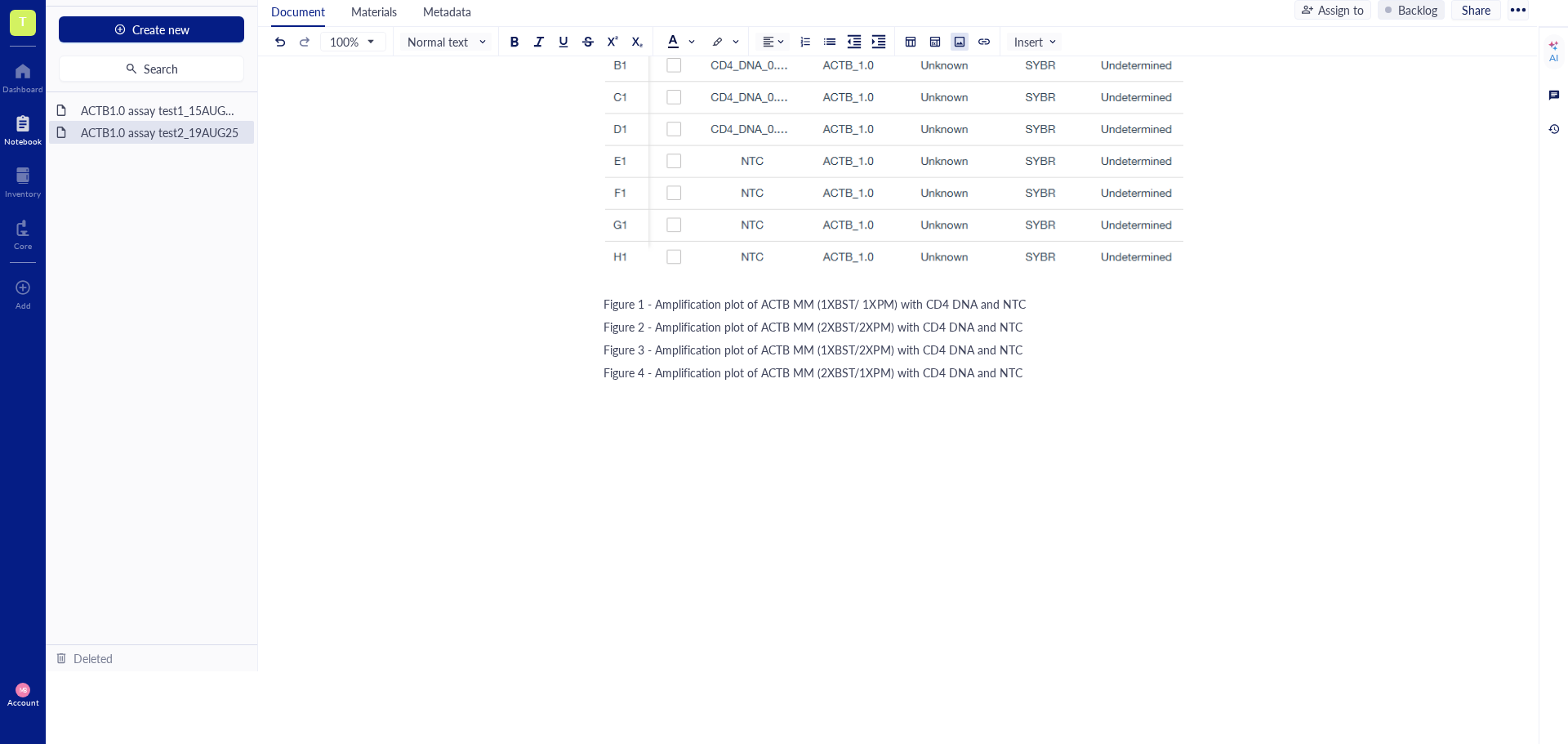
click at [960, 39] on div at bounding box center [959, 42] width 12 height 12
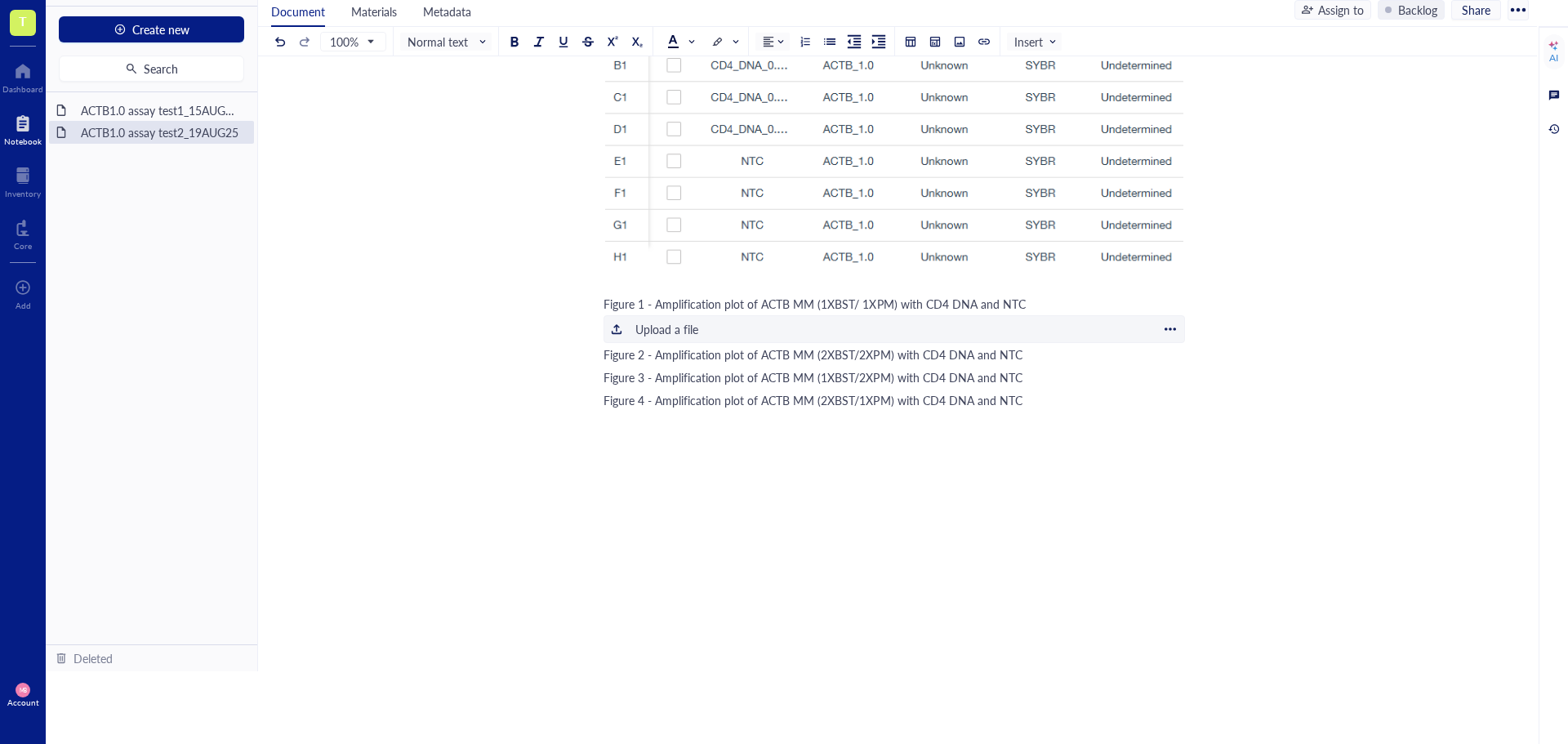
click at [668, 331] on div "Upload a file" at bounding box center [667, 329] width 63 height 18
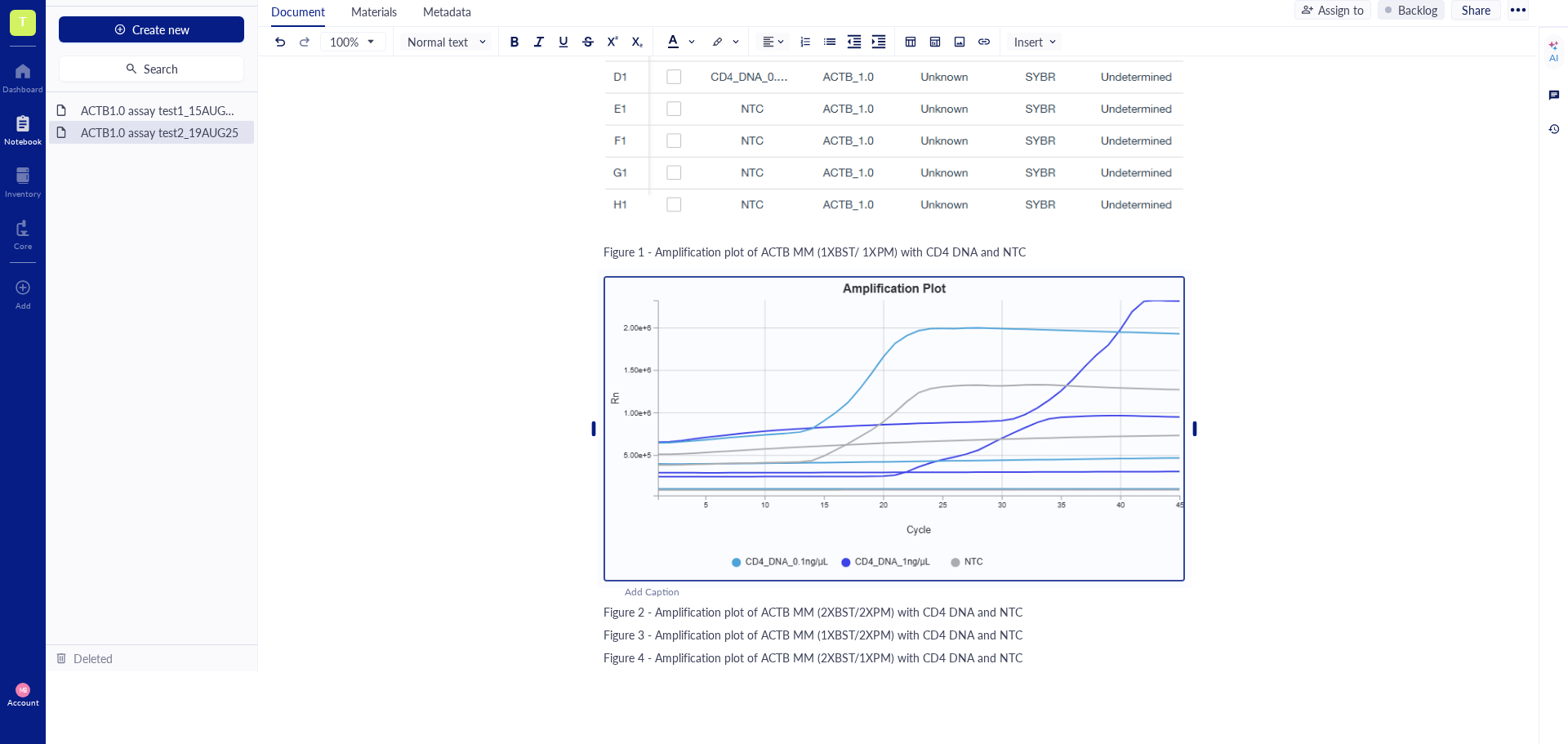
scroll to position [1941, 0]
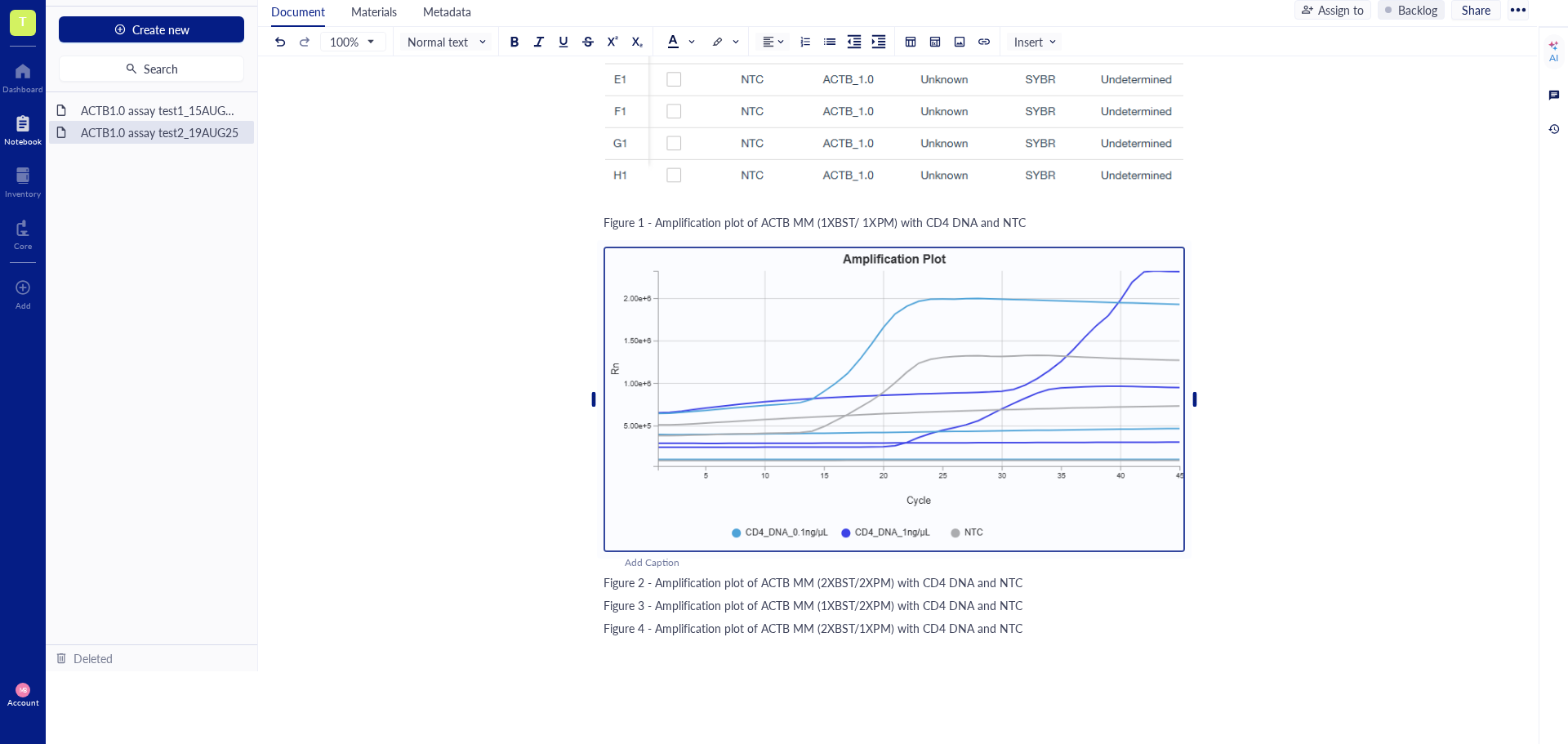
click at [1025, 582] on div "Figure 2 - Amplification plot of ACTB MM (2XBST/2XPM) with CD4 DNA and NTC" at bounding box center [894, 582] width 581 height 17
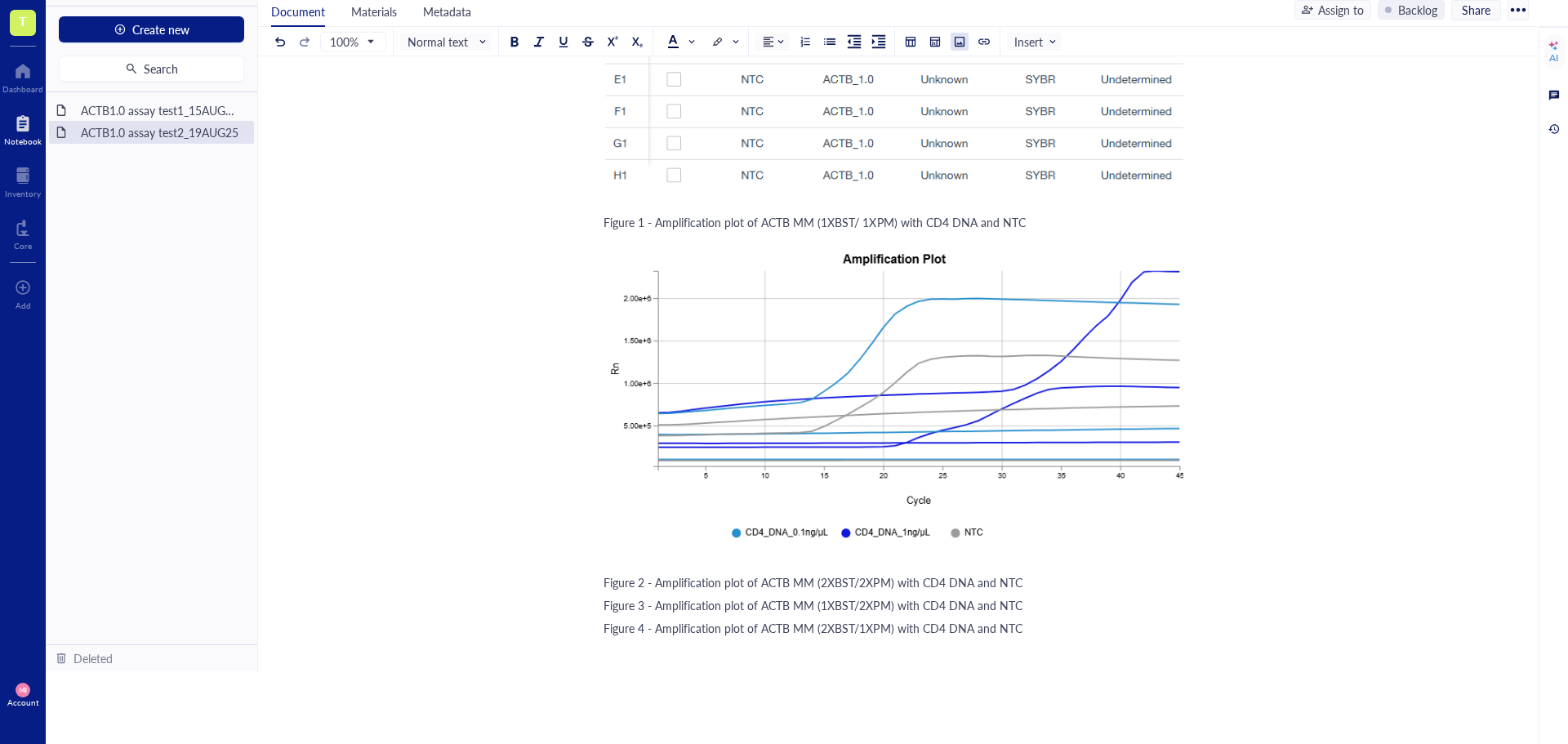
click at [958, 43] on div at bounding box center [959, 42] width 12 height 12
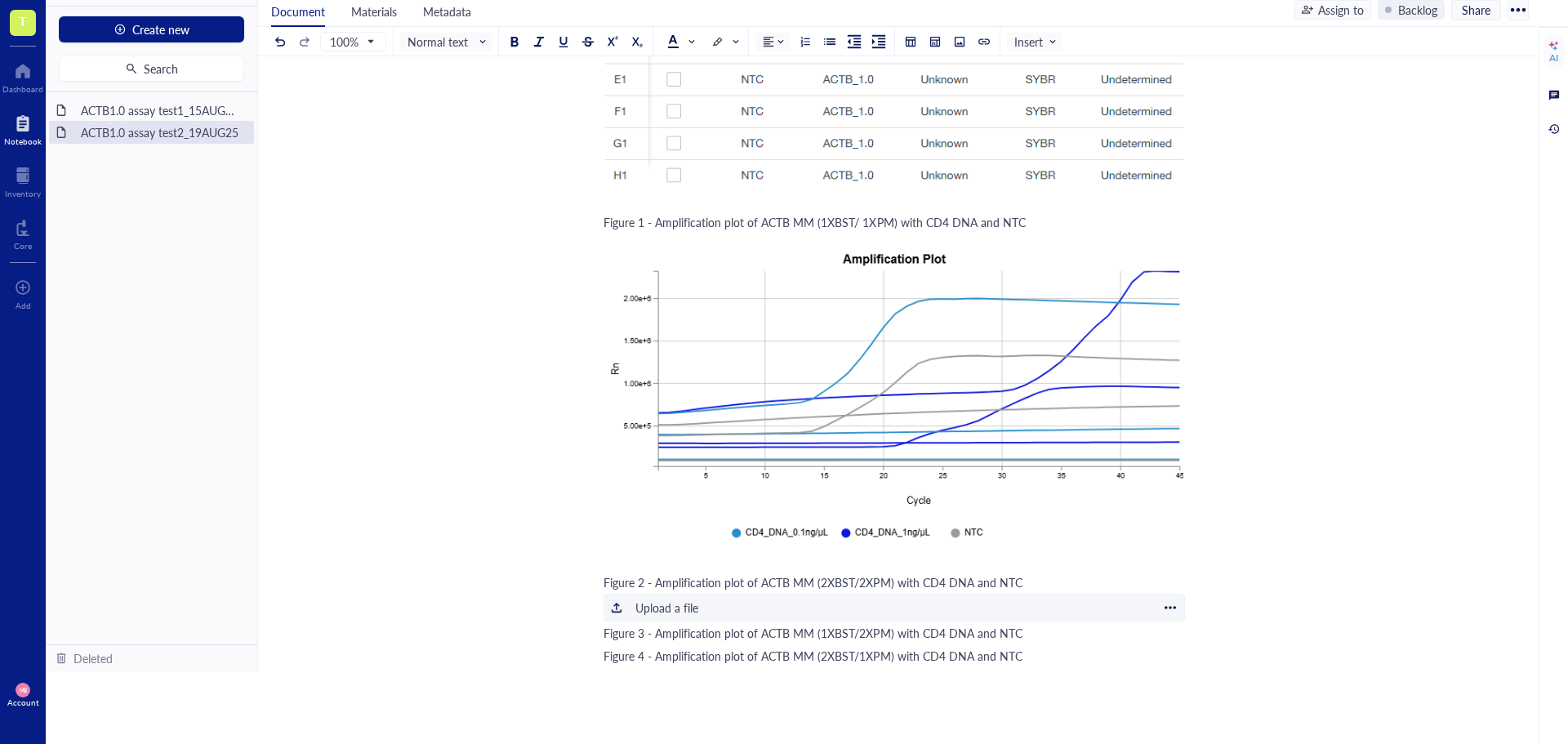
click at [661, 607] on div "Upload a file" at bounding box center [667, 607] width 63 height 18
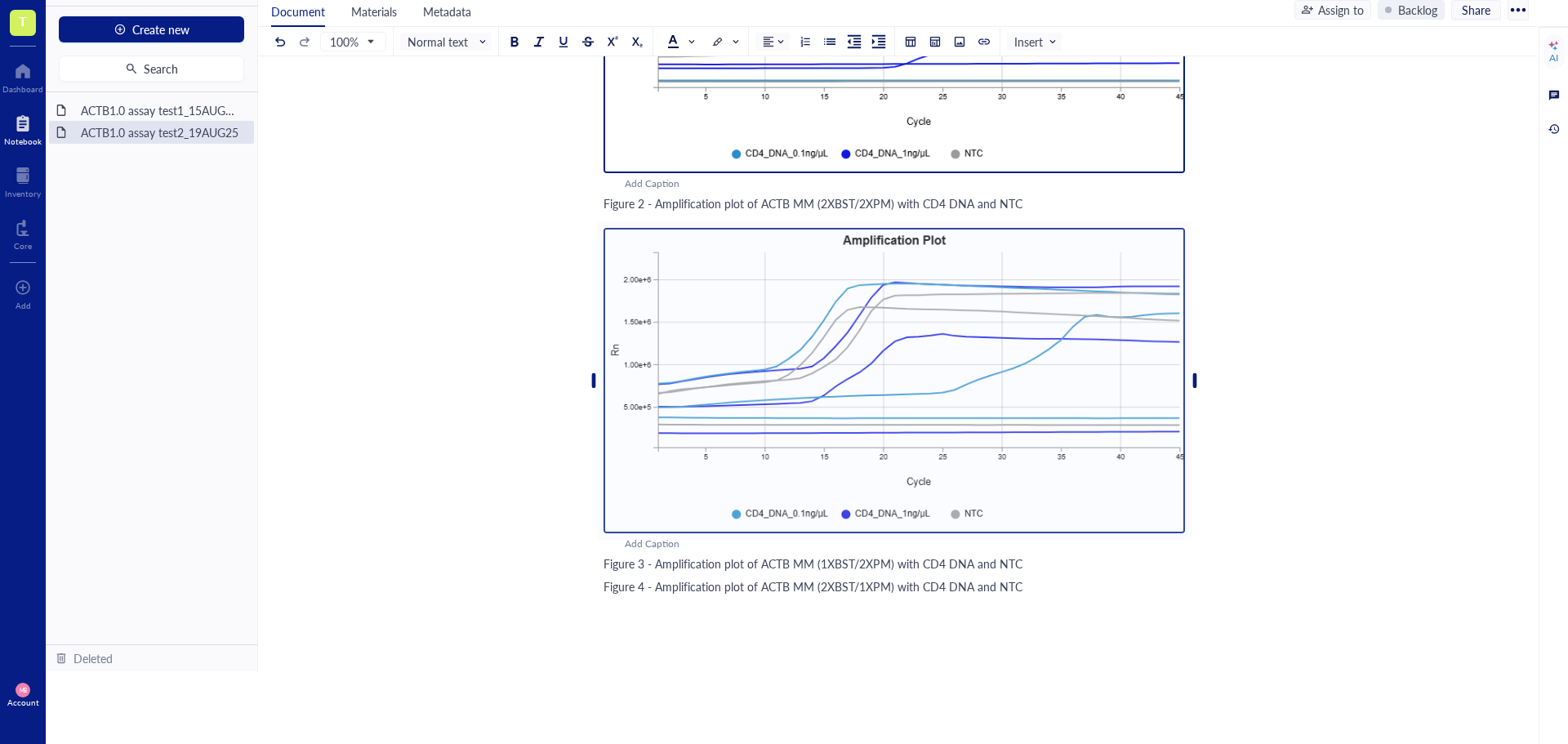
scroll to position [2432, 0]
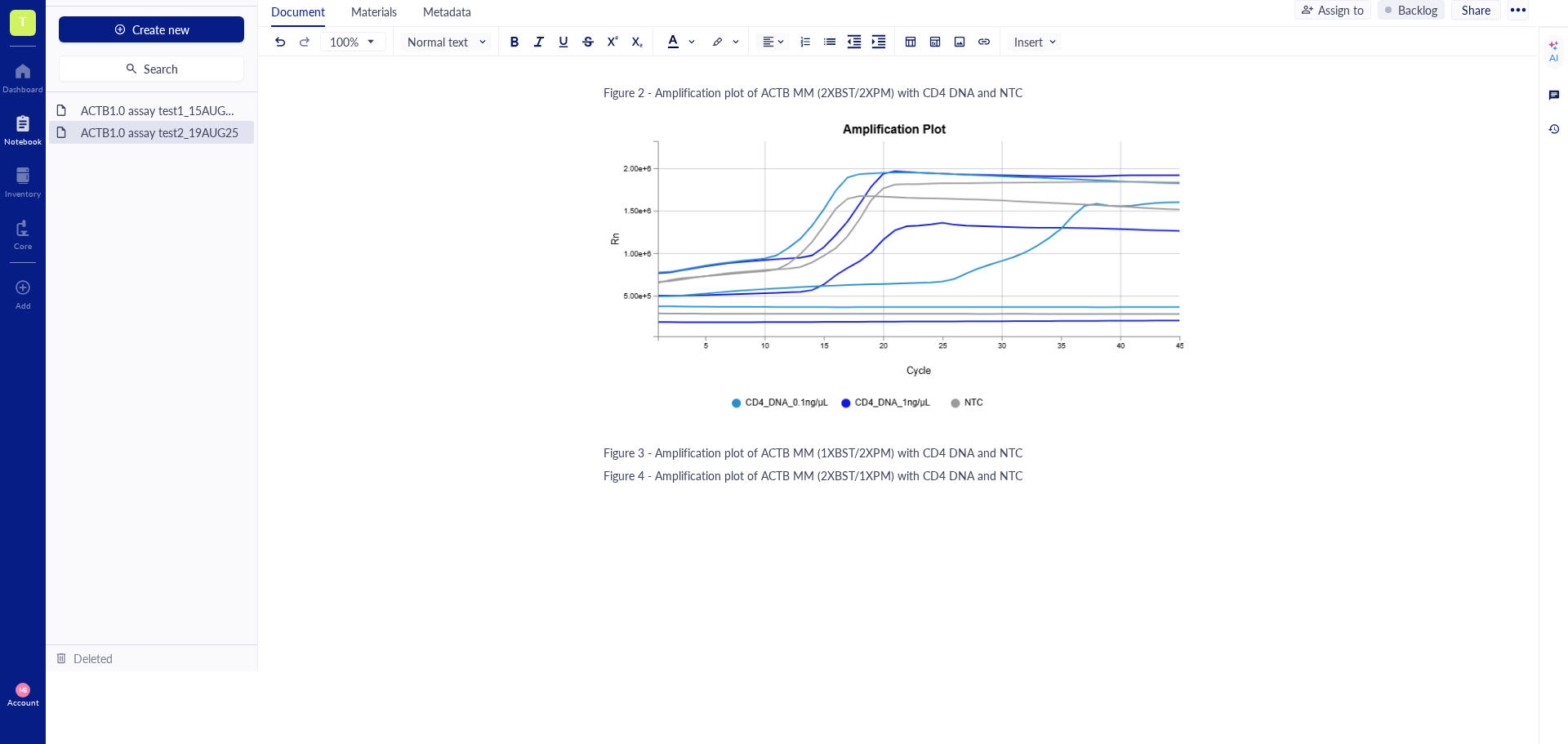
click at [1035, 449] on div "Figure 3 - Amplification plot of ACTB MM (1XBST/2XPM) with CD4 DNA and NTC" at bounding box center [894, 452] width 581 height 17
click at [955, 47] on button at bounding box center [959, 41] width 18 height 18
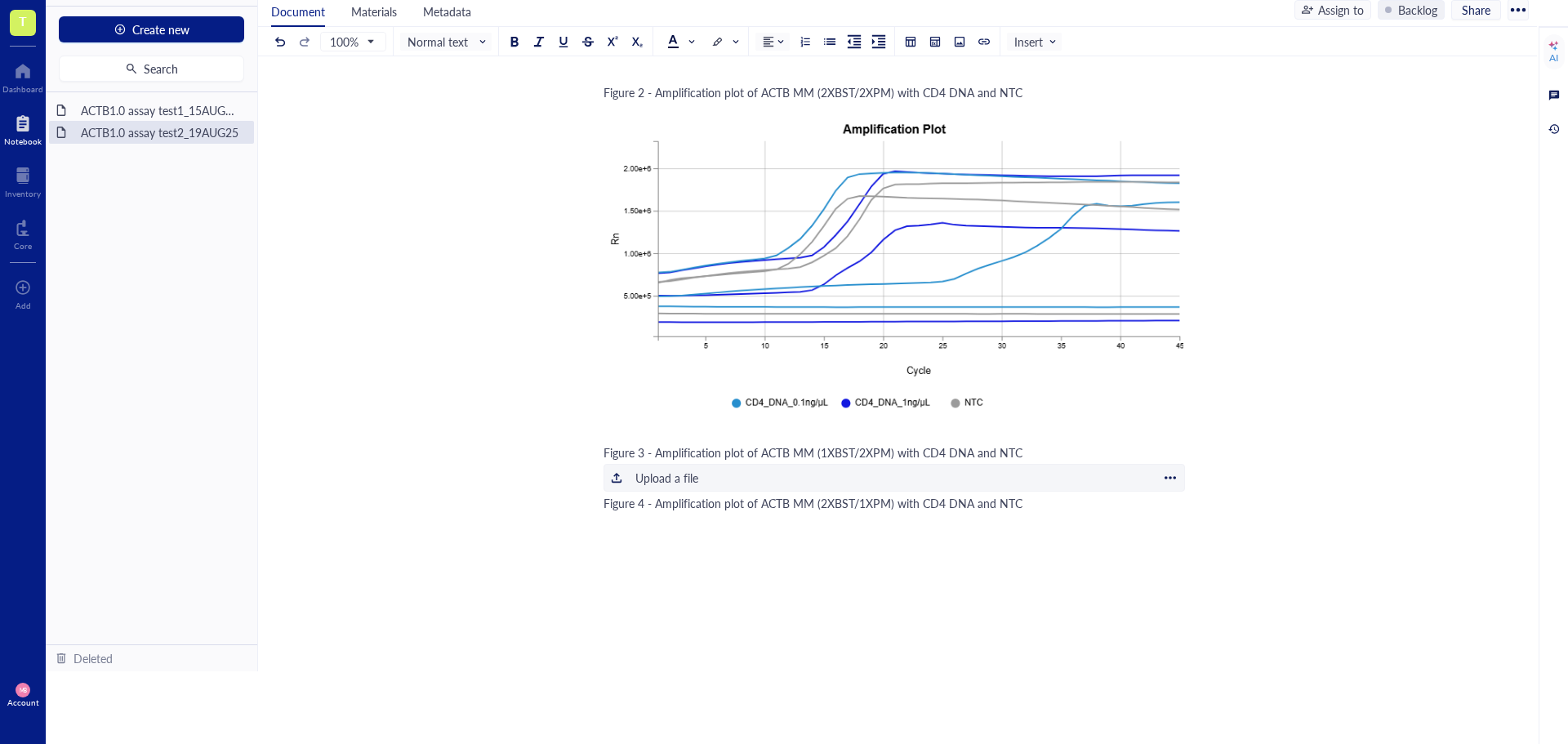
click at [653, 475] on div "Upload a file" at bounding box center [667, 478] width 63 height 18
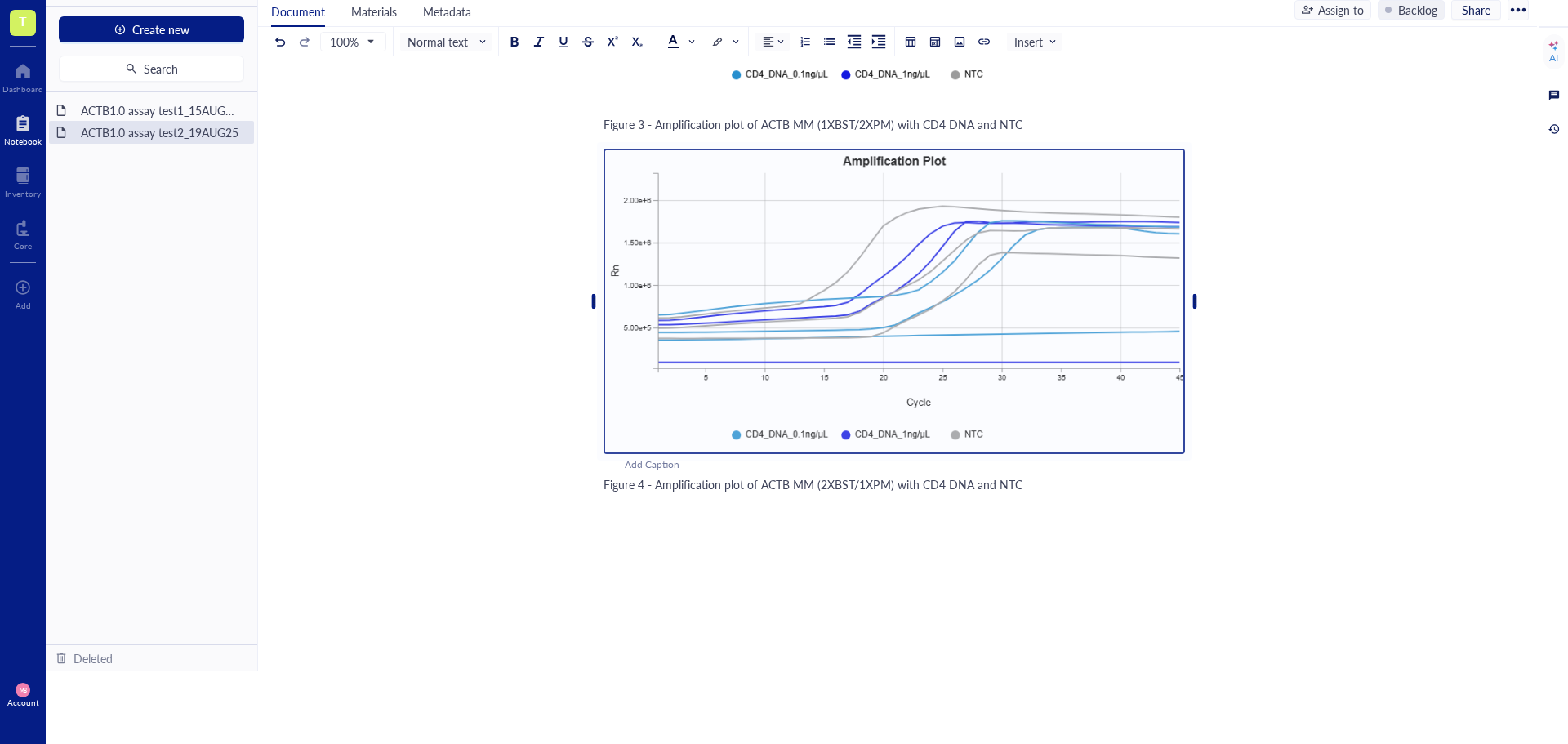
scroll to position [2839, 0]
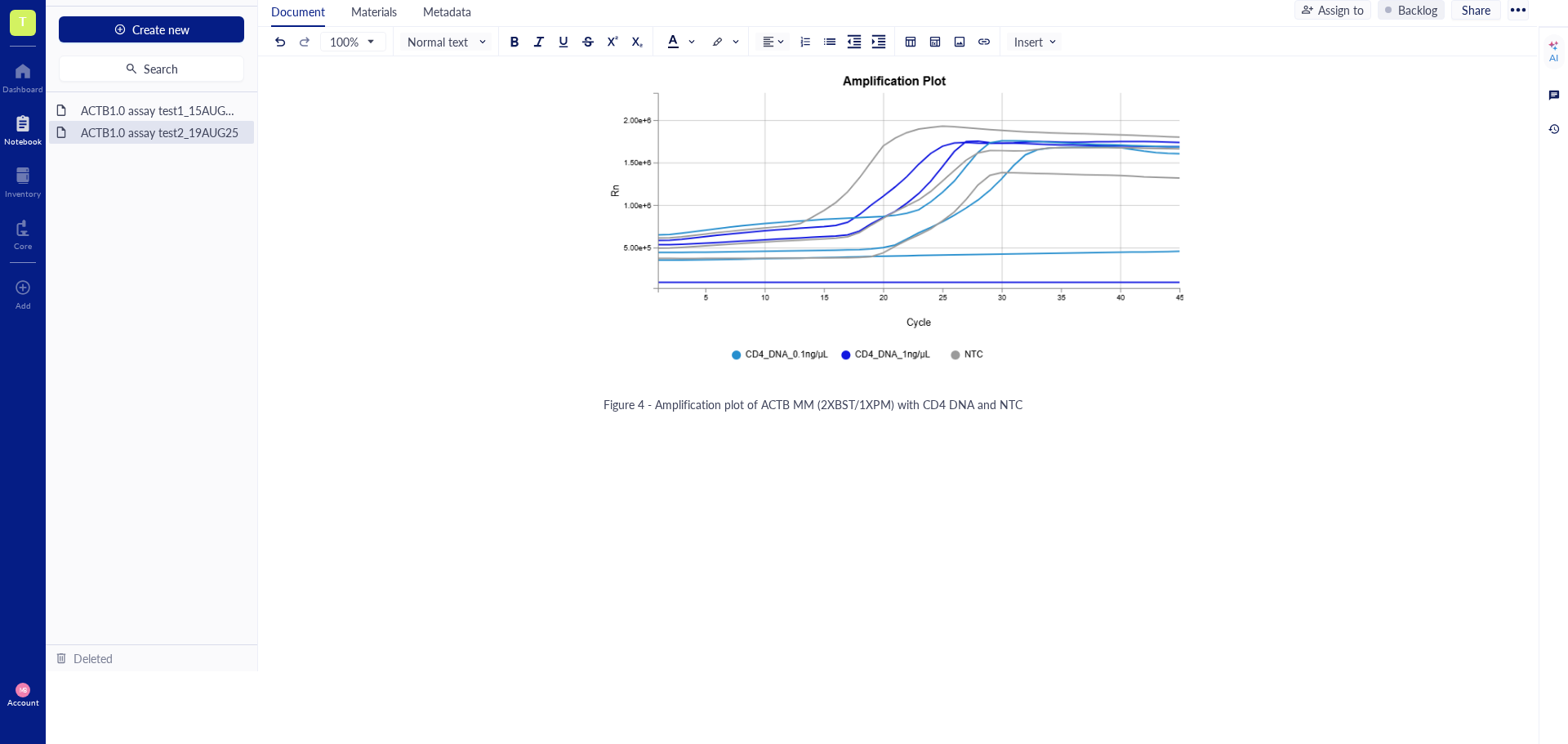
click at [953, 46] on button at bounding box center [959, 41] width 18 height 18
click at [697, 427] on div "Upload a file" at bounding box center [667, 429] width 63 height 18
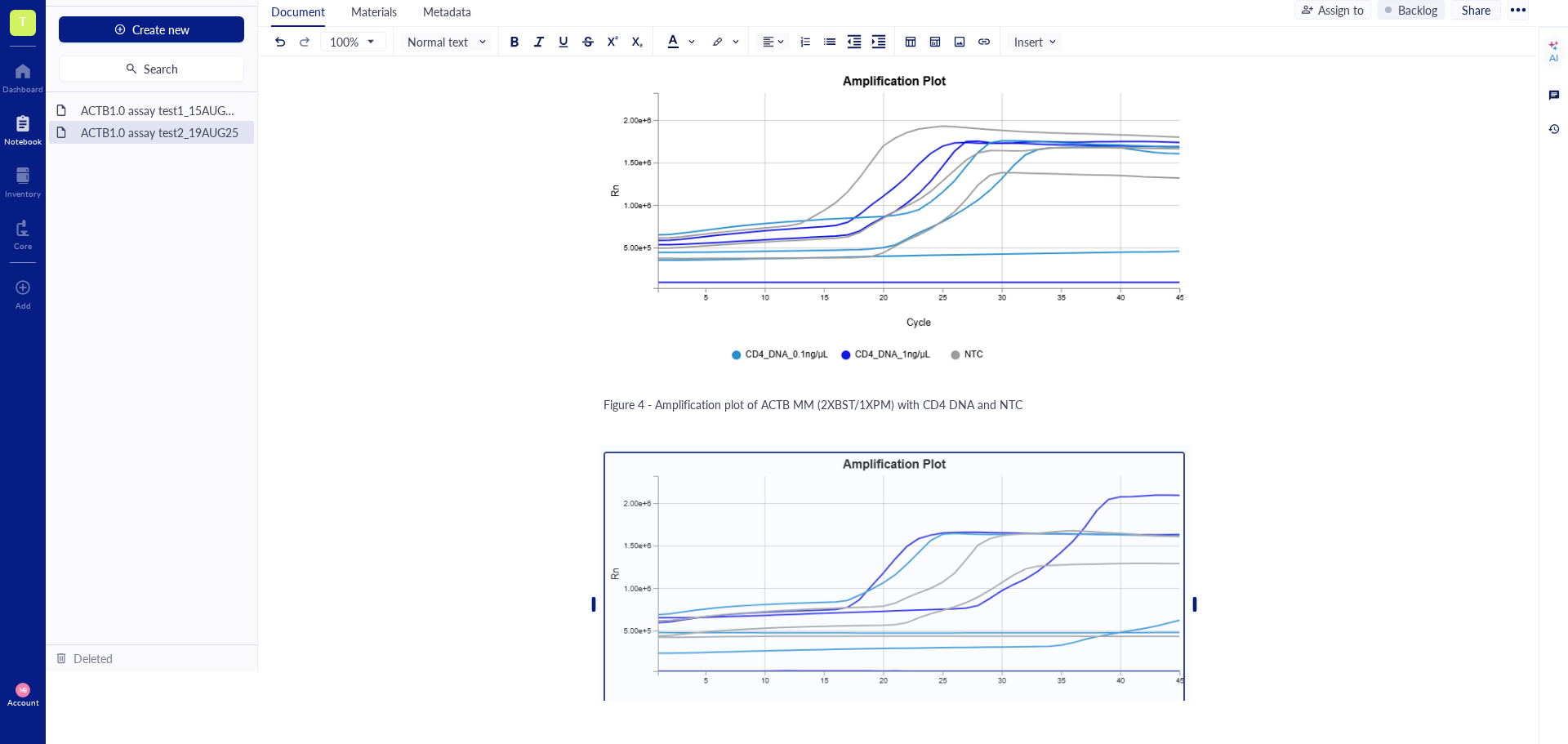
click at [682, 427] on div "﻿" at bounding box center [894, 427] width 581 height 17
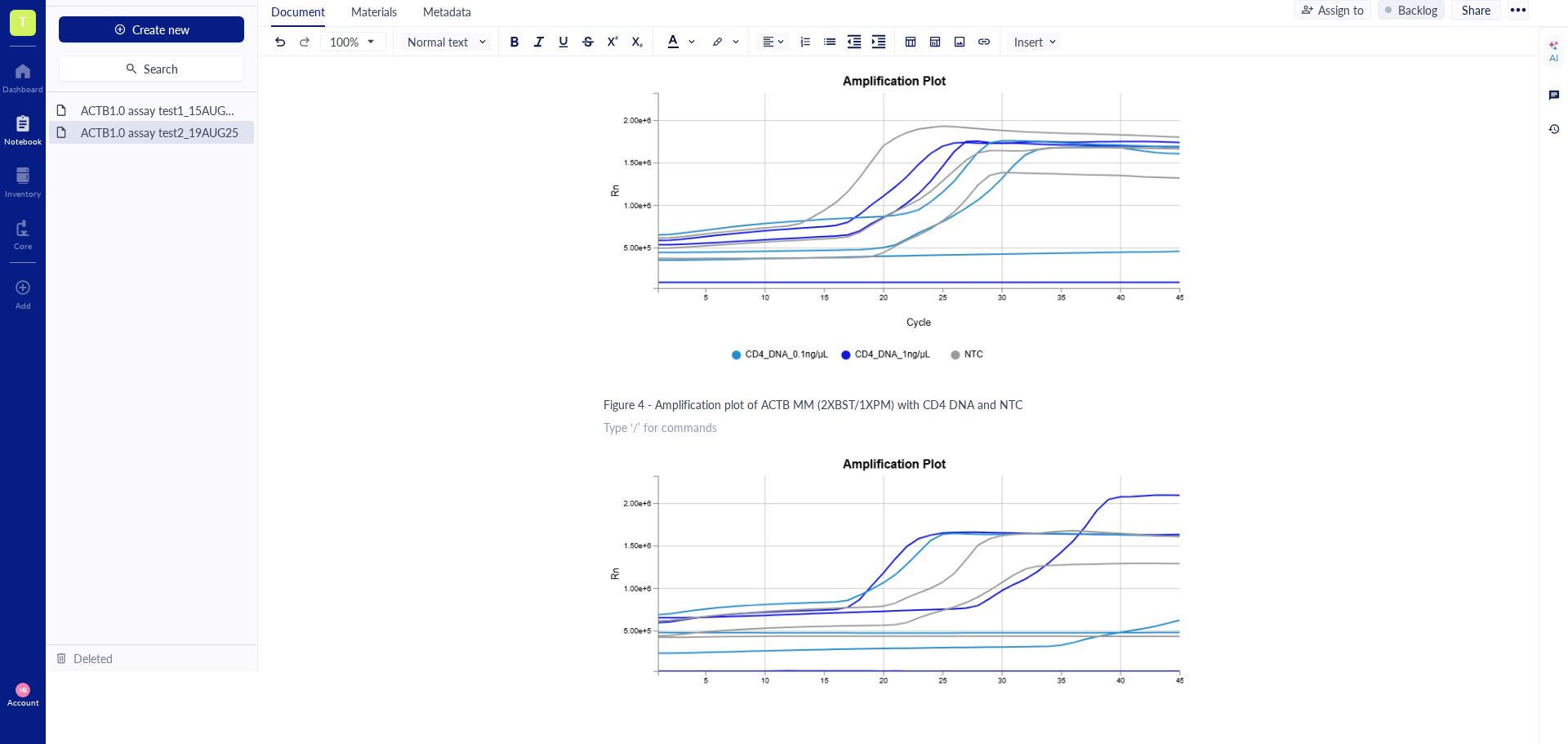
click at [1031, 408] on div "Figure 4 - Amplification plot of ACTB MM (2XBST/1XPM) with CD4 DNA and NTC" at bounding box center [894, 404] width 581 height 17
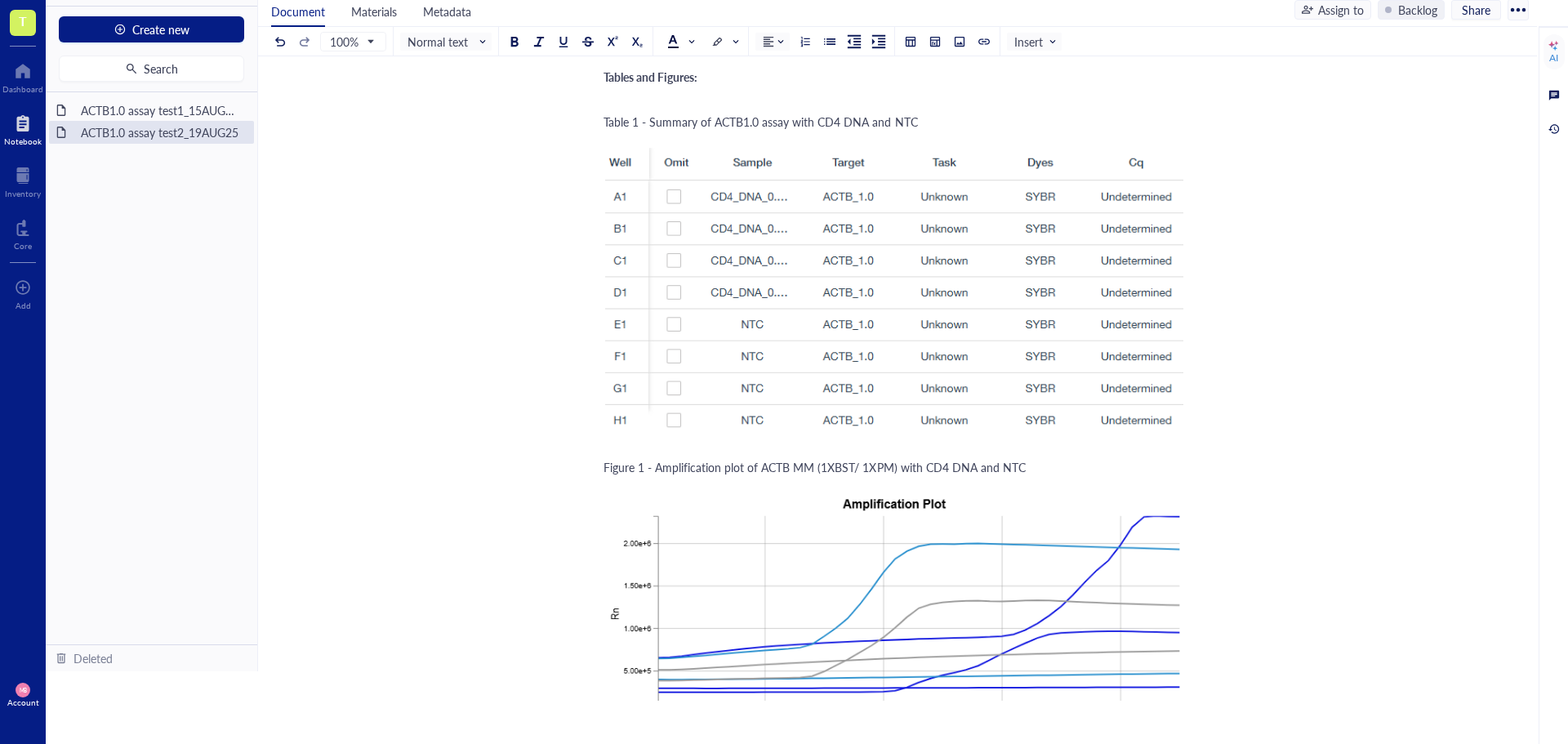
scroll to position [1452, 0]
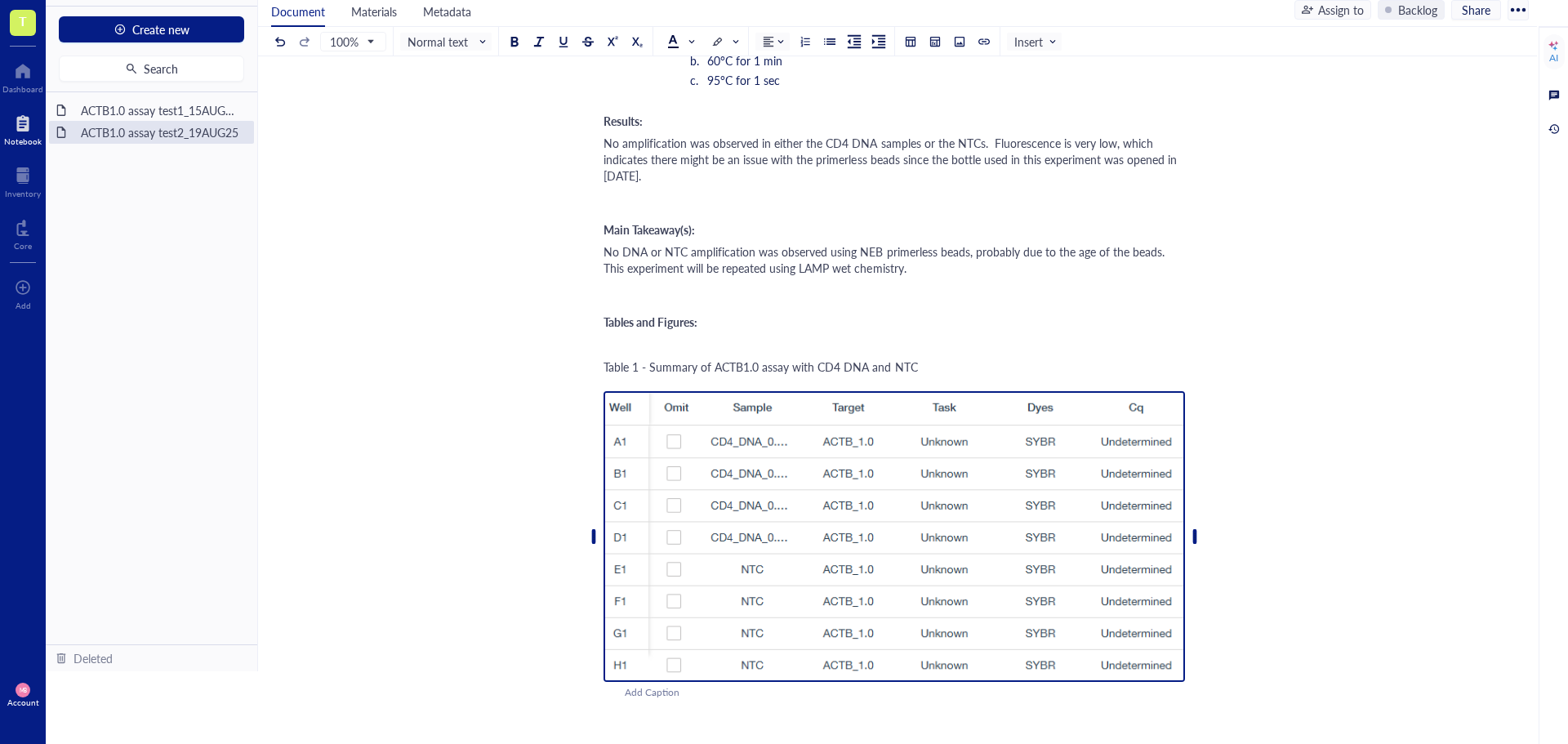
click at [981, 499] on img at bounding box center [894, 537] width 581 height 292
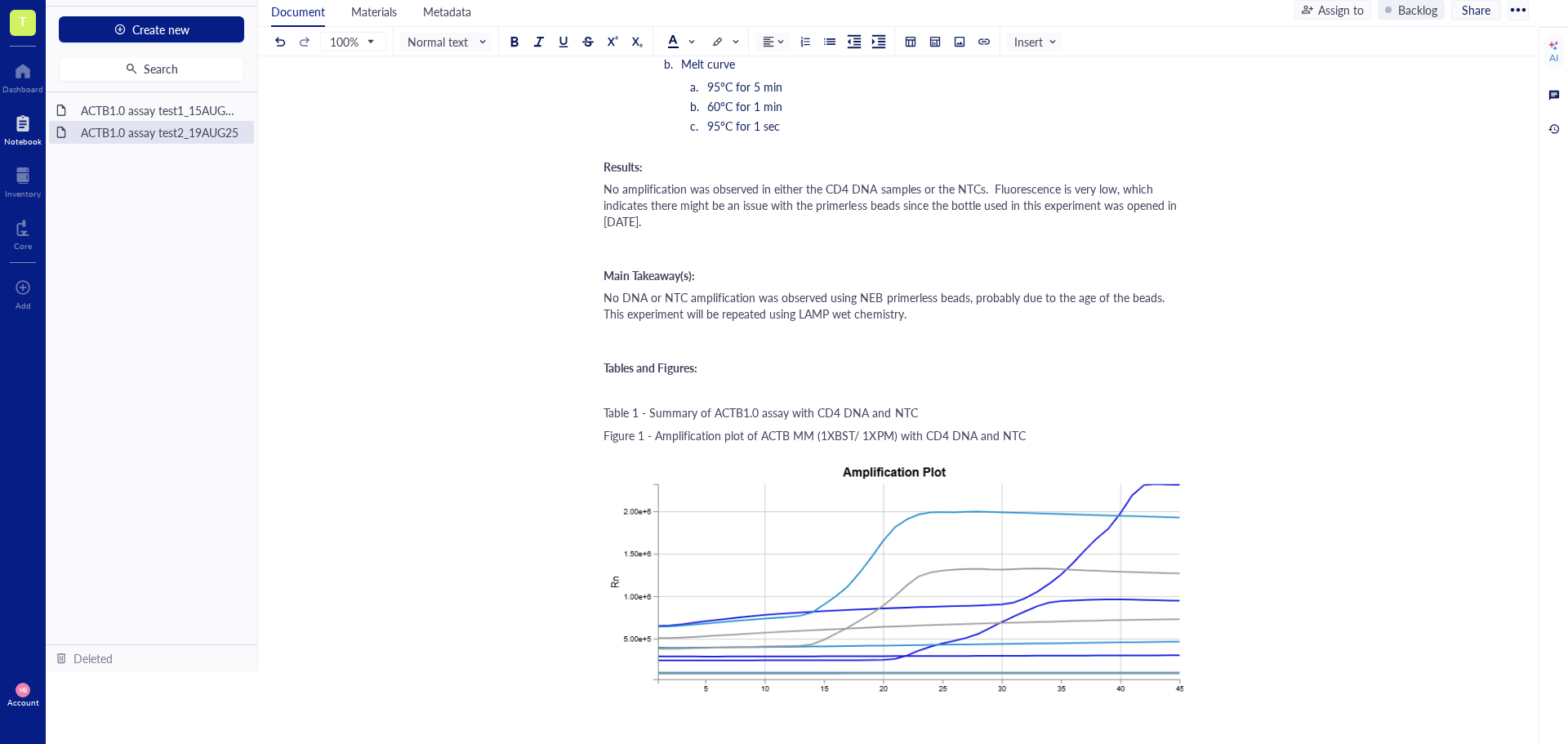
scroll to position [1377, 0]
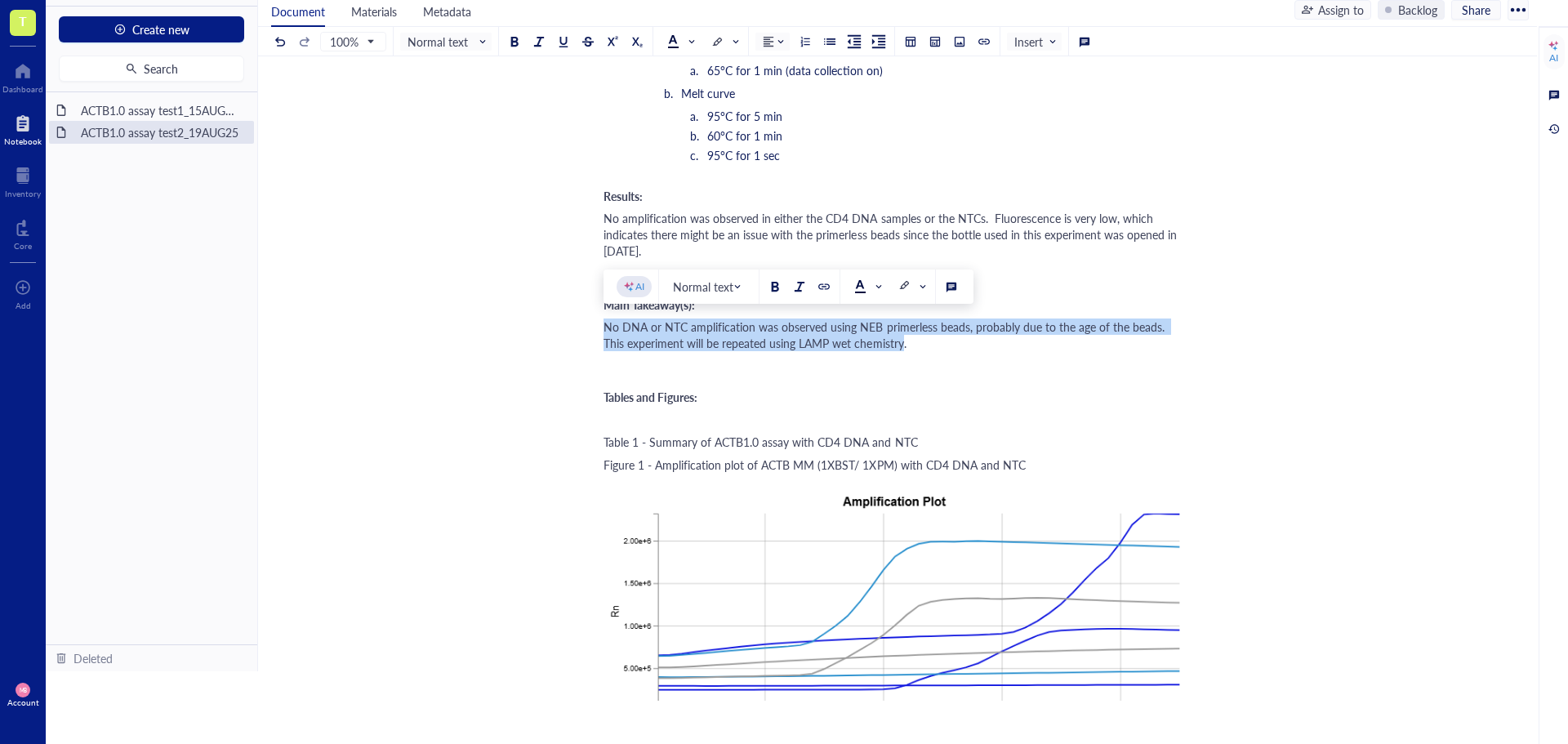
drag, startPoint x: 606, startPoint y: 330, endPoint x: 880, endPoint y: 336, distance: 274.1
click at [880, 336] on span "No DNA or NTC amplification was observed using NEB primerless beads, probably d…" at bounding box center [886, 334] width 564 height 32
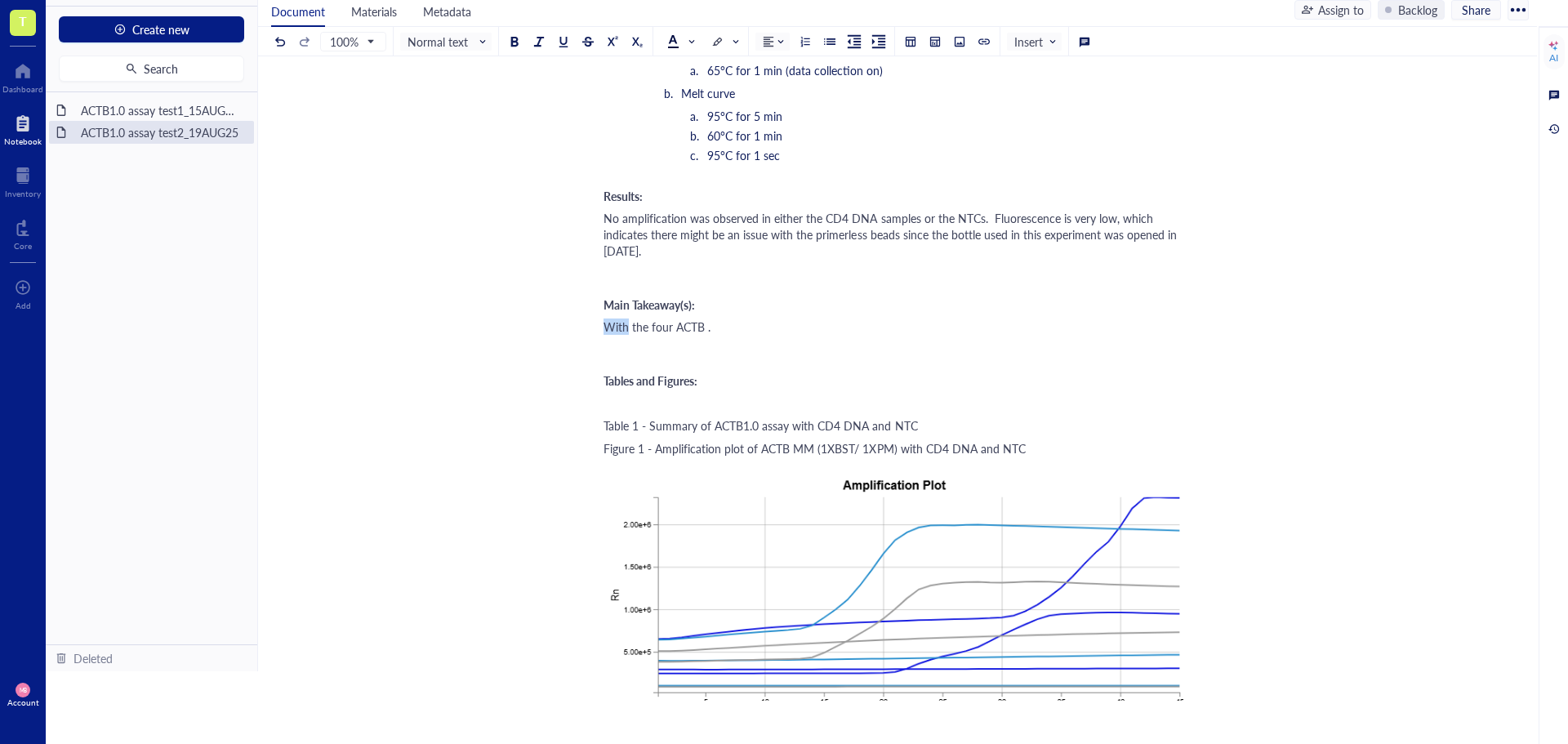
drag, startPoint x: 628, startPoint y: 325, endPoint x: 601, endPoint y: 325, distance: 27.0
click at [601, 325] on div "ACTB1.0 assay test2_19AUG25 ACTB1.0 assay test2_19AUG25 Experiment owner: Maria…" at bounding box center [895, 457] width 1272 height 3475
drag, startPoint x: 860, startPoint y: 327, endPoint x: 895, endPoint y: 334, distance: 35.7
click at [895, 334] on span "High stochasticity and NTC amplification was seen for the four ACTB ." at bounding box center [781, 326] width 355 height 17
click at [943, 326] on span "High stochasticity and NTC amplification was seen on all four ACTB ." at bounding box center [778, 326] width 348 height 17
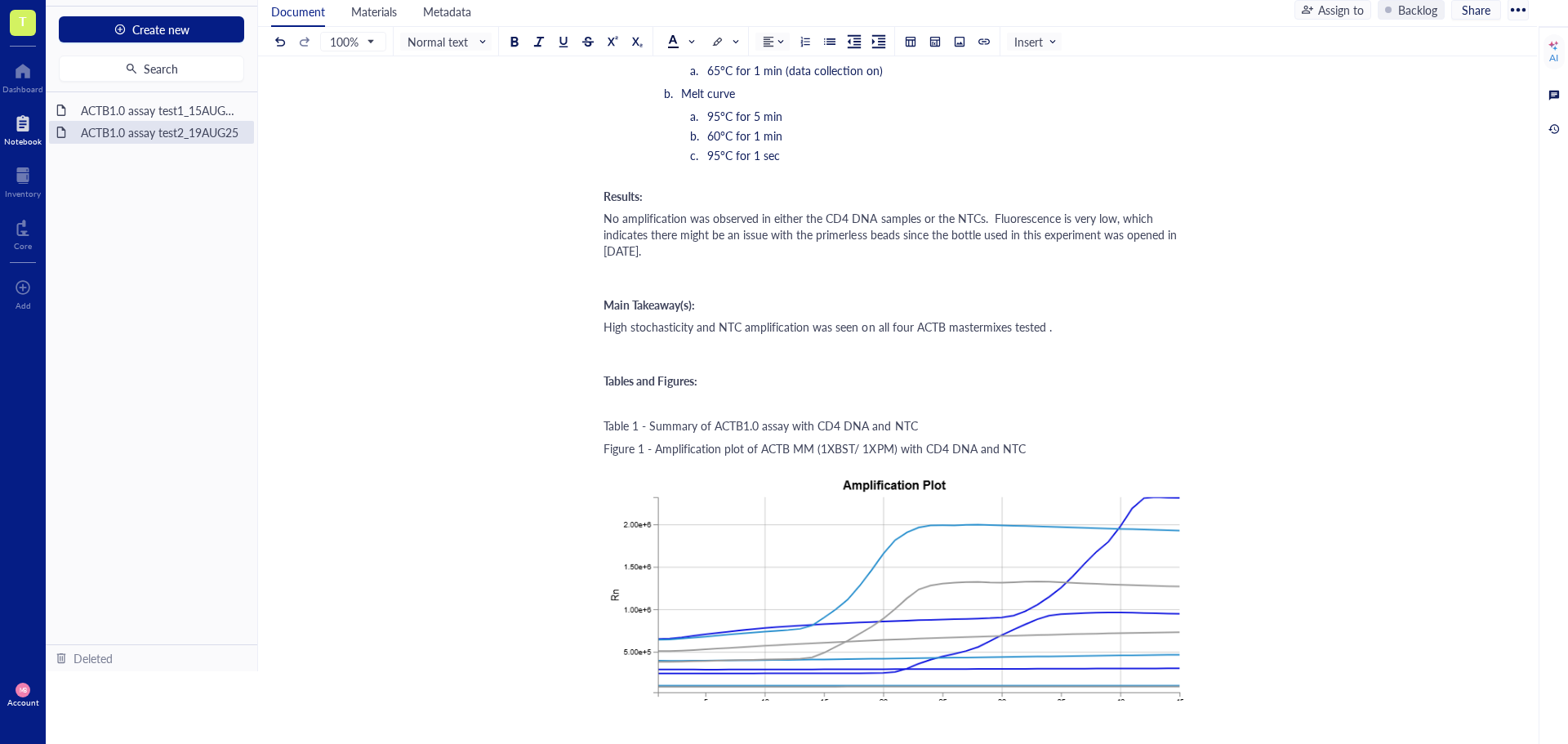
click at [1045, 326] on span "High stochasticity and NTC amplification was seen on all four ACTB mastermixes …" at bounding box center [828, 326] width 448 height 17
click at [1112, 330] on div "High stochasticity and NTC amplification was seen on all four ACTB mastermixes …" at bounding box center [894, 326] width 581 height 17
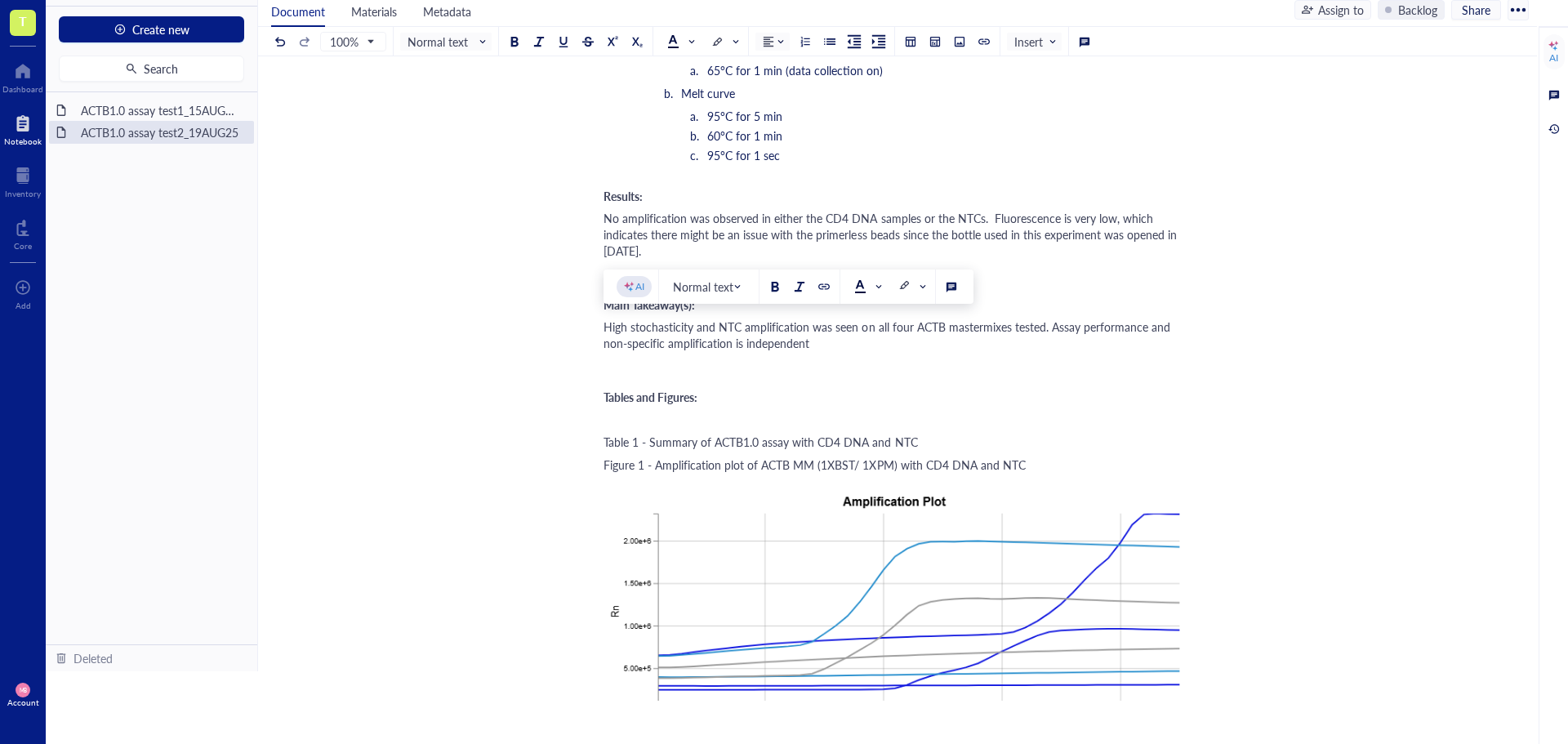
drag, startPoint x: 1048, startPoint y: 329, endPoint x: 1056, endPoint y: 337, distance: 11.3
click at [1056, 337] on div "High stochasticity and NTC amplification was seen on all four ACTB mastermixes …" at bounding box center [894, 334] width 581 height 32
click at [607, 321] on div "ACTB1.0 assay test2_19AUG25 ACTB1.0 assay test2_19AUG25 Experiment owner: Maria…" at bounding box center [895, 465] width 1272 height 3491
click at [900, 344] on span "High stochasticity and NTC amplification was seen on all four ACTB mastermixes …" at bounding box center [891, 334] width 574 height 32
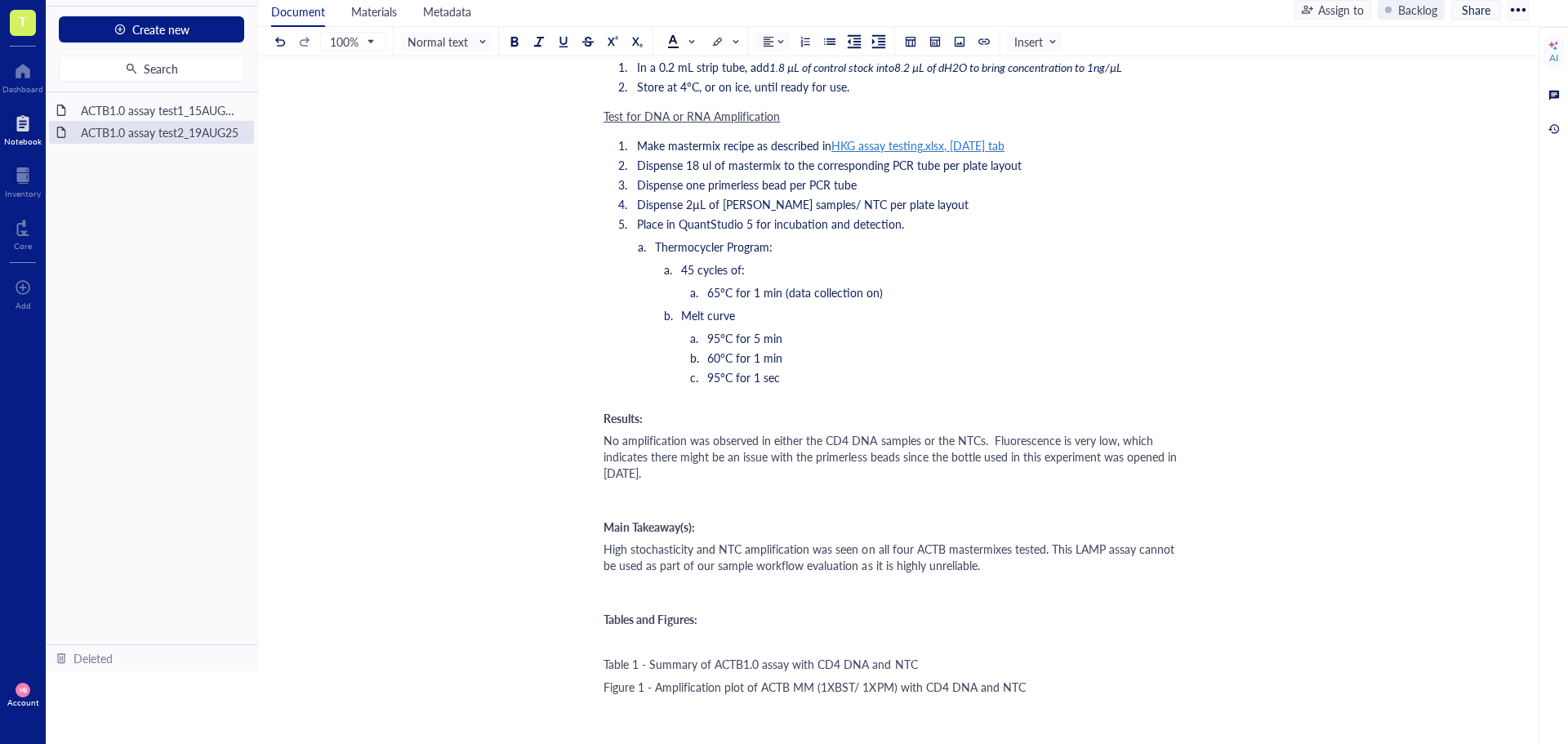
scroll to position [1131, 0]
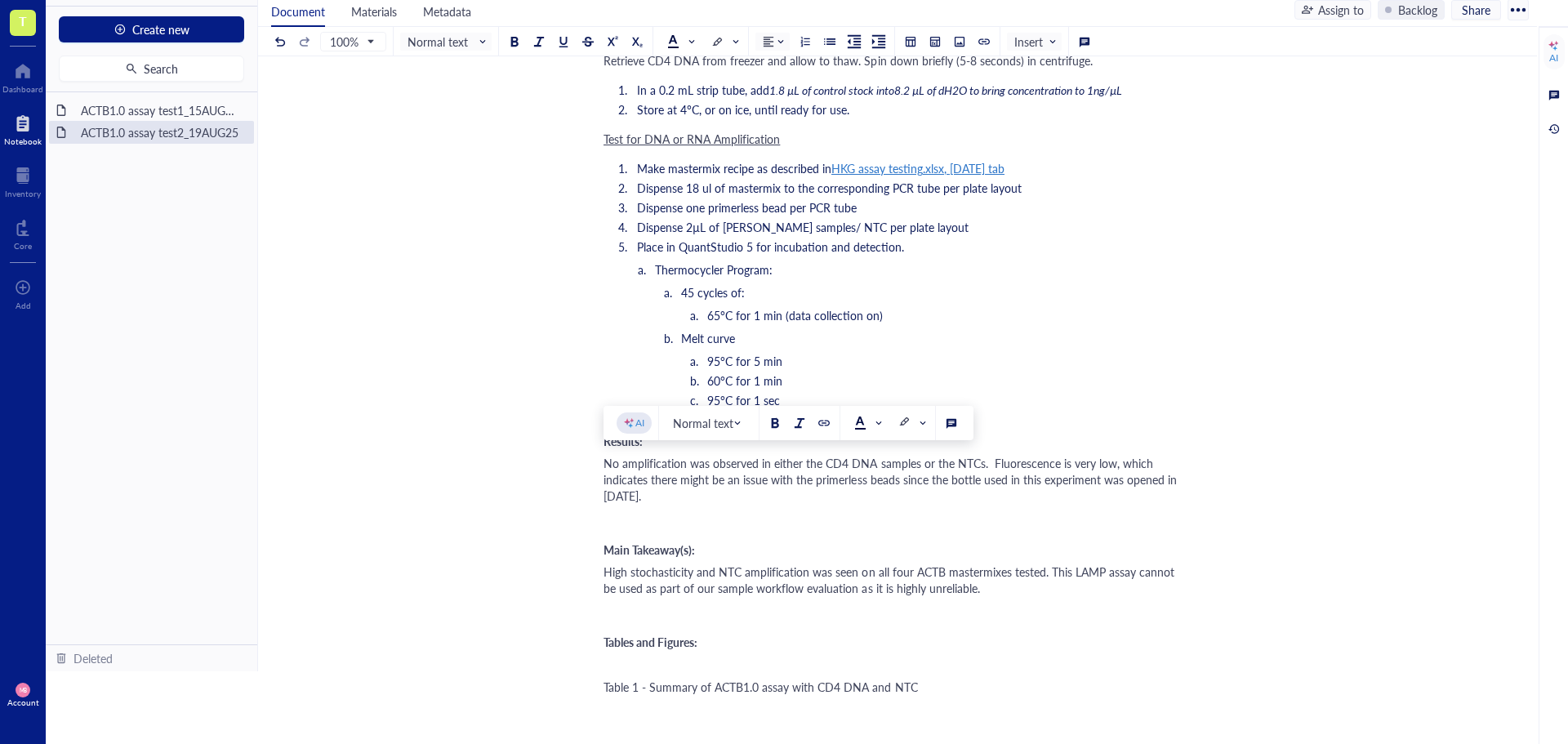
drag, startPoint x: 605, startPoint y: 466, endPoint x: 705, endPoint y: 497, distance: 104.7
click at [705, 497] on div "No amplification was observed in either the CD4 DNA samples or the NTCs. Fluore…" at bounding box center [894, 480] width 581 height 49
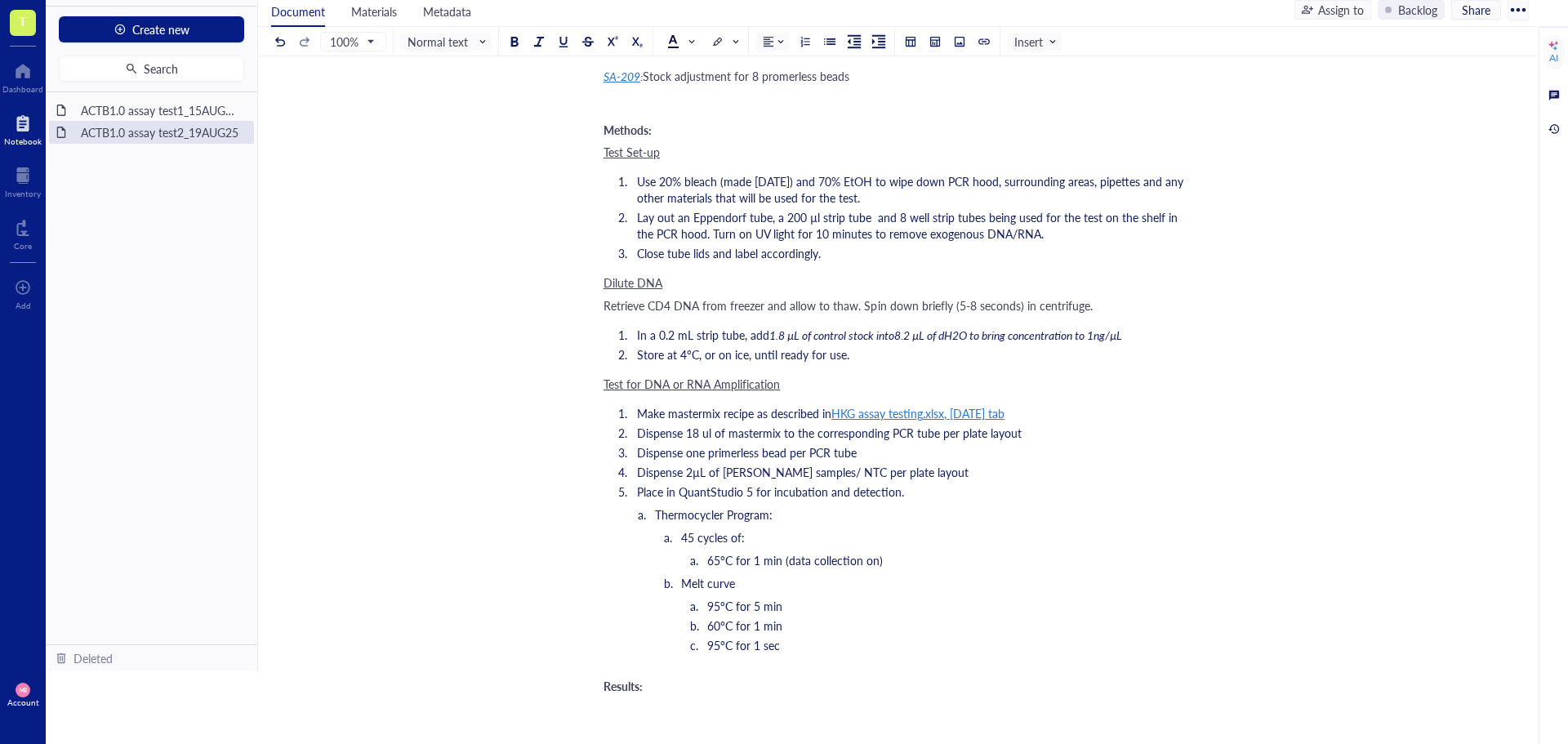
scroll to position [805, 0]
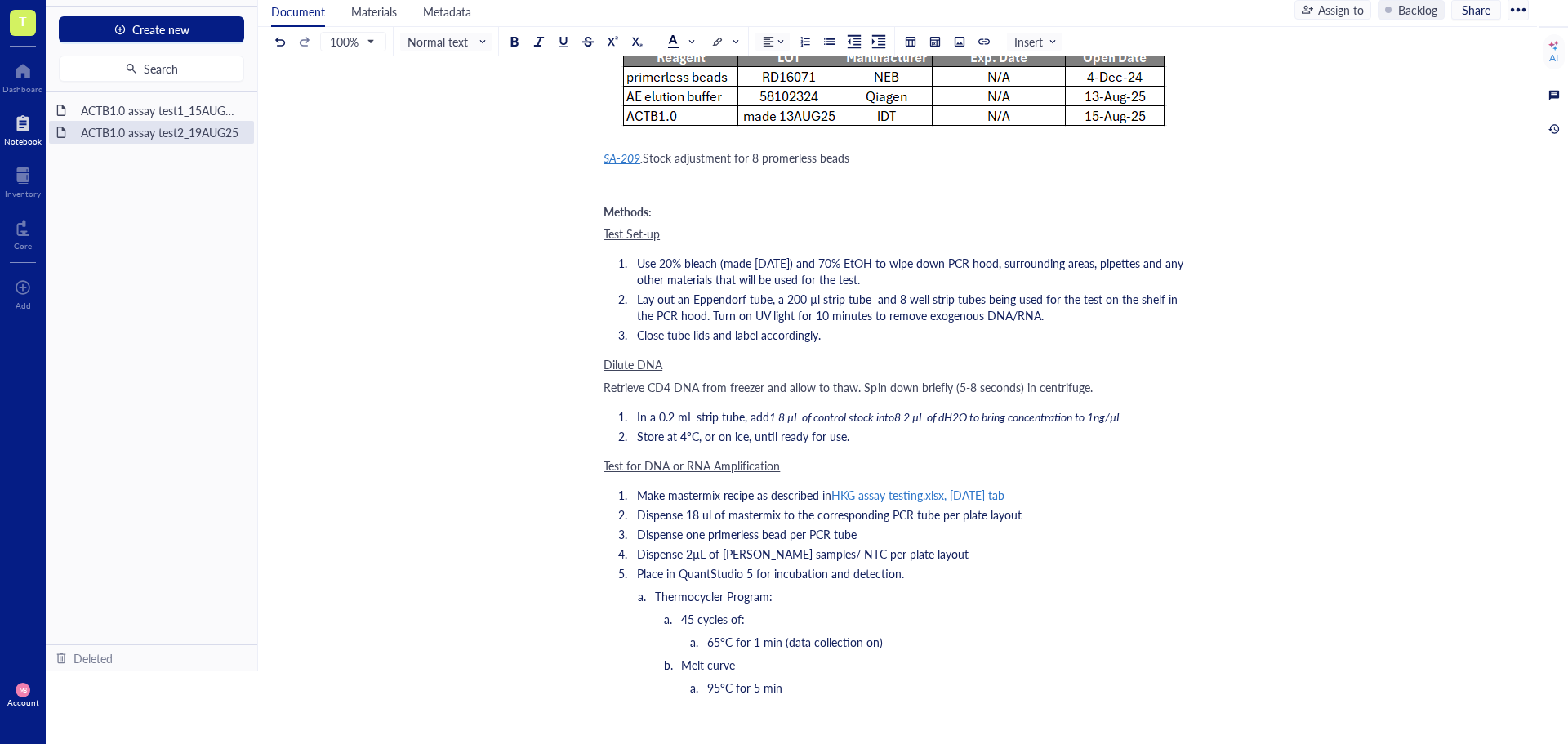
click at [897, 416] on span "1.8 µL of control stock into8.2 µL of dH2O to bring concentration to 1ng/µL" at bounding box center [946, 416] width 353 height 17
drag, startPoint x: 780, startPoint y: 301, endPoint x: 679, endPoint y: 306, distance: 101.1
click at [679, 306] on span "Lay out an Eppendorf tube, a 200 µl strip tube and 8 well strip tubes being use…" at bounding box center [908, 307] width 544 height 32
click at [770, 301] on span "Lay out 8 200 µl strip tube and 8 well strip tubes being used for the test on t…" at bounding box center [910, 307] width 547 height 32
drag, startPoint x: 802, startPoint y: 300, endPoint x: 885, endPoint y: 303, distance: 83.1
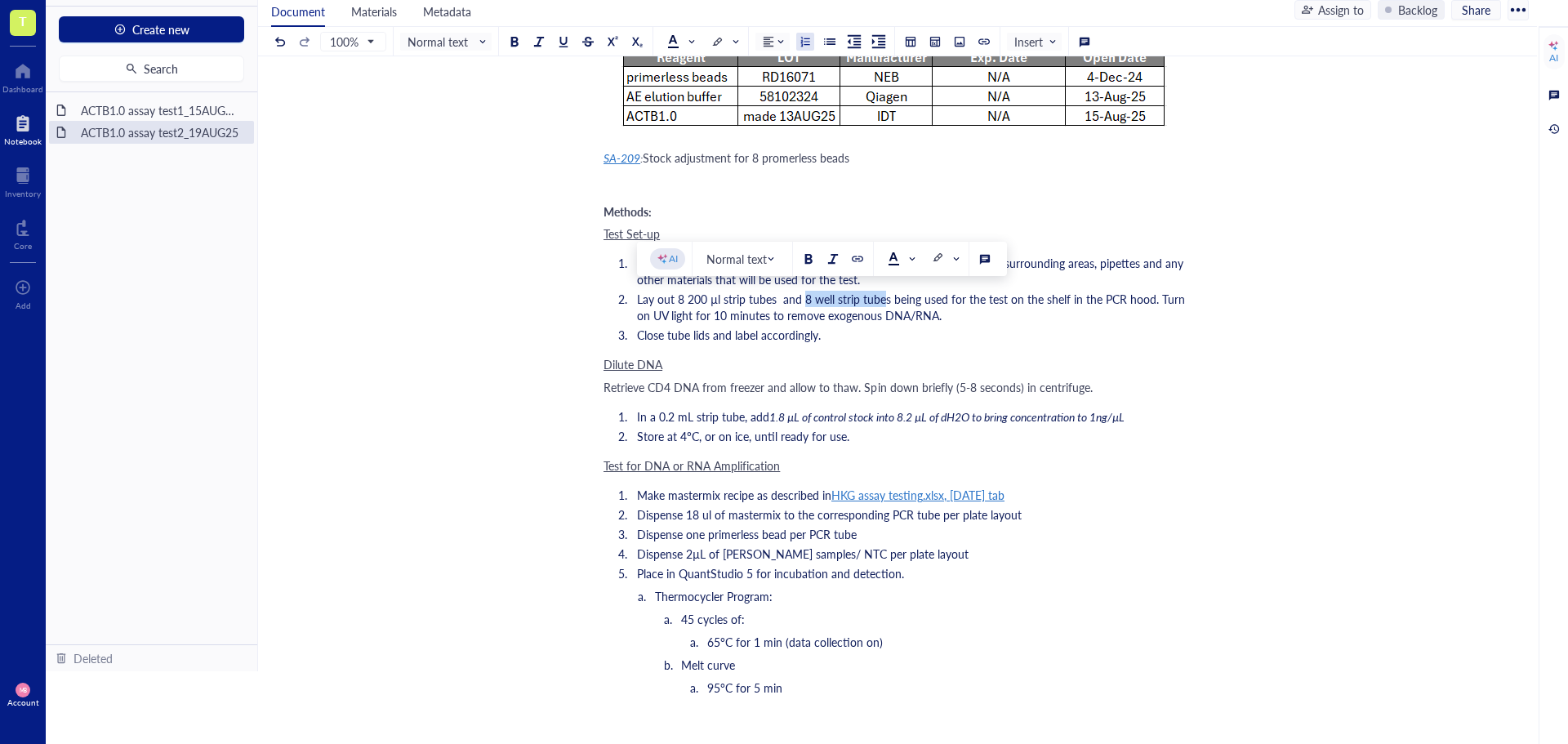
click at [885, 303] on span "Lay out 8 200 µl strip tubes and 8 well strip tubes being used for the test on …" at bounding box center [912, 307] width 552 height 32
drag, startPoint x: 904, startPoint y: 297, endPoint x: 1016, endPoint y: 297, distance: 112.0
click at [1016, 297] on span "Lay out 8 200 µl strip tubes and a 96 well PCR plate being used for the test on…" at bounding box center [905, 307] width 537 height 32
drag, startPoint x: 962, startPoint y: 297, endPoint x: 908, endPoint y: 300, distance: 54.1
click at [908, 300] on span "Lay out 8 200 µl strip tubes and a 96 well PCR plate on the shelf in the PCR ho…" at bounding box center [908, 307] width 543 height 32
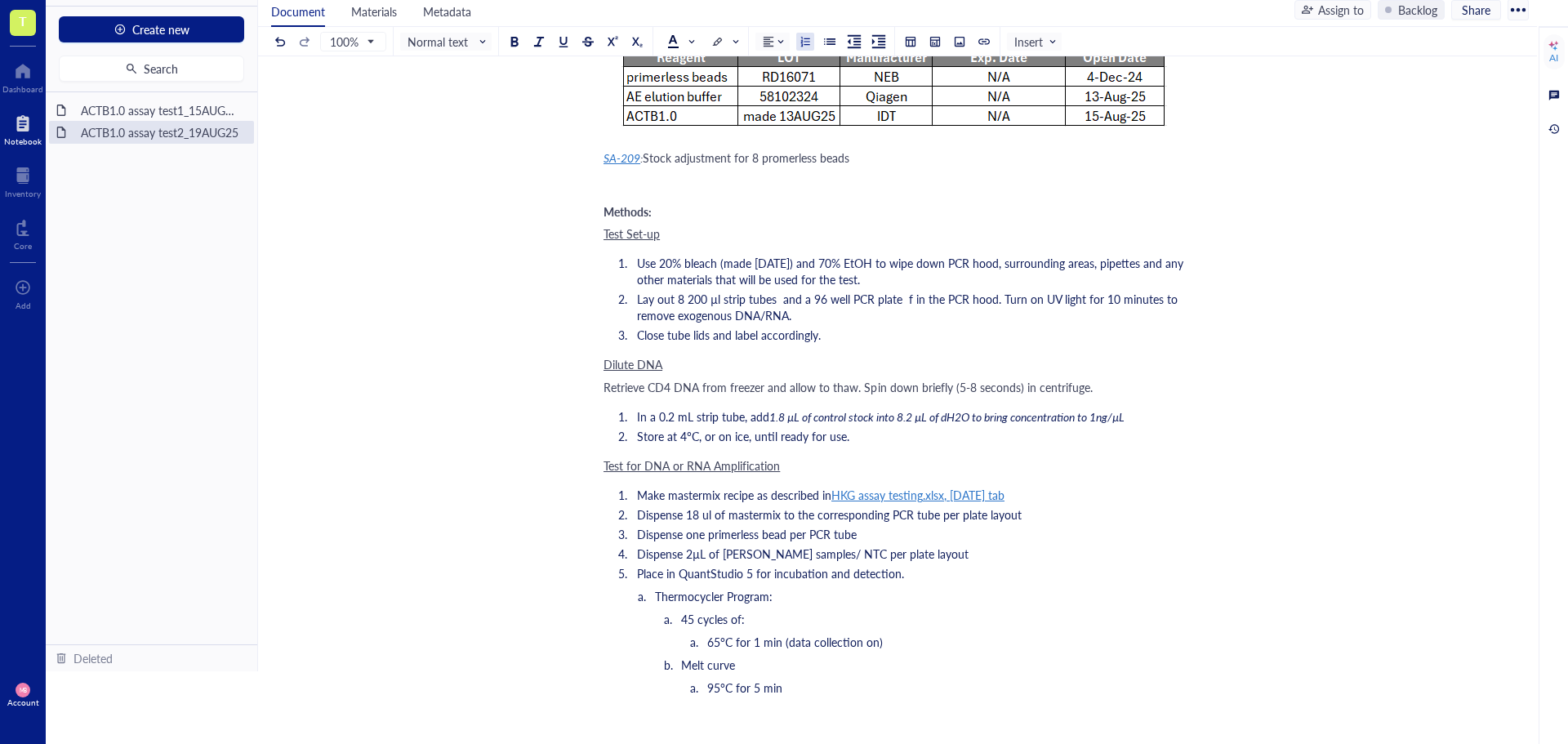
click at [908, 303] on span "Lay out 8 200 µl strip tubes and a 96 well PCR plate f in the PCR hood. Turn on…" at bounding box center [908, 307] width 544 height 32
drag, startPoint x: 901, startPoint y: 300, endPoint x: 1066, endPoint y: 303, distance: 165.0
click at [1066, 303] on span "Lay out 8 200 µl strip tubes and a 96 well PCR plate and place them in the PCR …" at bounding box center [907, 307] width 541 height 32
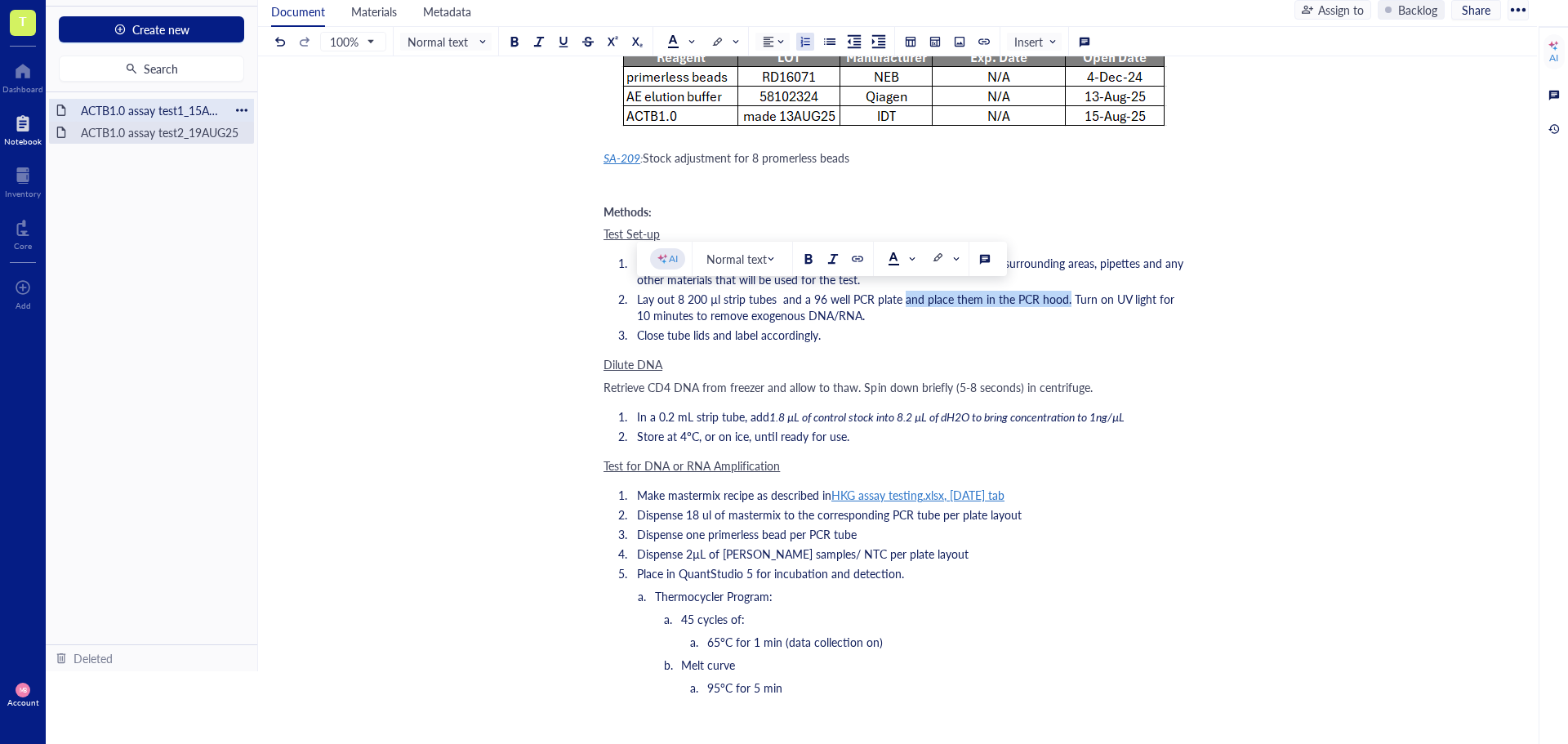
click at [218, 106] on div "ACTB1.0 assay test1_15AUG25 (Copy)" at bounding box center [151, 110] width 156 height 23
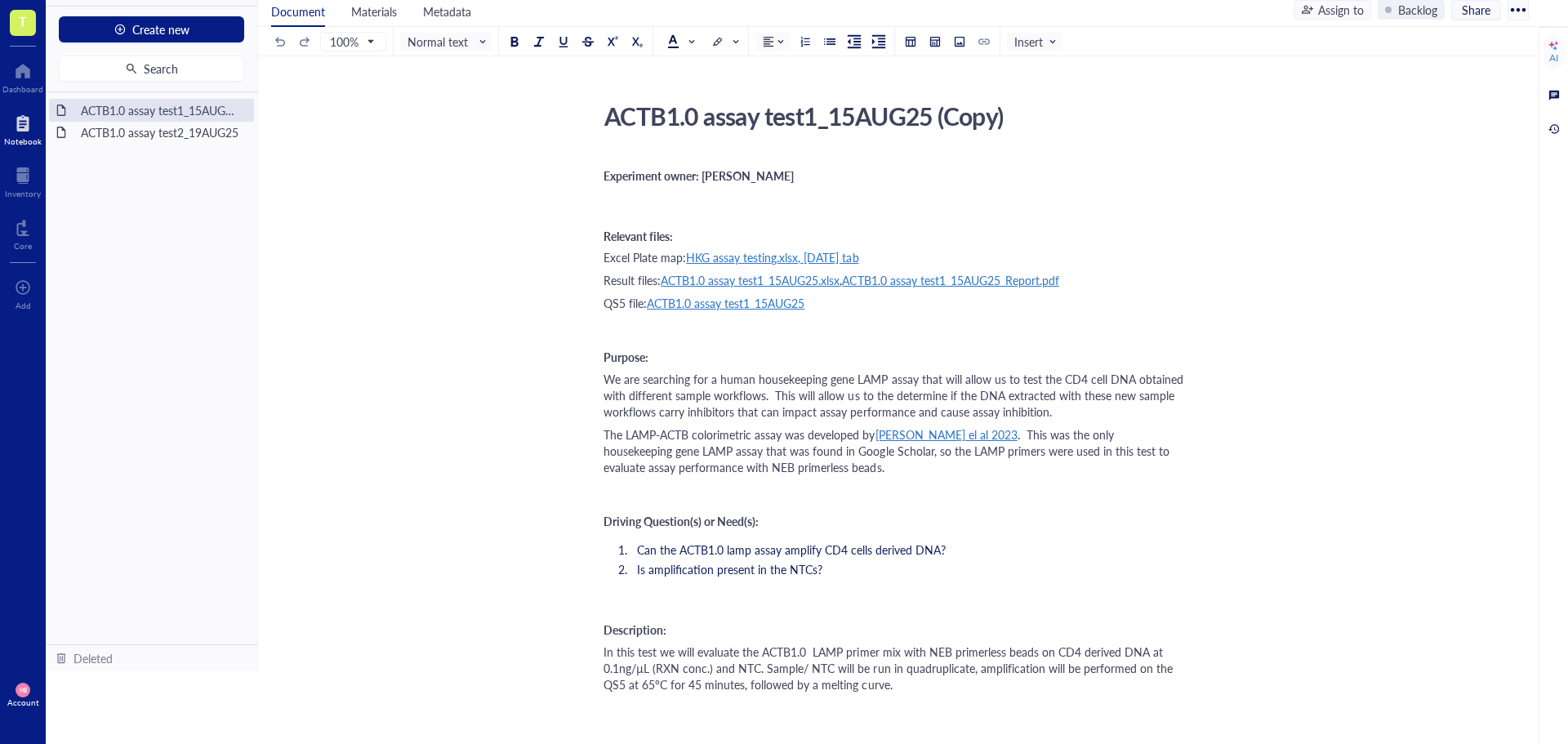
click at [1046, 118] on div "ACTB1.0 assay test1_15AUG25 (Copy)" at bounding box center [887, 116] width 581 height 41
click at [1020, 120] on textarea "ACTB1.0 assay test1_15AUG25 (Copy)" at bounding box center [888, 116] width 580 height 39
type textarea "ACTB1.0 assay test1_15AUG25"
click at [1131, 377] on span "We are searching for a human housekeeping gene LAMP assay that will allow us to…" at bounding box center [895, 395] width 583 height 49
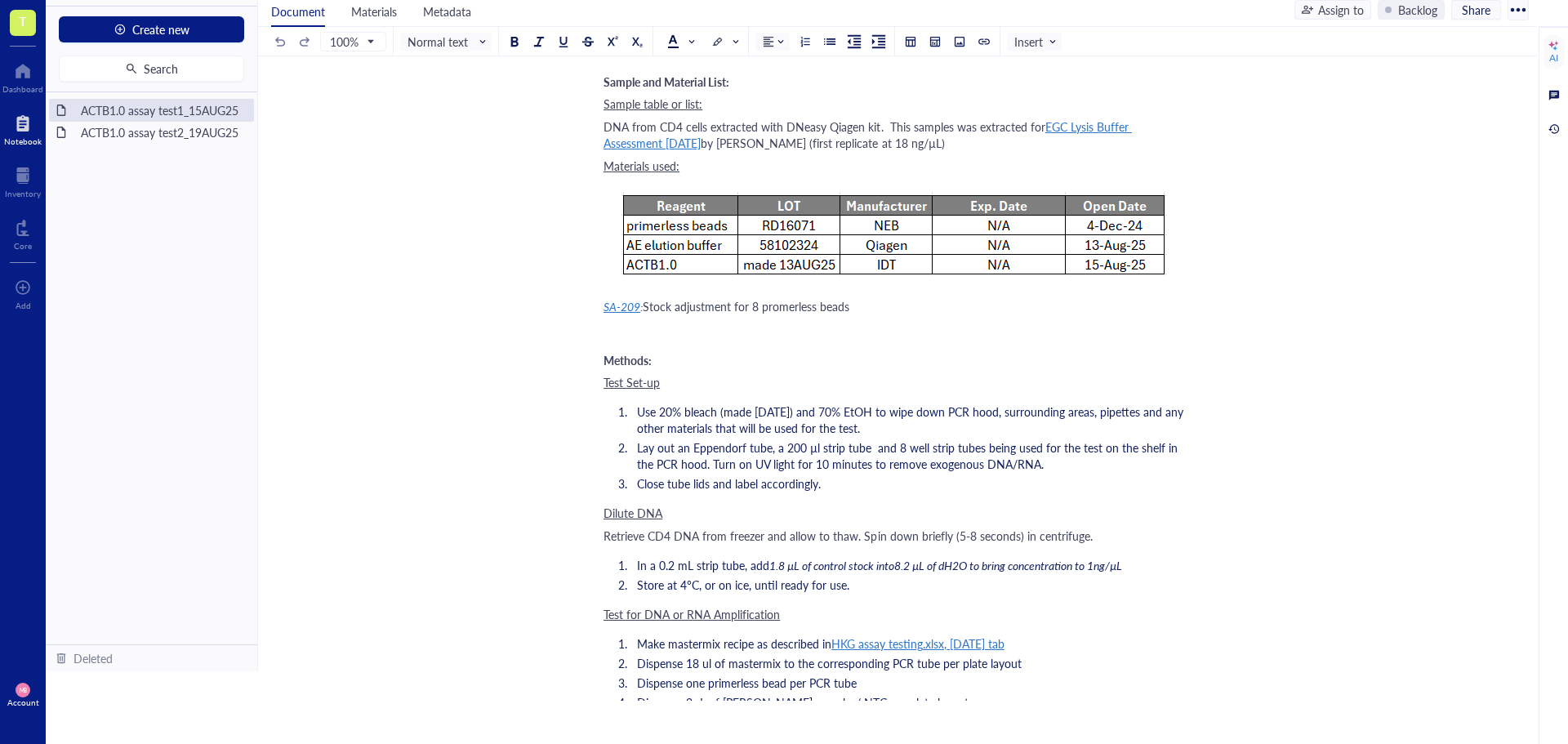
scroll to position [654, 0]
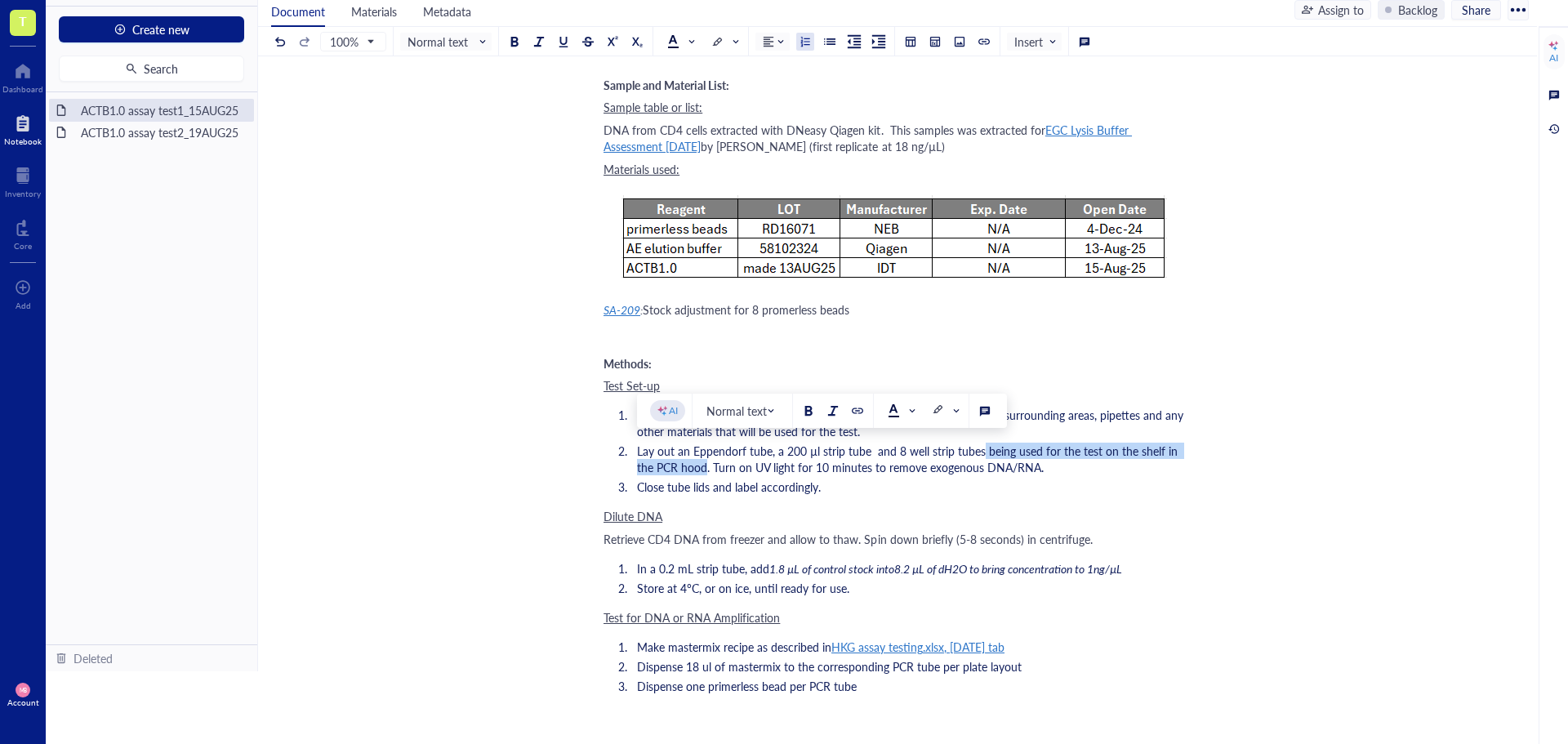
drag, startPoint x: 981, startPoint y: 451, endPoint x: 705, endPoint y: 461, distance: 276.2
click at [705, 461] on span "Lay out an Eppendorf tube, a 200 µl strip tube and 8 well strip tubes being use…" at bounding box center [908, 458] width 544 height 32
click at [1054, 459] on span "Lay out an Eppendorf tube, a 200 µl strip tube and 8 well strip tubes and place…" at bounding box center [910, 458] width 548 height 32
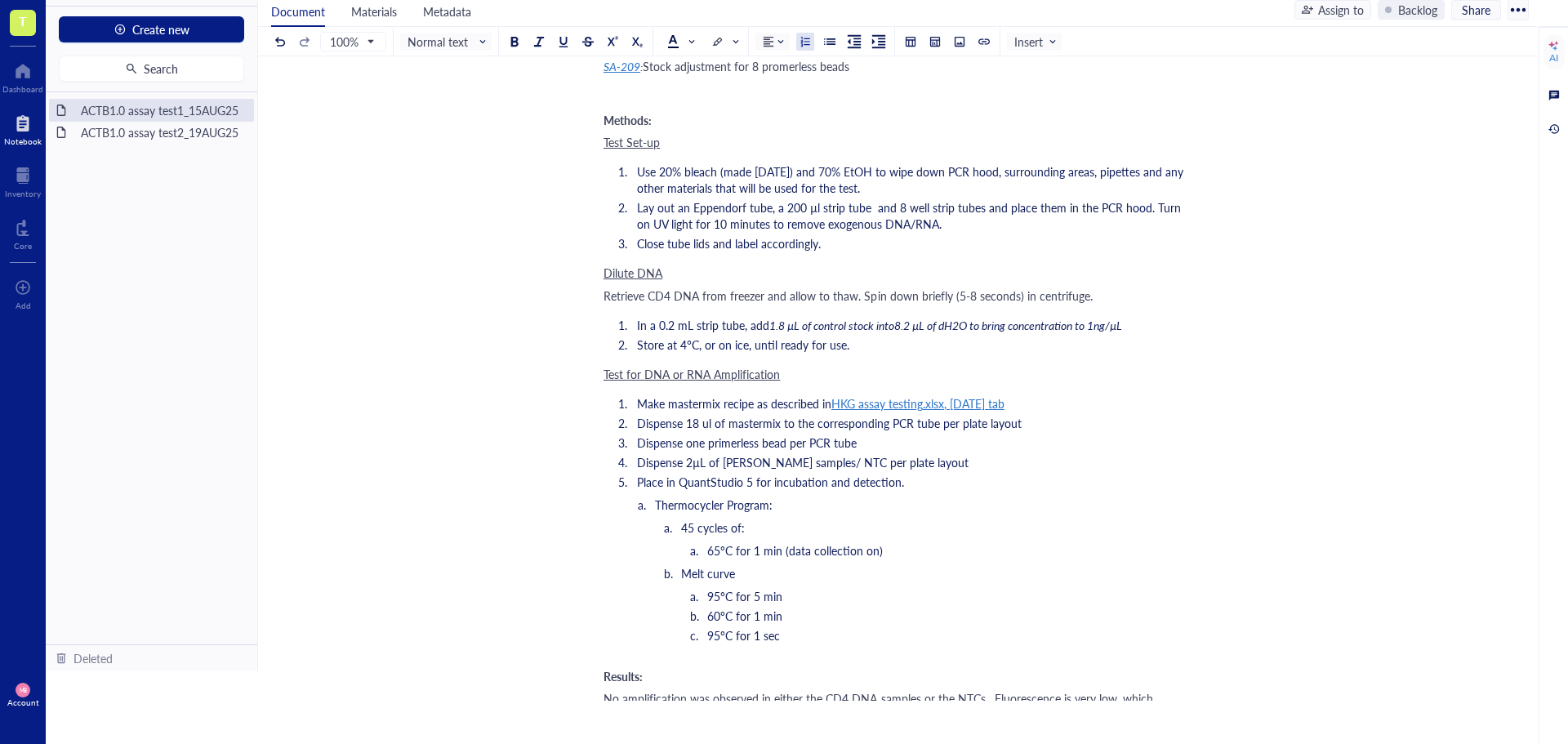
scroll to position [898, 0]
click at [177, 135] on div "ACTB1.0 assay test2_19AUG25" at bounding box center [151, 132] width 156 height 23
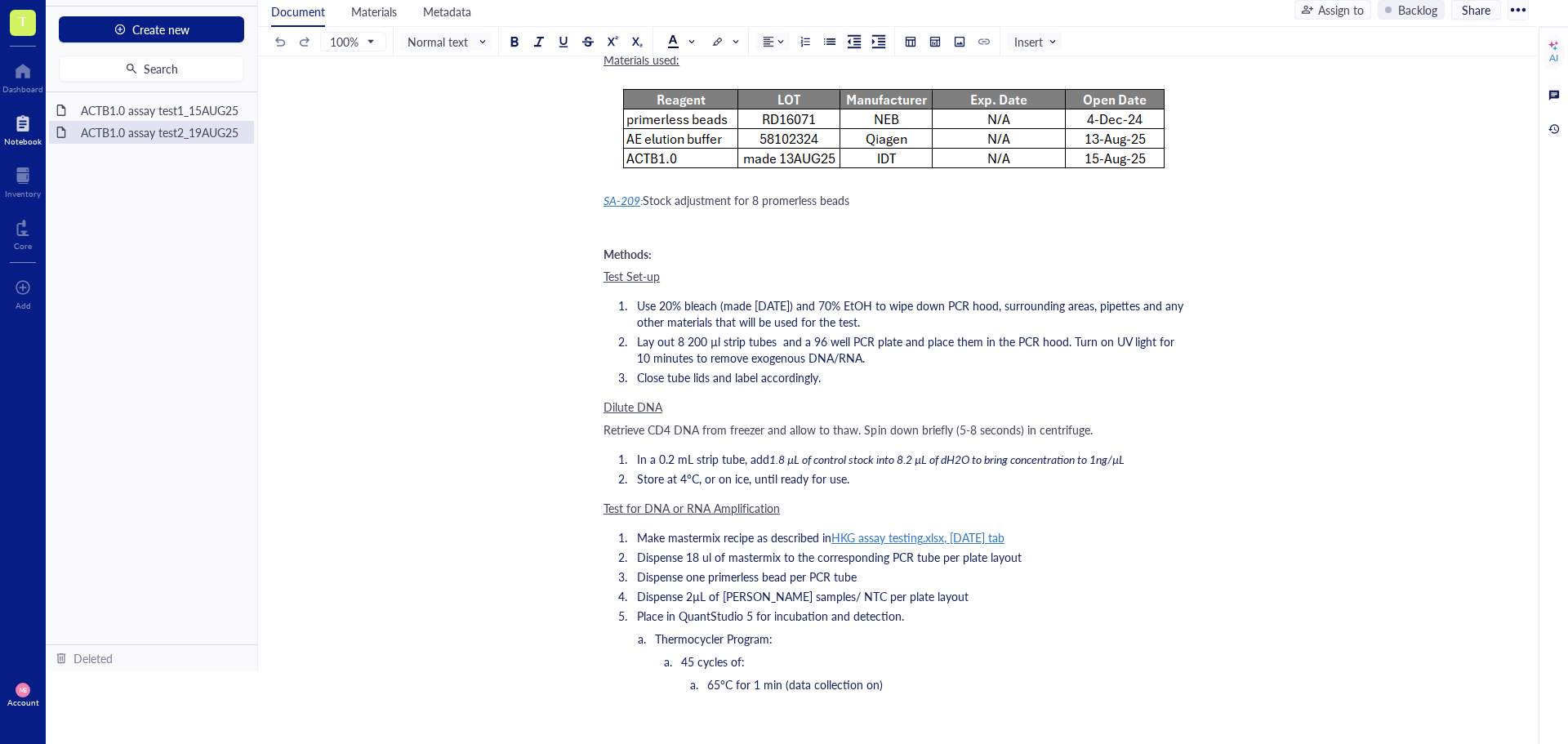
scroll to position [817, 0]
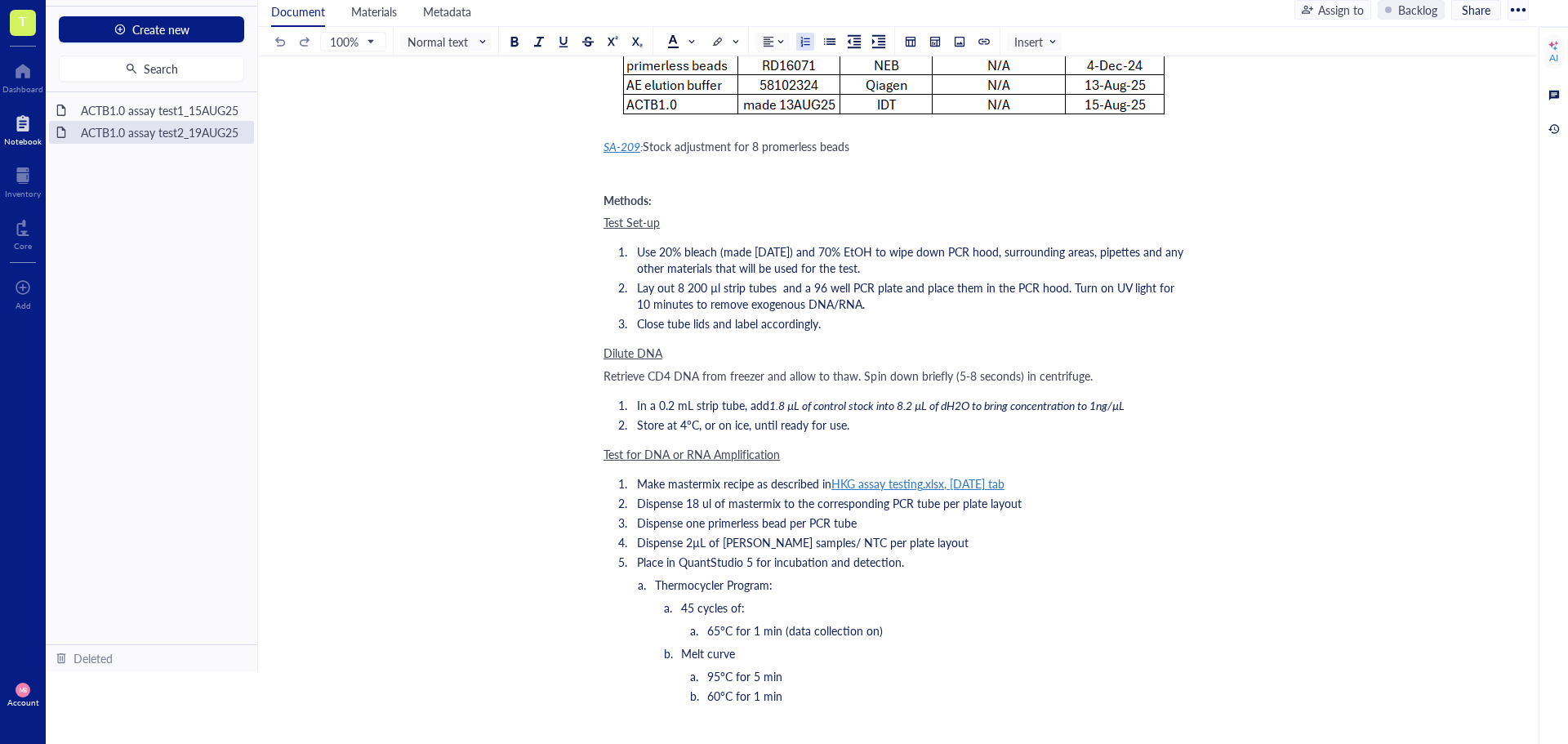
click at [748, 485] on span "Make mastermix recipe as described in" at bounding box center [734, 483] width 195 height 17
click at [750, 485] on span "Make mastermix recipe as described in" at bounding box center [734, 483] width 195 height 17
click at [752, 486] on span "Make mastermix recipe as described in" at bounding box center [734, 483] width 195 height 17
drag, startPoint x: 962, startPoint y: 486, endPoint x: 1127, endPoint y: 515, distance: 167.5
click at [1042, 515] on div at bounding box center [1036, 515] width 12 height 12
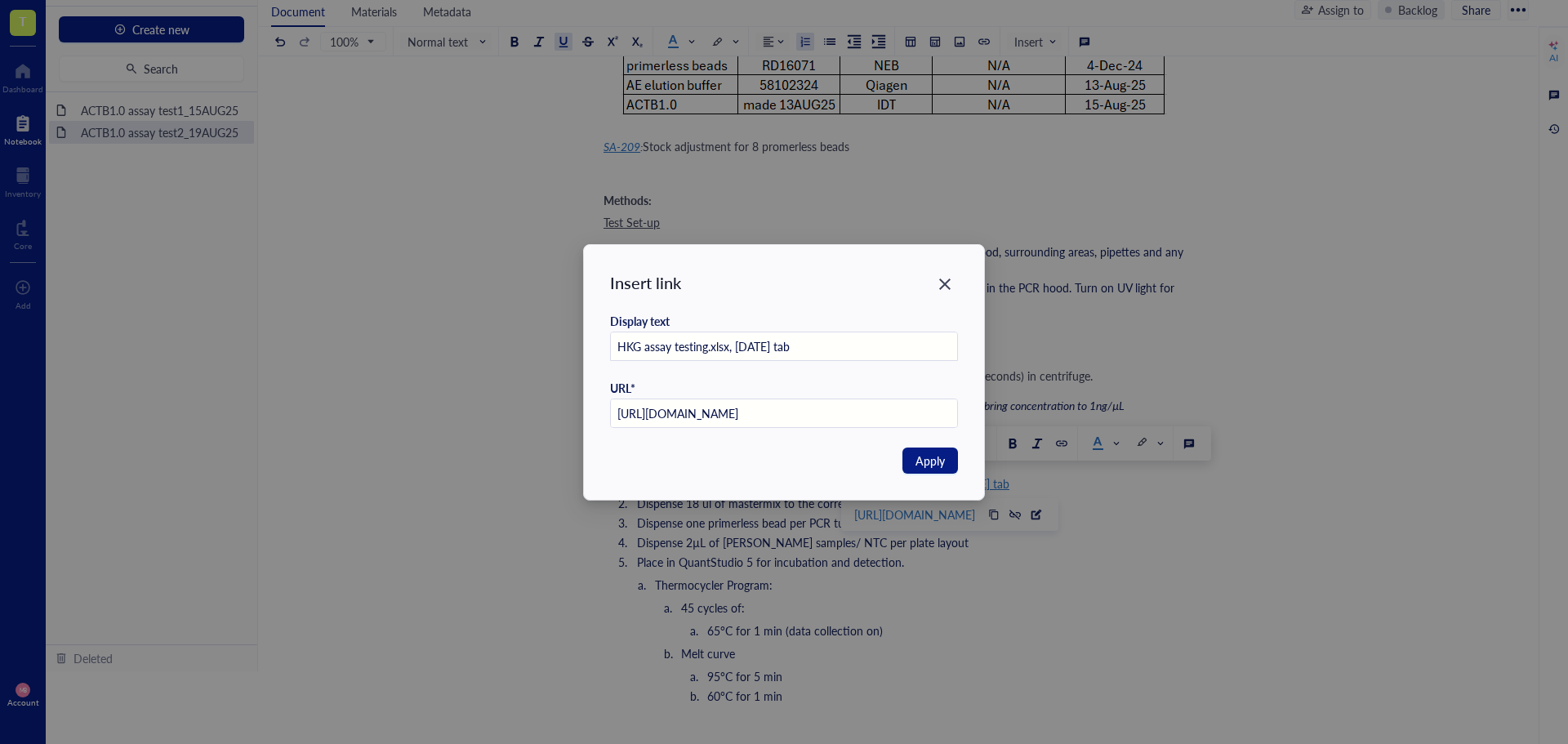
scroll to position [0, 0]
click at [742, 349] on input "HKG assay testing.xlsx, [DATE] tab" at bounding box center [784, 347] width 347 height 29
type input "HKG assay testing.xlsx, 16AUG25 tab"
click at [908, 456] on button "Apply" at bounding box center [930, 460] width 55 height 27
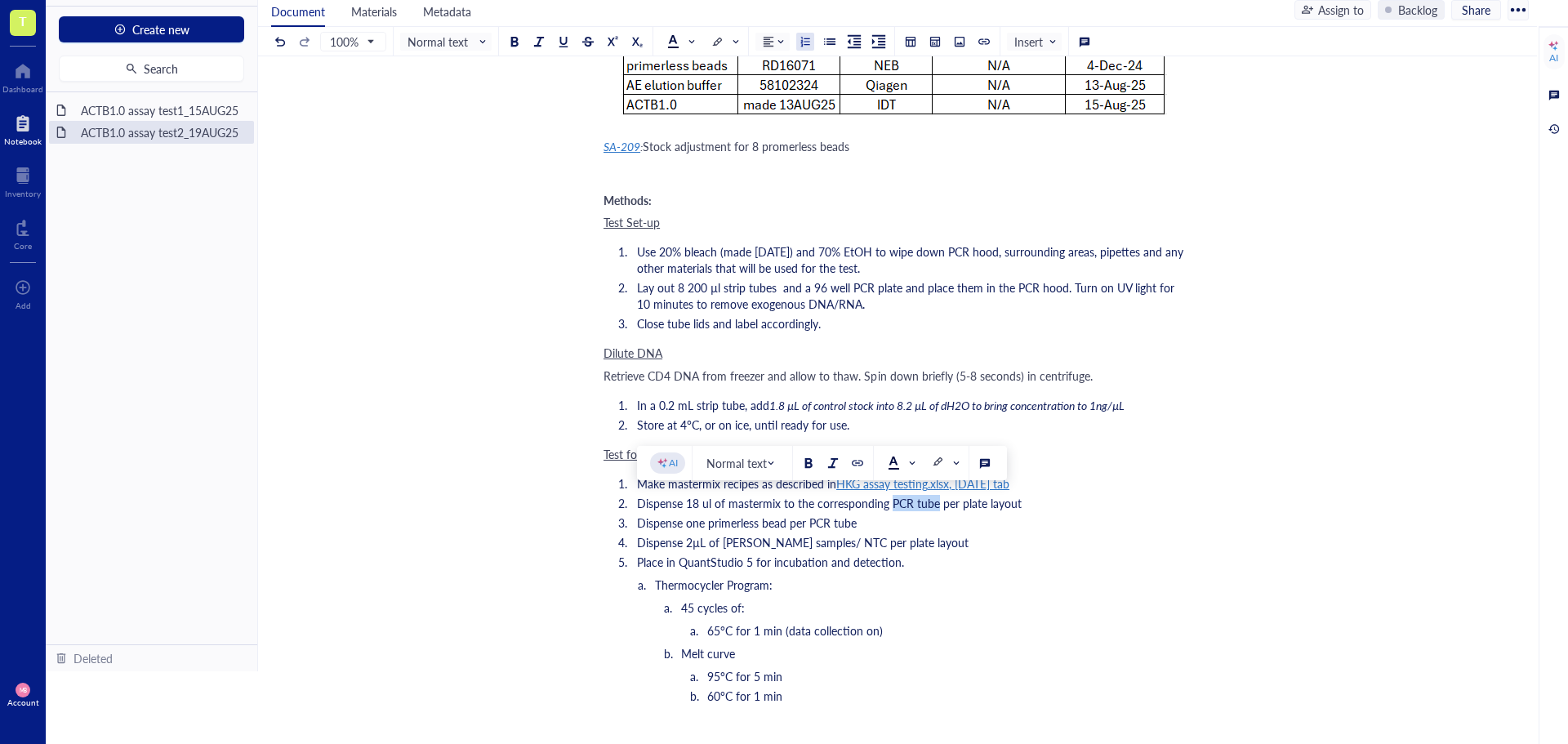
drag, startPoint x: 891, startPoint y: 504, endPoint x: 935, endPoint y: 506, distance: 44.0
click at [935, 506] on span "Dispense 18 ul of mastermix to the corresponding PCR tube per plate layout" at bounding box center [829, 502] width 384 height 17
click at [881, 528] on li "Dispense one primerless bead per PCR tube" at bounding box center [907, 522] width 554 height 17
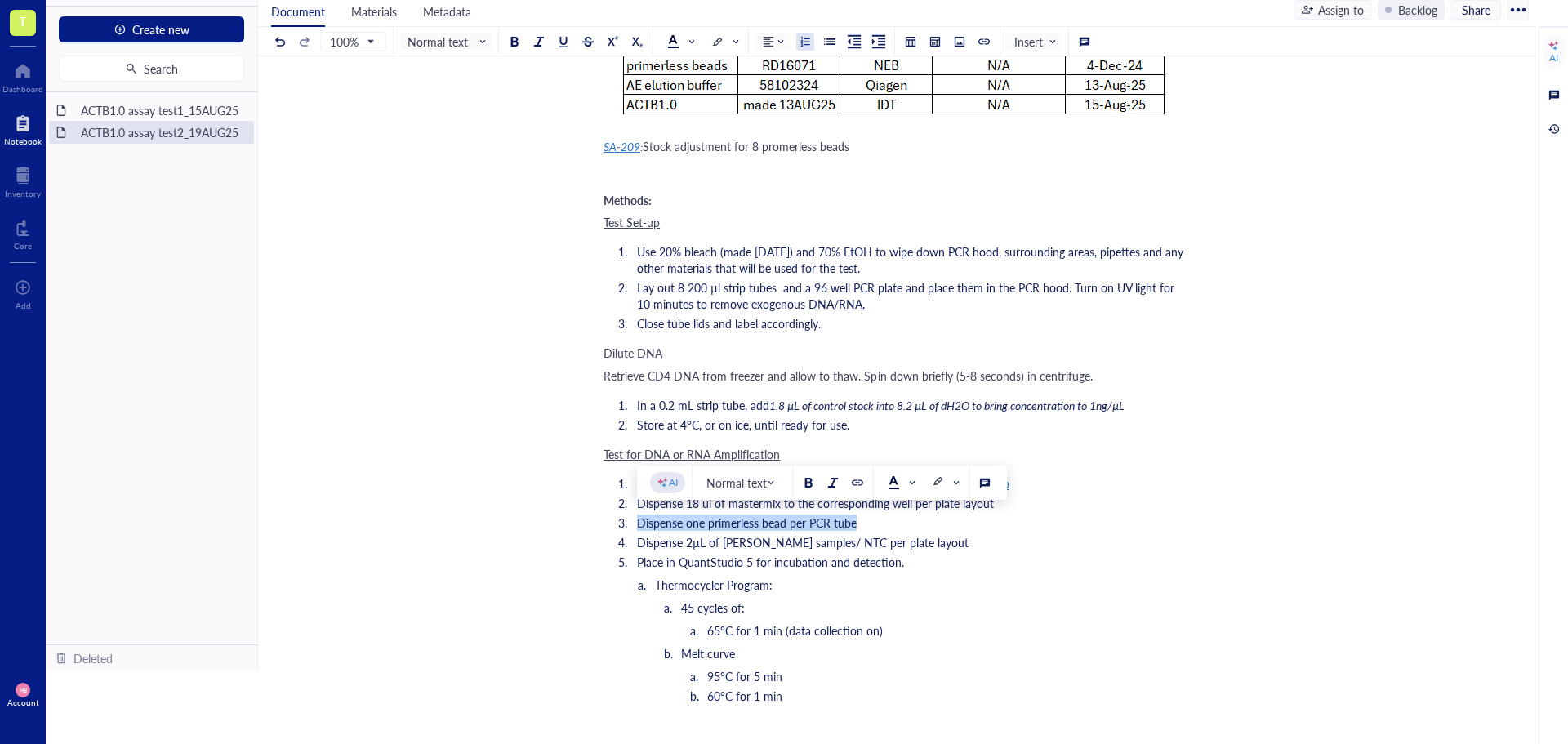
drag, startPoint x: 881, startPoint y: 528, endPoint x: 628, endPoint y: 523, distance: 253.0
click at [630, 523] on li "Dispense one primerless bead per PCR tube" at bounding box center [907, 522] width 554 height 17
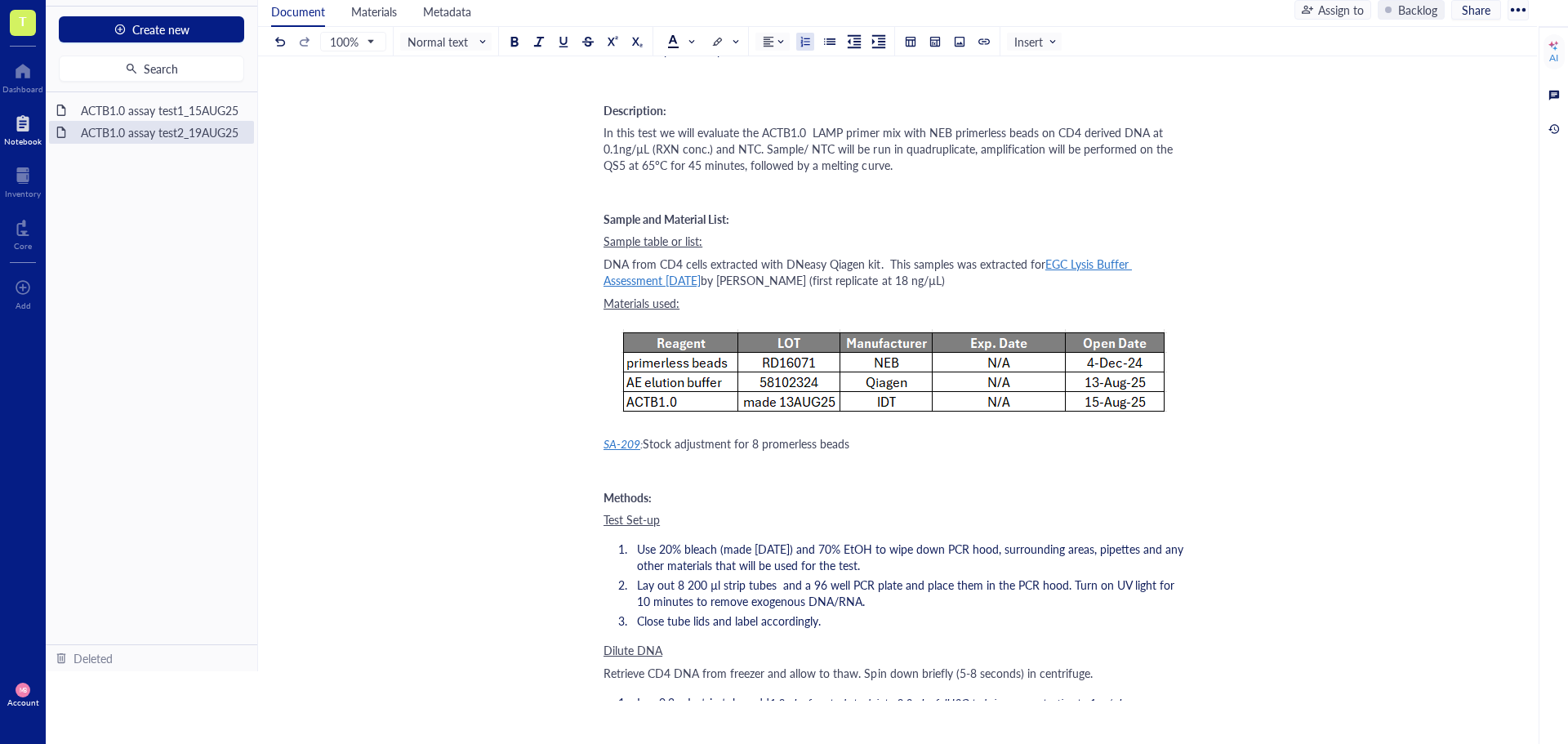
scroll to position [489, 0]
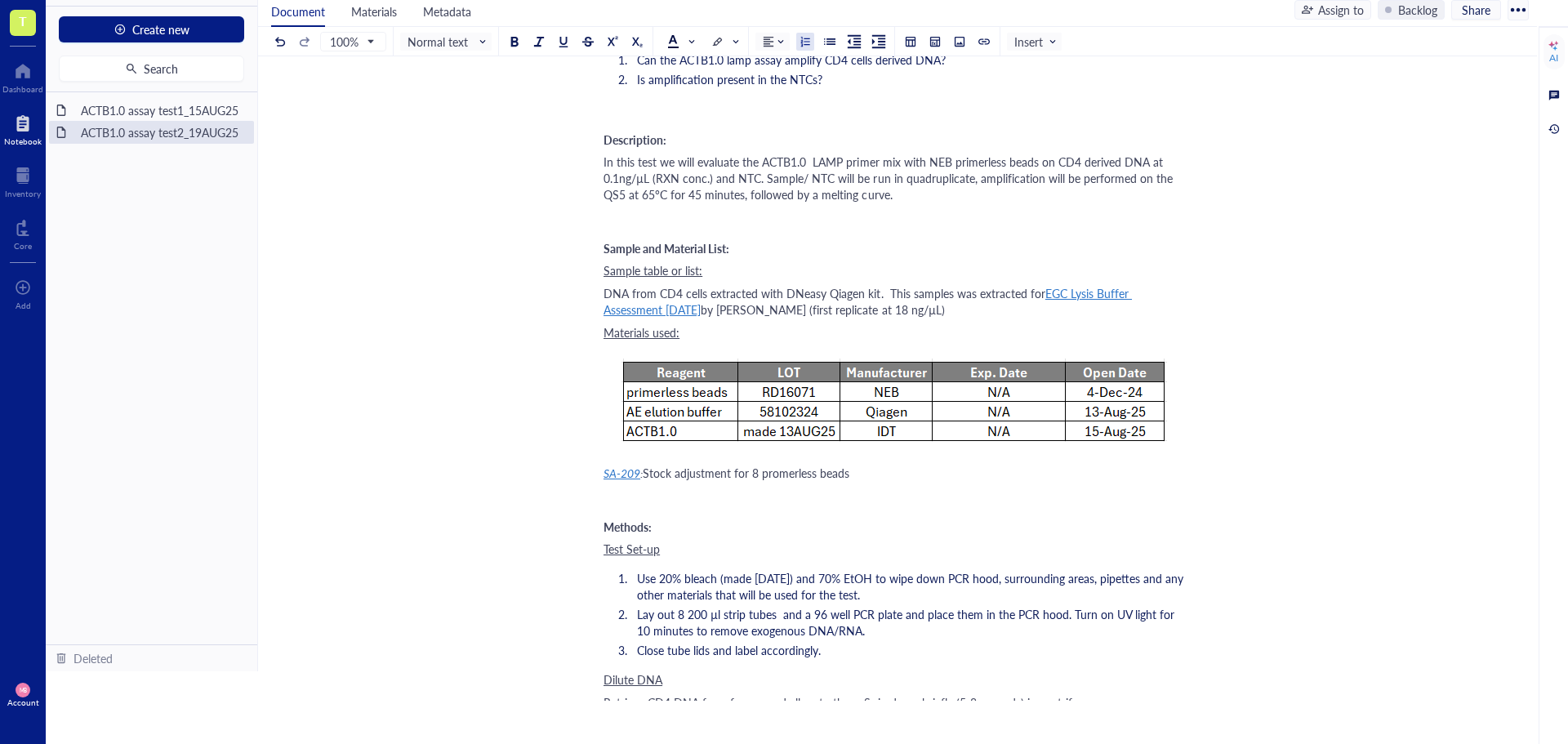
click at [780, 479] on span "Stock adjustment for 8 promerless beads" at bounding box center [746, 473] width 206 height 17
click at [632, 474] on span "SA-209" at bounding box center [621, 473] width 36 height 17
drag, startPoint x: 867, startPoint y: 475, endPoint x: 538, endPoint y: 476, distance: 329.0
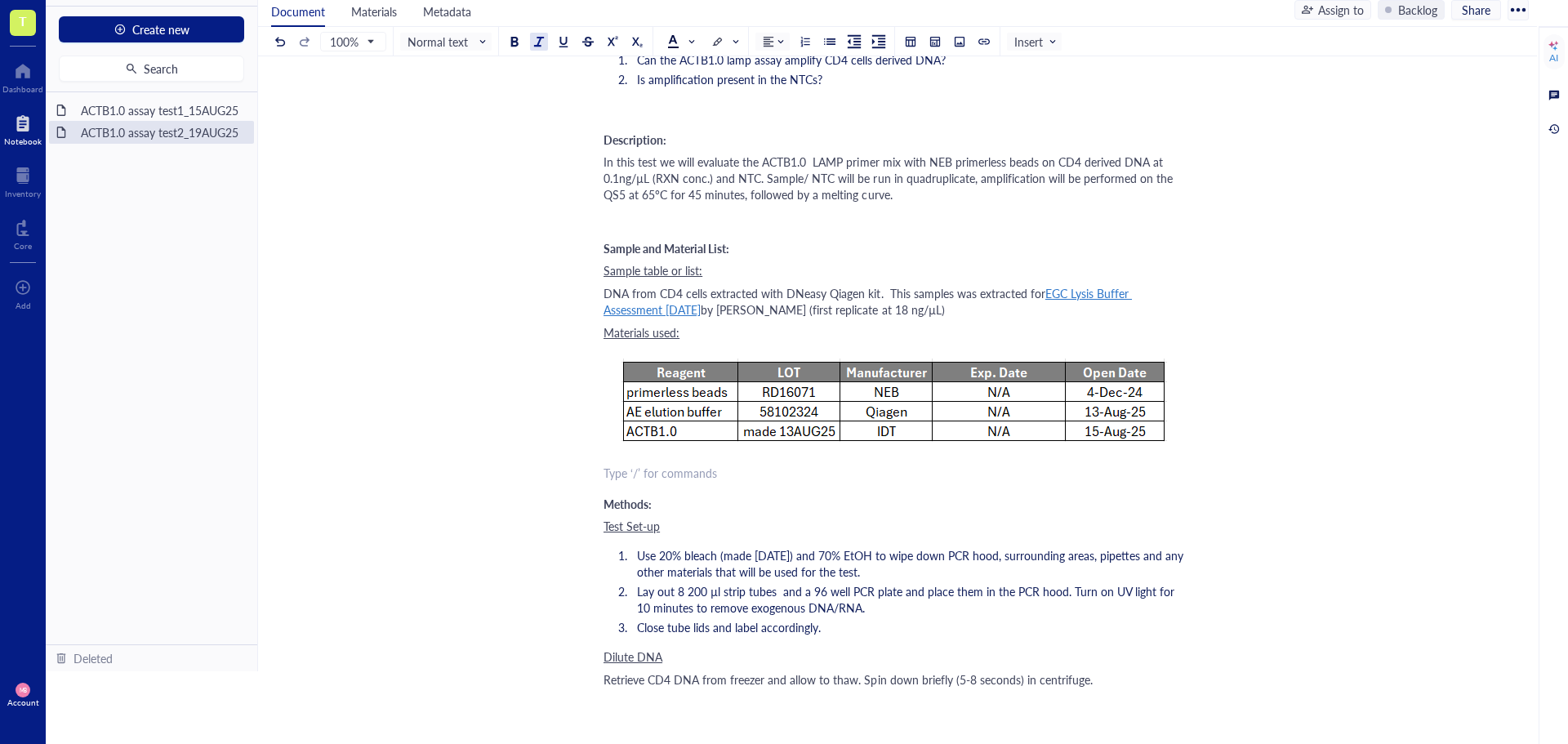
click at [815, 331] on div "Materials used:" at bounding box center [894, 332] width 581 height 17
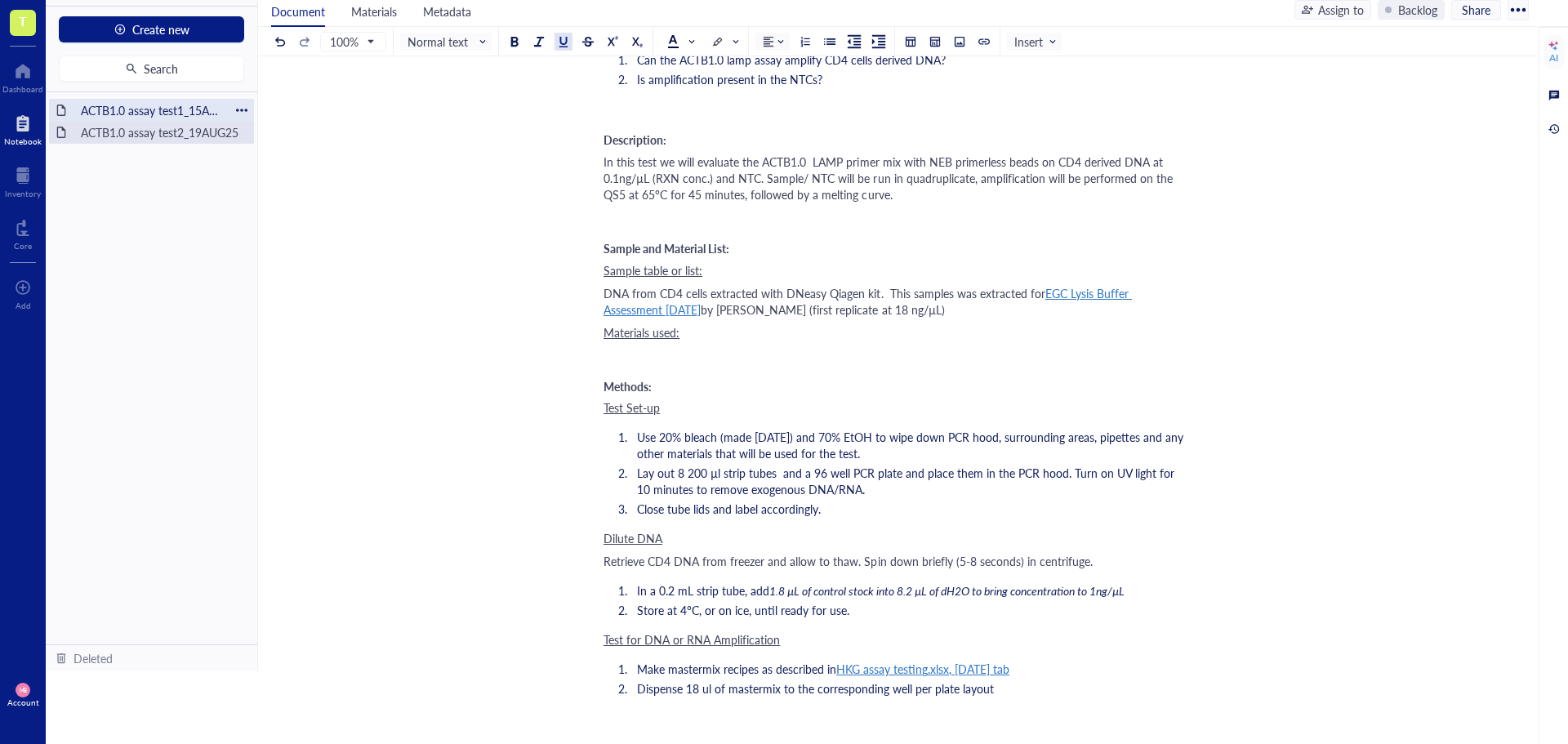
click at [143, 114] on div "ACTB1.0 assay test1_15AUG25" at bounding box center [151, 110] width 156 height 23
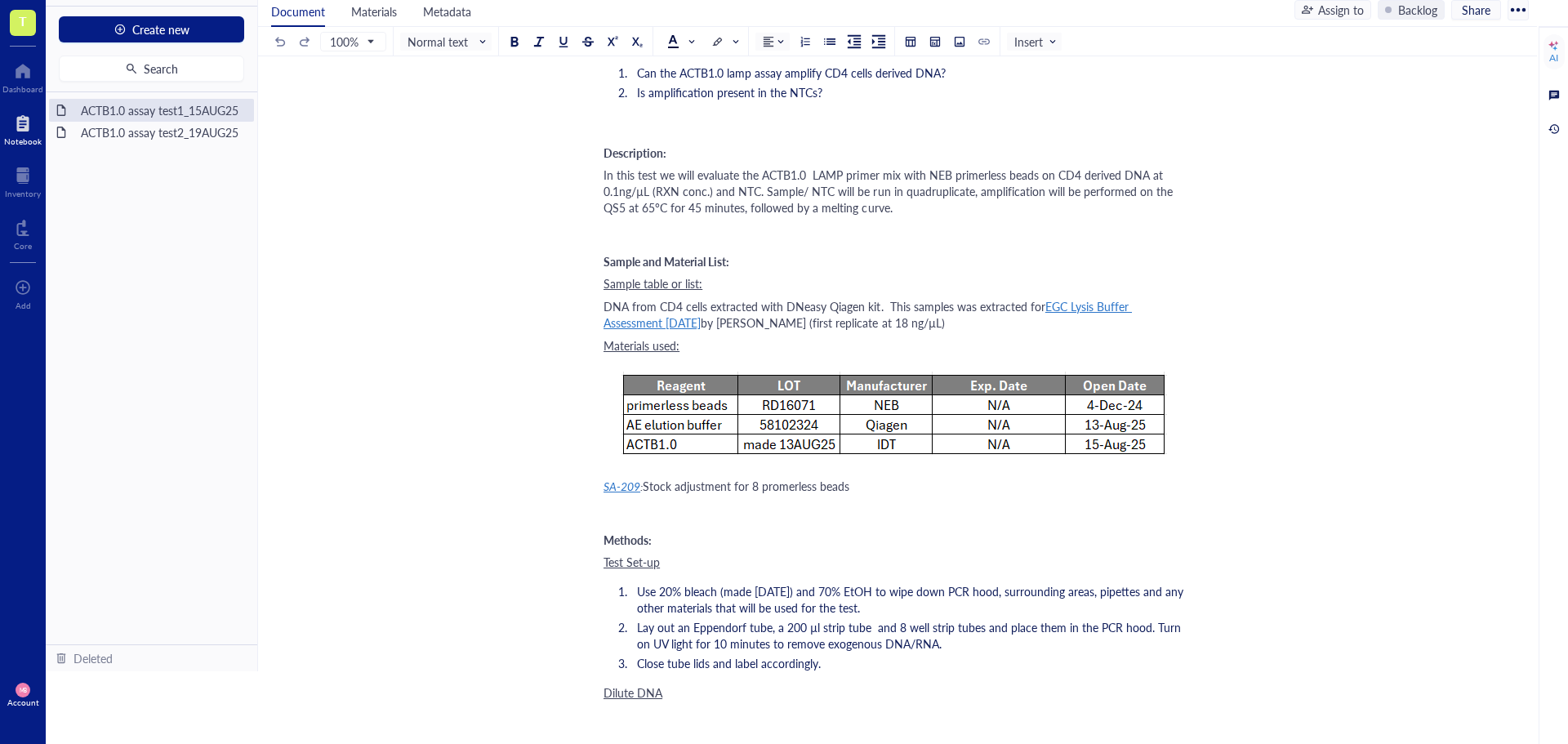
scroll to position [572, 0]
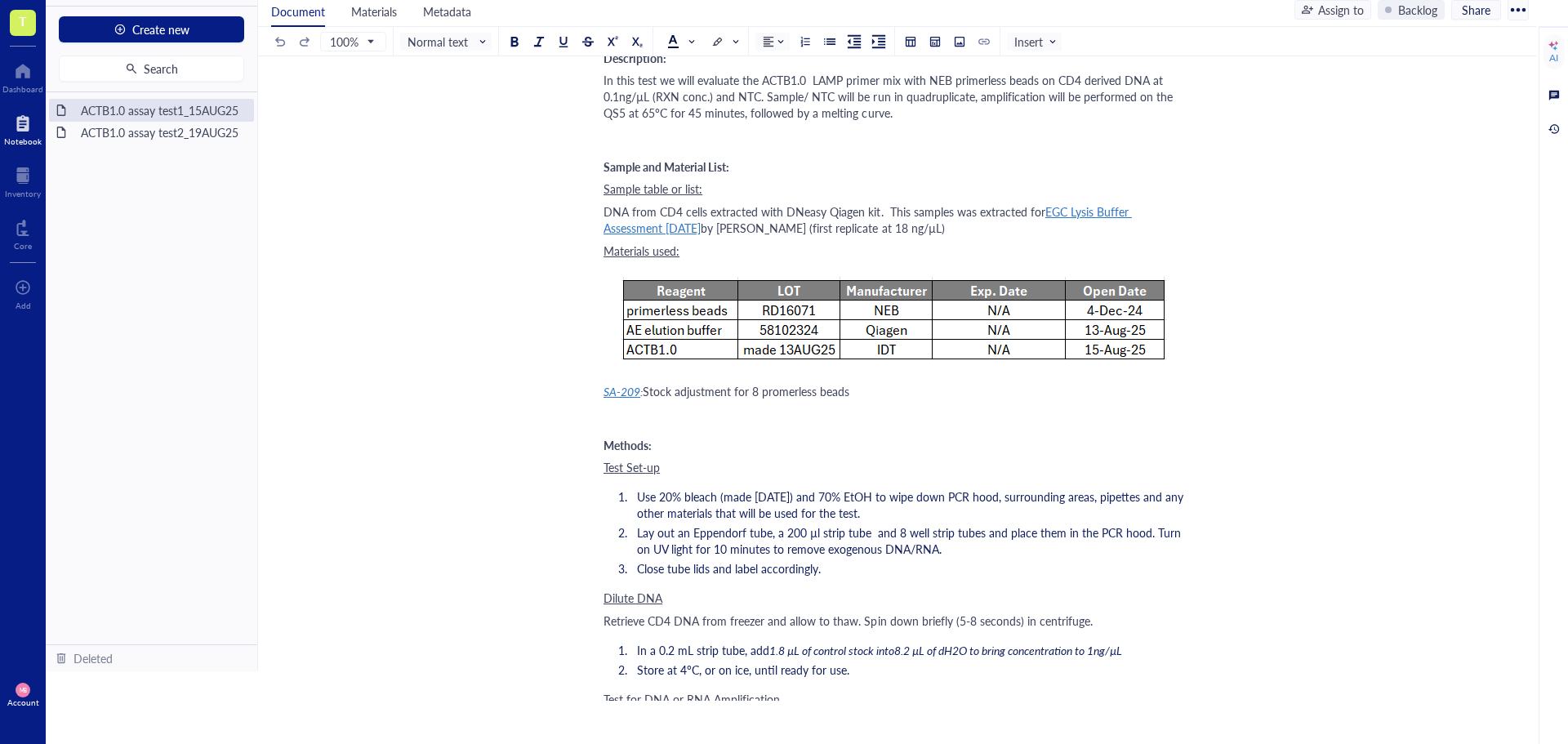
click at [779, 391] on span "Stock adjustment for 8 promerless beads" at bounding box center [746, 391] width 206 height 17
click at [145, 131] on div "ACTB1.0 assay test2_19AUG25" at bounding box center [151, 132] width 156 height 23
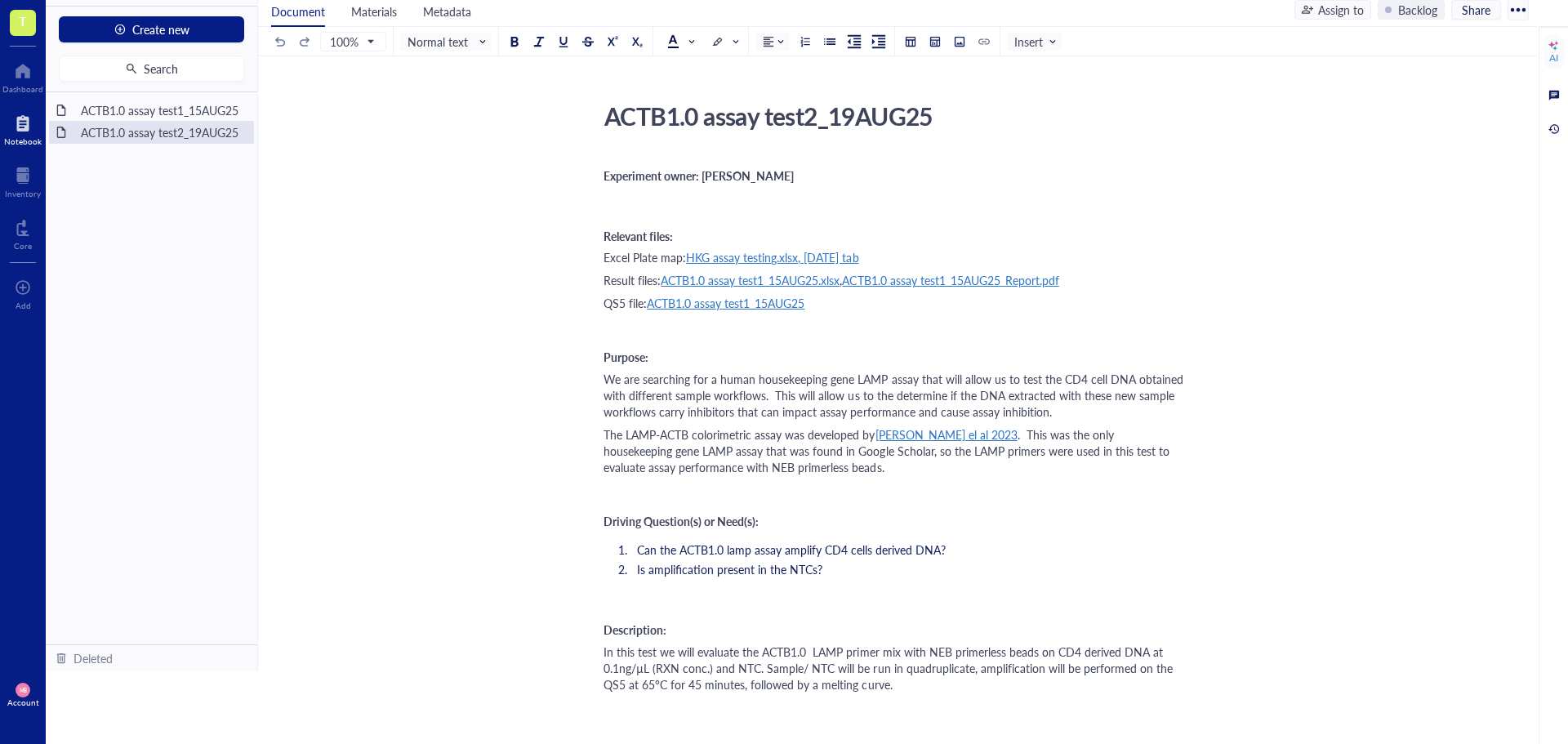
click at [970, 111] on div "ACTB1.0 assay test2_19AUG25" at bounding box center [887, 116] width 581 height 41
click at [1036, 123] on textarea "ACTB1.0 assay test2_19AUG25 (in progreess)" at bounding box center [888, 116] width 580 height 39
type textarea "ACTB1.0 assay test2_19AUG25 (in progress)"
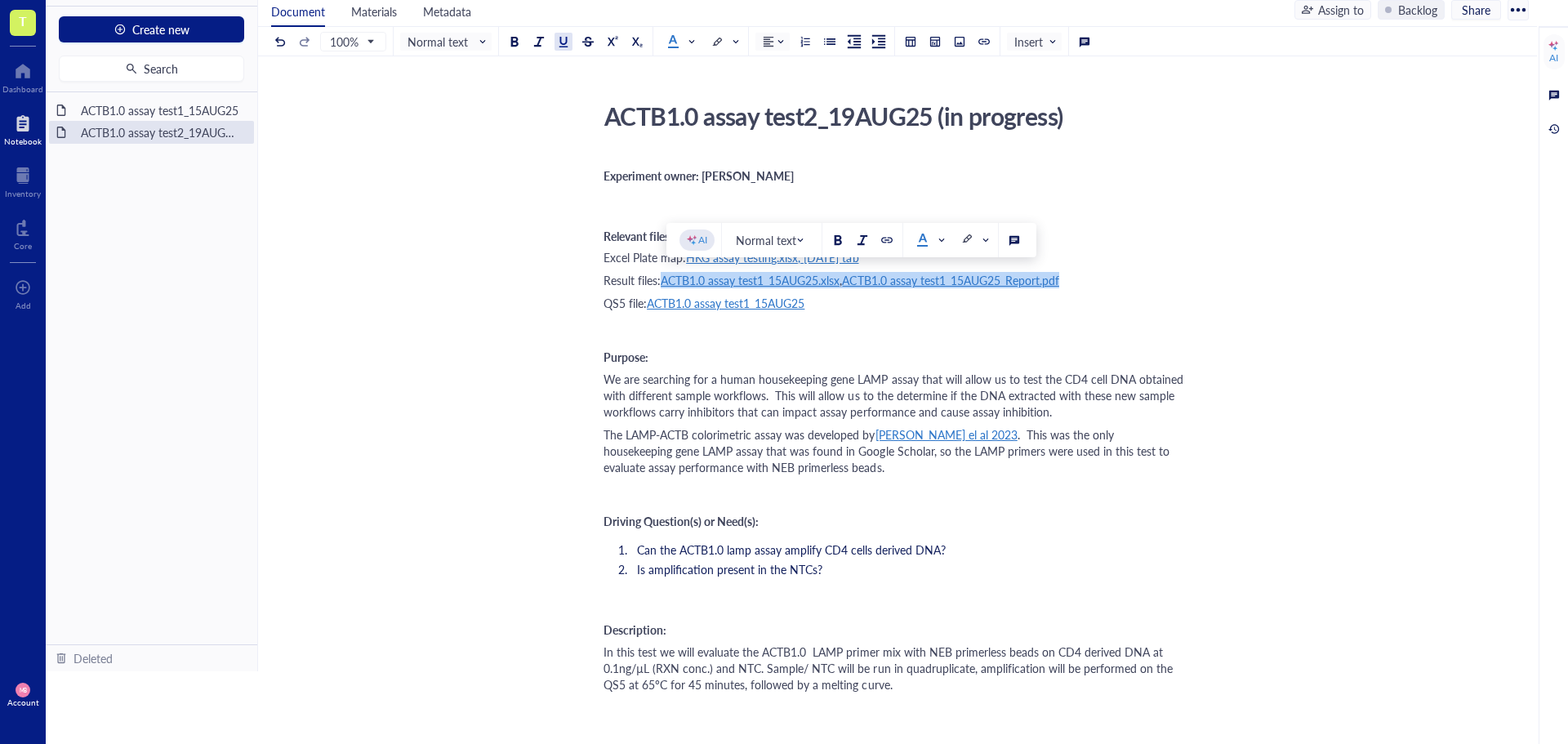
drag, startPoint x: 1075, startPoint y: 287, endPoint x: 667, endPoint y: 281, distance: 408.0
click at [667, 281] on div "Result files: ACTB1.0 assay test1_15AUG25.xlsx , ACTB1.0 assay test1_15AUG25_Re…" at bounding box center [894, 280] width 581 height 17
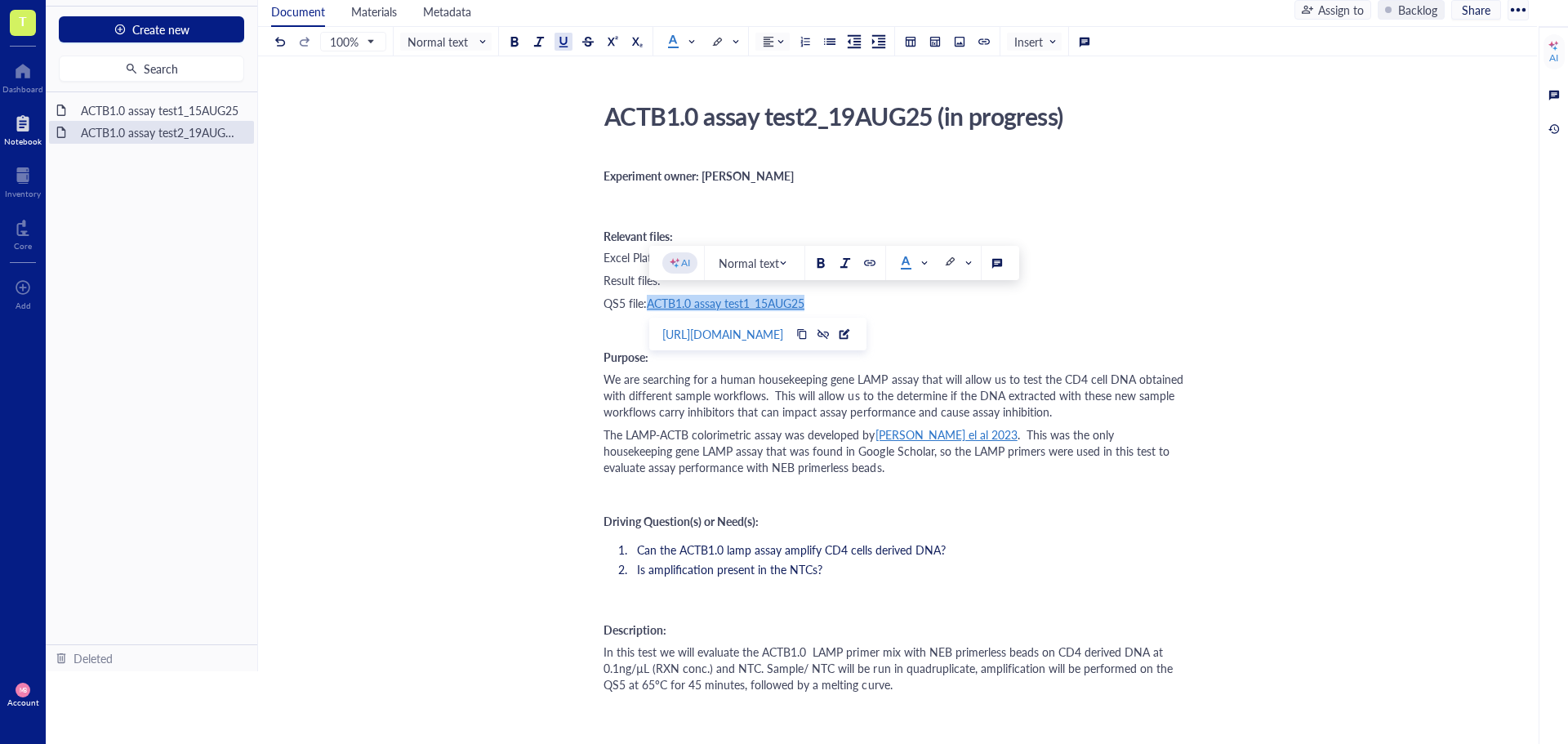
drag, startPoint x: 835, startPoint y: 304, endPoint x: 652, endPoint y: 299, distance: 183.1
click at [652, 299] on div "QS5 file: ACTB1.0 assay test1_15AUG25" at bounding box center [894, 303] width 581 height 17
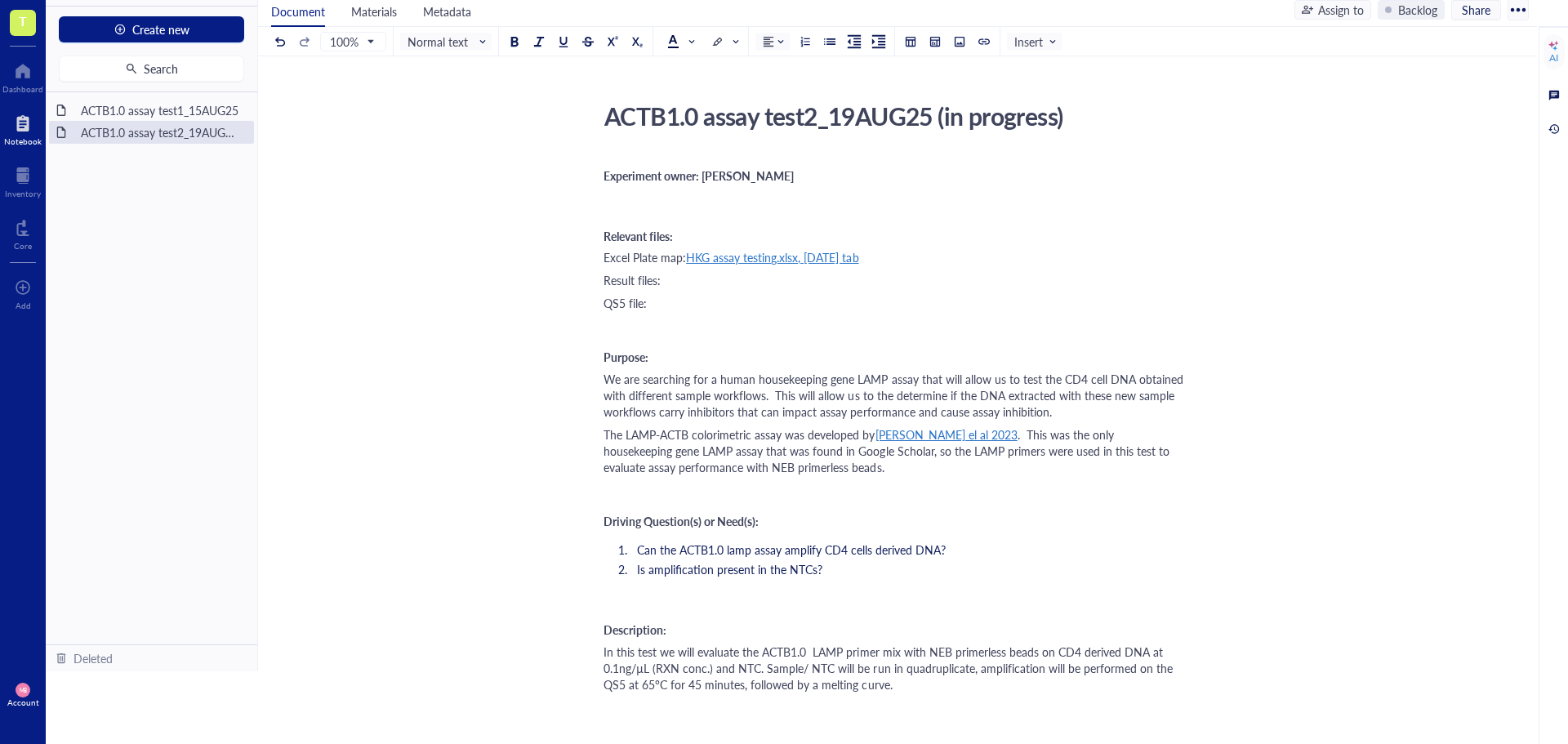
click at [900, 467] on div "The LAMP-ACTB colorimetric assay was developed by Malpartida-Cardenas el al 202…" at bounding box center [894, 451] width 581 height 49
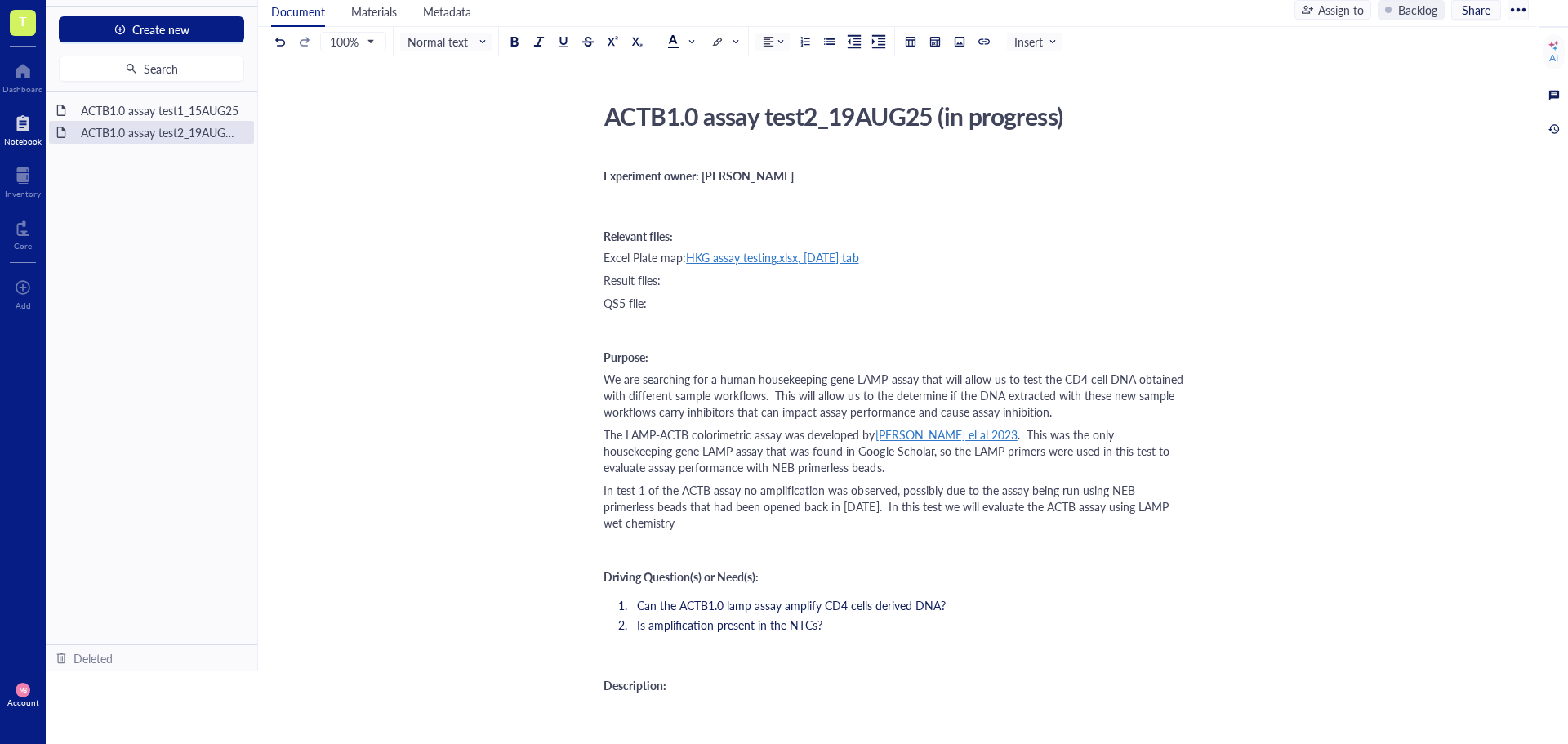
click at [736, 519] on div "In test 1 of the ACTB assay no amplification was observed, possibly due to the …" at bounding box center [894, 506] width 581 height 49
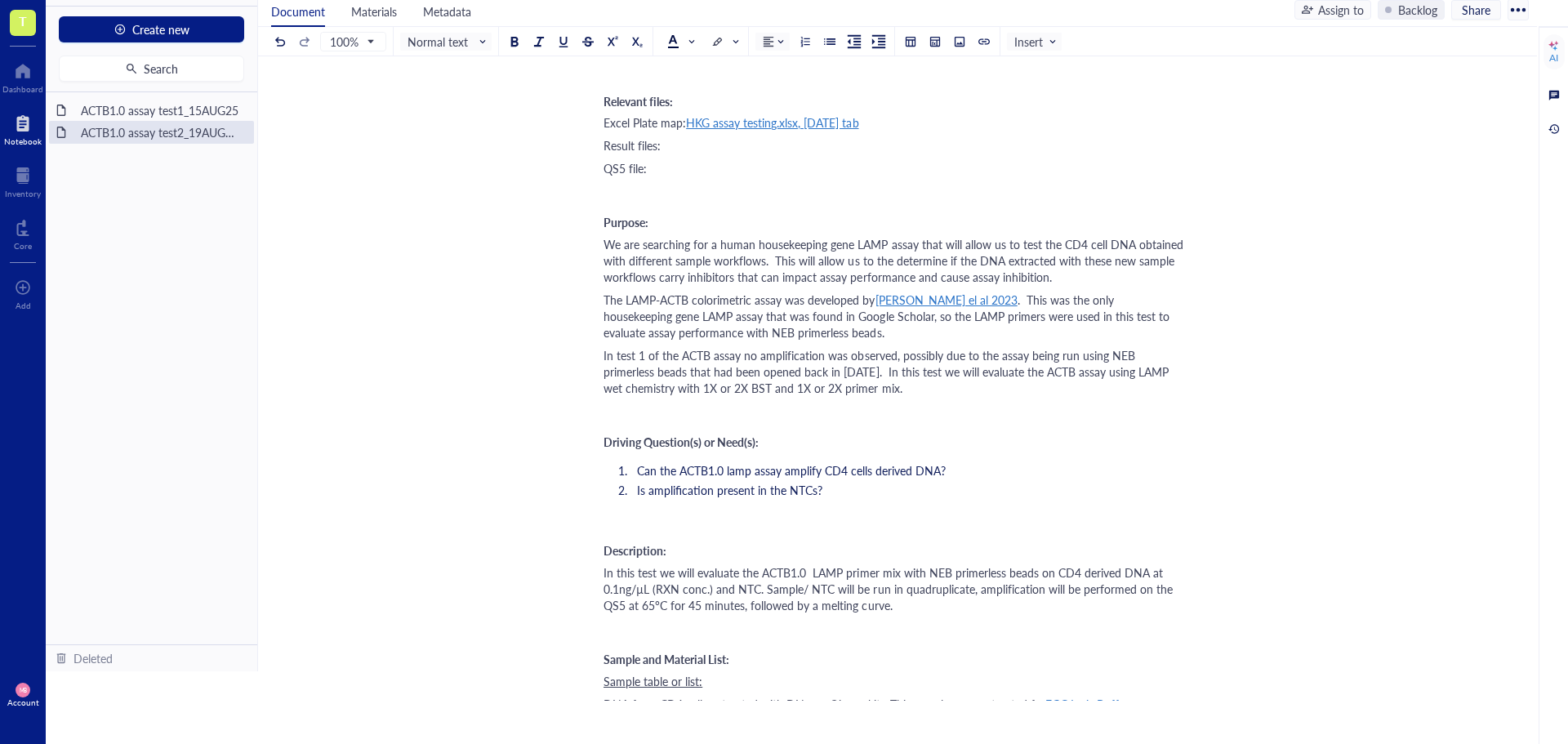
scroll to position [163, 0]
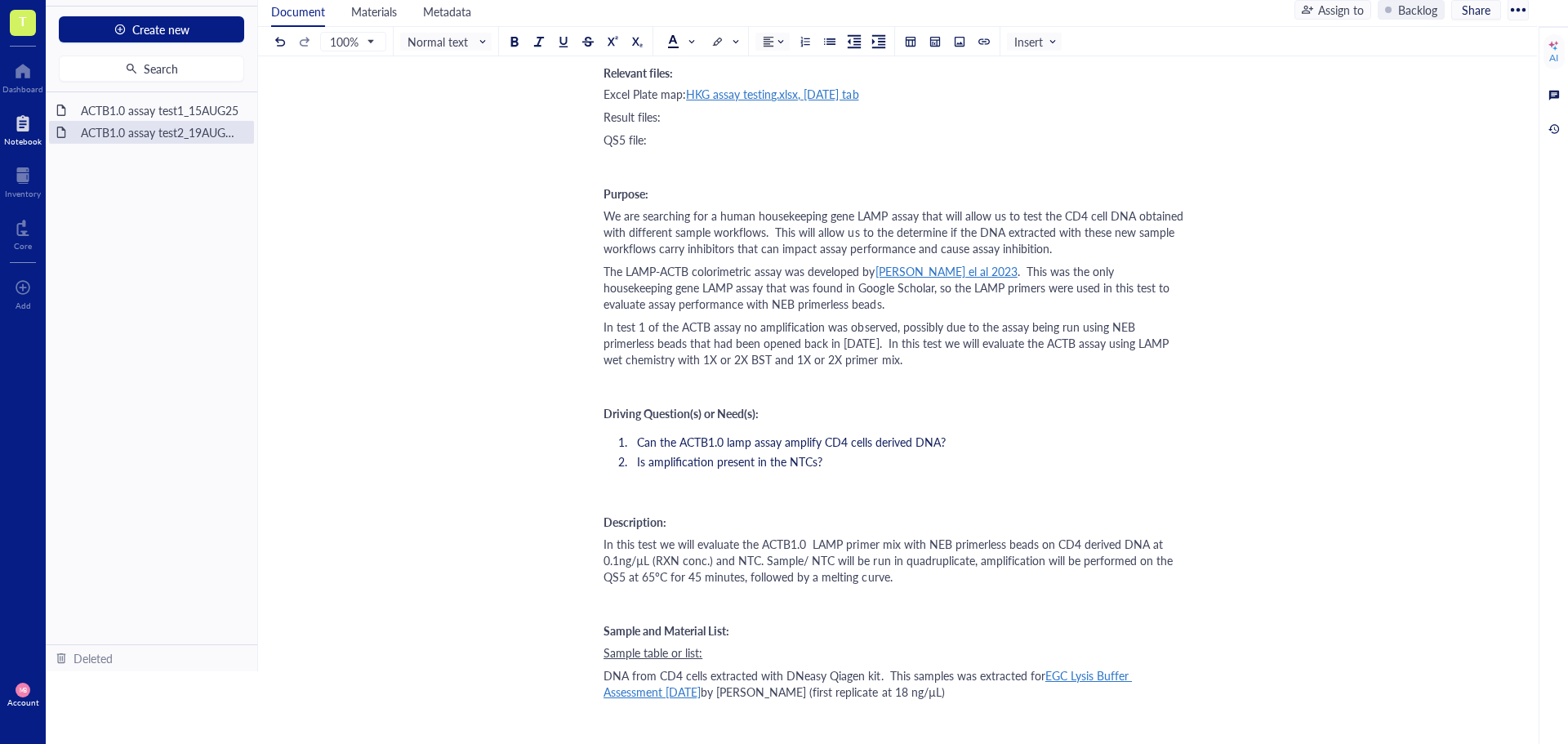
click at [639, 439] on span "Can the ACTB1.0 lamp assay amplify CD4 cells derived DNA?" at bounding box center [791, 441] width 309 height 17
click at [963, 445] on li "Can the ACTB1.0 lamp assay amplify CD4 cells derived DNA?" at bounding box center [907, 441] width 554 height 17
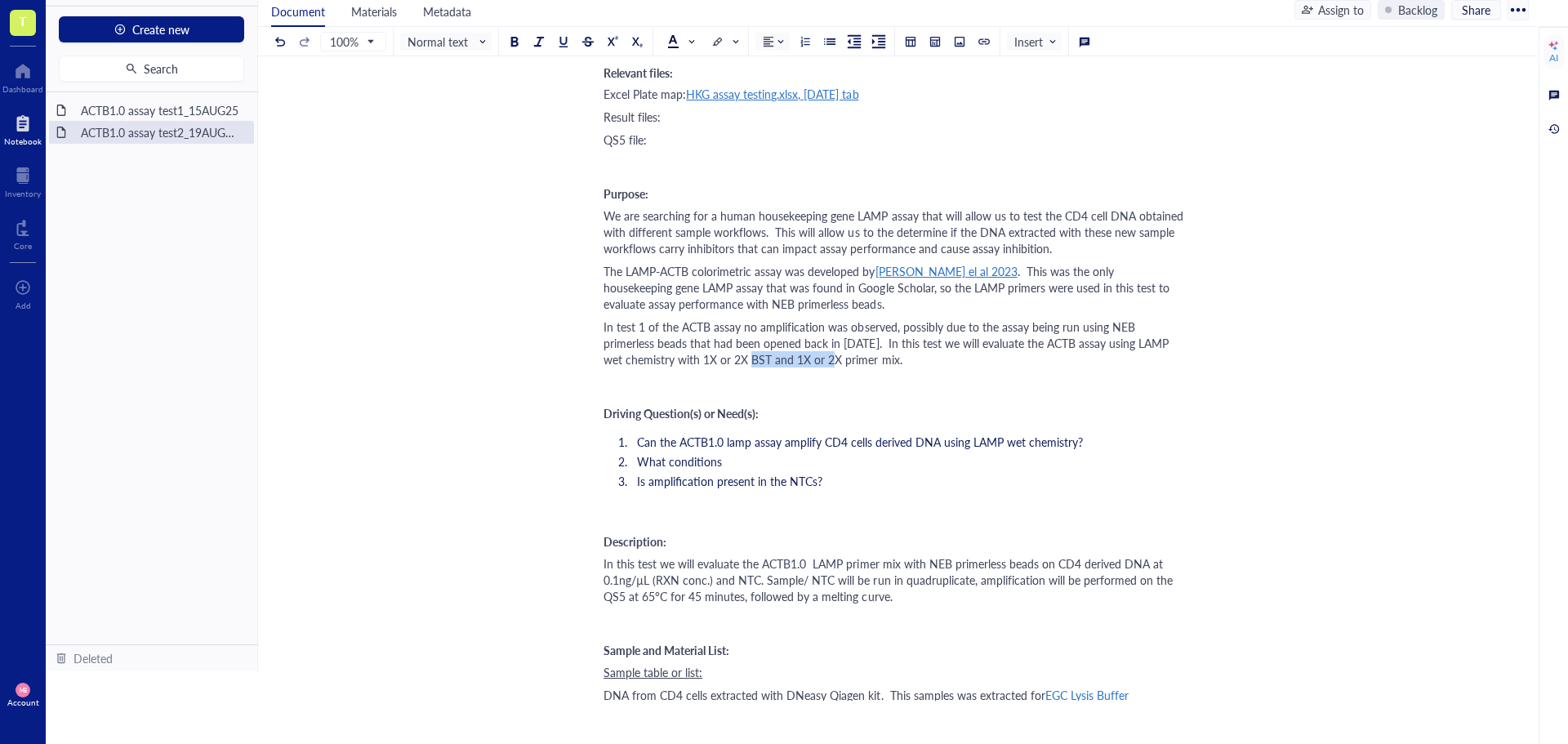
drag, startPoint x: 698, startPoint y: 362, endPoint x: 776, endPoint y: 358, distance: 78.1
click at [776, 358] on span "In test 1 of the ACTB assay no amplification was observed, possibly due to the …" at bounding box center [888, 343] width 568 height 49
click at [765, 376] on div "﻿ Type ‘/’ for commands" at bounding box center [894, 381] width 581 height 17
drag, startPoint x: 894, startPoint y: 359, endPoint x: 705, endPoint y: 361, distance: 189.0
click at [705, 361] on span "In test 1 of the ACTB assay no amplification was observed, possibly due to the …" at bounding box center [888, 343] width 568 height 49
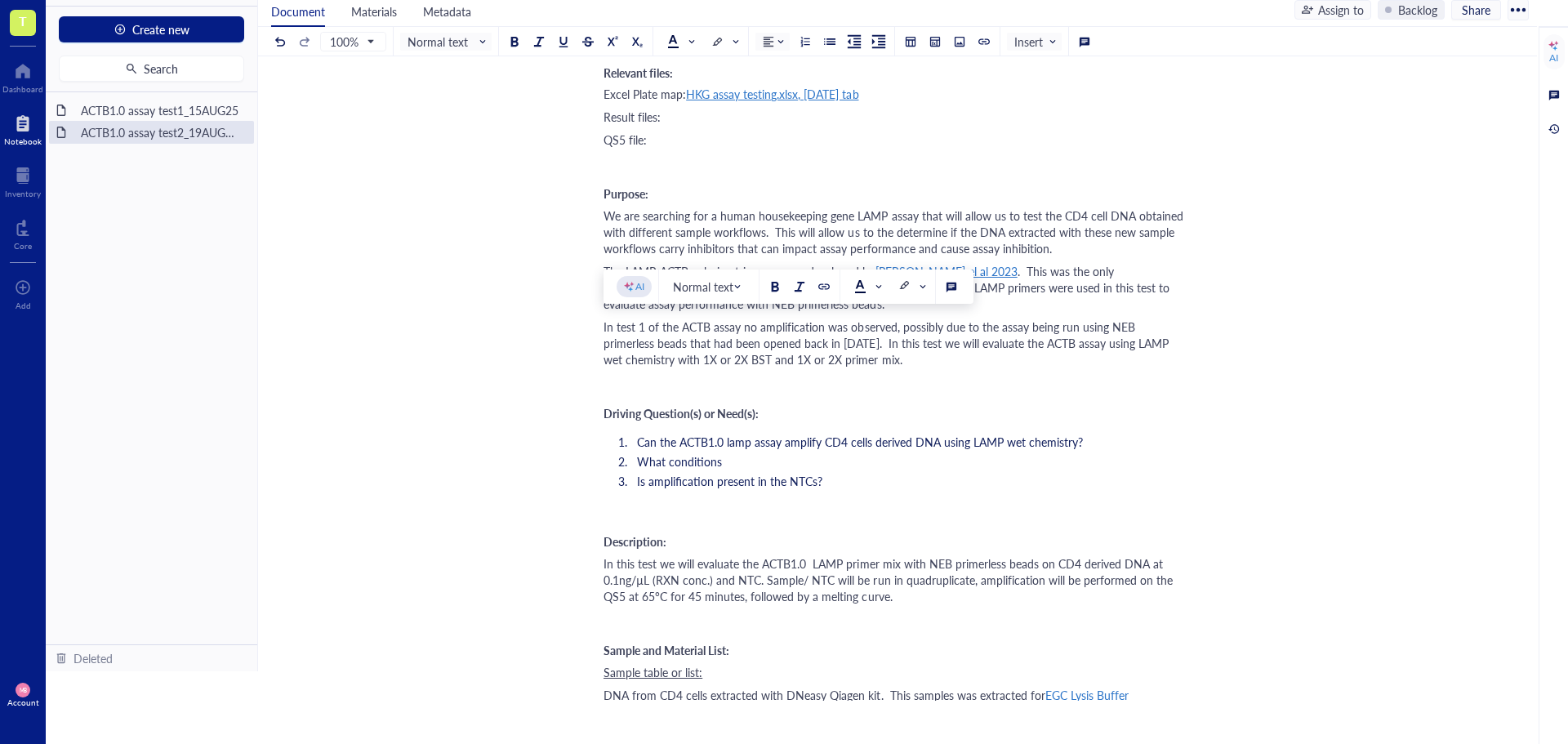
click at [765, 461] on li "What conditions" at bounding box center [907, 461] width 554 height 17
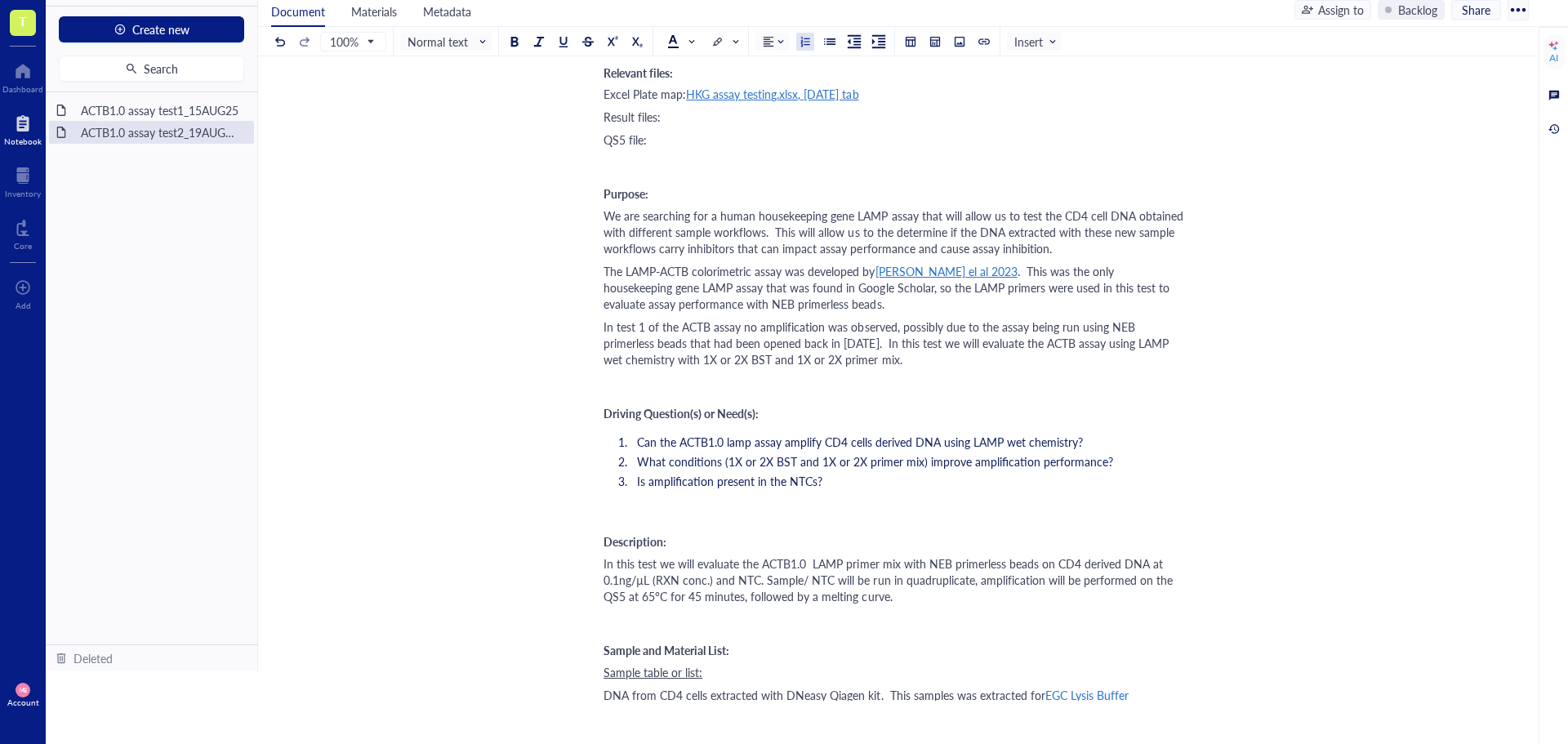
click at [1006, 490] on ol "Can the ACTB1.0 lamp assay amplify CD4 cells derived DNA using LAMP wet chemist…" at bounding box center [894, 461] width 581 height 62
click at [817, 480] on span "Is amplification present in the NTCs?" at bounding box center [729, 481] width 186 height 17
click at [966, 517] on div "﻿" at bounding box center [894, 510] width 581 height 17
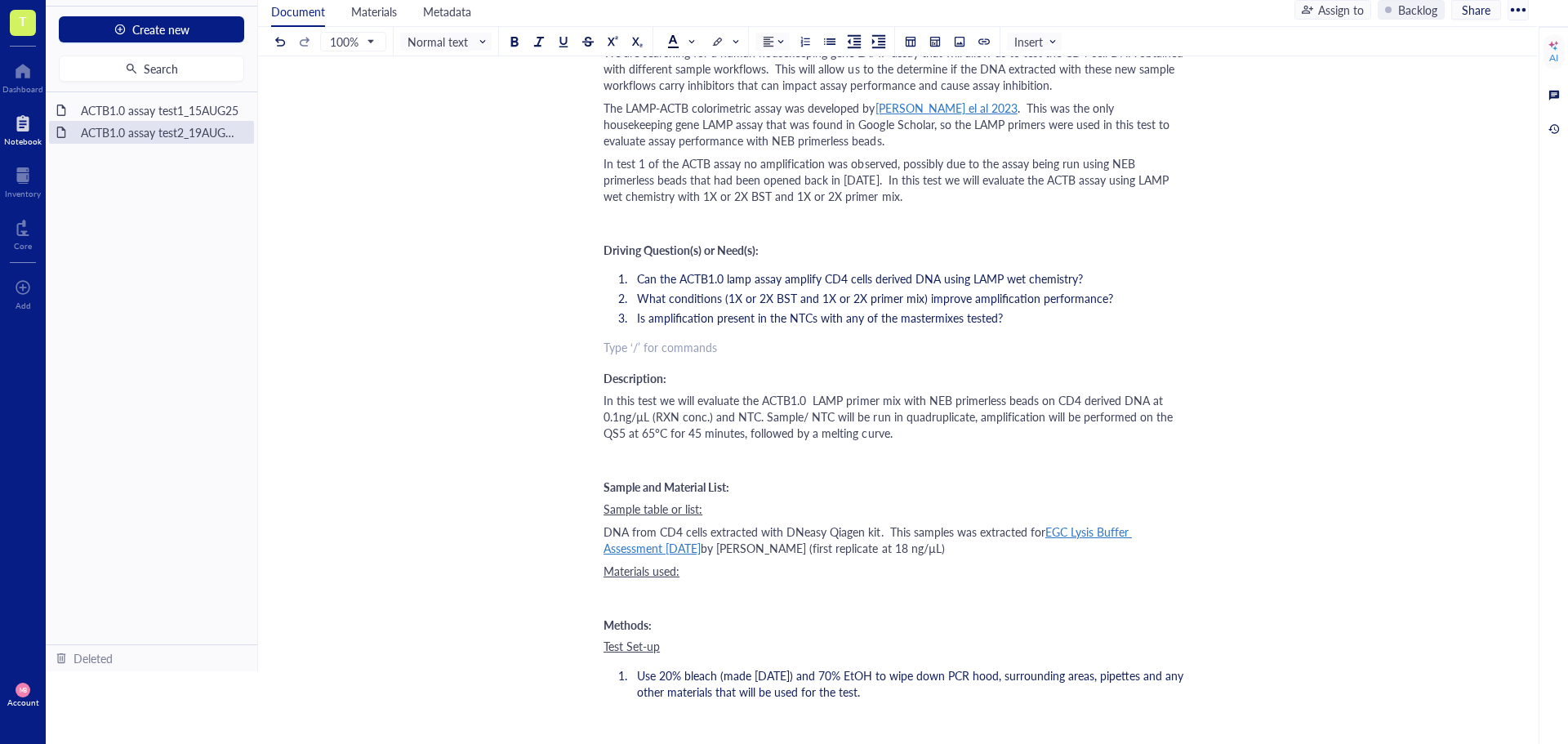
drag, startPoint x: 720, startPoint y: 395, endPoint x: 706, endPoint y: 419, distance: 27.8
click at [720, 395] on span "In this test we will evaluate the ACTB1.0 LAMP primer mix with NEB primerless b…" at bounding box center [890, 417] width 572 height 49
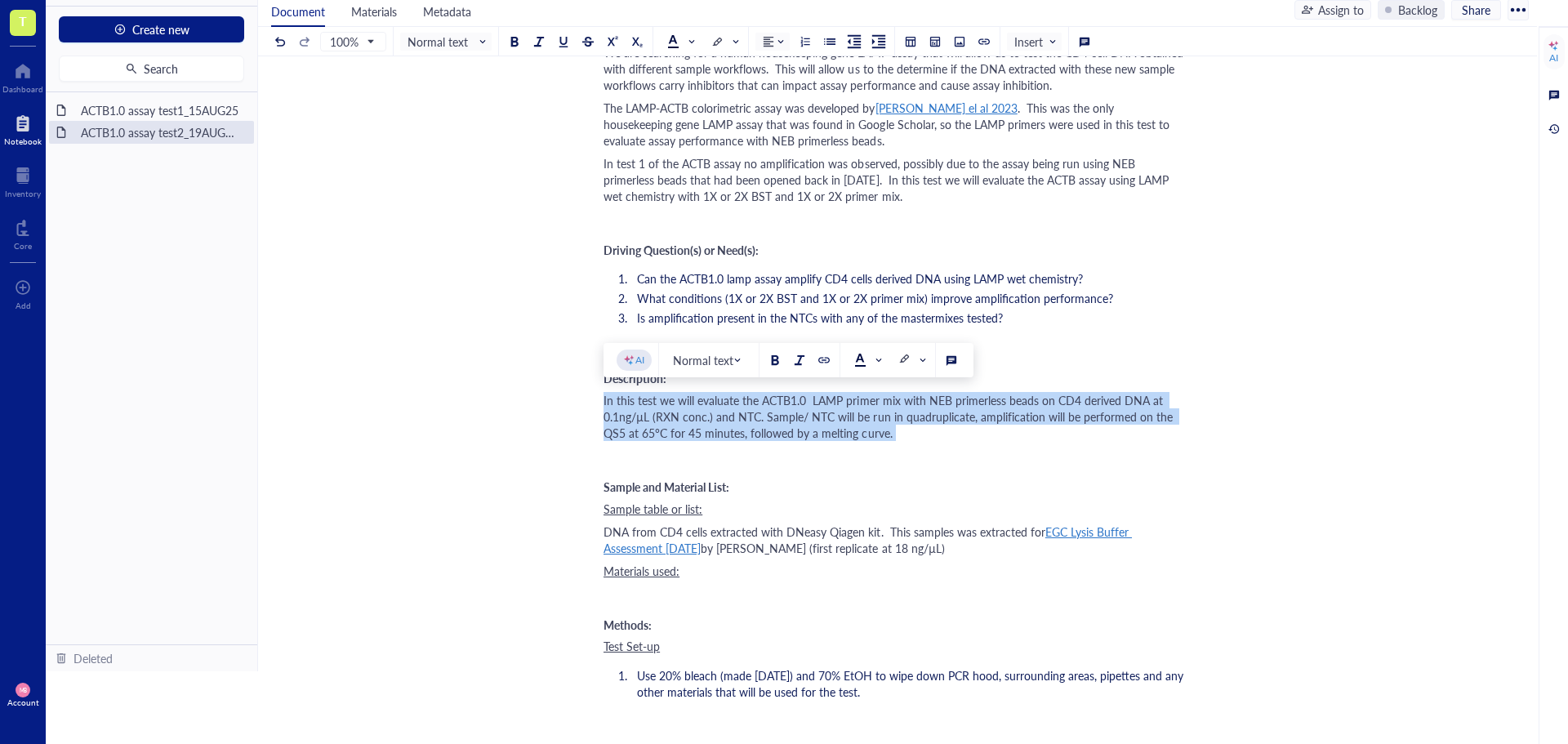
drag, startPoint x: 605, startPoint y: 401, endPoint x: 959, endPoint y: 445, distance: 356.7
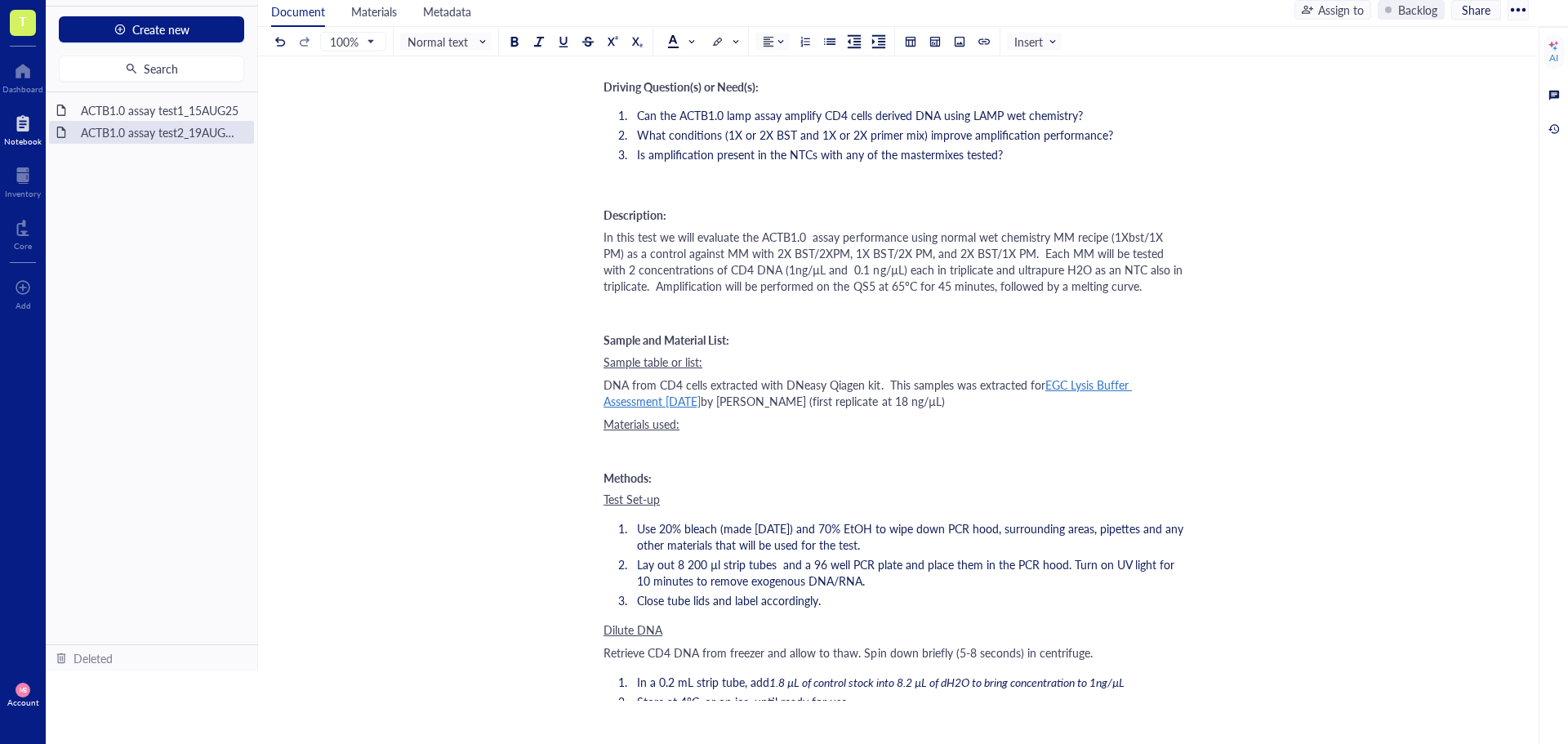
scroll to position [572, 0]
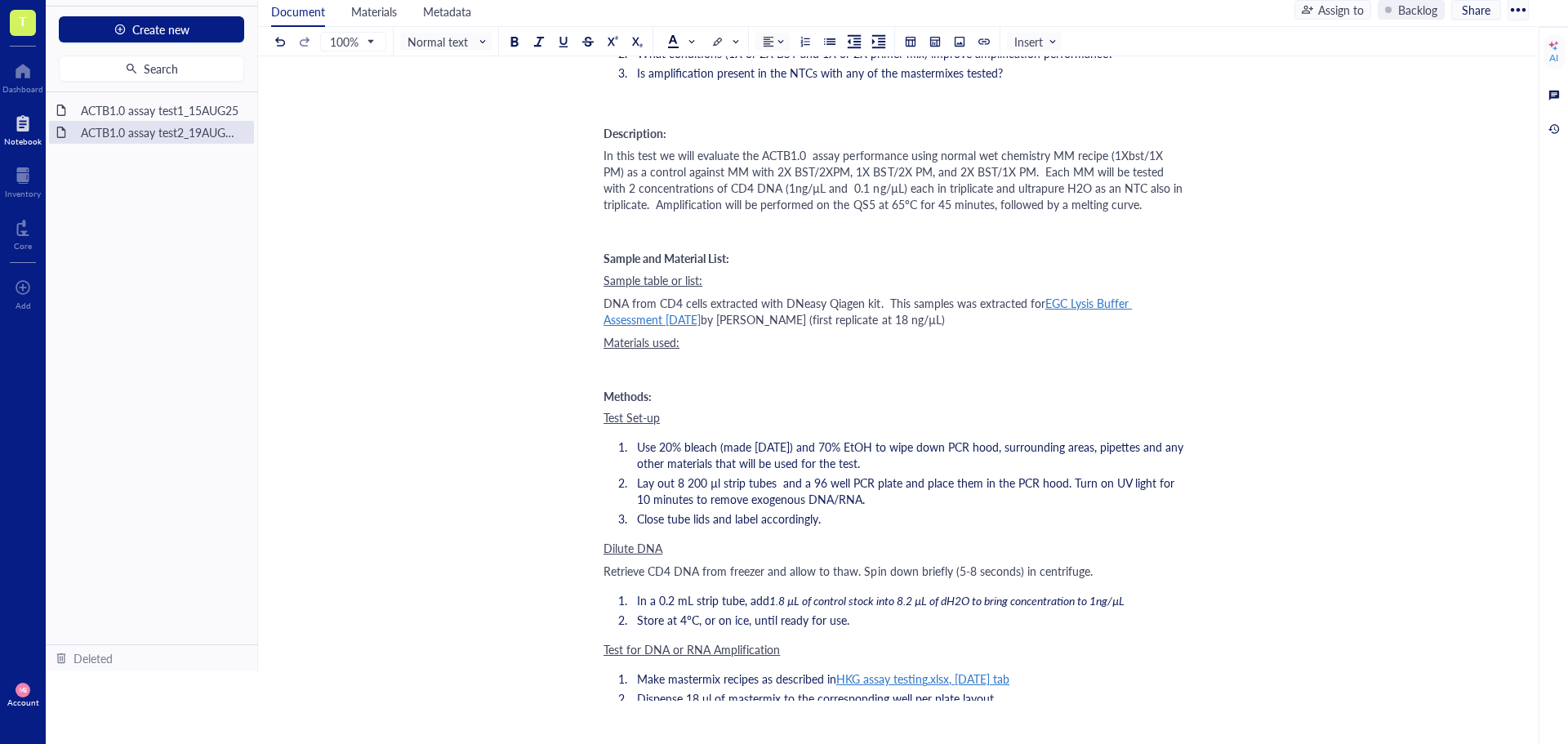
click at [705, 345] on div "Materials used:" at bounding box center [894, 342] width 581 height 17
click at [953, 47] on button at bounding box center [959, 41] width 18 height 18
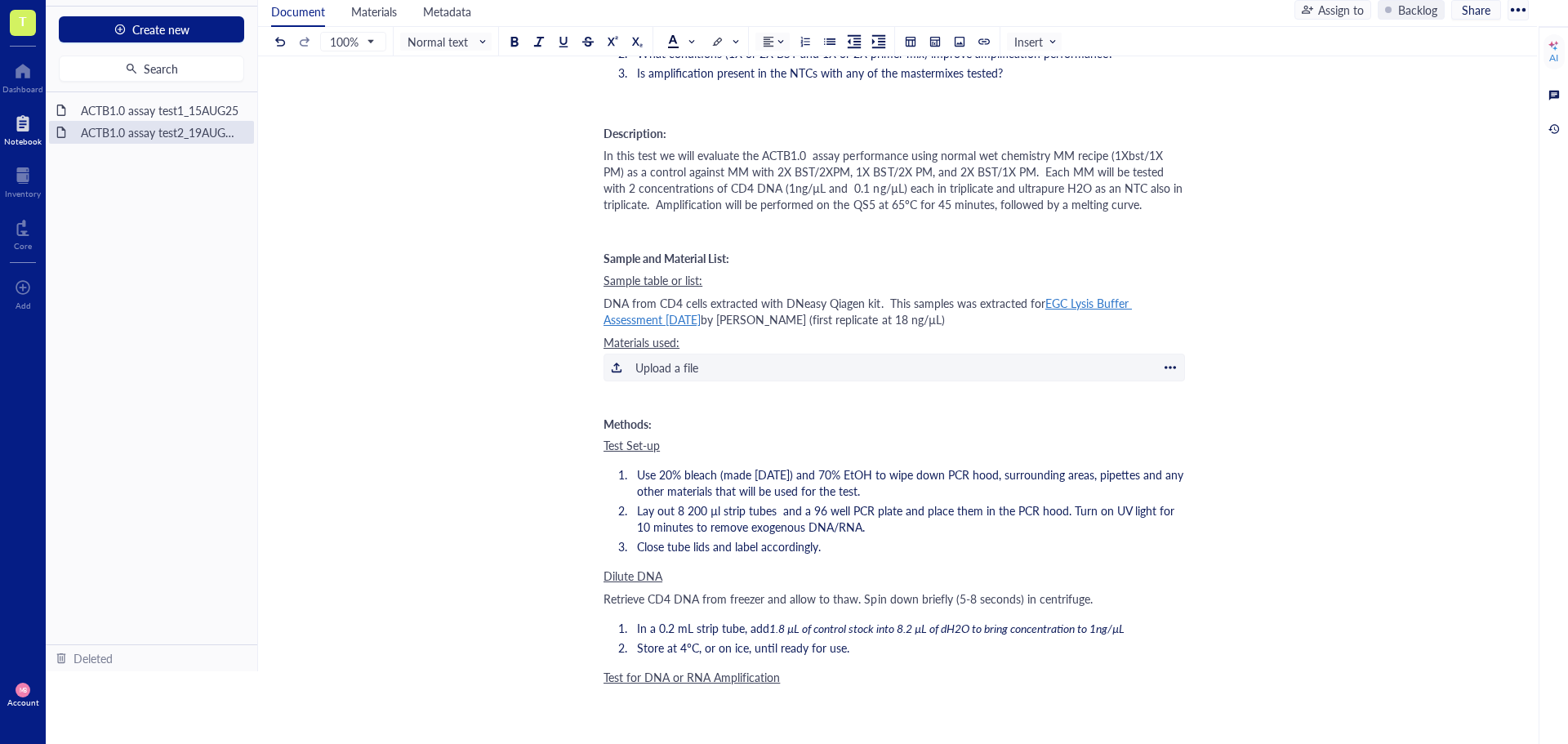
click at [641, 369] on div "Upload a file" at bounding box center [667, 368] width 63 height 18
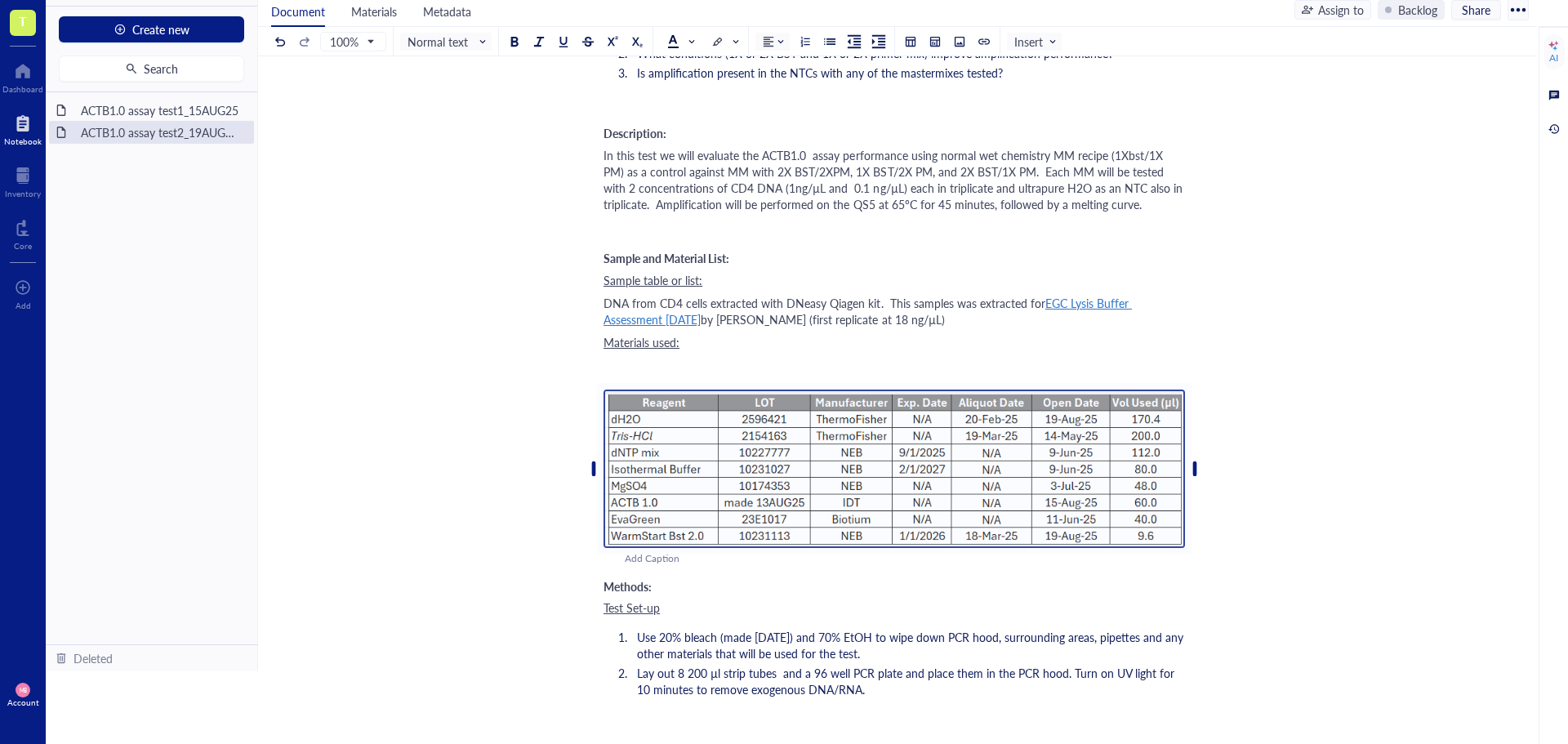
click at [823, 359] on div "﻿" at bounding box center [894, 365] width 581 height 17
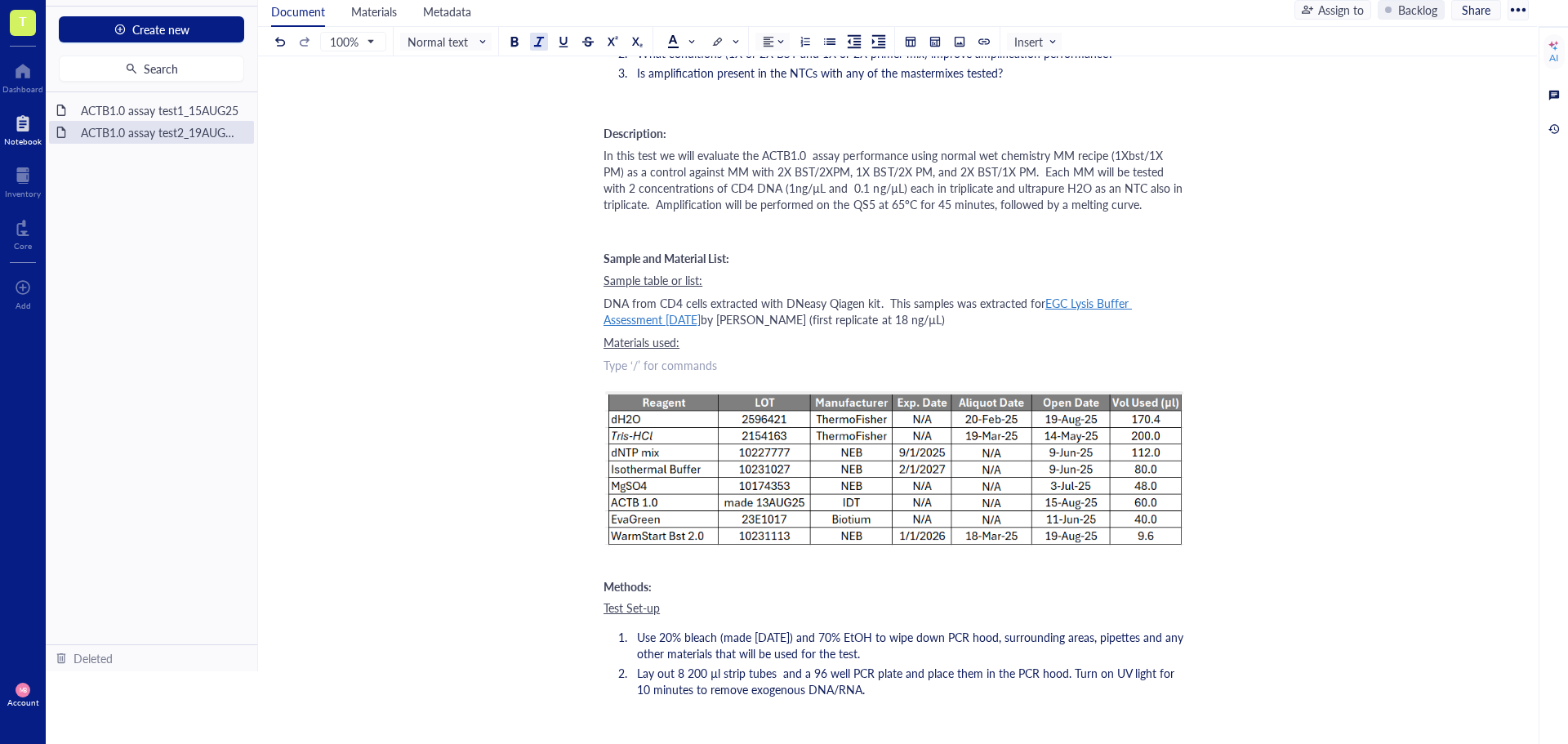
click at [819, 350] on div "Materials used:" at bounding box center [894, 342] width 581 height 17
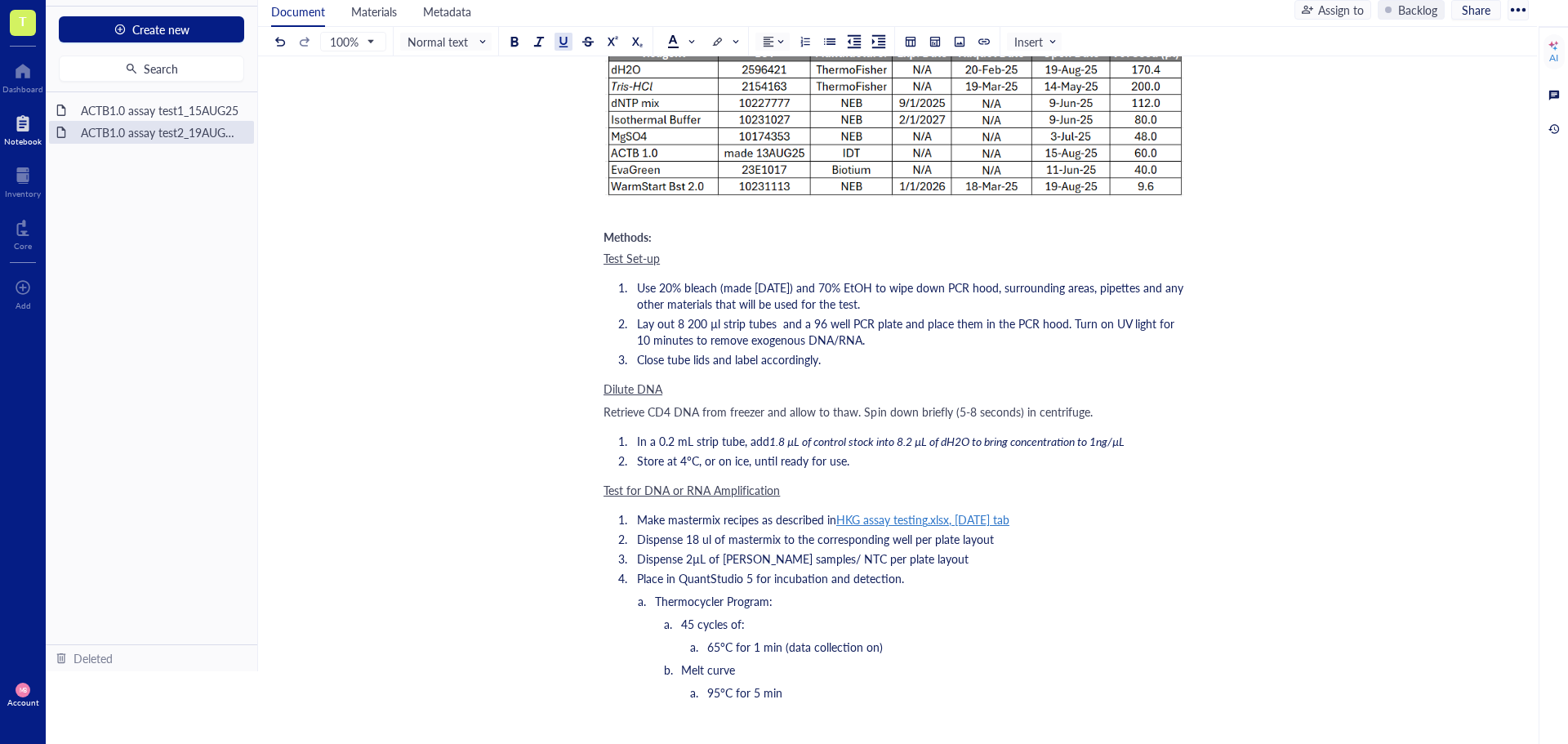
scroll to position [980, 0]
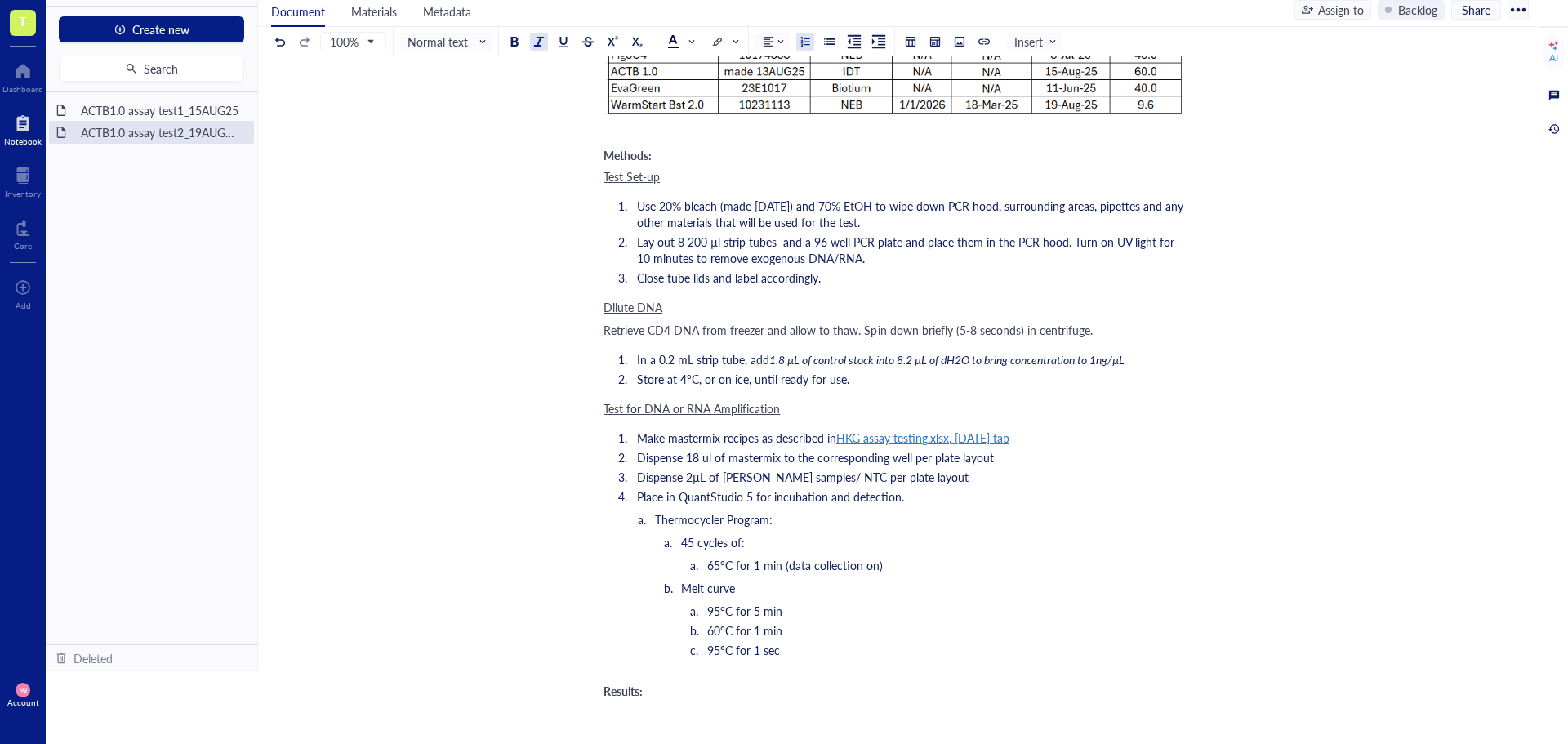
click at [784, 360] on span "1.8 µL of control stock into 8.2 µL of dH2O to bring concentration to 1ng/µL" at bounding box center [947, 359] width 355 height 17
click at [784, 361] on span "1.8 µL of control stock into 8.2 µL of dH2O to bring concentration to 1ng/µL" at bounding box center [947, 359] width 355 height 17
drag, startPoint x: 914, startPoint y: 360, endPoint x: 902, endPoint y: 363, distance: 12.4
click at [902, 363] on span "1.7 µL of control stock into 8.2 µL of dH2O to bring concentration to 1ng/µL" at bounding box center [947, 359] width 355 height 17
drag, startPoint x: 163, startPoint y: 113, endPoint x: 241, endPoint y: 149, distance: 85.9
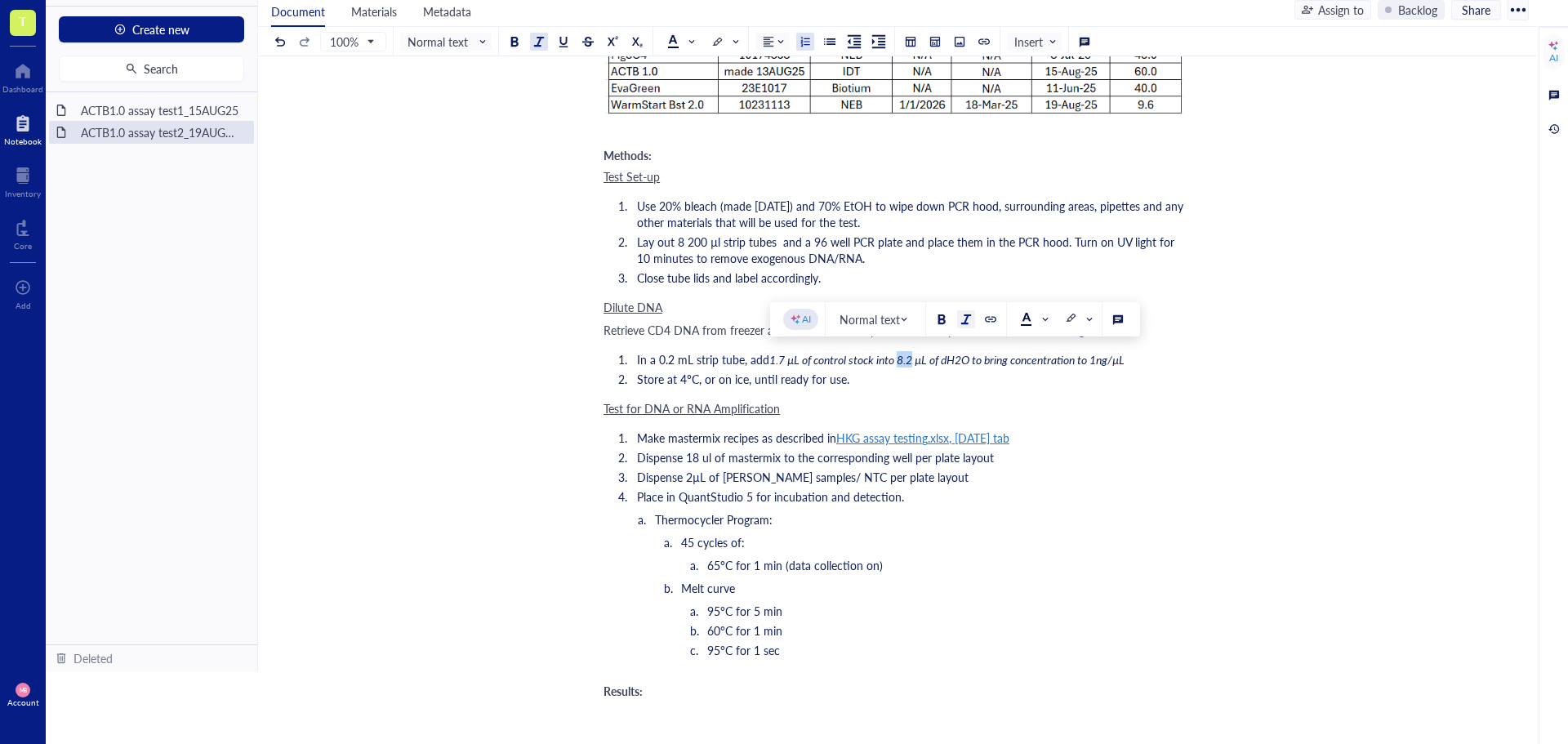
click at [163, 113] on div "ACTB1.0 assay test1_15AUG25" at bounding box center [160, 110] width 174 height 23
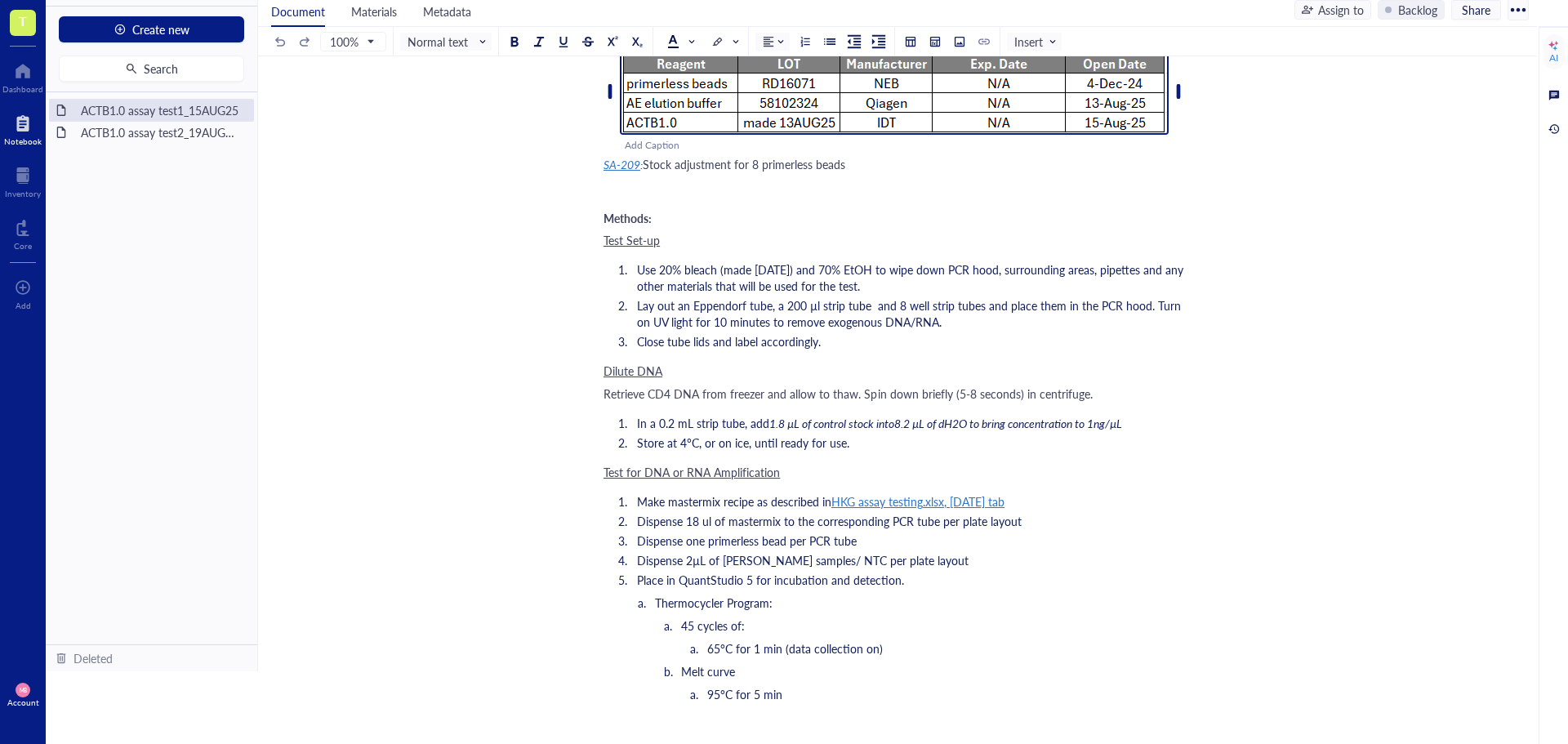
scroll to position [735, 0]
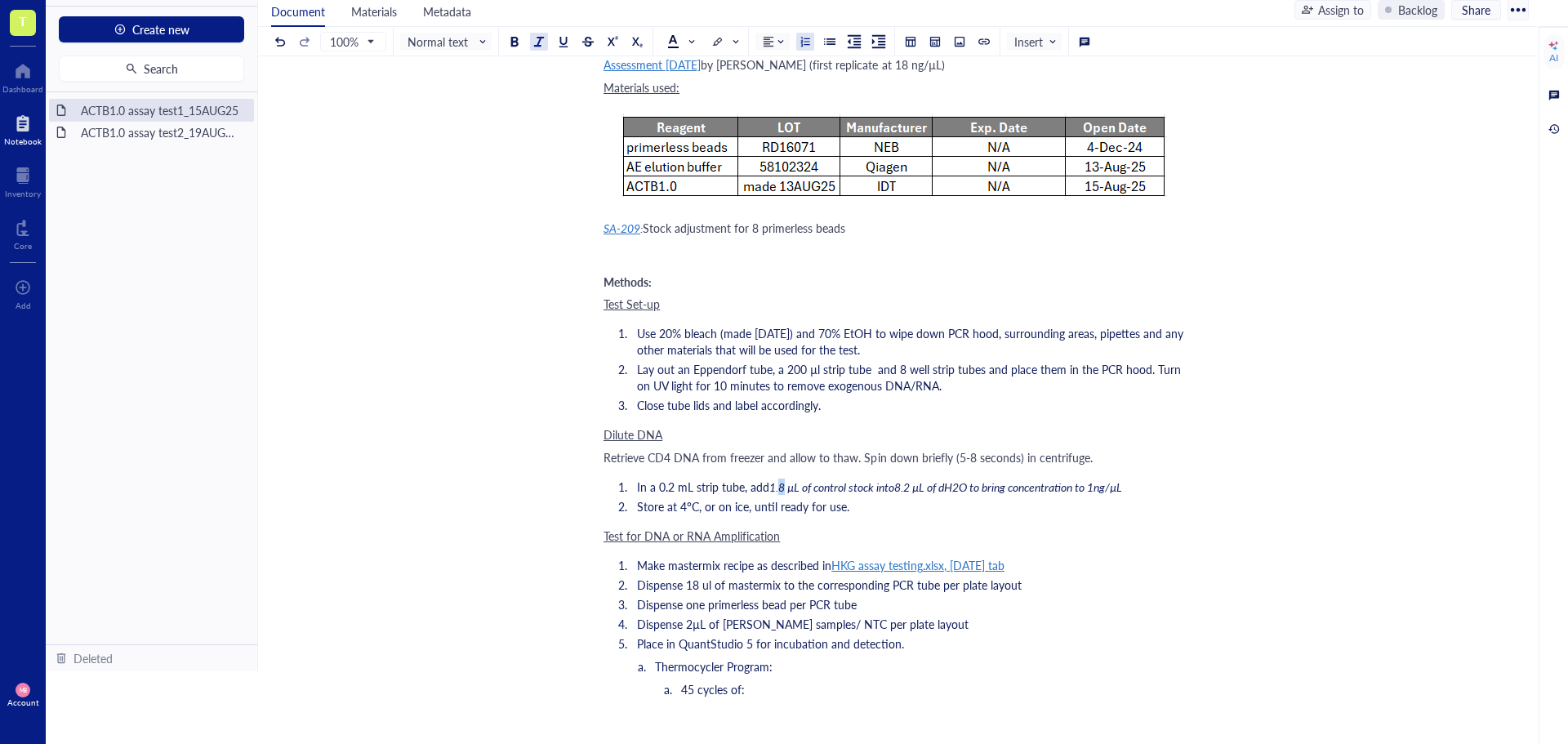
click at [783, 488] on span "1.8 µL of control stock into8.2 µL of dH2O to bring concentration to 1ng/µL" at bounding box center [946, 486] width 353 height 17
drag, startPoint x: 911, startPoint y: 487, endPoint x: 899, endPoint y: 487, distance: 12.0
click at [899, 487] on span "1.1 µL of control stock into8.2 µL of dH2O to bring concentration to 1ng/µL" at bounding box center [946, 486] width 353 height 17
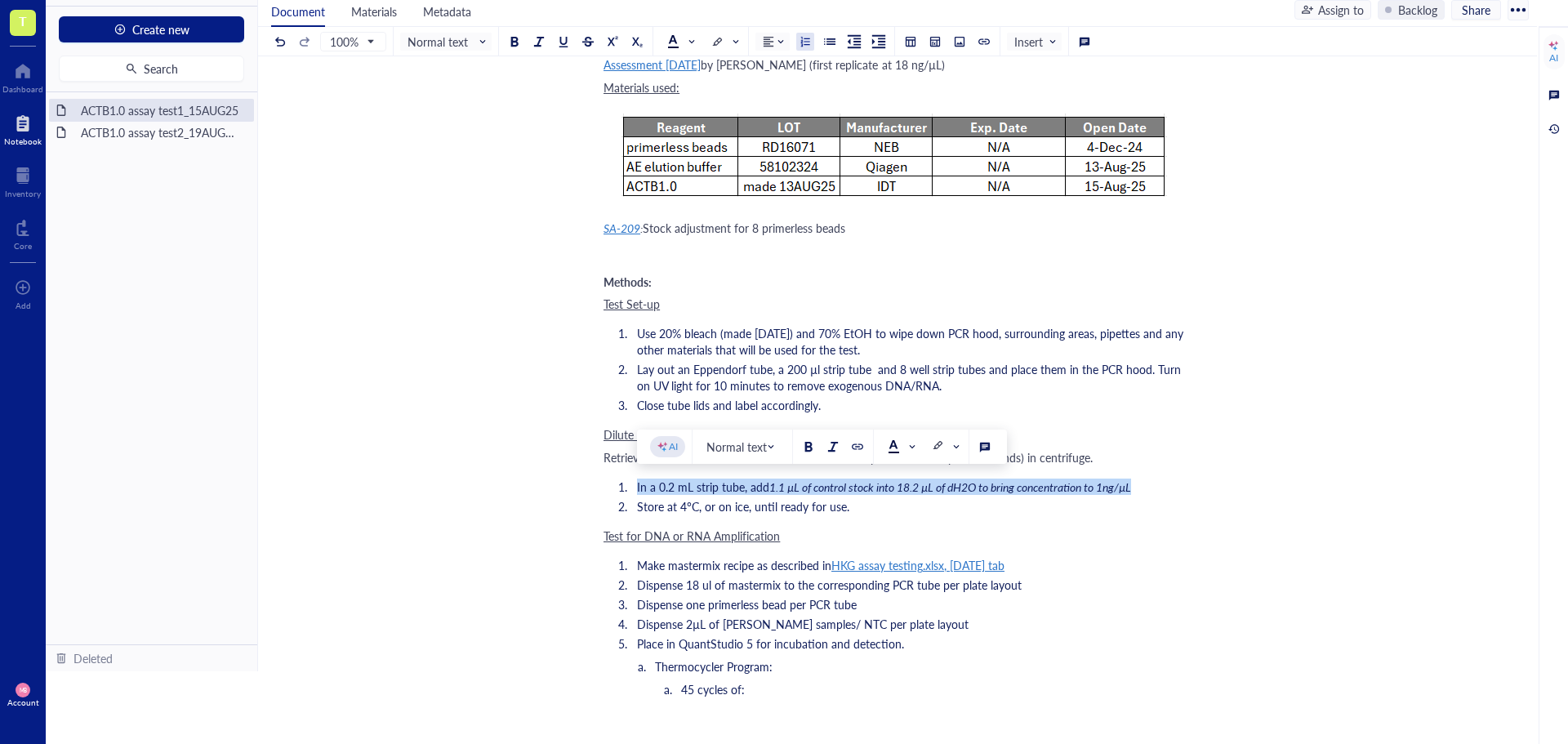
drag, startPoint x: 634, startPoint y: 485, endPoint x: 1146, endPoint y: 480, distance: 512.0
click at [1146, 480] on li "In a 0.2 mL strip tube, add 1.1 µL of control stock into 18.2 µL of dH2O to bri…" at bounding box center [907, 486] width 554 height 17
click at [546, 43] on button at bounding box center [539, 41] width 18 height 18
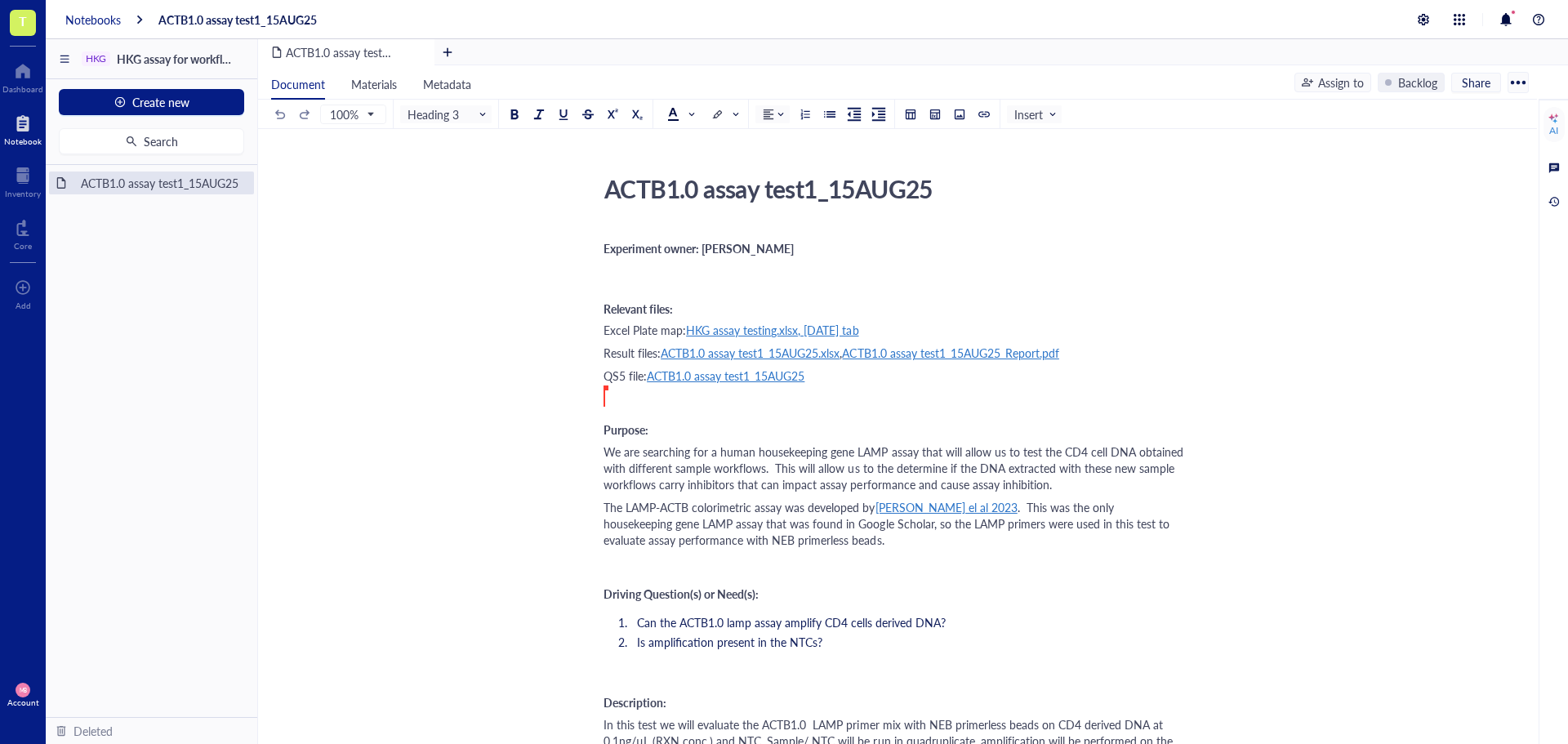
click at [87, 23] on div "Notebooks" at bounding box center [92, 19] width 55 height 15
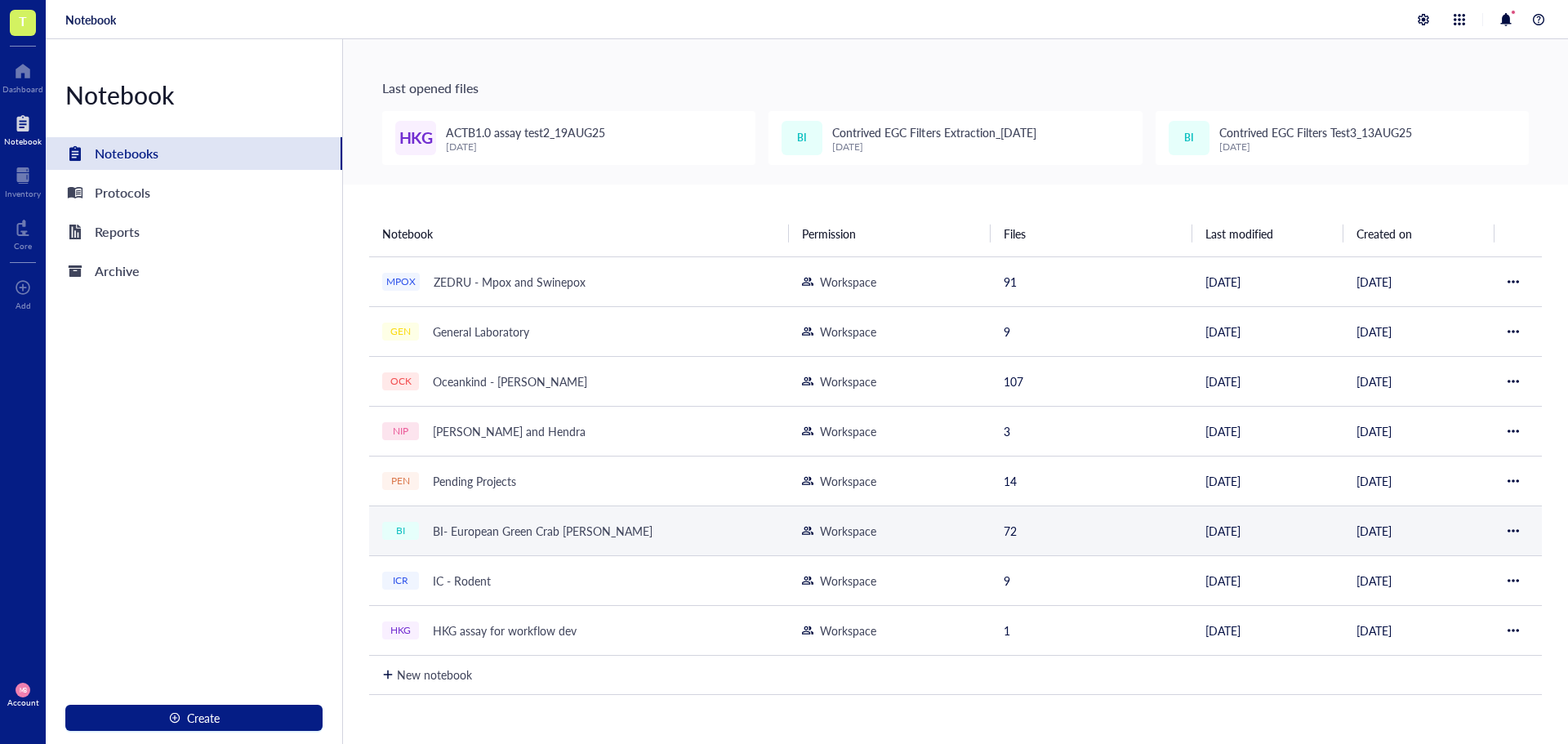
click at [482, 524] on div "BI- European Green Crab [PERSON_NAME]" at bounding box center [543, 530] width 234 height 23
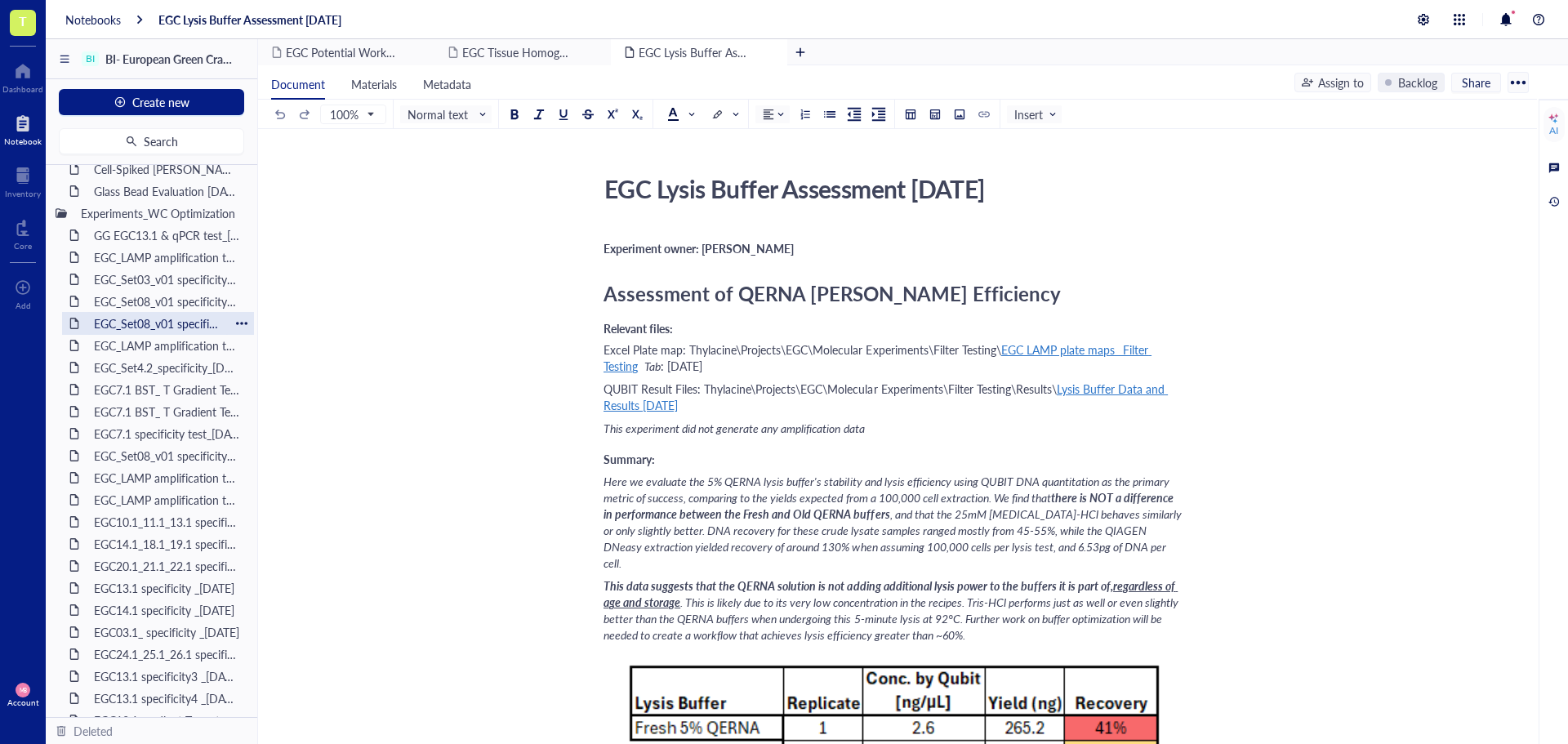
scroll to position [1271, 0]
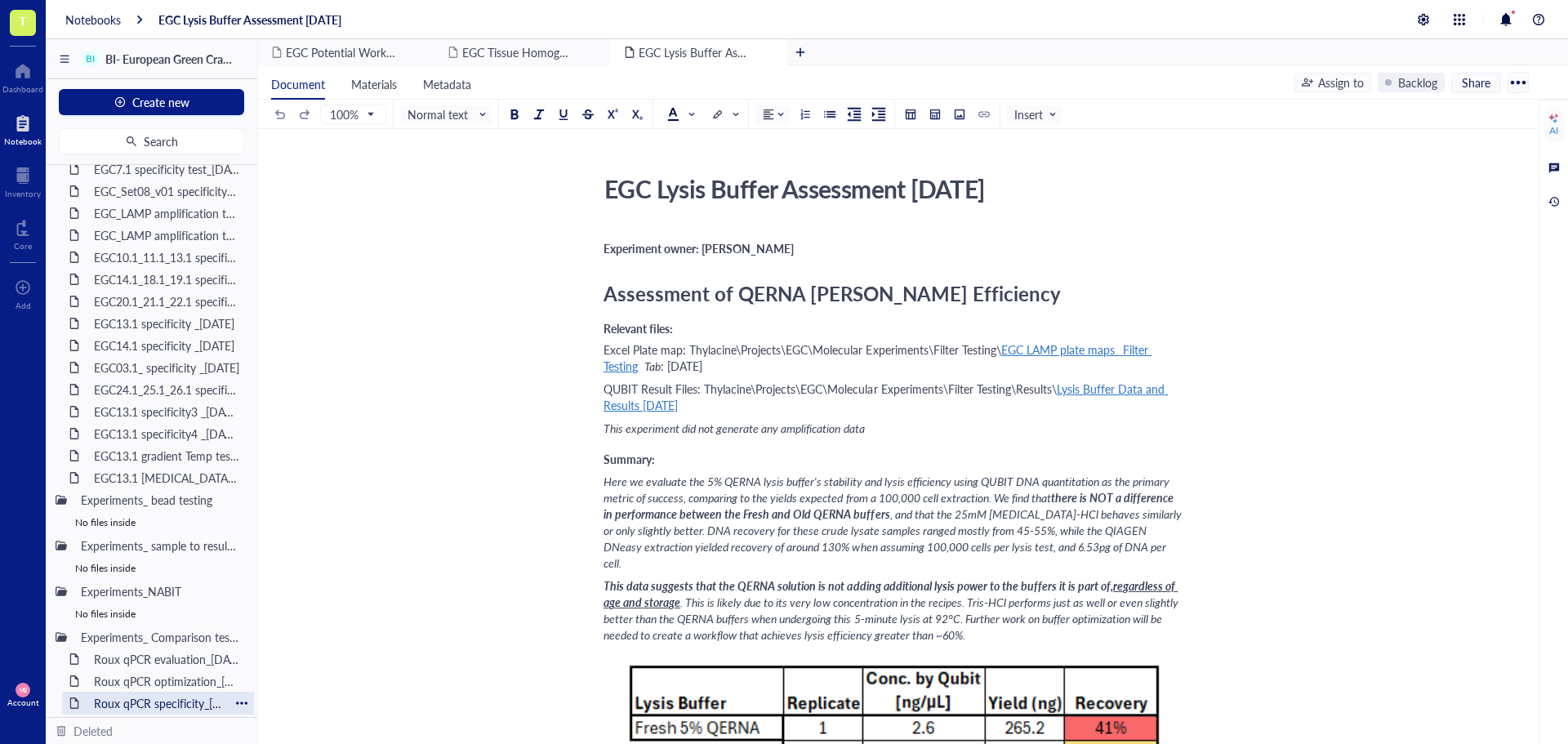
click at [134, 704] on div "Roux qPCR specificity_08JUL25" at bounding box center [157, 703] width 143 height 23
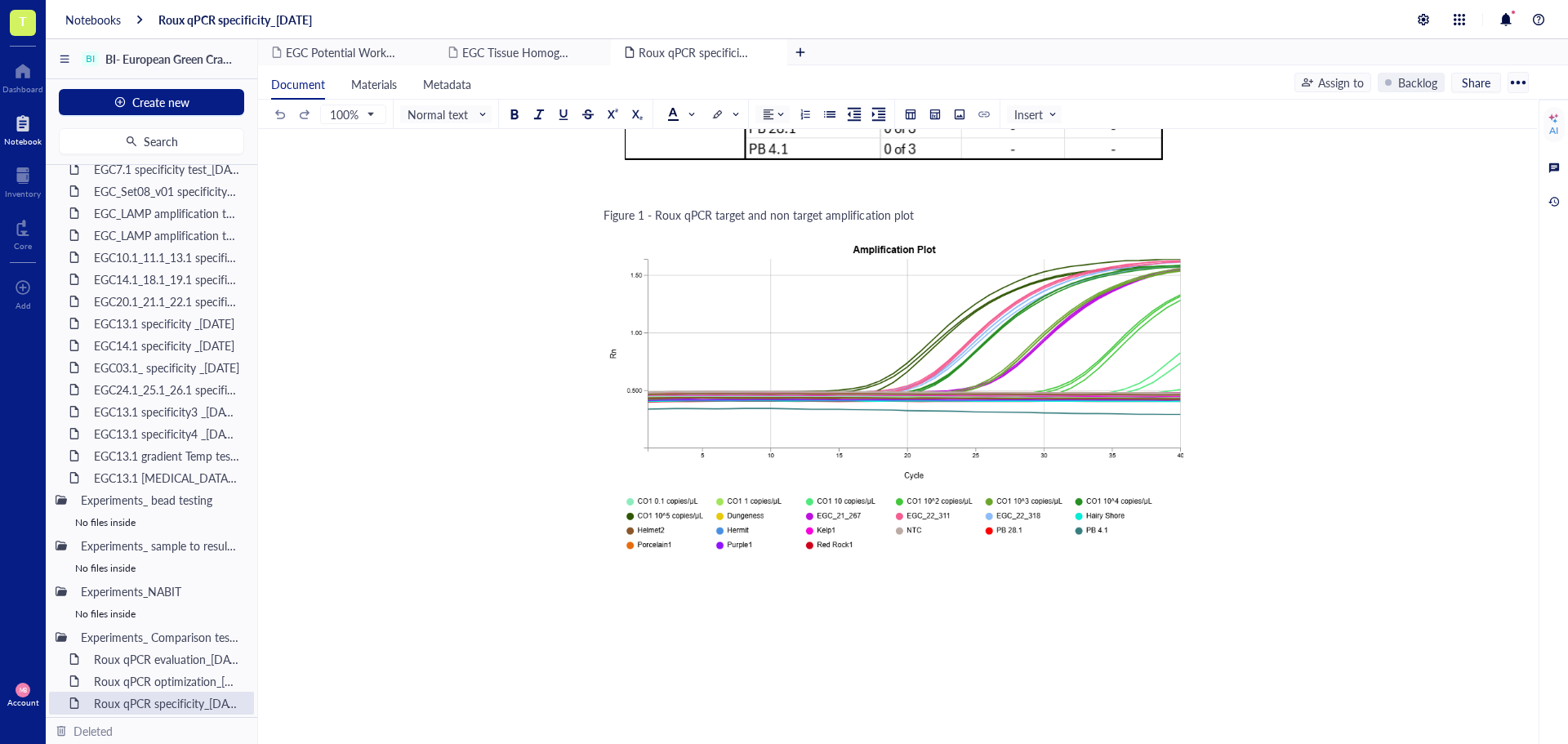
scroll to position [2858, 0]
click at [120, 682] on div "Roux qPCR optimization_26JUN25" at bounding box center [157, 680] width 143 height 23
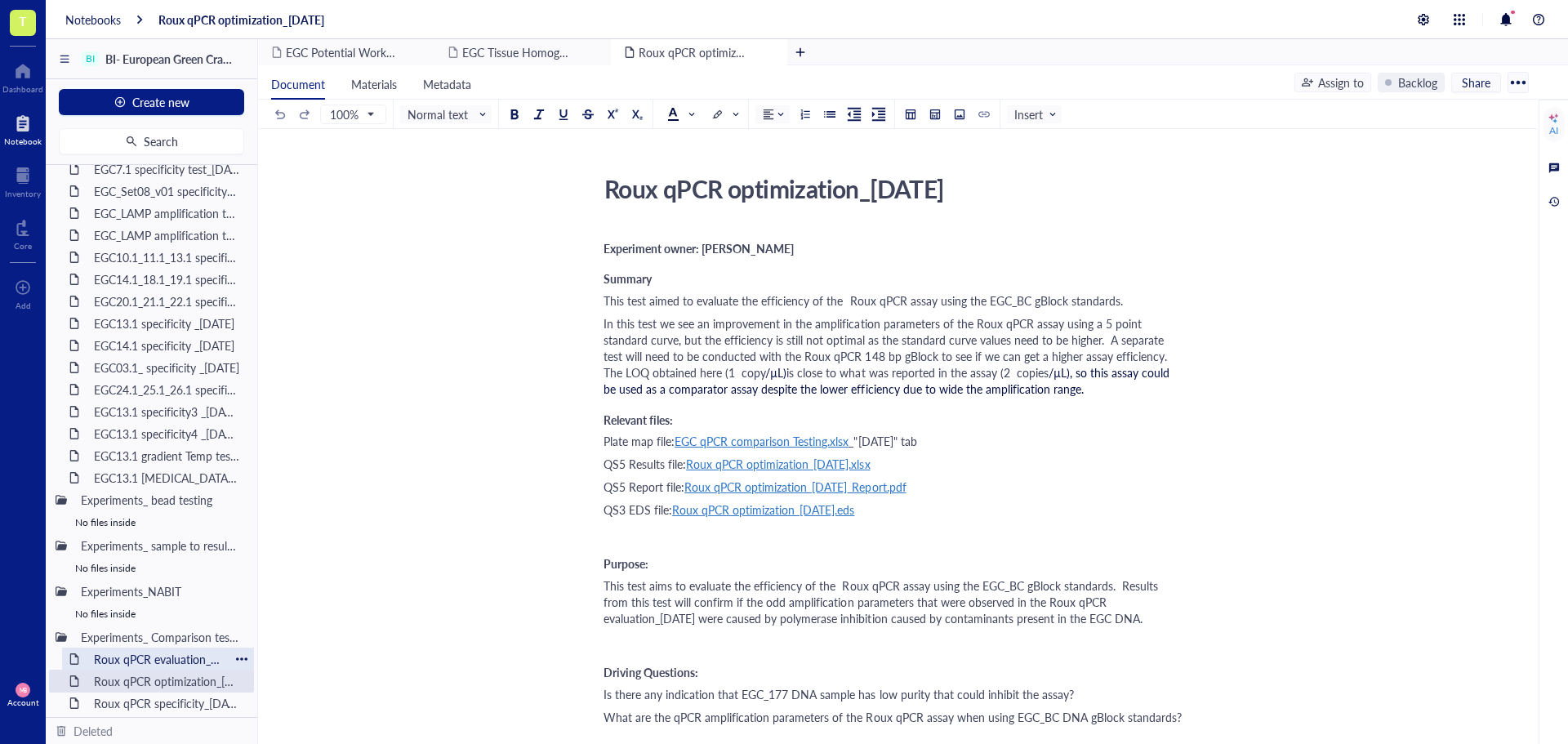
click at [129, 667] on div "Roux qPCR evaluation_18JUN25" at bounding box center [157, 658] width 143 height 23
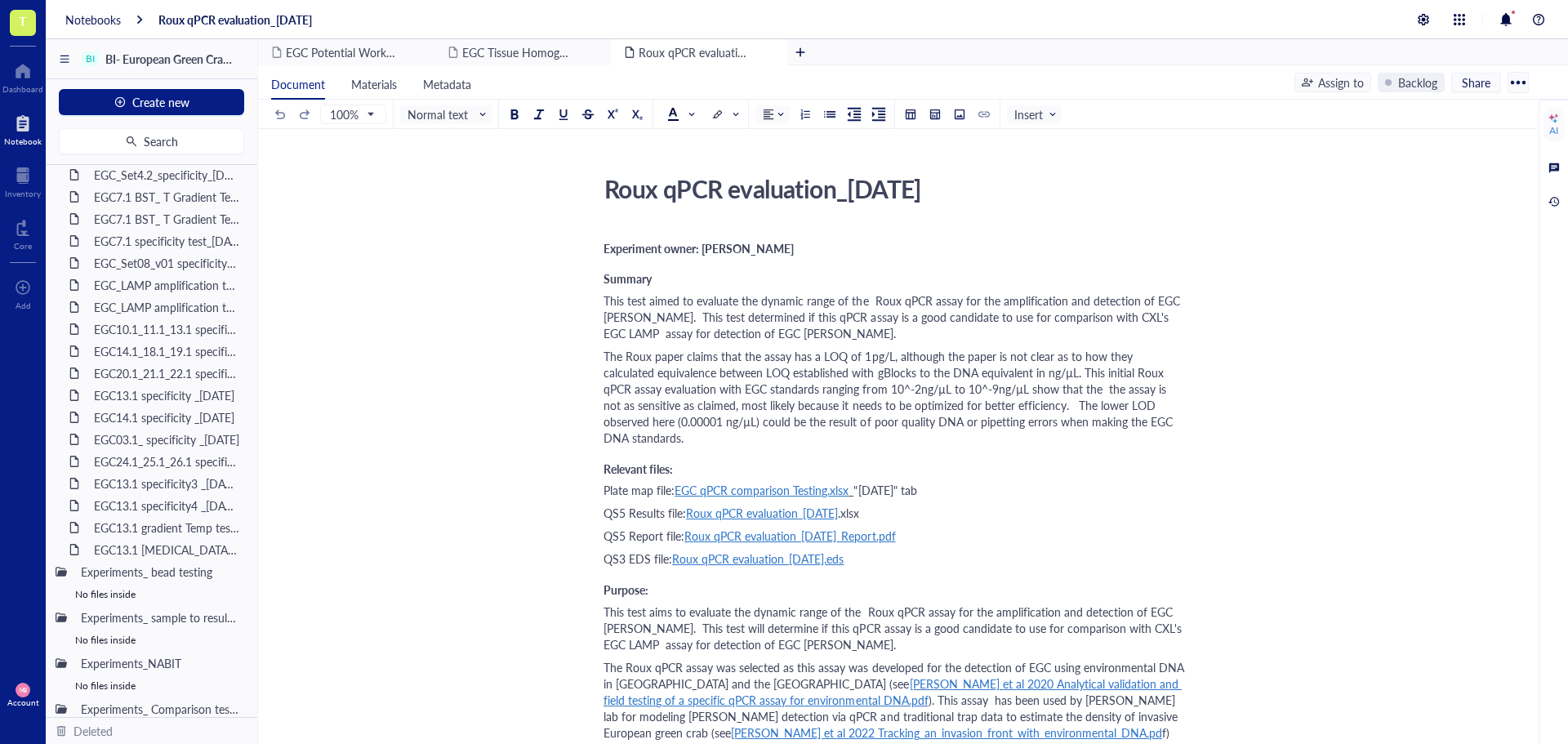
scroll to position [1271, 0]
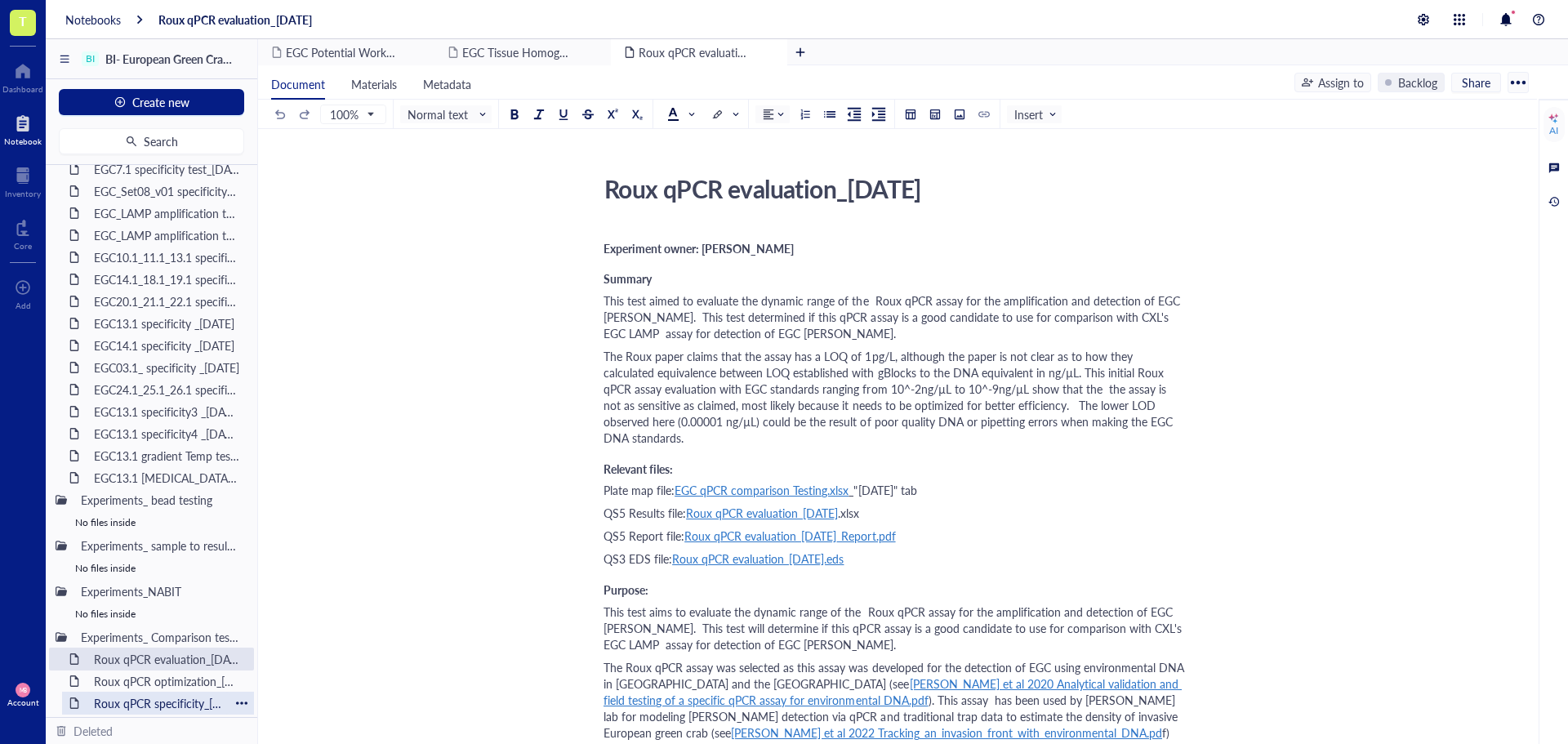
click at [176, 705] on div "Roux qPCR specificity_08JUL25" at bounding box center [157, 703] width 143 height 23
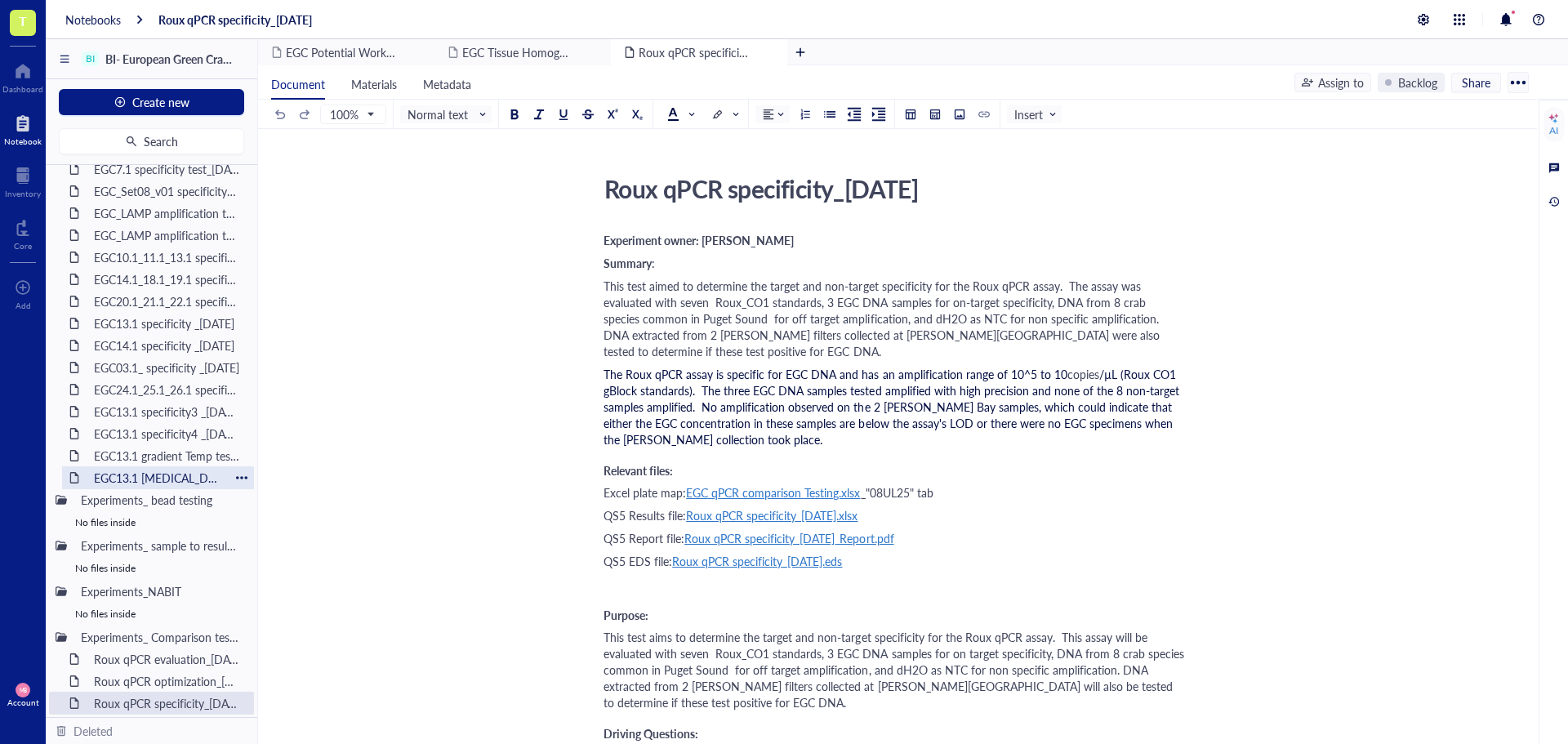
click at [172, 479] on div "EGC13.1 betaine test_30JUL25" at bounding box center [157, 477] width 143 height 23
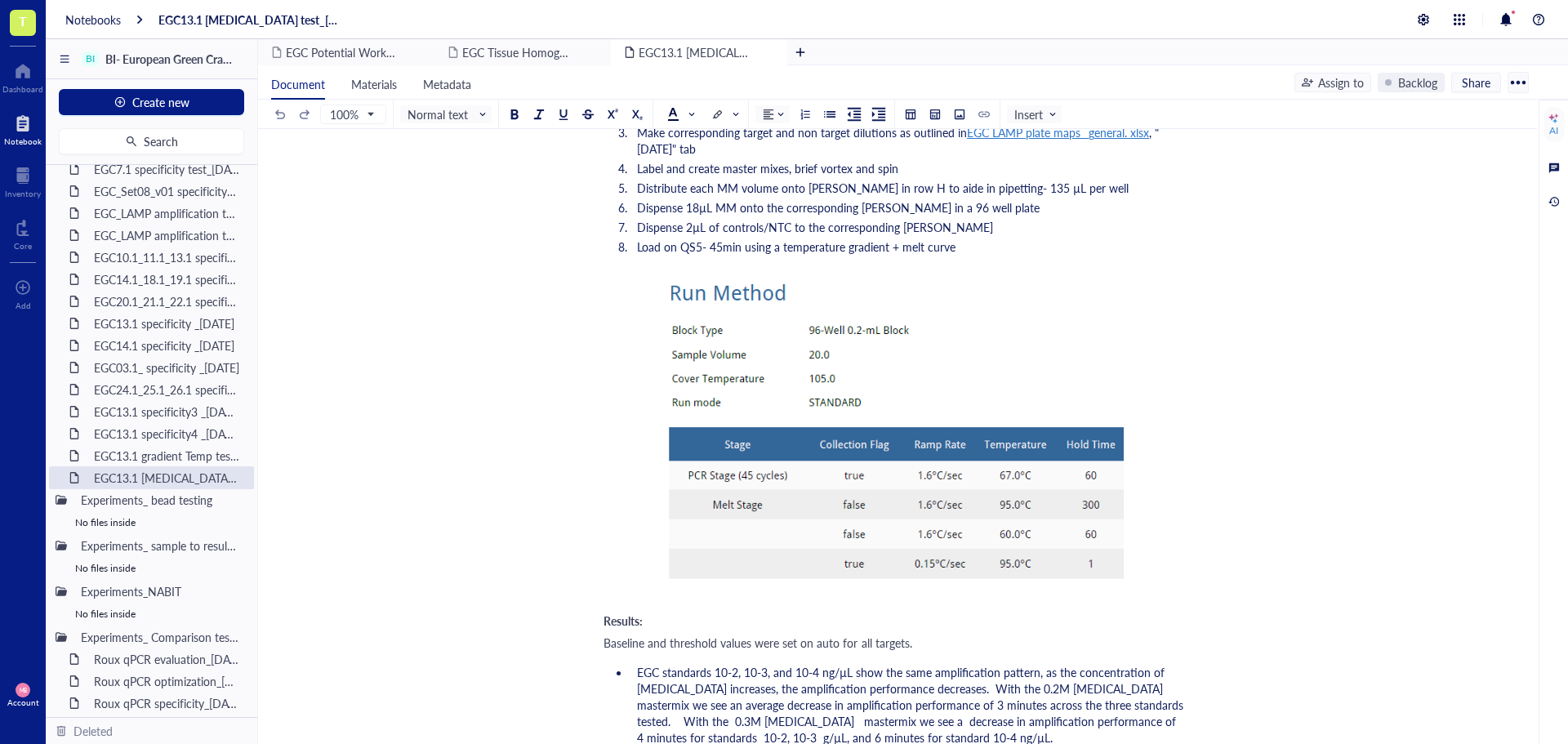
scroll to position [1599, 0]
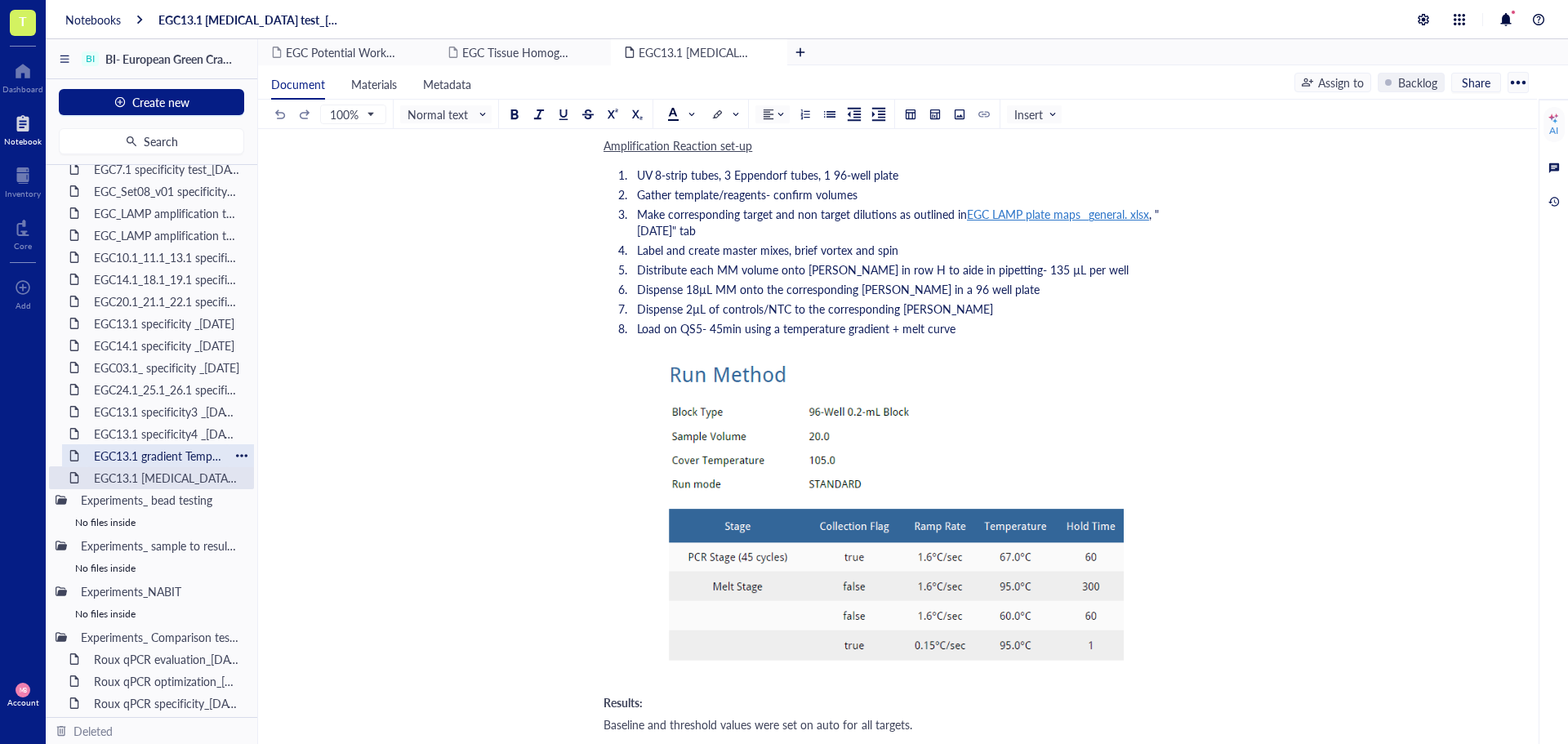
click at [133, 462] on div "EGC13.1 gradient Temp test_03JUL25" at bounding box center [157, 455] width 143 height 23
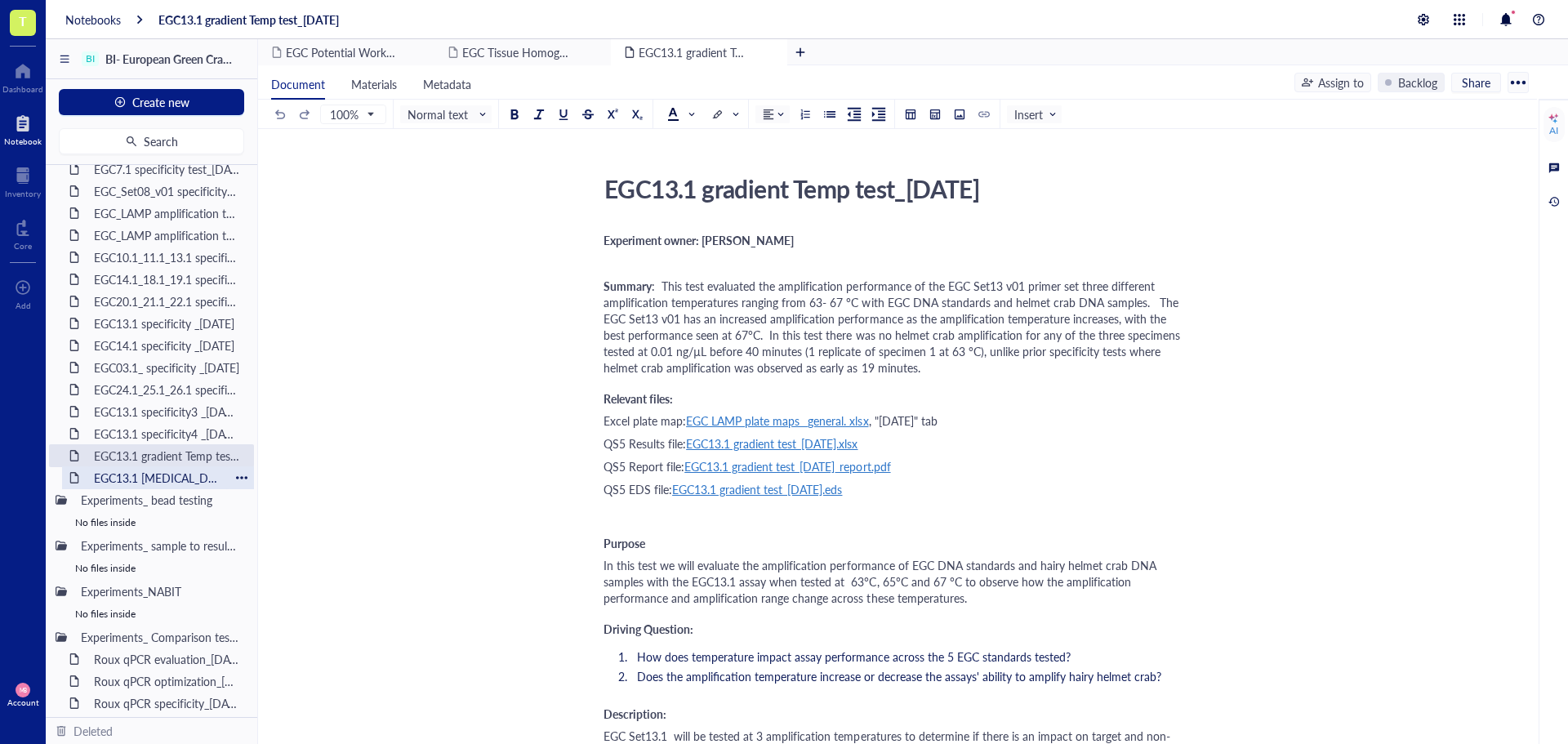
click at [133, 478] on div "EGC13.1 betaine test_30JUL25" at bounding box center [157, 477] width 143 height 23
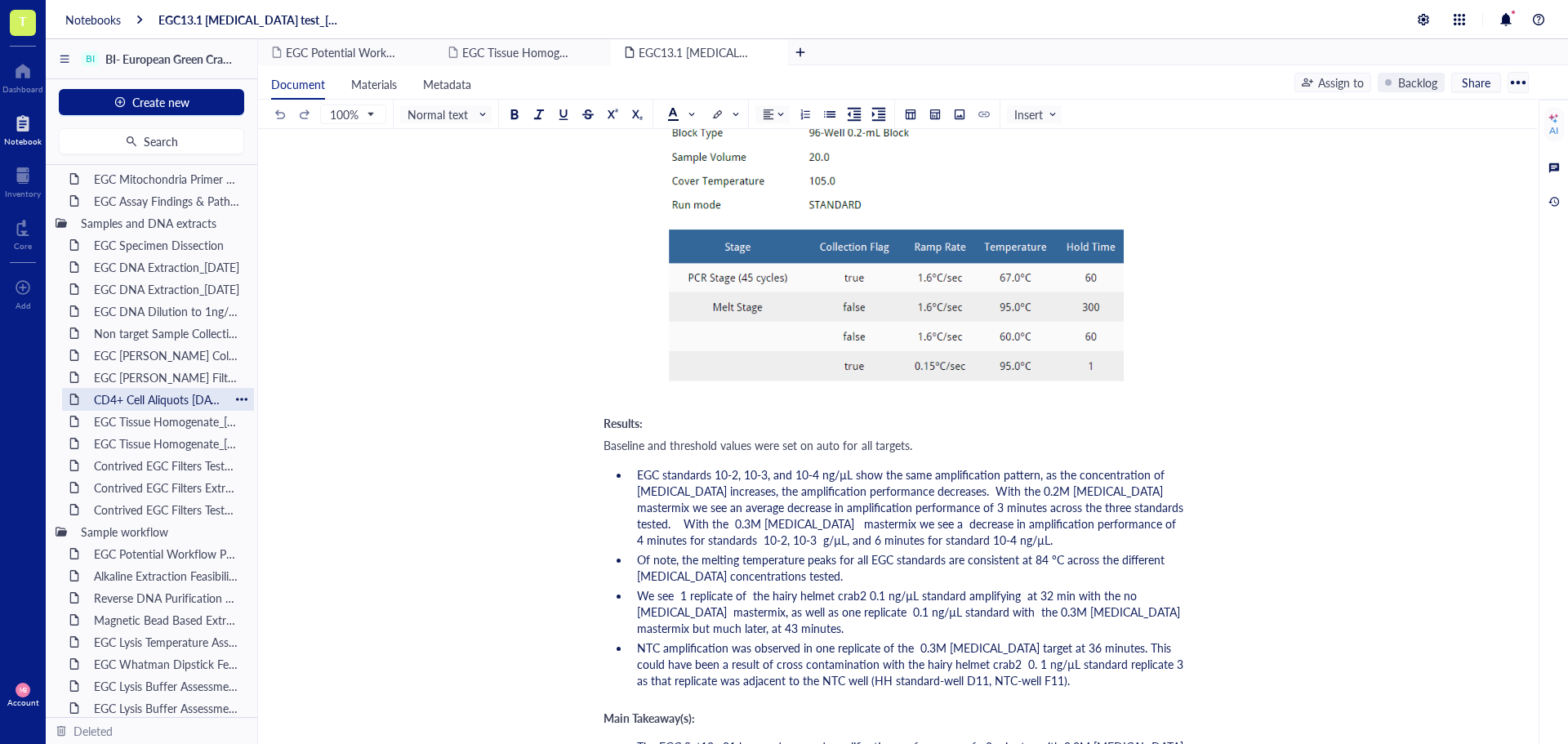
scroll to position [209, 0]
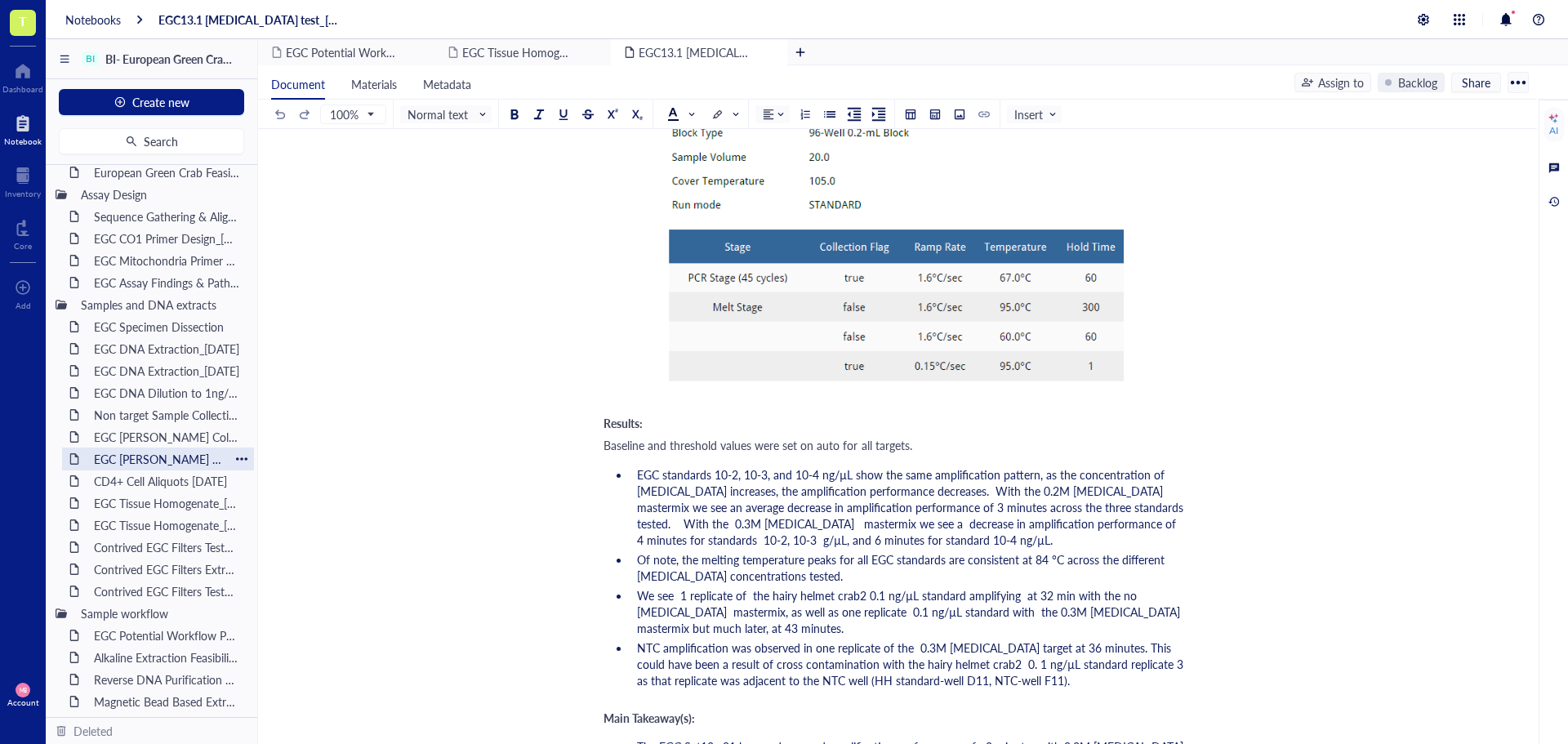
click at [162, 452] on div "EGC eDNA Filter Extraction Padilla Bay 4Jun25" at bounding box center [157, 458] width 143 height 23
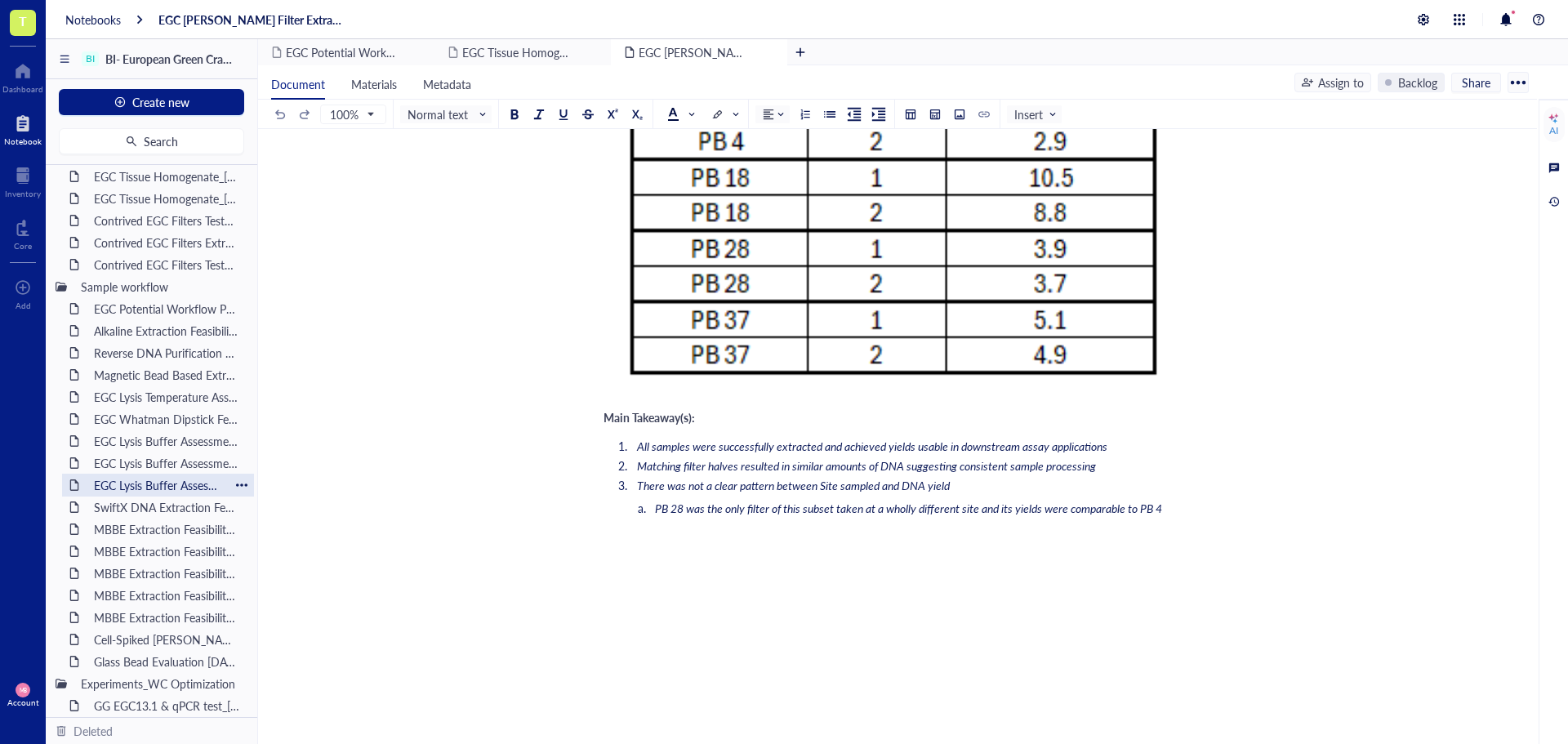
scroll to position [617, 0]
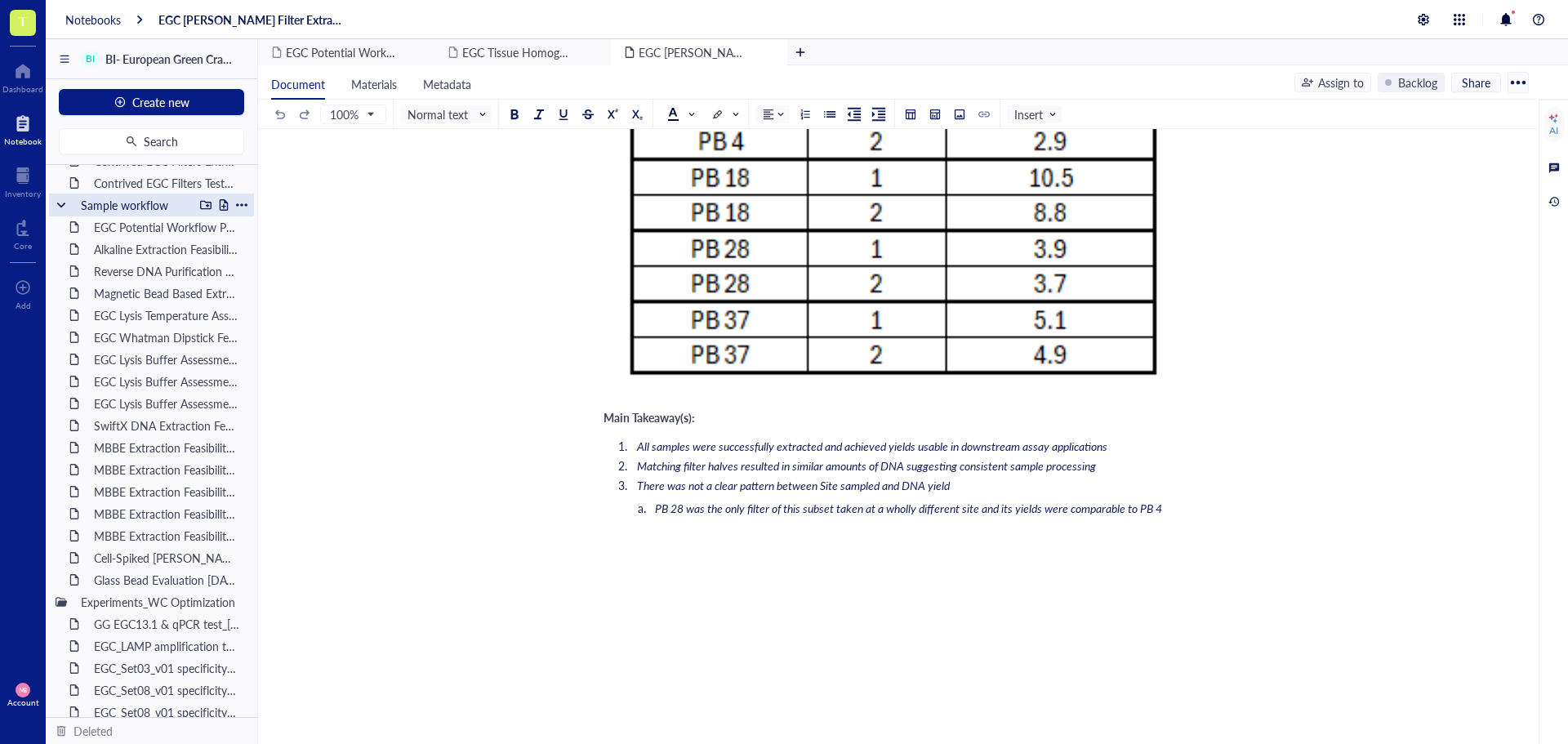
click at [218, 207] on div at bounding box center [224, 205] width 12 height 12
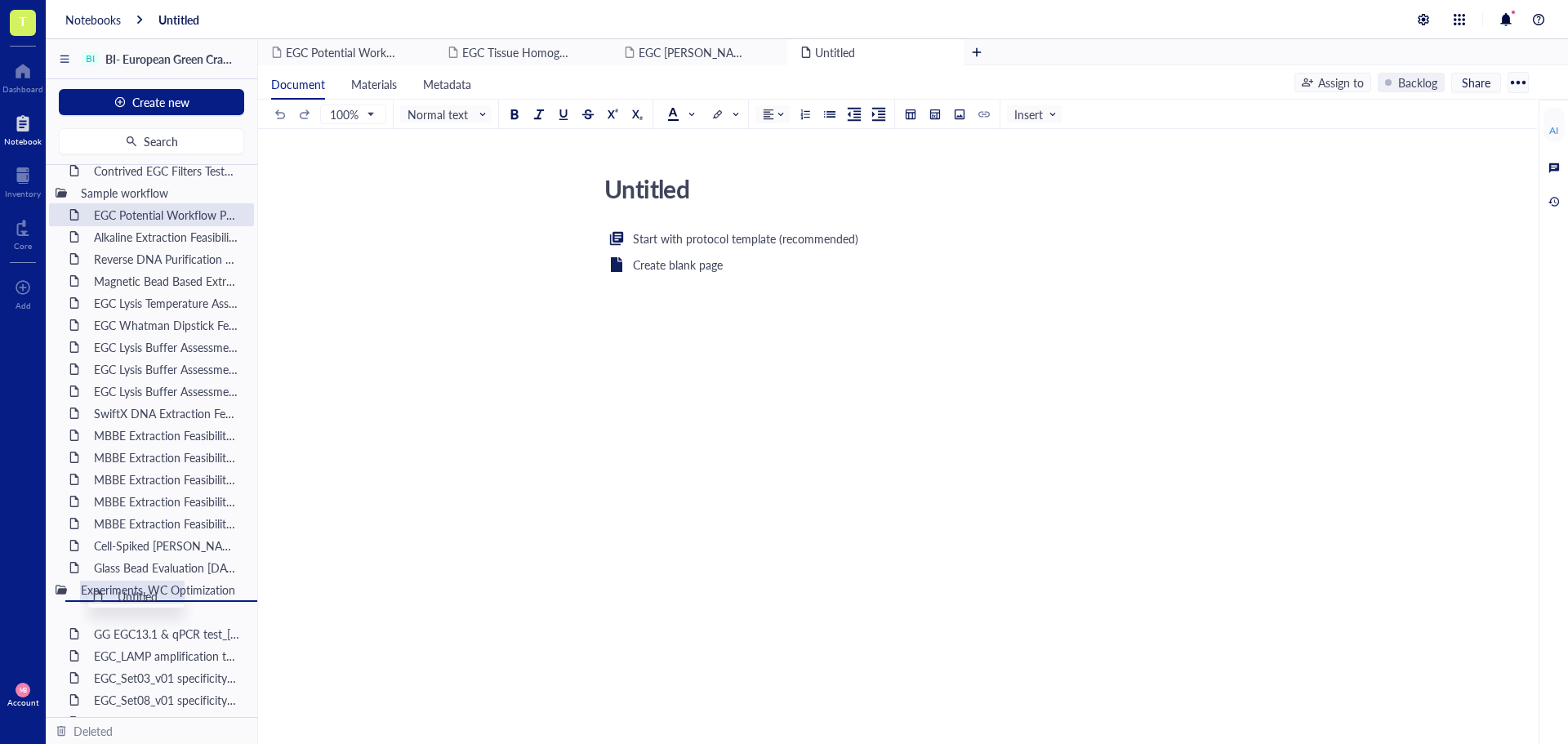
scroll to position [633, 0]
drag, startPoint x: 117, startPoint y: 227, endPoint x: 129, endPoint y: 593, distance: 366.2
drag, startPoint x: 115, startPoint y: 582, endPoint x: 131, endPoint y: 596, distance: 21.3
click at [131, 596] on div "Project Management Builders Initiative Project Outline Sample Procurement Meeti…" at bounding box center [151, 441] width 211 height 552
click at [649, 183] on div "Untitled" at bounding box center [887, 189] width 581 height 41
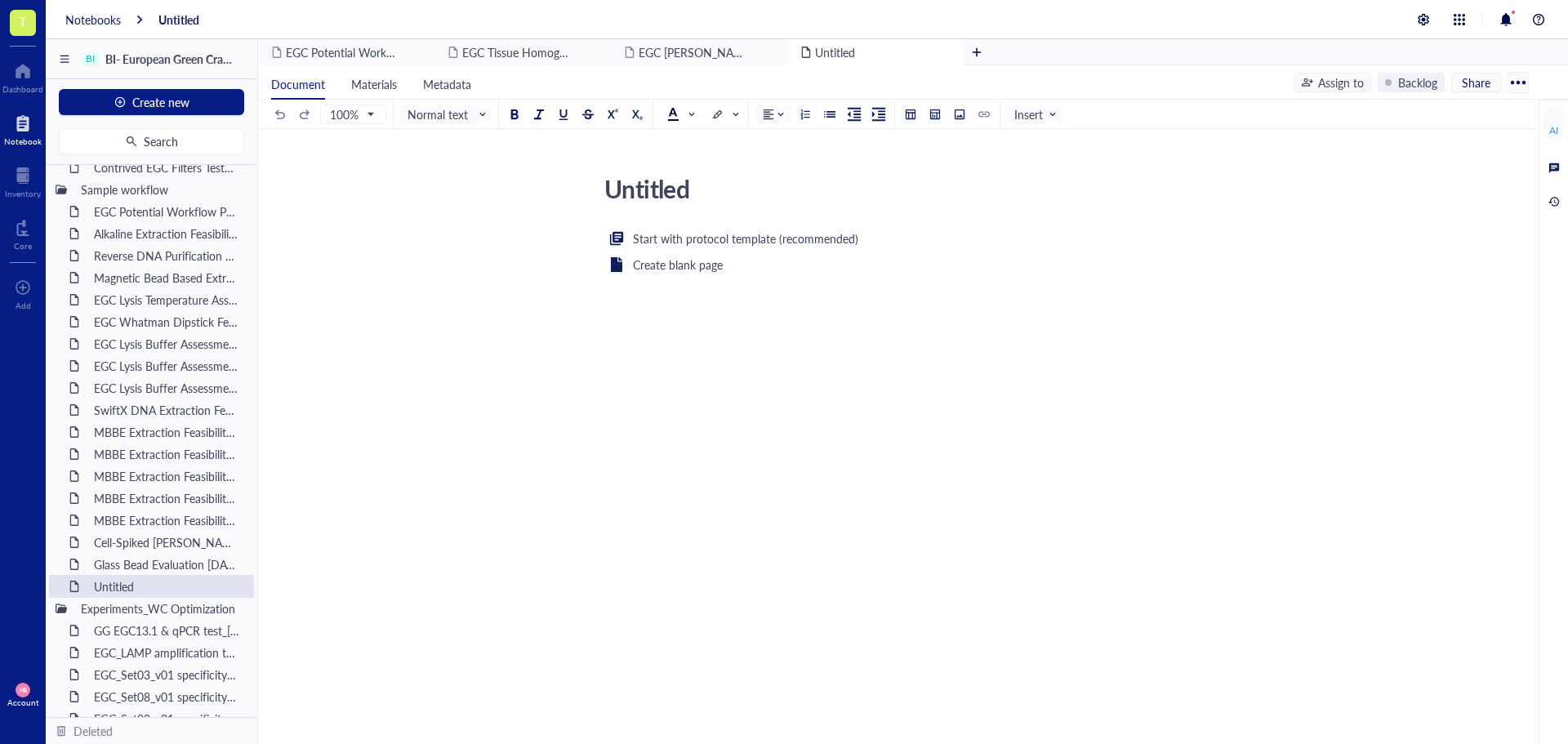
click at [653, 181] on textarea "Untitled" at bounding box center [888, 189] width 580 height 39
type textarea "Golden Gardens eDNA test_"
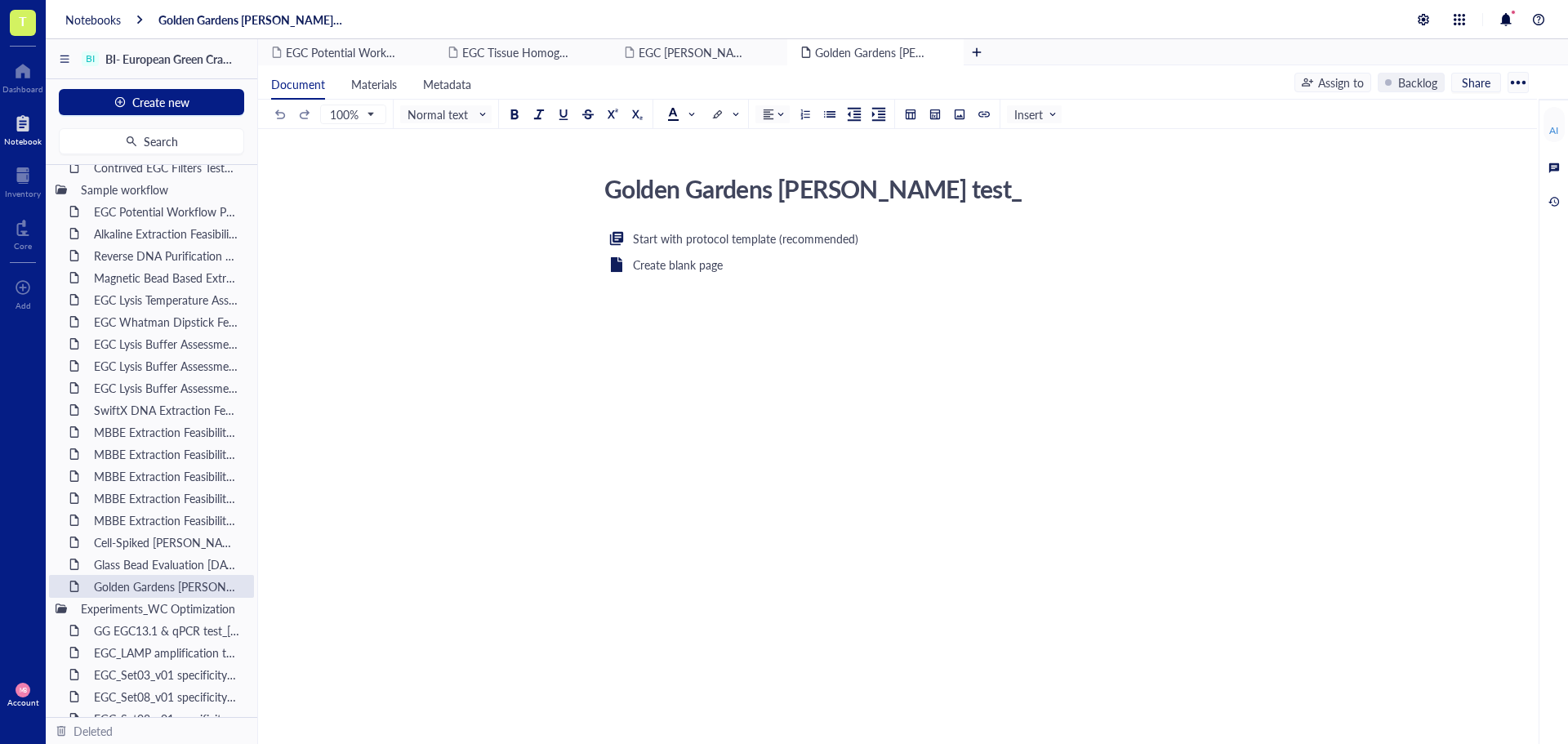
click at [900, 196] on div "Golden Gardens eDNA test_" at bounding box center [887, 189] width 581 height 41
type textarea "Golden Gardens eDNA test_30JUL25"
click at [927, 388] on div "Start with protocol template (recommended) Create blank page ﻿" at bounding box center [894, 387] width 581 height 316
drag, startPoint x: 165, startPoint y: 587, endPoint x: 162, endPoint y: 557, distance: 30.1
click at [162, 557] on div "Project Management Builders Initiative Project Outline Sample Procurement Meeti…" at bounding box center [151, 441] width 211 height 552
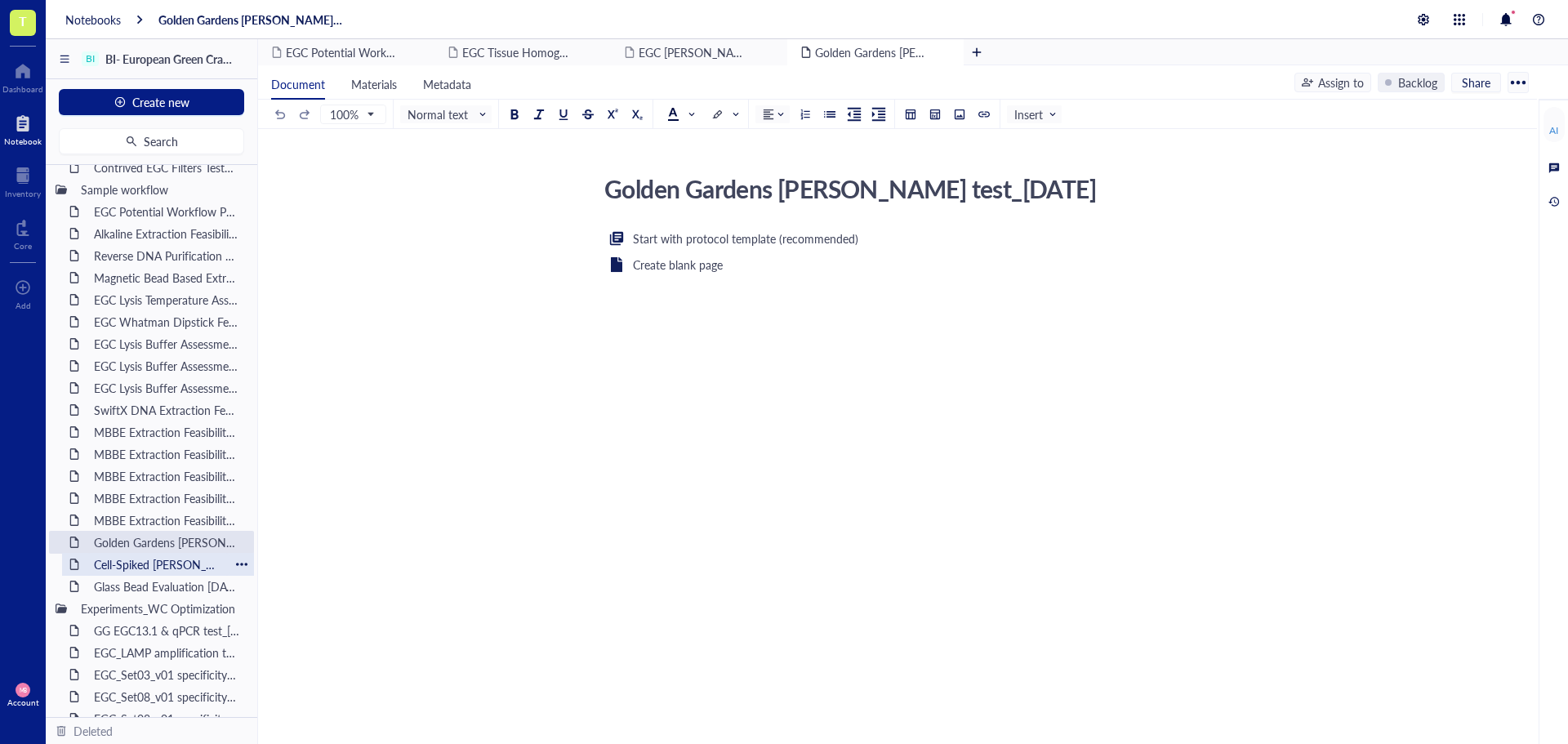
click at [132, 566] on div "Cell-Spiked eDNA Filters 1 15Aug25" at bounding box center [157, 563] width 143 height 23
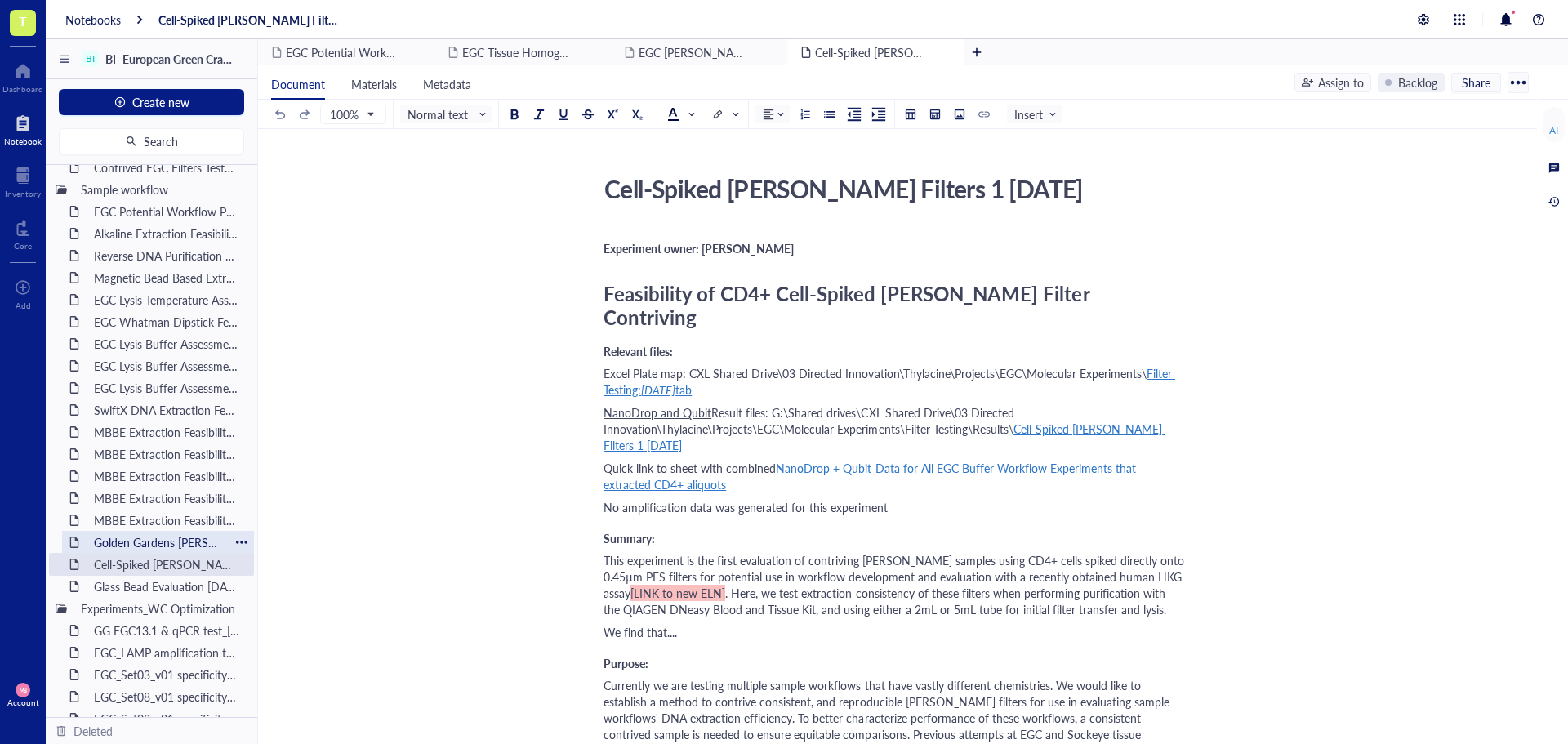
click at [147, 537] on div "Golden Gardens eDNA test_30JUL25" at bounding box center [157, 542] width 143 height 23
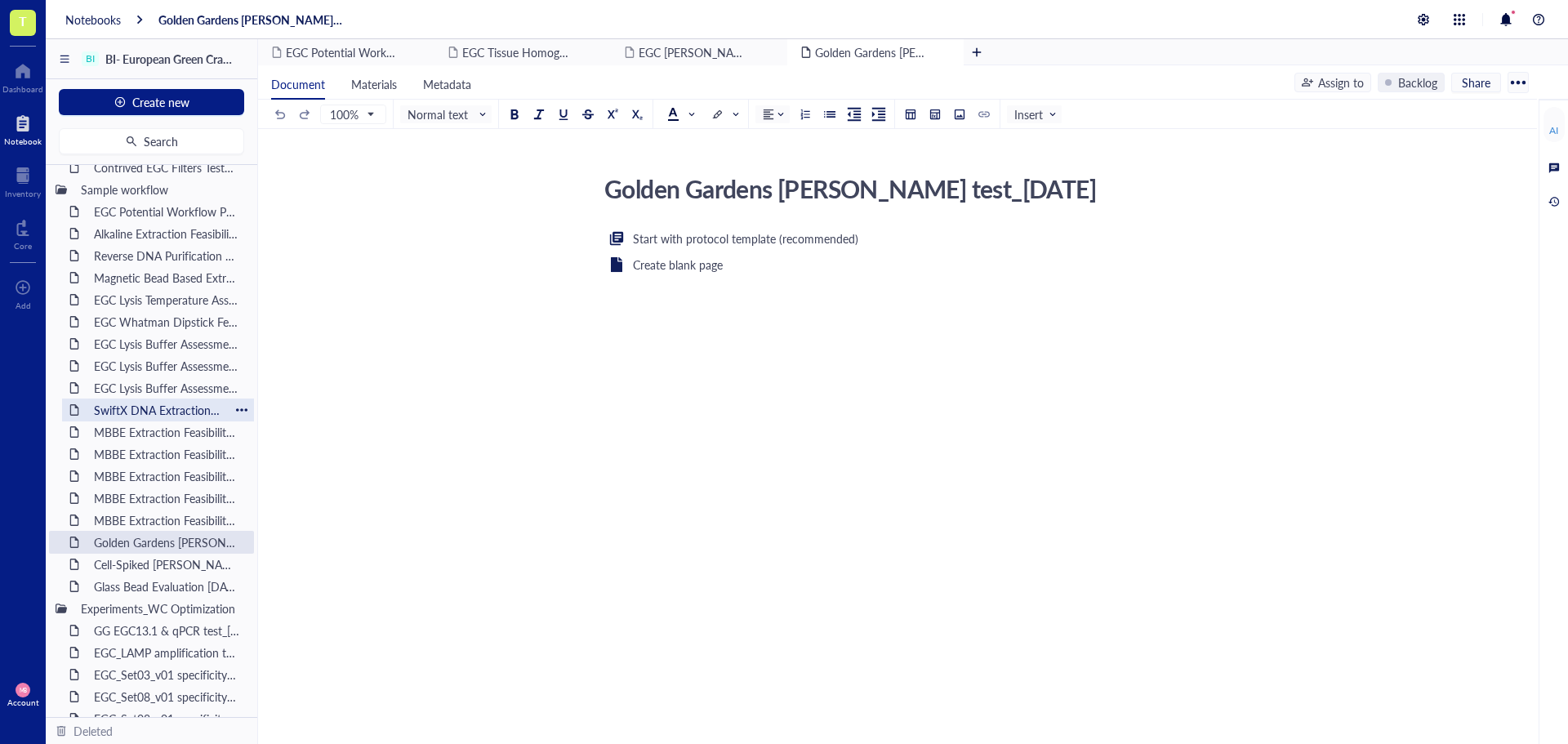
click at [156, 413] on div "SwiftX DNA Extraction Feasibility (TBD)" at bounding box center [157, 409] width 143 height 23
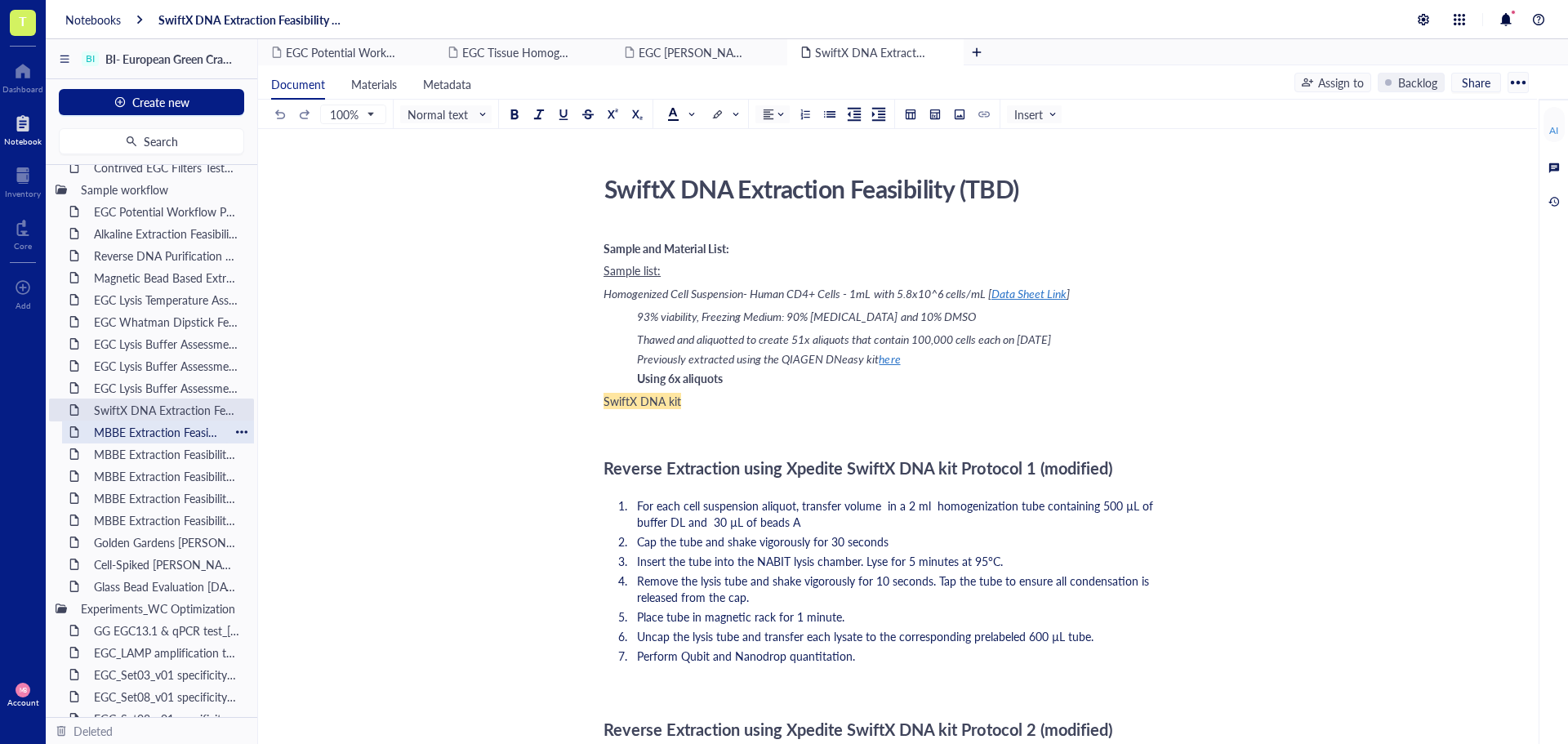
click at [139, 431] on div "MBBE Extraction Feasibility 1 24JUL25" at bounding box center [157, 431] width 143 height 23
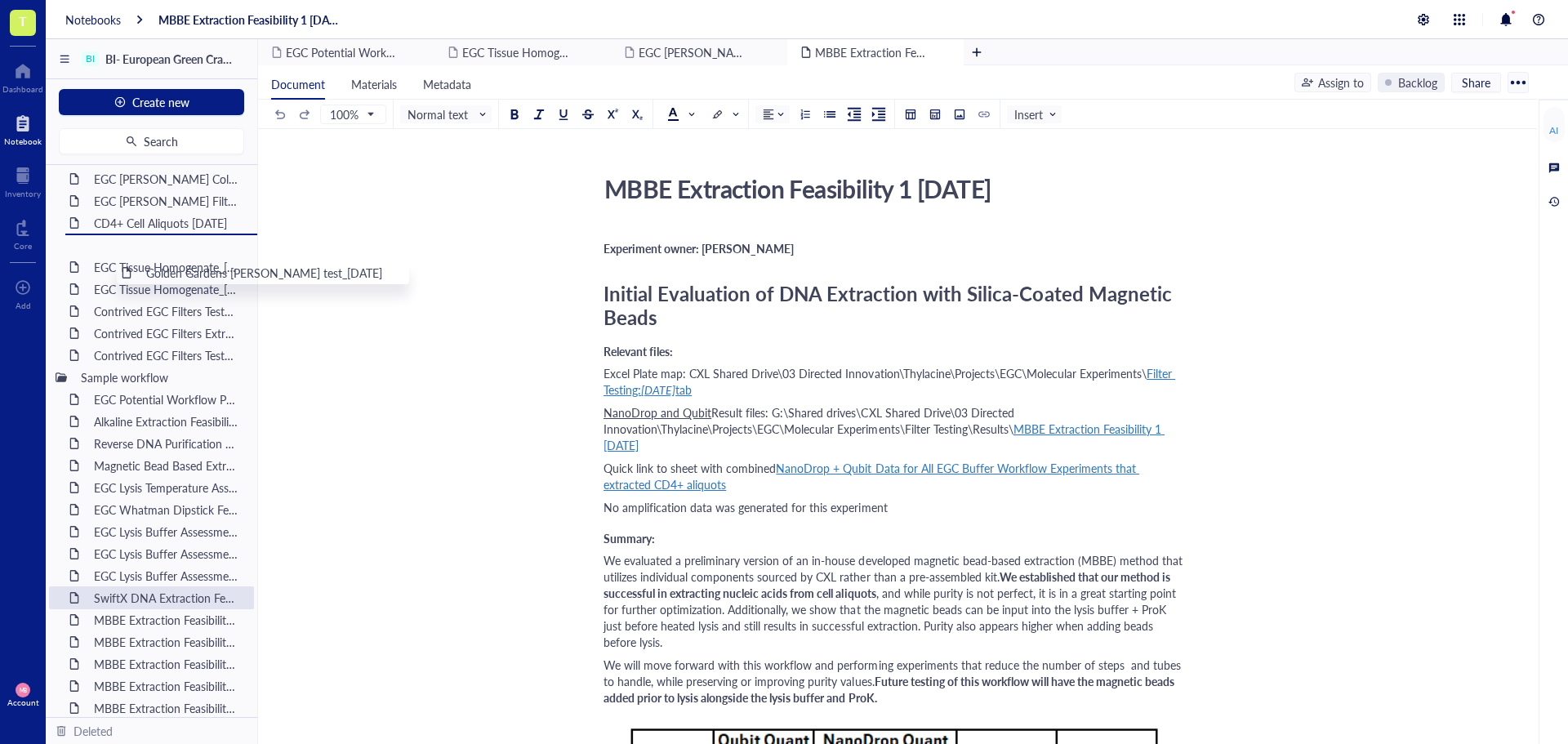
scroll to position [465, 0]
drag, startPoint x: 136, startPoint y: 617, endPoint x: 179, endPoint y: 282, distance: 337.7
click at [179, 282] on div "Project Management Builders Initiative Project Outline Sample Procurement Meeti…" at bounding box center [151, 441] width 211 height 552
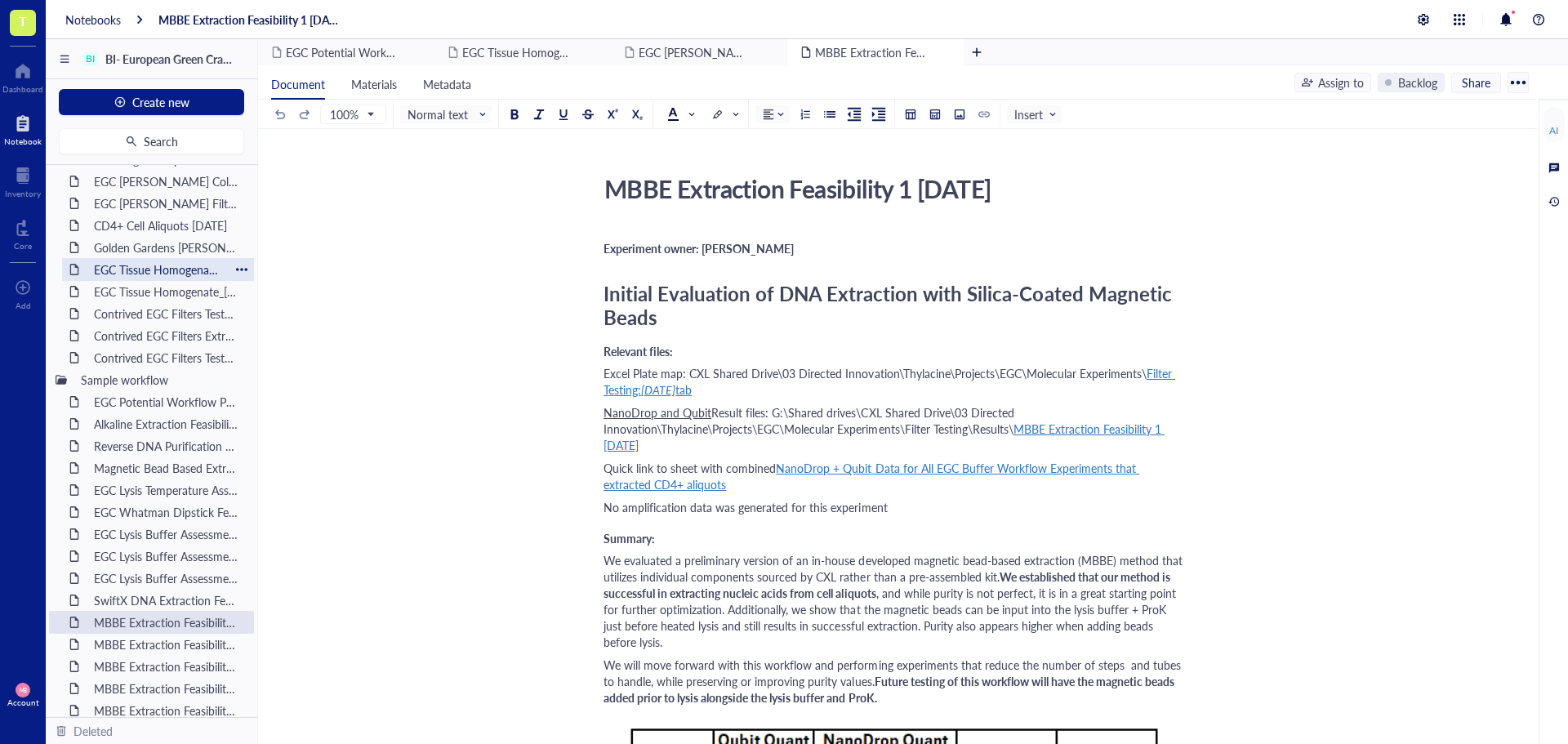
click at [146, 266] on div "EGC Tissue Homogenate_09JUL25" at bounding box center [157, 269] width 143 height 23
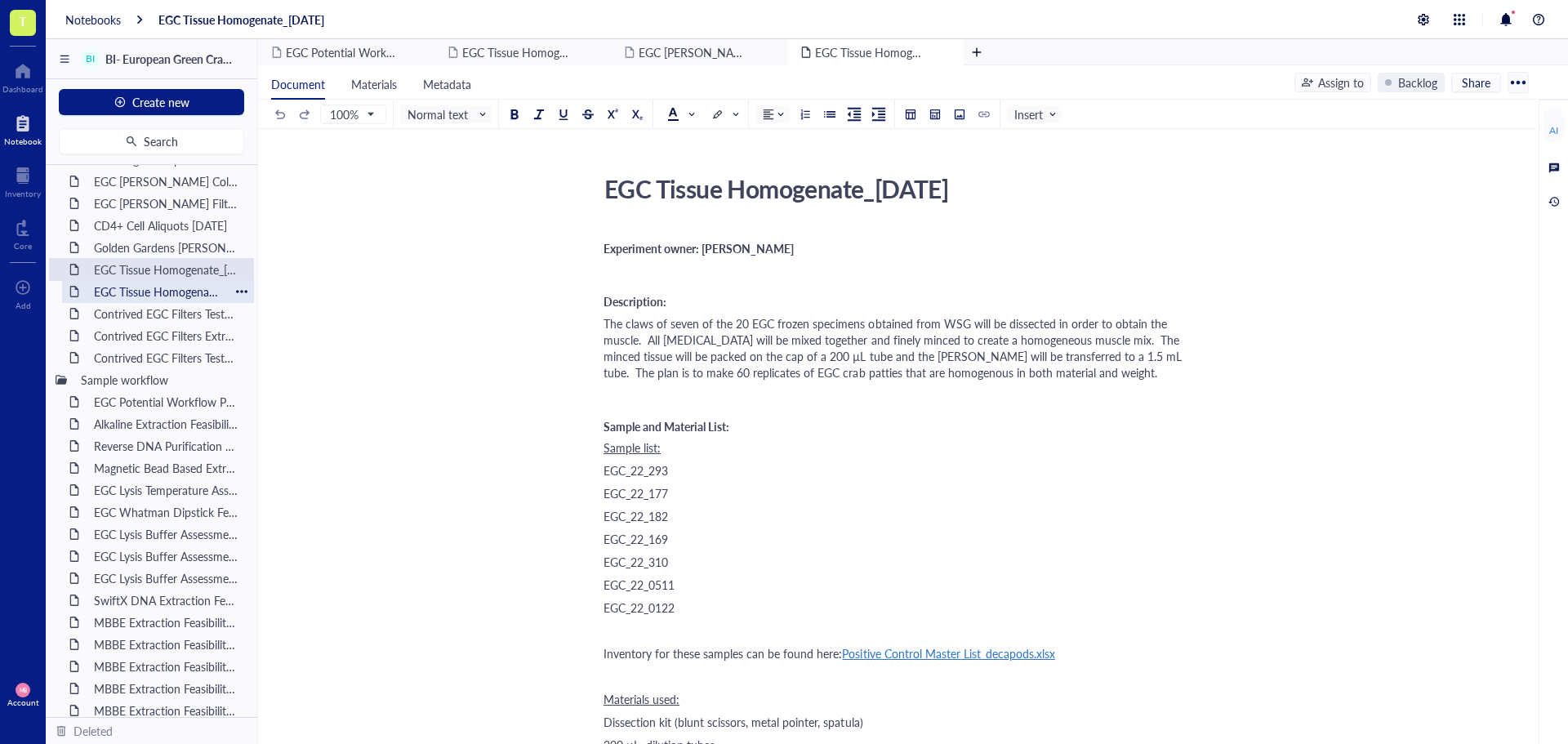
click at [144, 287] on div "EGC Tissue Homogenate_04AUG25" at bounding box center [157, 291] width 143 height 23
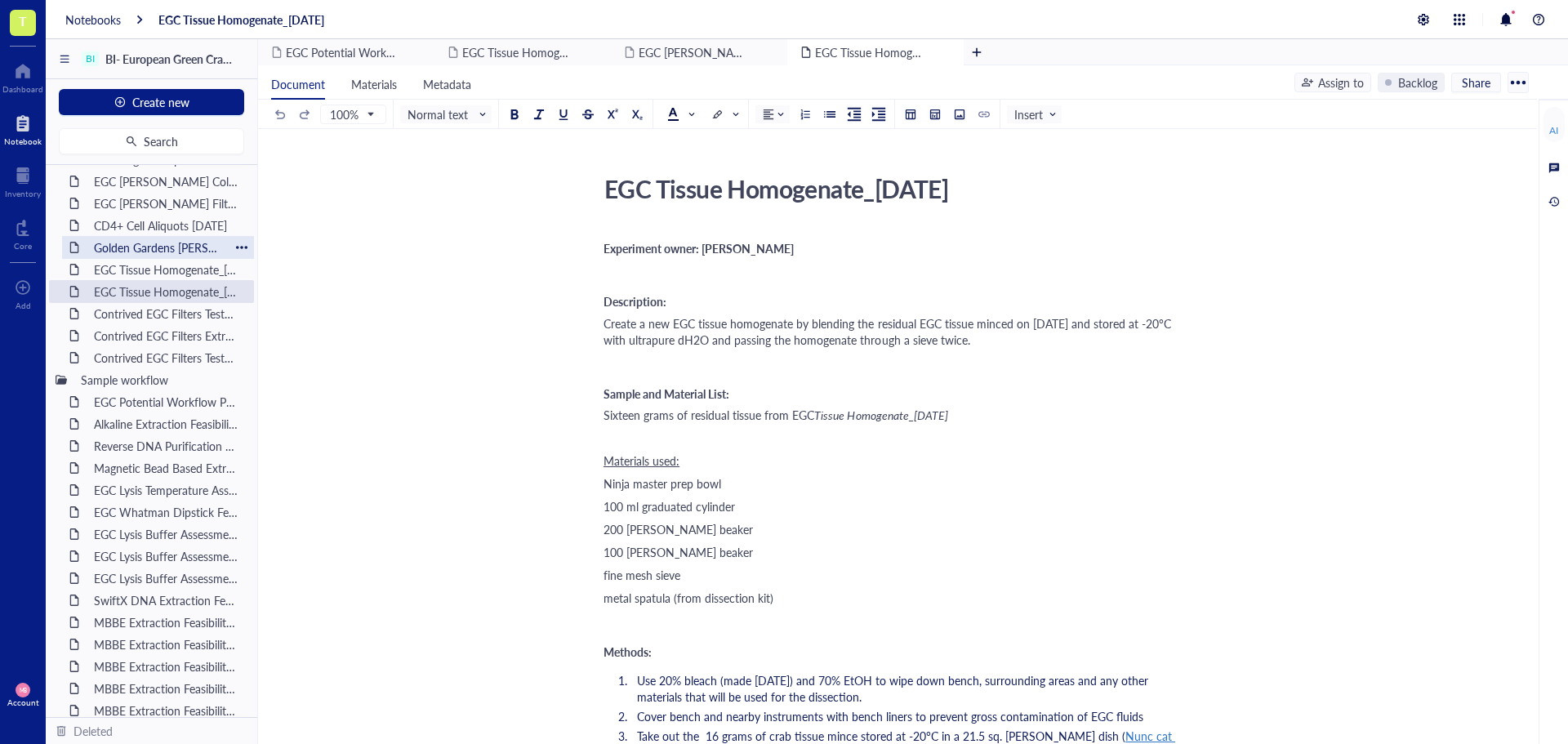
click at [145, 254] on div "Golden Gardens eDNA test_30JUL25" at bounding box center [157, 247] width 143 height 23
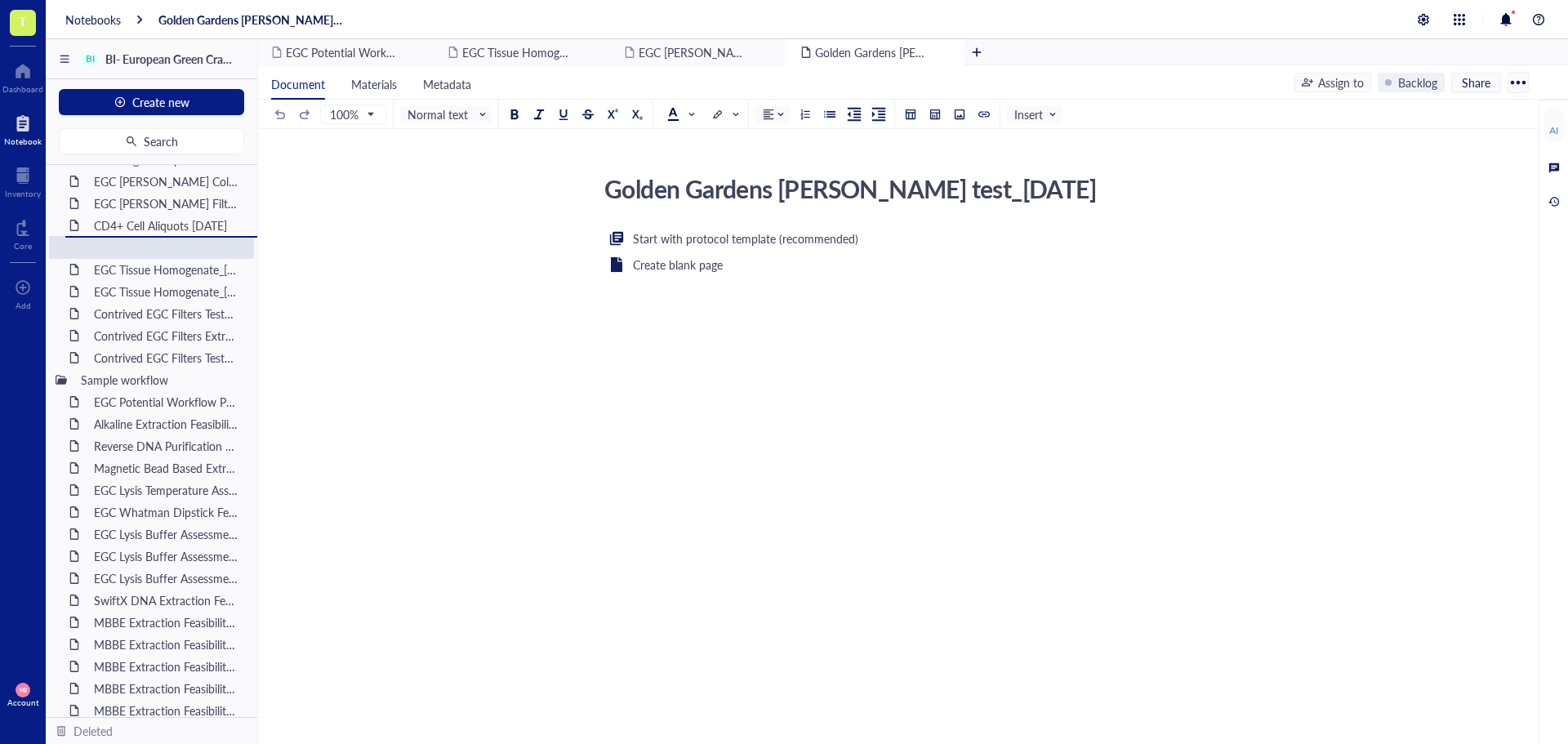
drag, startPoint x: 145, startPoint y: 249, endPoint x: 143, endPoint y: 275, distance: 26.1
click at [143, 275] on div "Project Management Builders Initiative Project Outline Sample Procurement Meeti…" at bounding box center [151, 441] width 211 height 552
drag, startPoint x: 154, startPoint y: 205, endPoint x: 177, endPoint y: 219, distance: 26.9
click at [154, 205] on div "EGC eDNA Filter Extraction Padilla Bay 4Jun25" at bounding box center [167, 202] width 161 height 23
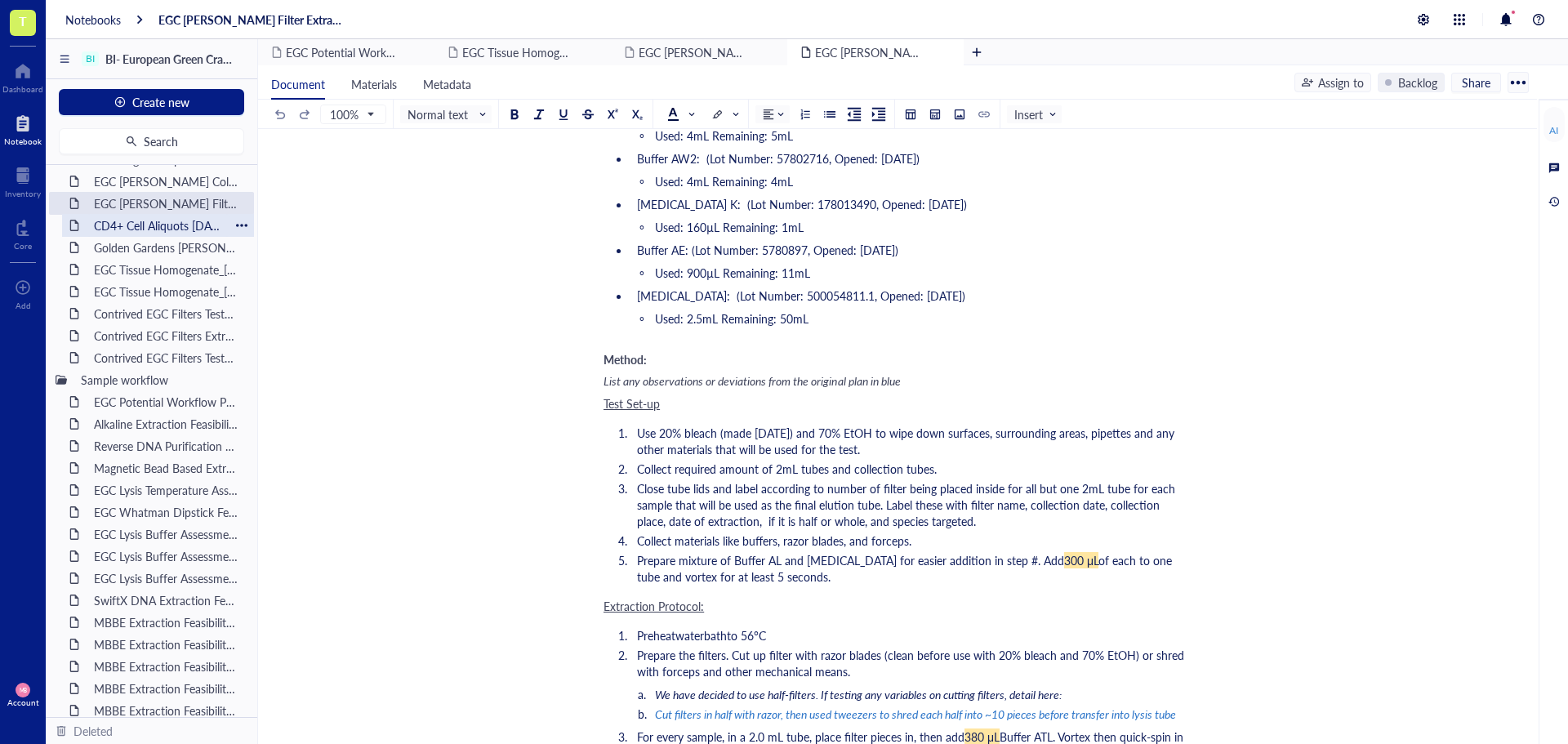
scroll to position [383, 0]
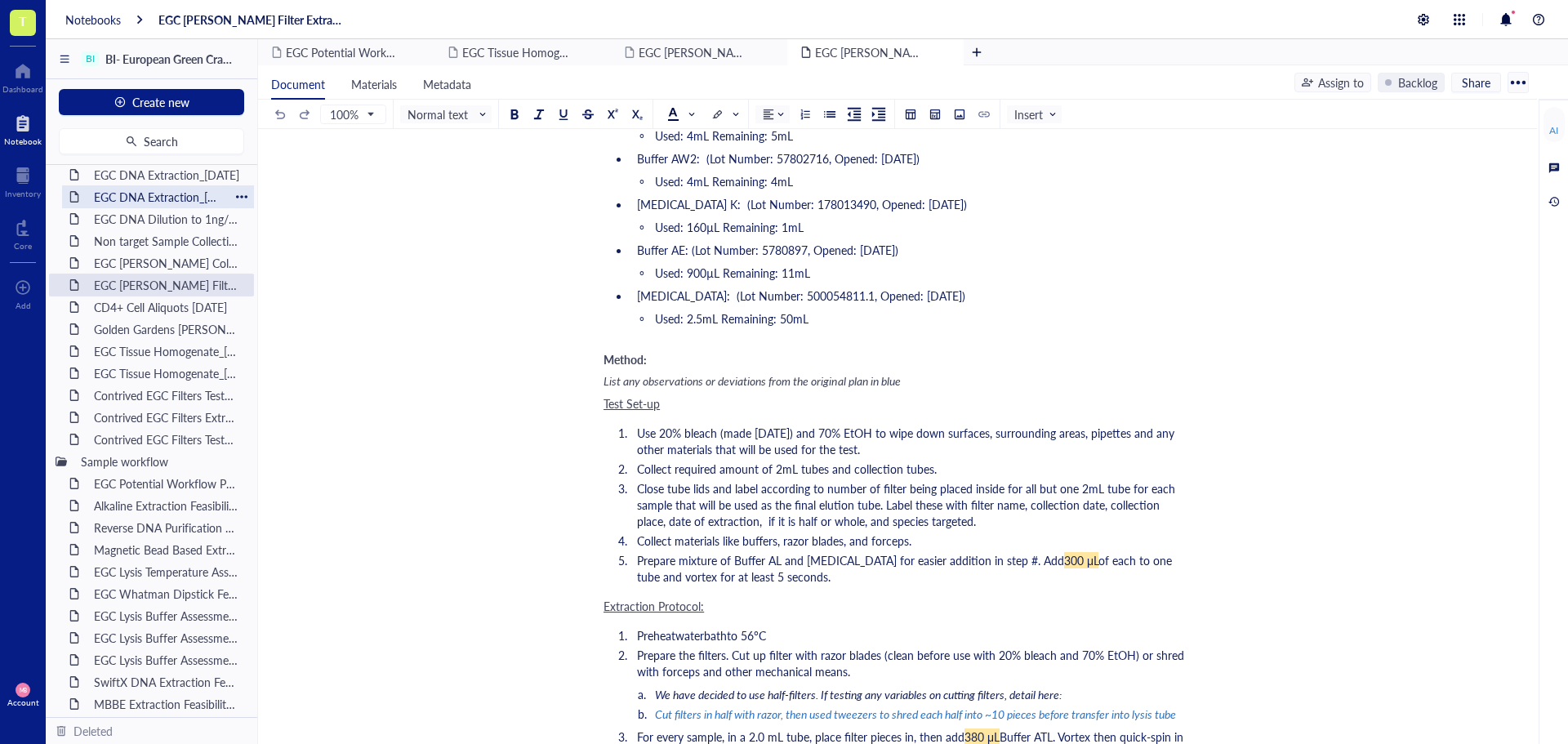
click at [147, 196] on div "EGC DNA Extraction_11DEC24" at bounding box center [157, 197] width 143 height 23
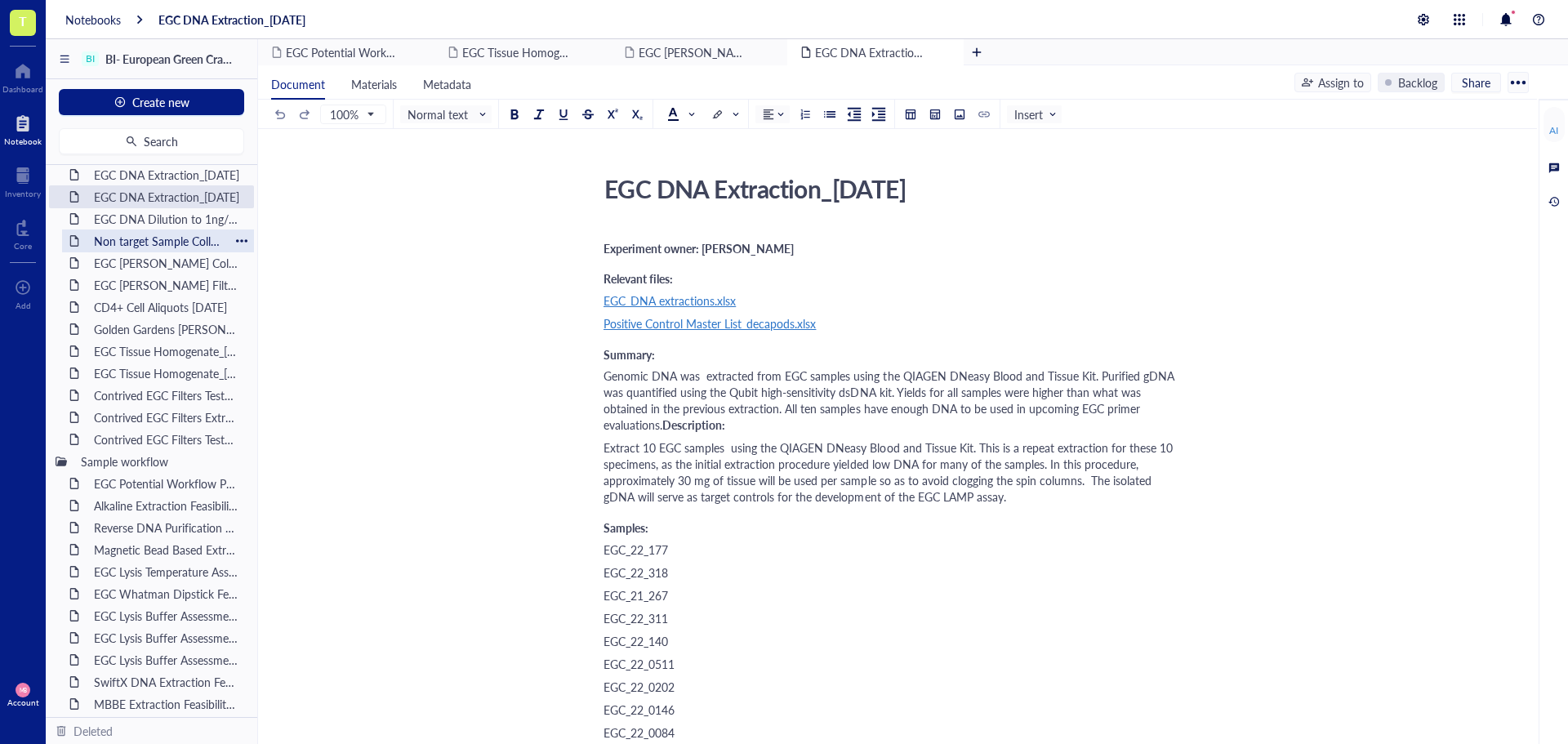
scroll to position [302, 0]
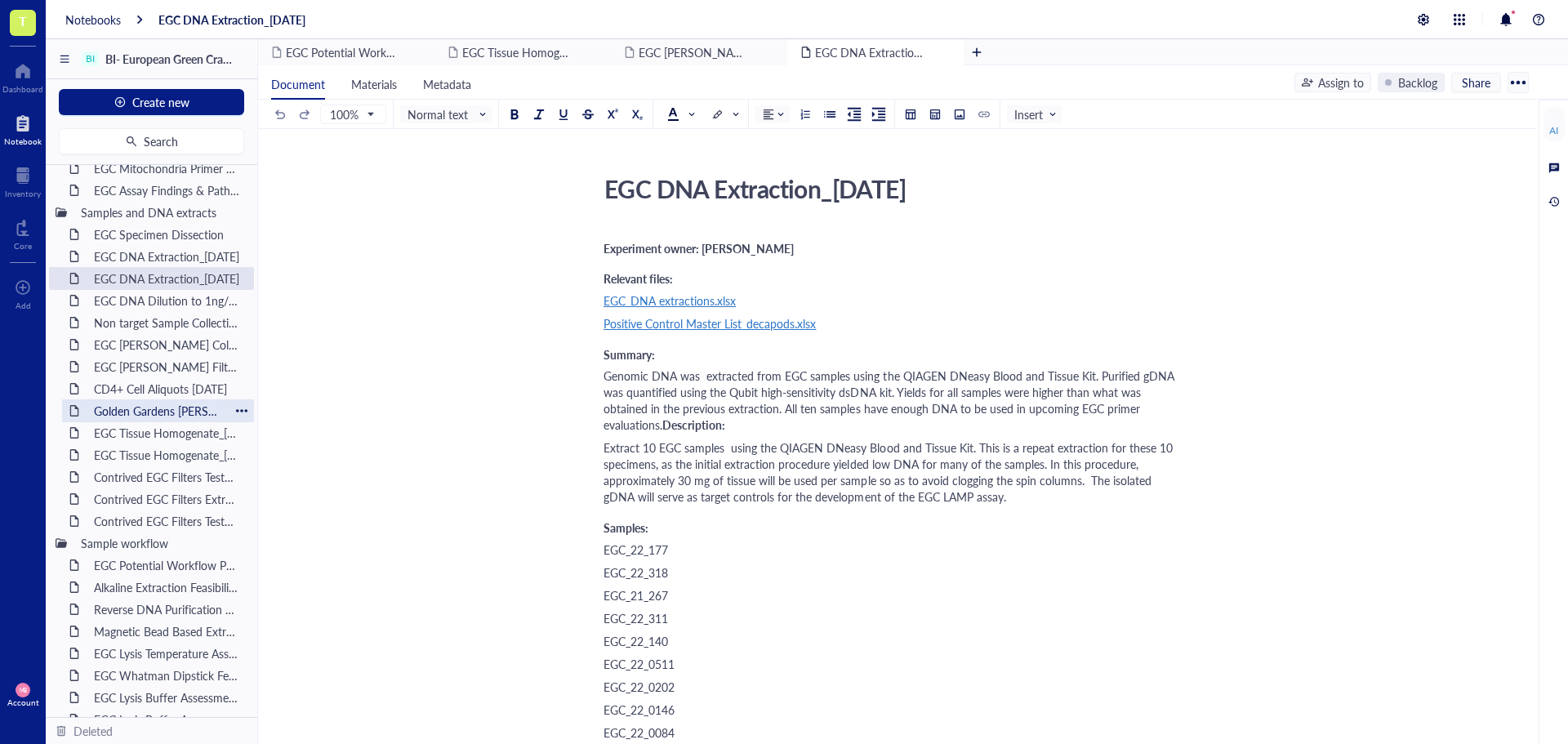
click at [126, 418] on div "Golden Gardens eDNA test_30JUL25" at bounding box center [157, 410] width 143 height 23
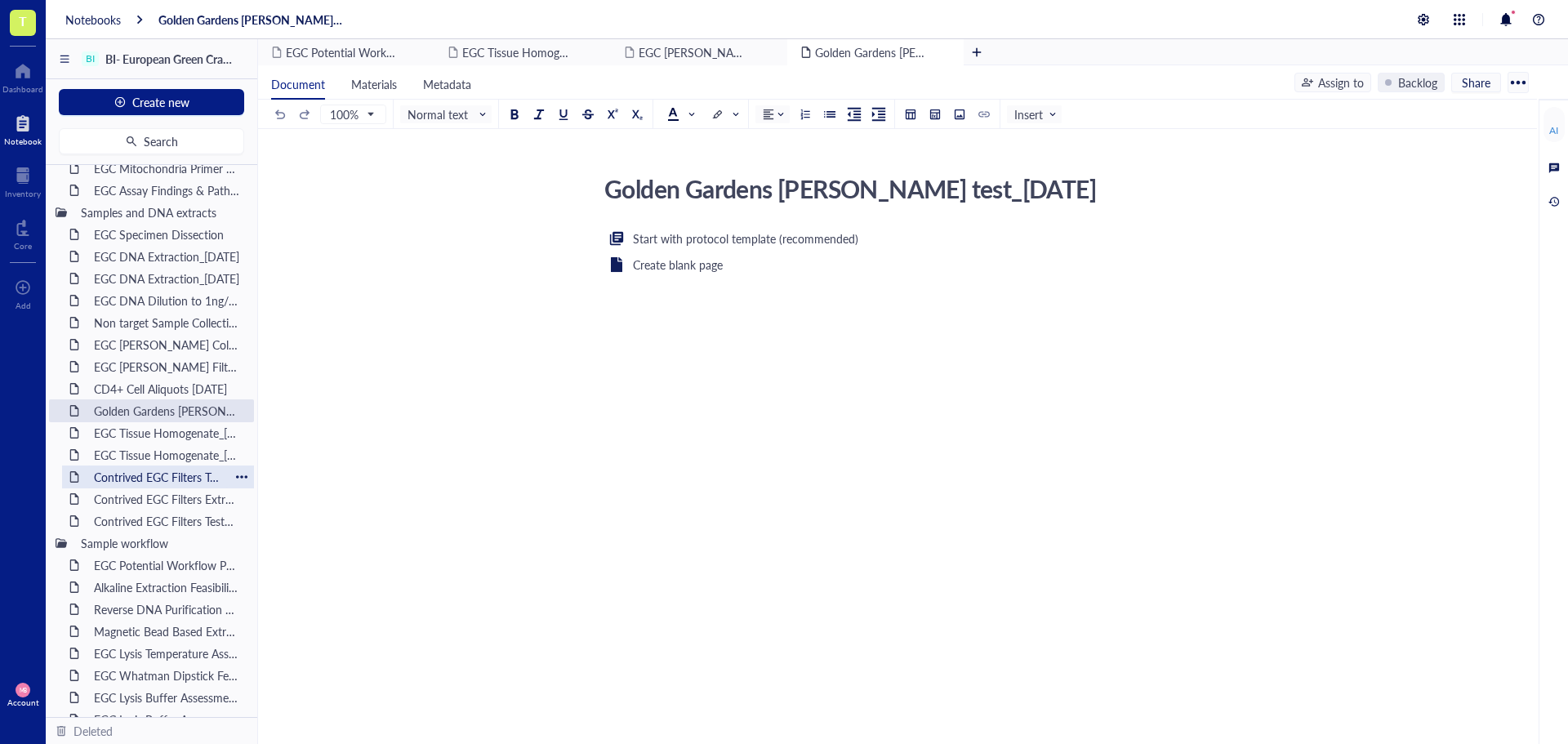
click at [132, 475] on div "Contrived EGC Filters Test1_31JUL25" at bounding box center [157, 477] width 143 height 23
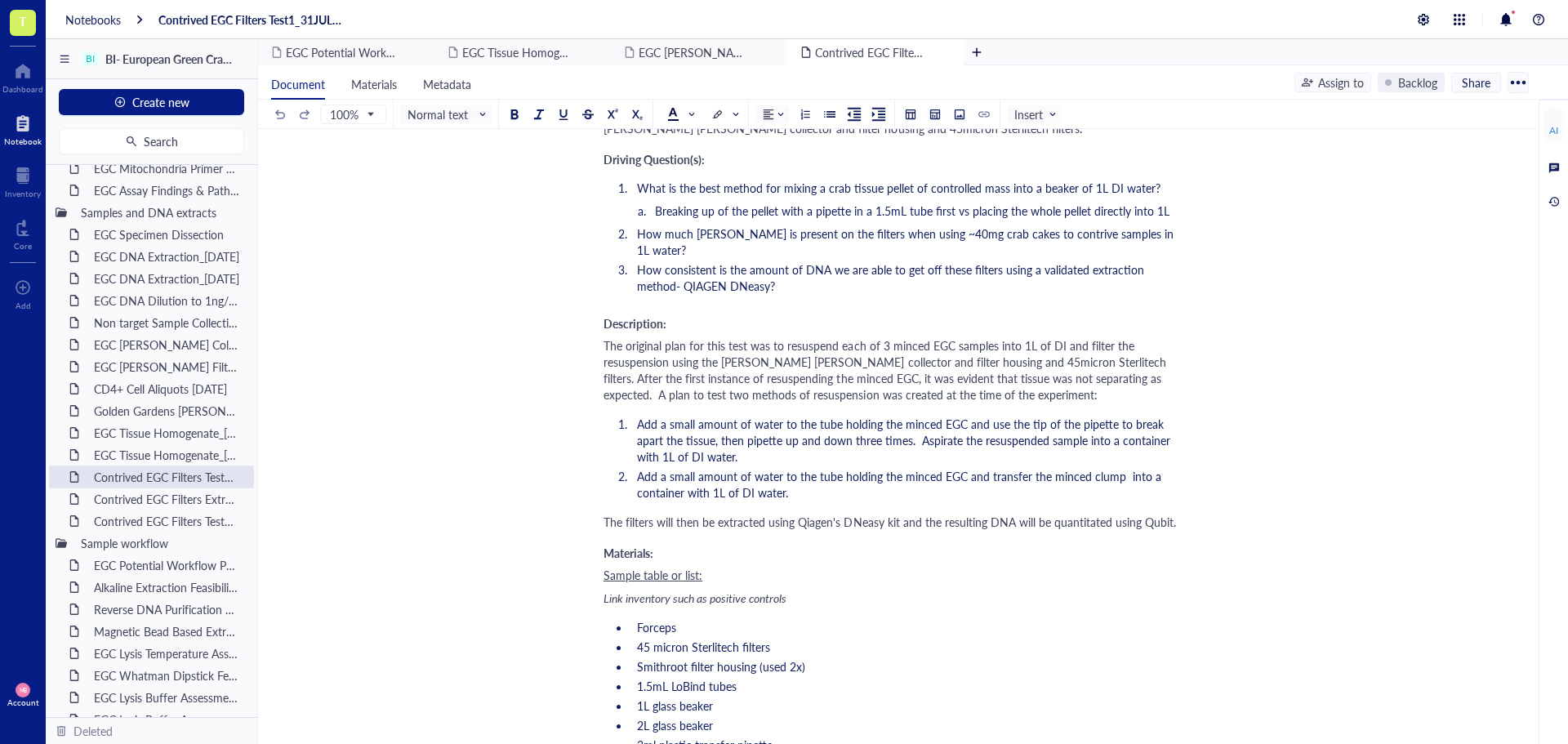
scroll to position [163, 0]
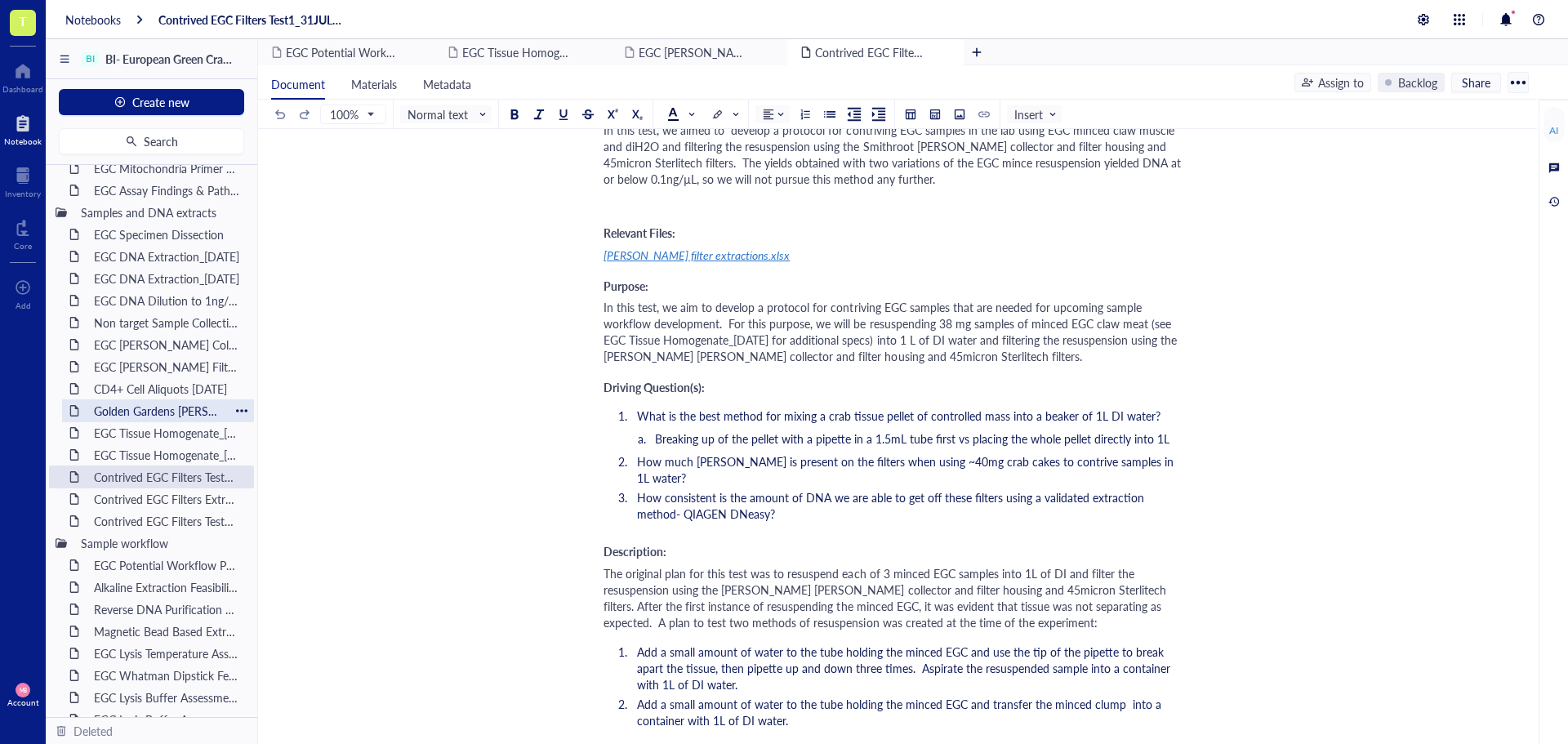
click at [147, 412] on div "Golden Gardens eDNA test_30JUL25" at bounding box center [157, 410] width 143 height 23
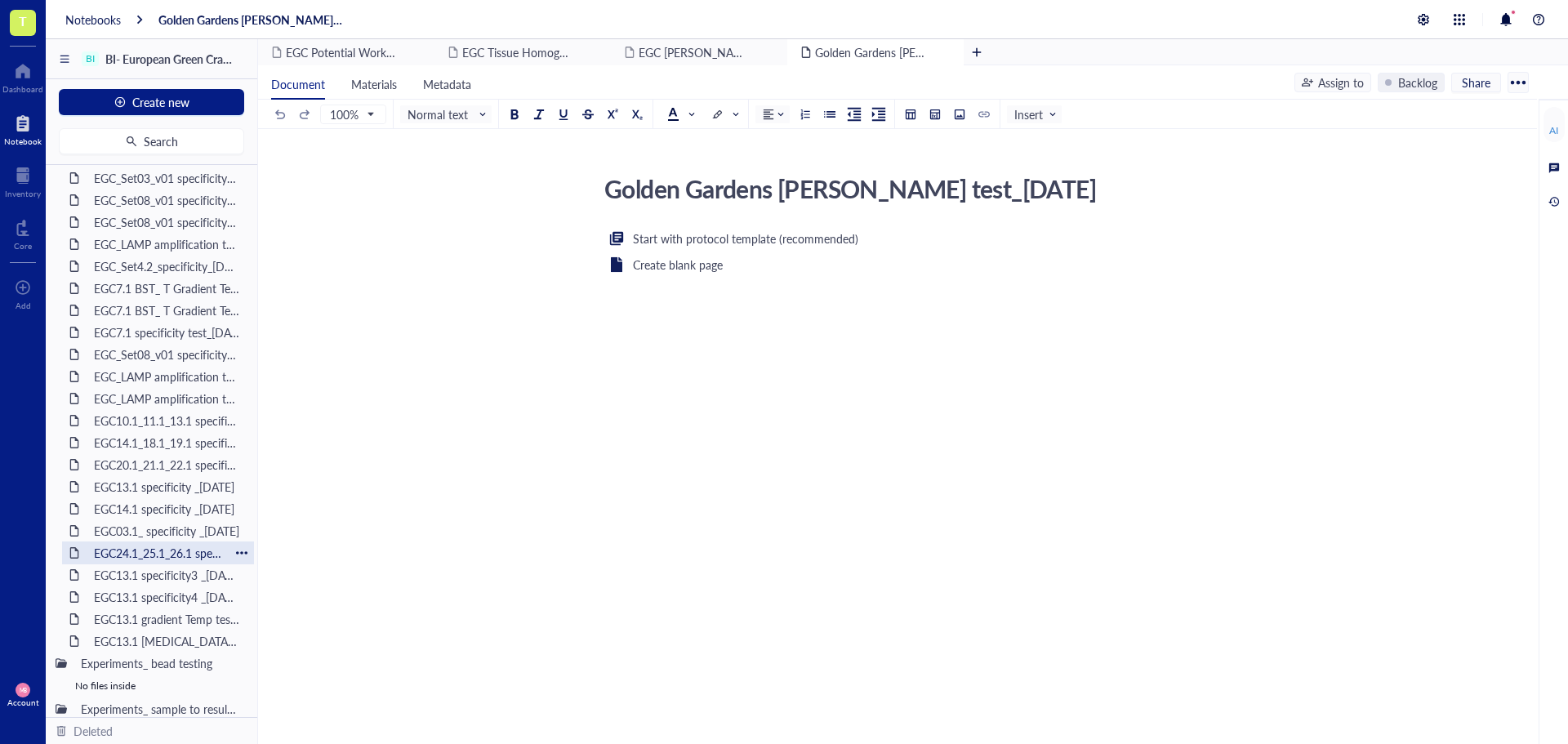
scroll to position [1211, 0]
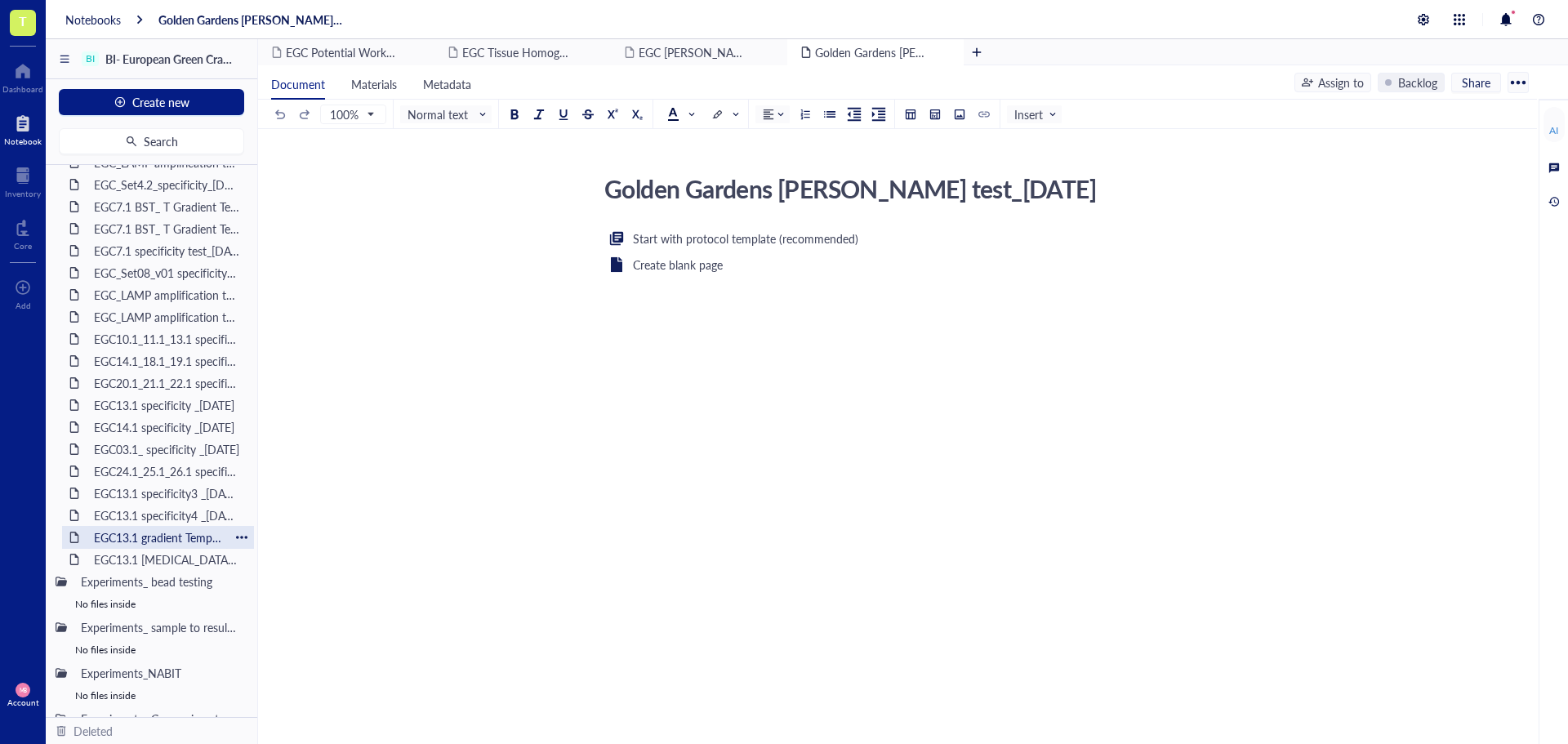
click at [161, 538] on div "EGC13.1 gradient Temp test_03JUL25" at bounding box center [157, 537] width 143 height 23
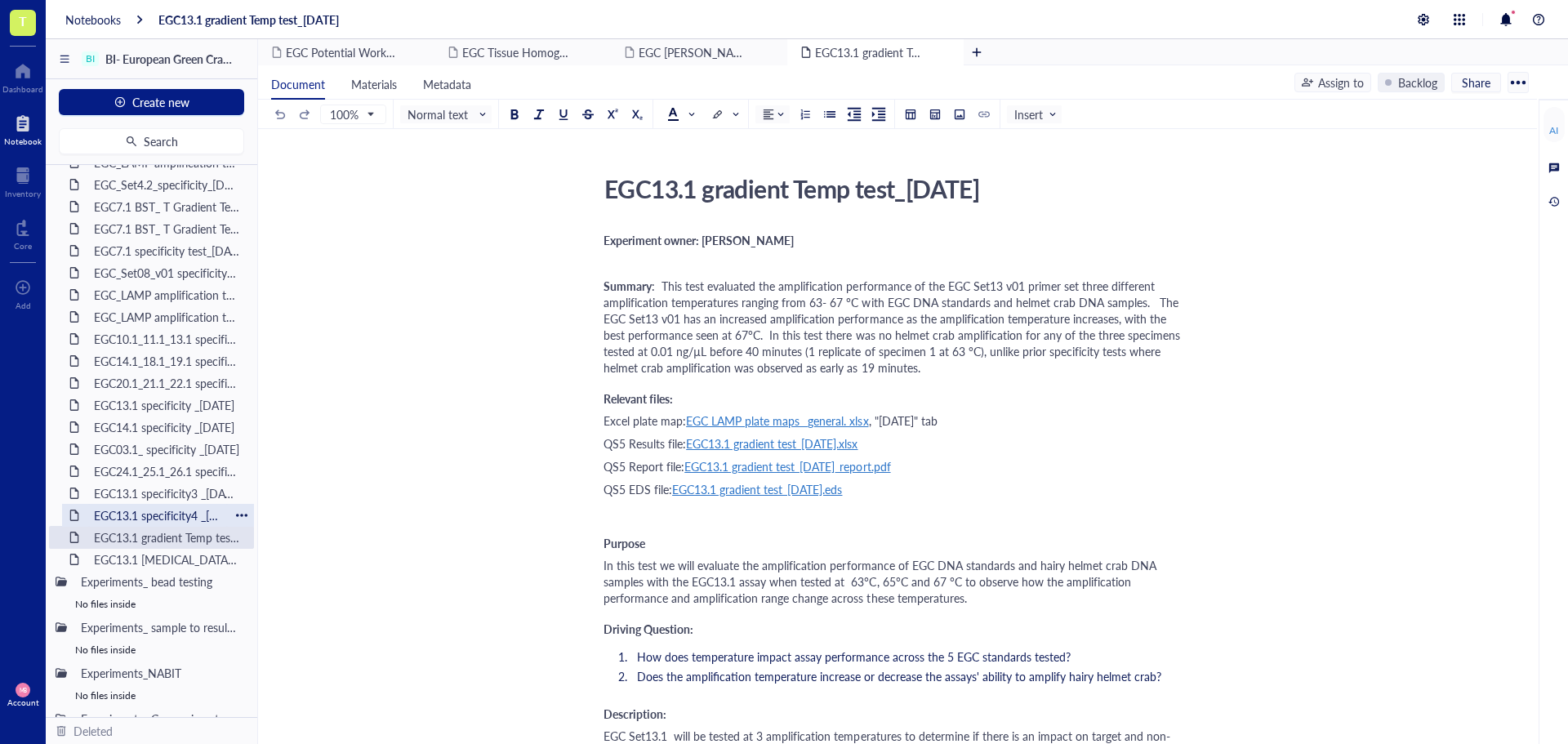
click at [162, 518] on div "EGC13.1 specificity4 _02JUL25" at bounding box center [157, 515] width 143 height 23
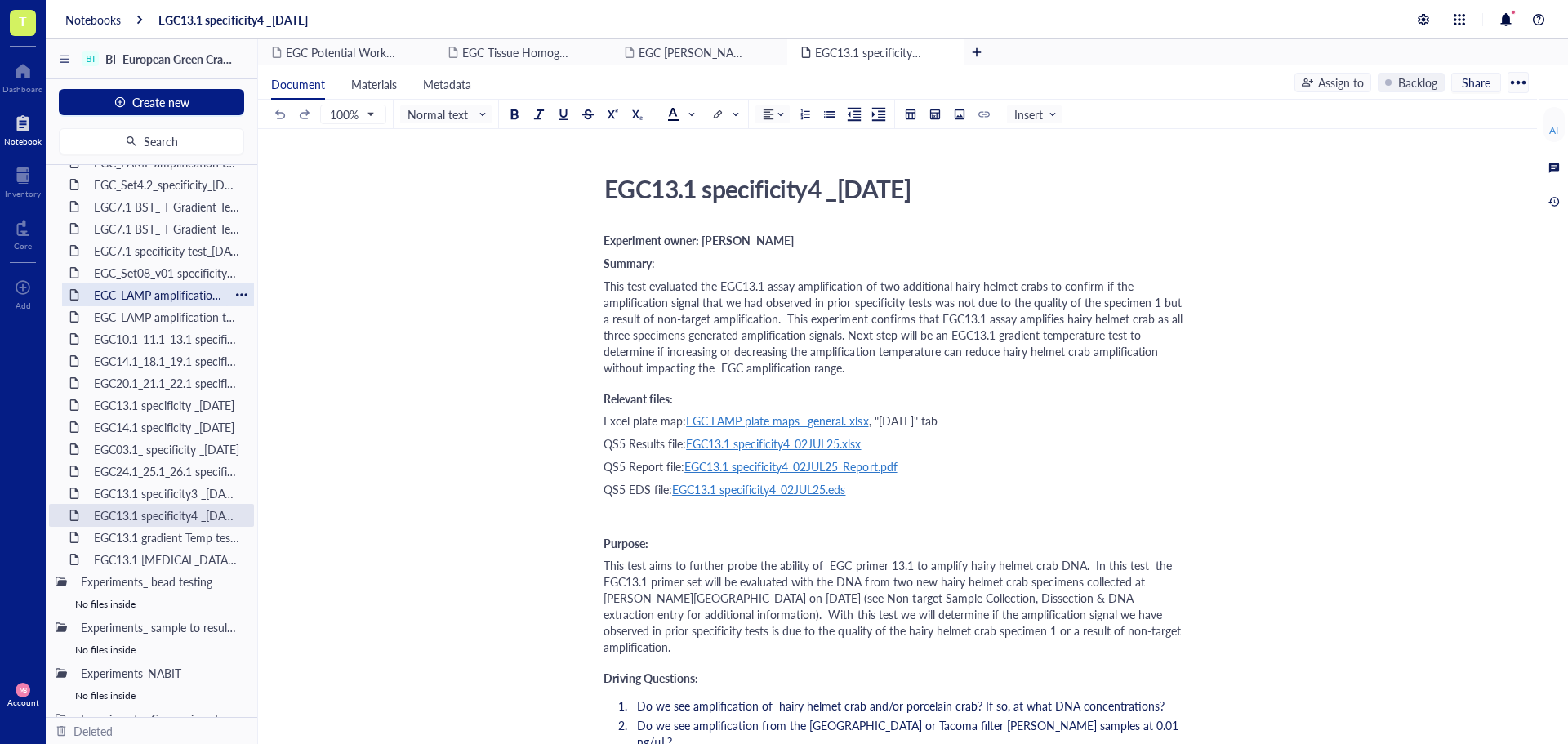
click at [155, 297] on div "EGC_LAMP amplification test Sets10_16_18MAR25" at bounding box center [157, 294] width 143 height 23
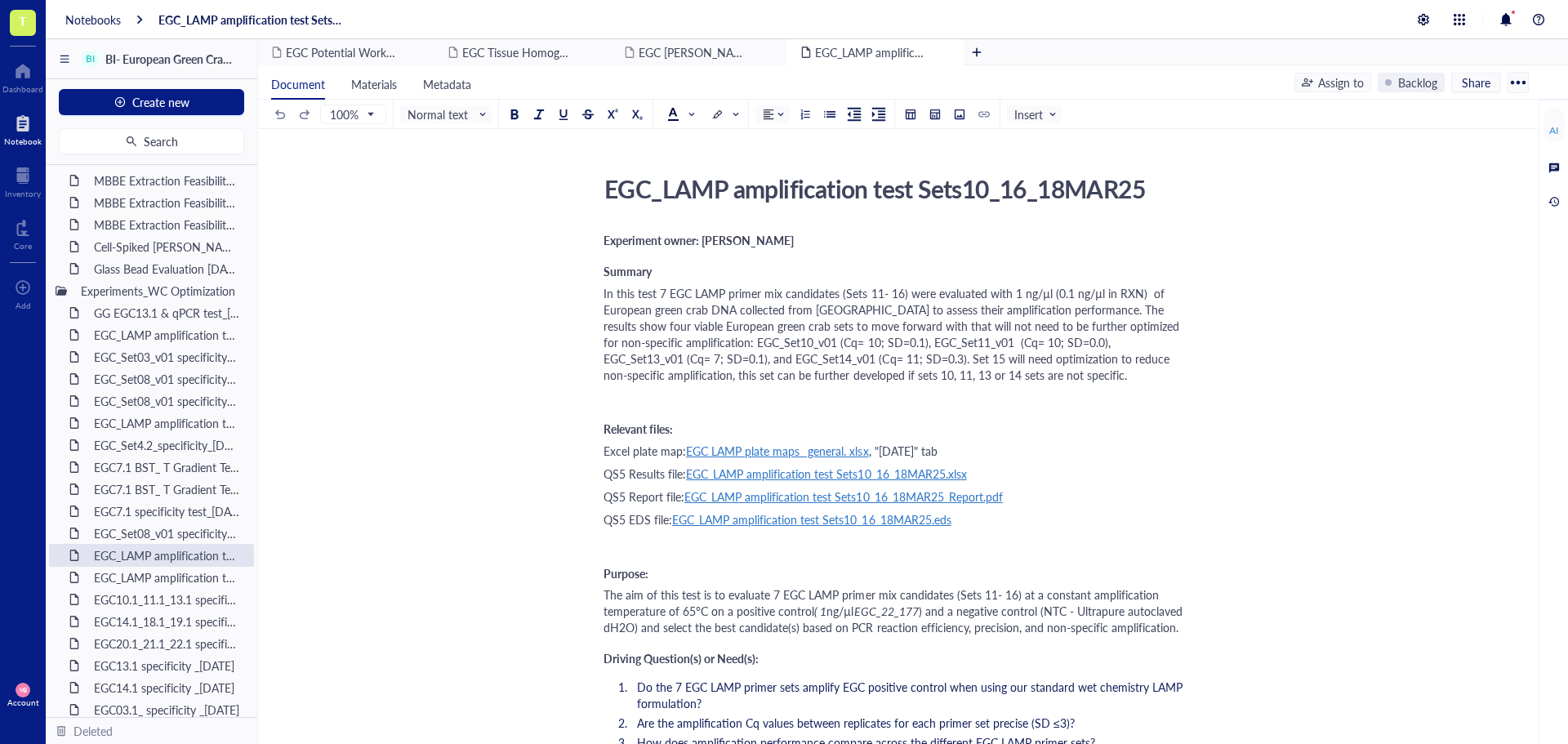
scroll to position [980, 0]
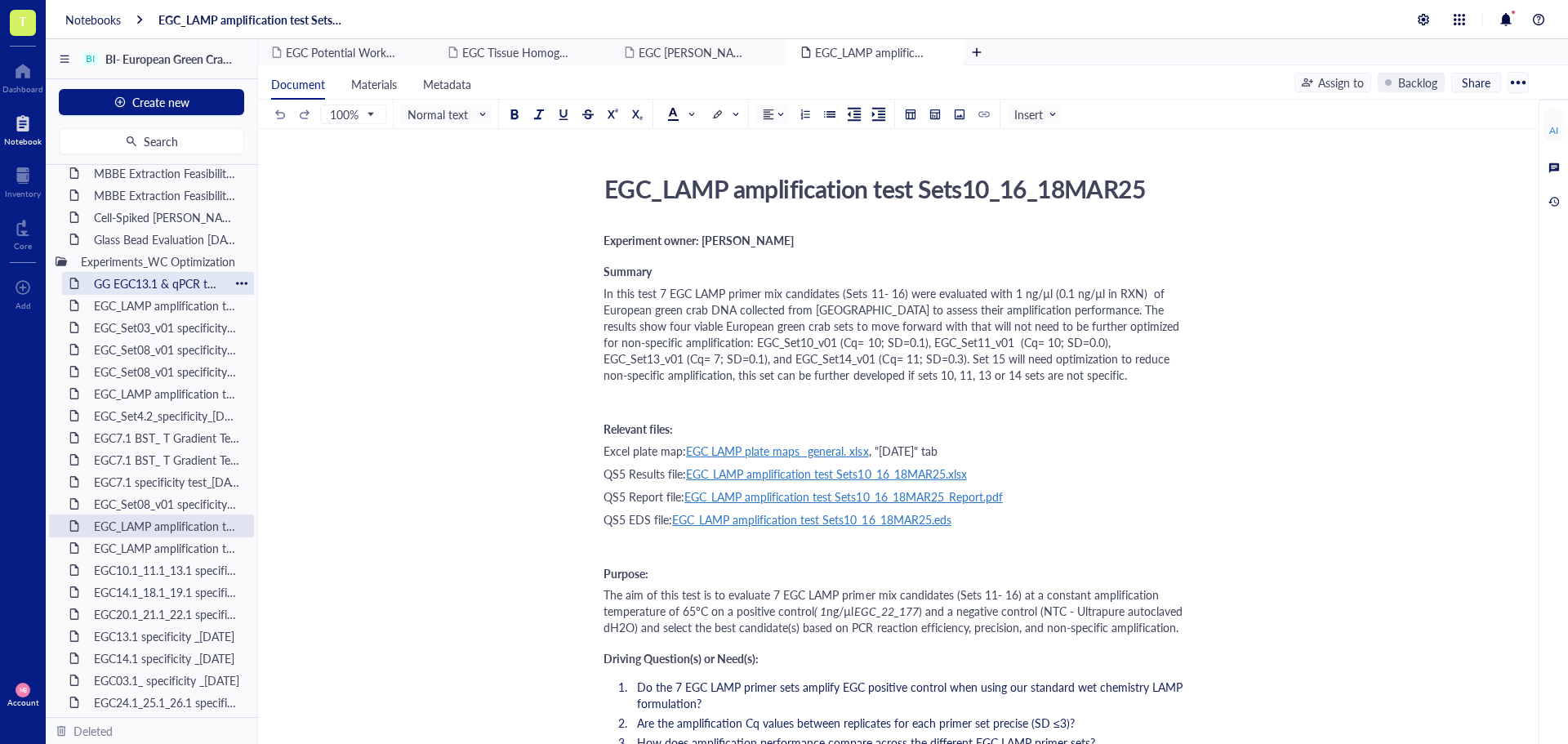
click at [158, 288] on div "GG EGC13.1 & qPCR test_30JUL25" at bounding box center [157, 283] width 143 height 23
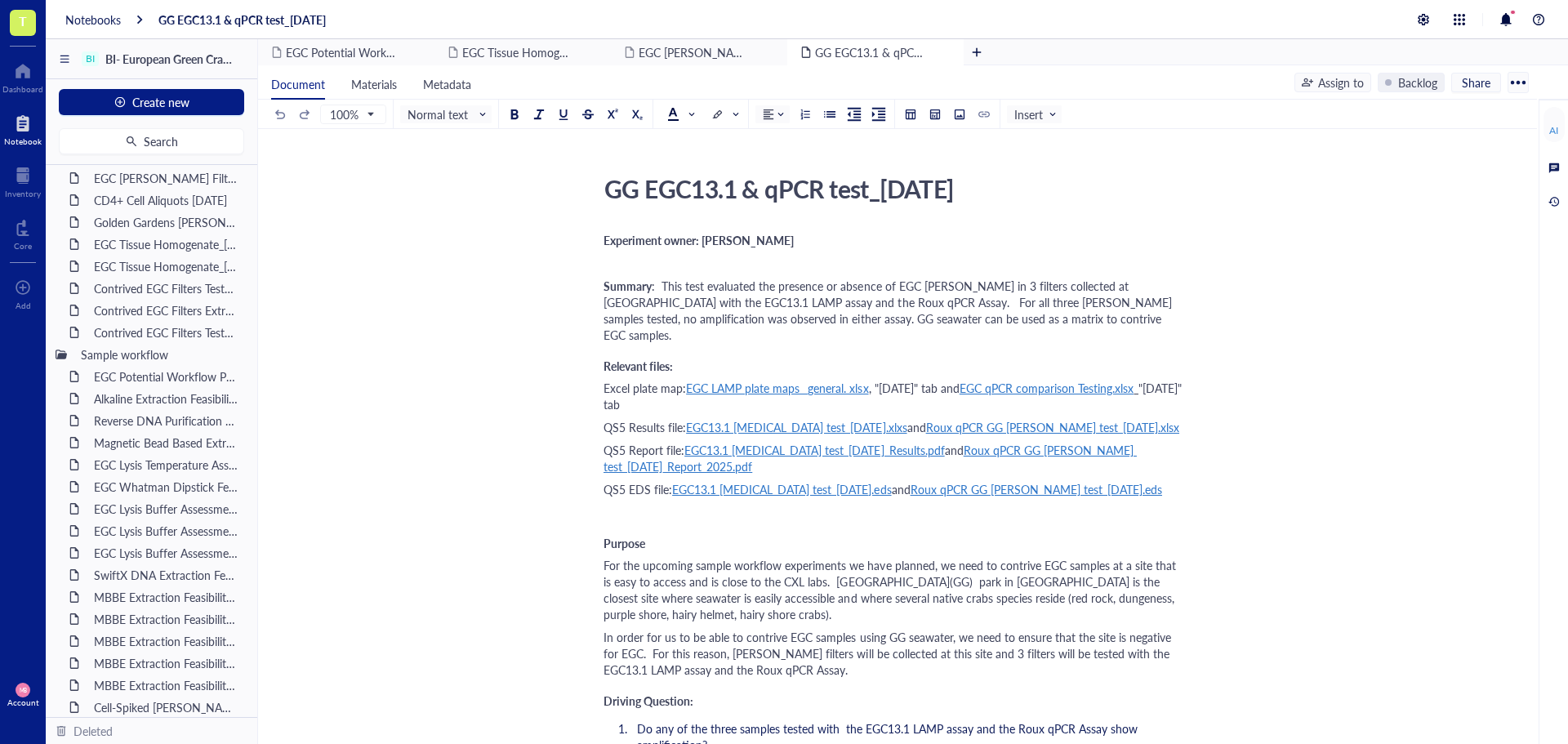
scroll to position [408, 0]
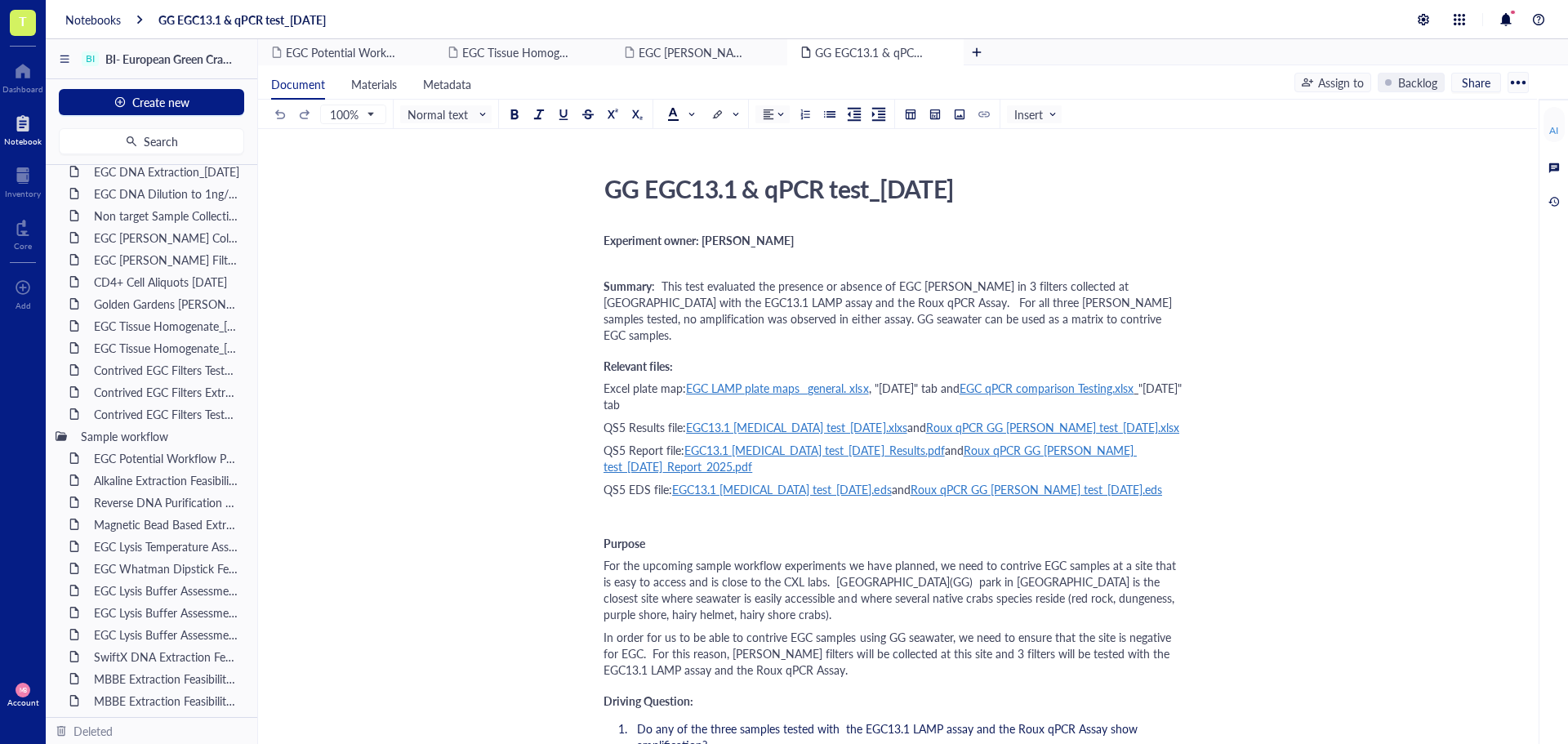
click at [114, 294] on div "Golden Gardens eDNA test_30JUL25" at bounding box center [167, 303] width 161 height 23
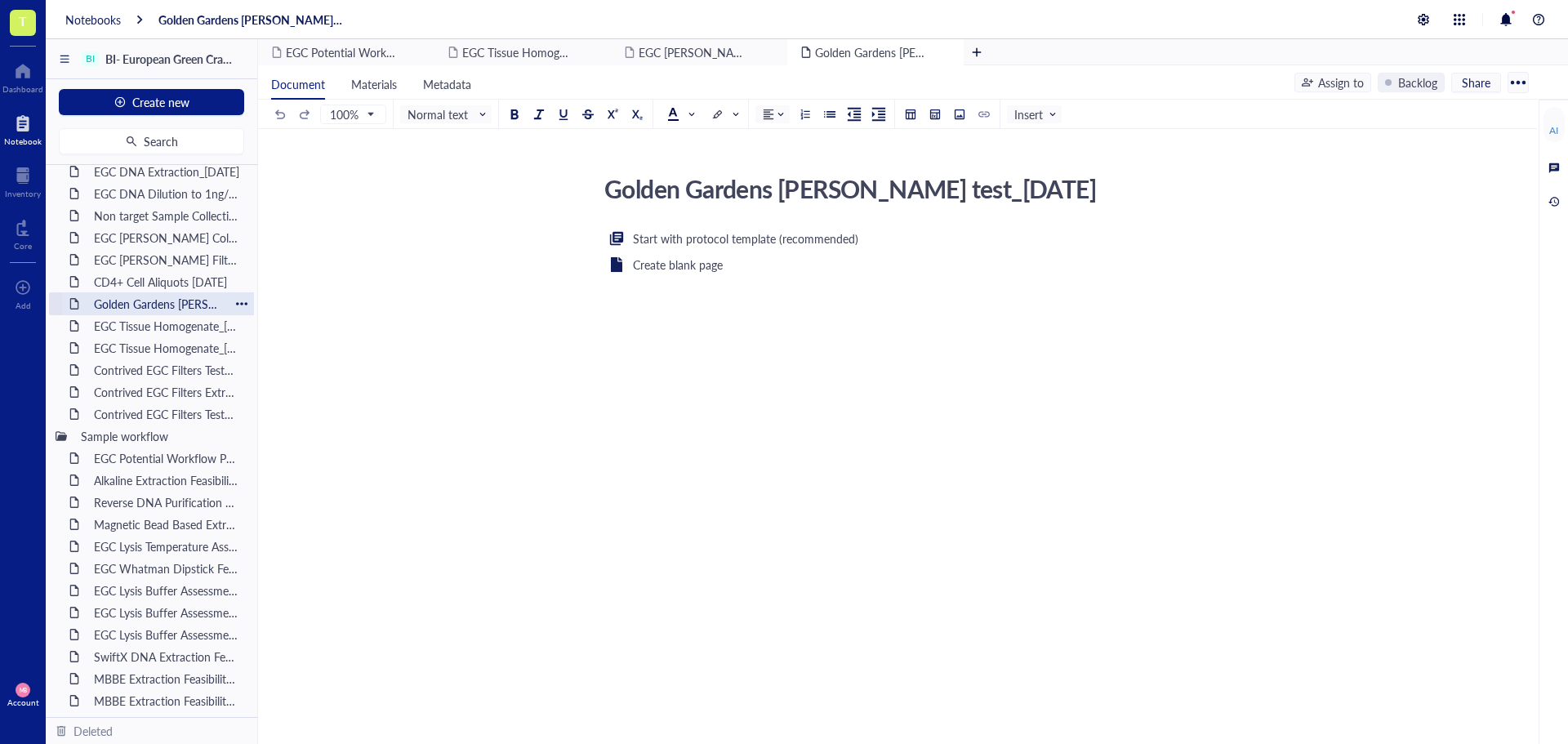
drag, startPoint x: 114, startPoint y: 294, endPoint x: 99, endPoint y: 308, distance: 20.5
click at [99, 308] on div "Golden Gardens eDNA test_30JUL25" at bounding box center [157, 303] width 143 height 23
click at [228, 302] on div "Golden Gardens eDNA test_30JUL25" at bounding box center [157, 303] width 192 height 23
click at [236, 302] on div at bounding box center [242, 304] width 12 height 12
click at [268, 406] on div "Move to deleted" at bounding box center [301, 406] width 83 height 18
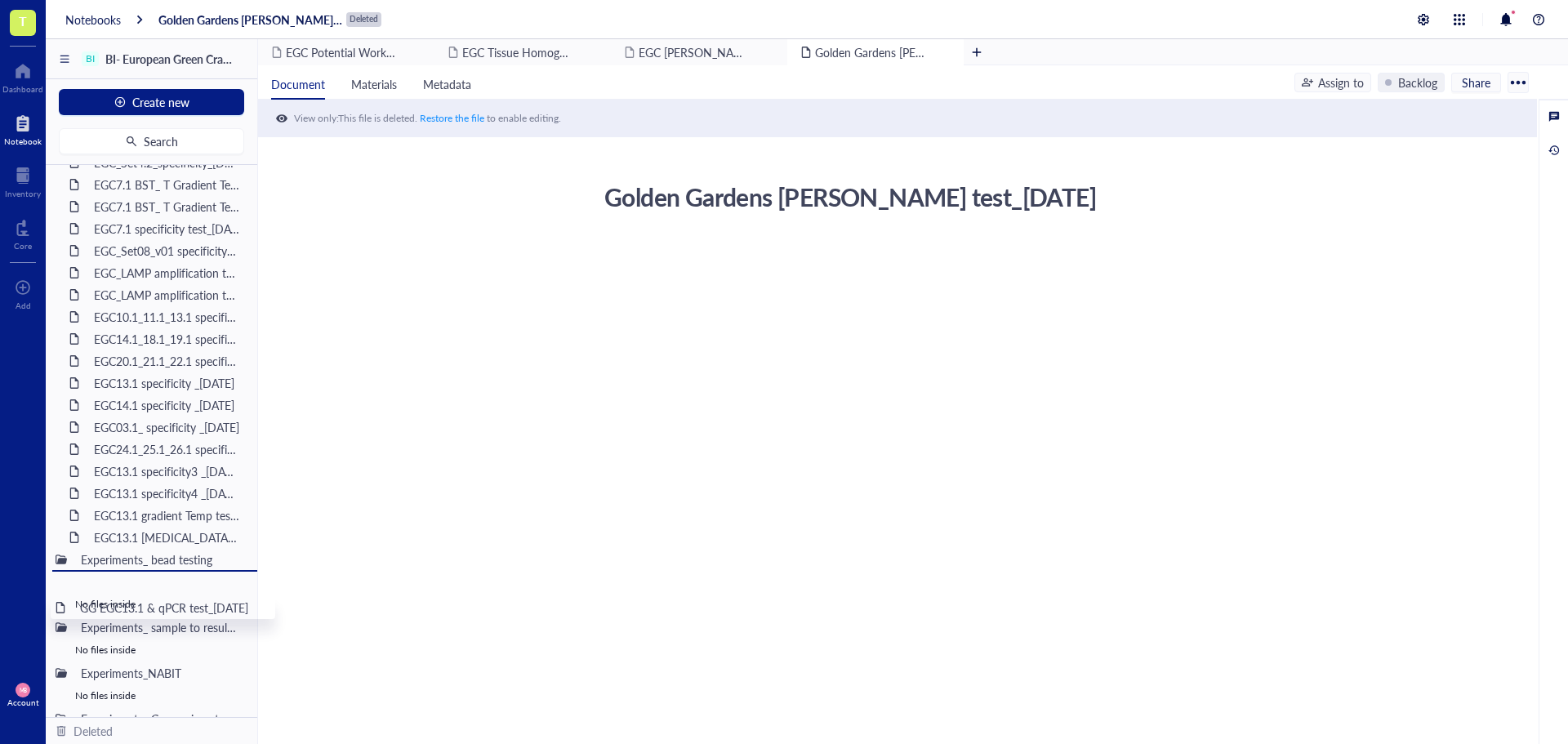
scroll to position [1191, 0]
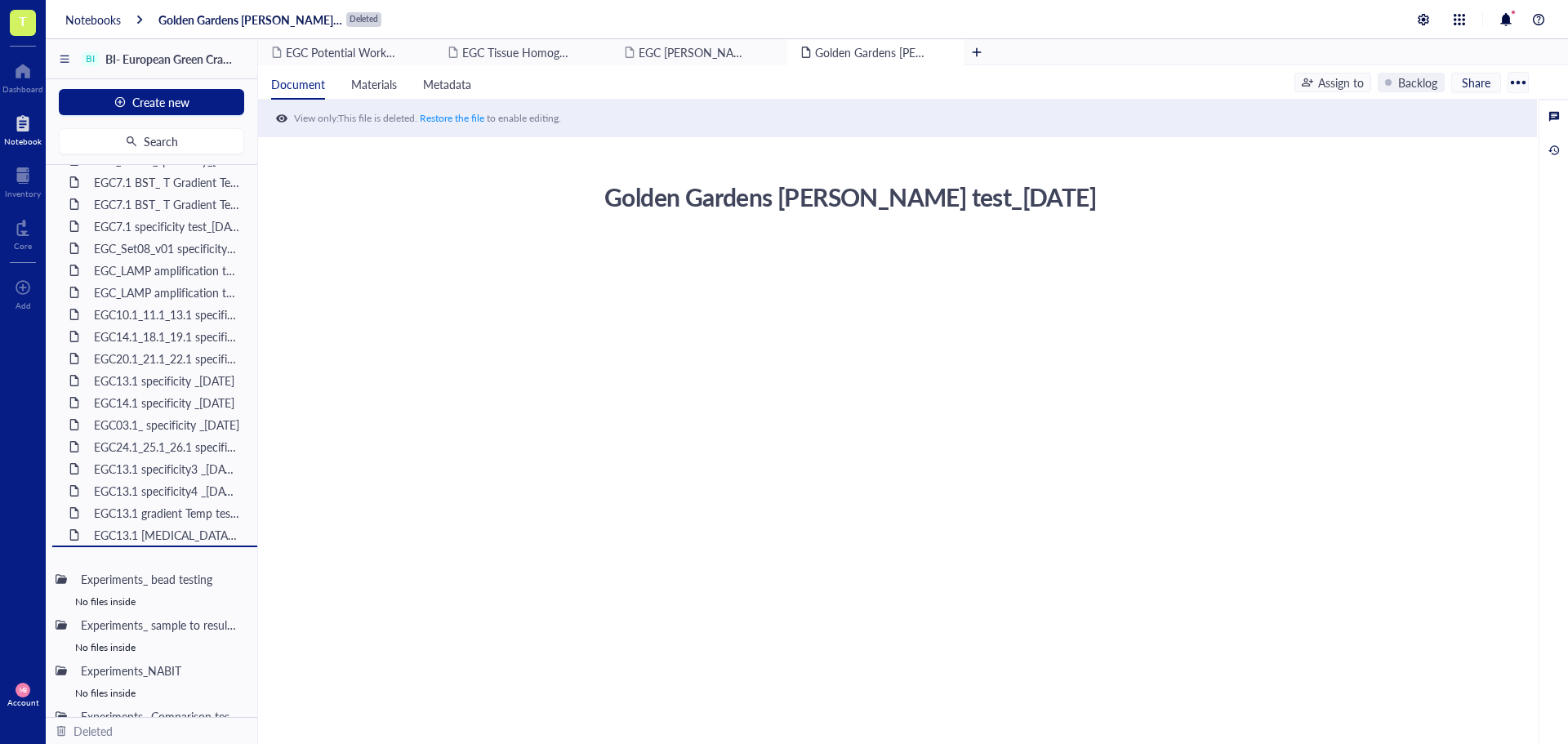
drag, startPoint x: 149, startPoint y: 340, endPoint x: 140, endPoint y: 576, distance: 236.2
drag, startPoint x: 110, startPoint y: 550, endPoint x: 130, endPoint y: 570, distance: 28.3
click at [130, 570] on div "Project Management Builders Initiative Project Outline Sample Procurement Meeti…" at bounding box center [151, 441] width 211 height 552
click at [137, 554] on div "GG EGC13.1 & qPCR test_30JUL25" at bounding box center [157, 556] width 143 height 23
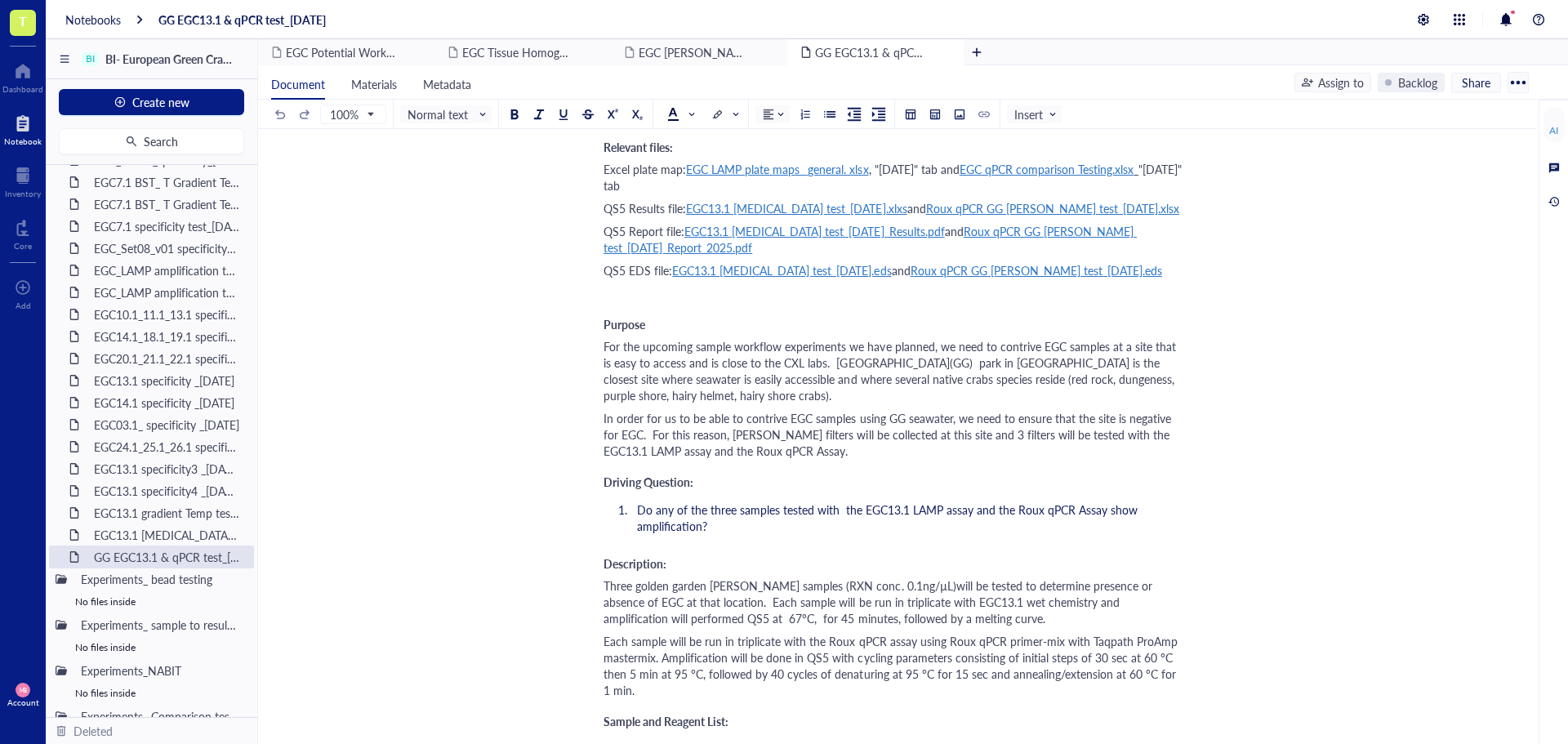
scroll to position [245, 0]
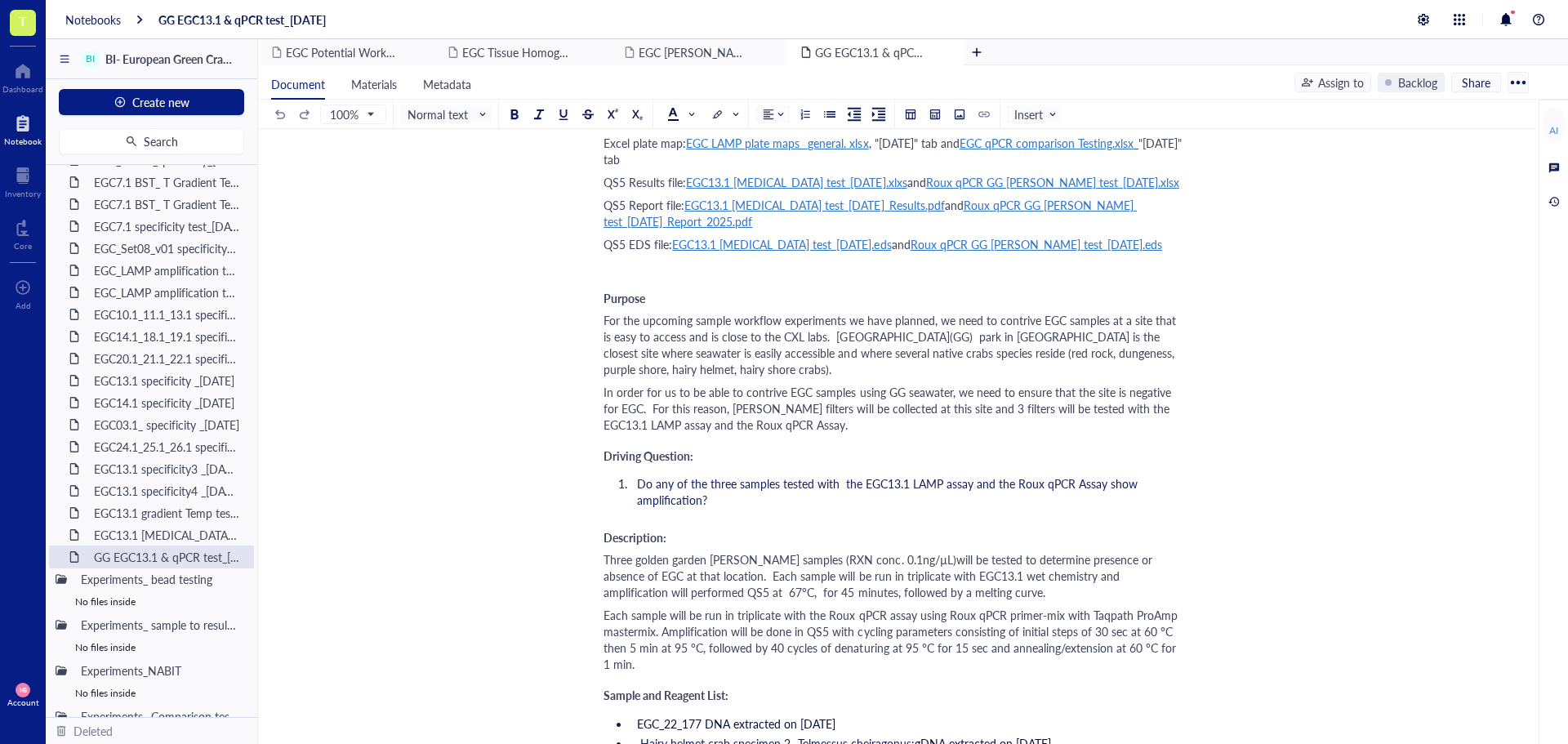
click at [736, 475] on span "Do any of the three samples tested with the EGC13.1 LAMP assay and the Roux qPC…" at bounding box center [889, 490] width 504 height 32
click at [640, 551] on span "Three golden garden eDNA samples (RXN conc. 0.1ng/µL)will be tested to determin…" at bounding box center [880, 576] width 552 height 49
click at [678, 551] on span "Three Golden garden eDNA samples (RXN conc. 0.1ng/µL)will be tested to determin…" at bounding box center [881, 576] width 554 height 49
click at [900, 551] on span "Three Golden Garden eDNA samples (RXN conc. 0.1ng/µL)will be tested to determin…" at bounding box center [882, 576] width 557 height 49
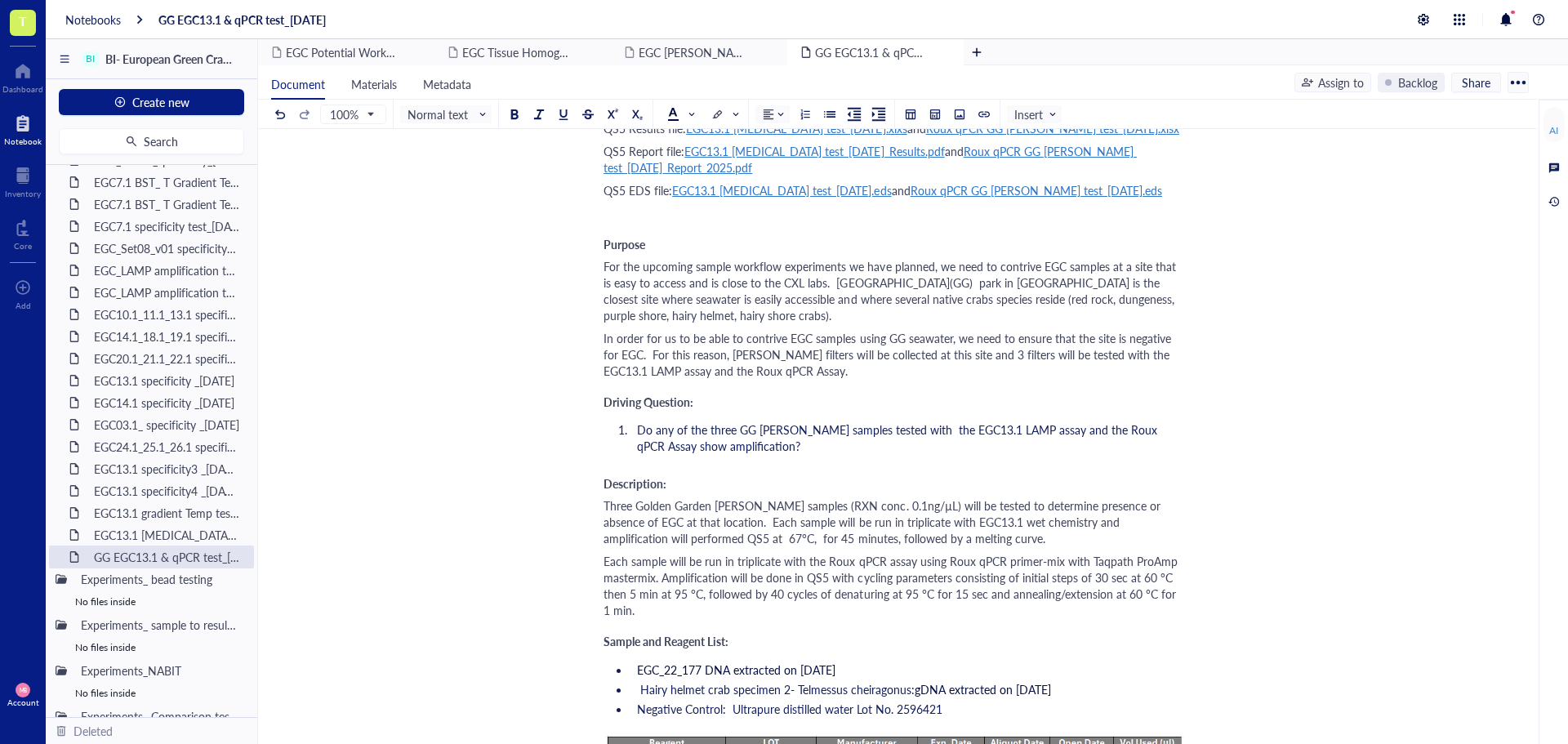
scroll to position [326, 0]
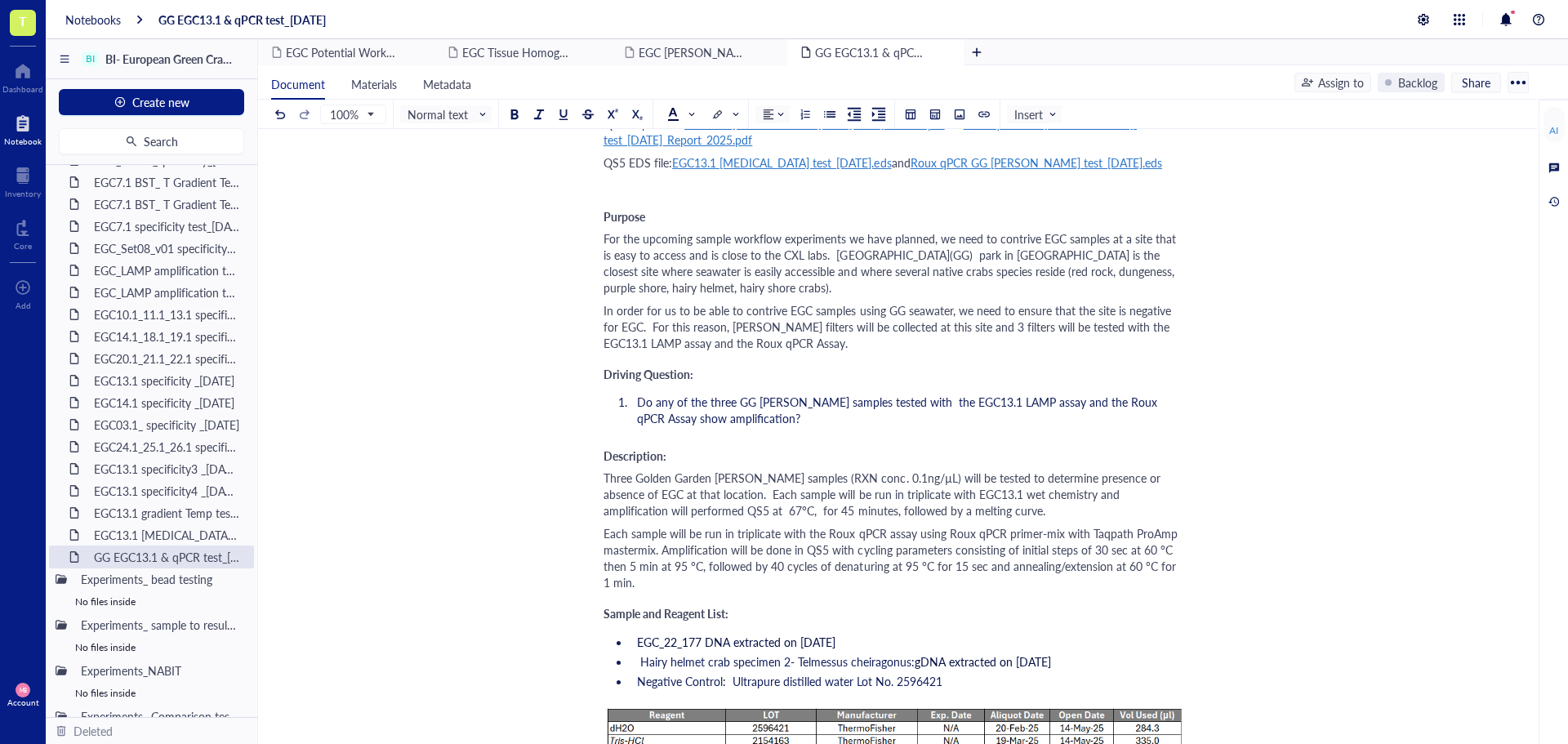
click at [604, 525] on span "Each sample will be run in triplicate with the Roux qPCR assay using Roux qPCR …" at bounding box center [892, 557] width 577 height 65
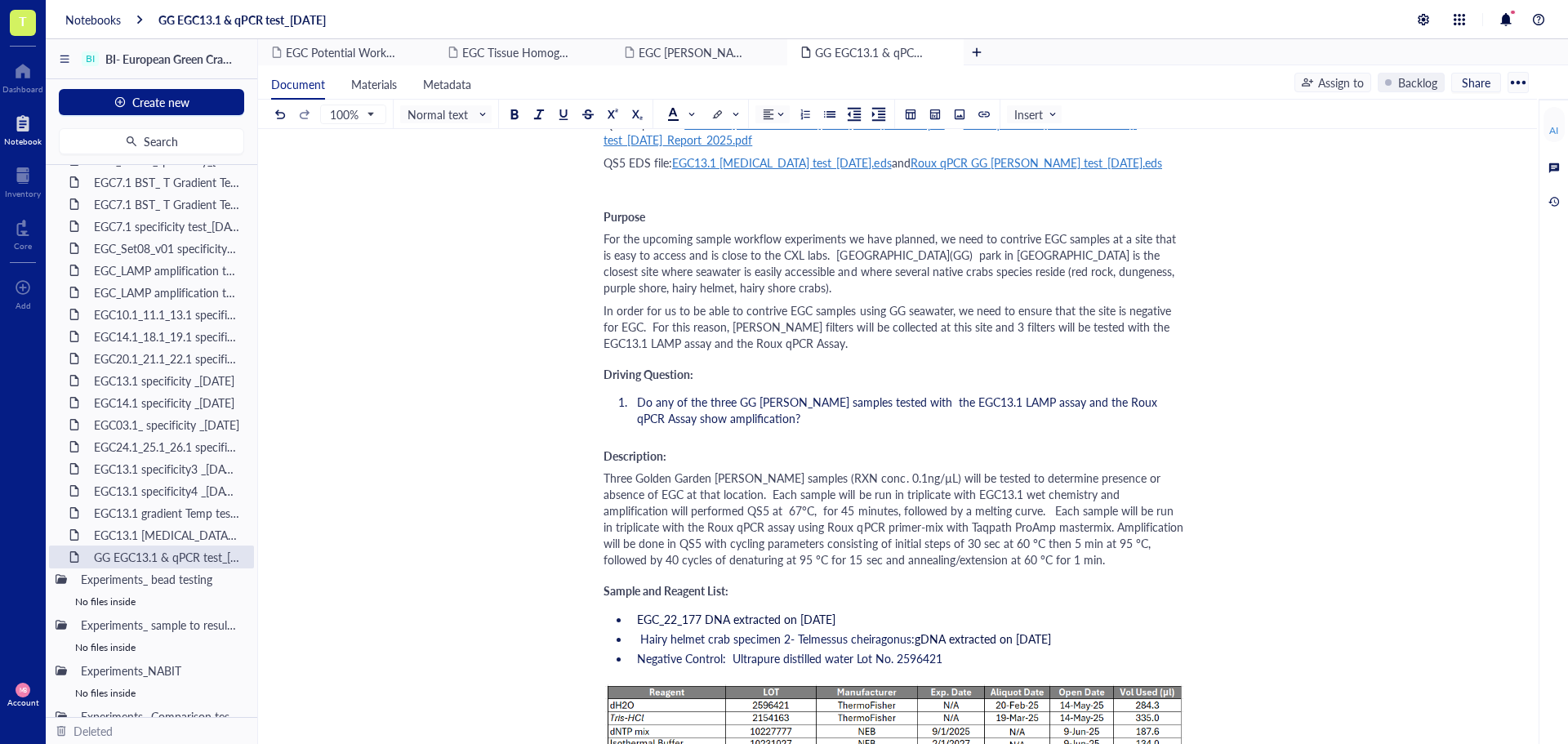
click at [988, 496] on span "Three Golden Garden eDNA samples (RXN conc. 0.1ng/µL) will be tested to determi…" at bounding box center [895, 519] width 583 height 98
click at [994, 493] on span "Three Golden Garden eDNA samples (RXN conc. 0.1ng/µL) will be tested to determi…" at bounding box center [895, 519] width 583 height 98
click at [904, 494] on span "Three Golden Garden eDNA samples (RXN conc. 0.1ng/µL) will be tested to determi…" at bounding box center [892, 519] width 576 height 98
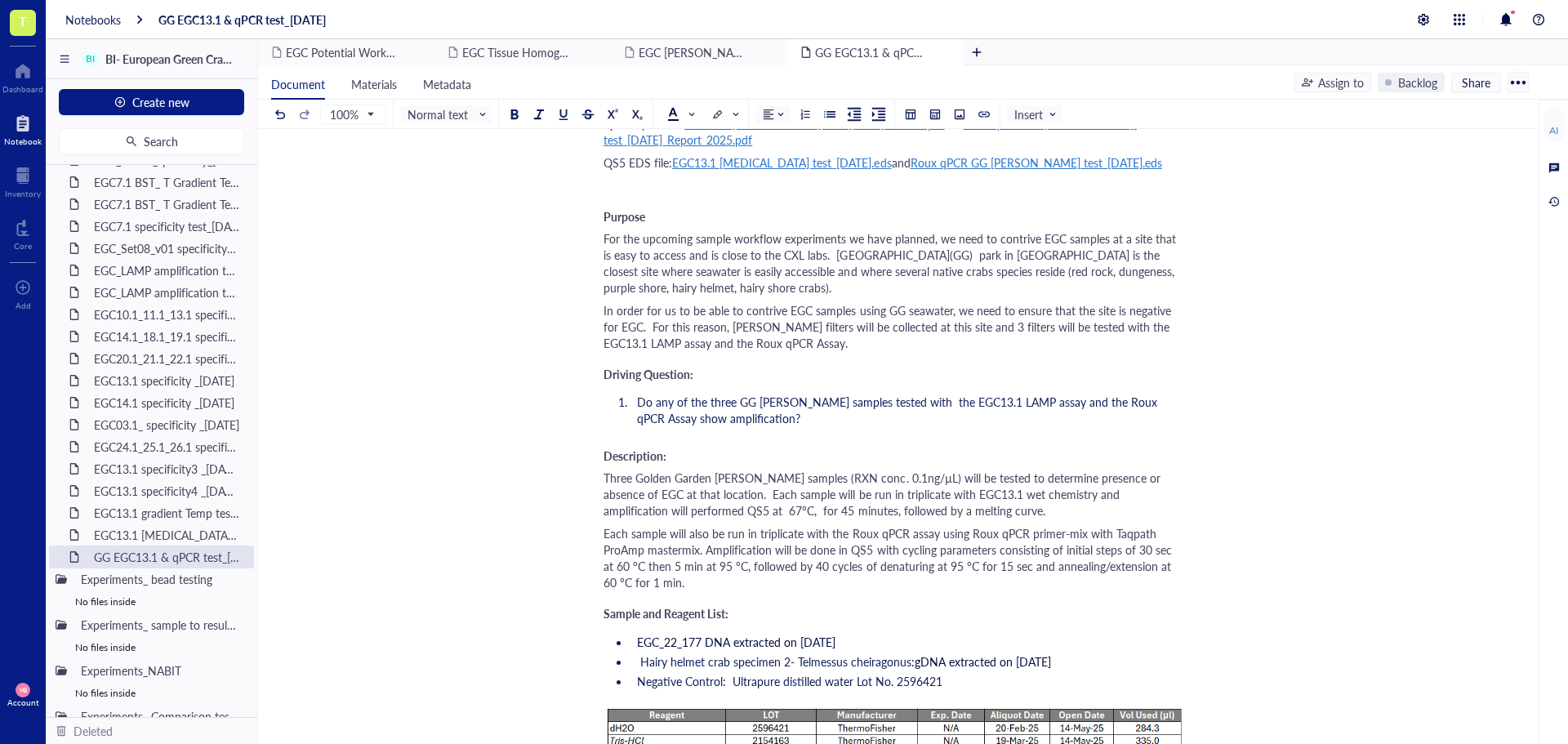
click at [630, 525] on span "Each sample will also be run in triplicate with the Roux qPCR assay using Roux …" at bounding box center [890, 557] width 572 height 65
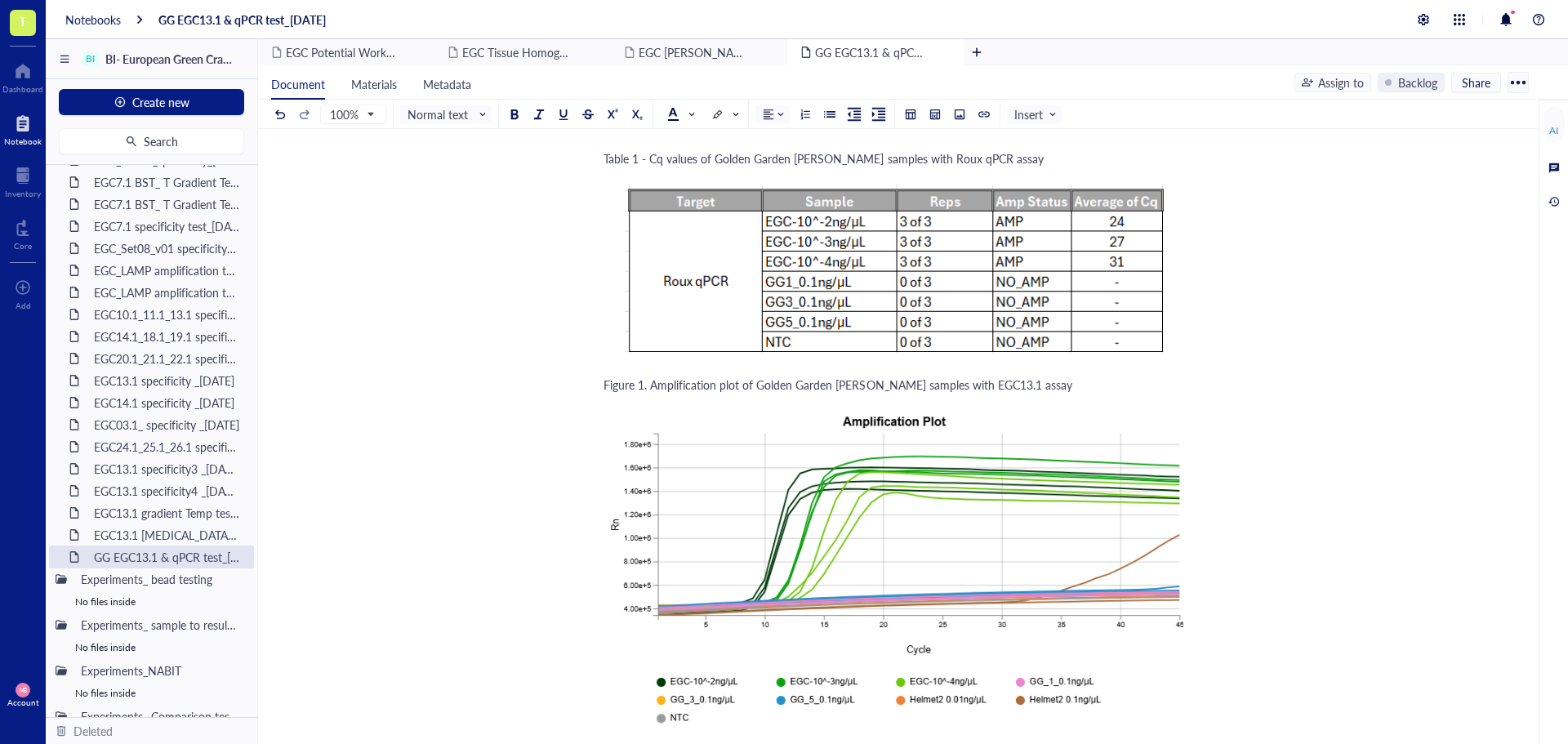
scroll to position [2940, 0]
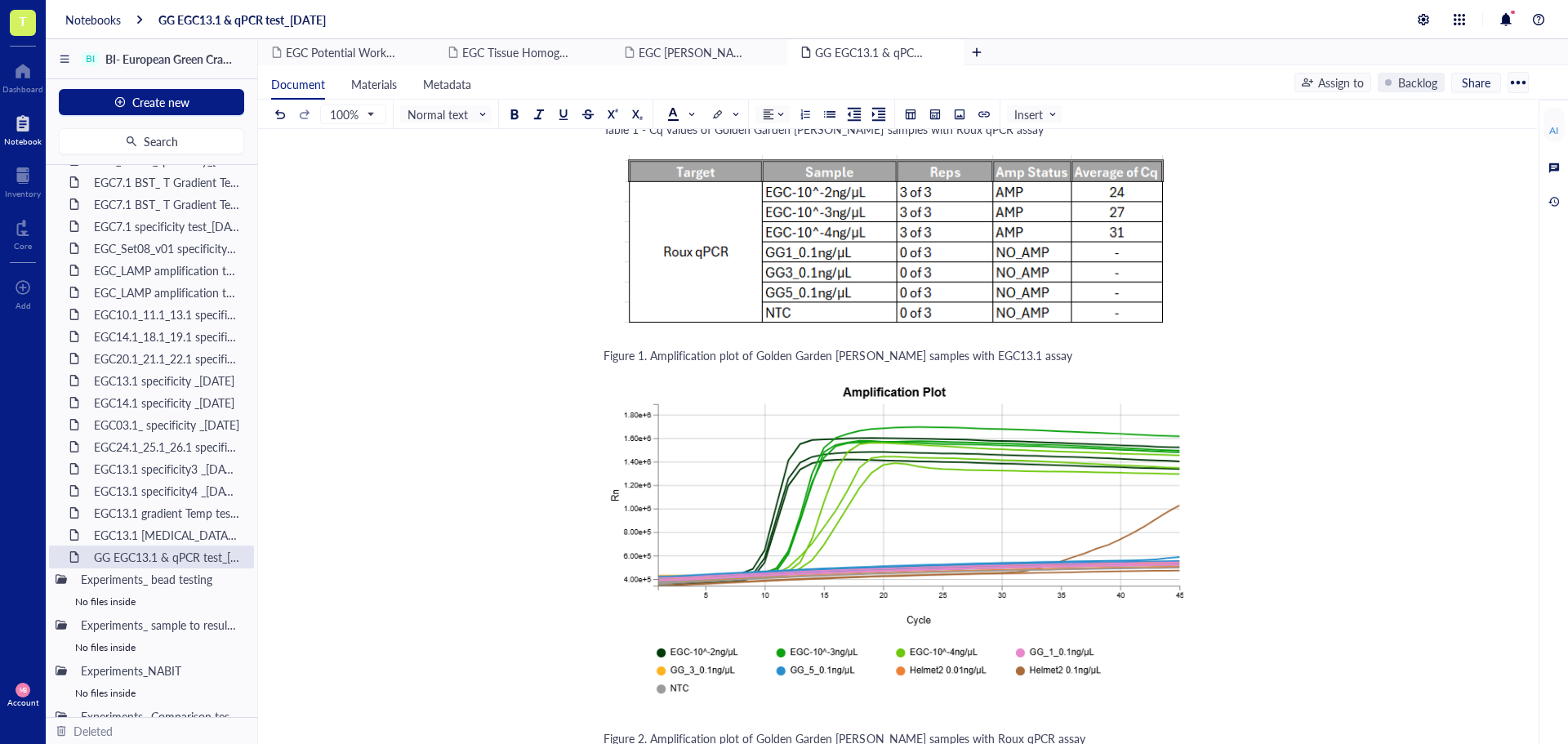
click at [1048, 347] on div "Figure 1. Amplification plot of Golden Garden eDNA samples with EGC13.1 assay" at bounding box center [894, 355] width 581 height 17
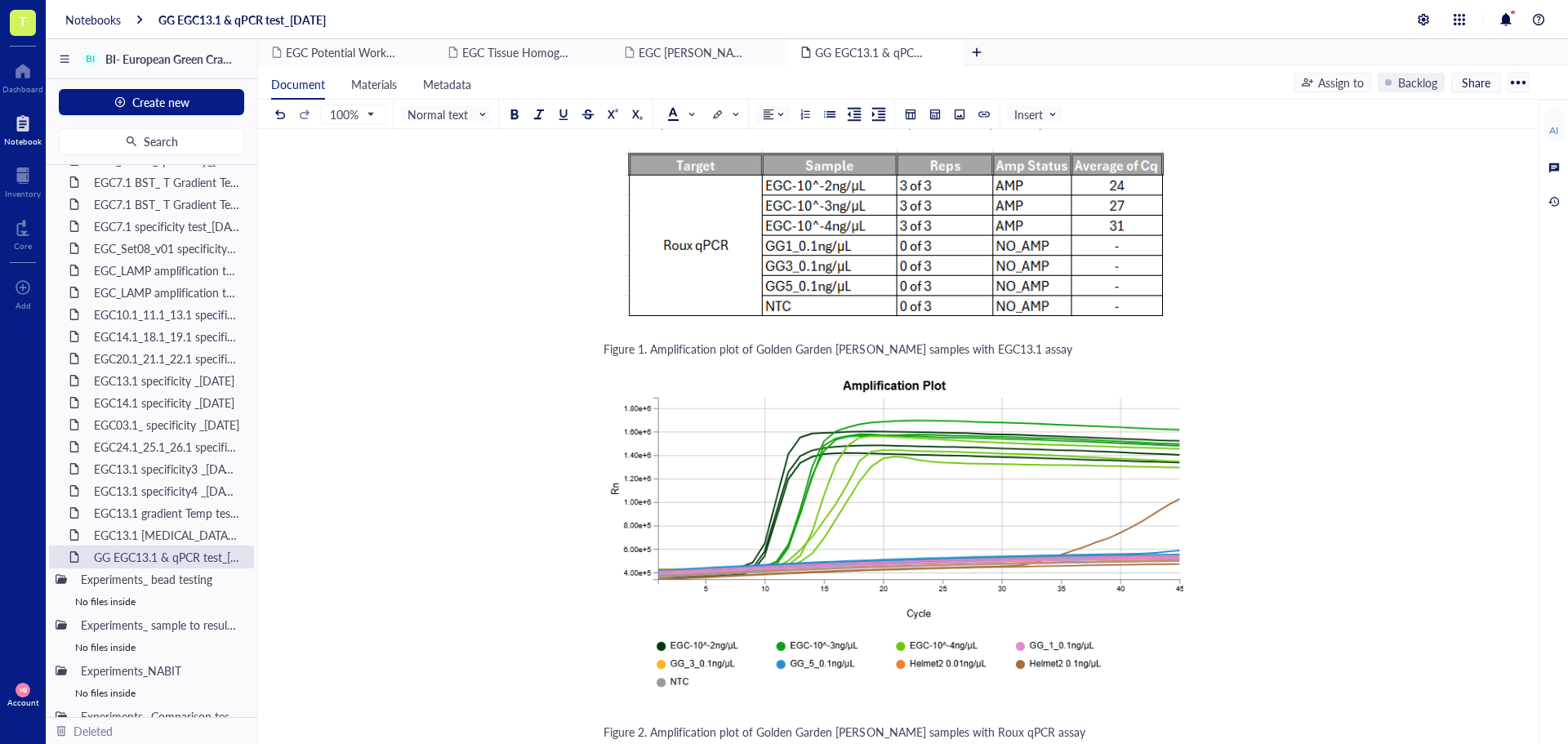
scroll to position [2858, 0]
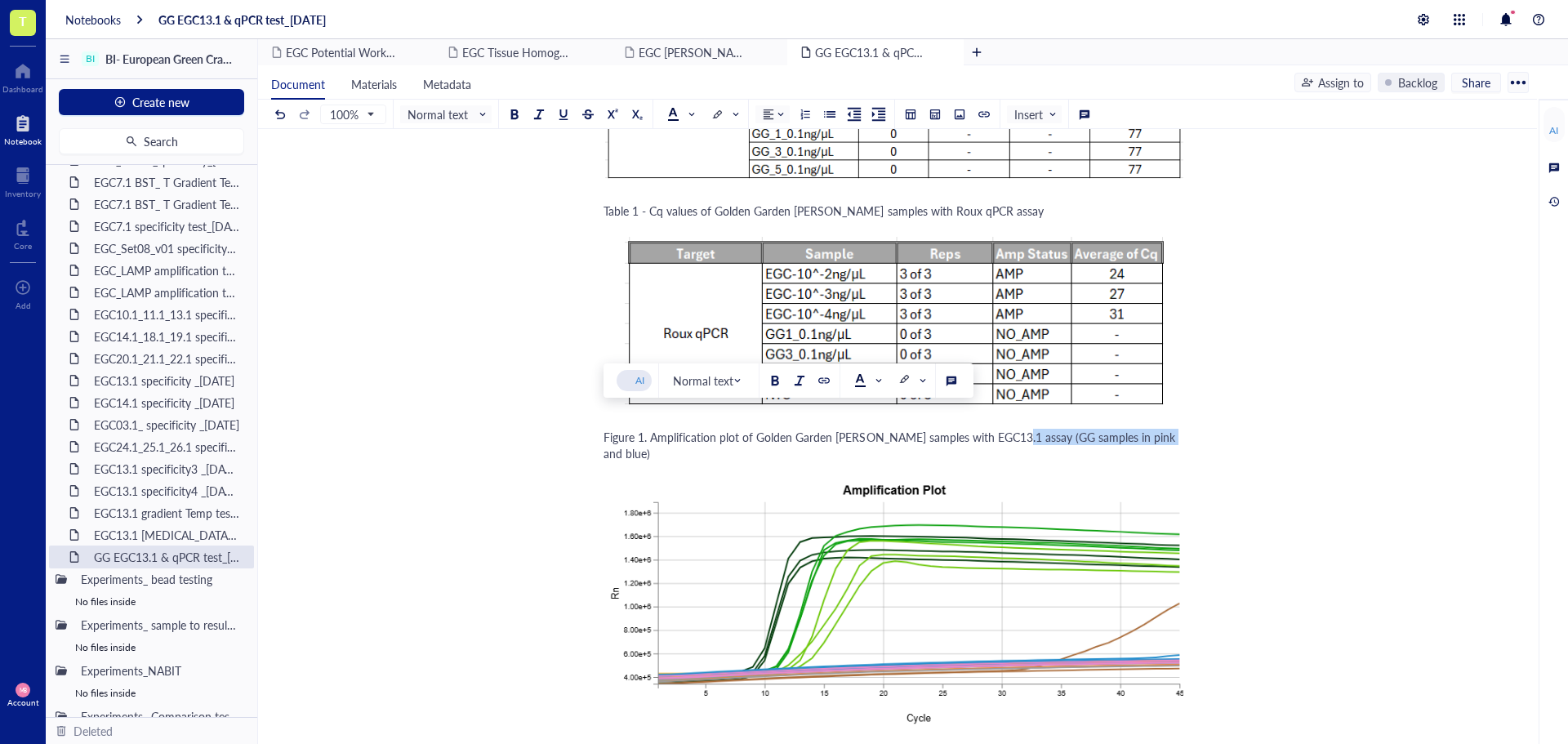
drag, startPoint x: 1170, startPoint y: 422, endPoint x: 1013, endPoint y: 424, distance: 157.0
click at [1013, 429] on div "Figure 1. Amplification plot of Golden Garden eDNA samples with EGC13.1 assay (…" at bounding box center [894, 444] width 581 height 32
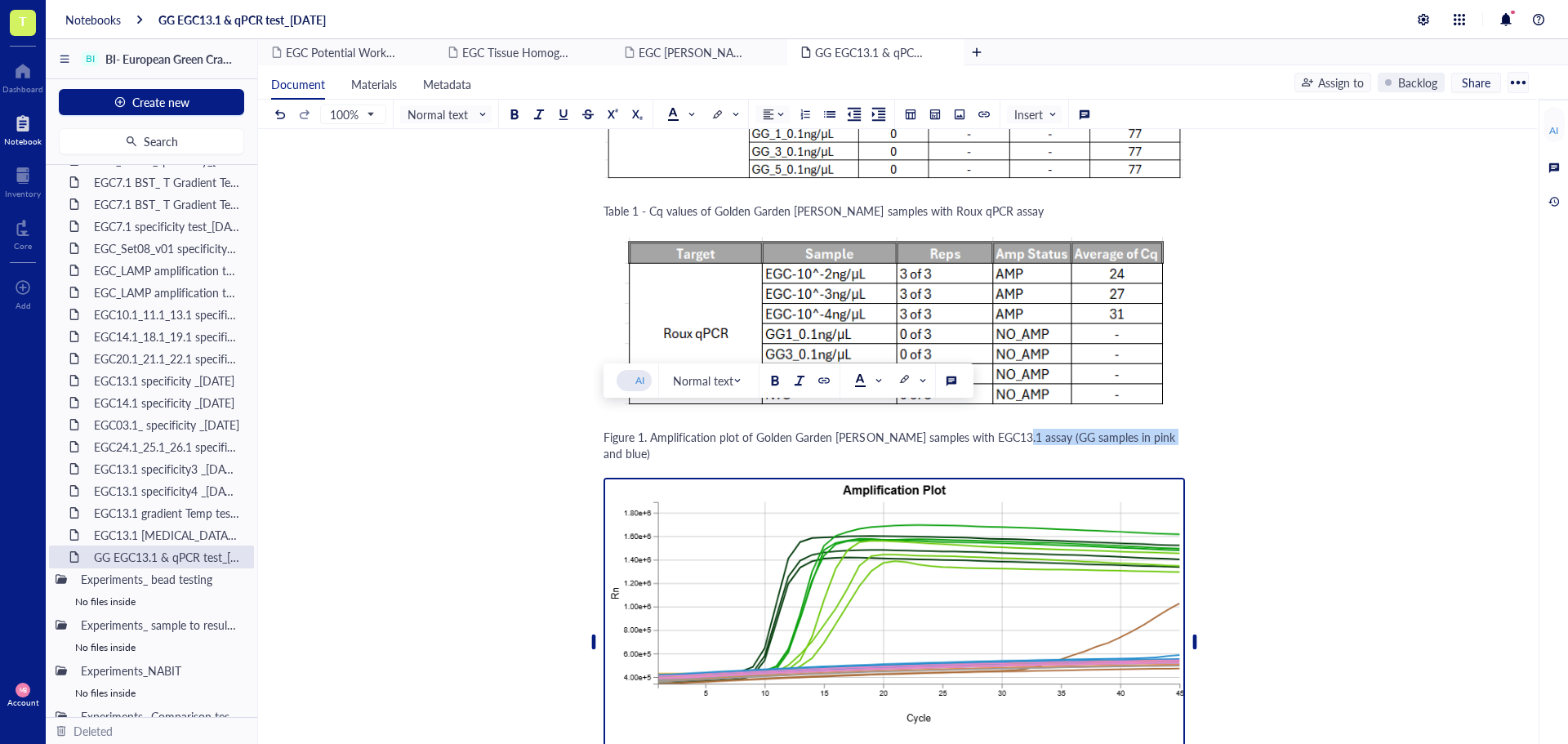
copy span "(GG samples in pink and blue)"
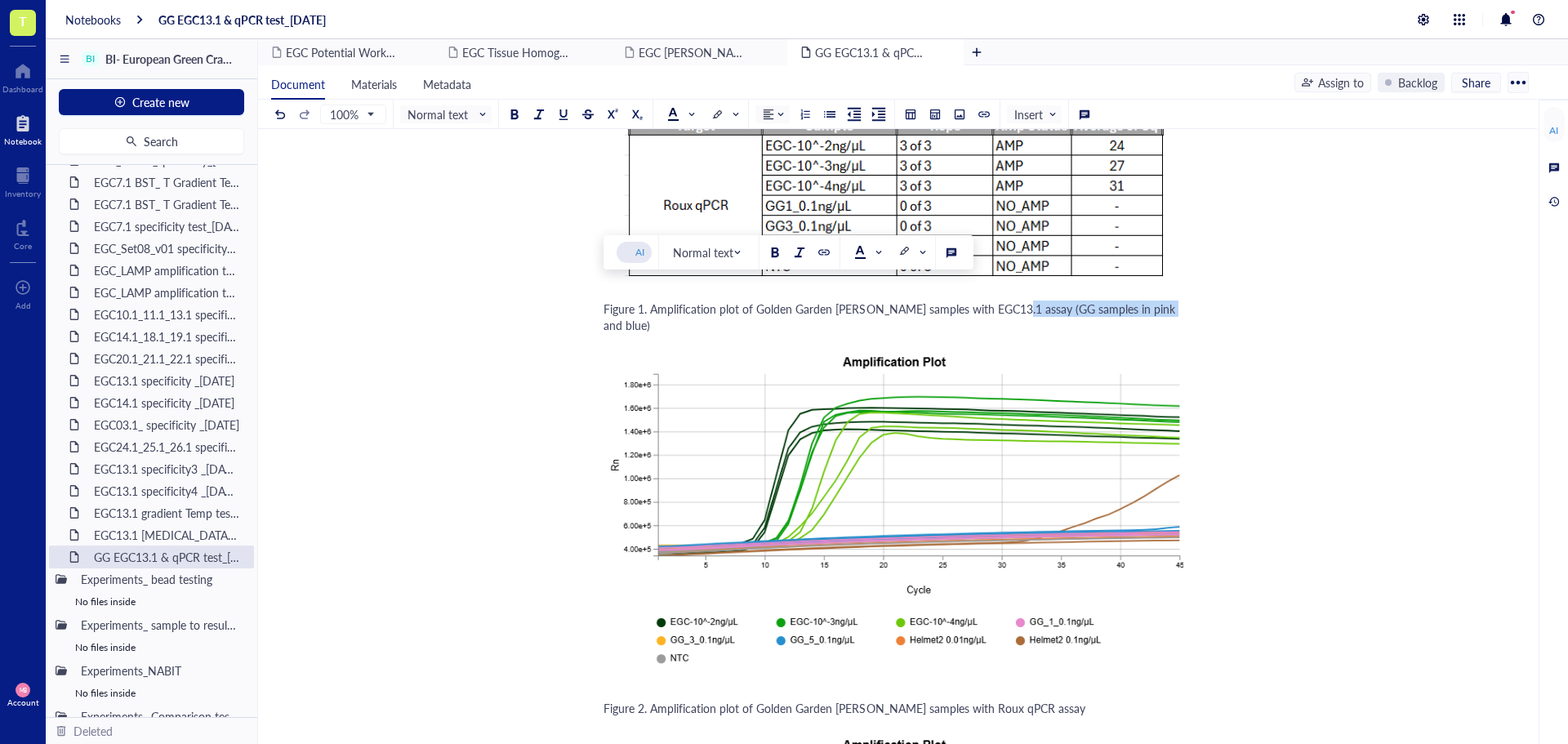
scroll to position [3021, 0]
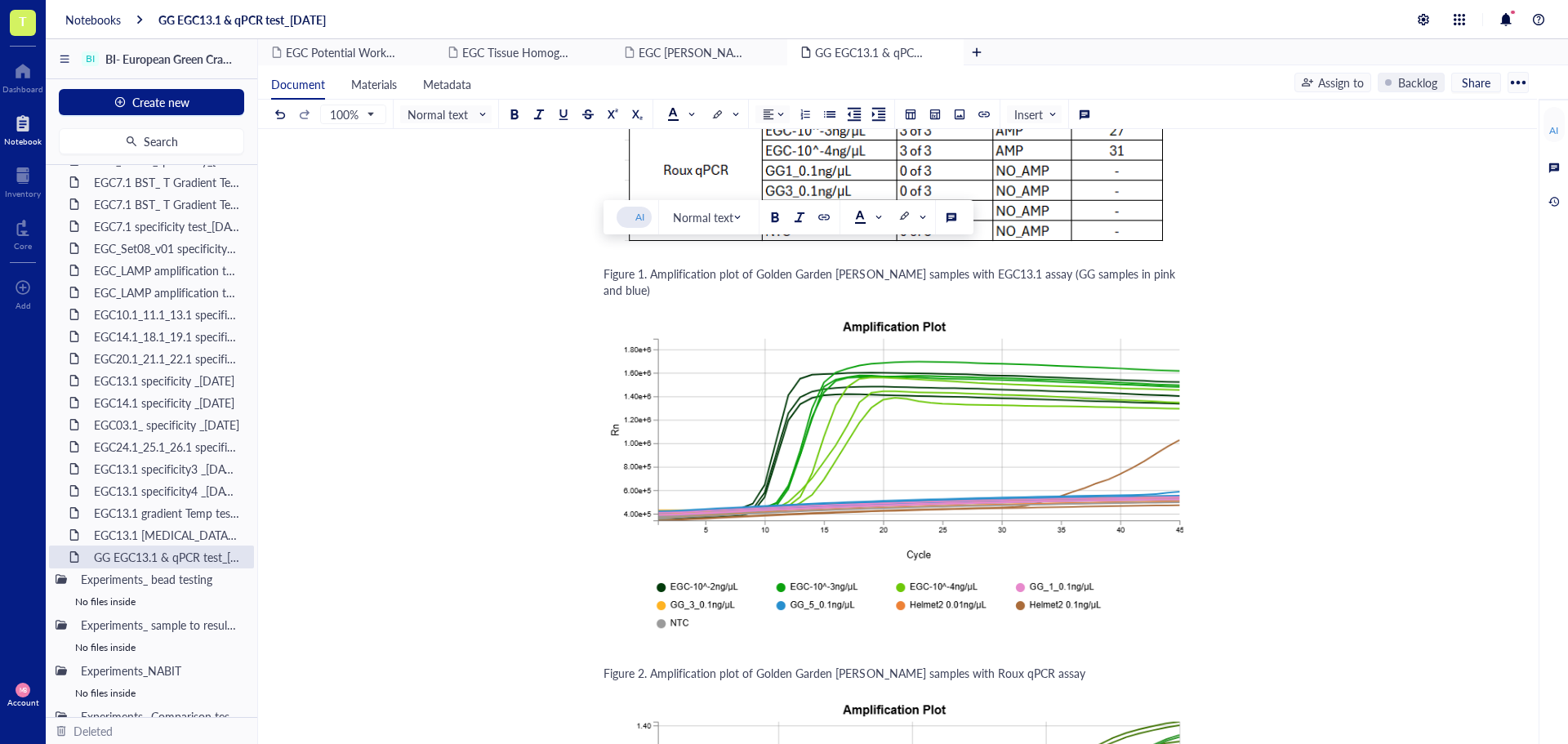
click at [1091, 265] on span "Figure 1. Amplification plot of Golden Garden eDNA samples with EGC13.1 assay (…" at bounding box center [891, 281] width 575 height 32
drag, startPoint x: 1014, startPoint y: 259, endPoint x: 1016, endPoint y: 269, distance: 10.2
click at [1016, 269] on div "Figure 1. Amplification plot of Golden Garden eDNA samples with EGC13.1 assay (…" at bounding box center [894, 281] width 581 height 32
click at [1011, 265] on span "Figure 1. Amplification plot of Golden Garden eDNA samples with EGC13.1 assay (…" at bounding box center [879, 281] width 551 height 32
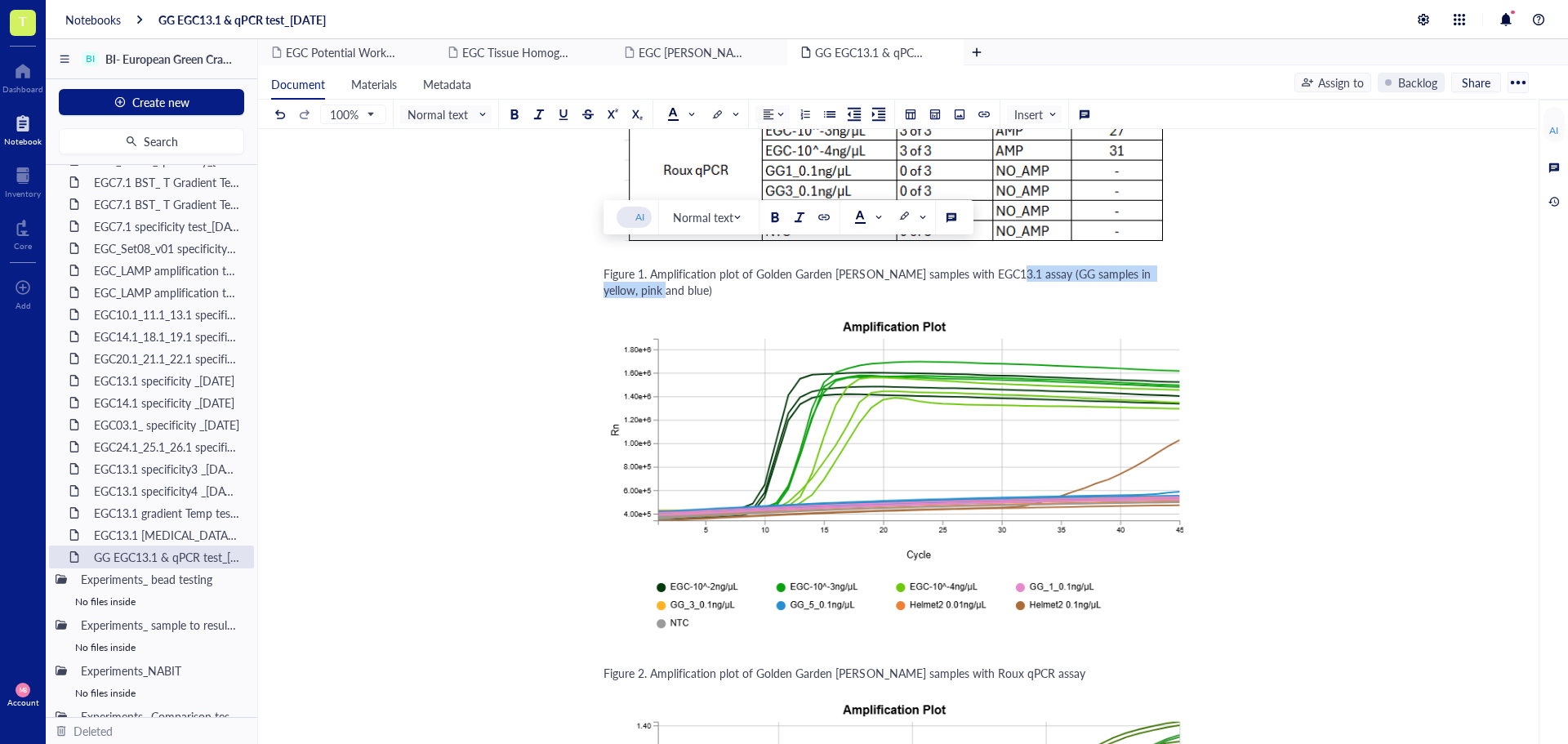
drag, startPoint x: 1012, startPoint y: 257, endPoint x: 1019, endPoint y: 269, distance: 13.9
click at [1019, 269] on div "Figure 1. Amplification plot of Golden Garden eDNA samples with EGC13.1 assay (…" at bounding box center [894, 281] width 581 height 32
copy span "(GG samples in yellow, pink and blue)"
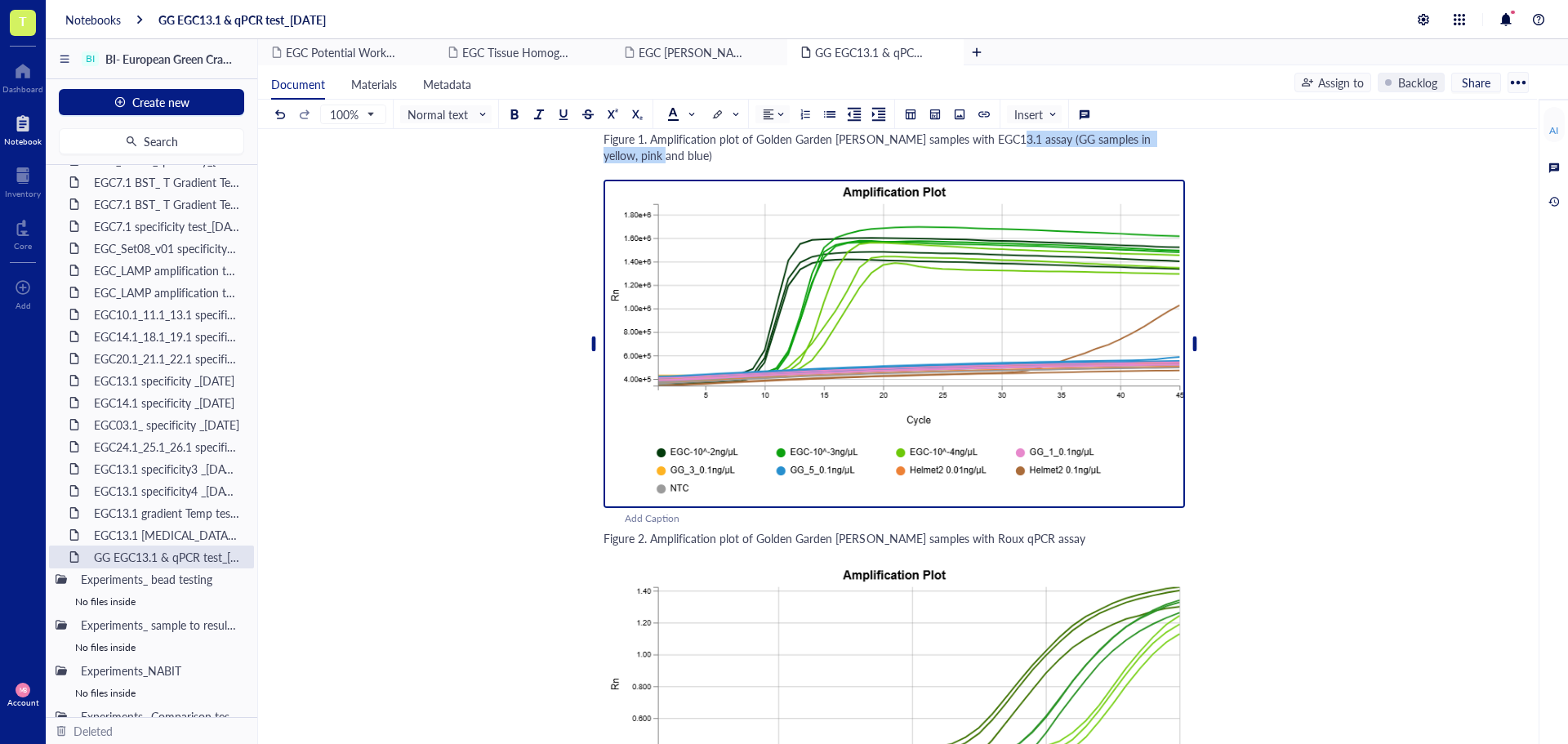
scroll to position [3184, 0]
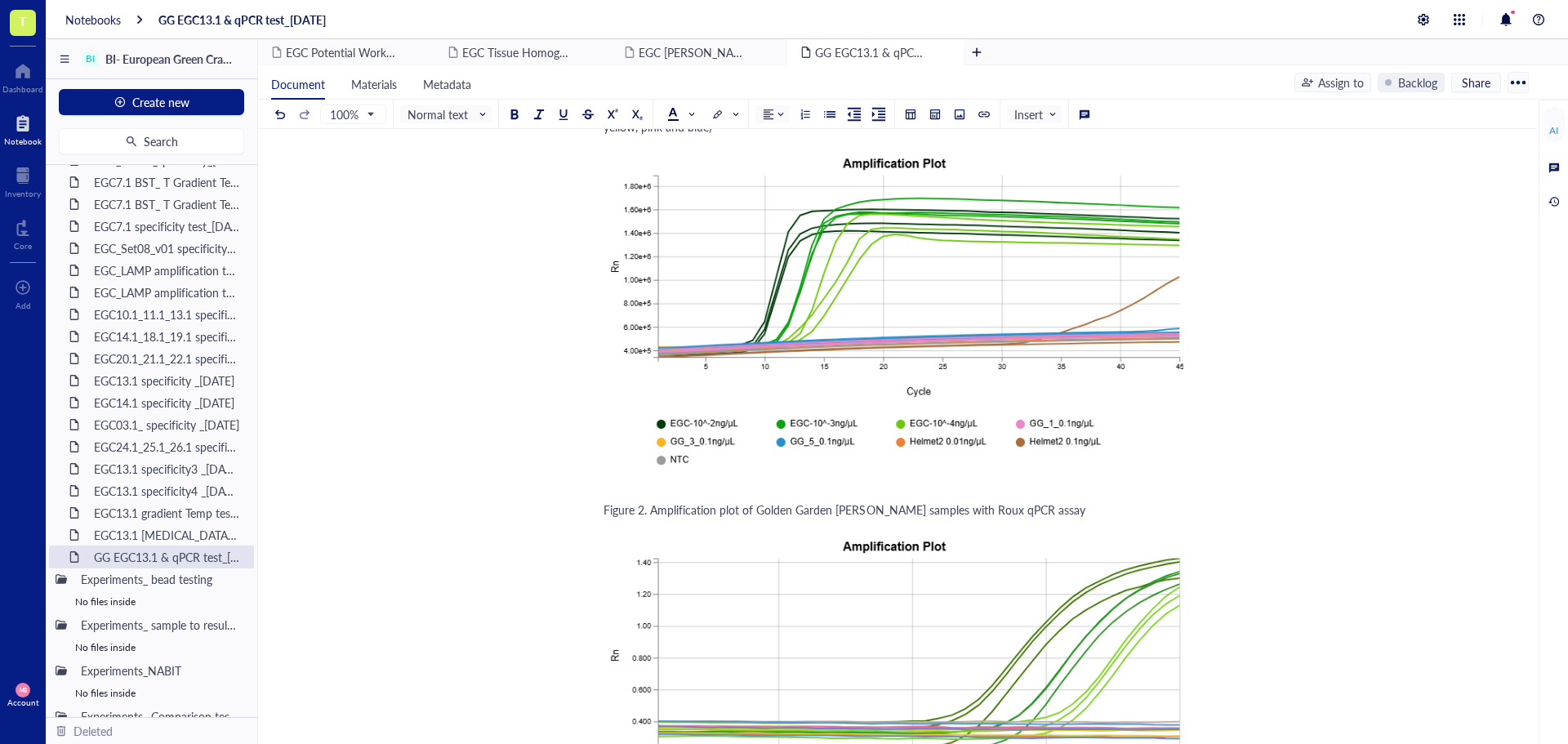
click at [1104, 501] on div "Figure 2. Amplification plot of Golden Garden eDNA samples with Roux qPCR assay" at bounding box center [894, 509] width 581 height 17
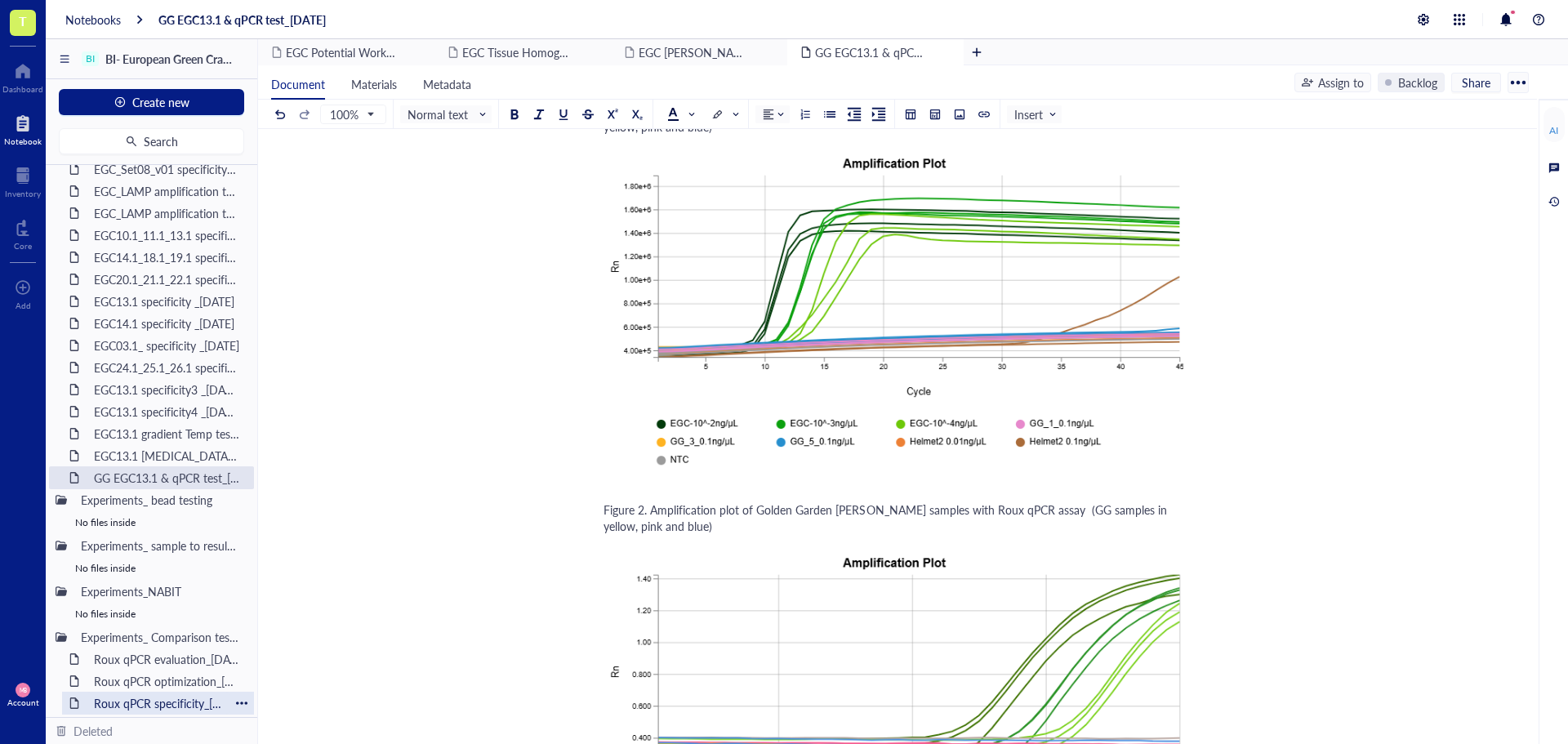
click at [131, 702] on div "Roux qPCR specificity_08JUL25" at bounding box center [157, 703] width 143 height 23
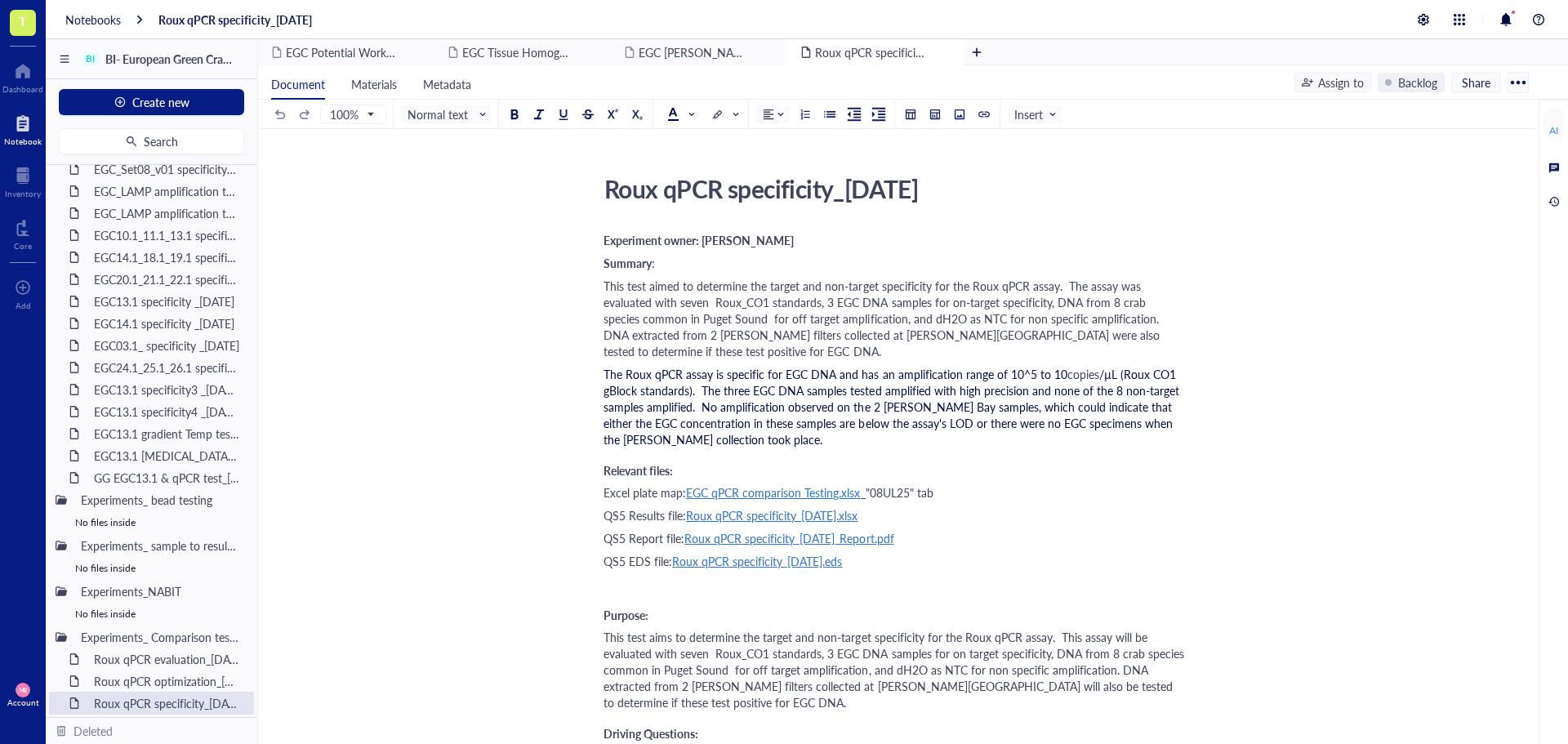
click at [729, 441] on div "The Roux qPCR assay is specific for EGC DNA and has an amplification range of 1…" at bounding box center [894, 406] width 581 height 82
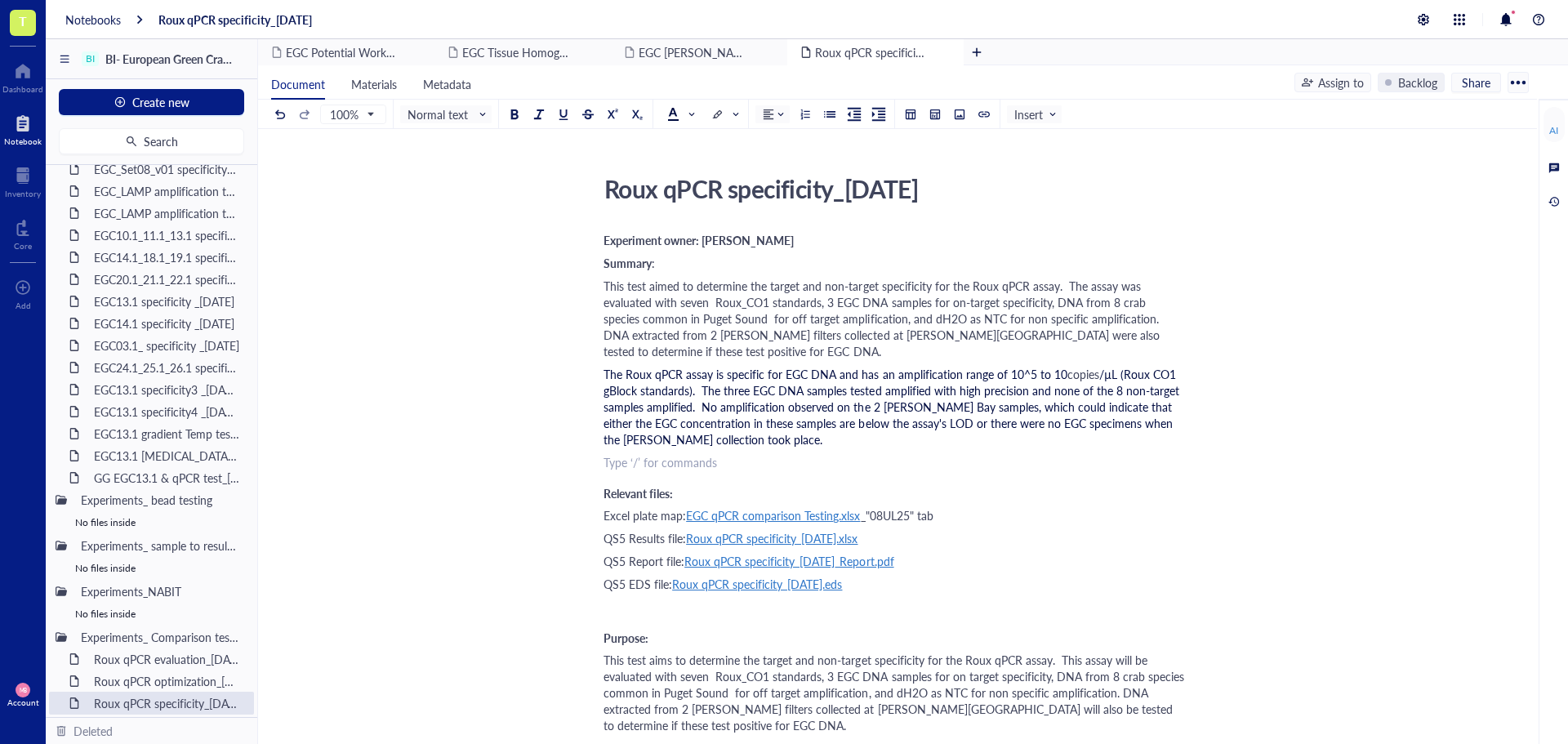
click at [706, 409] on span "/µL (Roux CO1 gBlock standards). The three EGC DNA samples tested amplified wit…" at bounding box center [893, 406] width 579 height 82
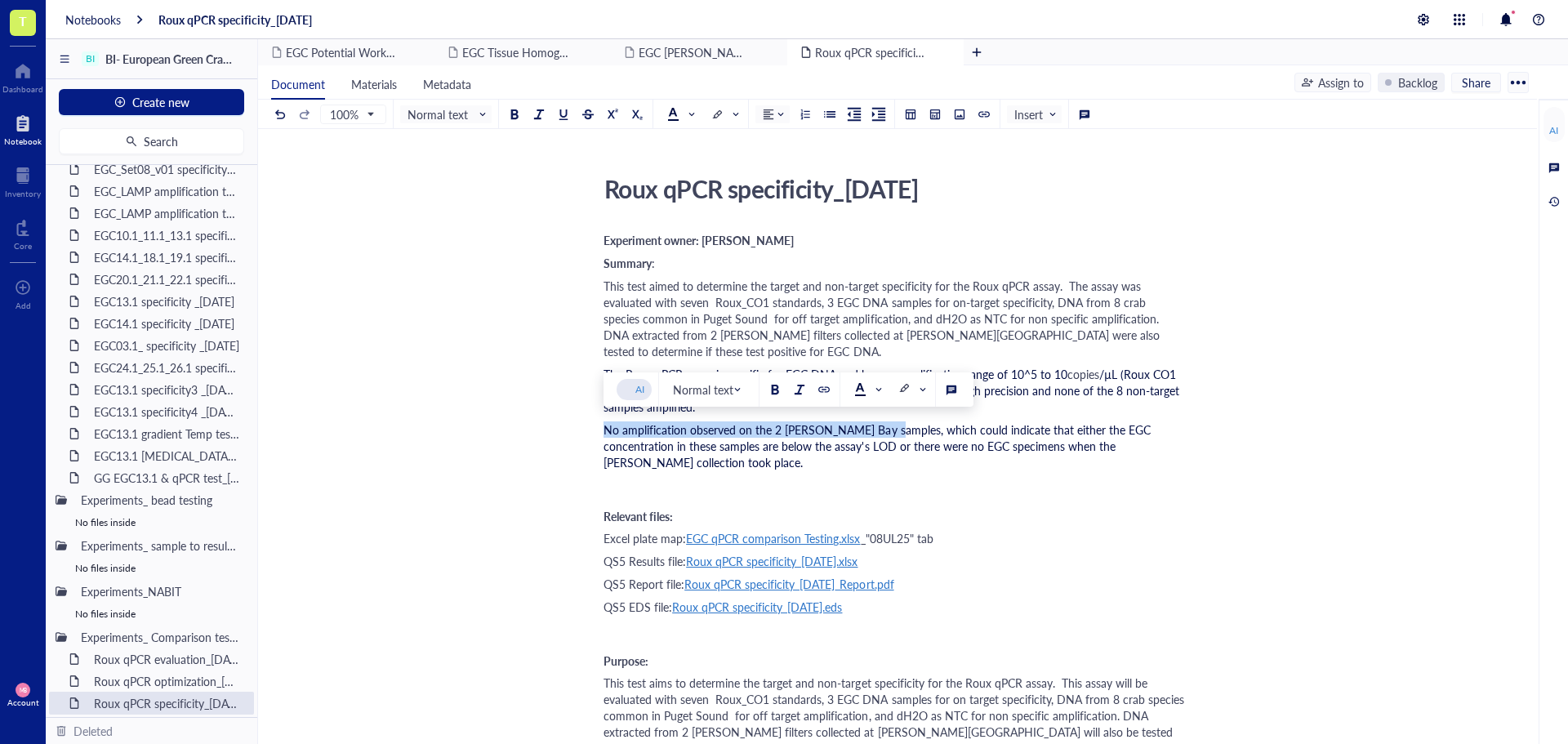
drag, startPoint x: 604, startPoint y: 429, endPoint x: 881, endPoint y: 434, distance: 277.0
click at [881, 434] on span "No amplification observed on the 2 Padilla Bay samples, which could indicate th…" at bounding box center [879, 446] width 551 height 49
click at [774, 395] on button at bounding box center [775, 389] width 18 height 18
click at [172, 437] on div "EGC13.1 gradient Temp test_03JUL25" at bounding box center [157, 432] width 143 height 23
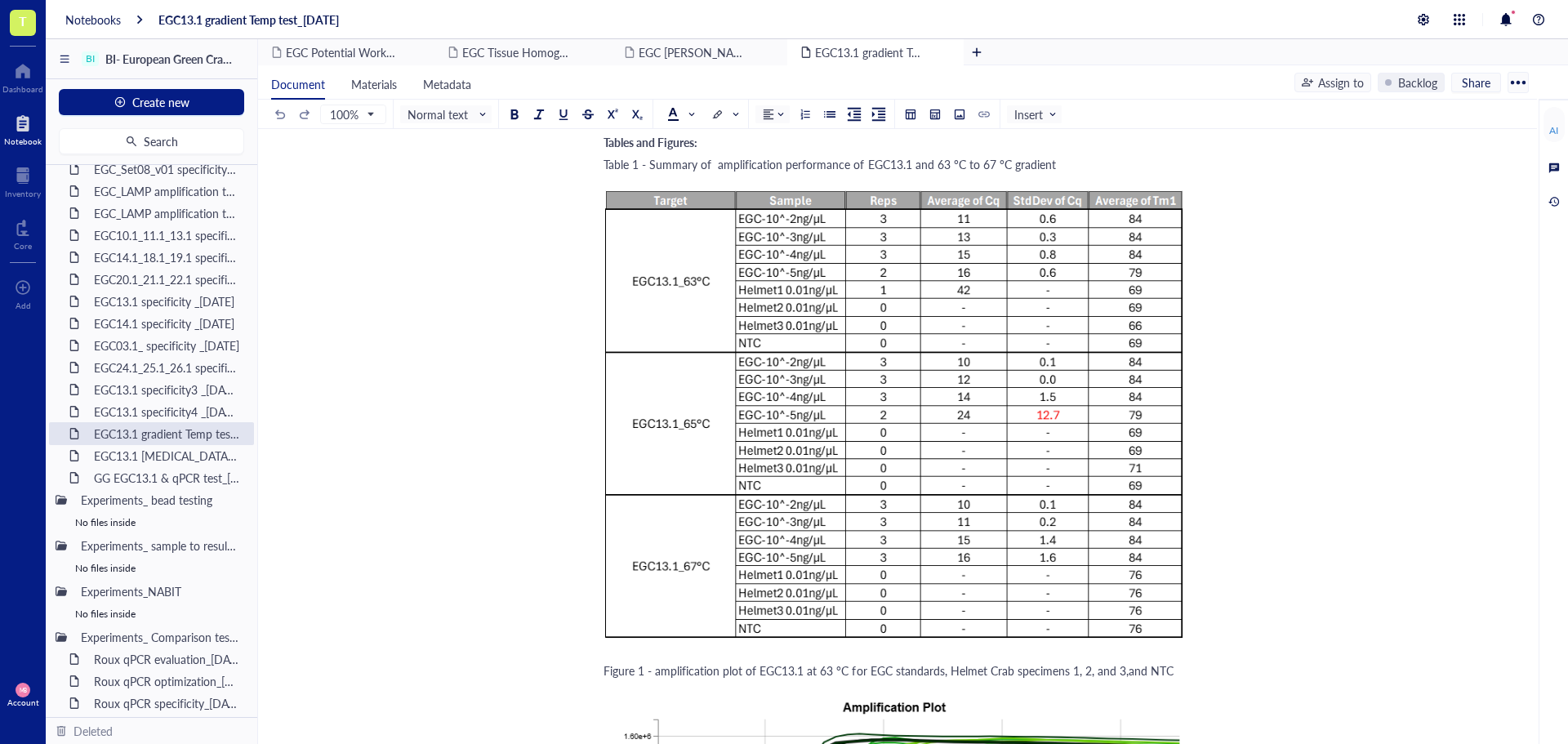
scroll to position [2041, 0]
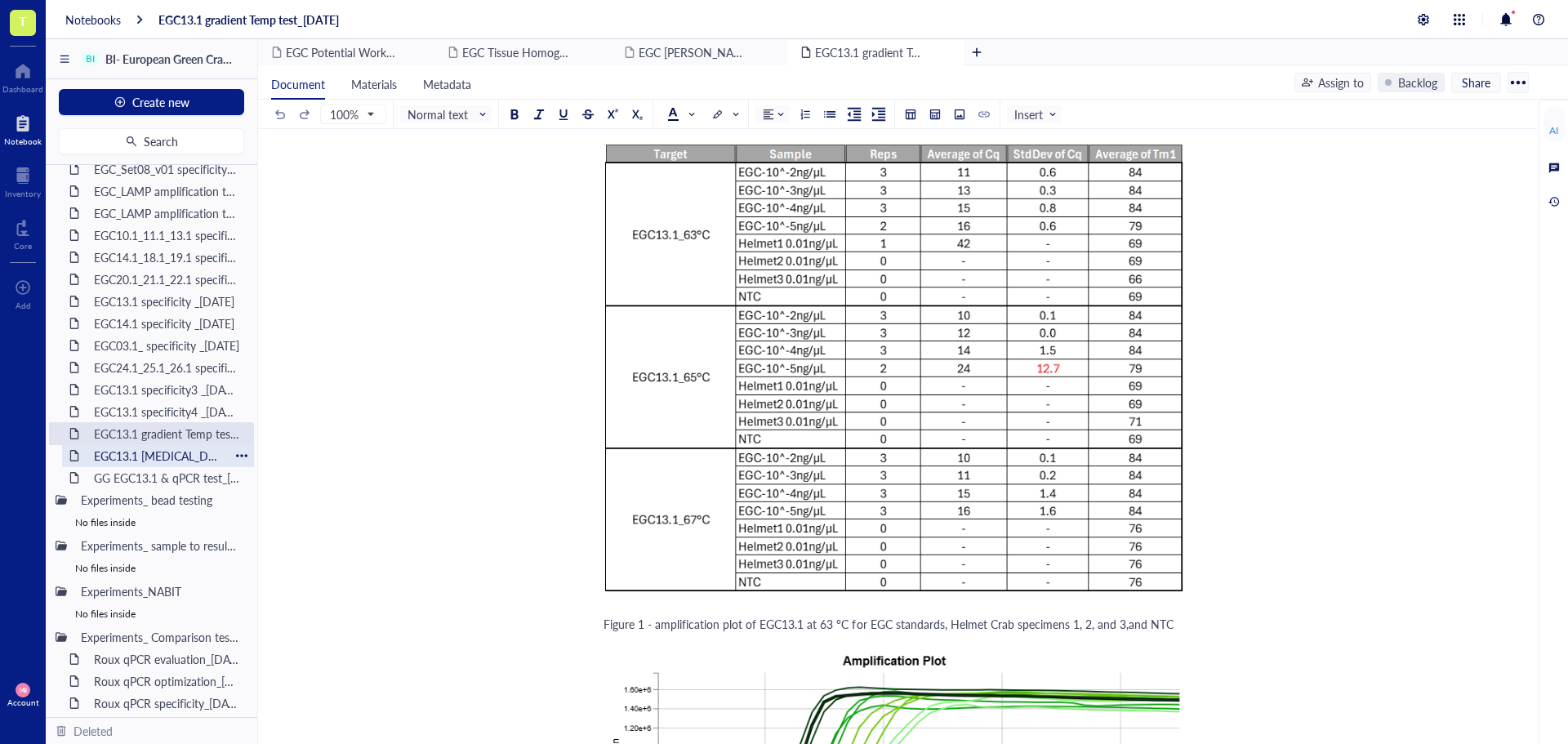
click at [156, 453] on div "EGC13.1 betaine test_30JUL25" at bounding box center [157, 455] width 143 height 23
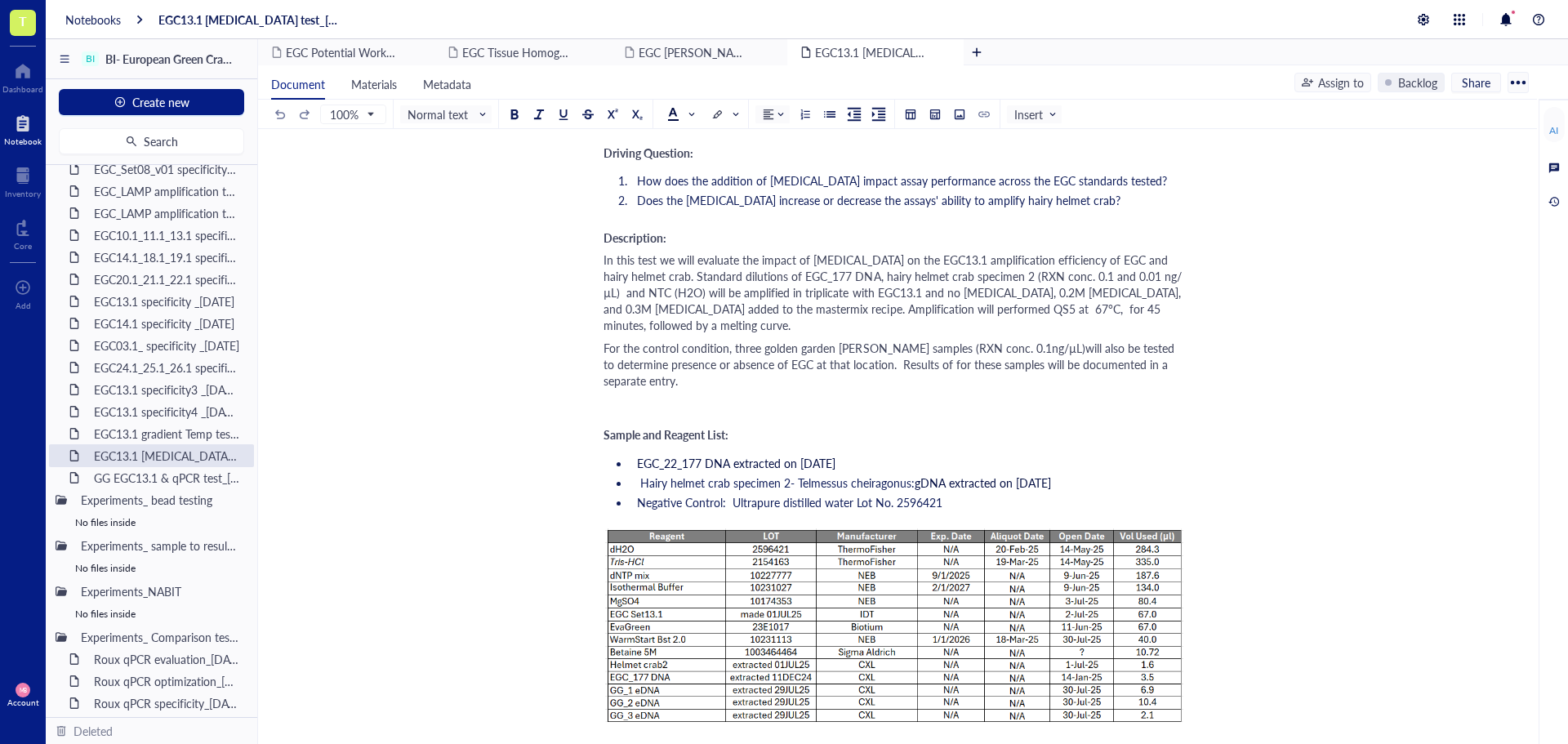
scroll to position [735, 0]
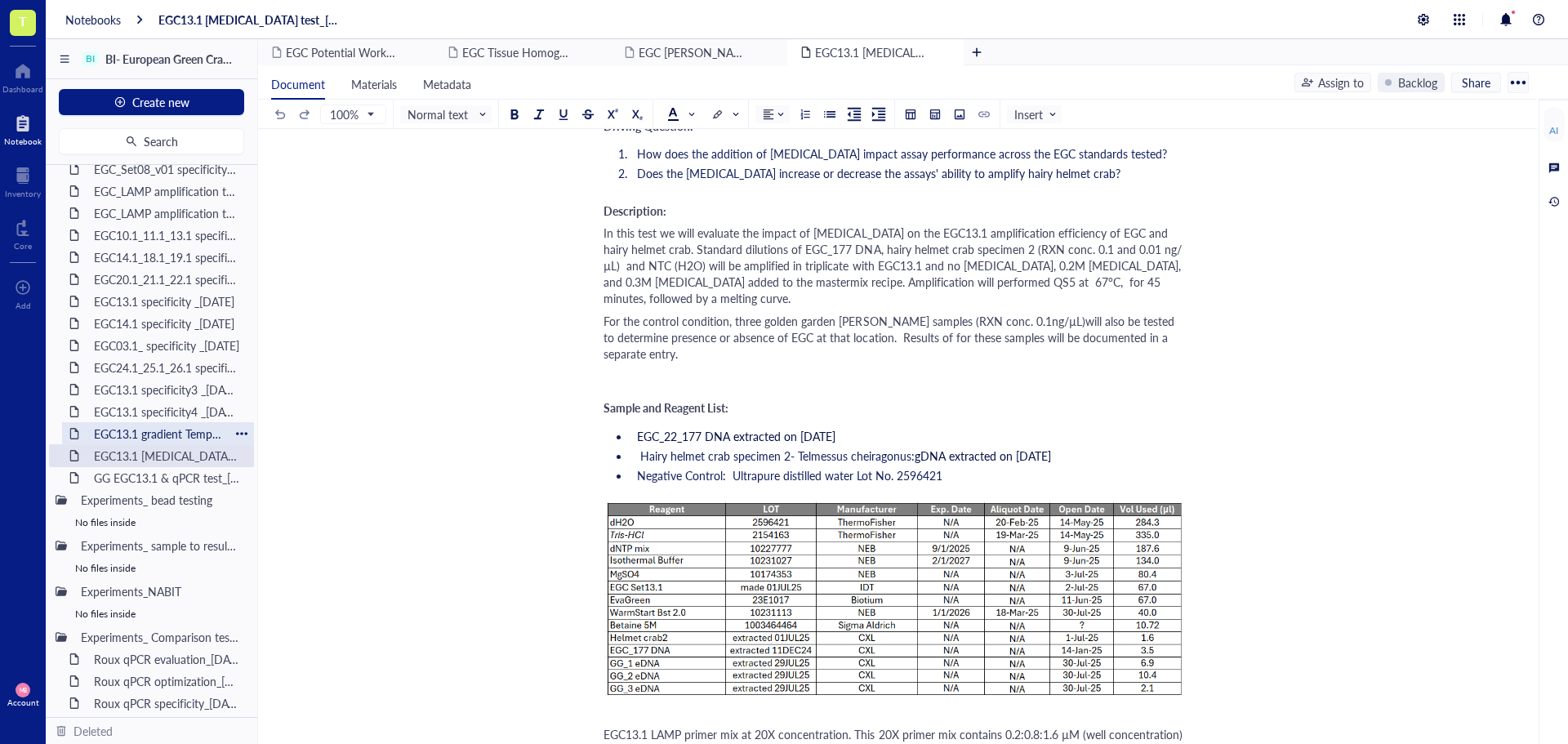
click at [118, 424] on div "EGC13.1 gradient Temp test_03JUL25" at bounding box center [157, 432] width 143 height 23
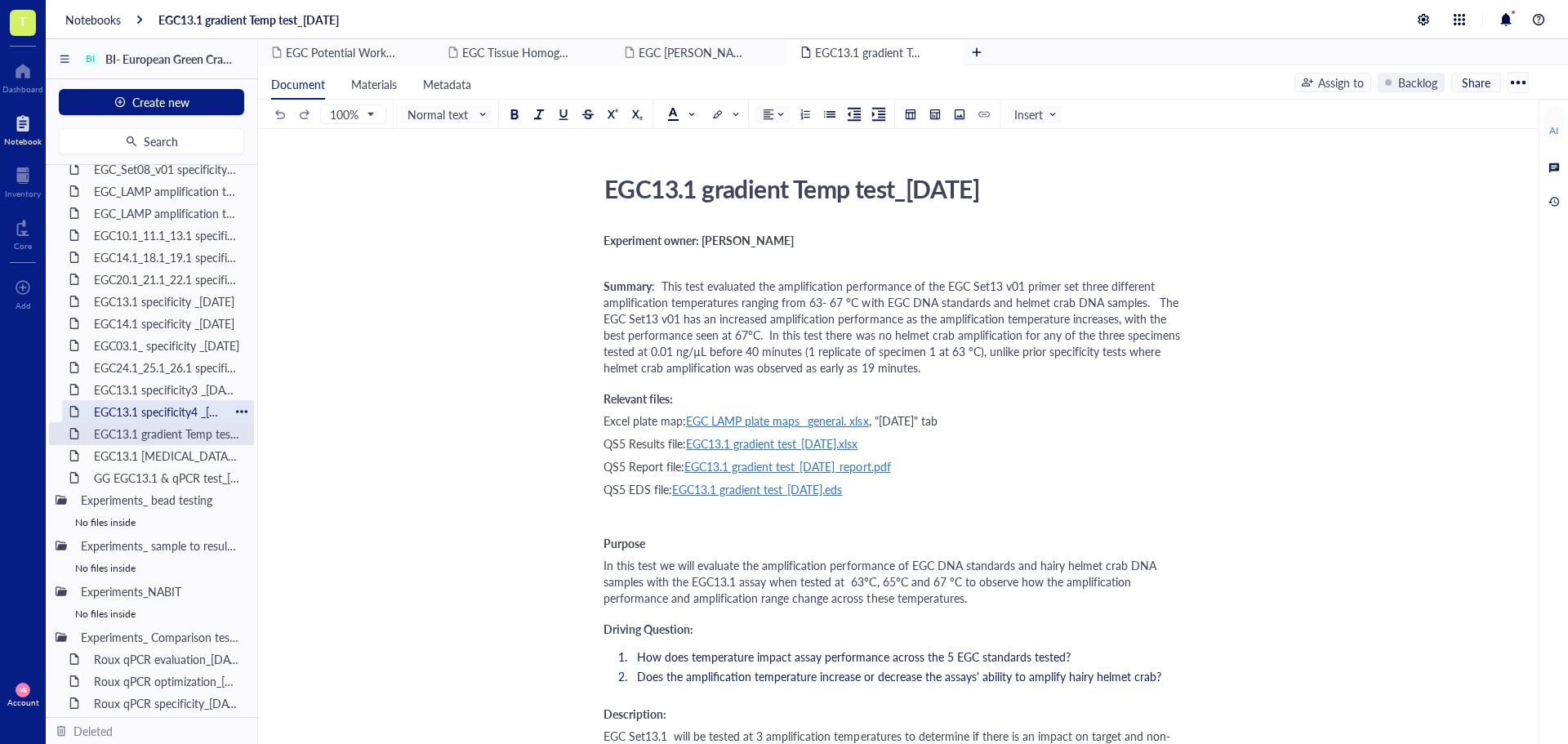
click at [161, 404] on div "EGC13.1 specificity4 _02JUL25" at bounding box center [157, 411] width 143 height 23
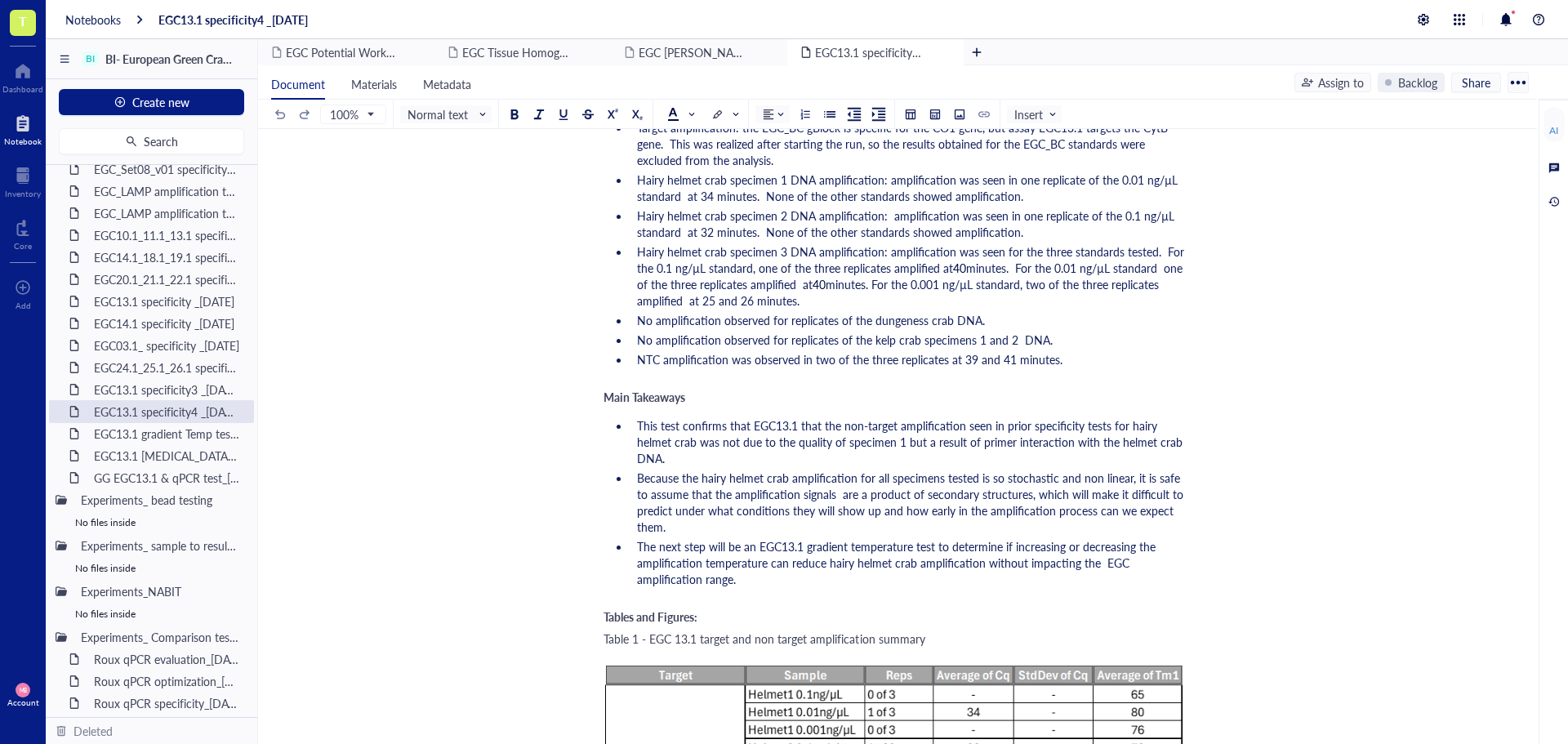
scroll to position [2204, 0]
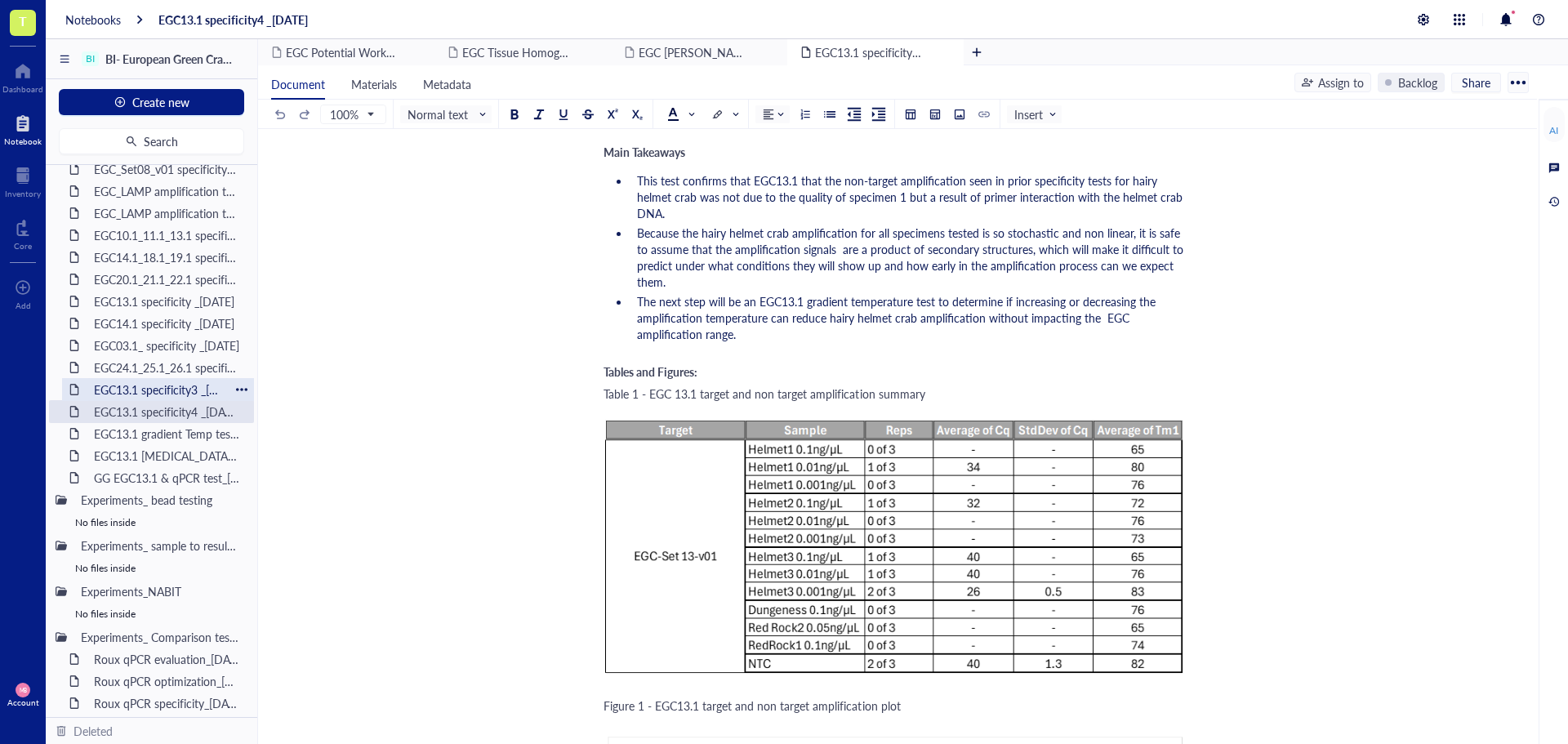
click at [129, 379] on div "EGC13.1 specificity3 _11JUN25" at bounding box center [157, 389] width 143 height 23
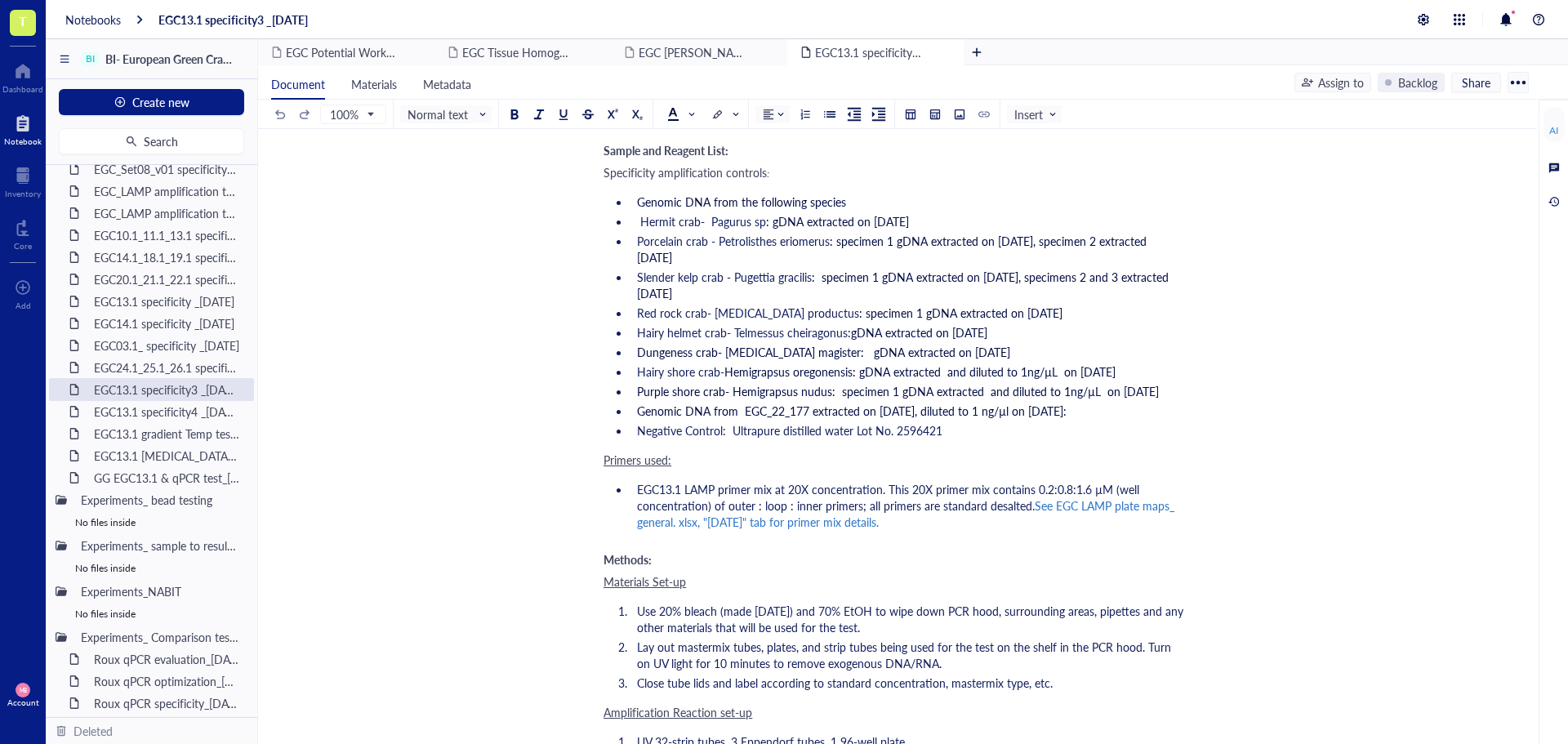
scroll to position [572, 0]
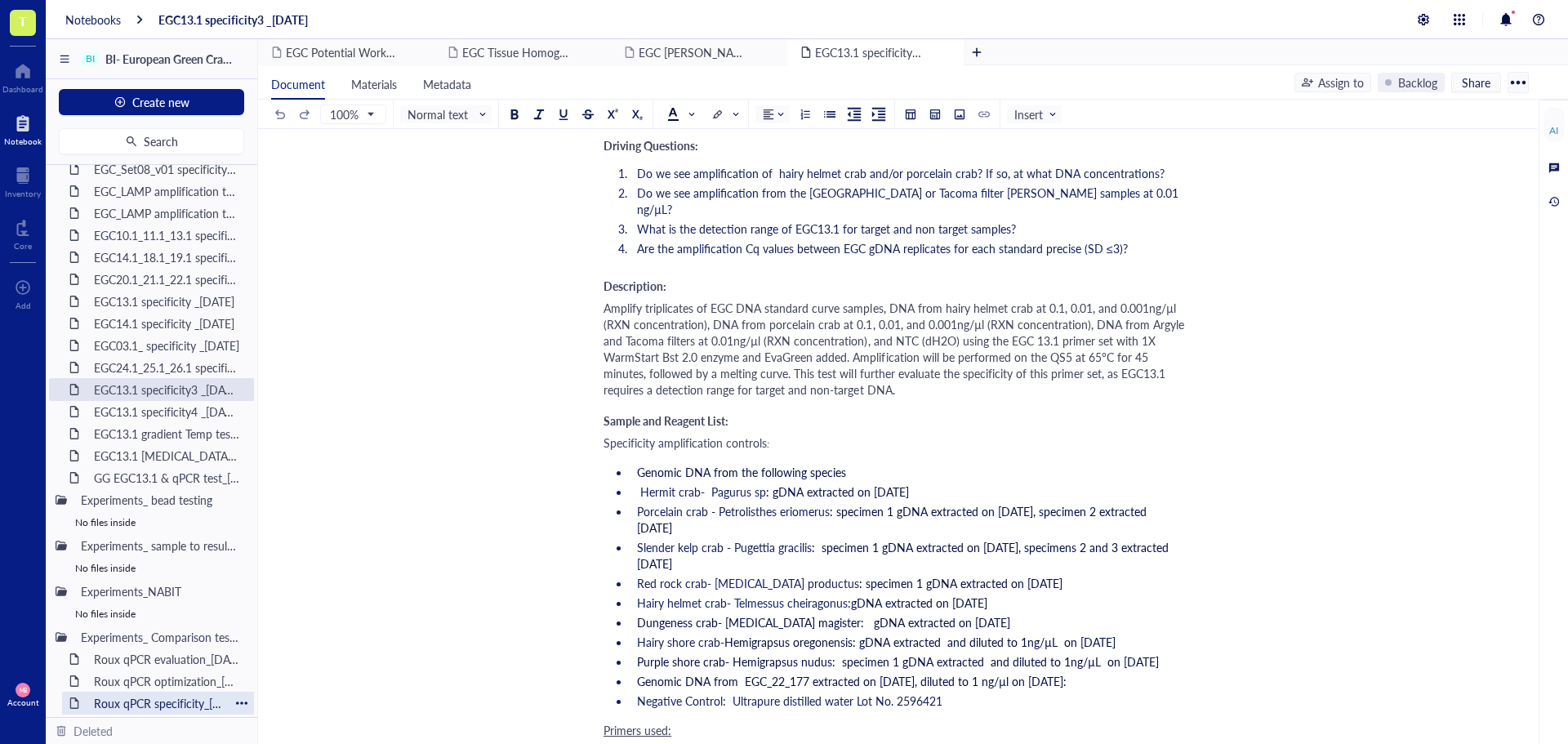
click at [107, 697] on div "Roux qPCR specificity_08JUL25" at bounding box center [157, 703] width 143 height 23
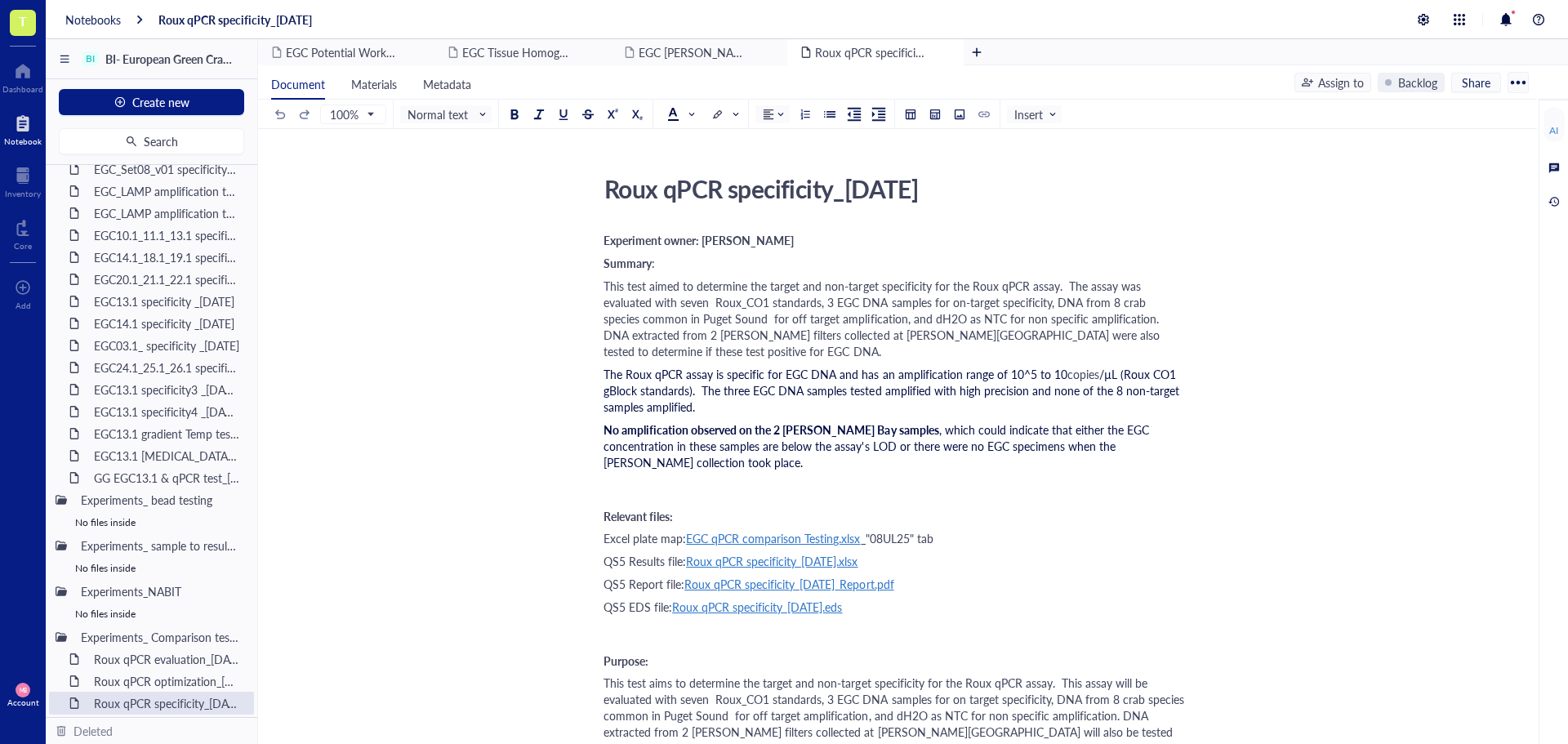
click at [885, 432] on span ", which could indicate that either the EGC concentration in these samples are b…" at bounding box center [878, 446] width 549 height 49
